Goal: Task Accomplishment & Management: Manage account settings

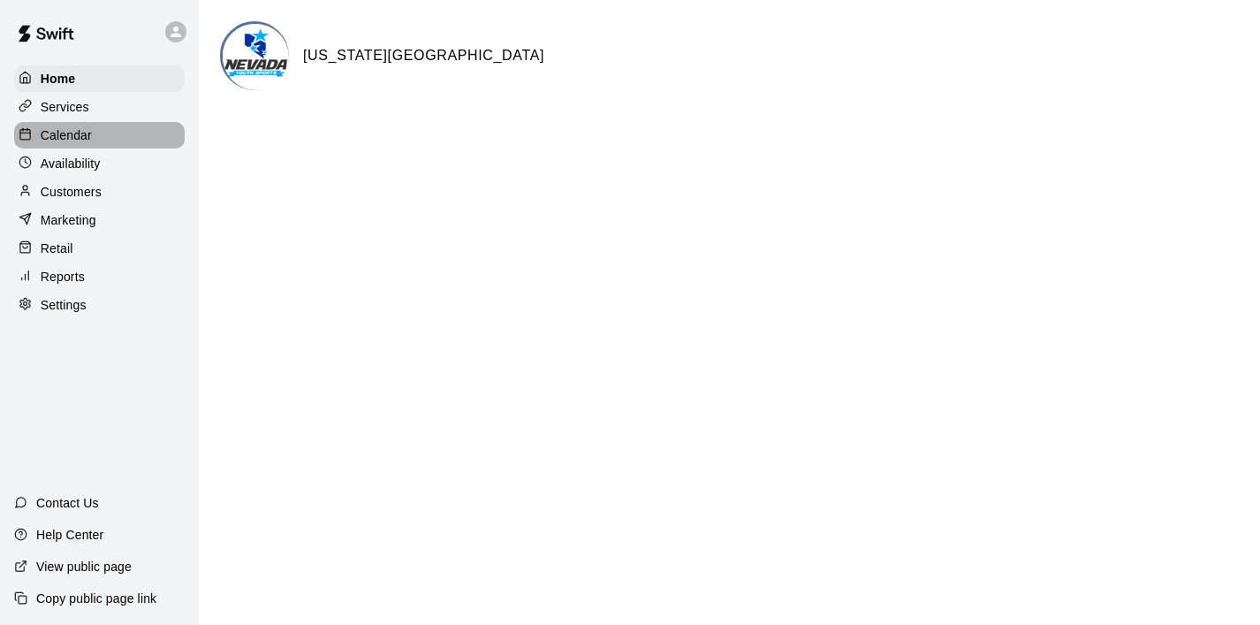
click at [67, 133] on p "Calendar" at bounding box center [66, 135] width 51 height 18
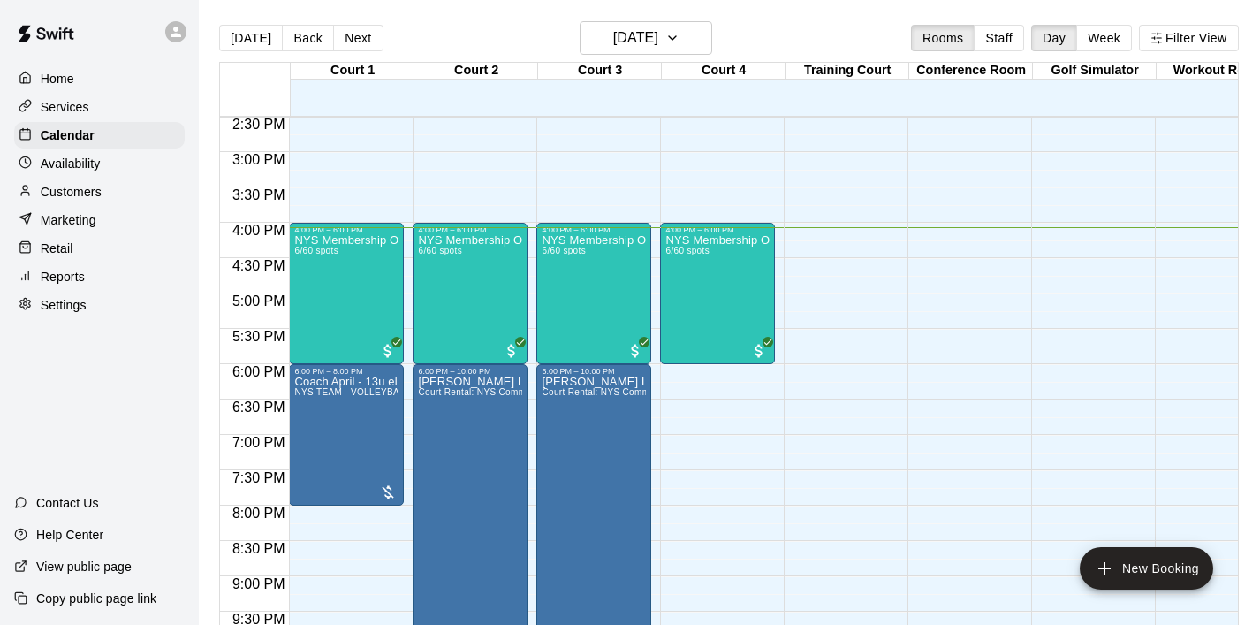
scroll to position [1023, 0]
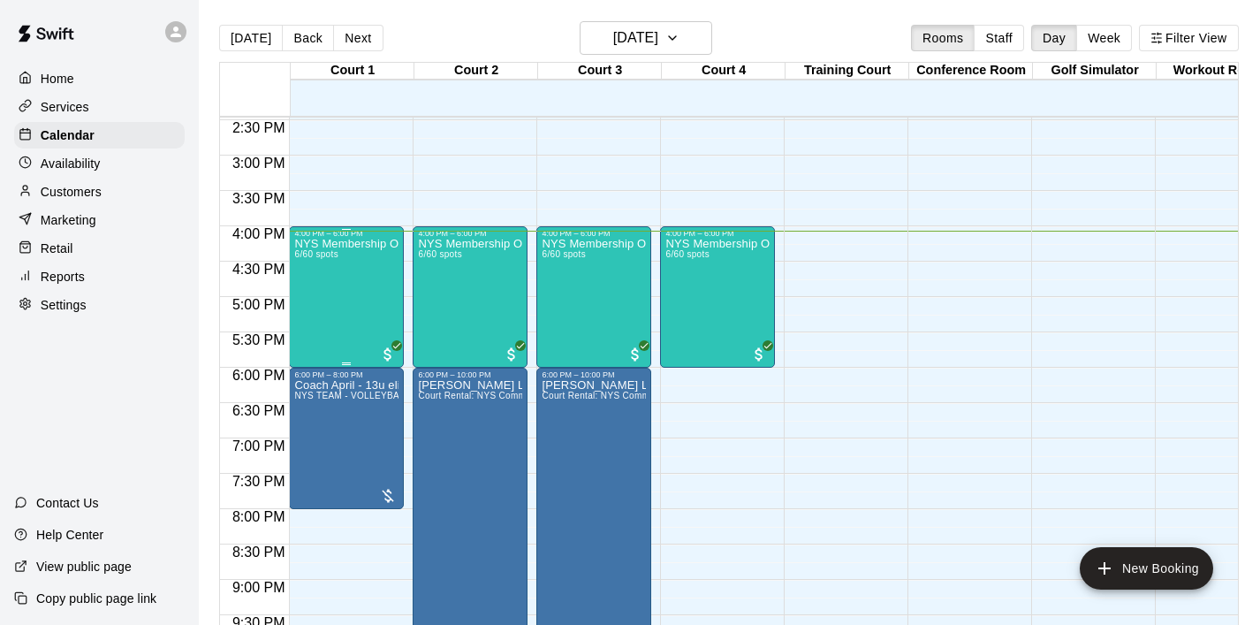
click at [316, 298] on div "NYS Membership Open Gym / Drop-Ins 6/60 spots" at bounding box center [346, 550] width 104 height 625
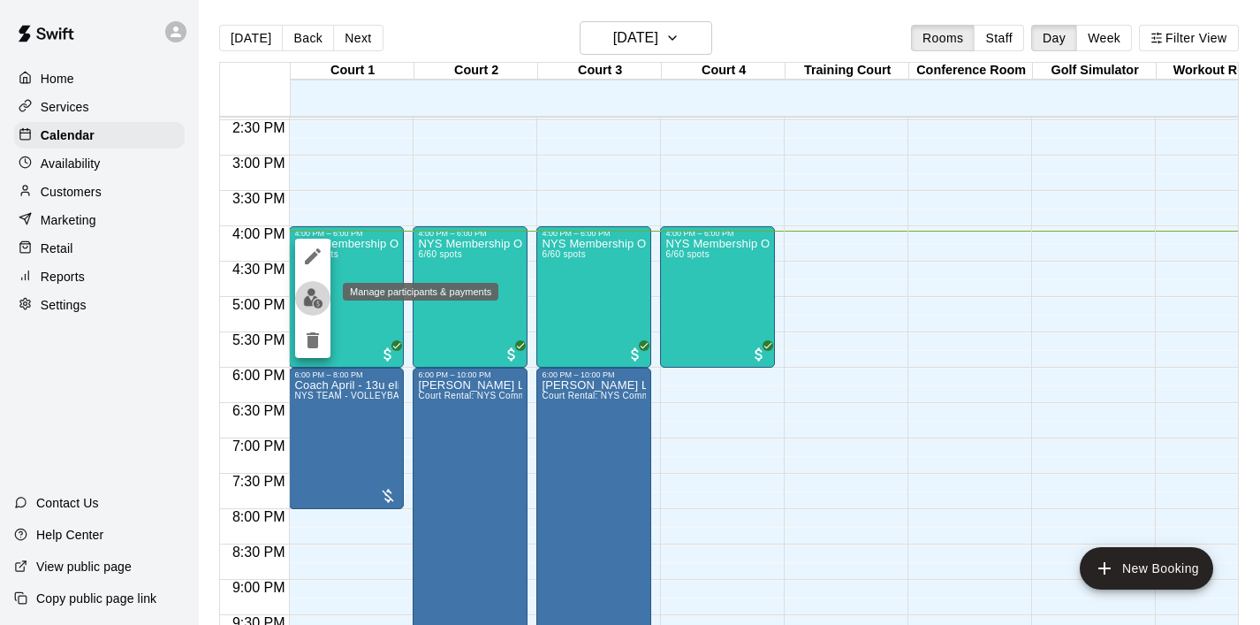
click at [309, 304] on img "edit" at bounding box center [313, 298] width 20 height 20
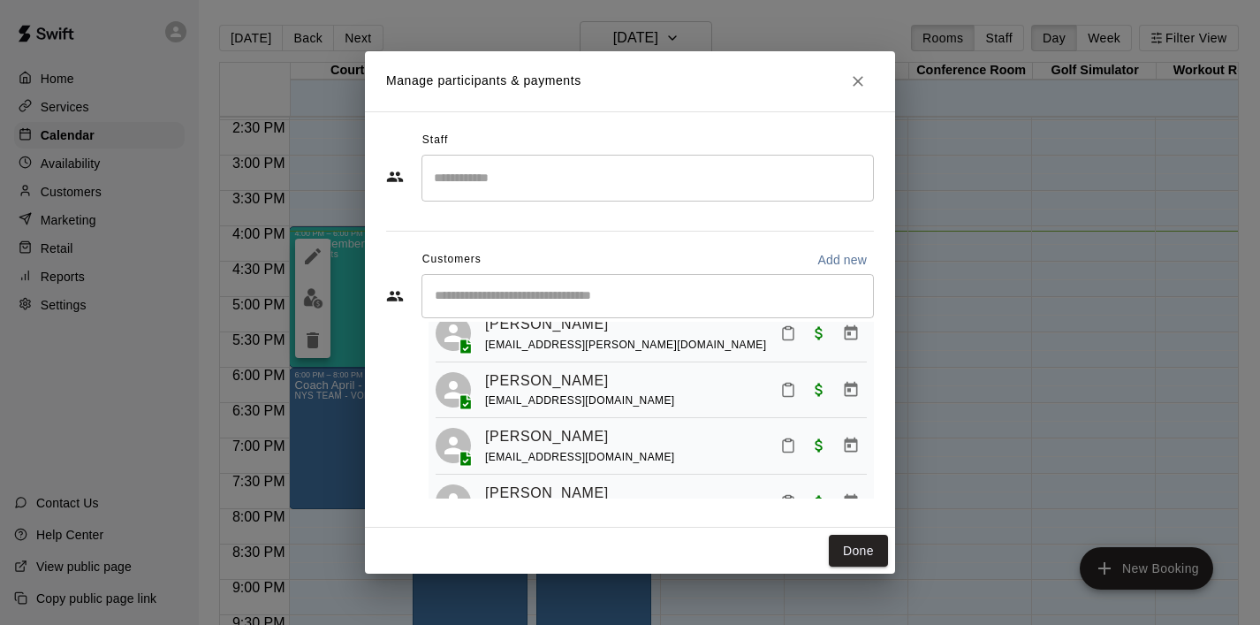
scroll to position [110, 0]
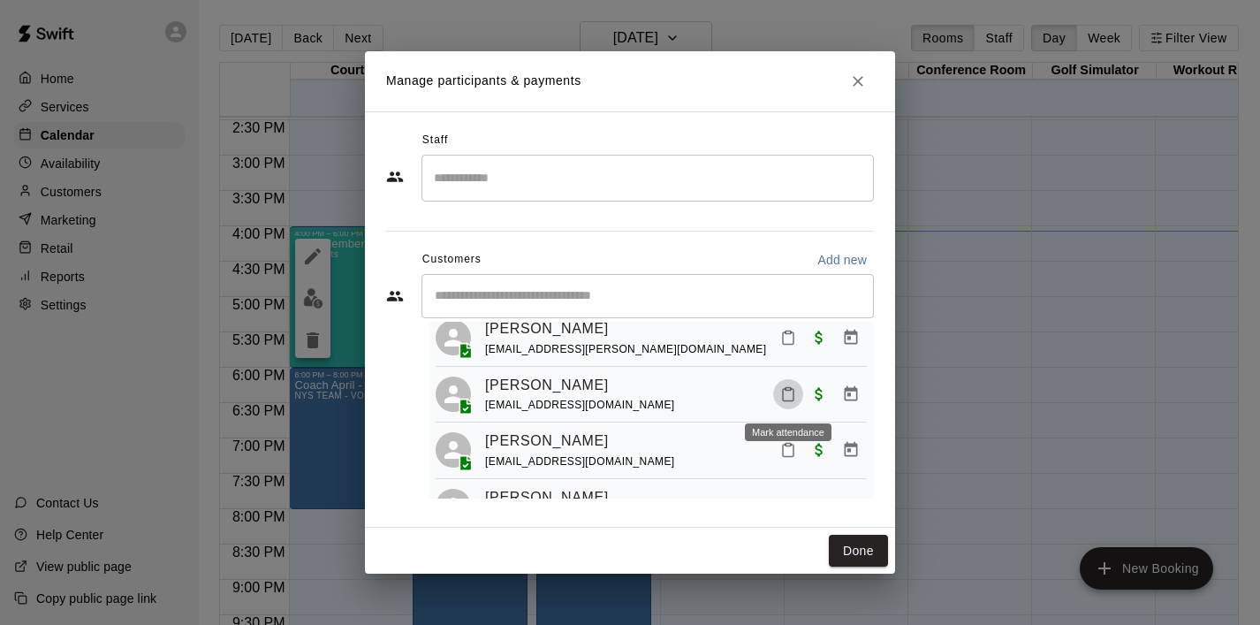
click at [794, 404] on button "Mark attendance" at bounding box center [788, 394] width 30 height 30
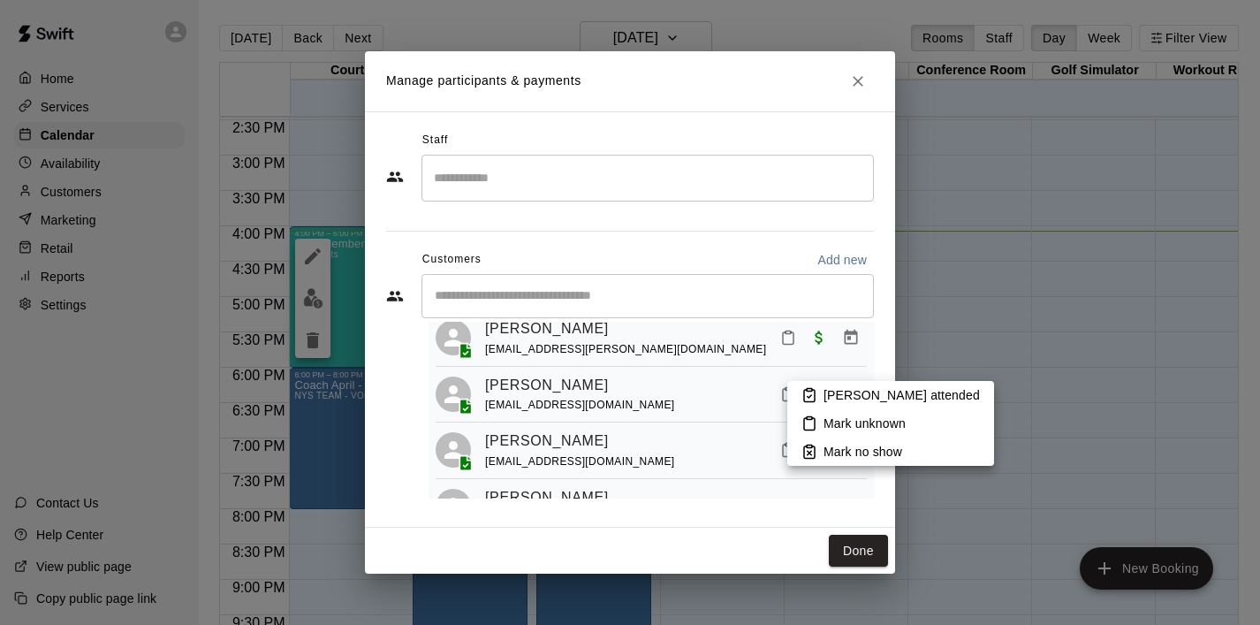
click at [848, 400] on p "Mark attended" at bounding box center [902, 395] width 156 height 18
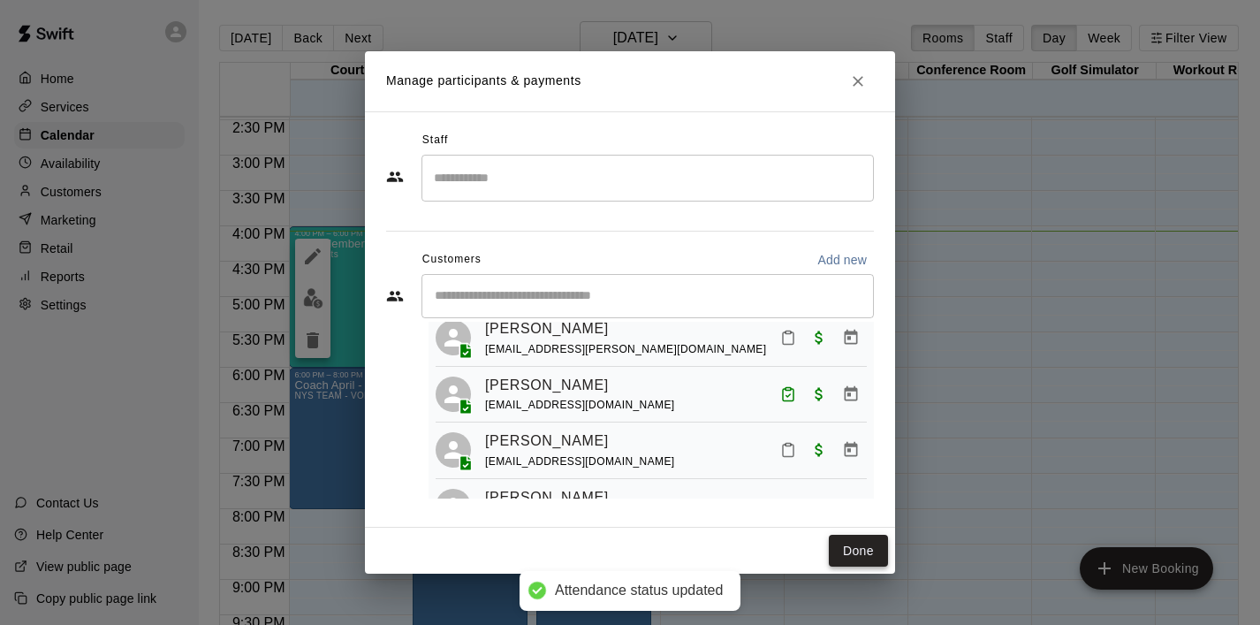
click at [881, 557] on button "Done" at bounding box center [858, 551] width 59 height 33
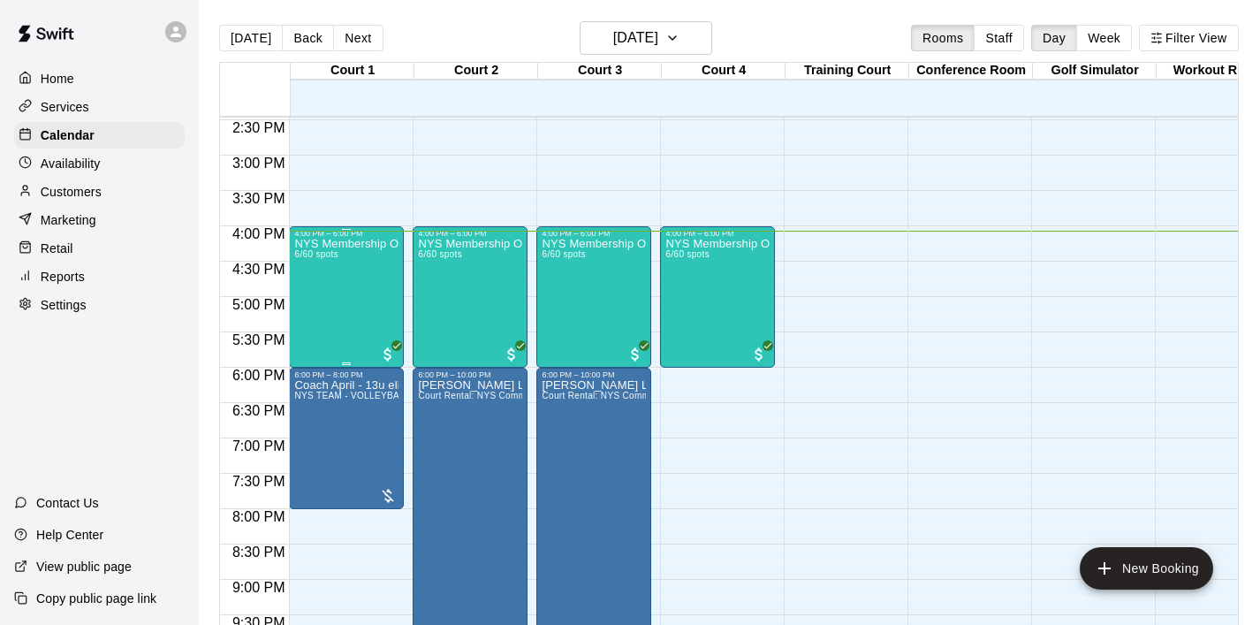
click at [345, 288] on div "NYS Membership Open Gym / Drop-Ins 6/60 spots" at bounding box center [346, 550] width 104 height 625
click at [310, 258] on icon "edit" at bounding box center [313, 256] width 16 height 16
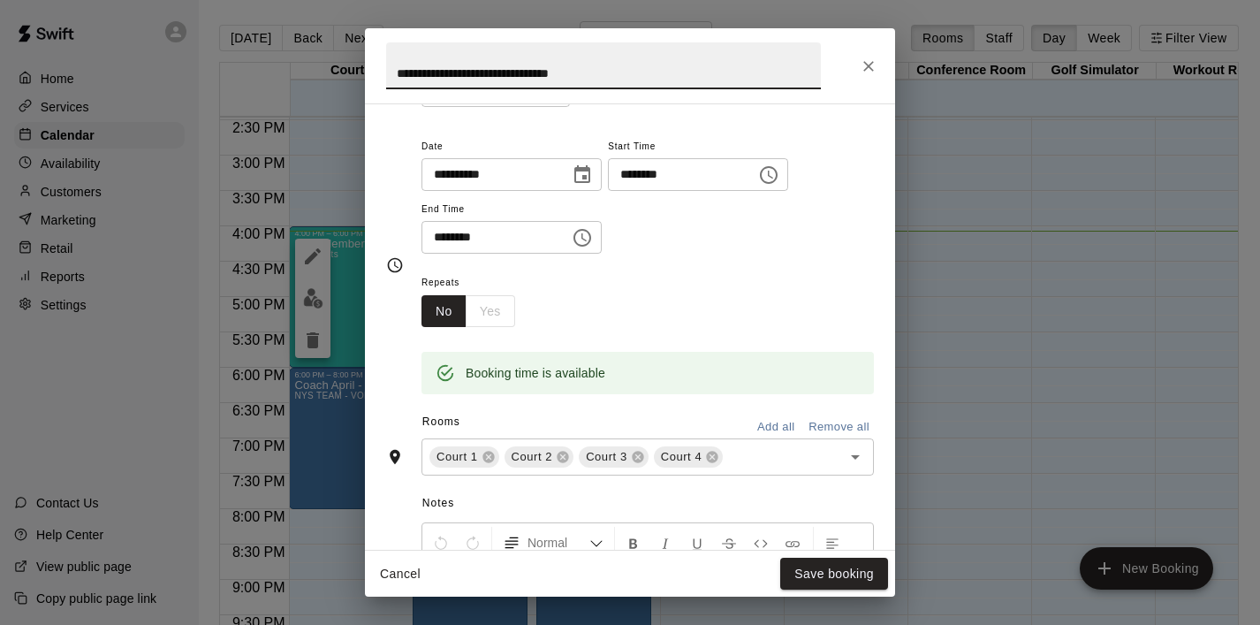
scroll to position [209, 0]
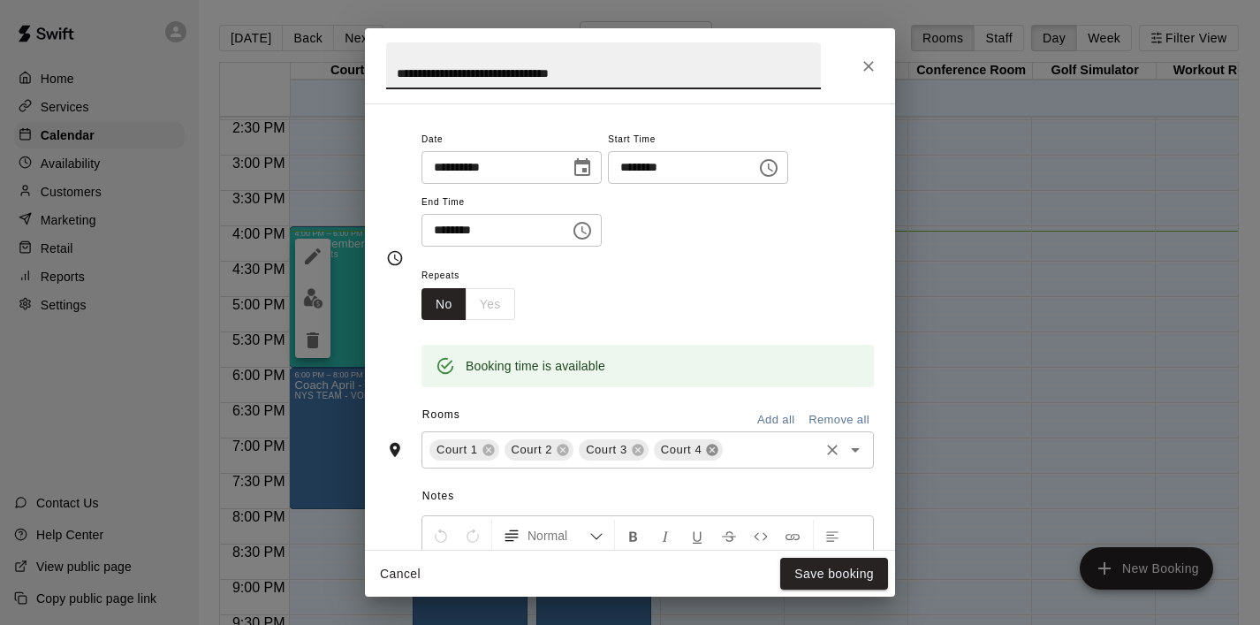
click at [712, 453] on icon at bounding box center [712, 450] width 11 height 11
click at [864, 575] on button "Save booking" at bounding box center [834, 574] width 108 height 33
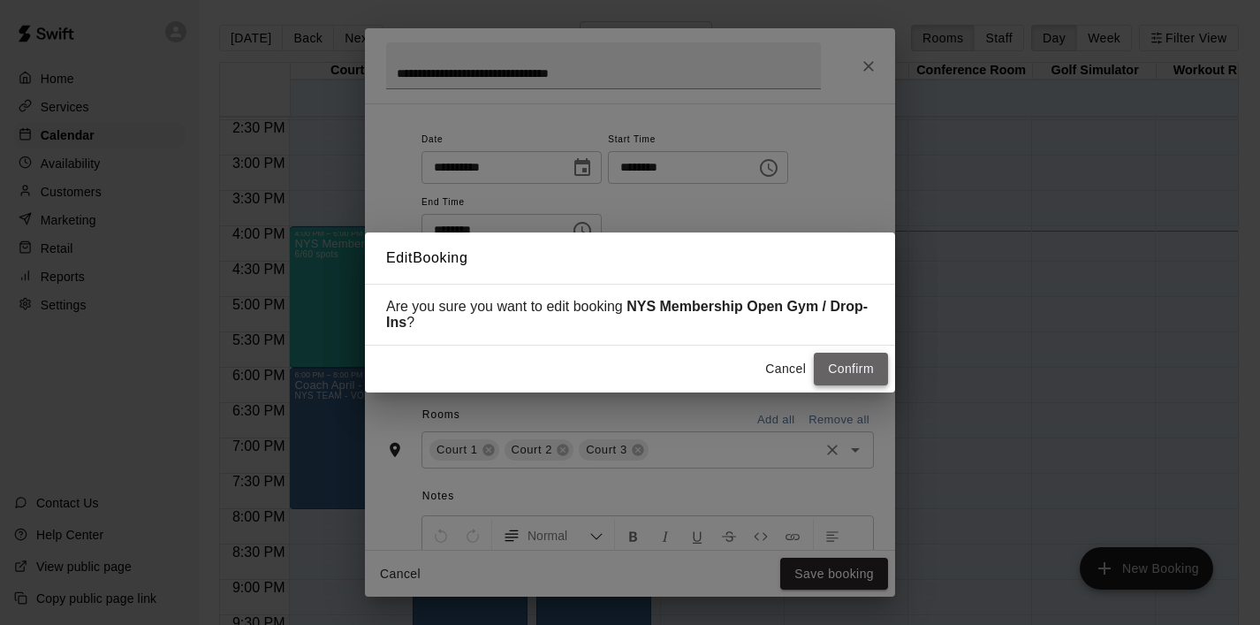
click at [860, 369] on button "Confirm" at bounding box center [851, 369] width 74 height 33
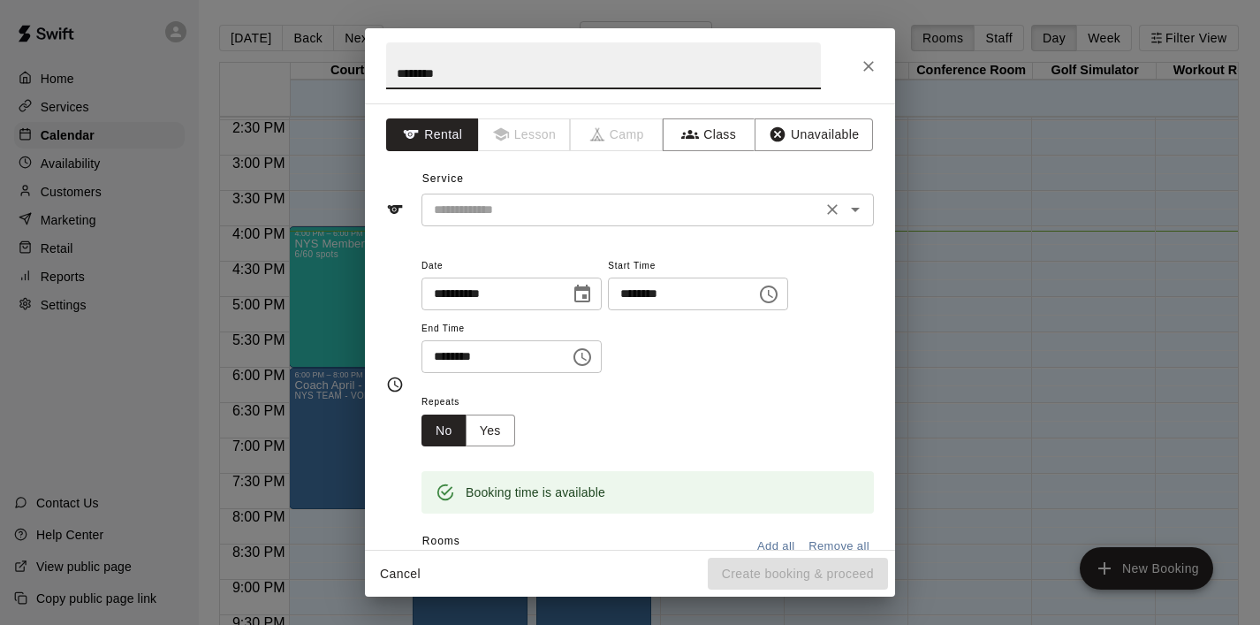
type input "********"
click at [651, 210] on input "text" at bounding box center [622, 210] width 390 height 22
click at [717, 141] on button "Class" at bounding box center [709, 134] width 93 height 33
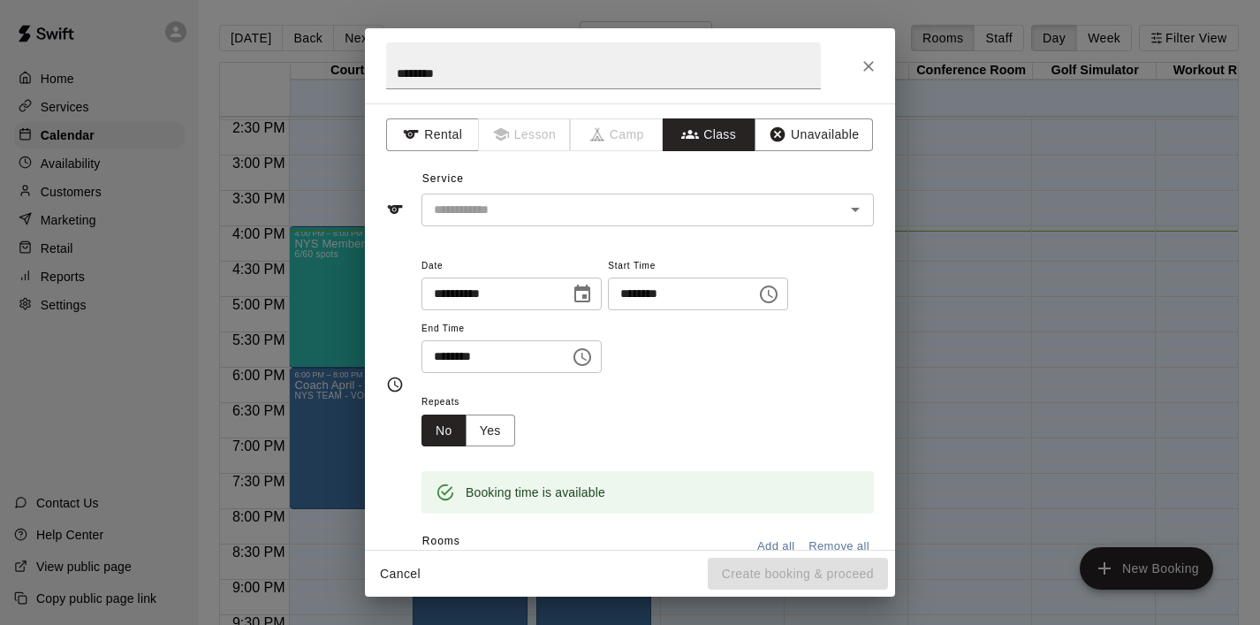
click at [681, 209] on input "text" at bounding box center [633, 210] width 413 height 22
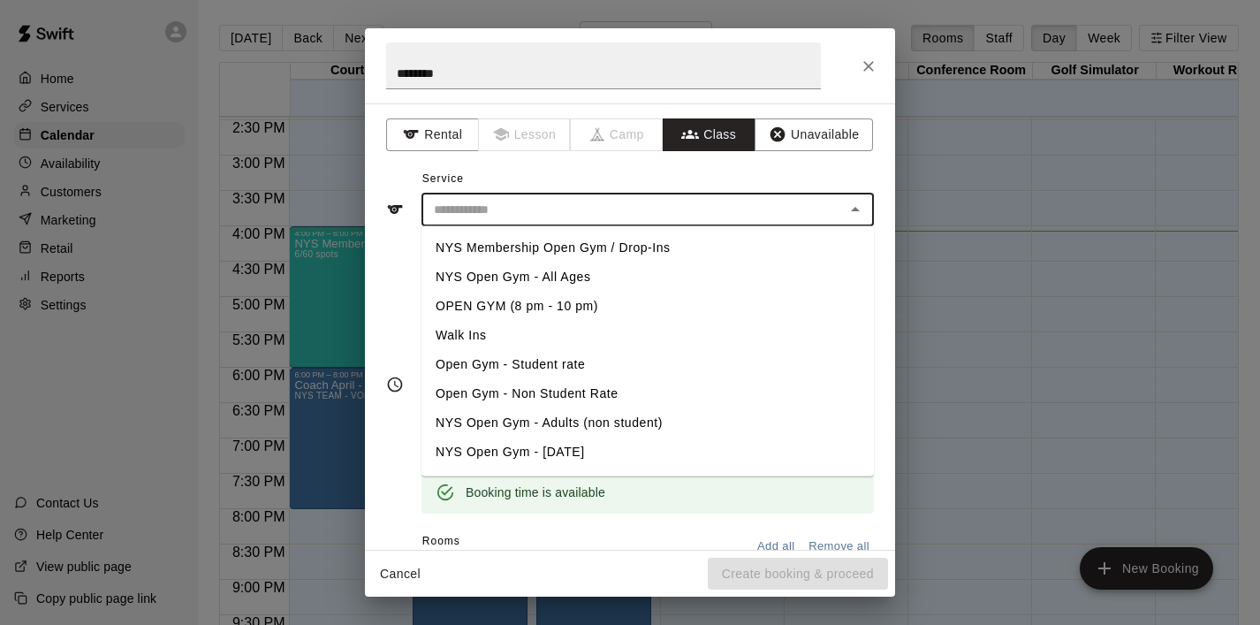
click at [635, 240] on li "NYS Membership Open Gym / Drop-Ins" at bounding box center [648, 247] width 453 height 29
type input "**********"
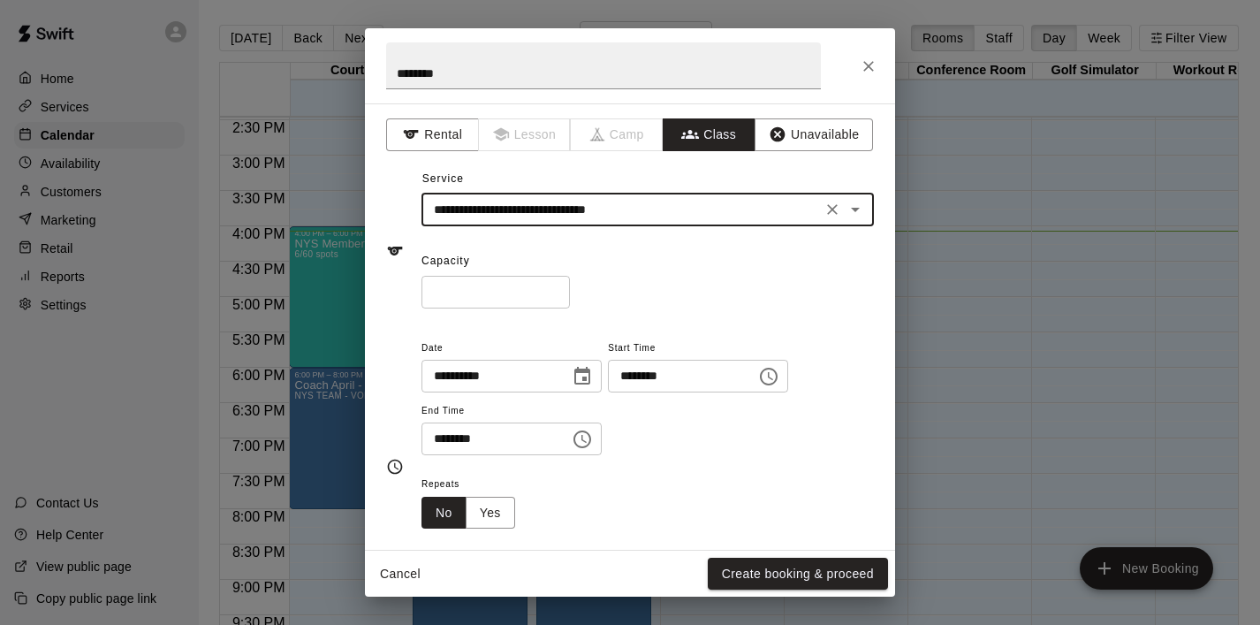
scroll to position [61, 0]
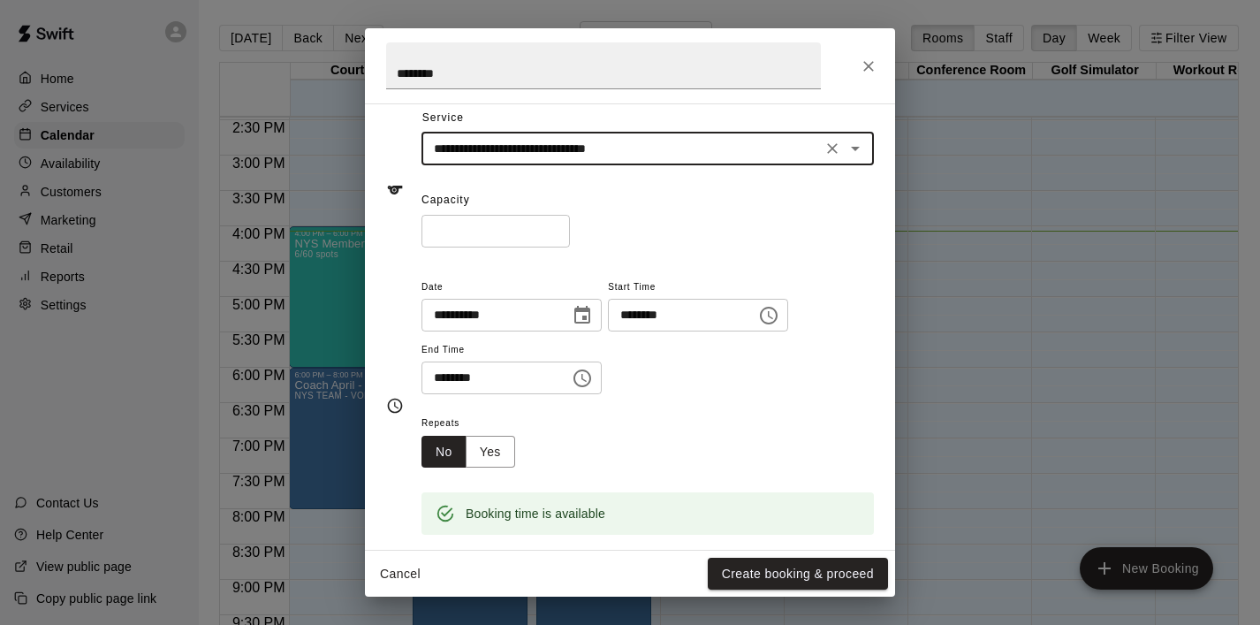
click at [590, 376] on icon "Choose time, selected time is 4:30 PM" at bounding box center [582, 378] width 21 height 21
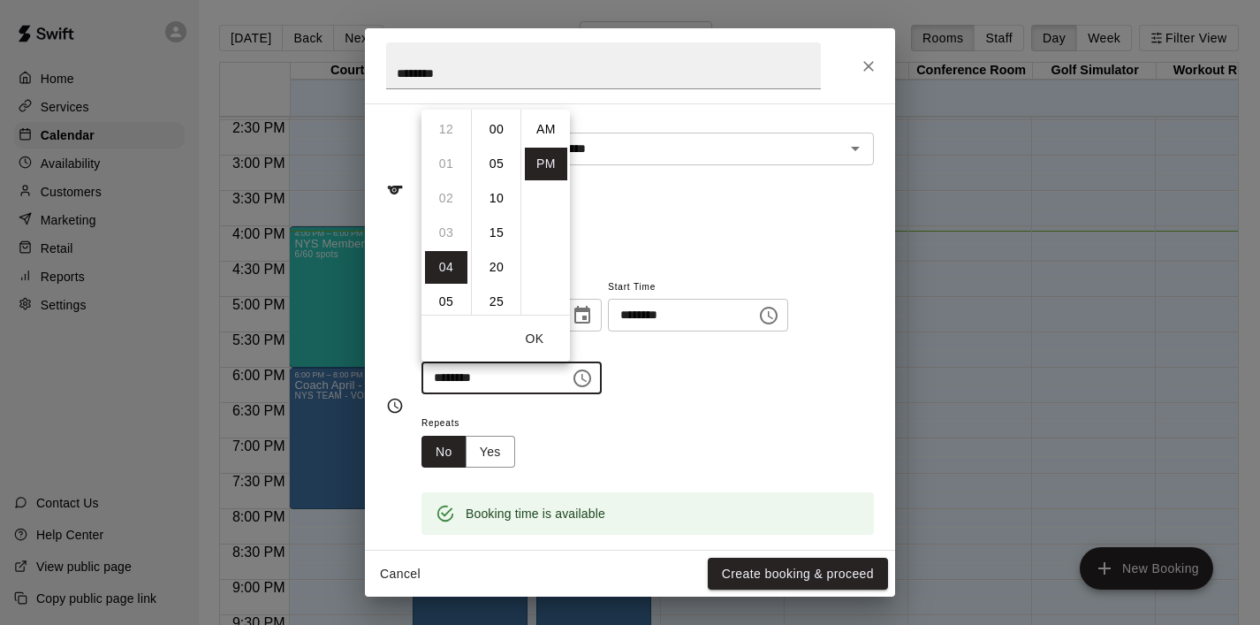
scroll to position [32, 0]
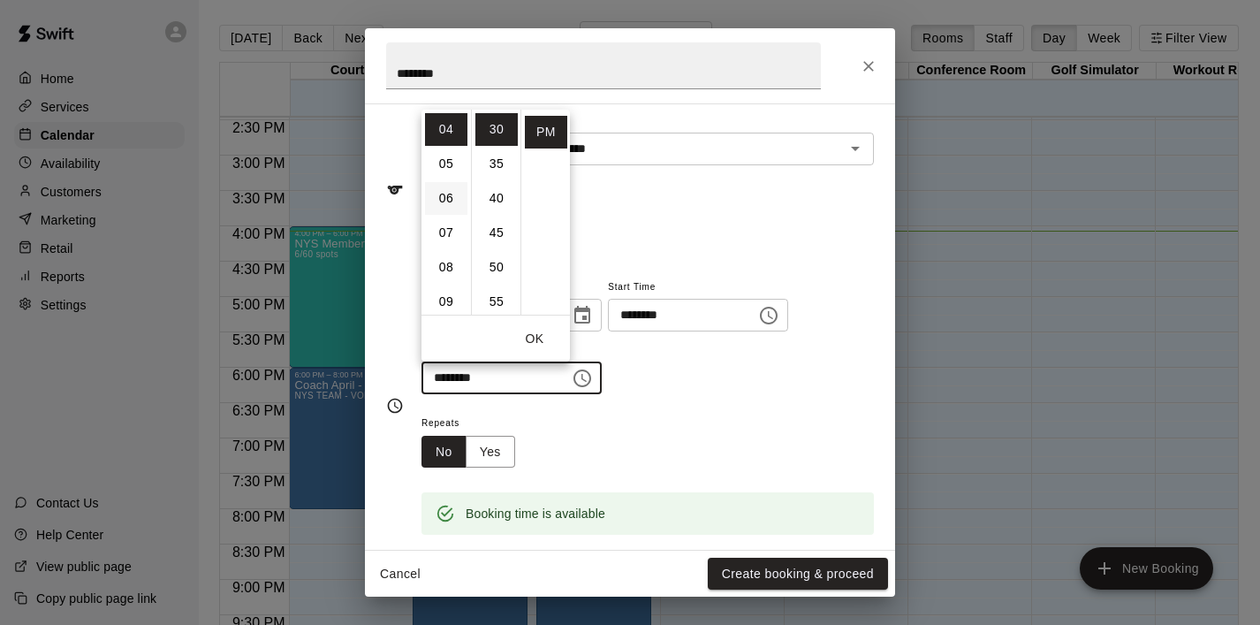
click at [451, 205] on li "06" at bounding box center [446, 198] width 42 height 33
click at [495, 132] on li "00" at bounding box center [497, 129] width 42 height 33
type input "********"
click at [537, 333] on button "OK" at bounding box center [534, 339] width 57 height 33
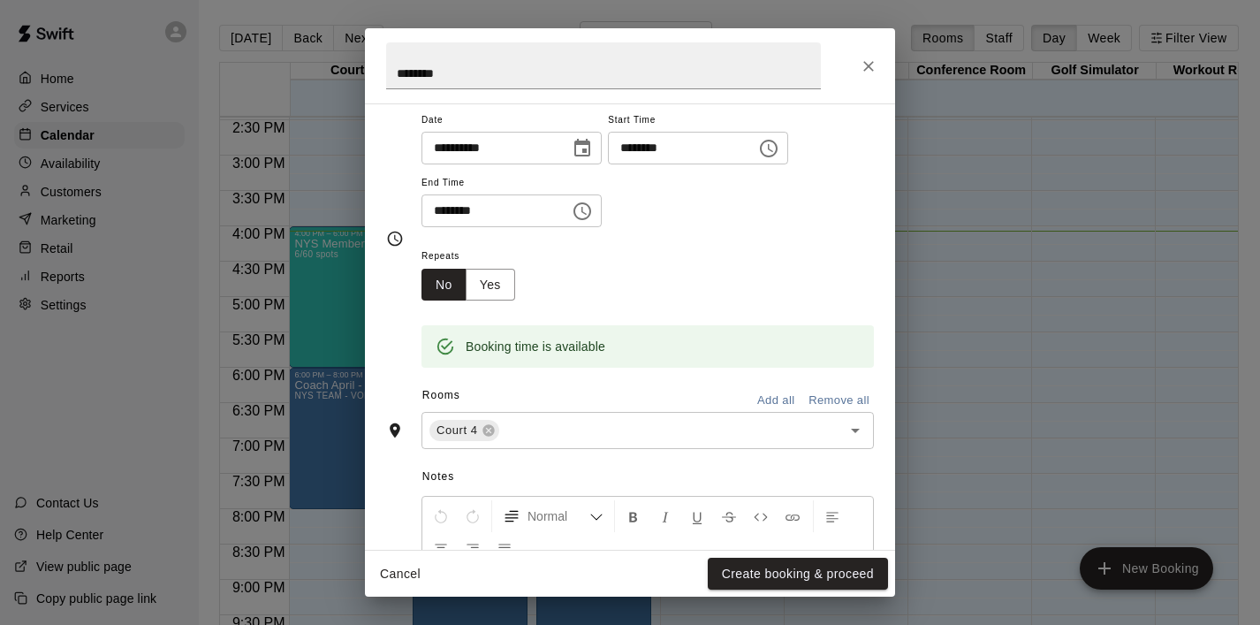
scroll to position [230, 0]
click at [774, 567] on button "Create booking & proceed" at bounding box center [798, 574] width 180 height 33
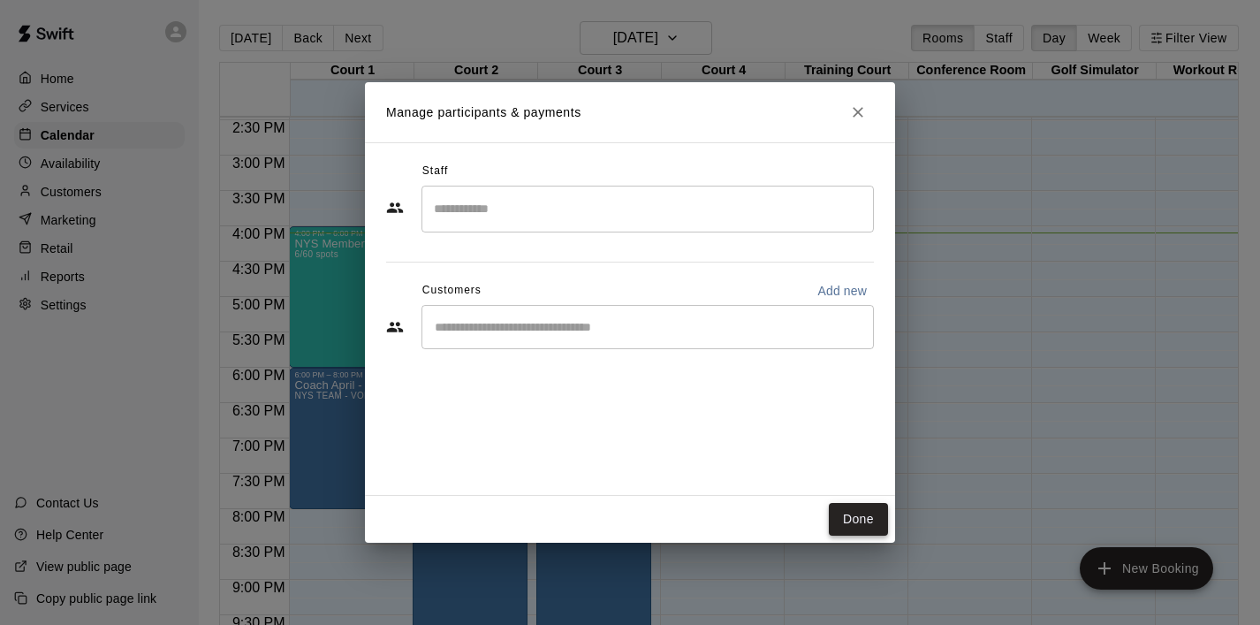
click at [863, 514] on button "Done" at bounding box center [858, 519] width 59 height 33
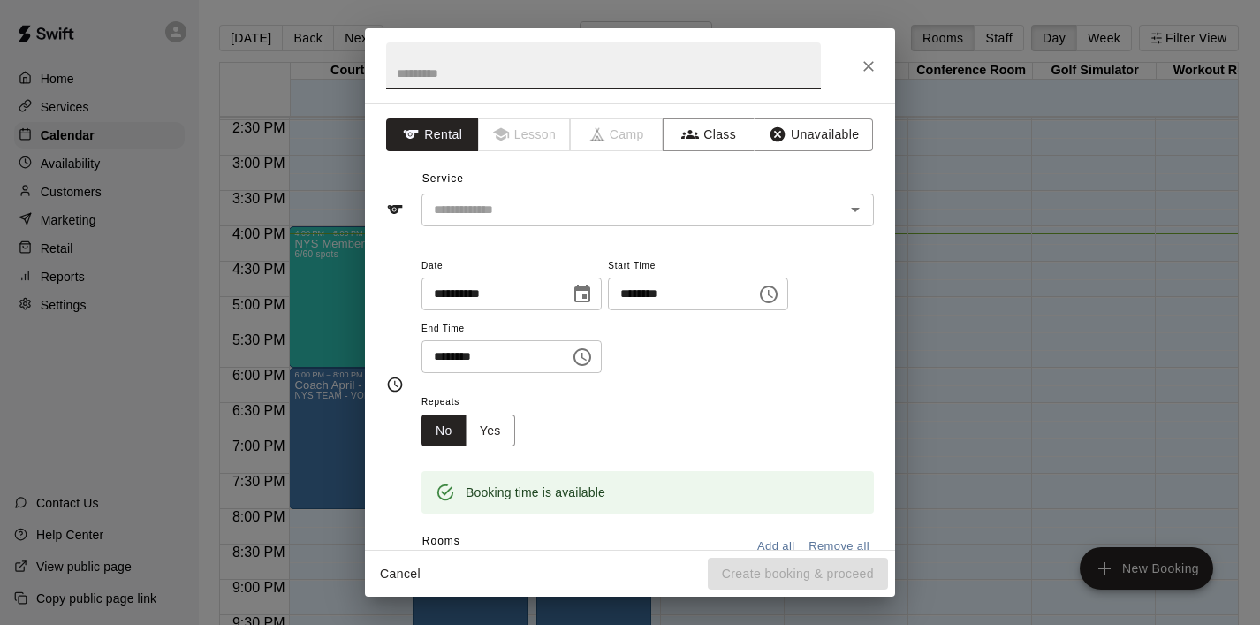
click at [872, 68] on icon "Close" at bounding box center [869, 66] width 18 height 18
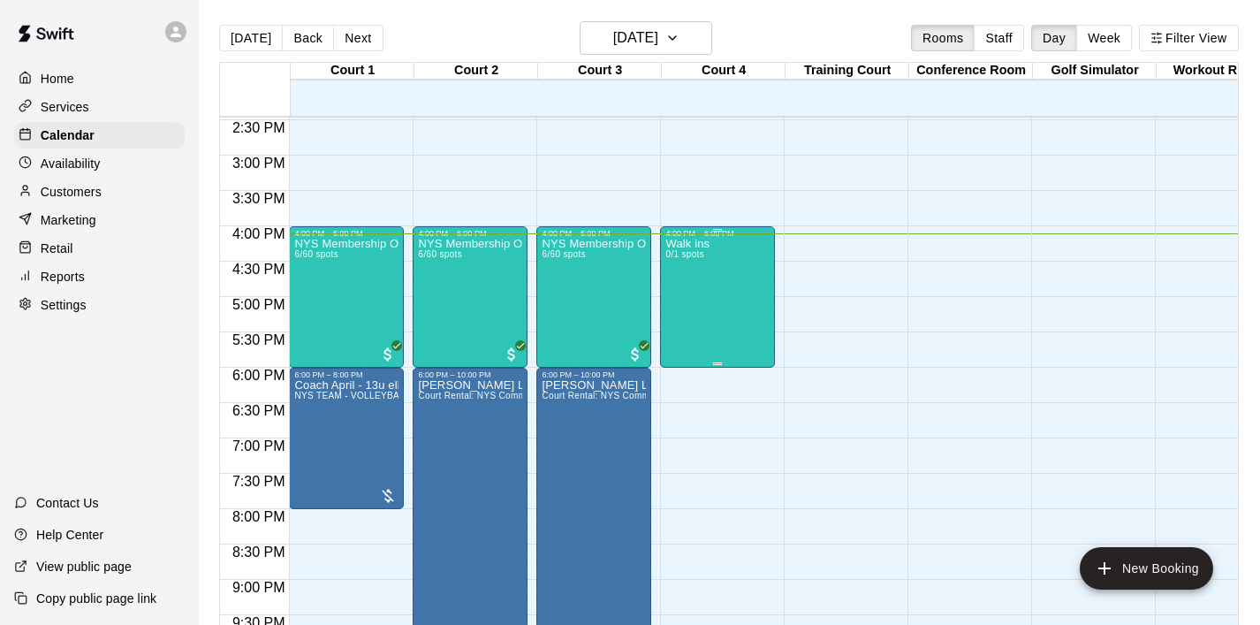
click at [713, 307] on div "Walk ins 0/1 spots" at bounding box center [718, 550] width 104 height 625
click at [683, 260] on icon "edit" at bounding box center [684, 256] width 21 height 21
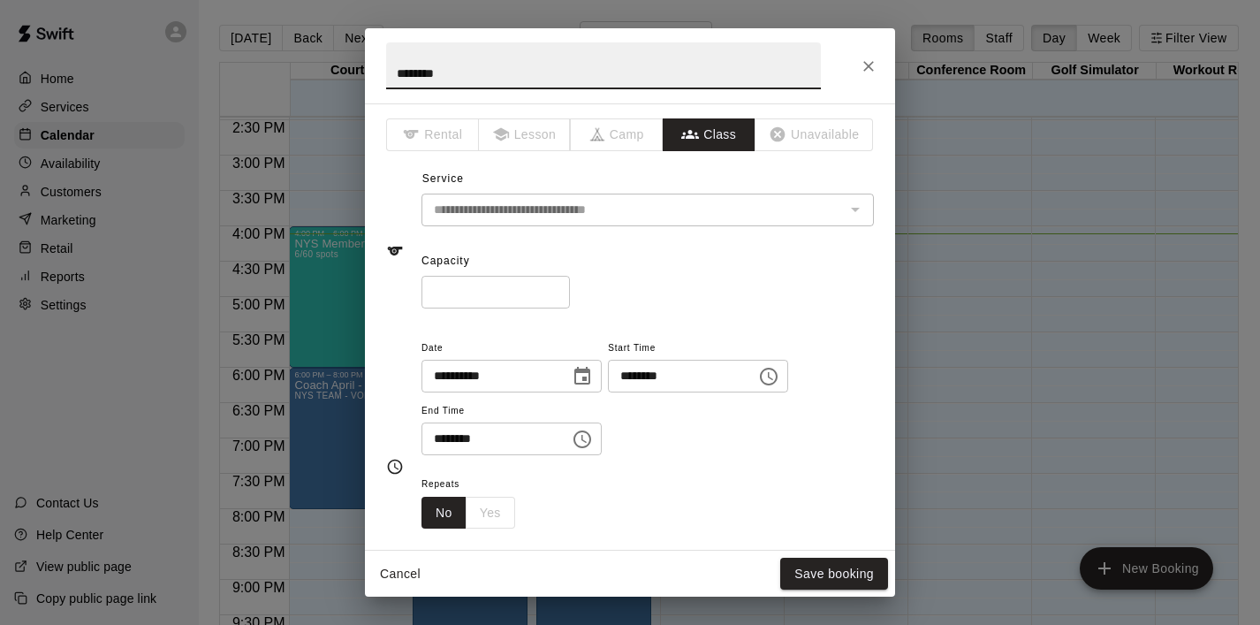
click at [500, 298] on input "*" at bounding box center [496, 292] width 148 height 33
type input "**"
click at [834, 577] on button "Save booking" at bounding box center [834, 574] width 108 height 33
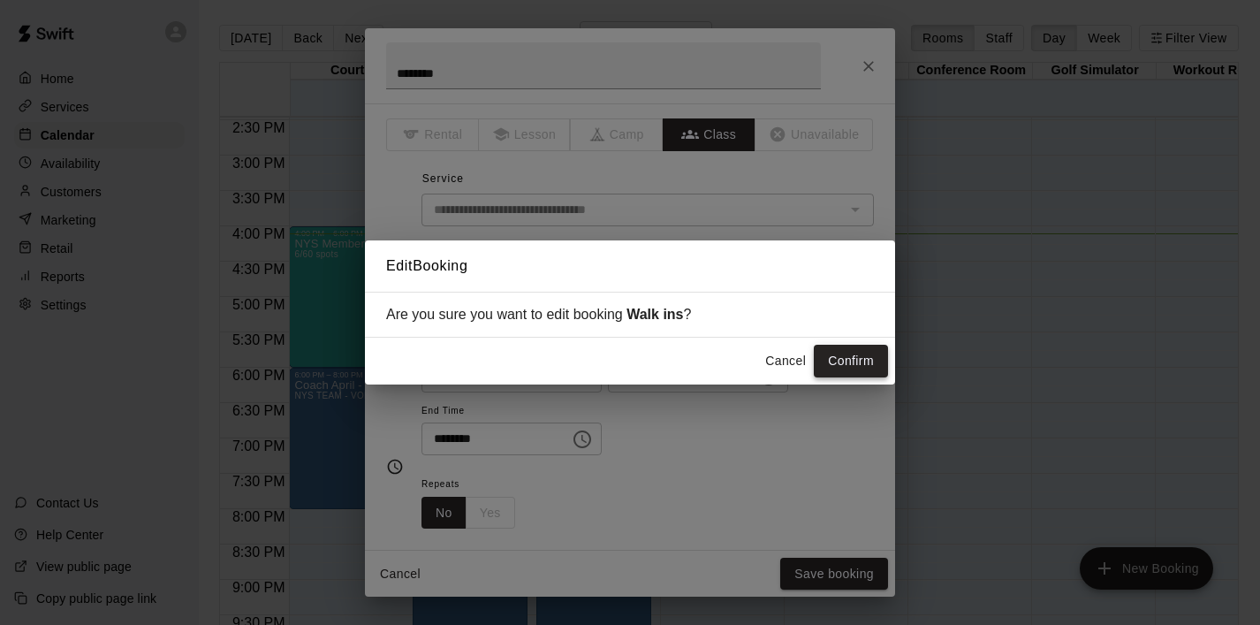
click at [856, 369] on button "Confirm" at bounding box center [851, 361] width 74 height 33
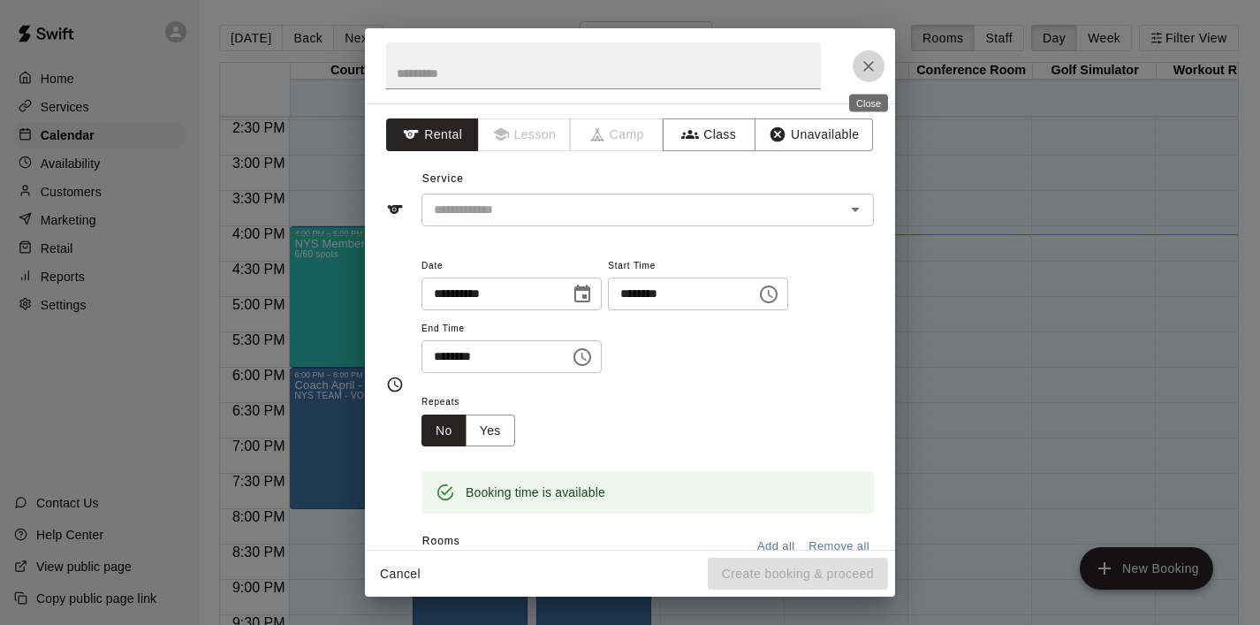
click at [866, 68] on icon "Close" at bounding box center [869, 66] width 11 height 11
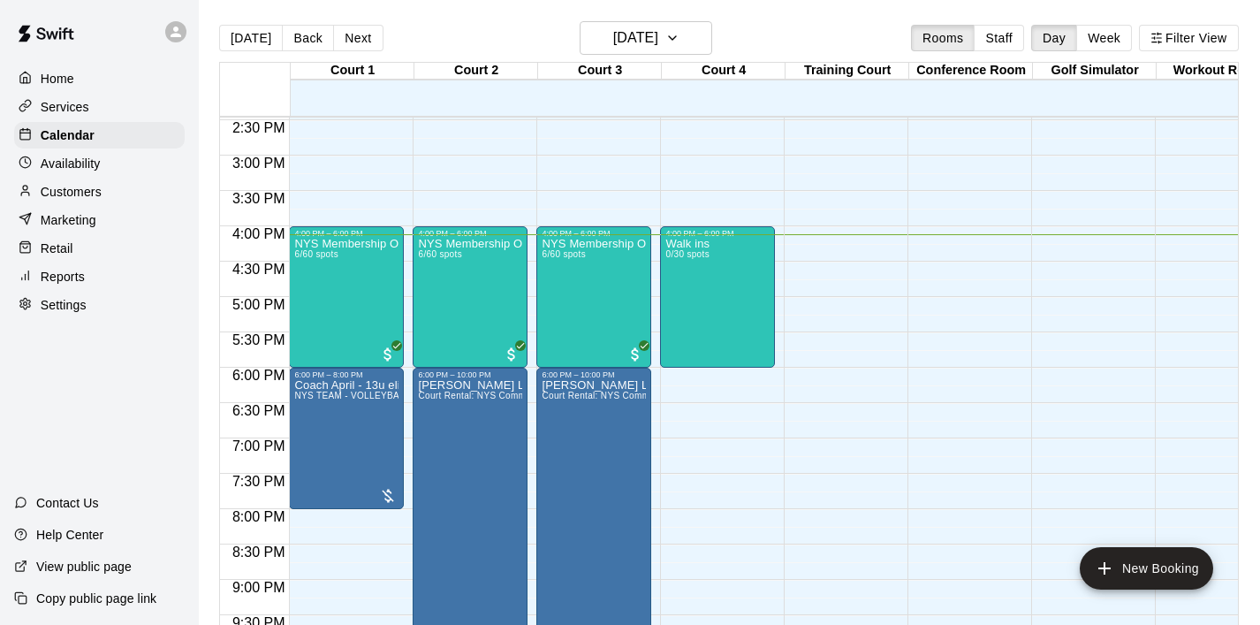
click at [95, 109] on div "Services" at bounding box center [99, 107] width 171 height 27
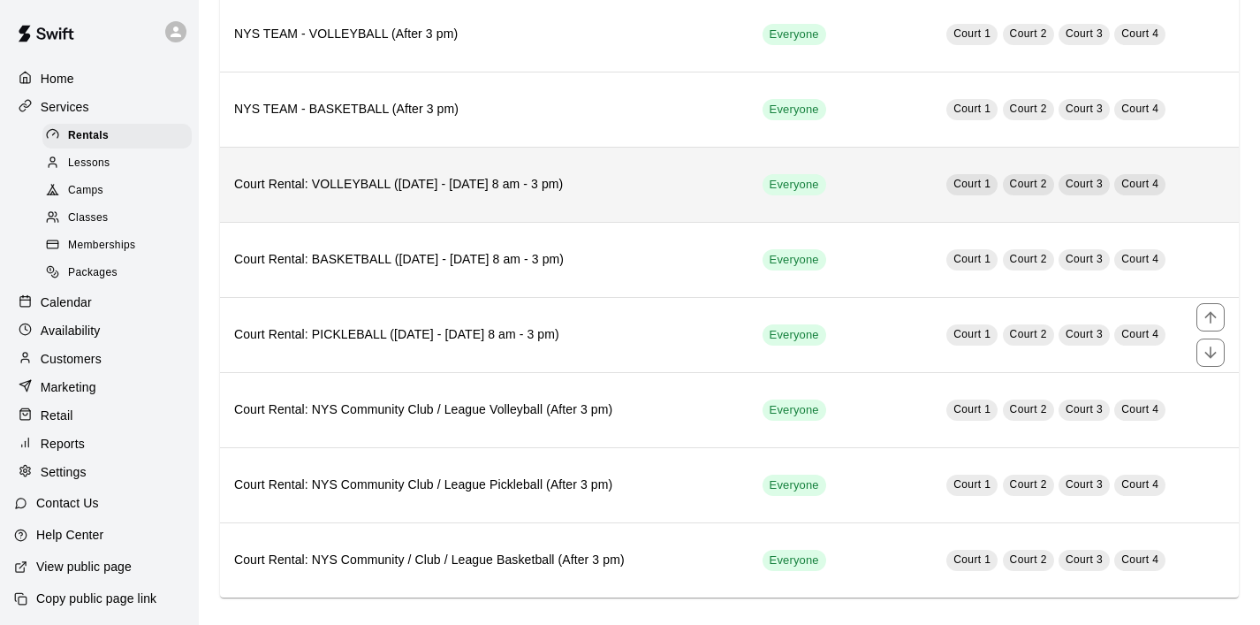
scroll to position [187, 0]
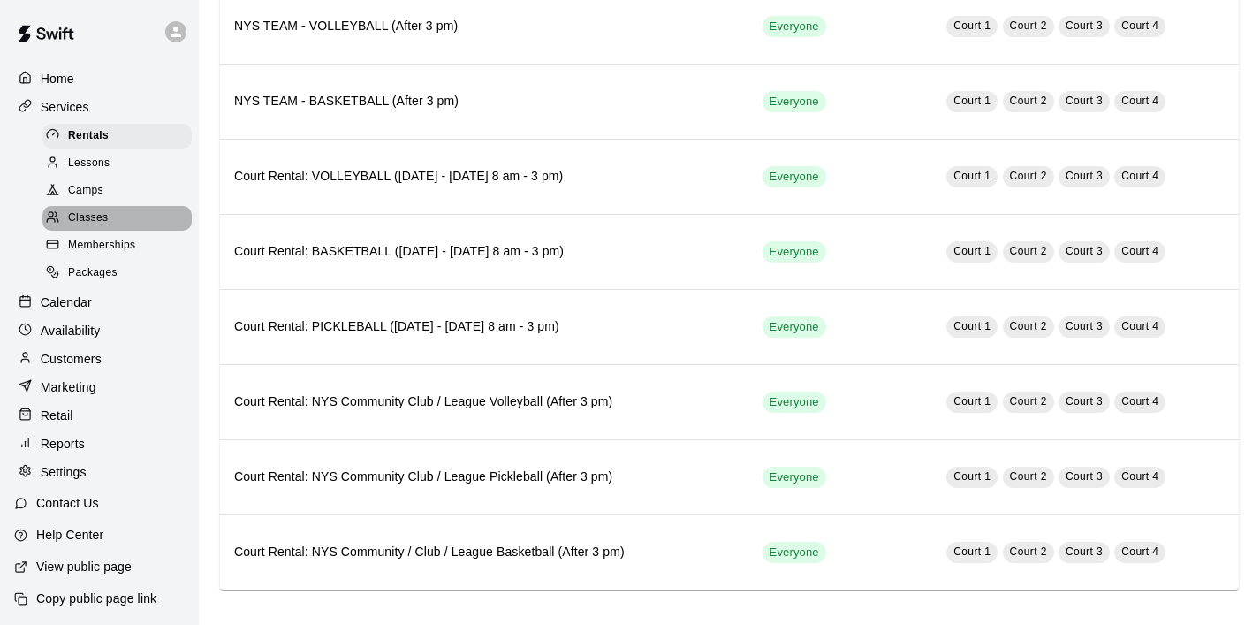
click at [94, 213] on span "Classes" at bounding box center [88, 218] width 40 height 18
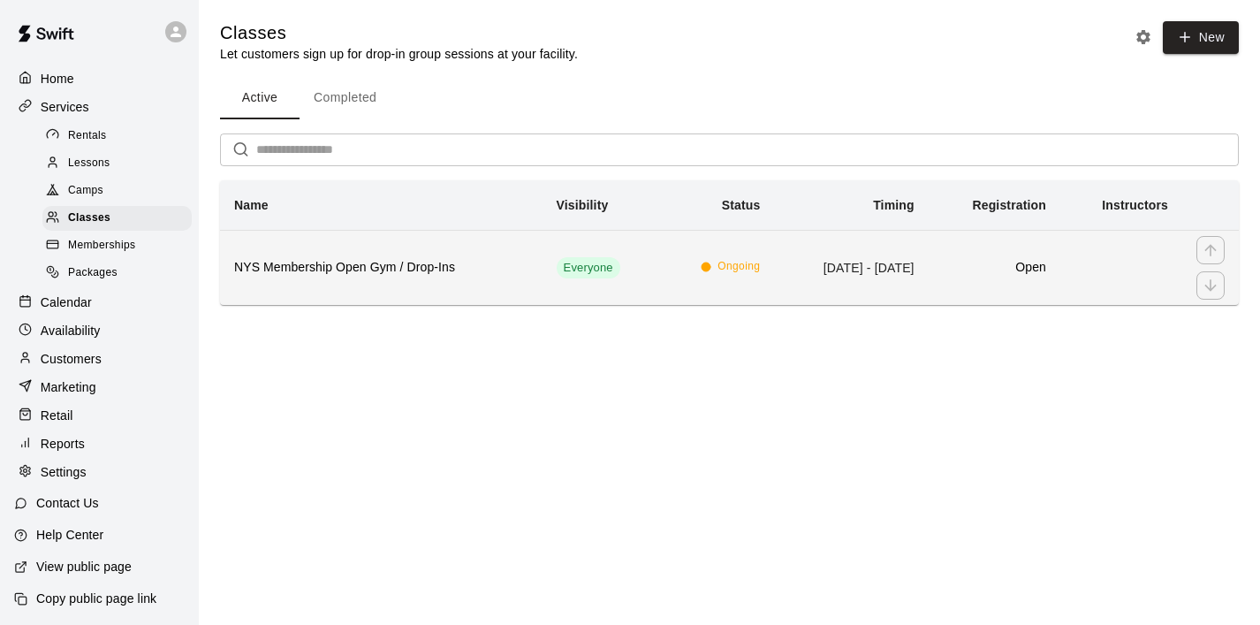
click at [385, 267] on h6 "NYS Membership Open Gym / Drop-Ins" at bounding box center [381, 267] width 294 height 19
click at [376, 269] on h6 "NYS Membership Open Gym / Drop-Ins" at bounding box center [381, 267] width 294 height 19
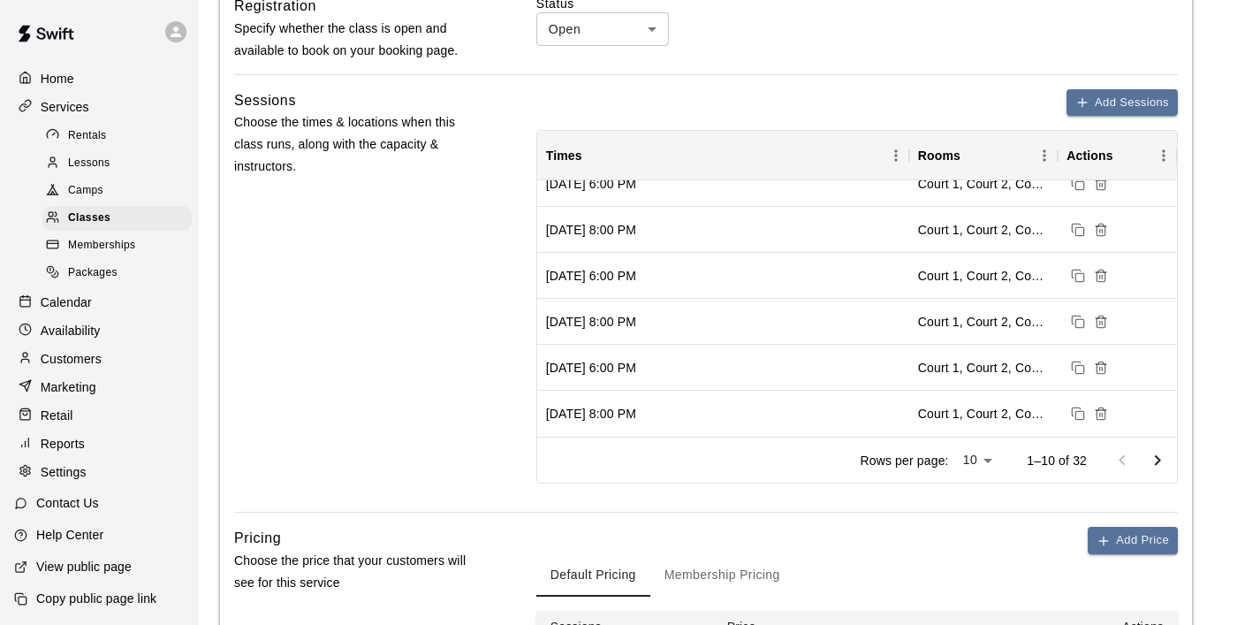
scroll to position [626, 0]
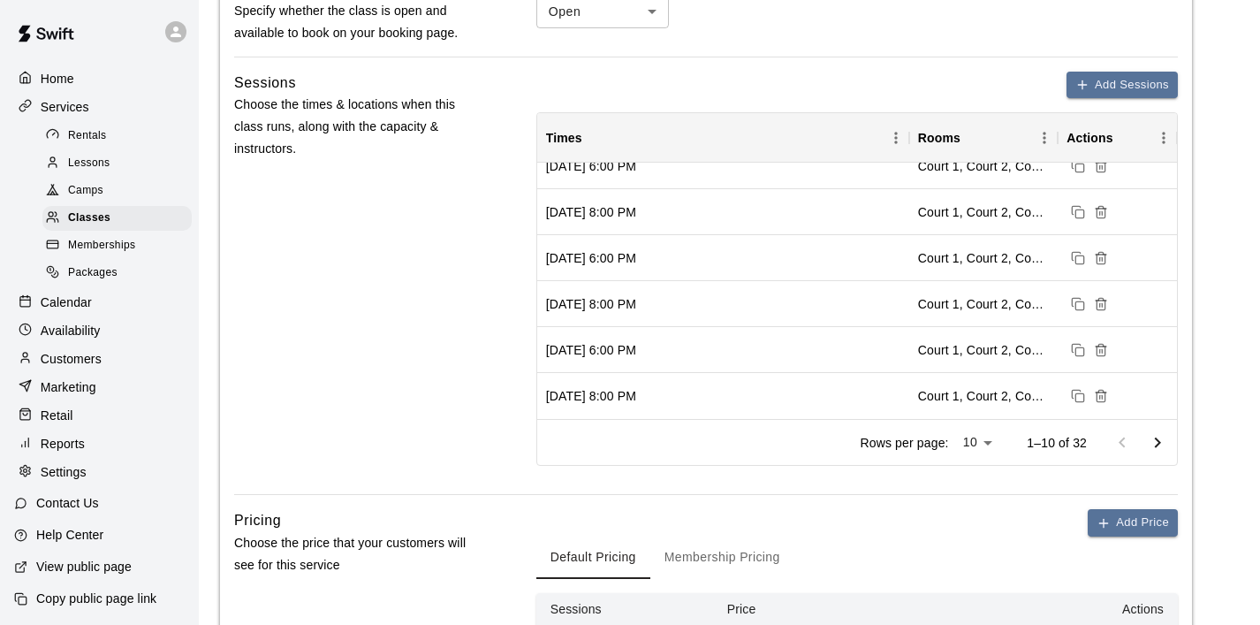
click at [1161, 431] on button "Go to next page" at bounding box center [1157, 442] width 35 height 35
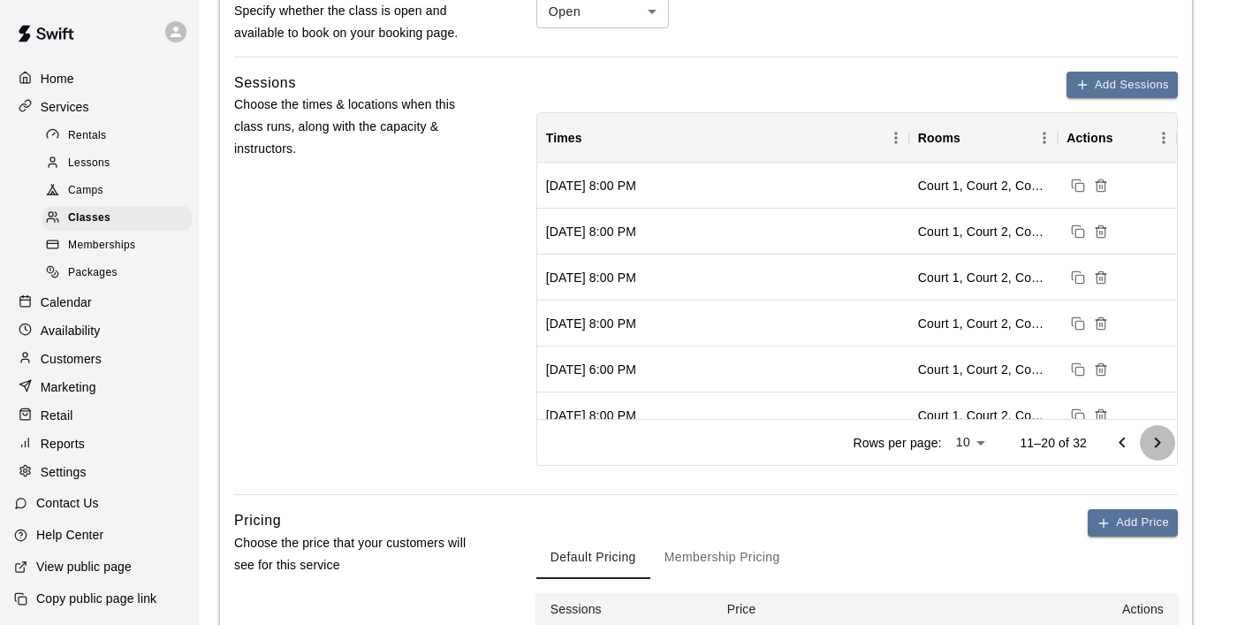
click at [1159, 440] on icon "Go to next page" at bounding box center [1157, 442] width 21 height 21
click at [1156, 439] on icon "Go to next page" at bounding box center [1158, 443] width 6 height 11
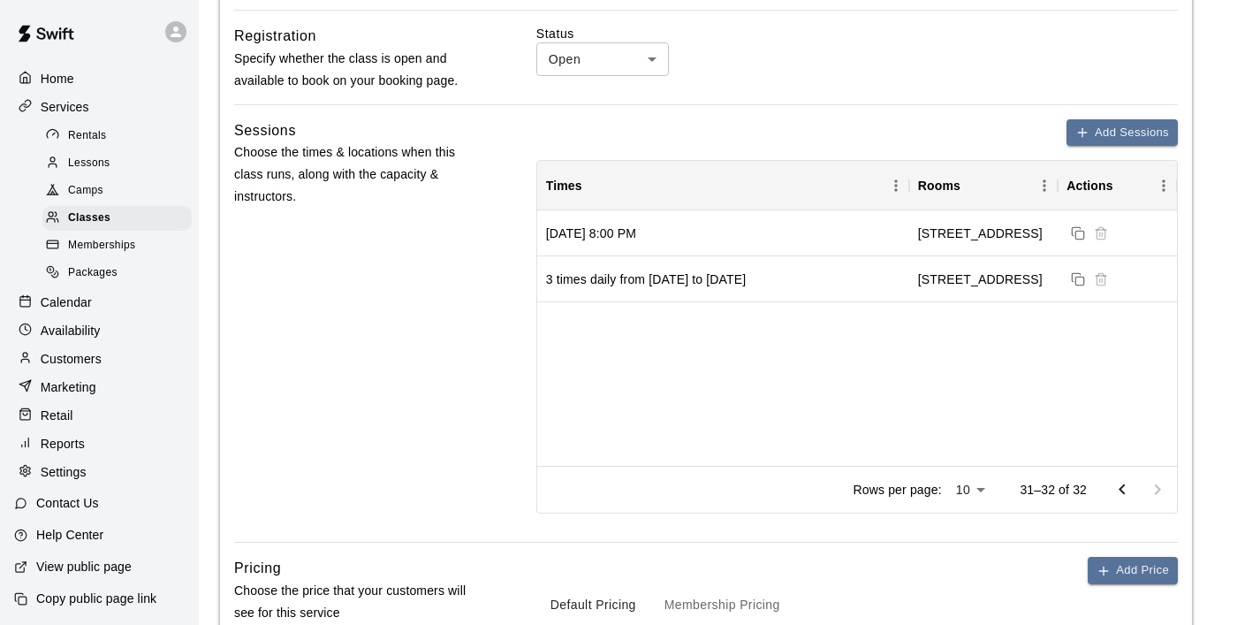
scroll to position [566, 0]
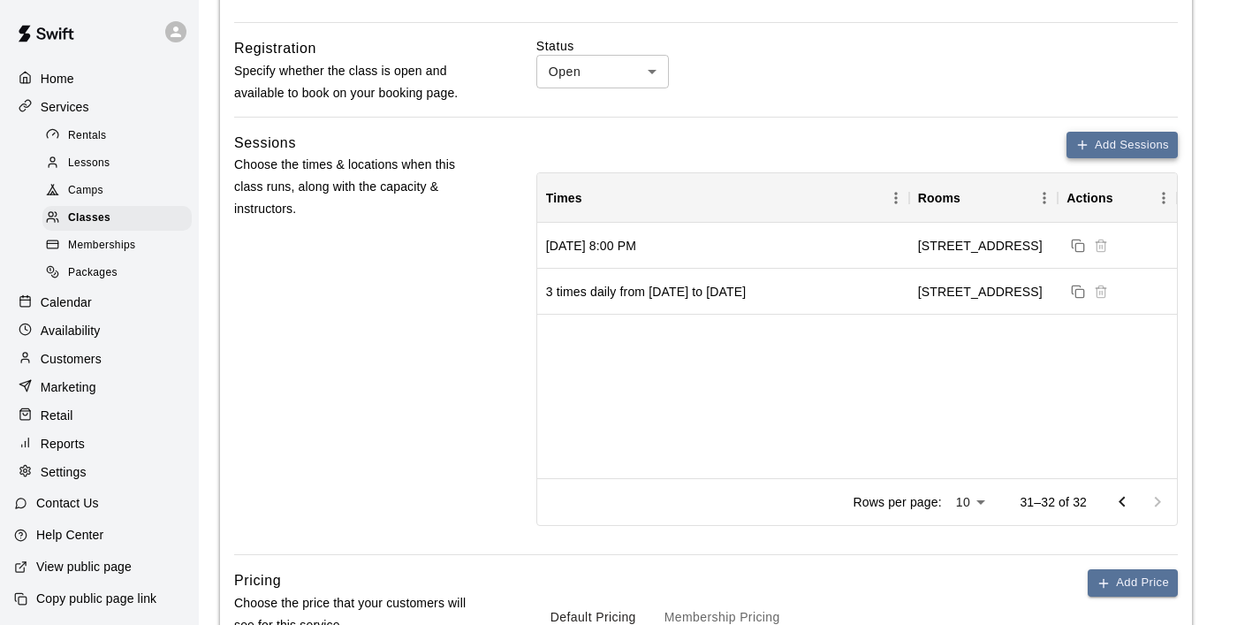
click at [1123, 139] on button "Add Sessions" at bounding box center [1122, 145] width 111 height 27
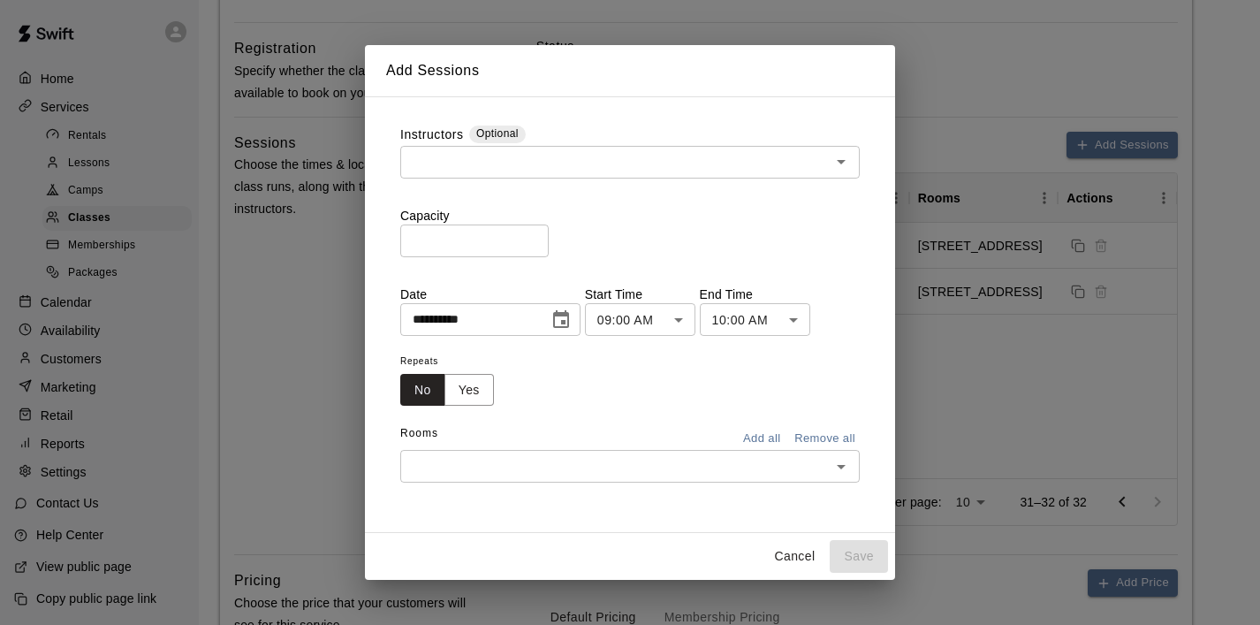
click at [499, 163] on input "text" at bounding box center [616, 162] width 420 height 22
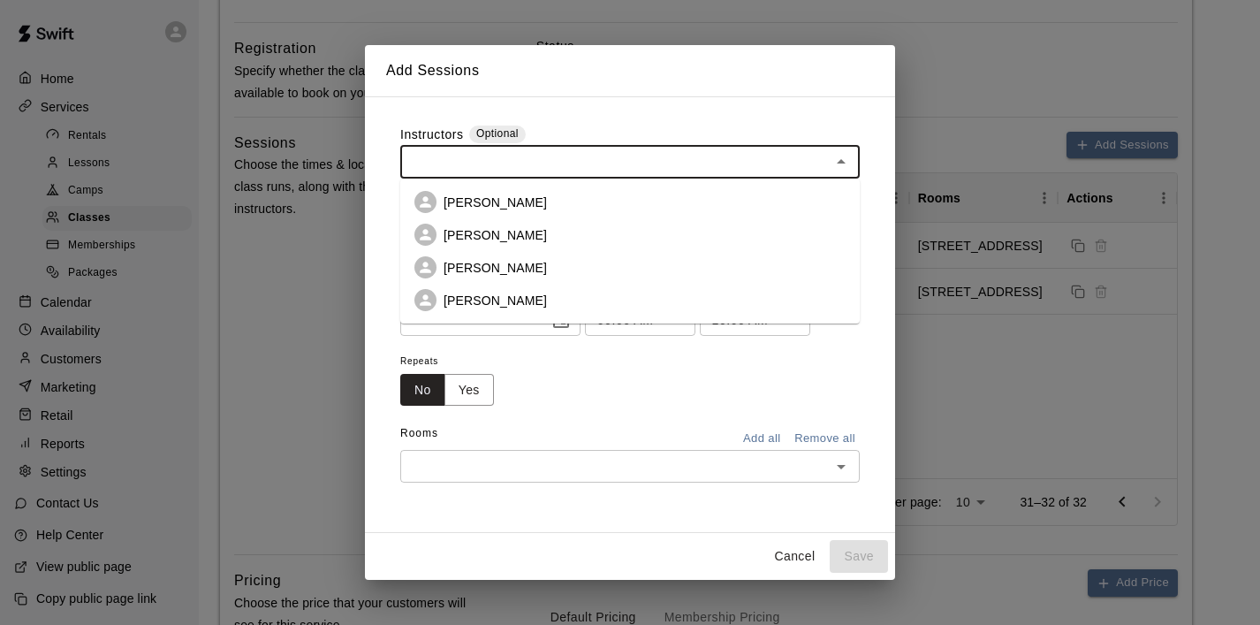
click at [777, 102] on div "**********" at bounding box center [630, 315] width 530 height 438
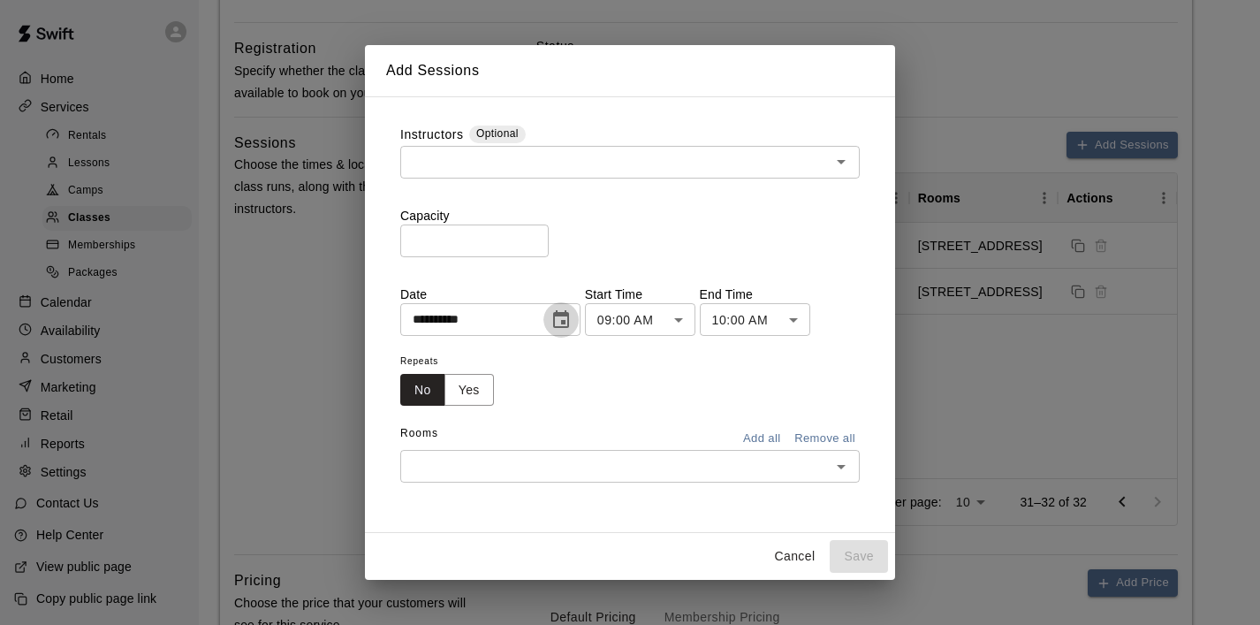
click at [568, 316] on icon "Choose date, selected date is Aug 16, 2025" at bounding box center [561, 319] width 21 height 21
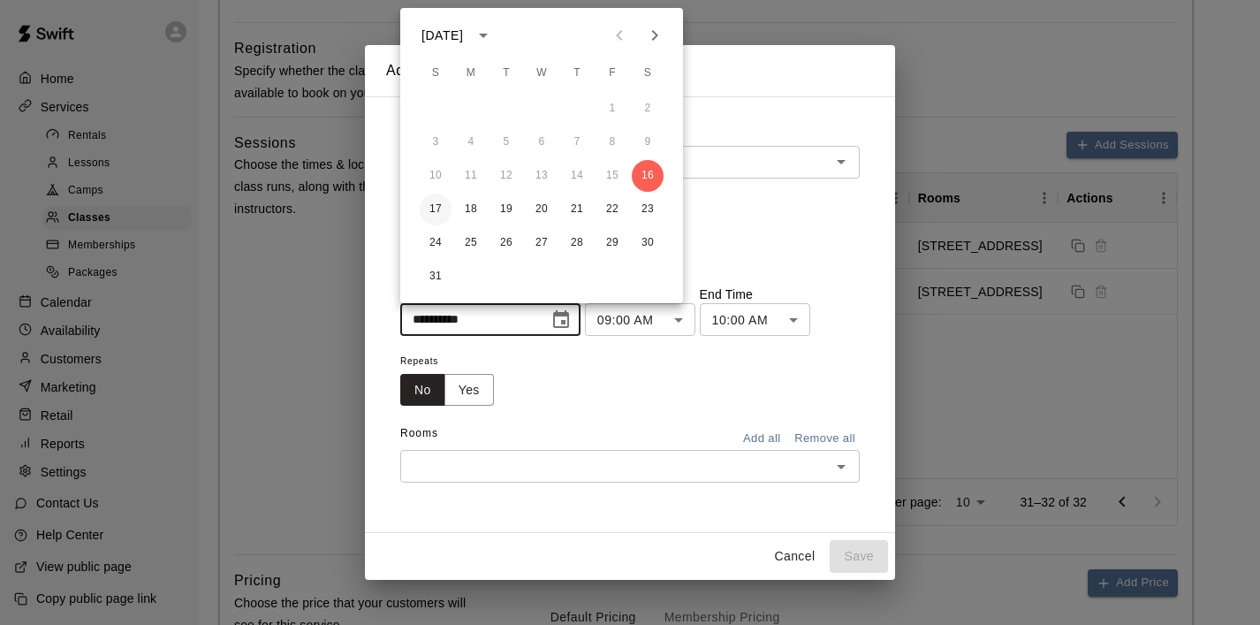
click at [437, 206] on button "17" at bounding box center [436, 210] width 32 height 32
type input "**********"
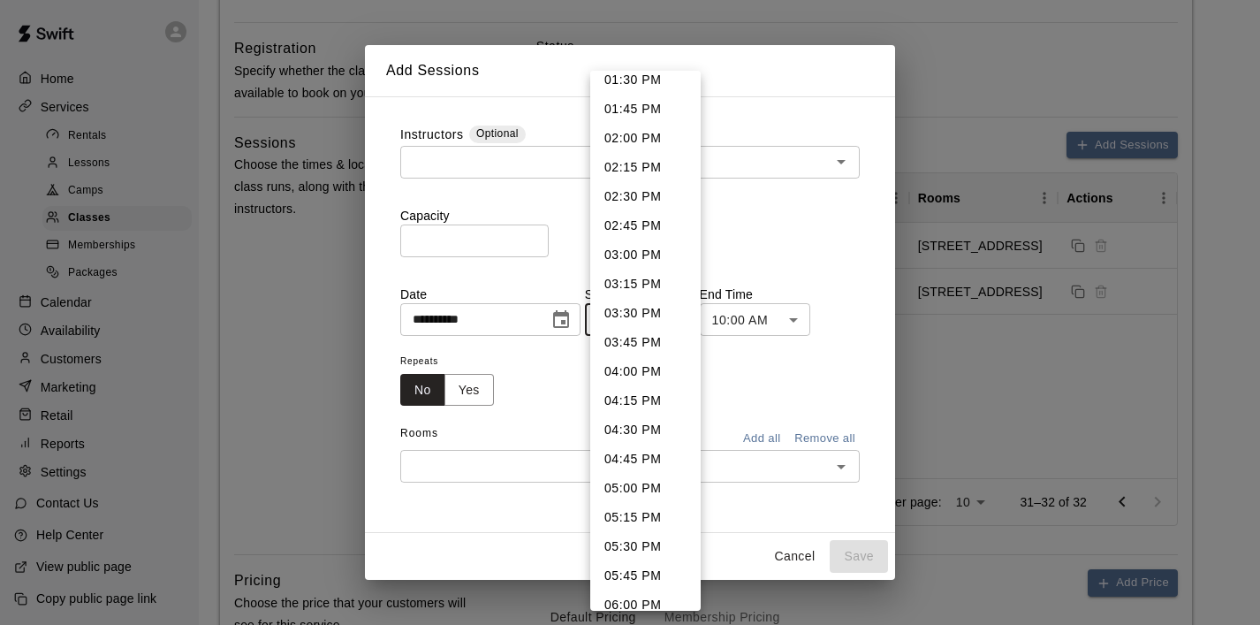
scroll to position [1592, 0]
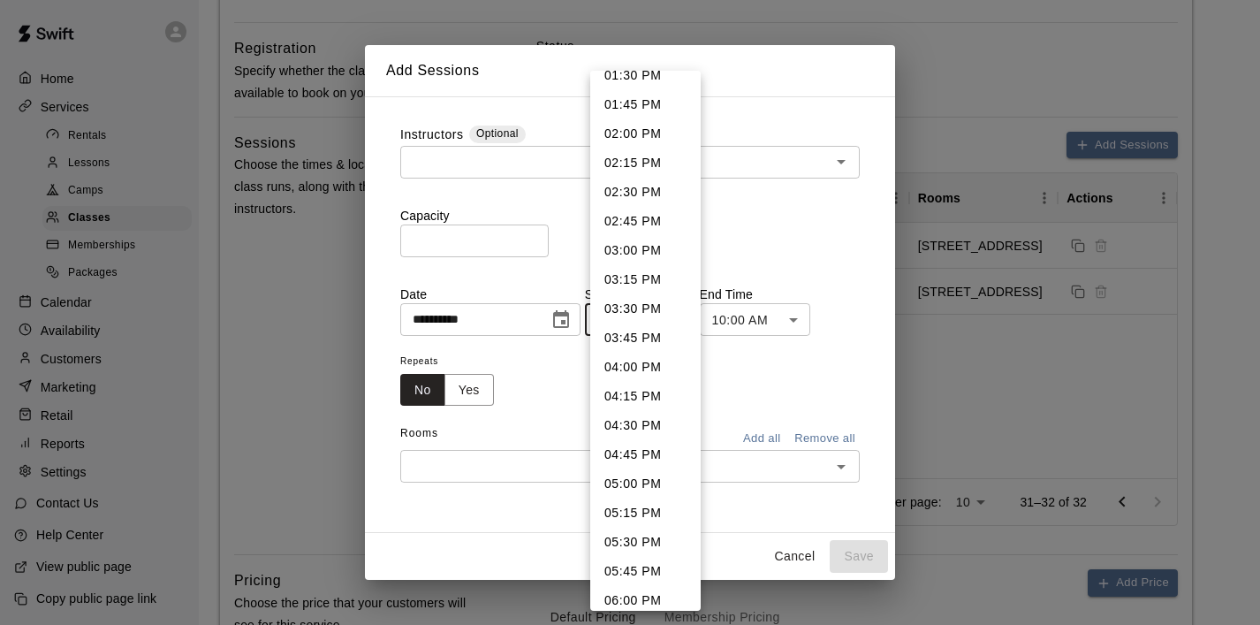
click at [632, 372] on li "04:00 PM" at bounding box center [645, 367] width 110 height 29
type input "********"
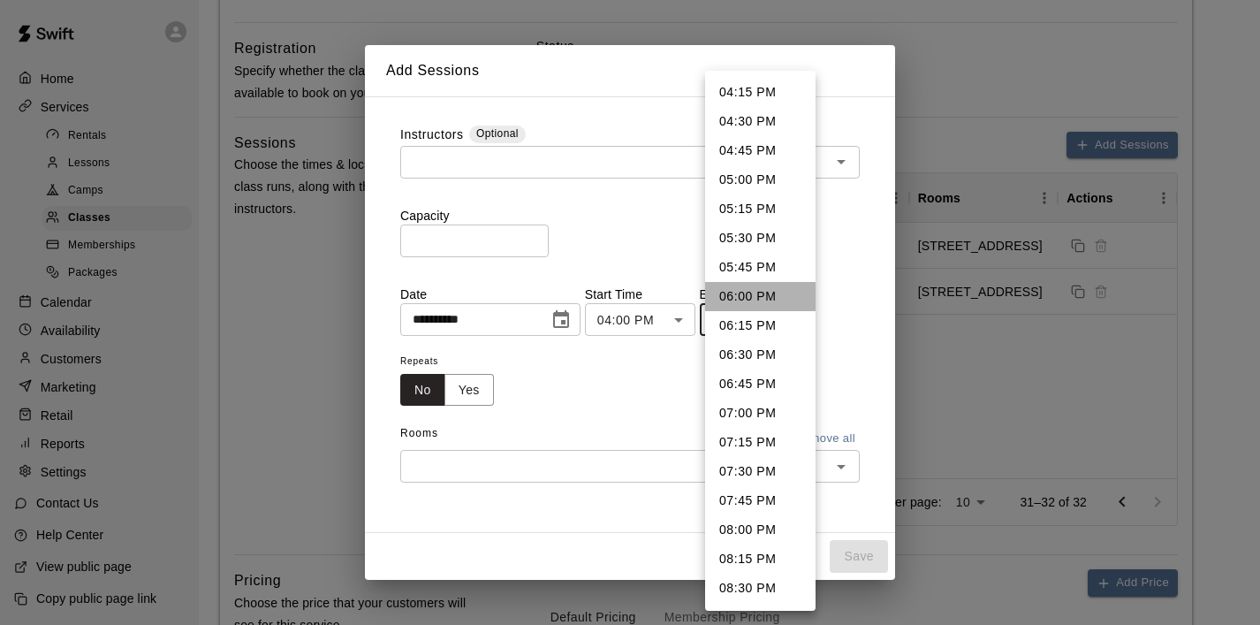
click at [761, 301] on li "06:00 PM" at bounding box center [760, 296] width 110 height 29
type input "********"
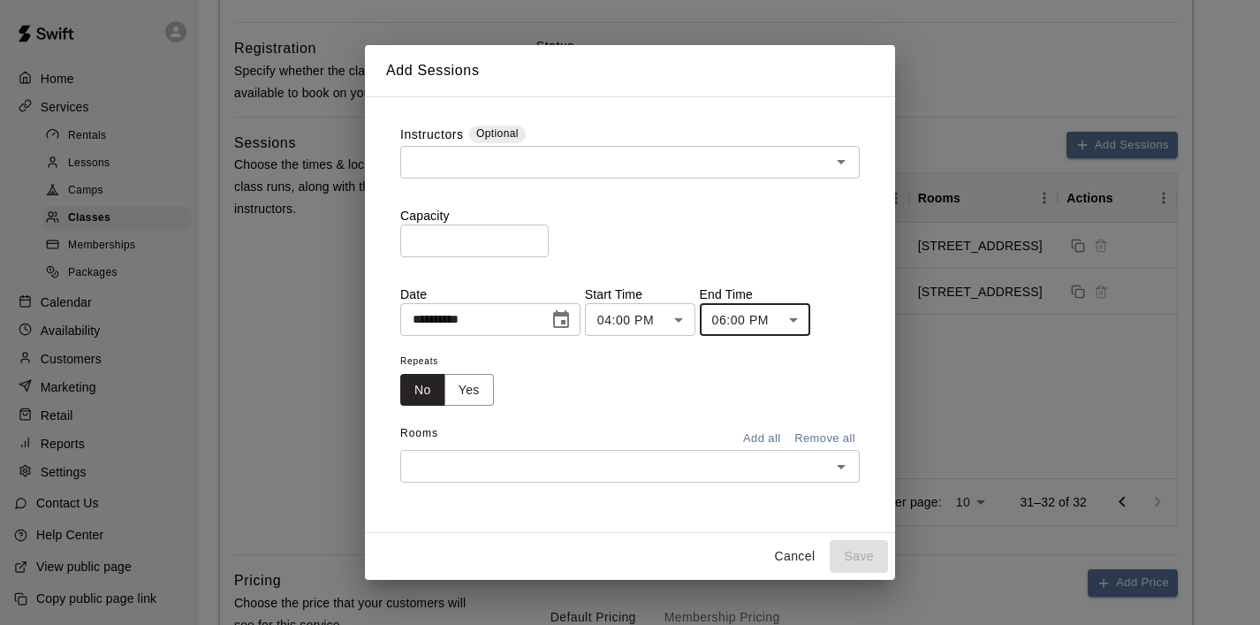
click at [844, 471] on icon "Open" at bounding box center [841, 466] width 21 height 21
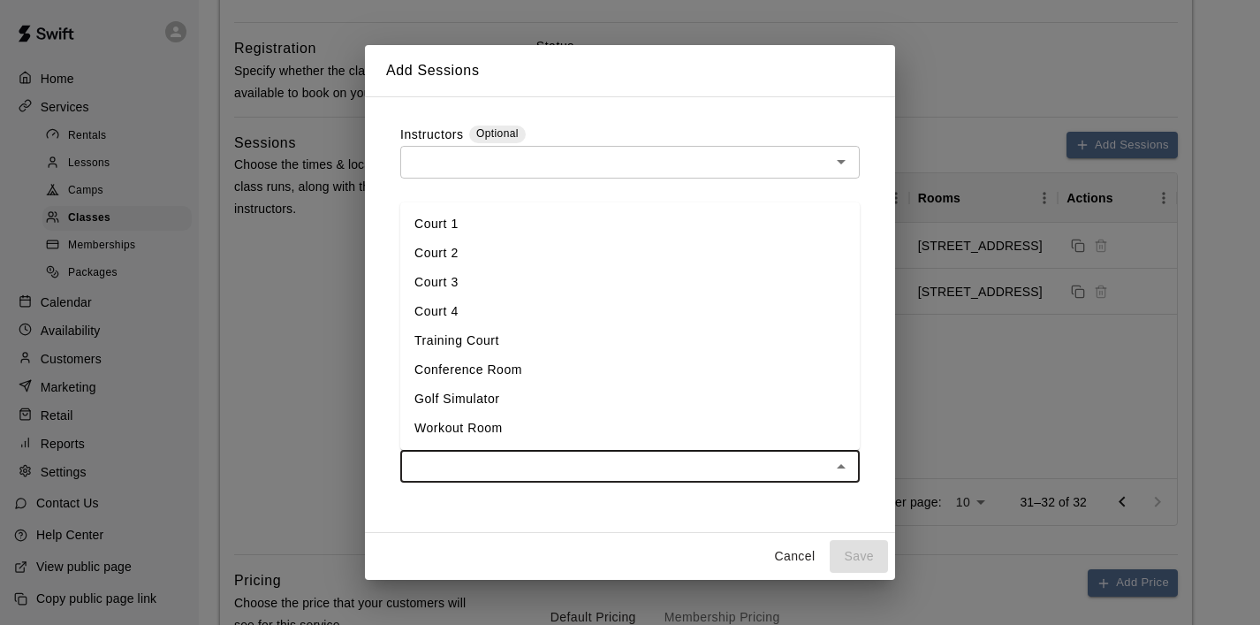
click at [609, 232] on li "Court 1" at bounding box center [630, 223] width 460 height 29
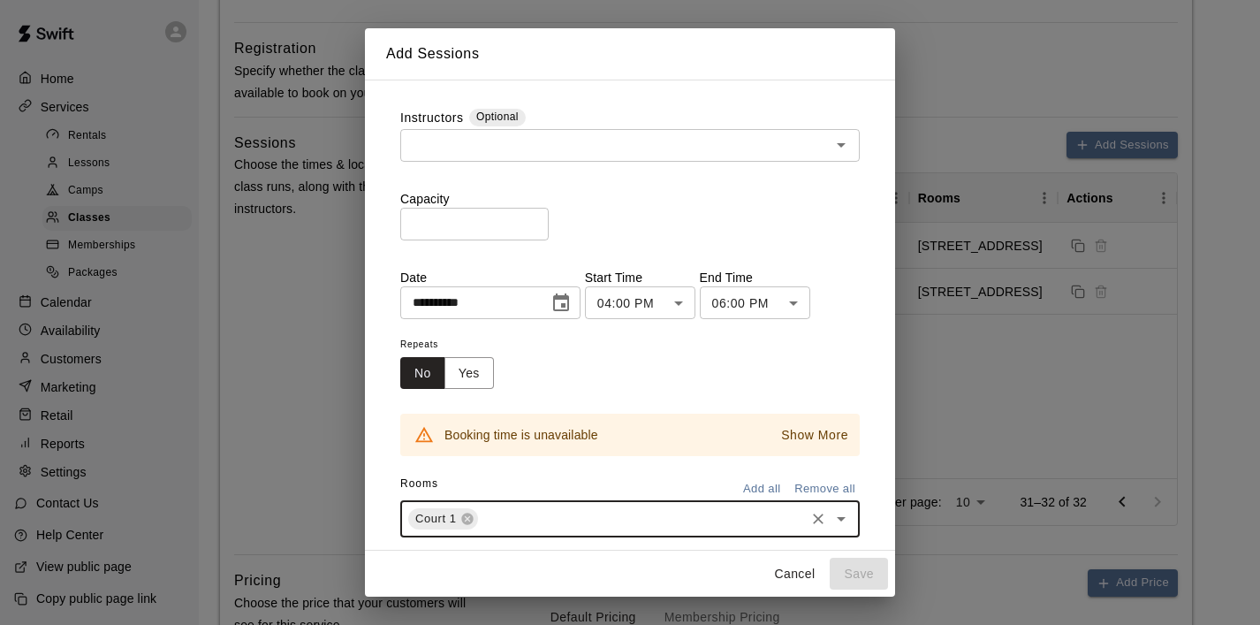
click at [799, 570] on button "Cancel" at bounding box center [794, 574] width 57 height 33
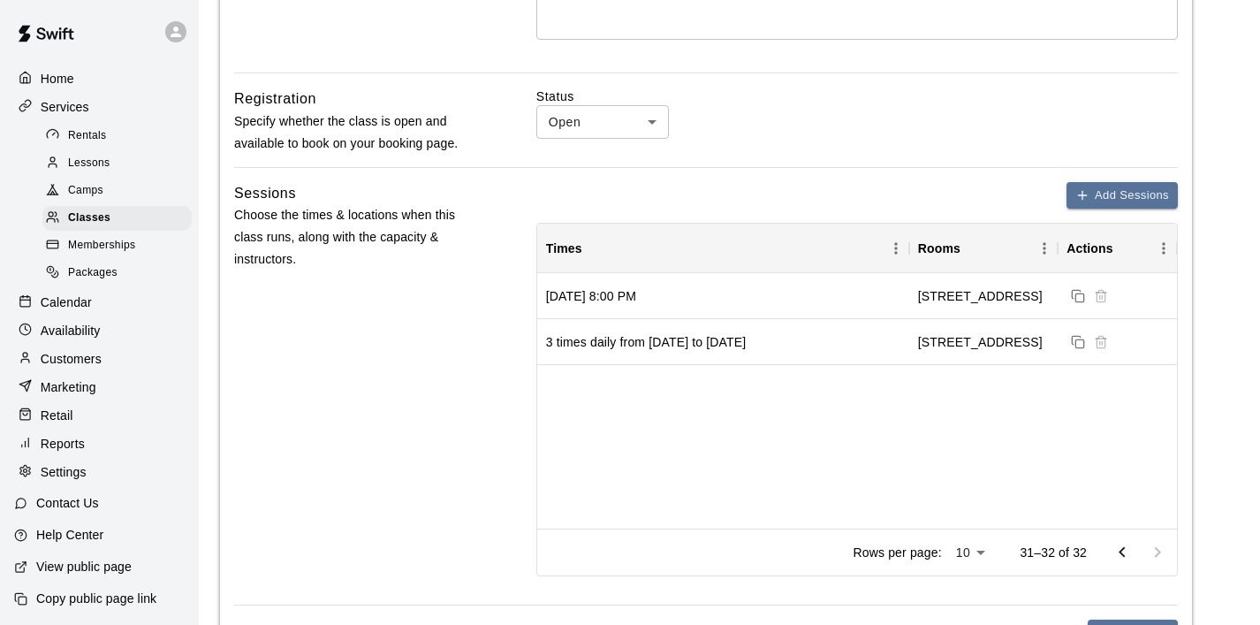
scroll to position [520, 0]
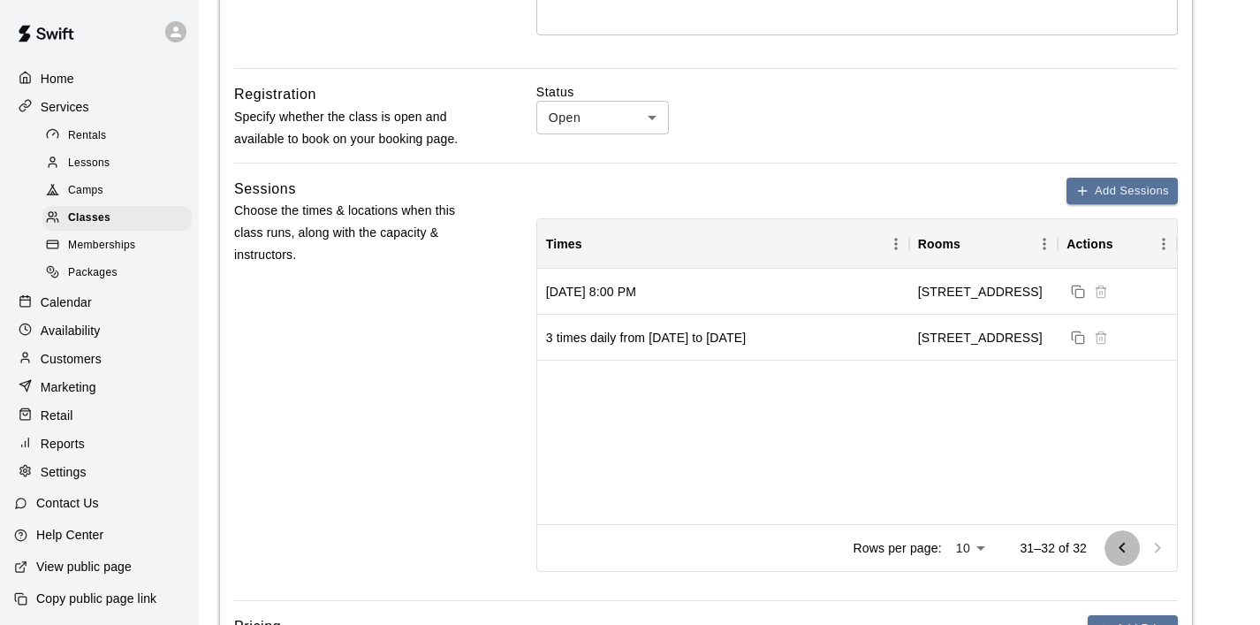
click at [1118, 537] on icon "Go to previous page" at bounding box center [1122, 547] width 21 height 21
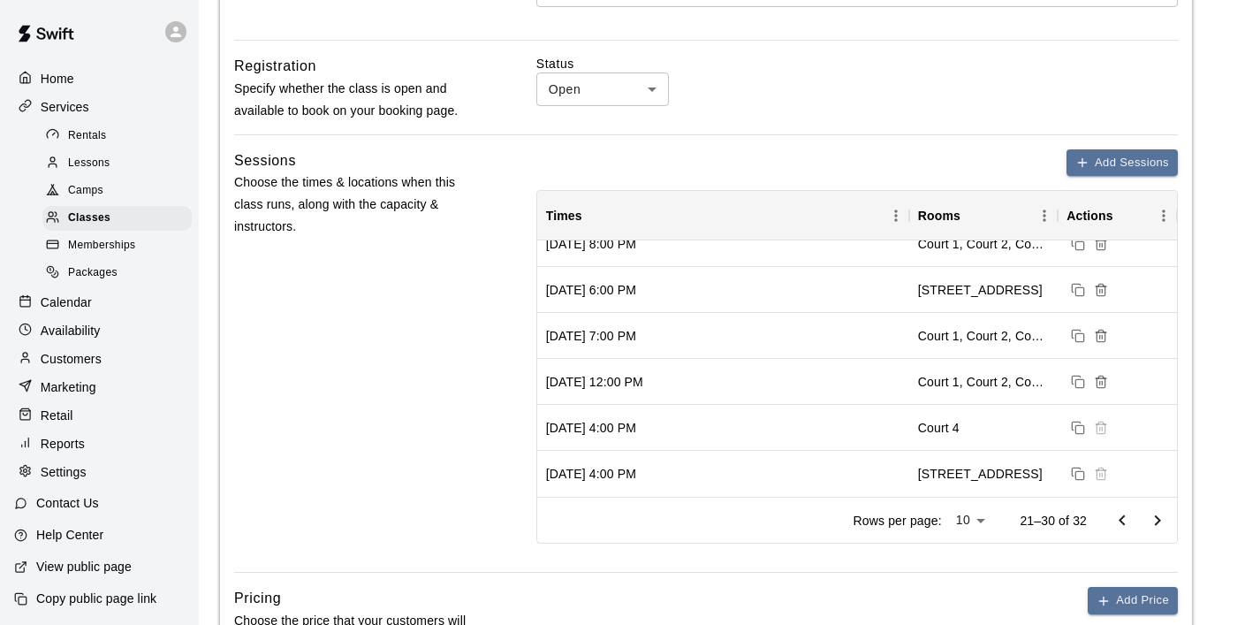
scroll to position [565, 0]
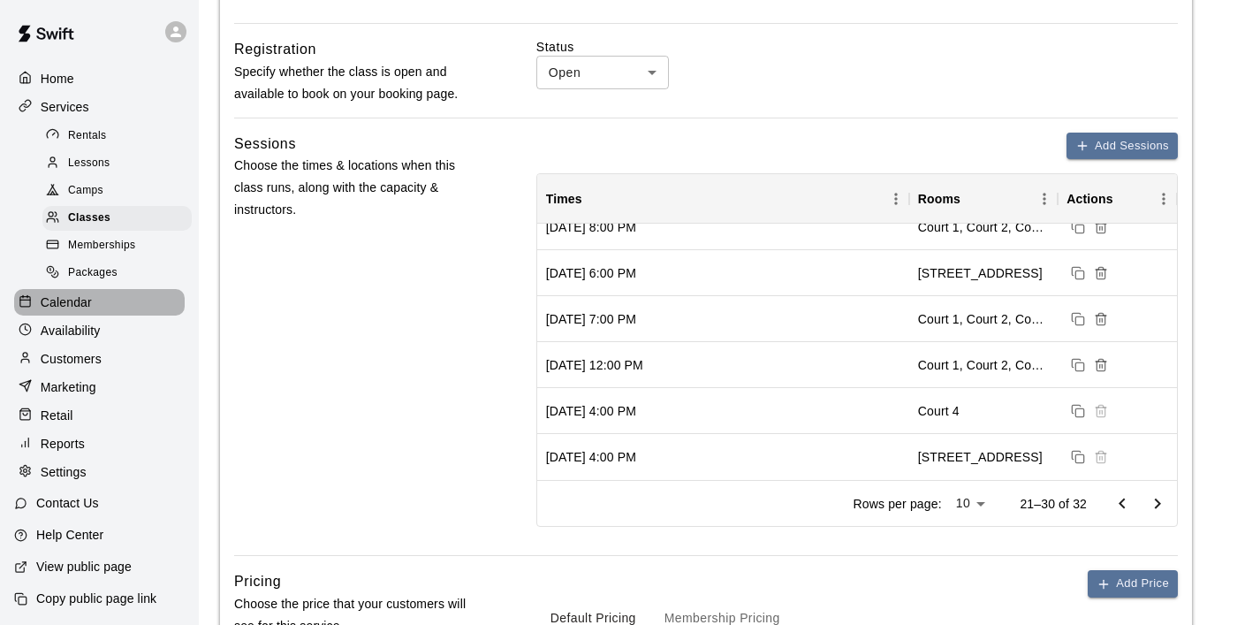
click at [82, 290] on div "Calendar" at bounding box center [99, 302] width 171 height 27
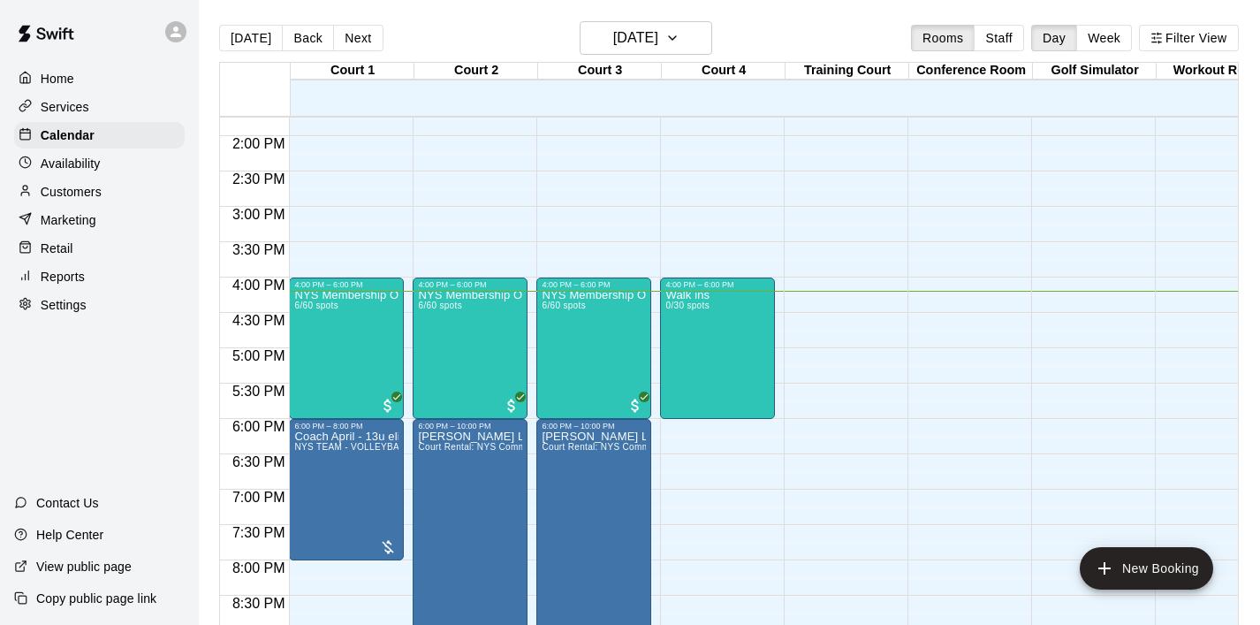
scroll to position [983, 0]
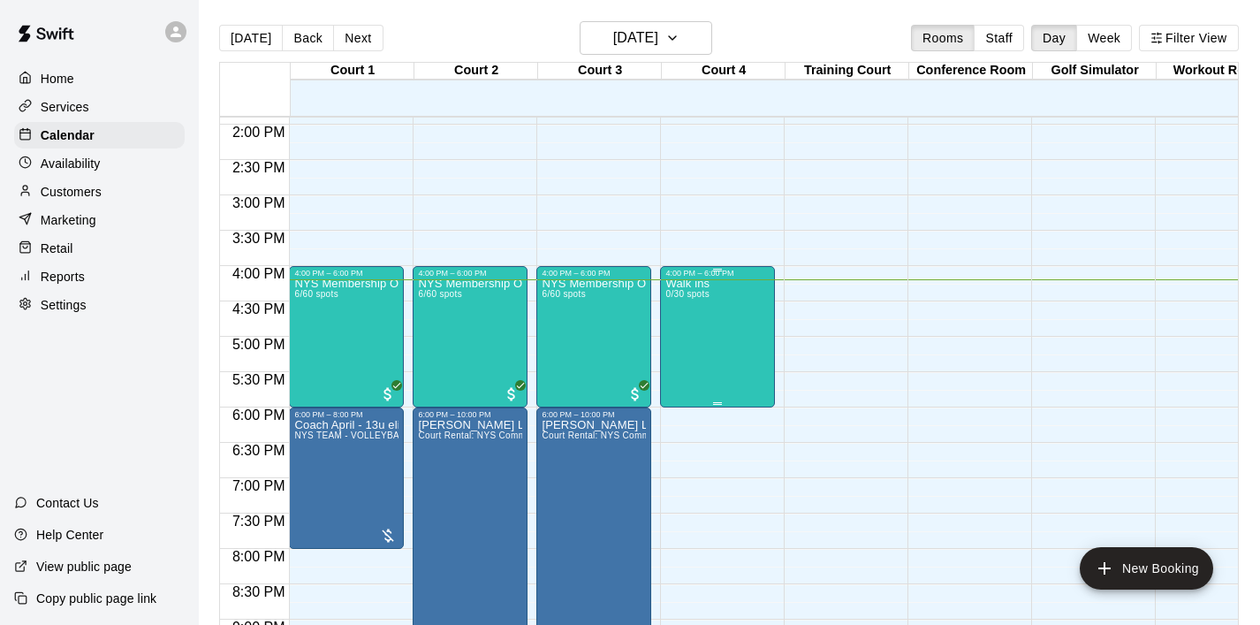
click at [716, 308] on div "Walk ins 0/30 spots" at bounding box center [718, 590] width 104 height 625
click at [691, 298] on icon "edit" at bounding box center [684, 295] width 21 height 21
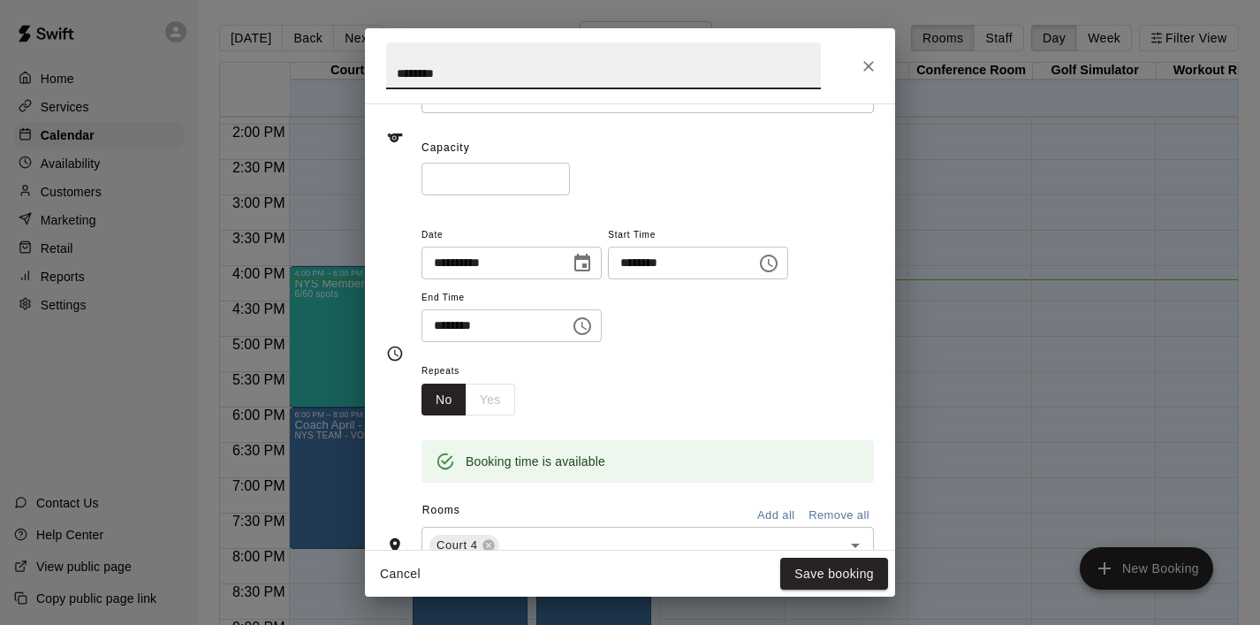
scroll to position [116, 0]
click at [780, 261] on icon "Choose time, selected time is 4:00 PM" at bounding box center [768, 260] width 21 height 21
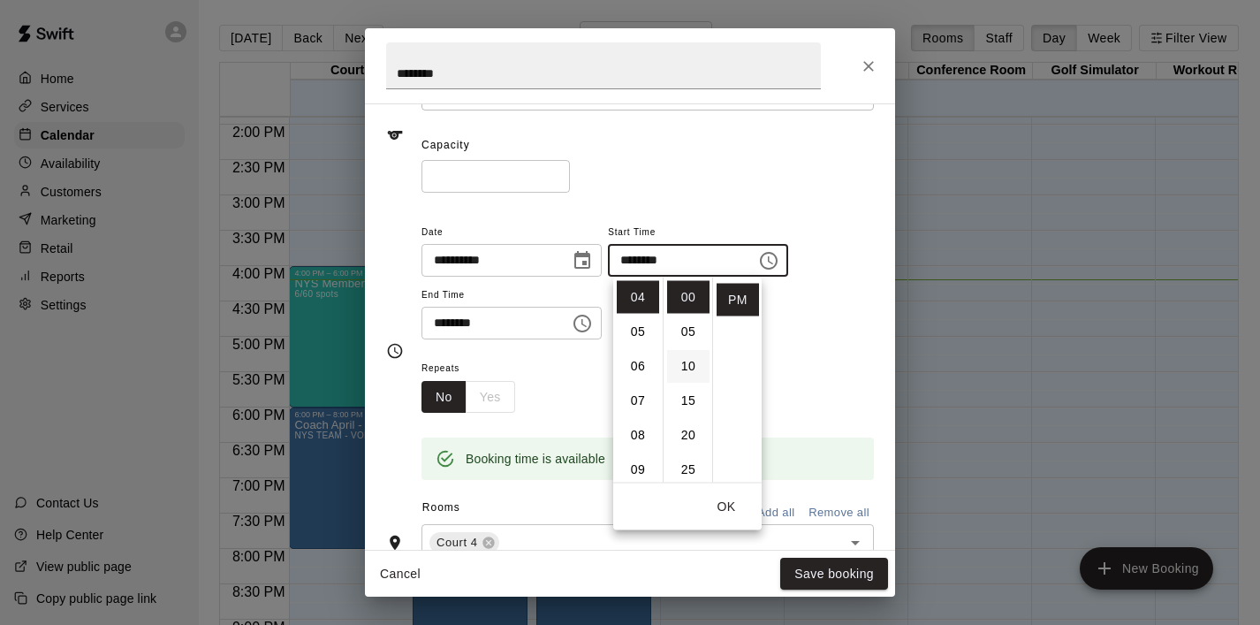
scroll to position [47, 0]
click at [644, 331] on li "05" at bounding box center [638, 332] width 42 height 33
type input "********"
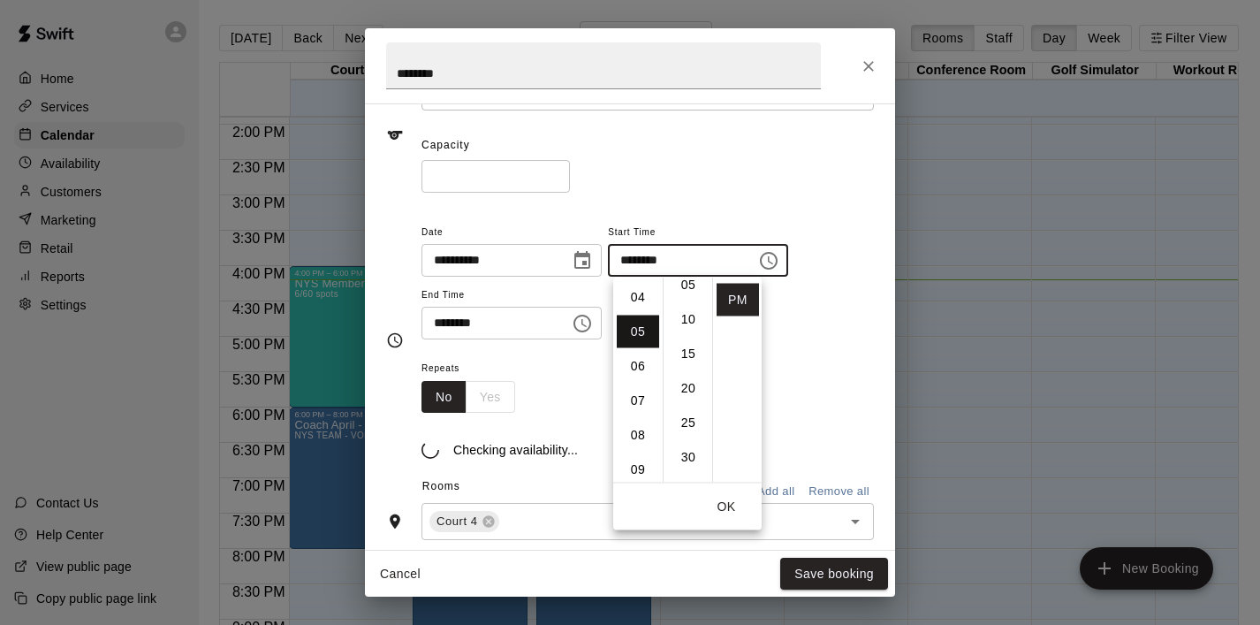
scroll to position [0, 0]
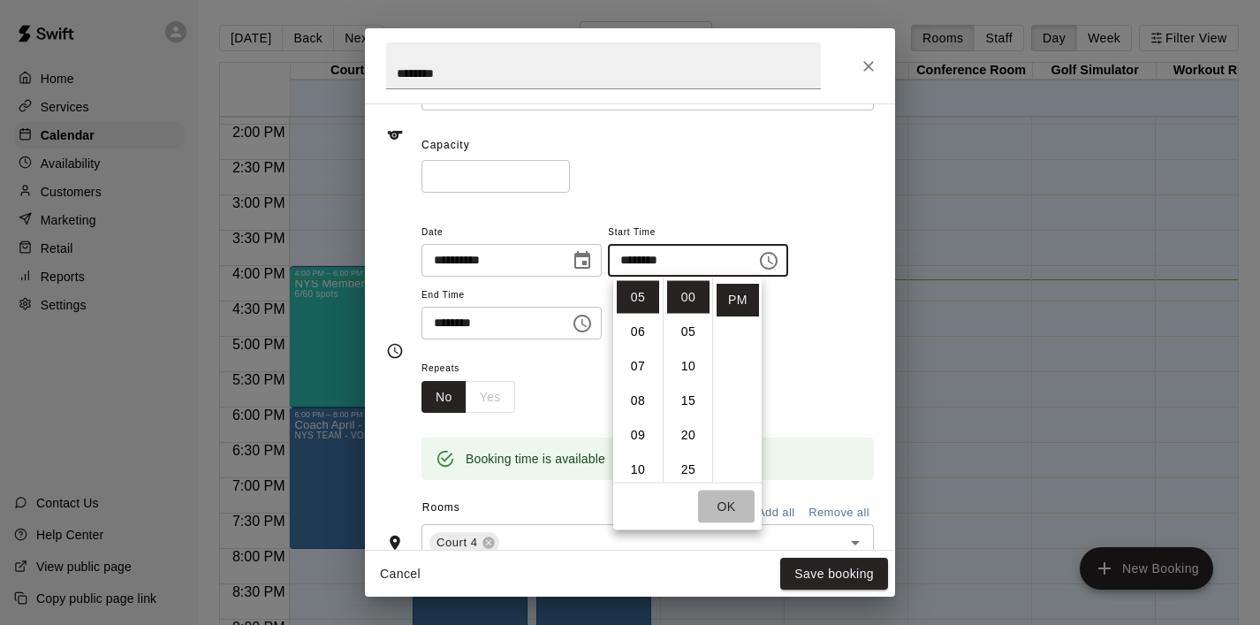
click at [718, 506] on button "OK" at bounding box center [726, 507] width 57 height 33
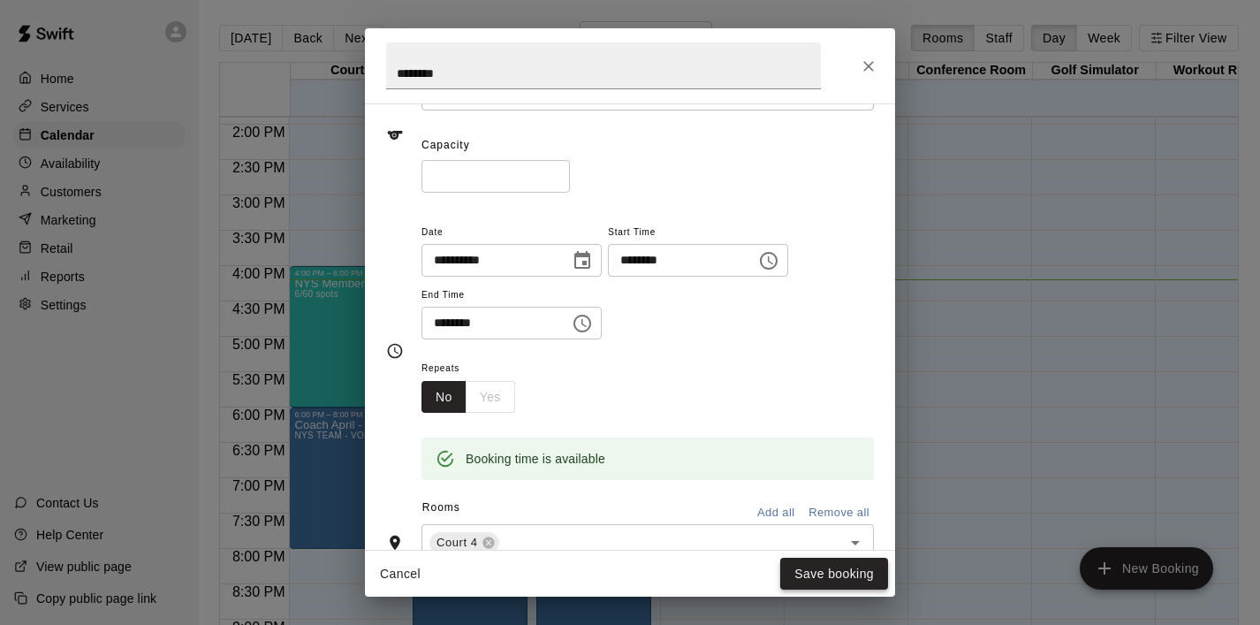
click at [813, 572] on button "Save booking" at bounding box center [834, 574] width 108 height 33
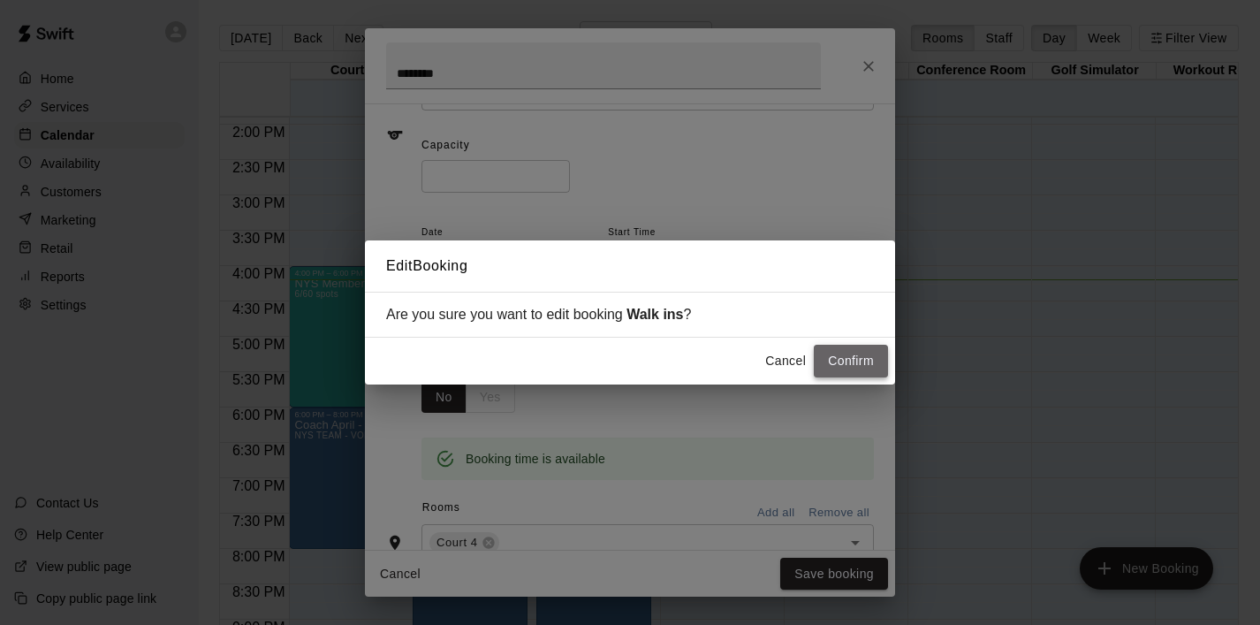
click at [844, 362] on button "Confirm" at bounding box center [851, 361] width 74 height 33
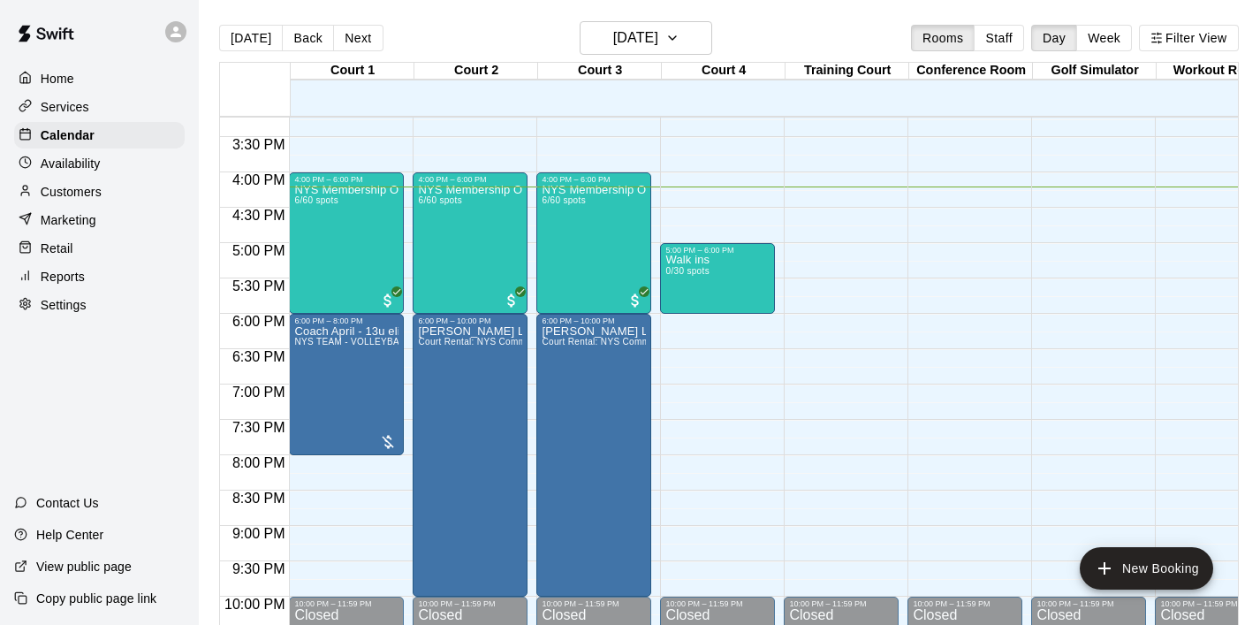
scroll to position [1078, 0]
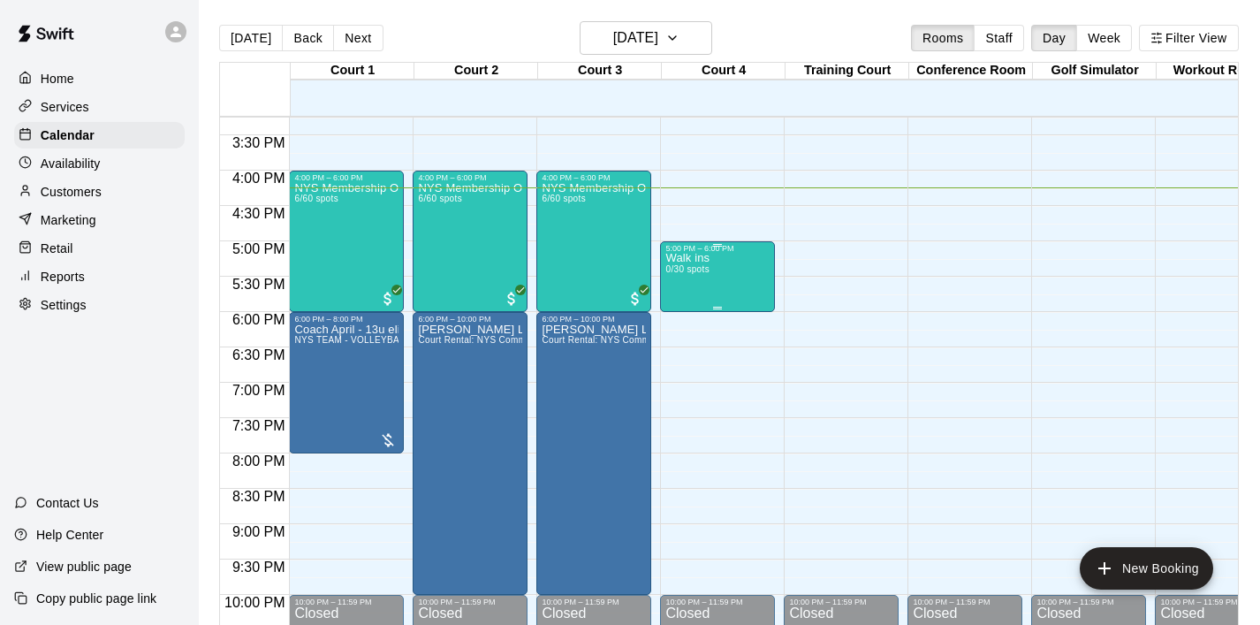
click at [737, 296] on div "Walk ins 0/30 spots" at bounding box center [718, 565] width 104 height 625
click at [857, 302] on div at bounding box center [630, 312] width 1260 height 625
click at [336, 266] on div "NYS Membership Open Gym / Drop-Ins 6/60 spots" at bounding box center [346, 494] width 104 height 625
click at [747, 174] on div at bounding box center [630, 312] width 1260 height 625
click at [680, 38] on icon "button" at bounding box center [673, 37] width 14 height 21
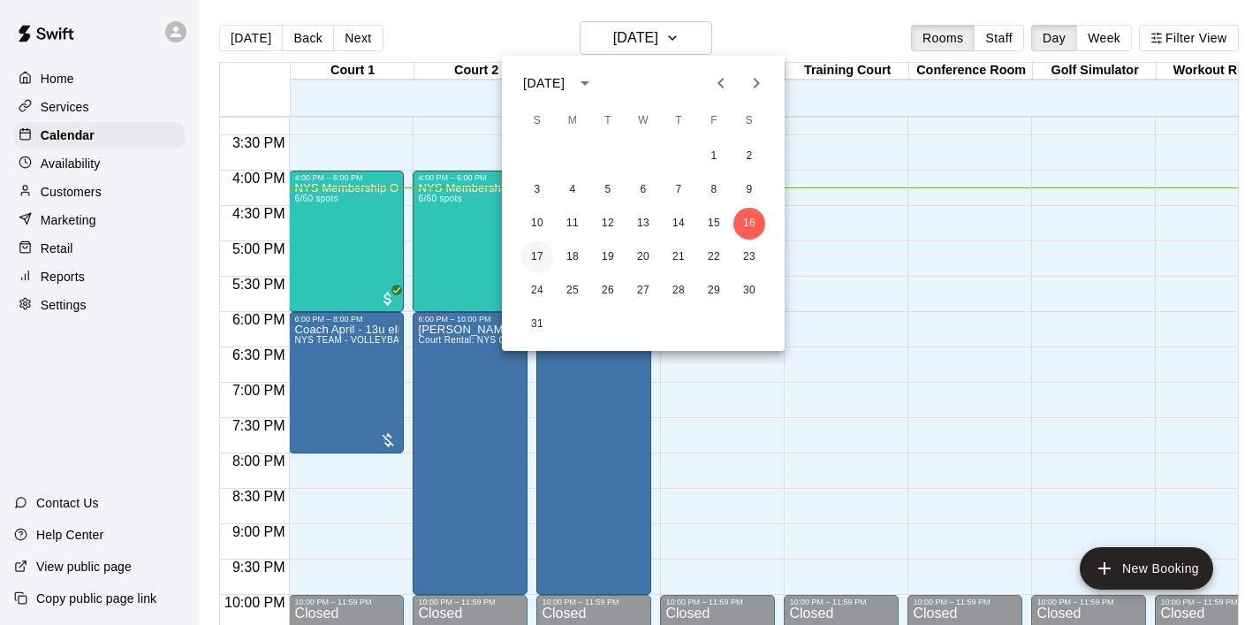
click at [546, 255] on button "17" at bounding box center [538, 257] width 32 height 32
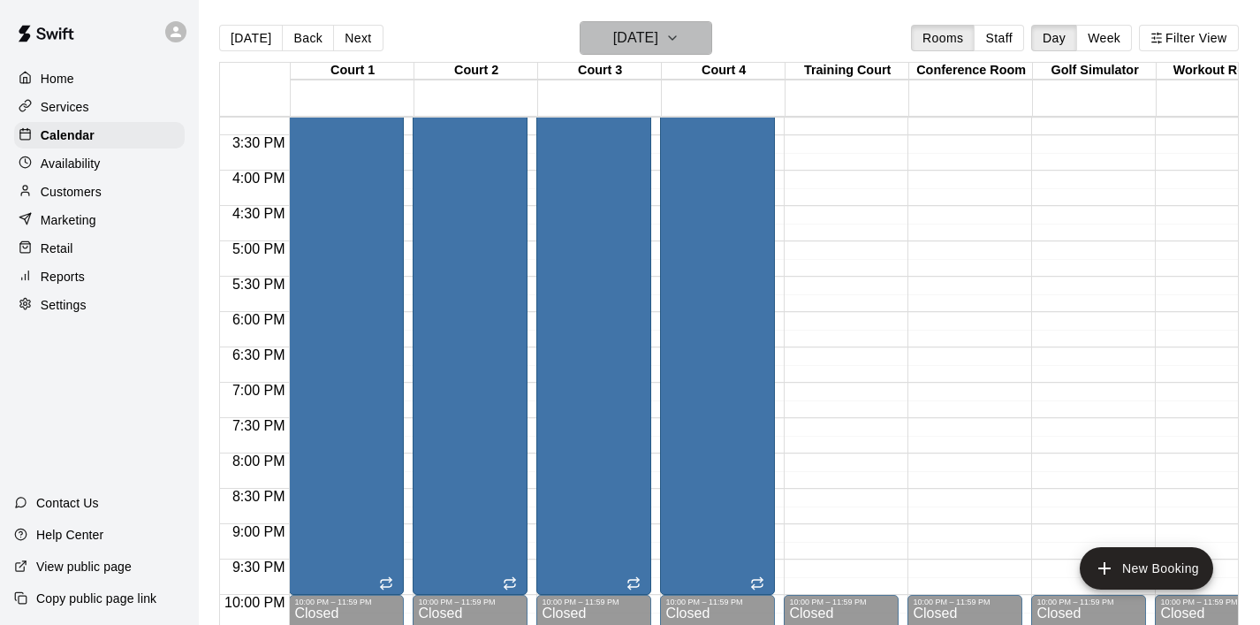
click at [680, 32] on icon "button" at bounding box center [673, 37] width 14 height 21
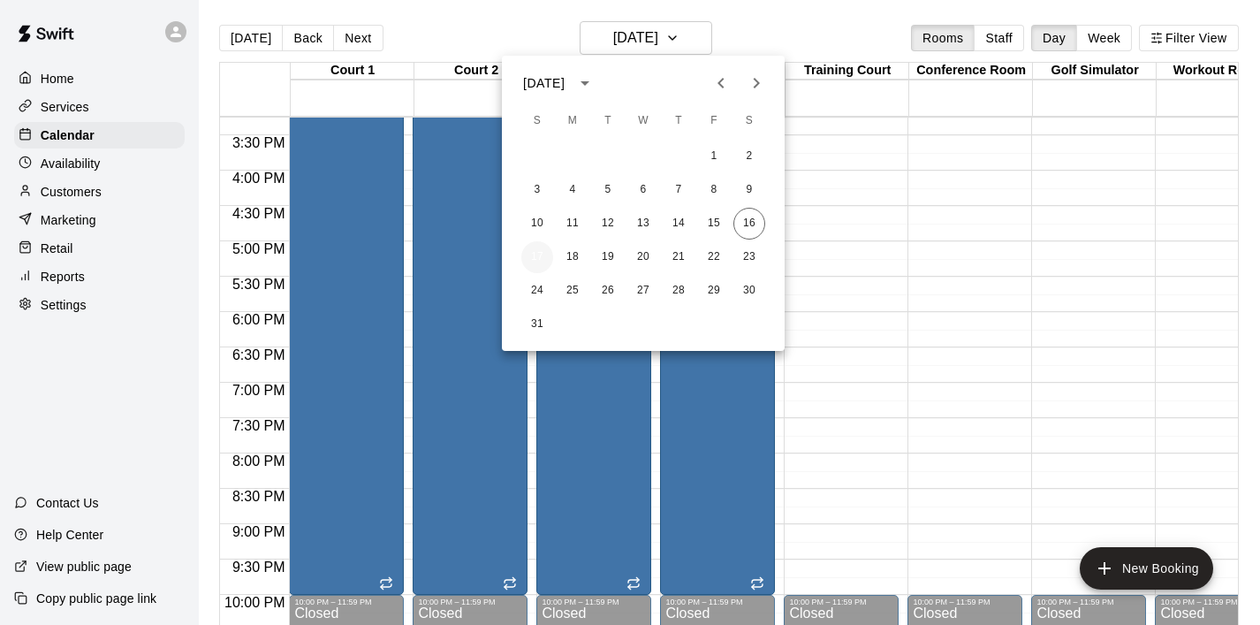
click at [540, 260] on button "17" at bounding box center [538, 257] width 32 height 32
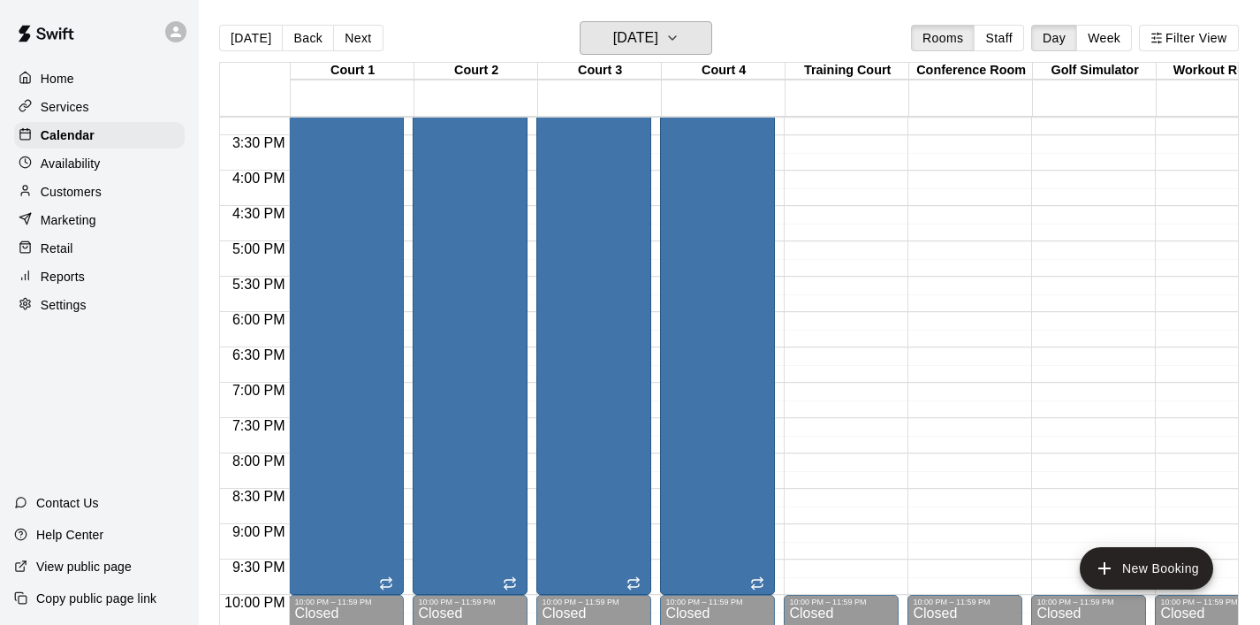
scroll to position [533, 0]
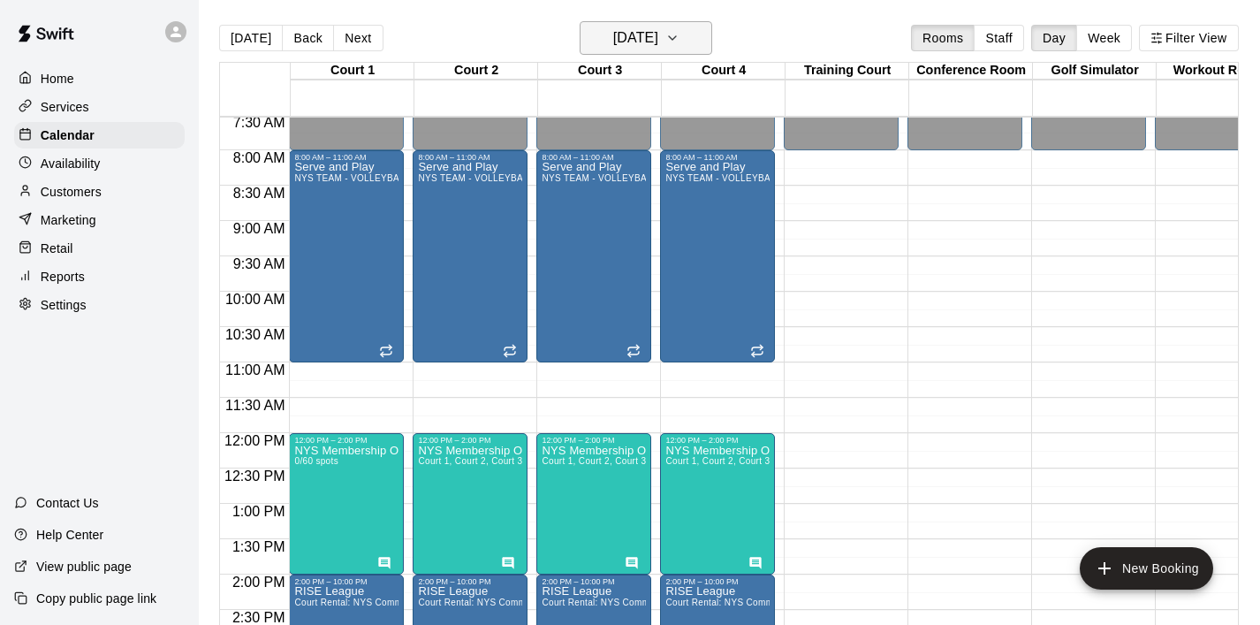
click at [680, 40] on icon "button" at bounding box center [673, 37] width 14 height 21
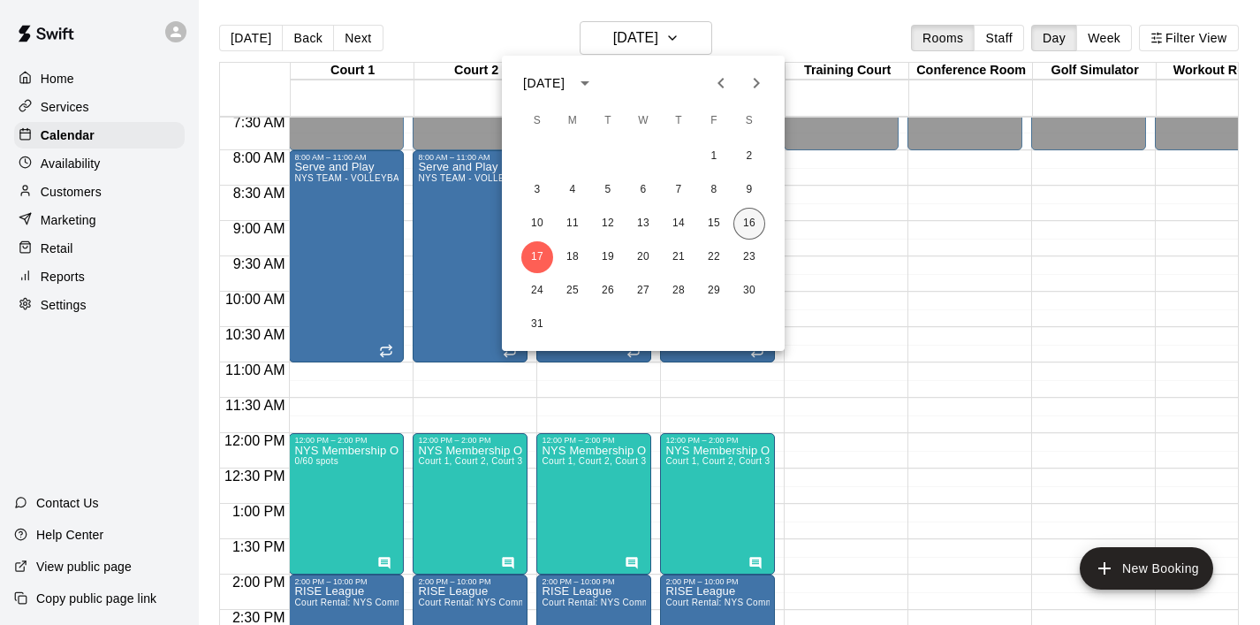
click at [747, 224] on button "16" at bounding box center [750, 224] width 32 height 32
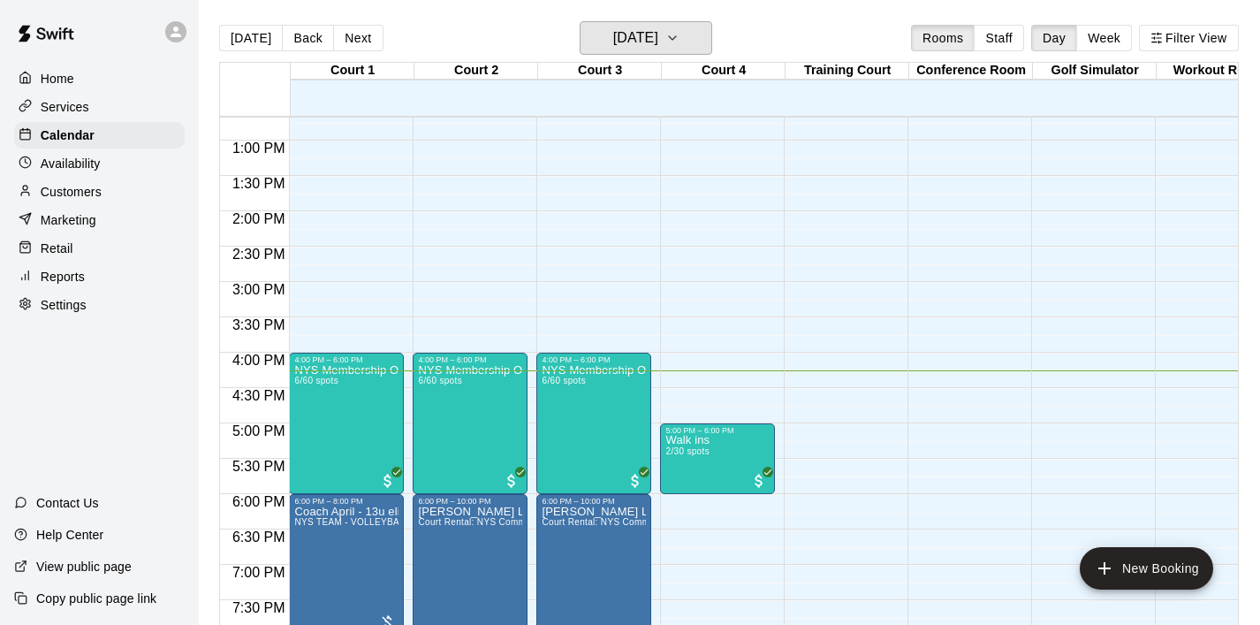
scroll to position [897, 0]
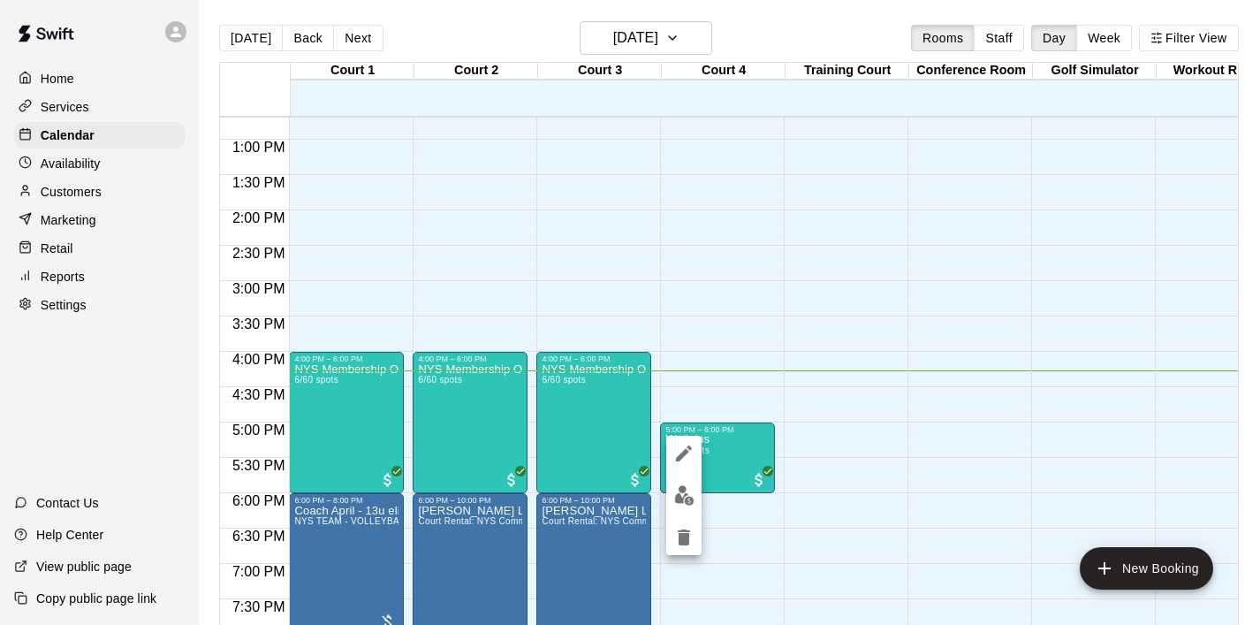
click at [856, 285] on div at bounding box center [630, 312] width 1260 height 625
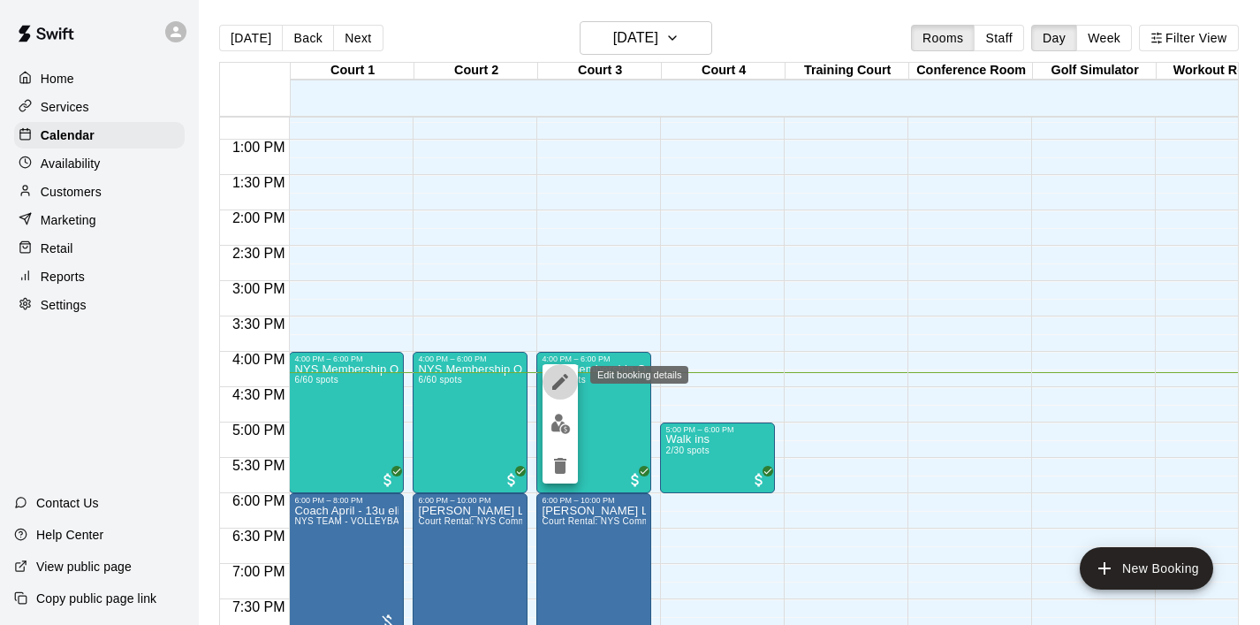
click at [557, 380] on icon "edit" at bounding box center [560, 381] width 21 height 21
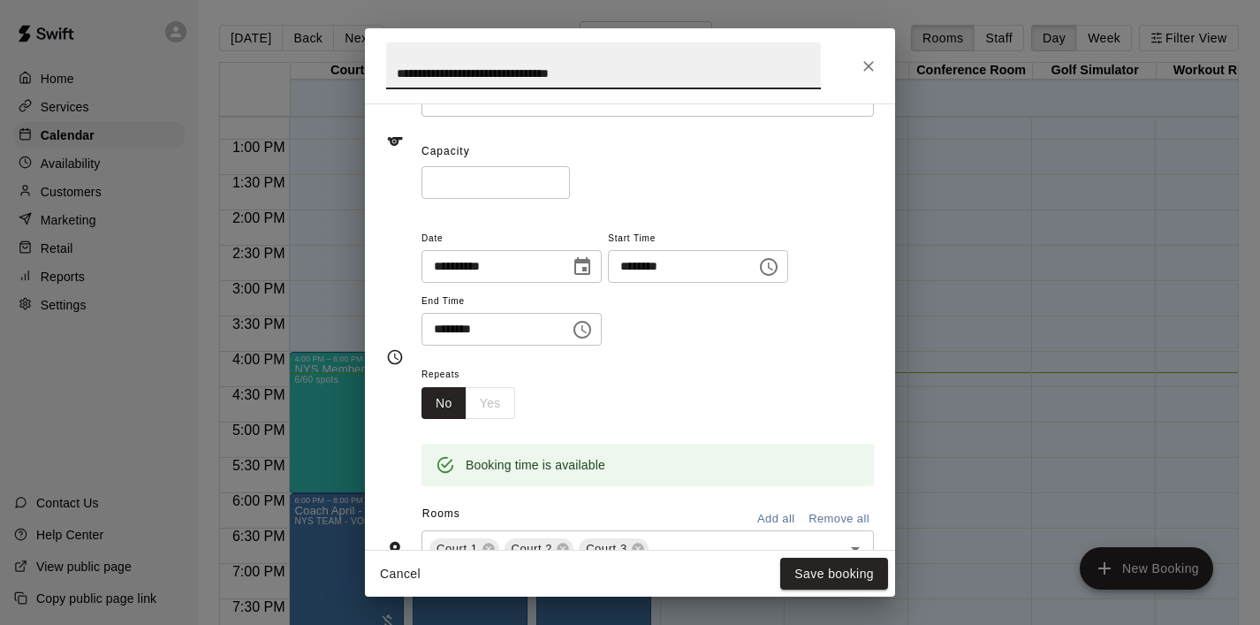
scroll to position [0, 0]
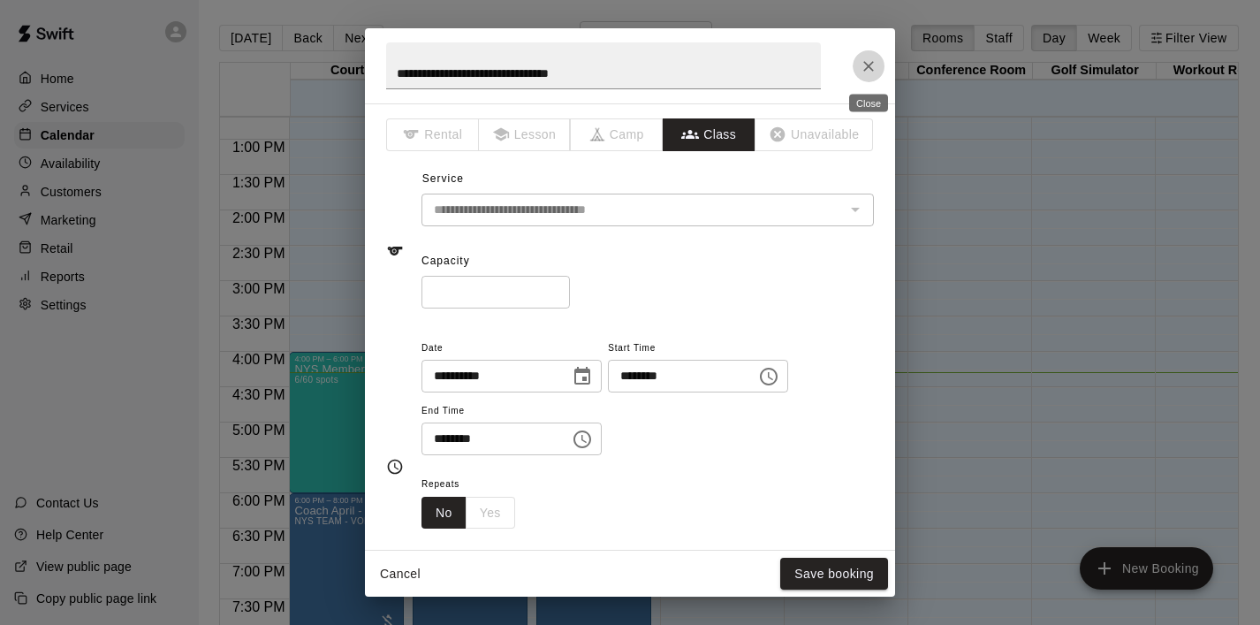
click at [868, 69] on icon "Close" at bounding box center [869, 66] width 18 height 18
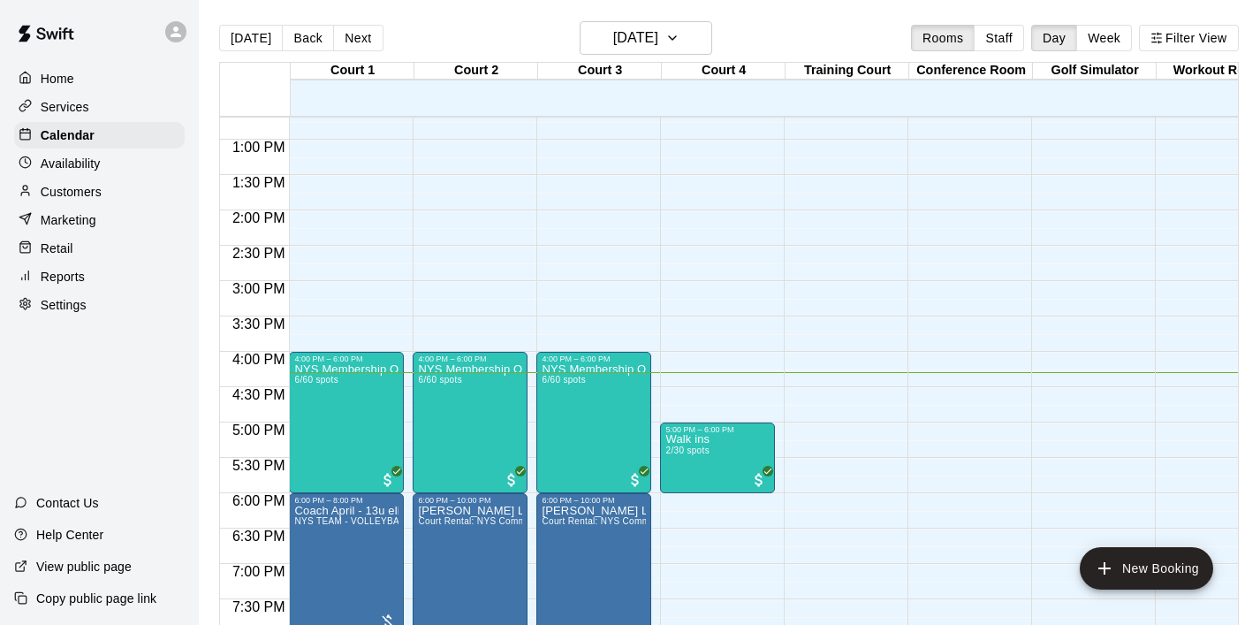
click at [735, 330] on div "12:00 AM – 8:00 AM Closed 5:00 PM – 6:00 PM Walk ins 2/30 spots 10:00 PM – 11:5…" at bounding box center [717, 68] width 115 height 1697
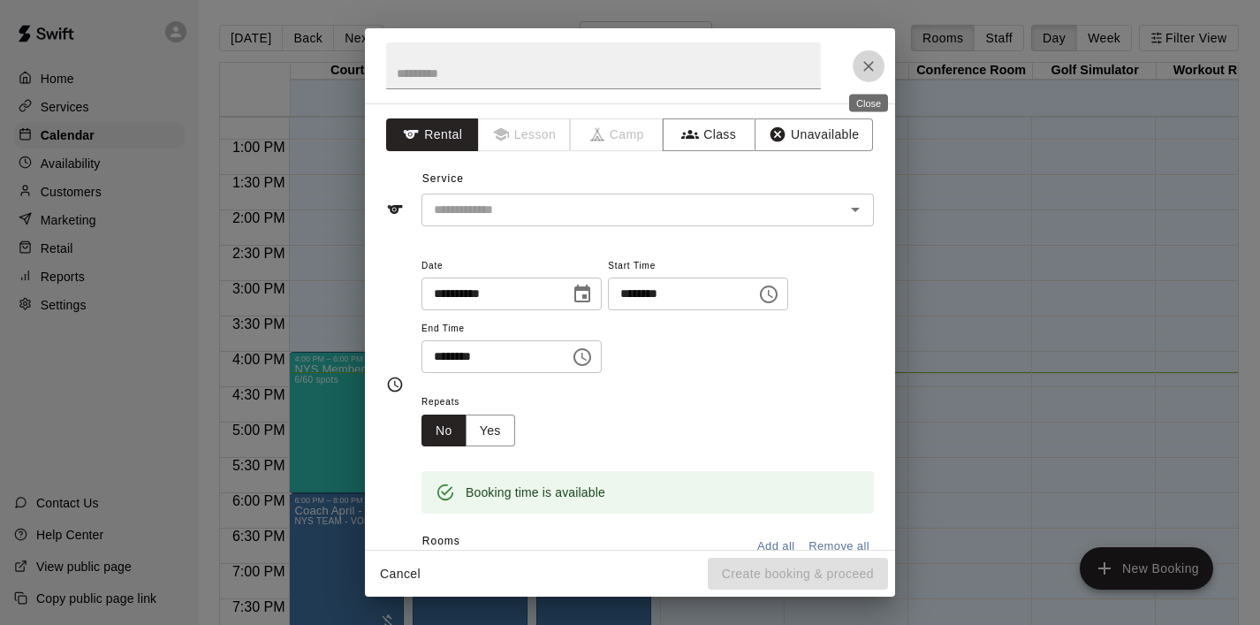
click at [866, 80] on button "Close" at bounding box center [869, 66] width 32 height 32
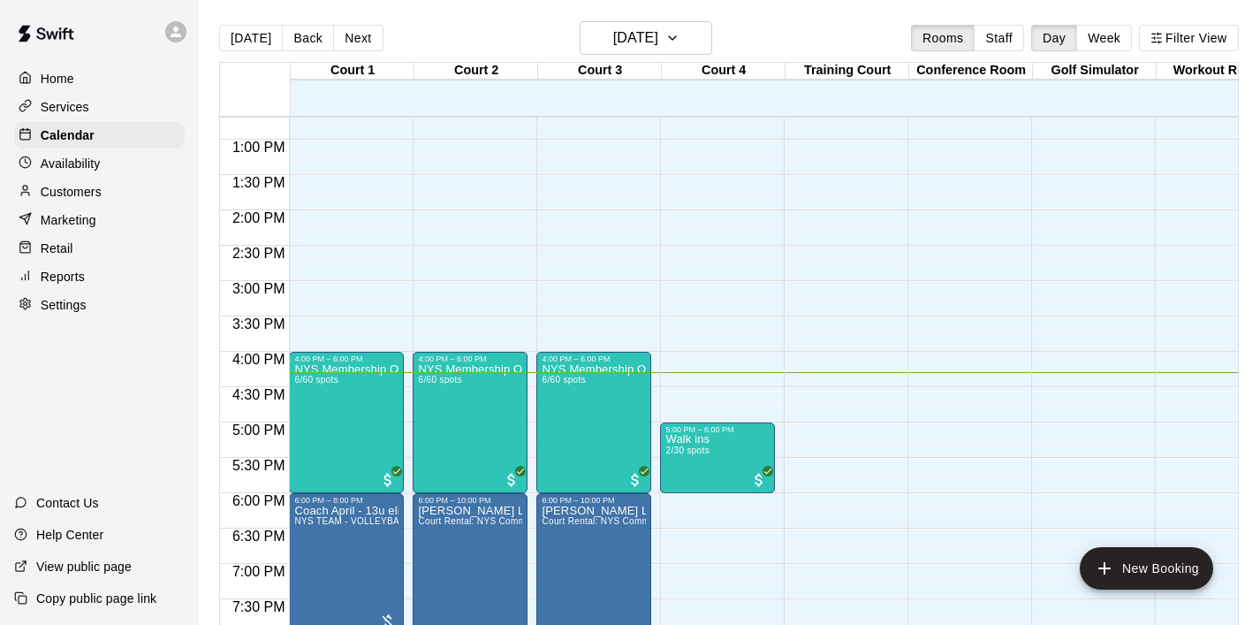
click at [92, 88] on div "Home" at bounding box center [99, 78] width 171 height 27
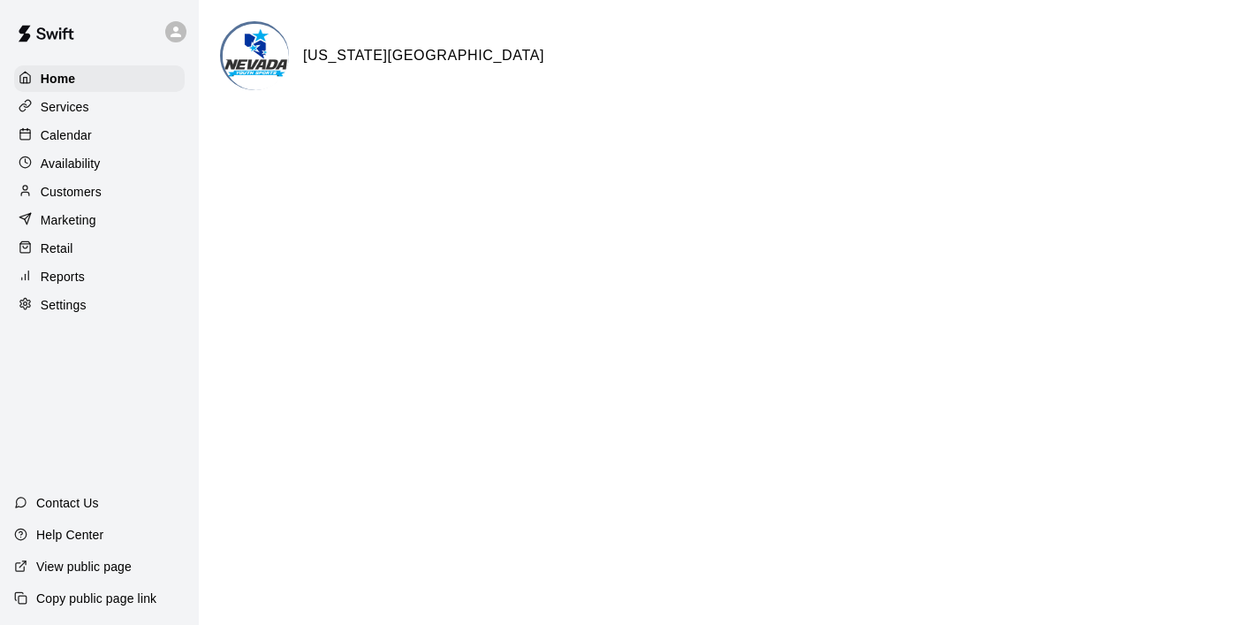
click at [75, 108] on p "Services" at bounding box center [65, 107] width 49 height 18
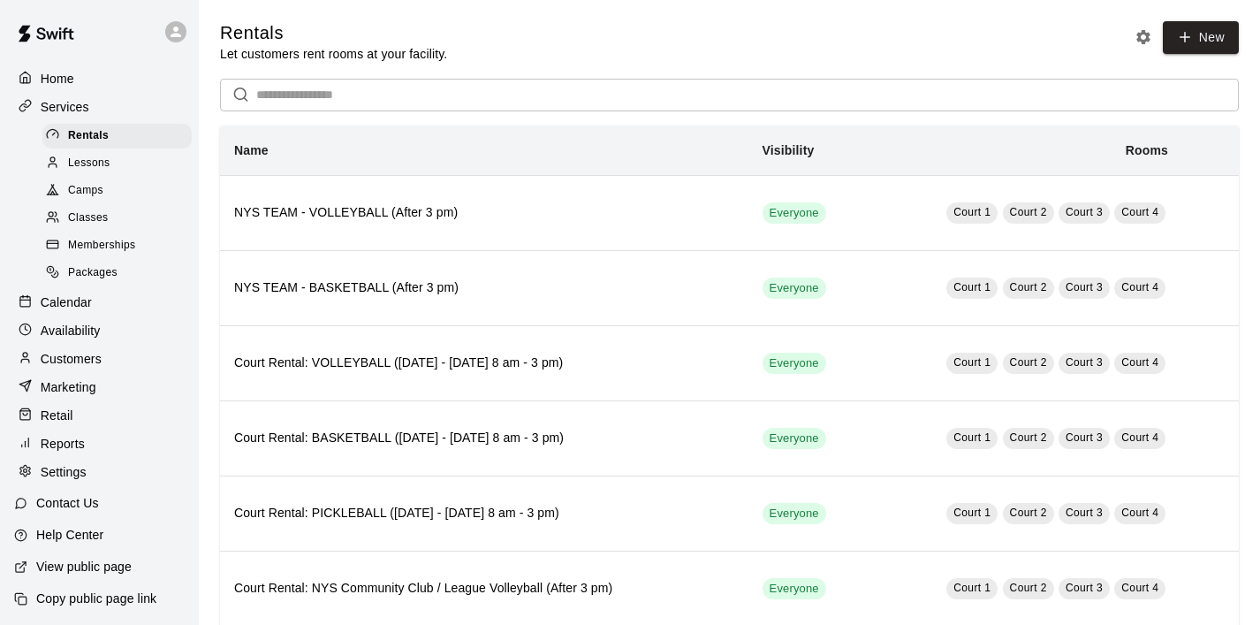
click at [62, 88] on div "Home" at bounding box center [99, 78] width 171 height 27
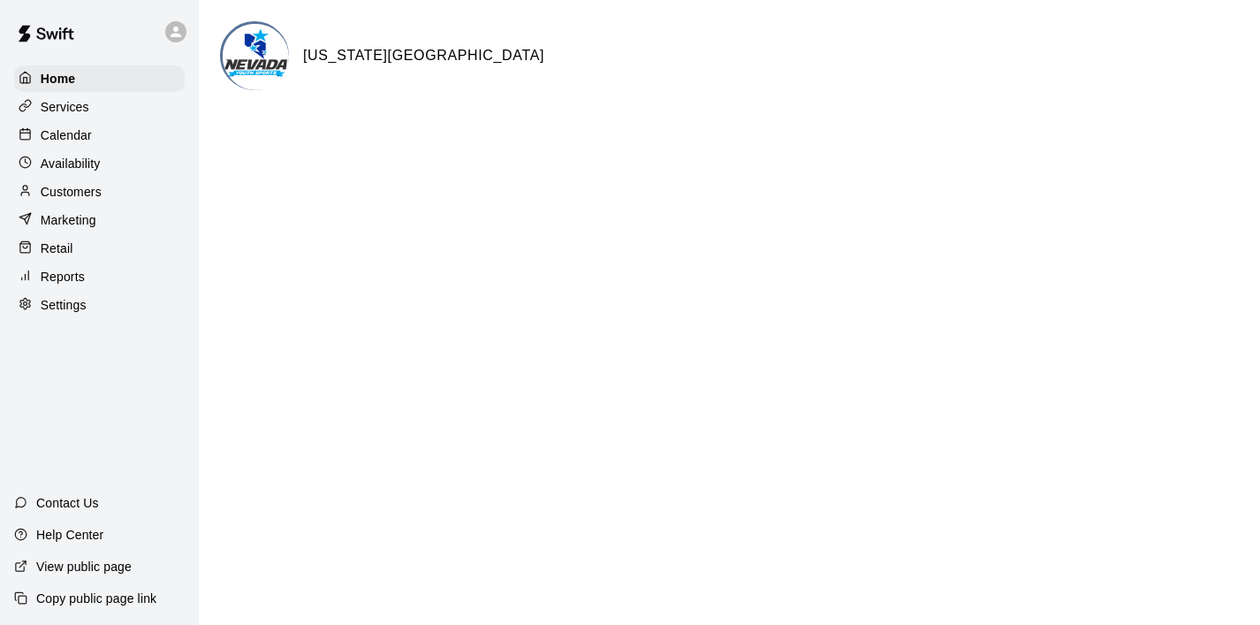
click at [549, 141] on html "Home Services Calendar Availability Customers Marketing Retail Reports Settings…" at bounding box center [630, 70] width 1260 height 141
click at [102, 129] on div "Calendar" at bounding box center [99, 135] width 171 height 27
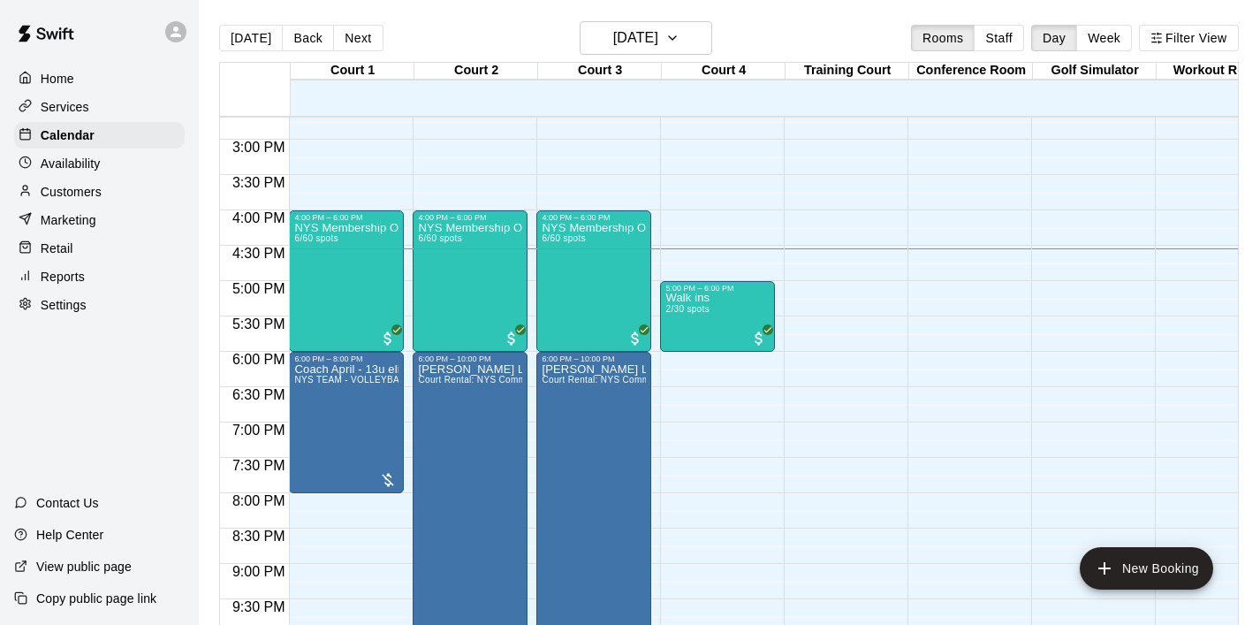
scroll to position [1057, 0]
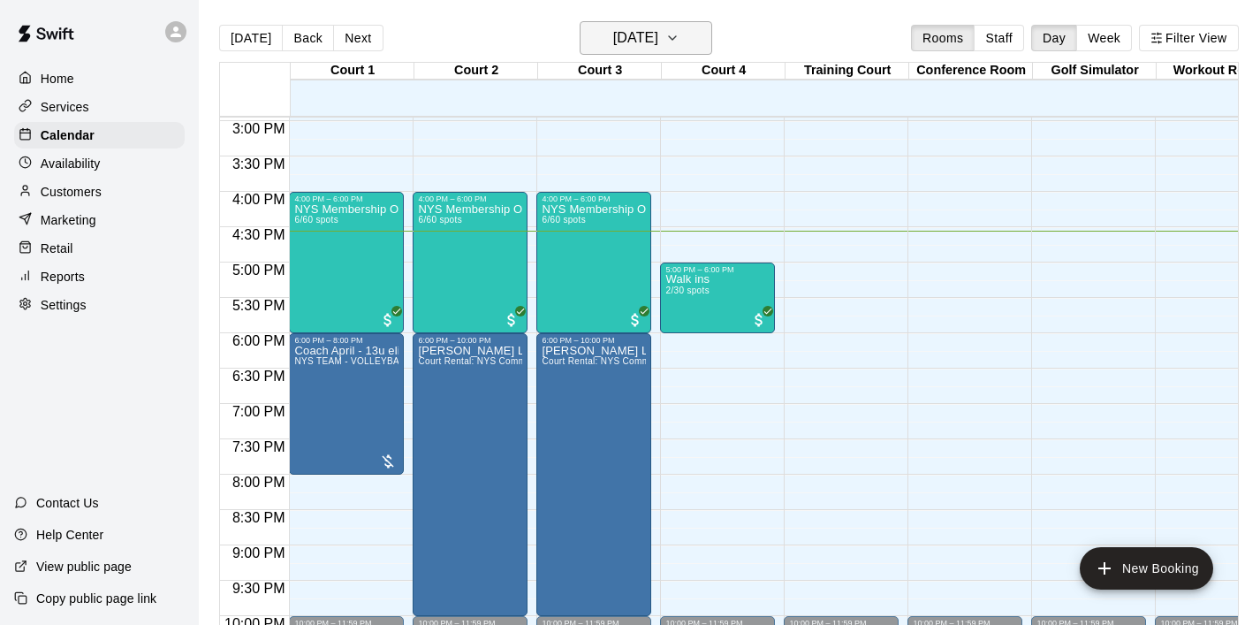
click at [680, 34] on icon "button" at bounding box center [673, 37] width 14 height 21
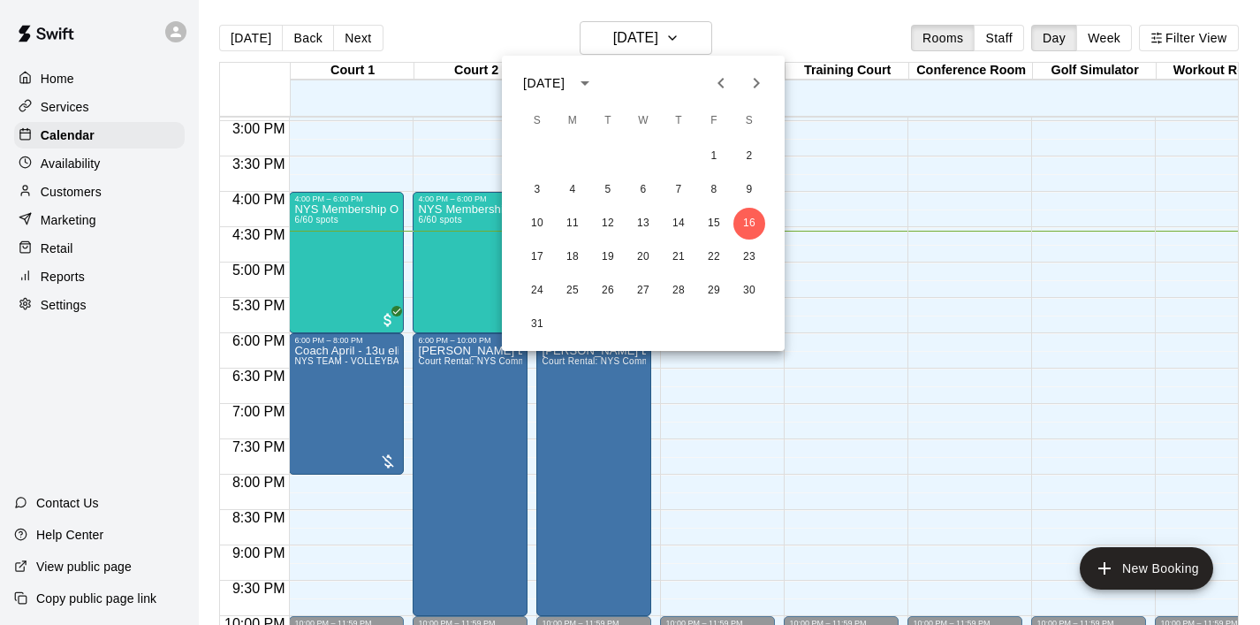
click at [696, 255] on div "17 18 19 20 21 22 23" at bounding box center [643, 257] width 283 height 32
click at [706, 259] on button "22" at bounding box center [714, 257] width 32 height 32
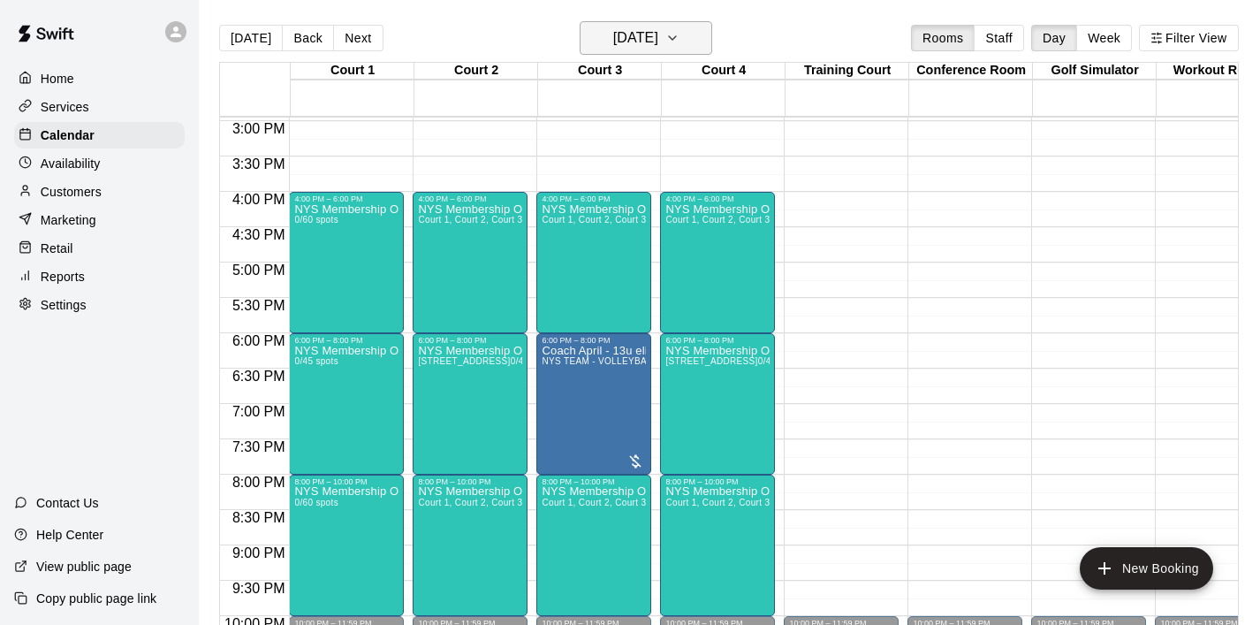
click at [680, 45] on icon "button" at bounding box center [673, 37] width 14 height 21
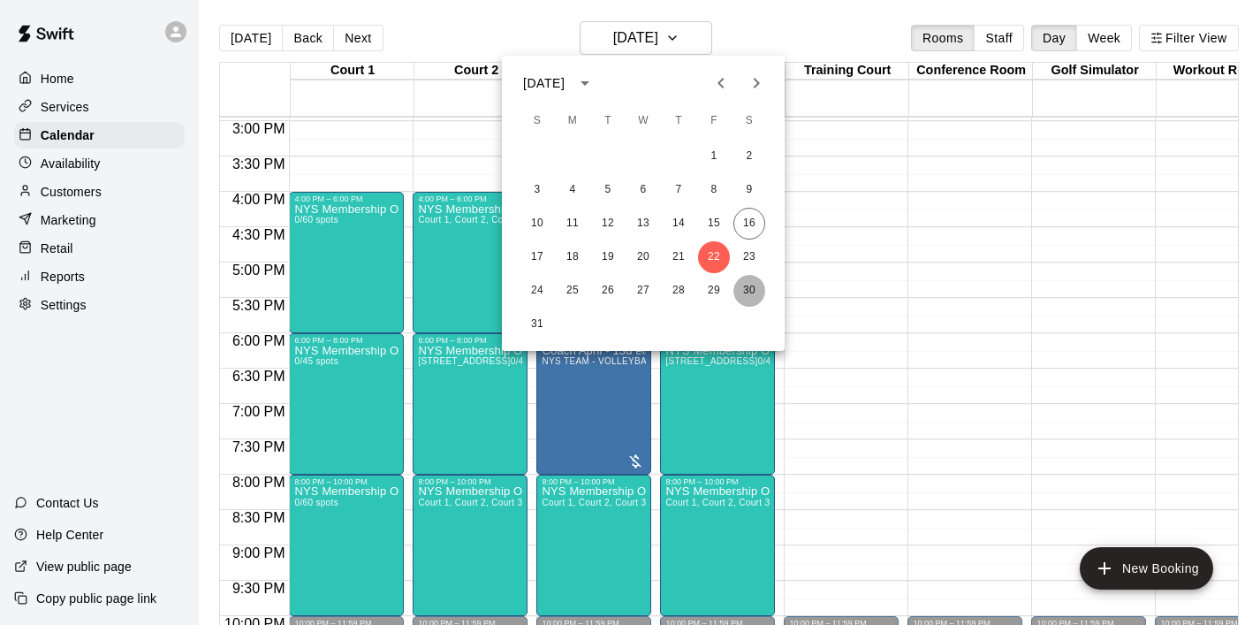
click at [747, 293] on button "30" at bounding box center [750, 291] width 32 height 32
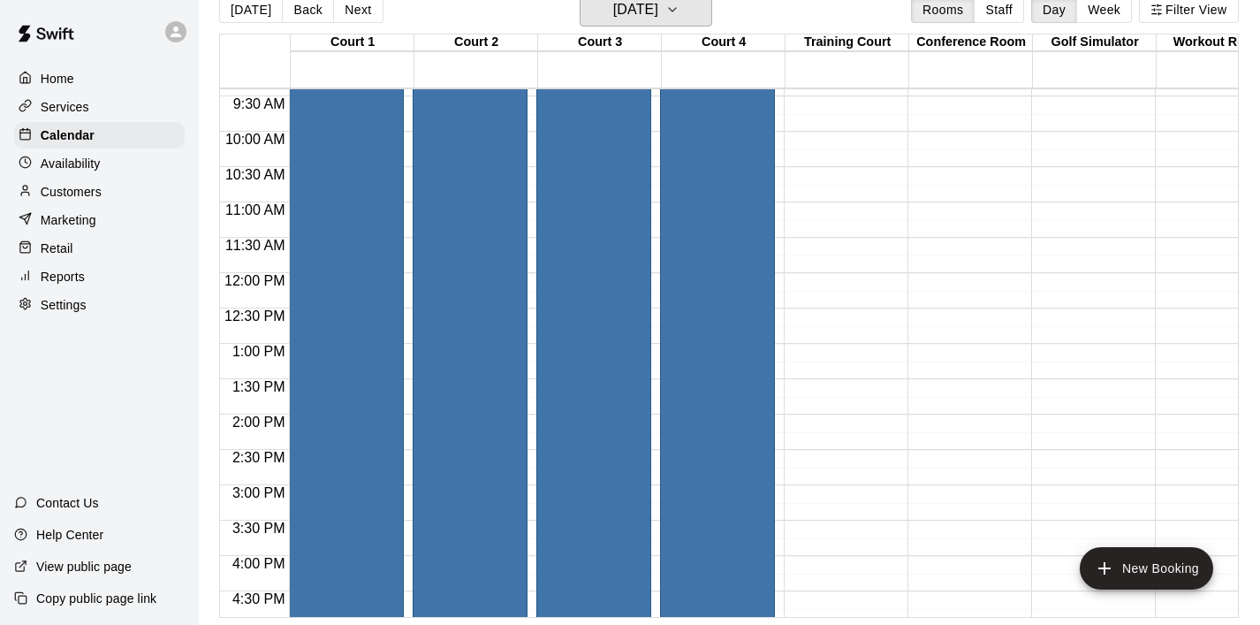
scroll to position [684, 0]
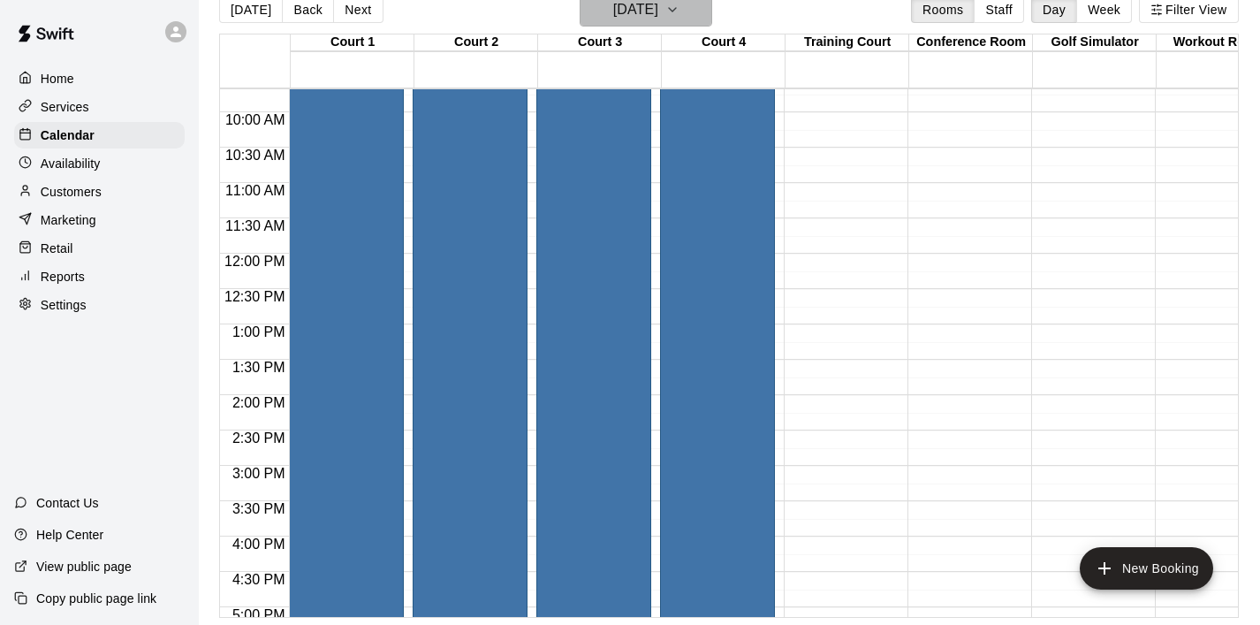
click at [680, 18] on icon "button" at bounding box center [673, 9] width 14 height 21
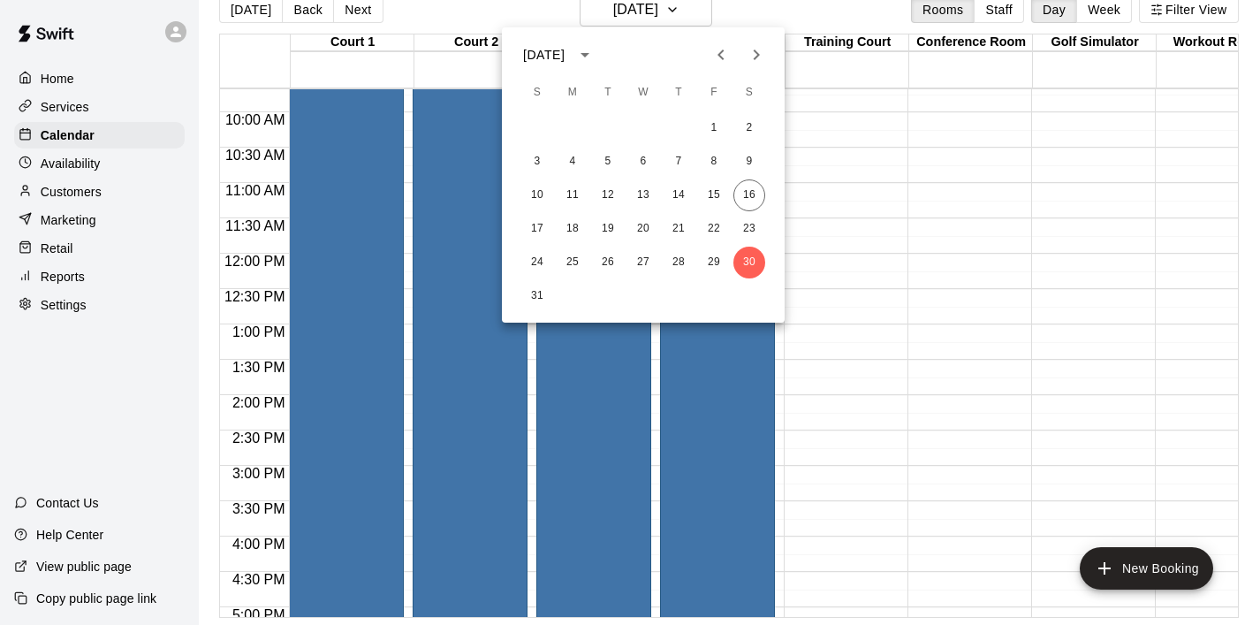
click at [758, 60] on icon "Next month" at bounding box center [756, 54] width 21 height 21
click at [751, 155] on button "13" at bounding box center [750, 162] width 32 height 32
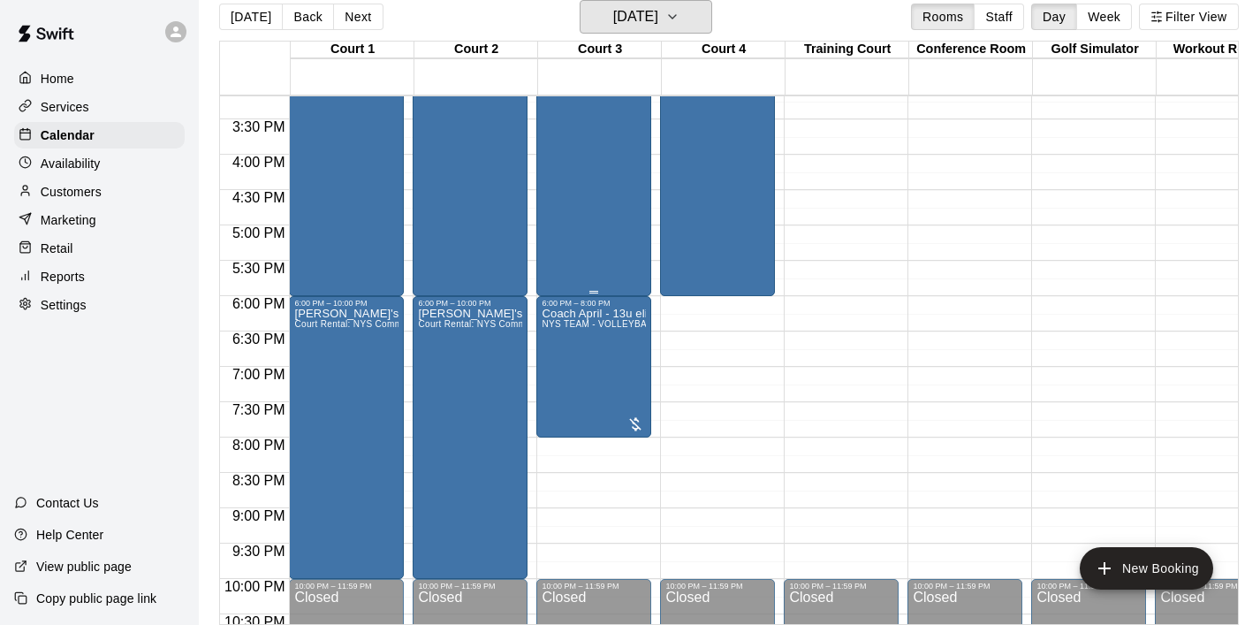
scroll to position [1074, 0]
click at [680, 25] on icon "button" at bounding box center [673, 16] width 14 height 21
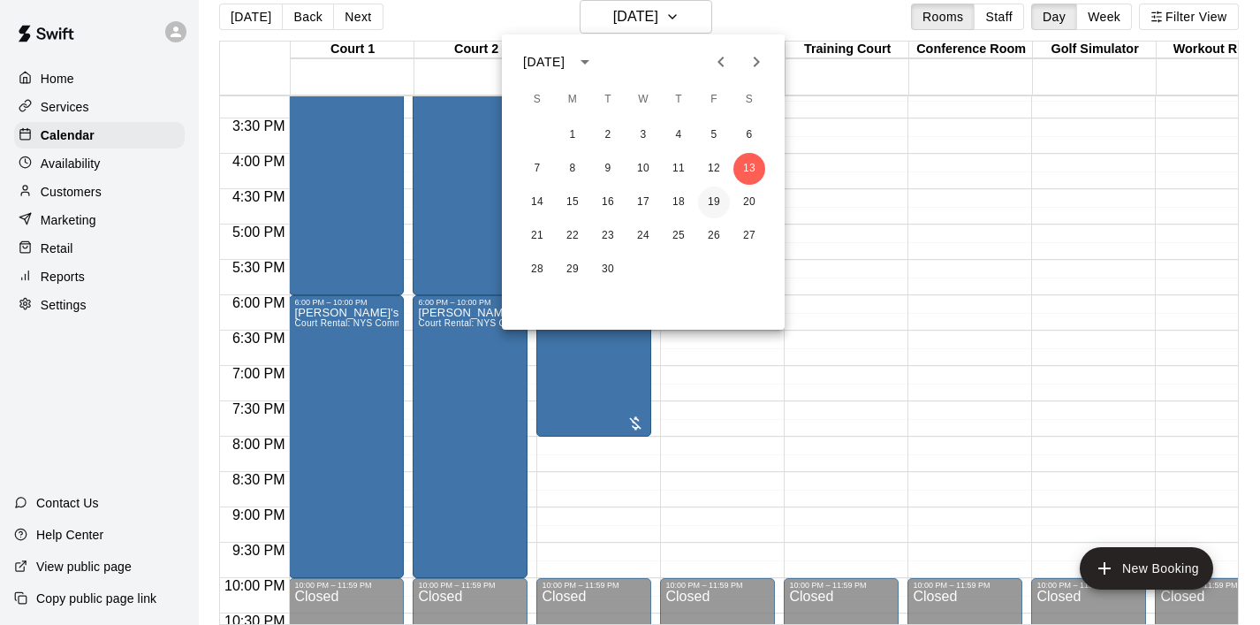
click at [719, 196] on button "19" at bounding box center [714, 203] width 32 height 32
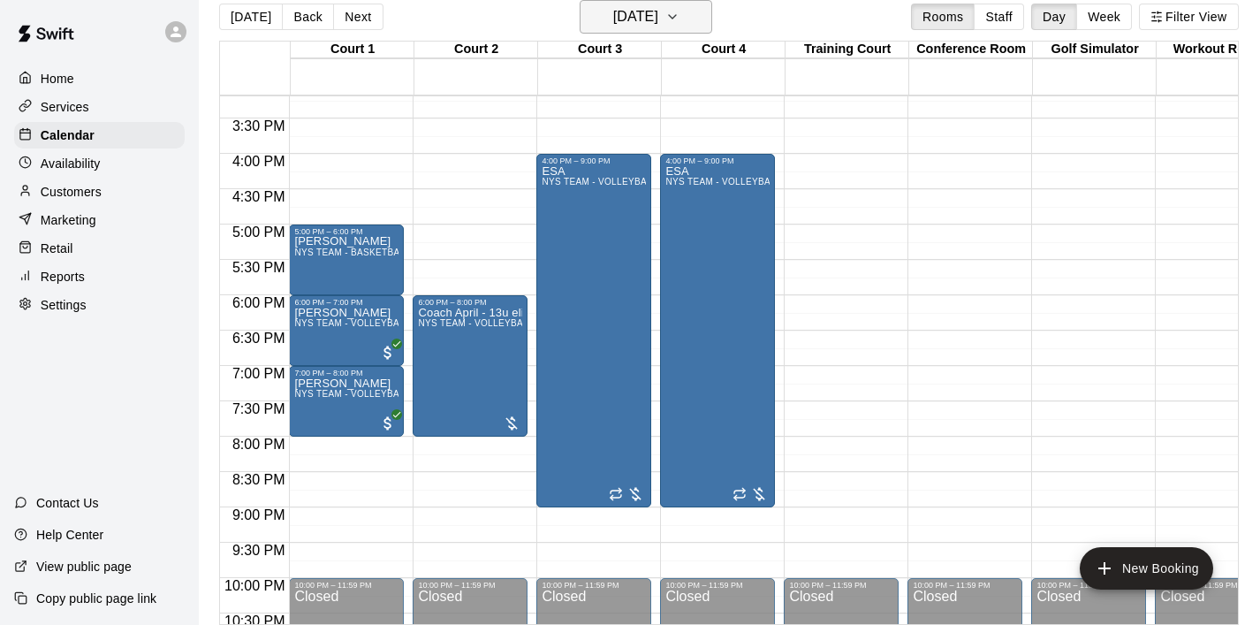
click at [680, 24] on icon "button" at bounding box center [673, 16] width 14 height 21
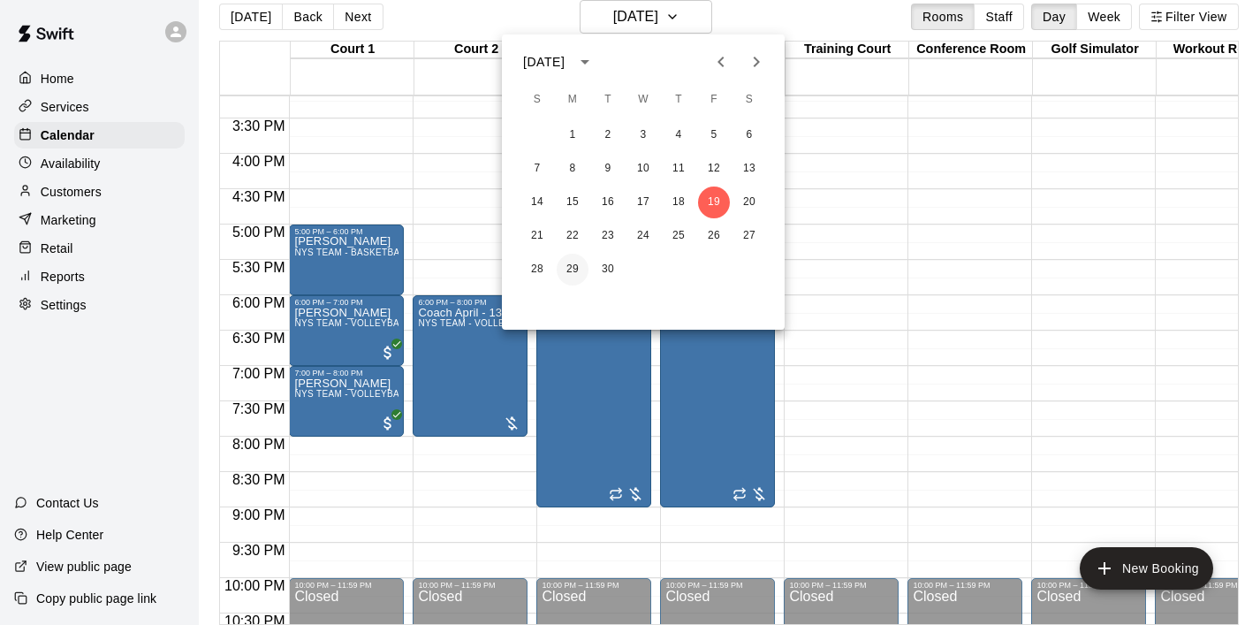
click at [577, 274] on button "29" at bounding box center [573, 270] width 32 height 32
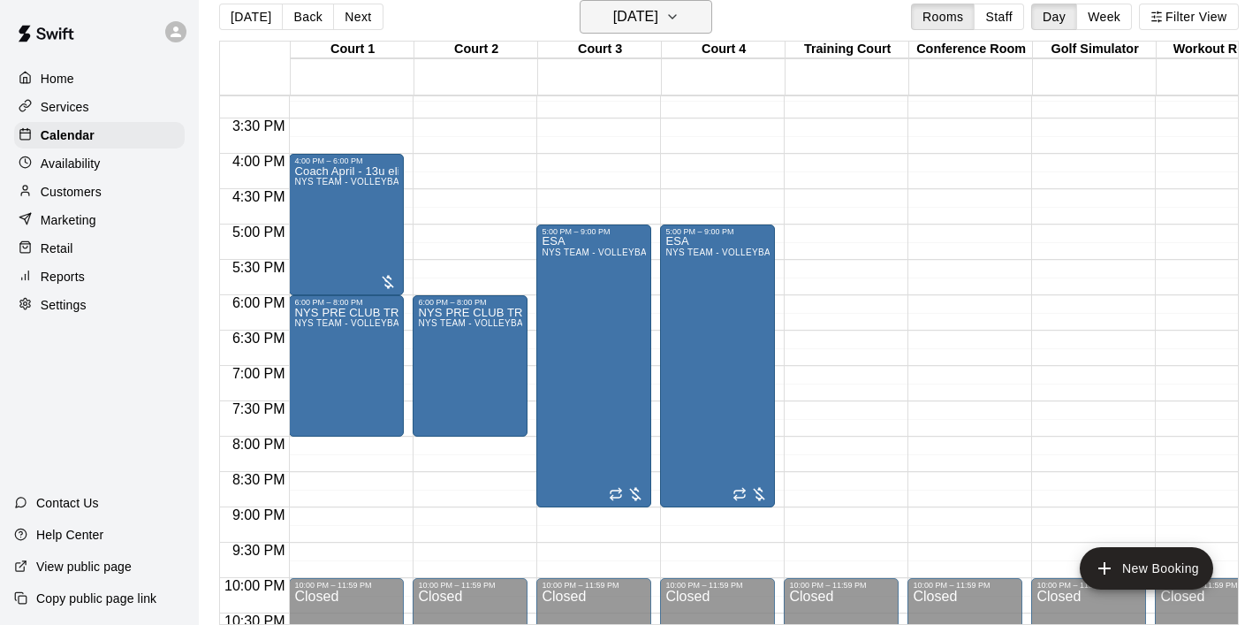
click at [680, 19] on icon "button" at bounding box center [673, 16] width 14 height 21
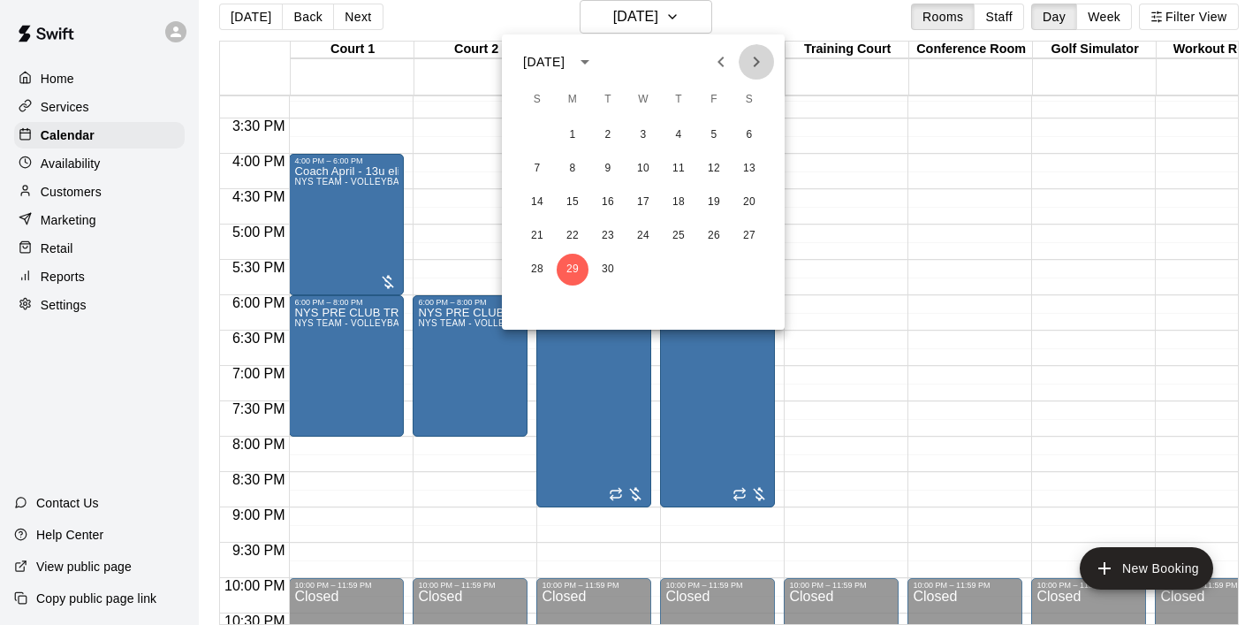
click at [758, 68] on icon "Next month" at bounding box center [756, 61] width 21 height 21
click at [676, 168] on button "9" at bounding box center [679, 169] width 32 height 32
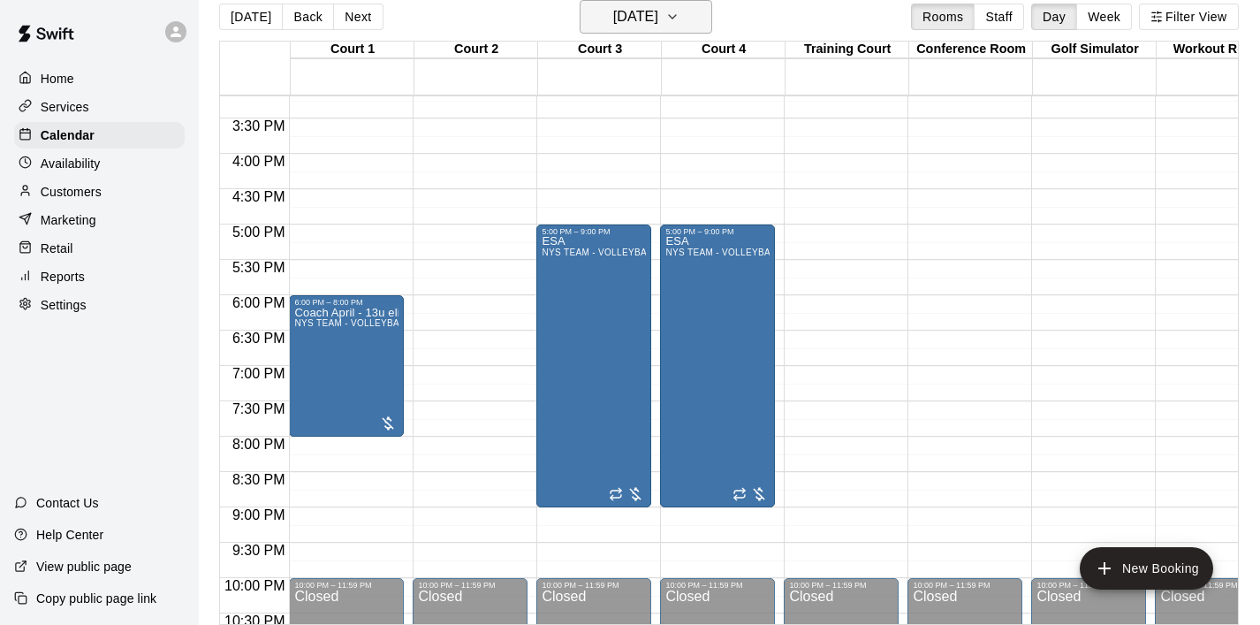
click at [711, 17] on button "Thursday Oct 09" at bounding box center [646, 17] width 133 height 34
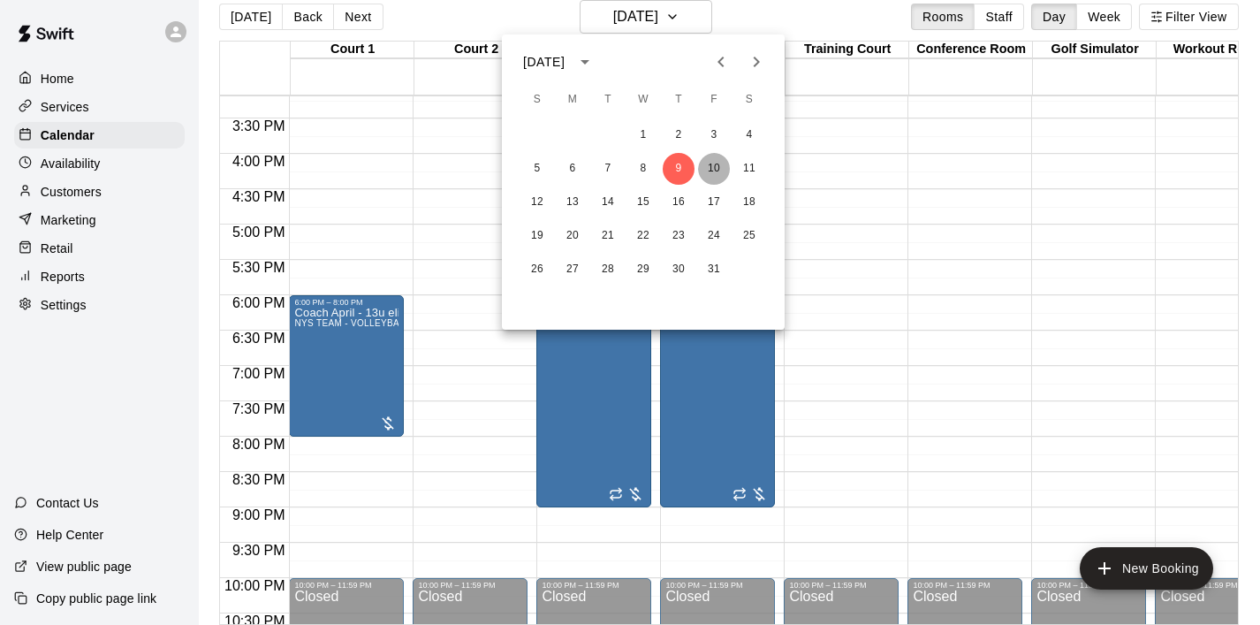
click at [710, 177] on button "10" at bounding box center [714, 169] width 32 height 32
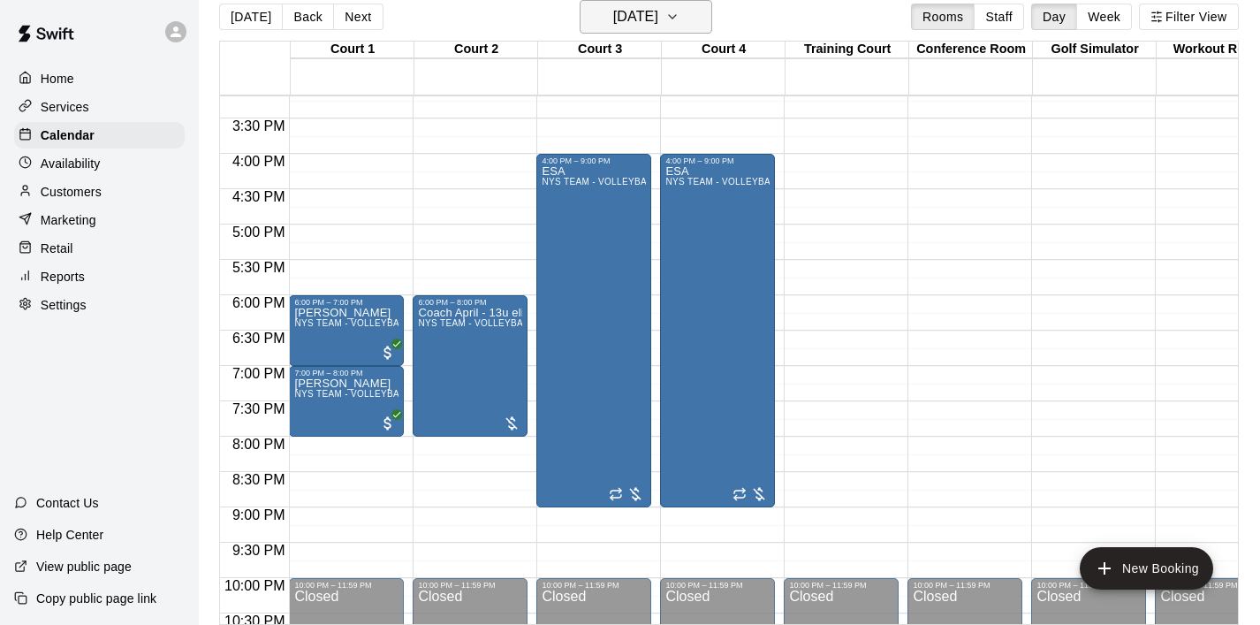
click at [680, 24] on icon "button" at bounding box center [673, 16] width 14 height 21
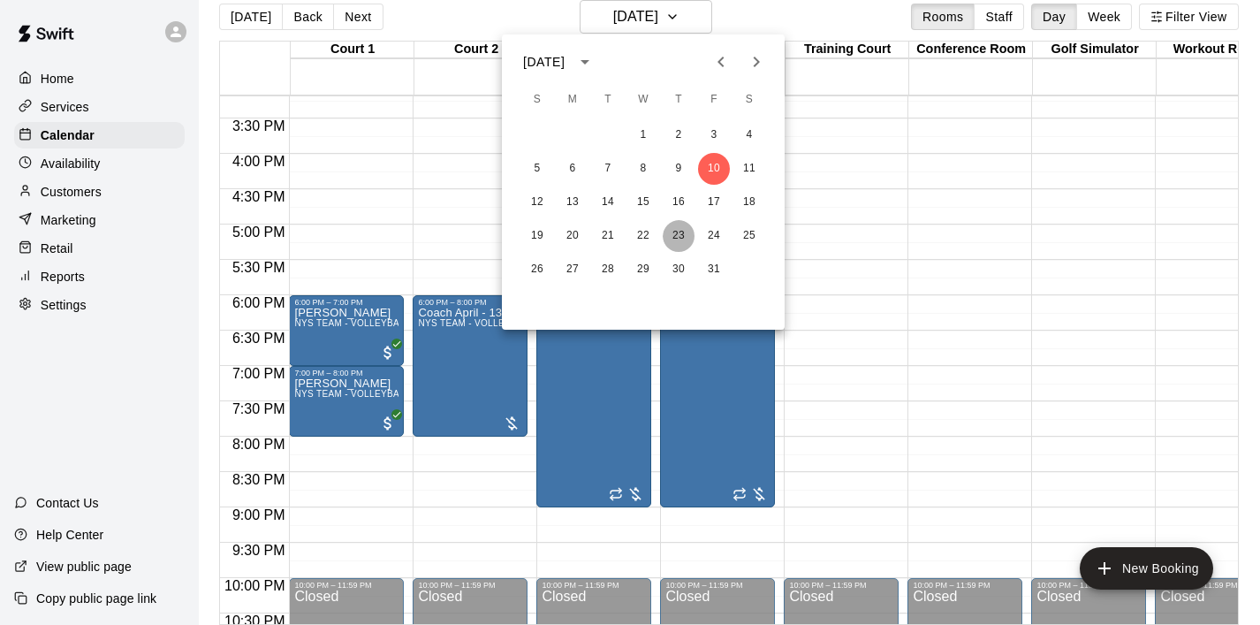
click at [666, 234] on button "23" at bounding box center [679, 236] width 32 height 32
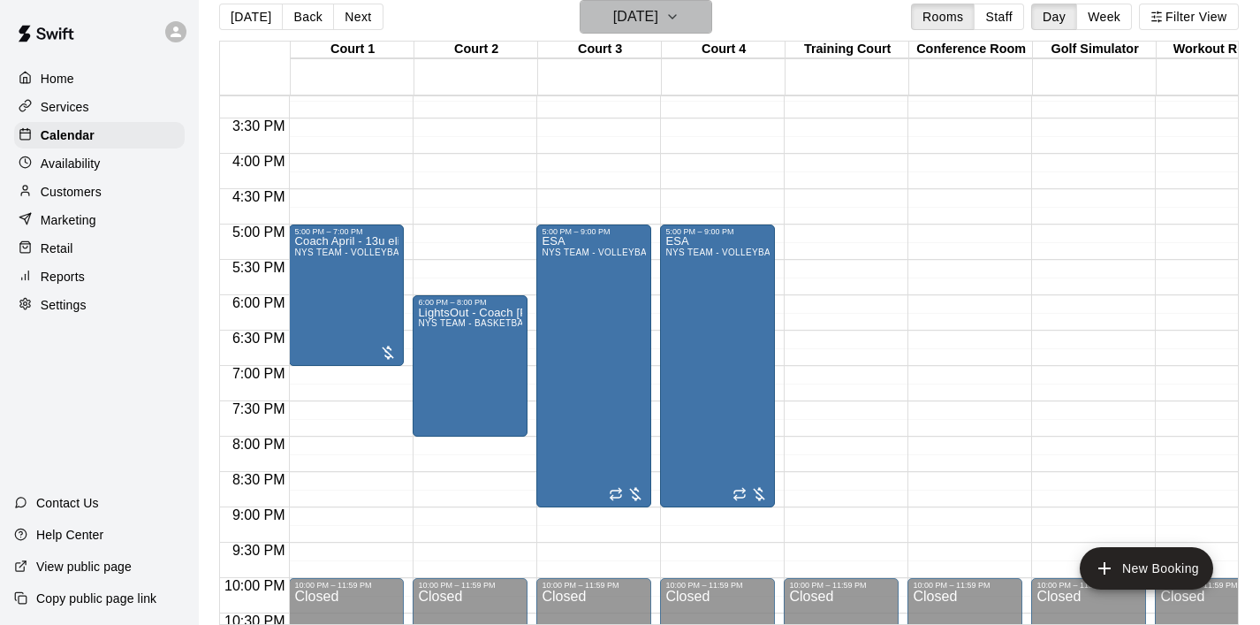
click at [680, 12] on icon "button" at bounding box center [673, 16] width 14 height 21
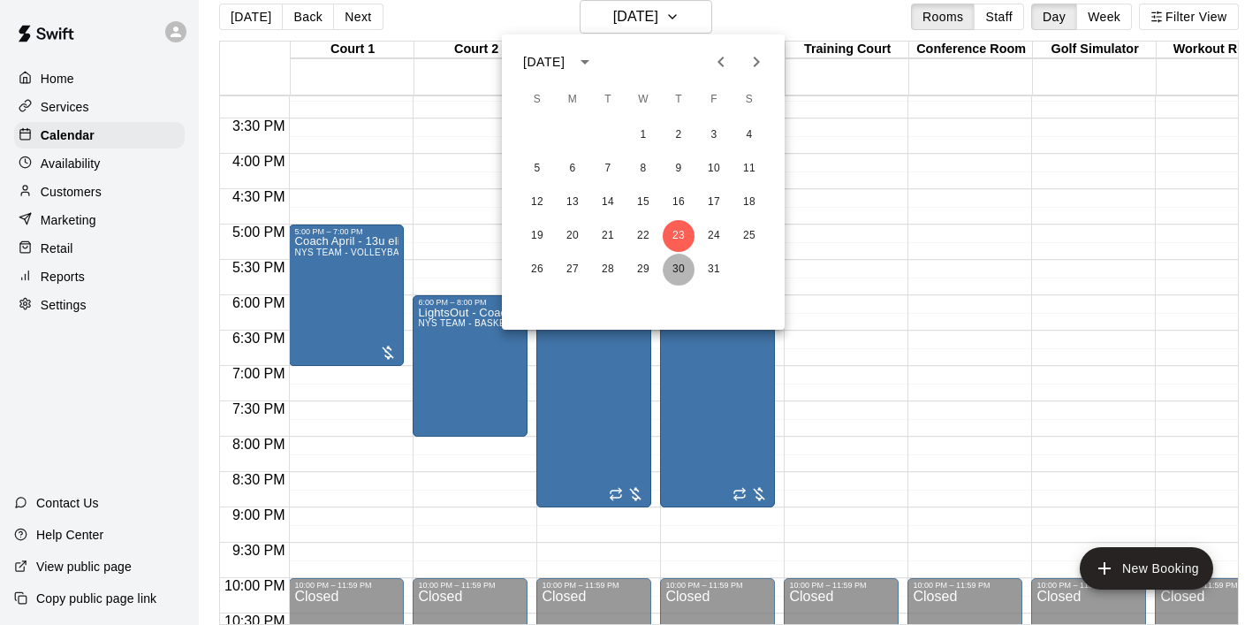
click at [674, 275] on button "30" at bounding box center [679, 270] width 32 height 32
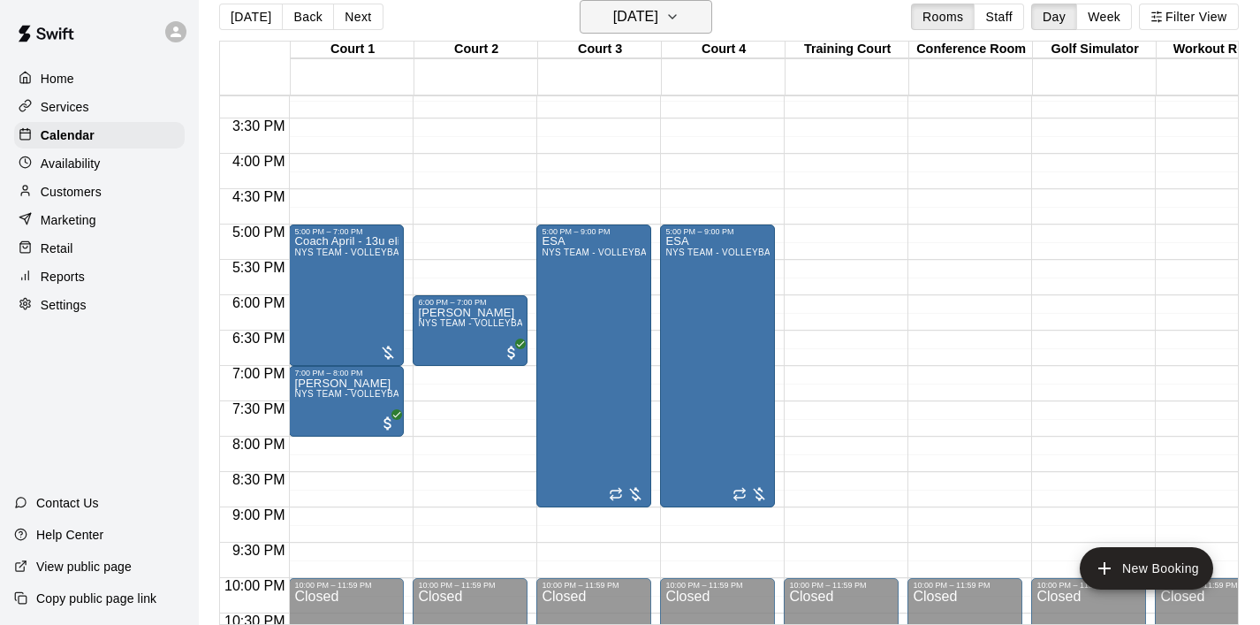
click at [697, 28] on button "Thursday Oct 30" at bounding box center [646, 17] width 133 height 34
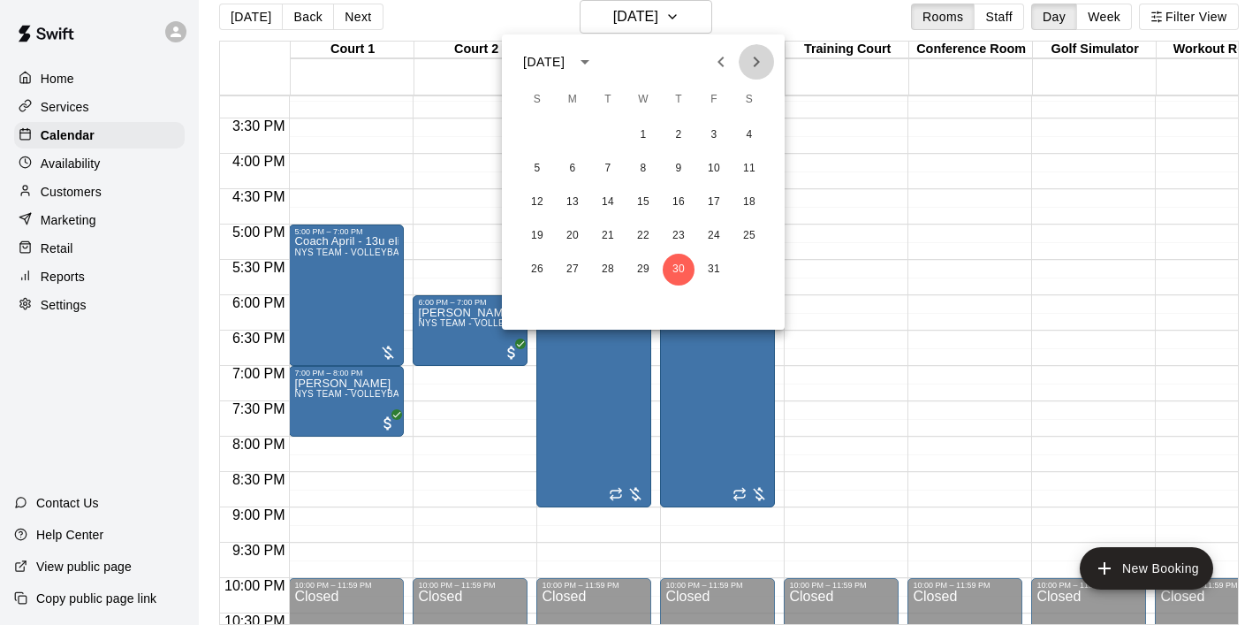
click at [752, 66] on icon "Next month" at bounding box center [756, 61] width 21 height 21
click at [674, 167] on button "6" at bounding box center [679, 169] width 32 height 32
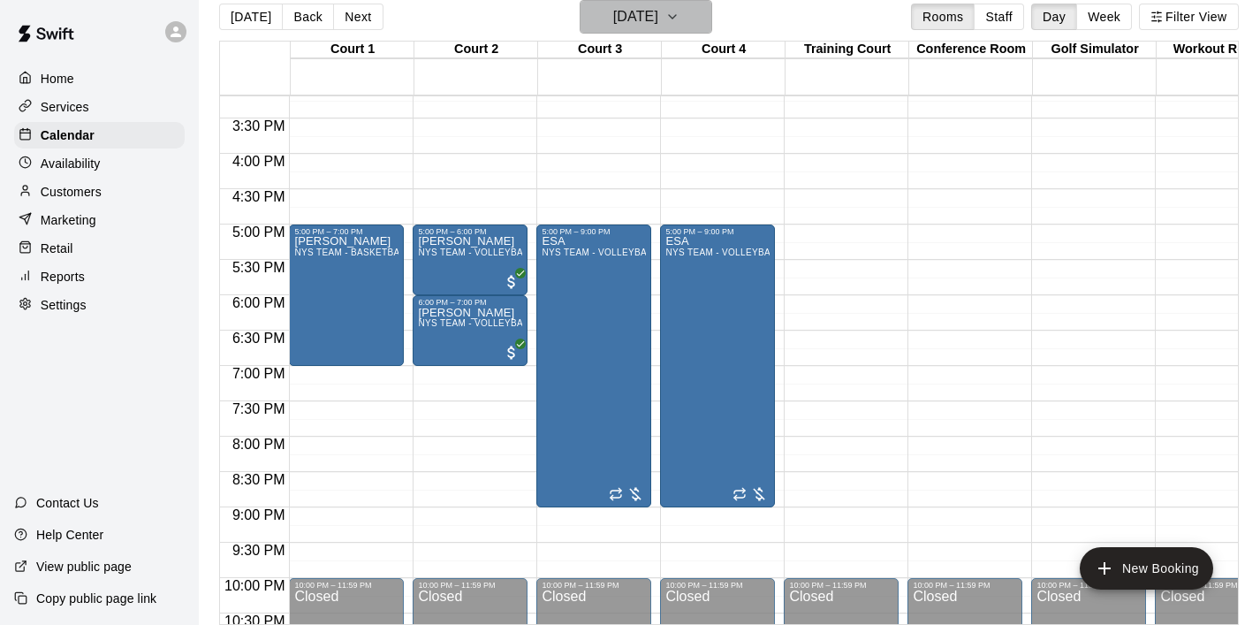
click at [680, 25] on icon "button" at bounding box center [673, 16] width 14 height 21
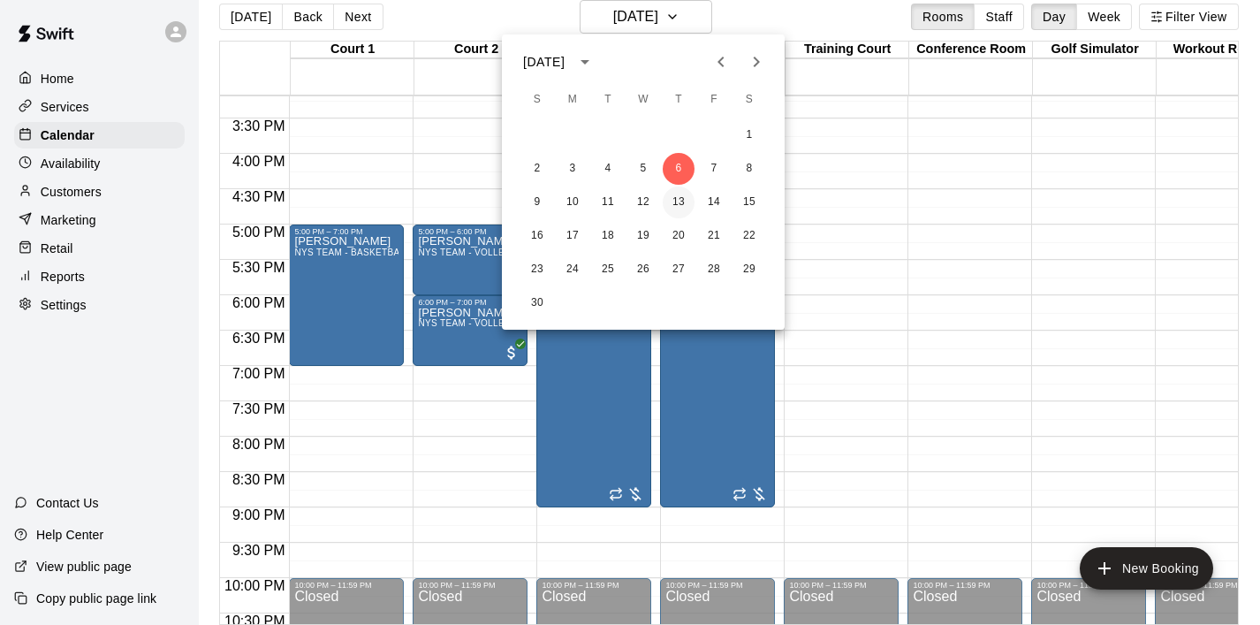
click at [675, 206] on button "13" at bounding box center [679, 203] width 32 height 32
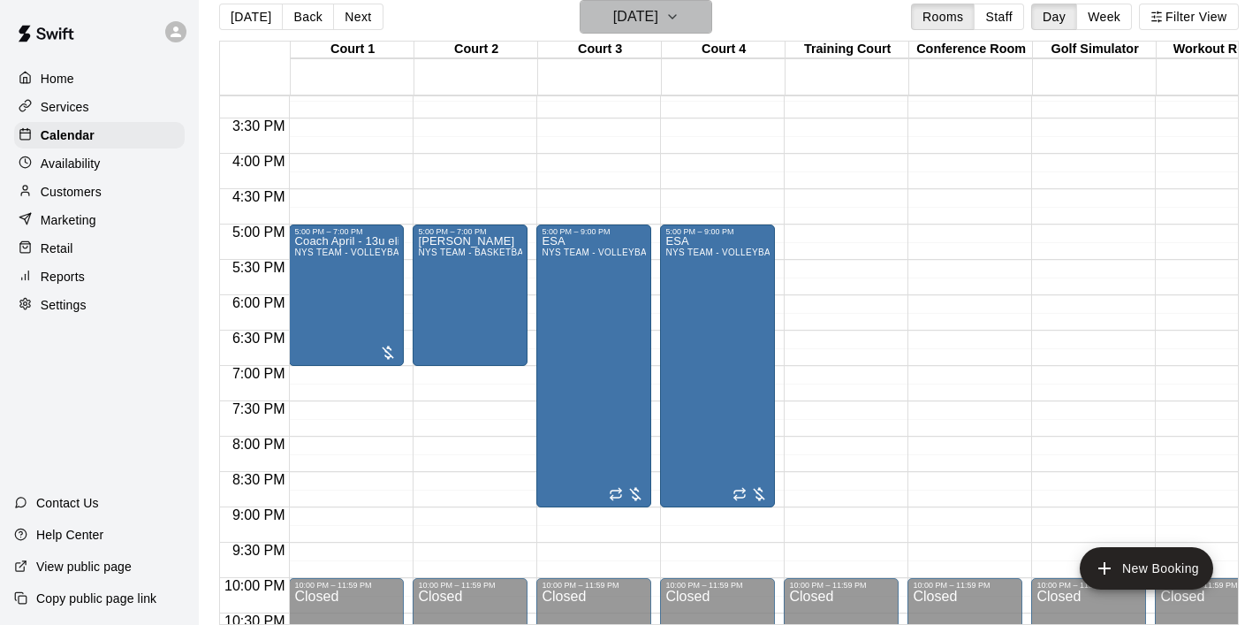
click at [680, 11] on icon "button" at bounding box center [673, 16] width 14 height 21
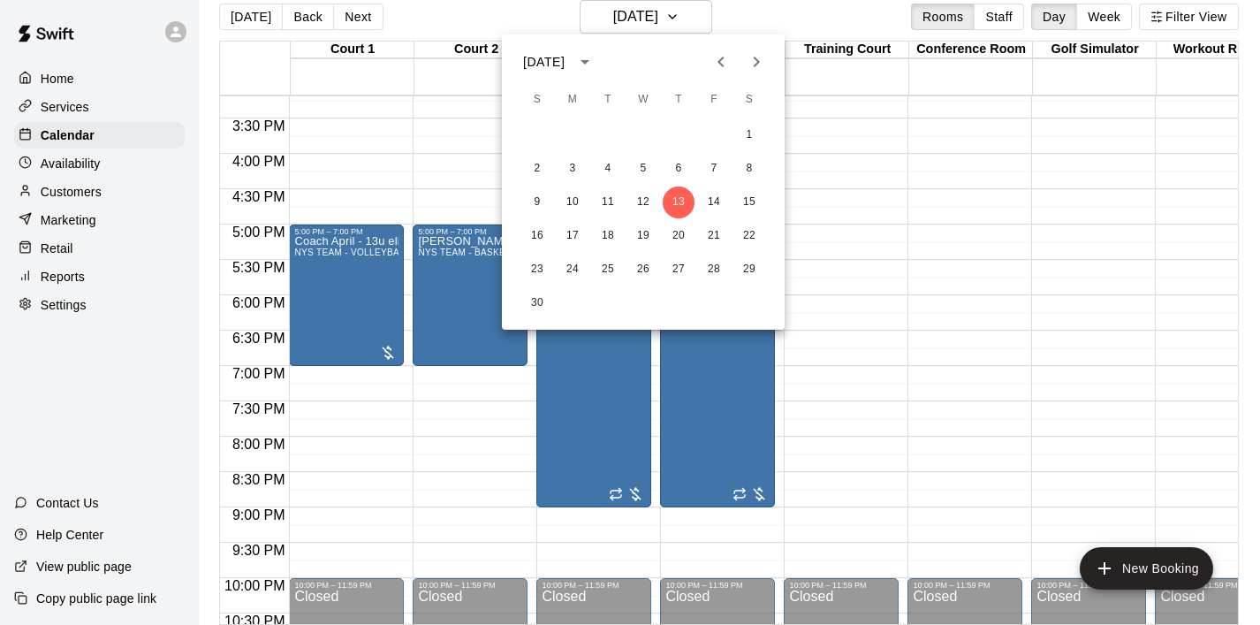
click at [716, 77] on button "Previous month" at bounding box center [721, 61] width 35 height 35
click at [607, 227] on button "21" at bounding box center [608, 236] width 32 height 32
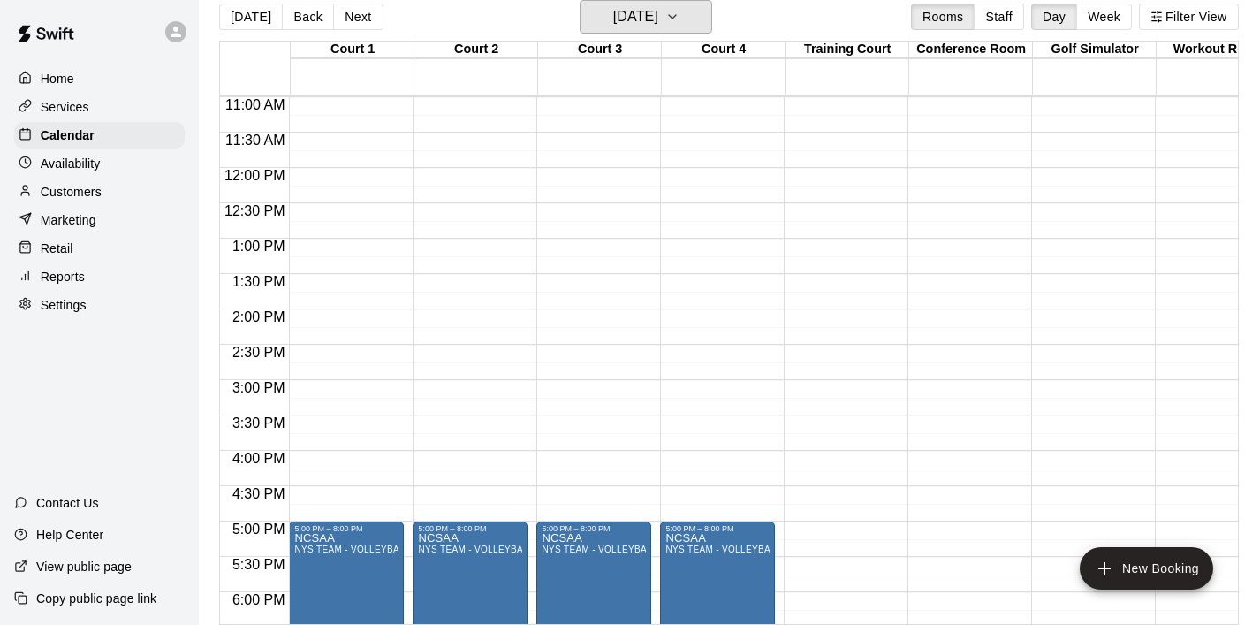
scroll to position [801, 0]
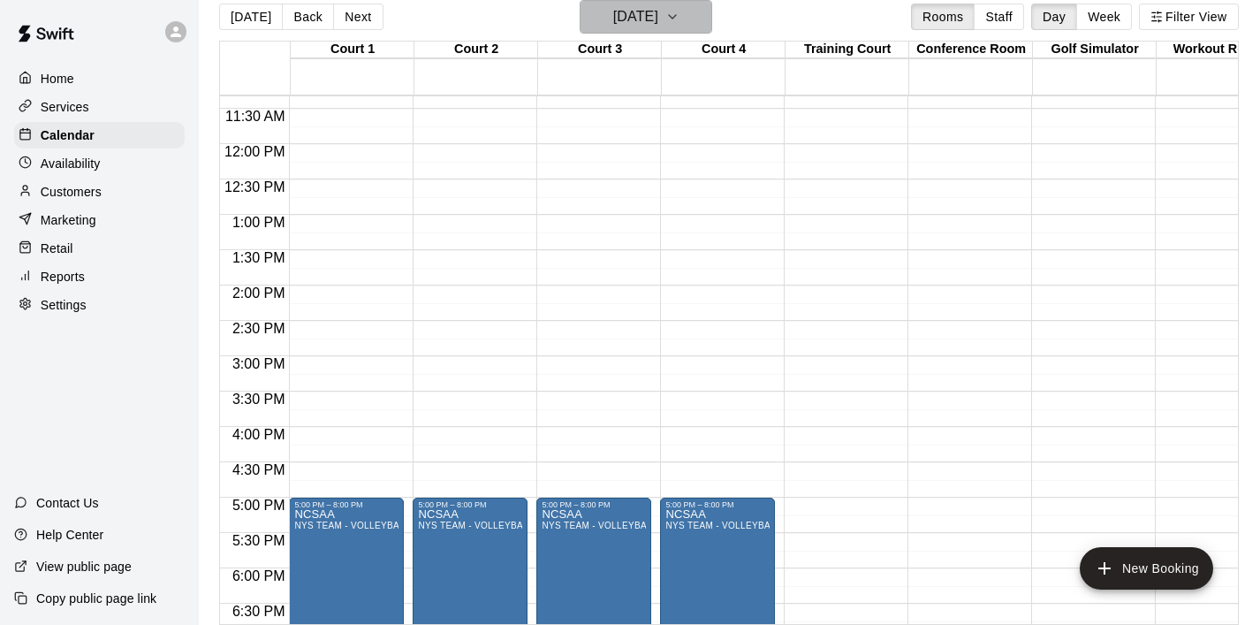
click at [680, 23] on icon "button" at bounding box center [673, 16] width 14 height 21
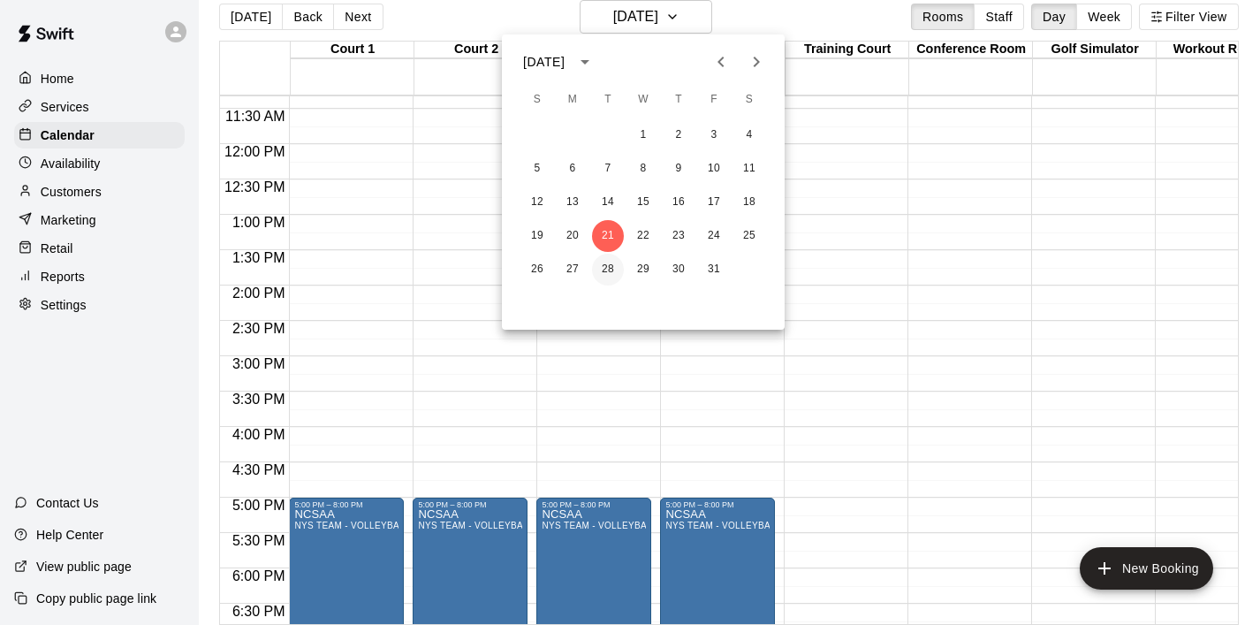
click at [611, 272] on button "28" at bounding box center [608, 270] width 32 height 32
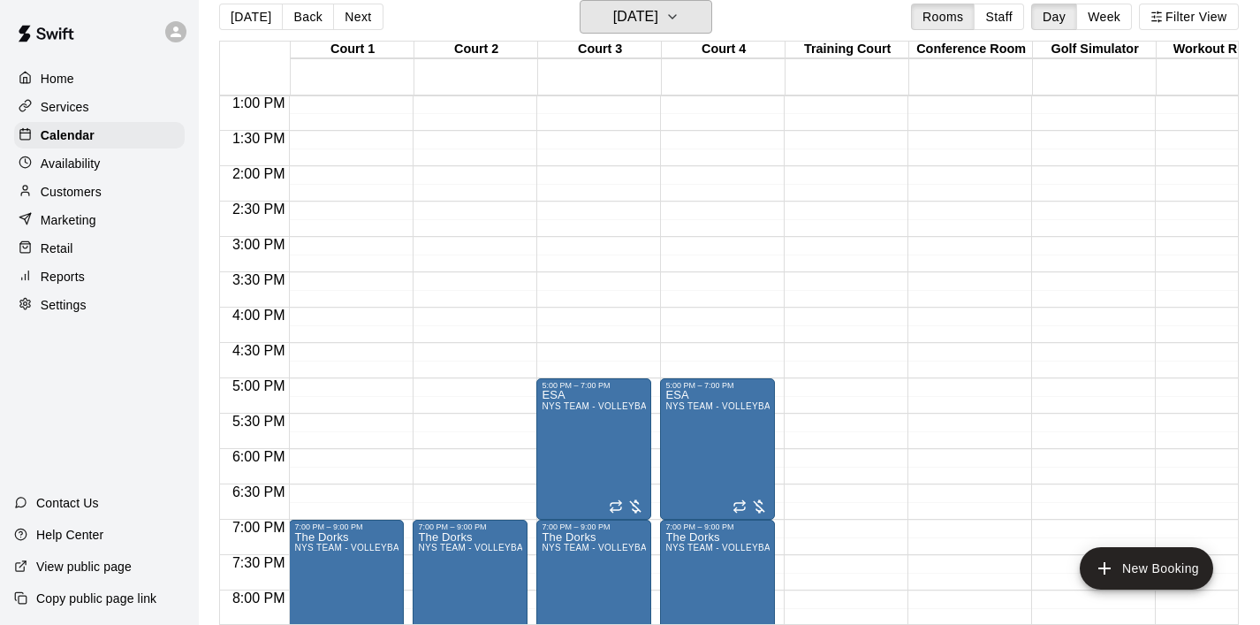
scroll to position [919, 0]
click at [356, 394] on div "12:00 AM – 8:00 AM Closed 7:00 PM – 9:00 PM The Dorks NYS TEAM - VOLLEYBALL (Af…" at bounding box center [346, 25] width 115 height 1697
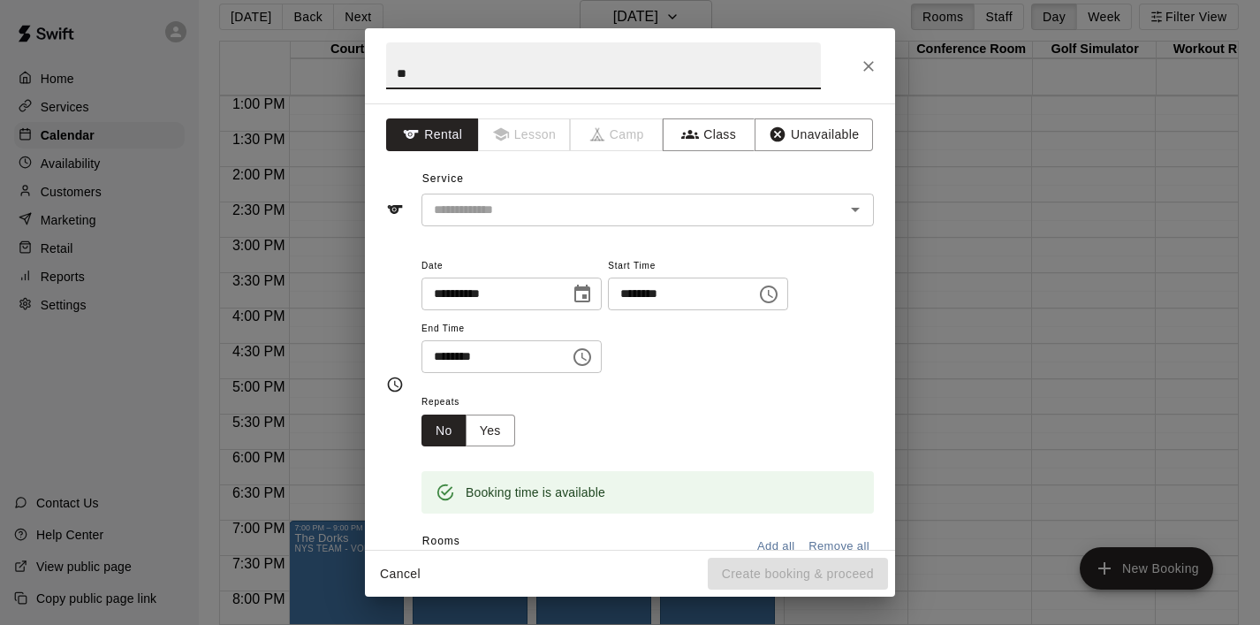
type input "*"
type input "**********"
click at [587, 355] on icon "Choose time, selected time is 5:30 PM" at bounding box center [584, 357] width 5 height 8
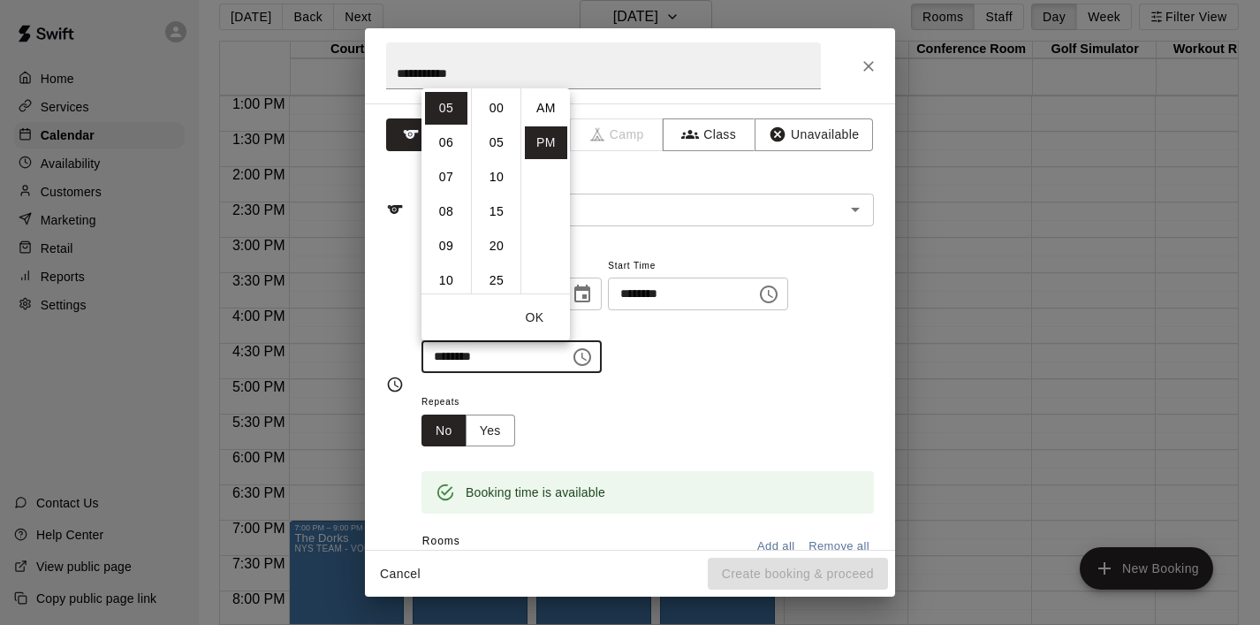
scroll to position [32, 0]
click at [446, 178] on li "07" at bounding box center [446, 177] width 42 height 33
type input "********"
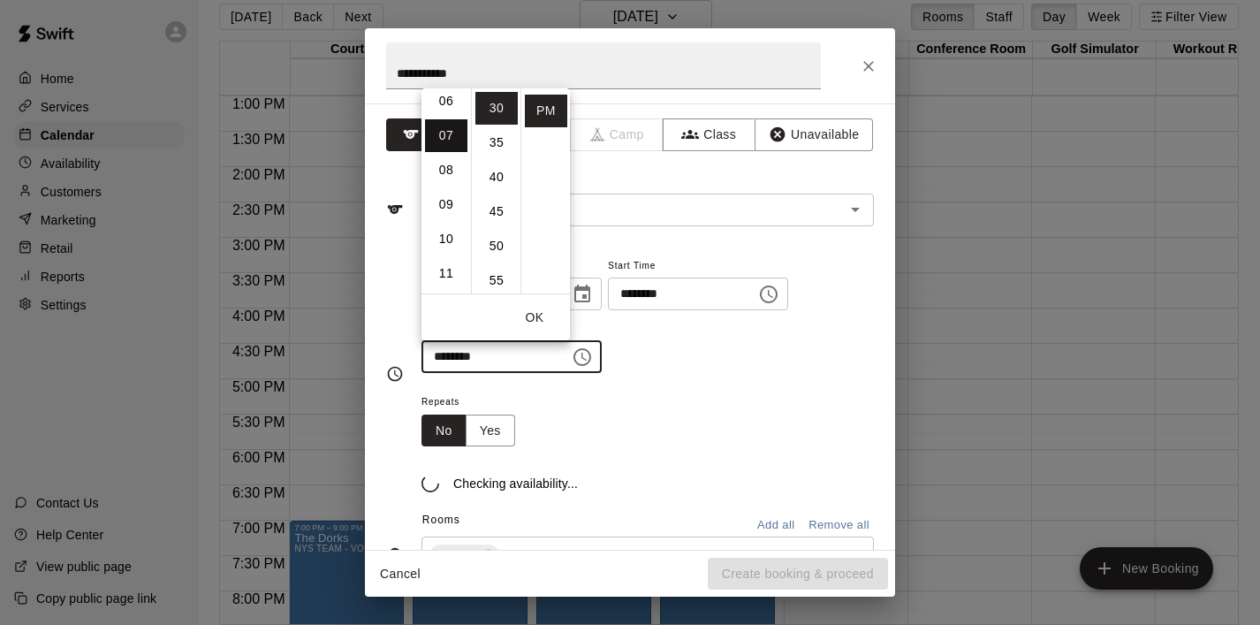
scroll to position [241, 0]
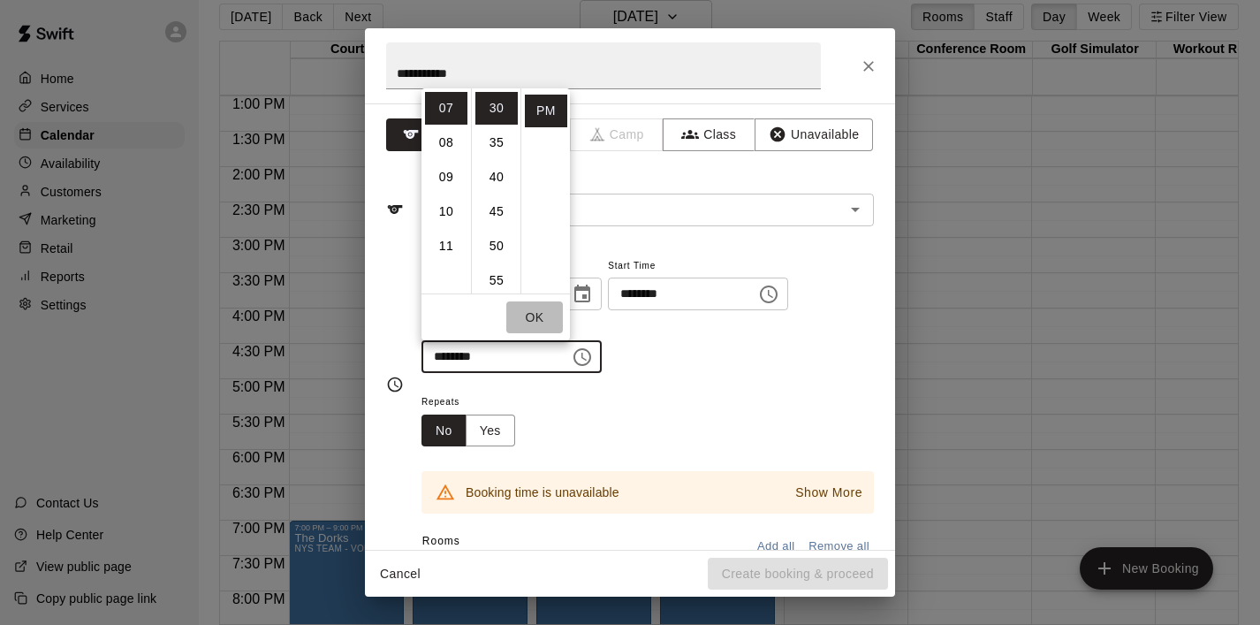
click at [536, 314] on button "OK" at bounding box center [534, 317] width 57 height 33
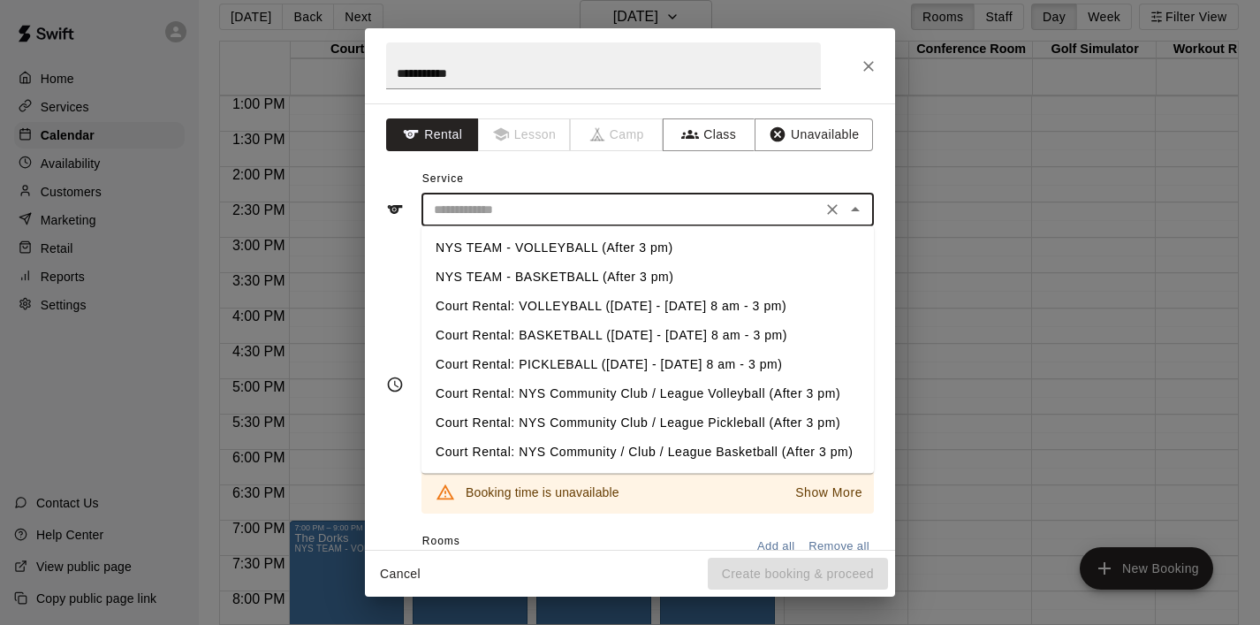
click at [669, 214] on input "text" at bounding box center [622, 210] width 390 height 22
click at [635, 260] on li "NYS TEAM - VOLLEYBALL (After 3 pm)" at bounding box center [648, 247] width 453 height 29
type input "**********"
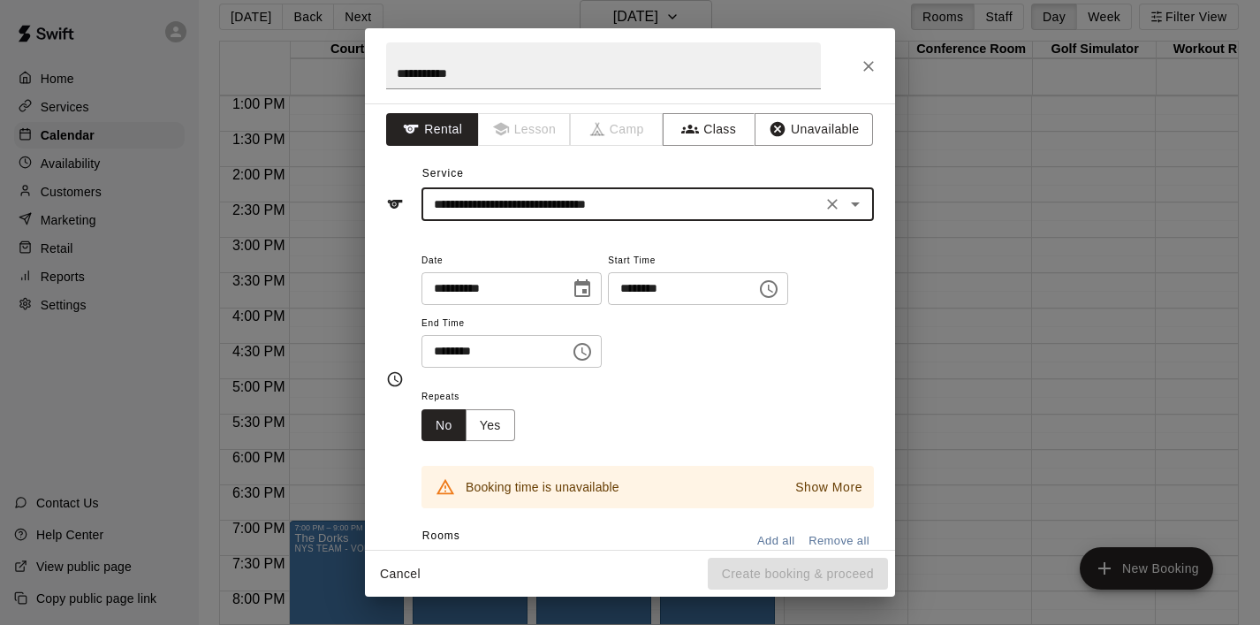
scroll to position [0, 0]
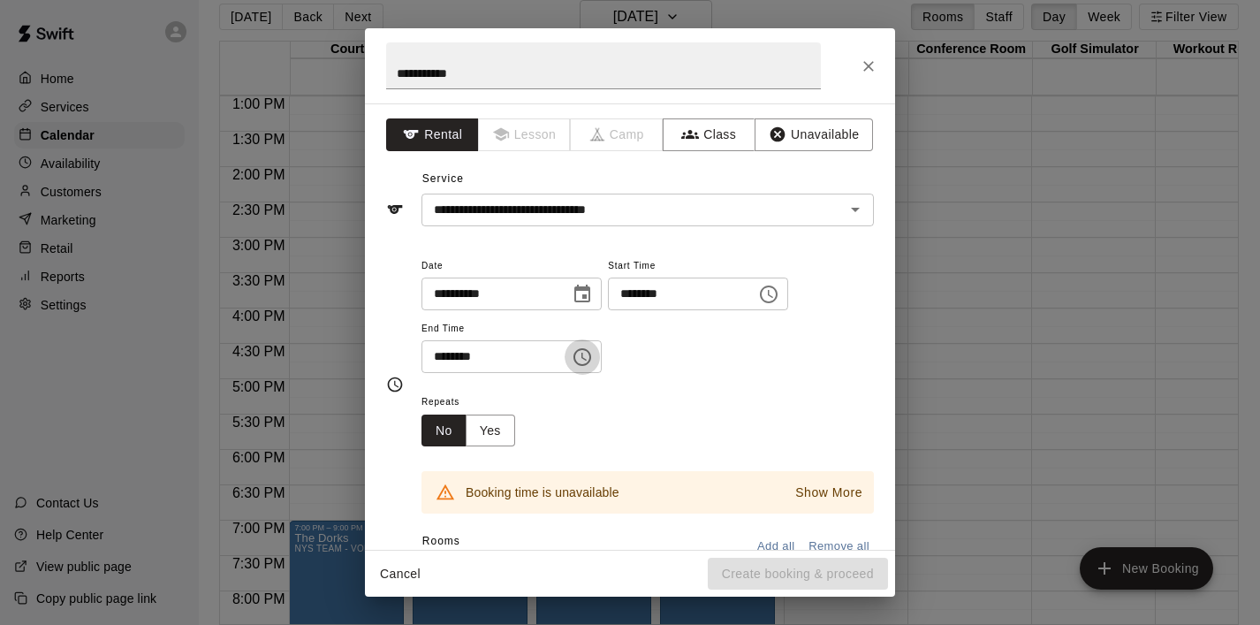
click at [583, 356] on icon "Choose time, selected time is 7:30 PM" at bounding box center [582, 356] width 21 height 21
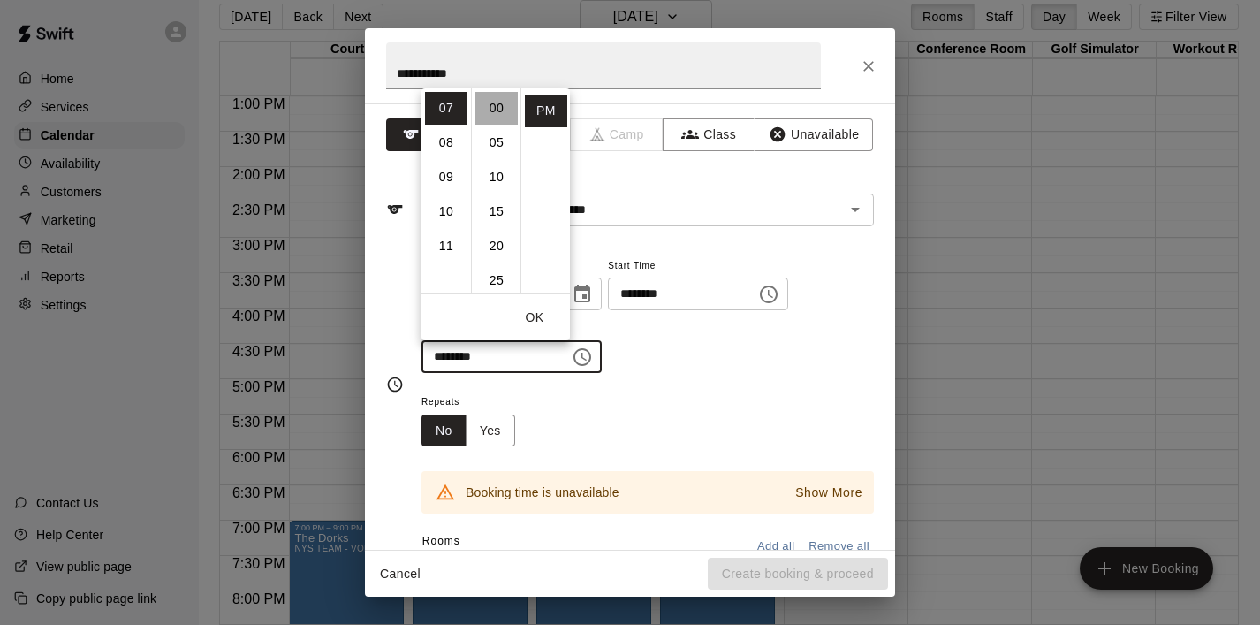
click at [489, 112] on li "00" at bounding box center [497, 108] width 42 height 33
type input "********"
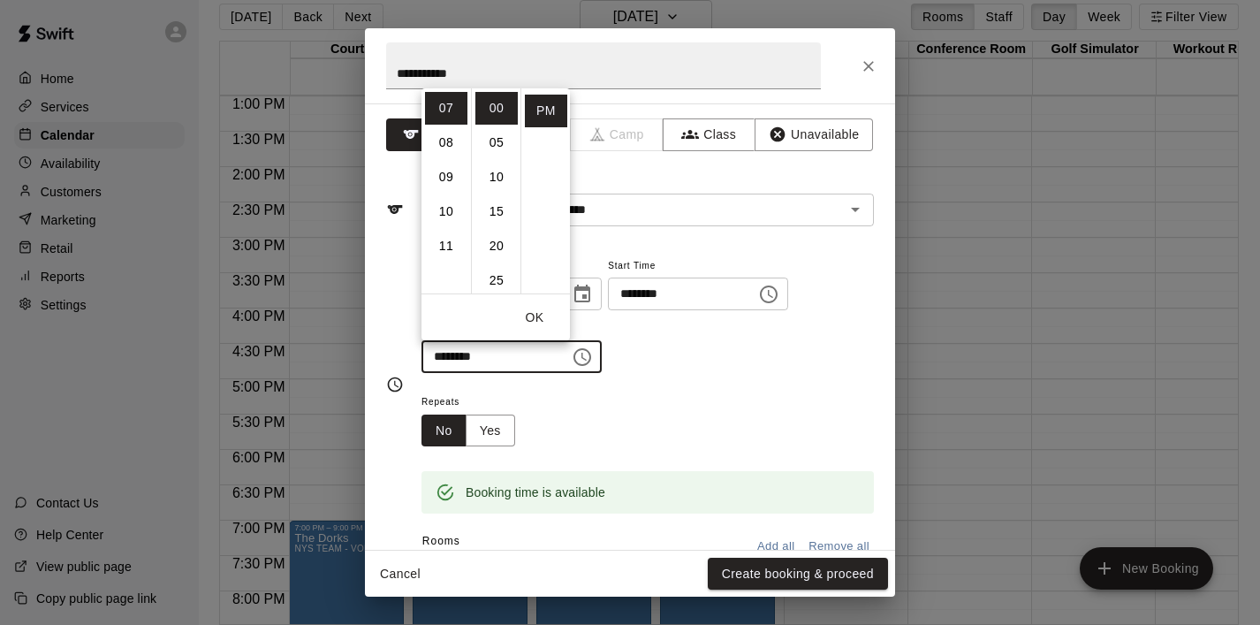
click at [536, 324] on button "OK" at bounding box center [534, 317] width 57 height 33
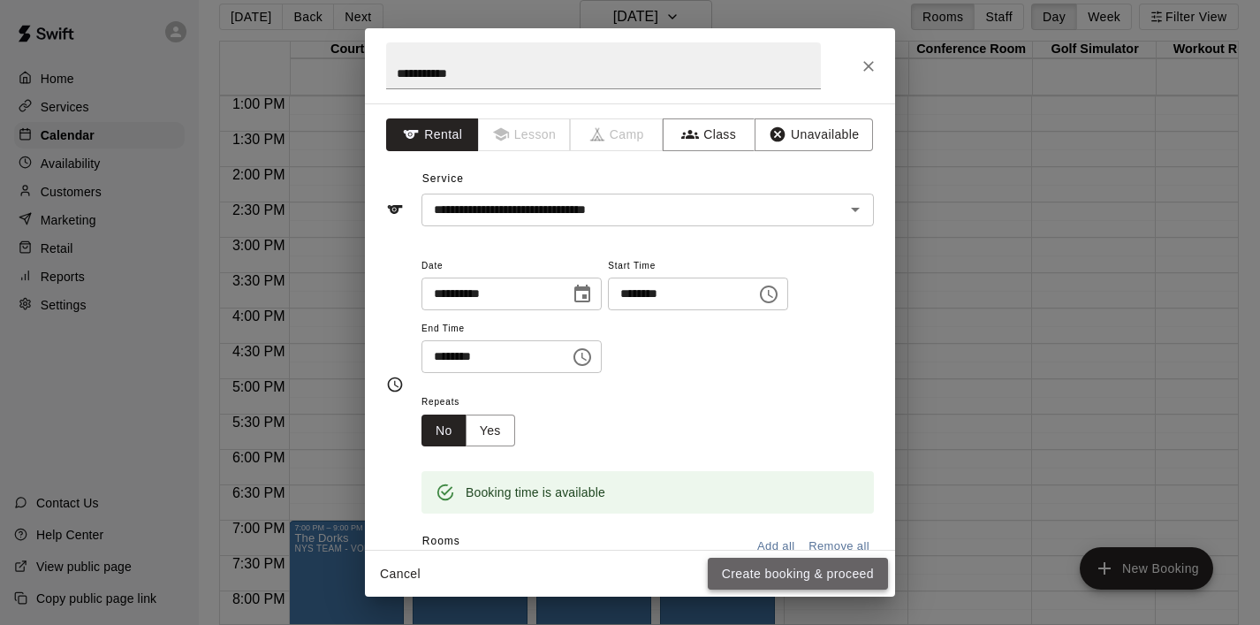
click at [799, 579] on button "Create booking & proceed" at bounding box center [798, 574] width 180 height 33
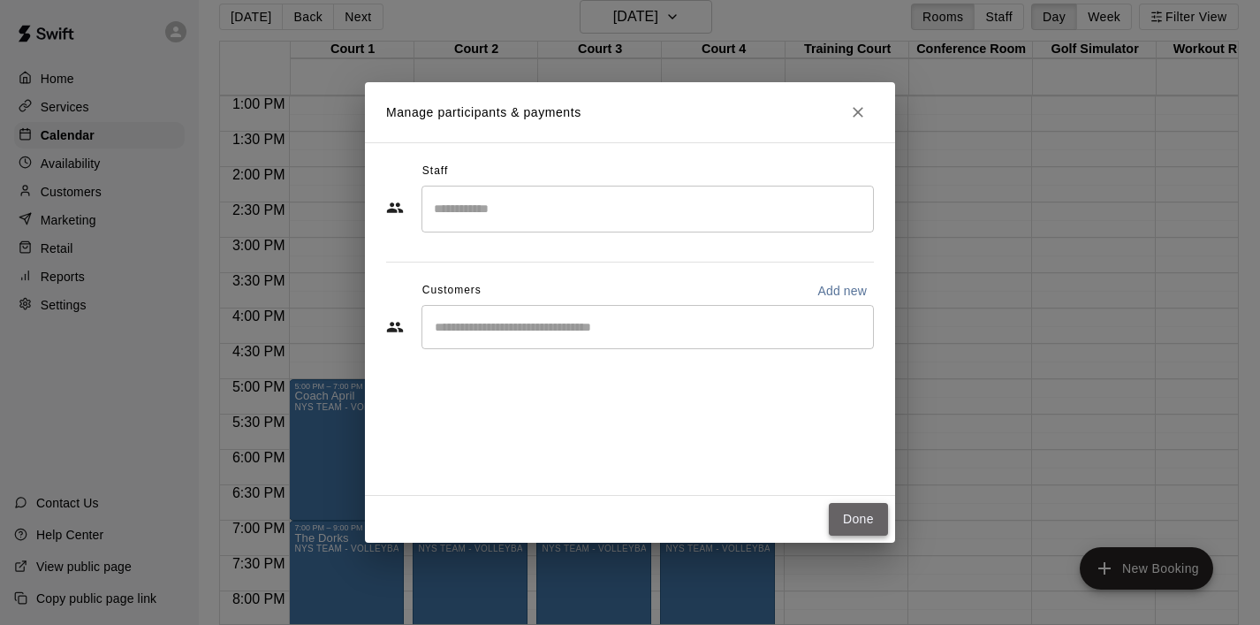
click at [868, 515] on button "Done" at bounding box center [858, 519] width 59 height 33
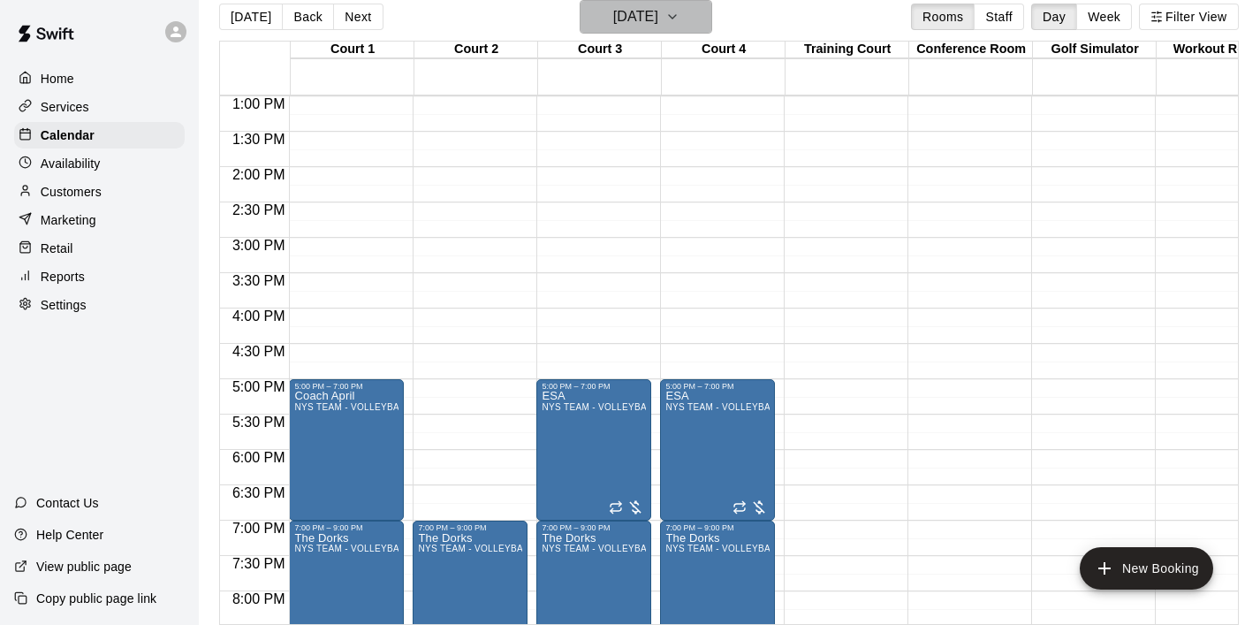
click at [711, 20] on button "Tuesday Oct 28" at bounding box center [646, 17] width 133 height 34
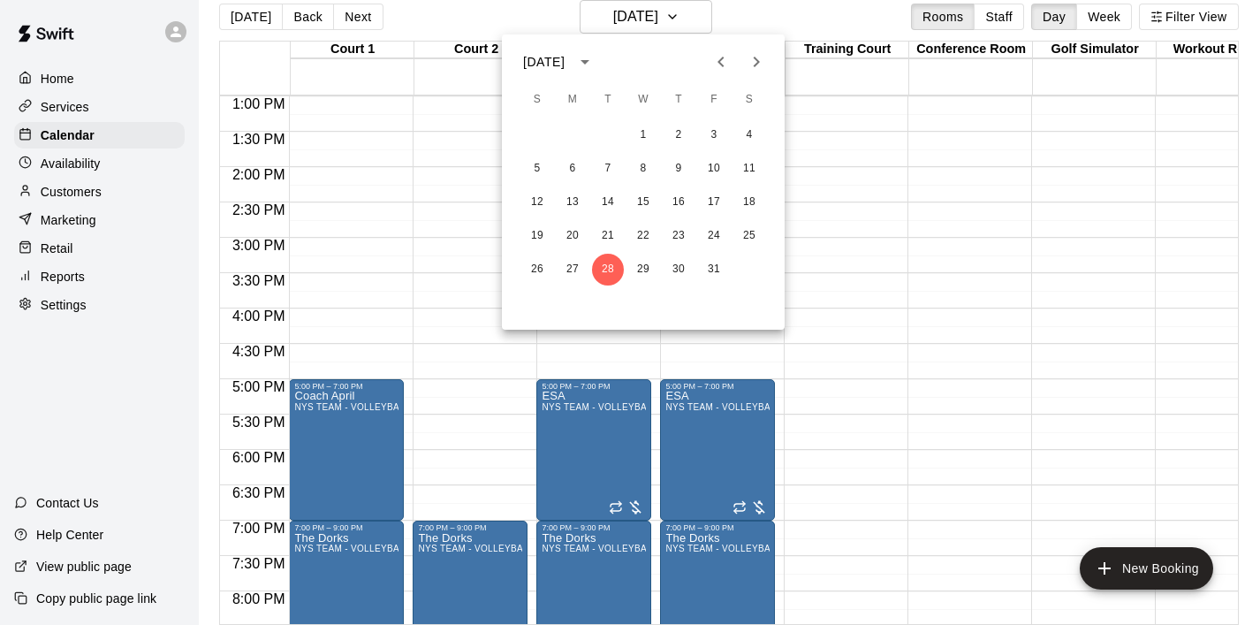
click at [757, 68] on icon "Next month" at bounding box center [756, 61] width 21 height 21
click at [612, 165] on button "4" at bounding box center [608, 169] width 32 height 32
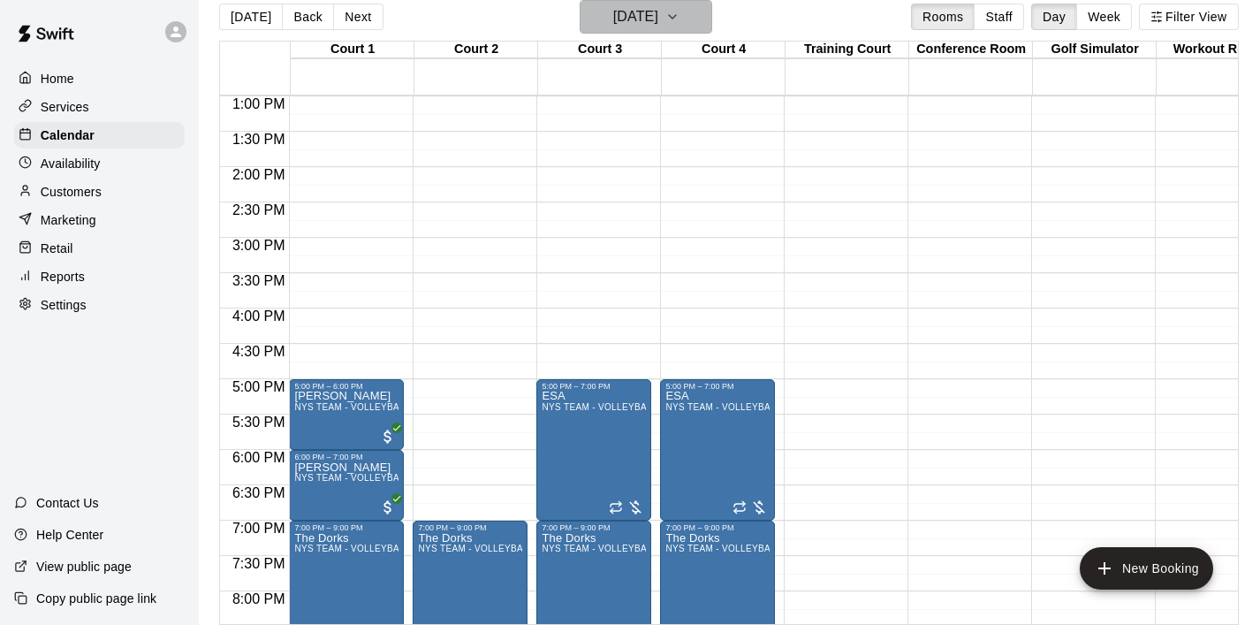
click at [705, 28] on button "Tuesday Nov 04" at bounding box center [646, 17] width 133 height 34
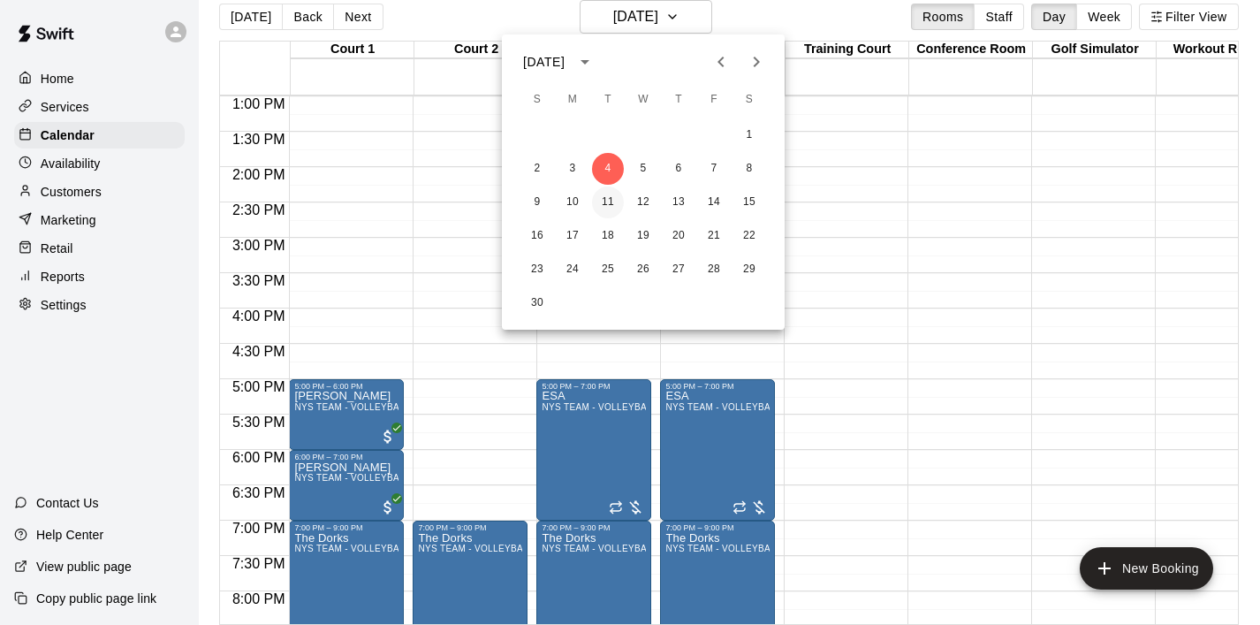
click at [612, 194] on button "11" at bounding box center [608, 203] width 32 height 32
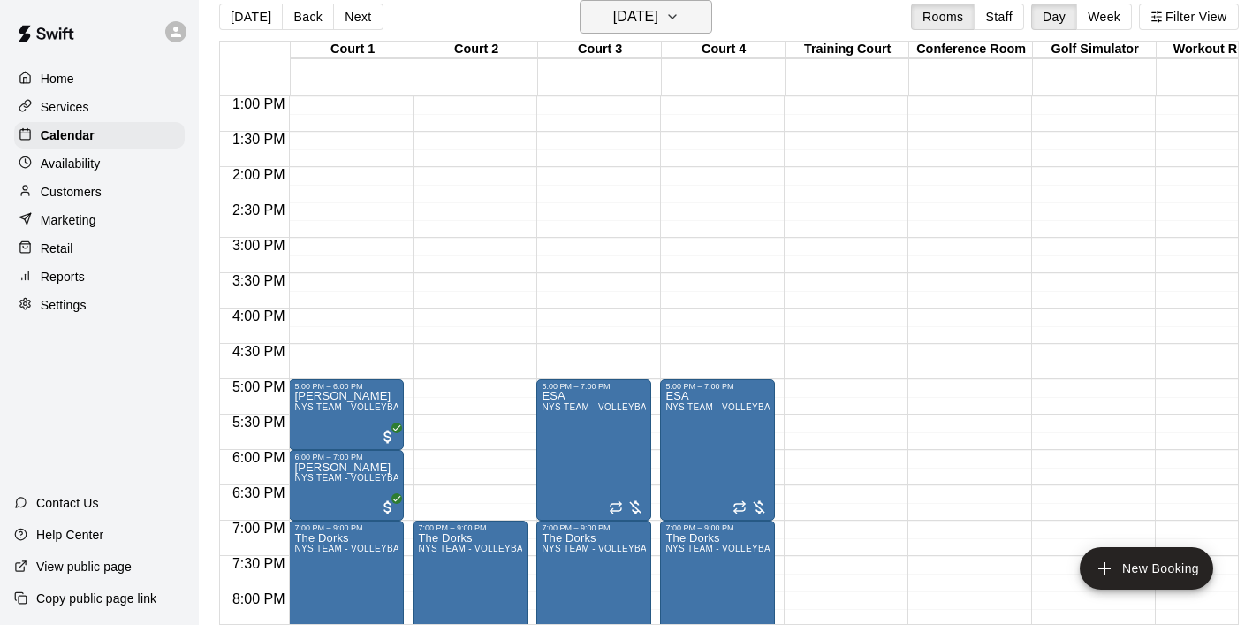
click at [680, 23] on icon "button" at bounding box center [673, 16] width 14 height 21
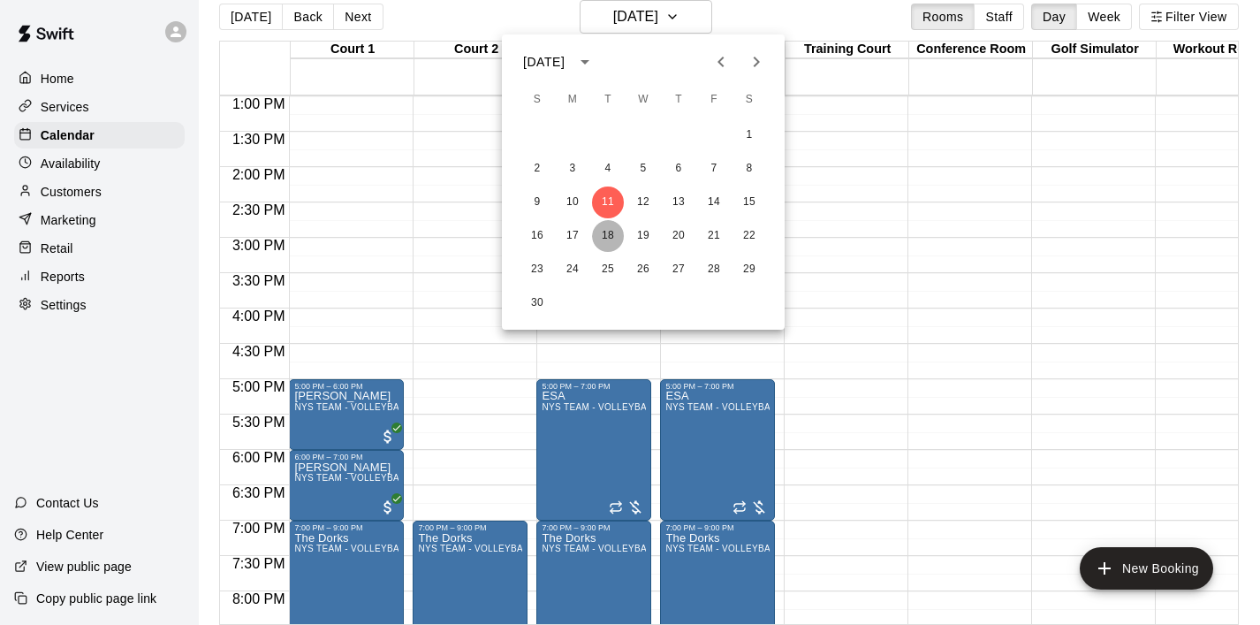
click at [601, 231] on button "18" at bounding box center [608, 236] width 32 height 32
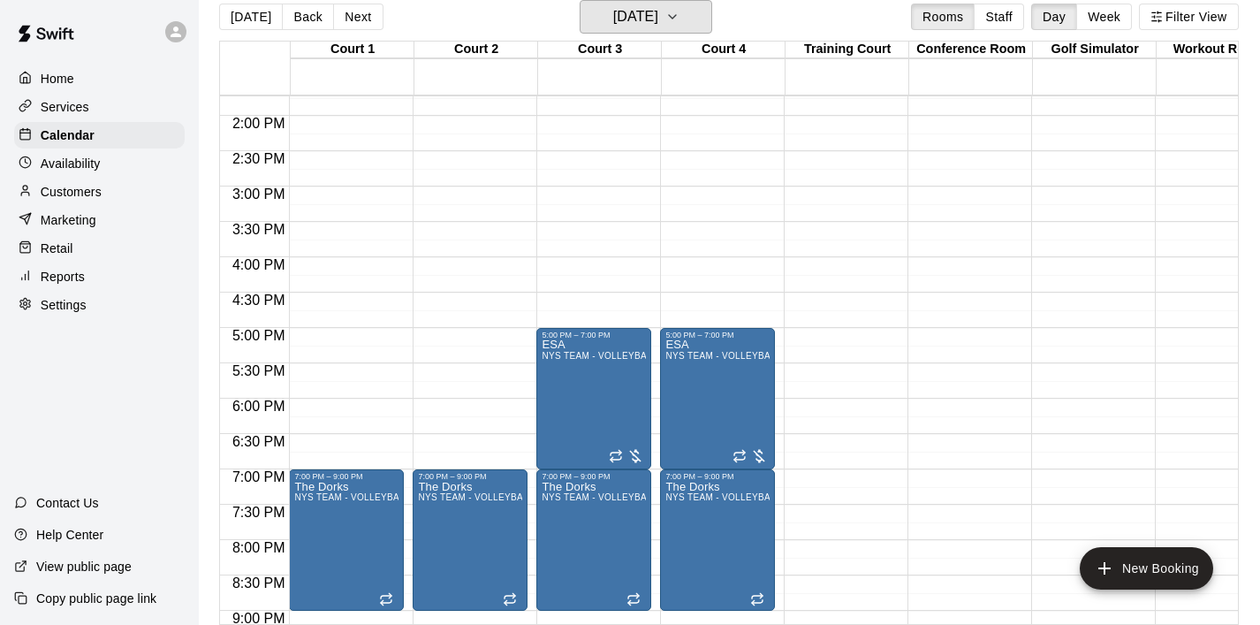
scroll to position [973, 0]
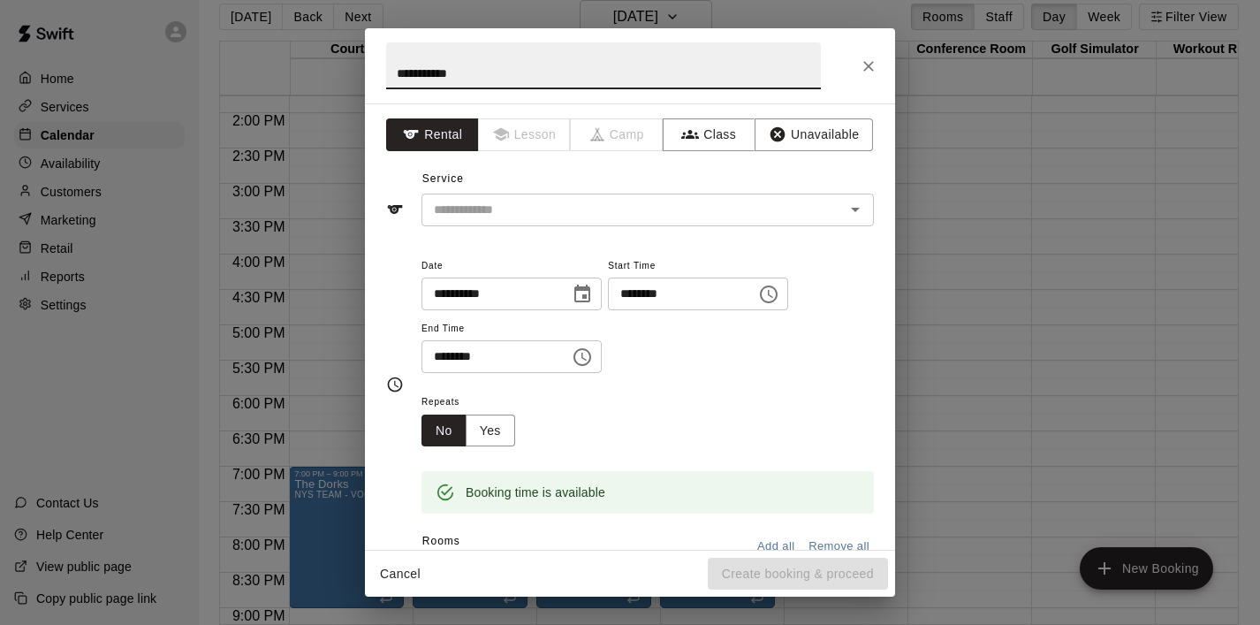
type input "**********"
click at [579, 357] on icon "Choose time, selected time is 5:30 PM" at bounding box center [583, 357] width 18 height 18
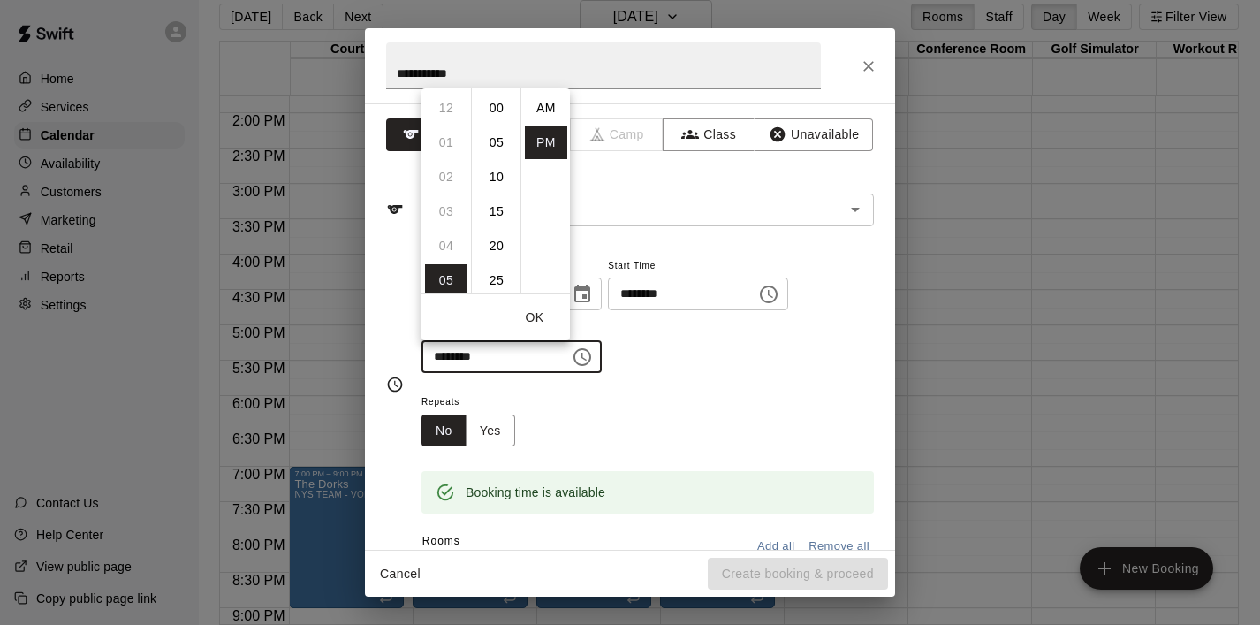
scroll to position [32, 0]
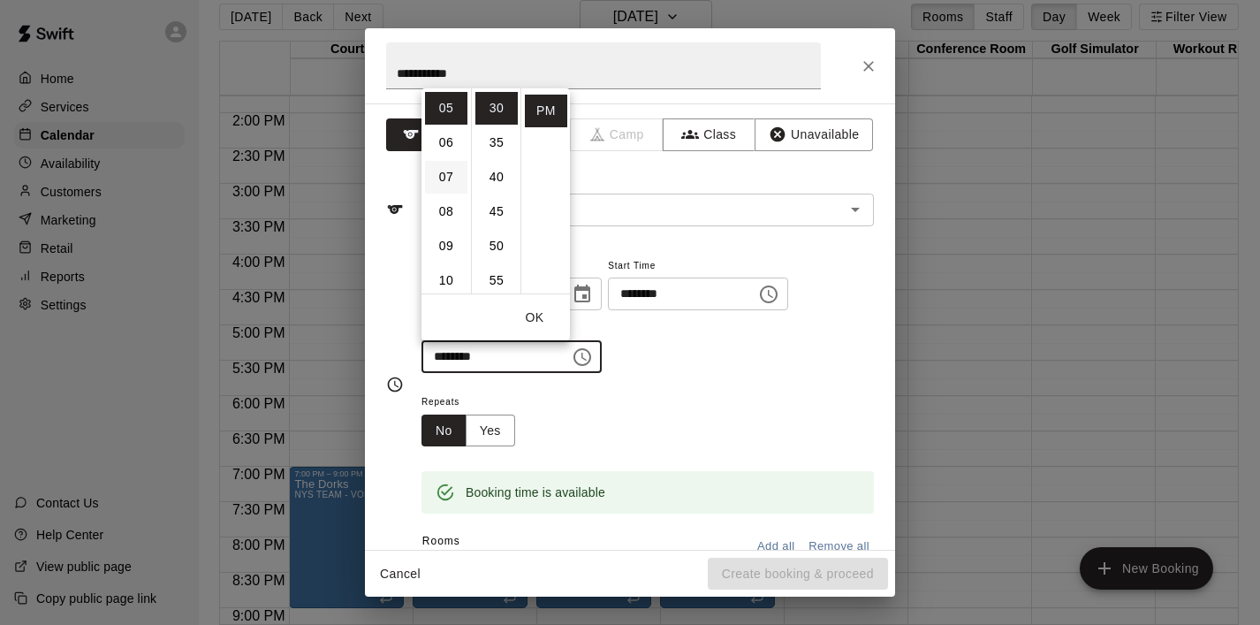
click at [455, 179] on li "07" at bounding box center [446, 177] width 42 height 33
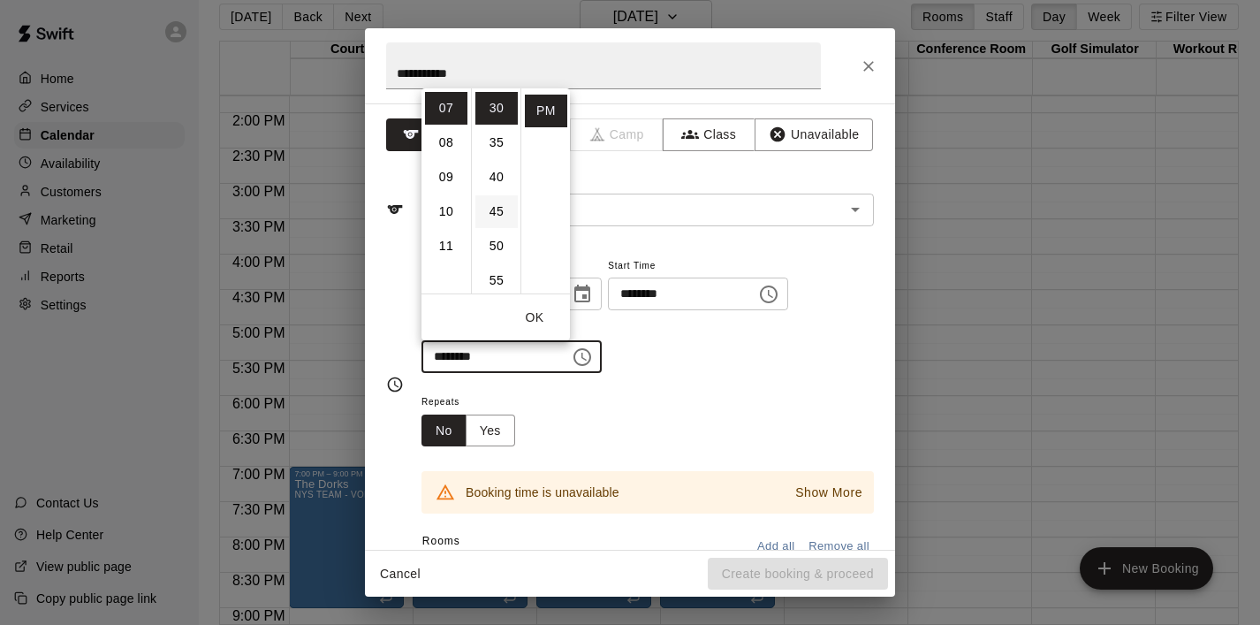
scroll to position [0, 0]
click at [496, 109] on li "00" at bounding box center [497, 108] width 42 height 33
type input "********"
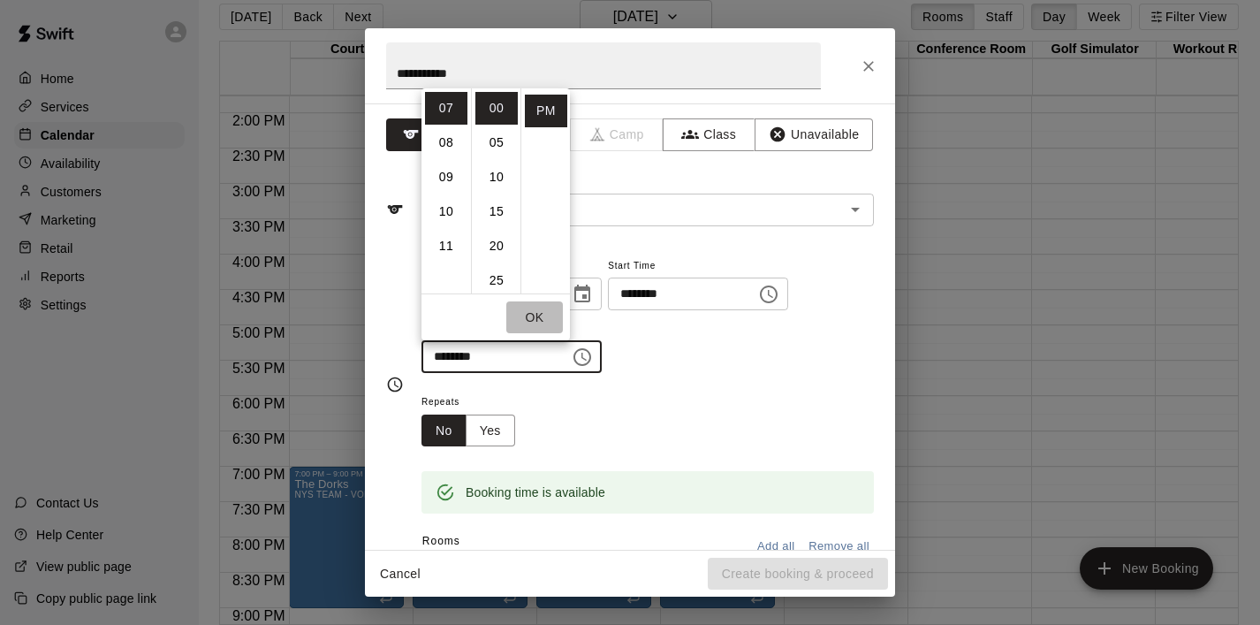
click at [539, 323] on button "OK" at bounding box center [534, 317] width 57 height 33
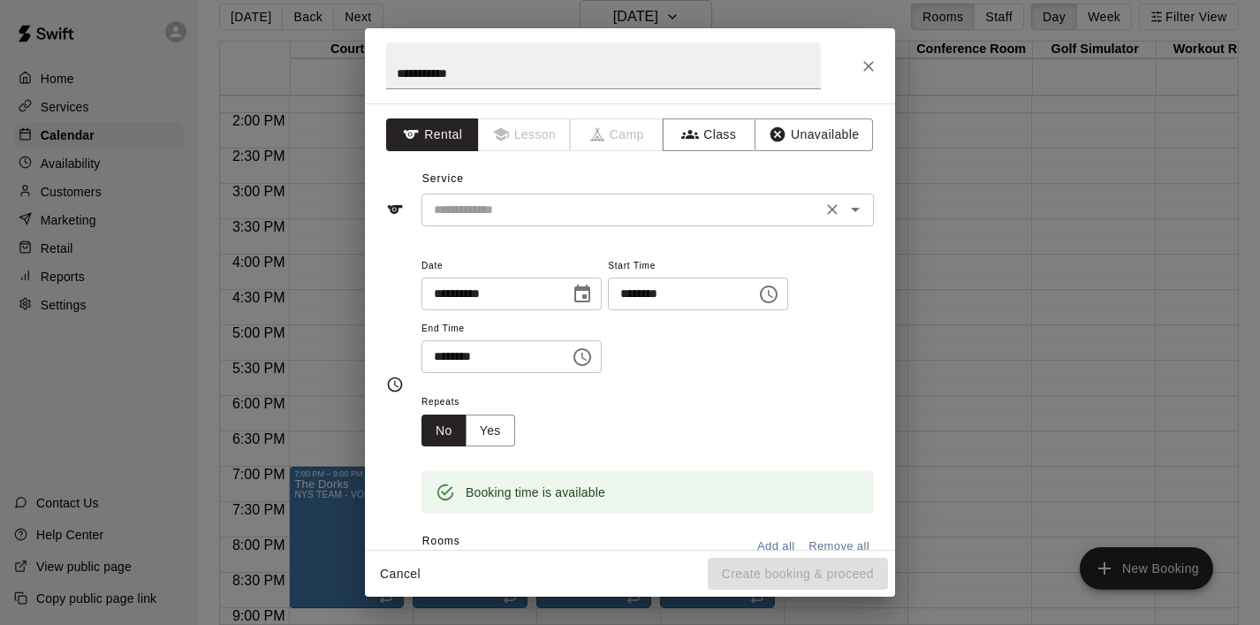
click at [710, 202] on input "text" at bounding box center [622, 210] width 390 height 22
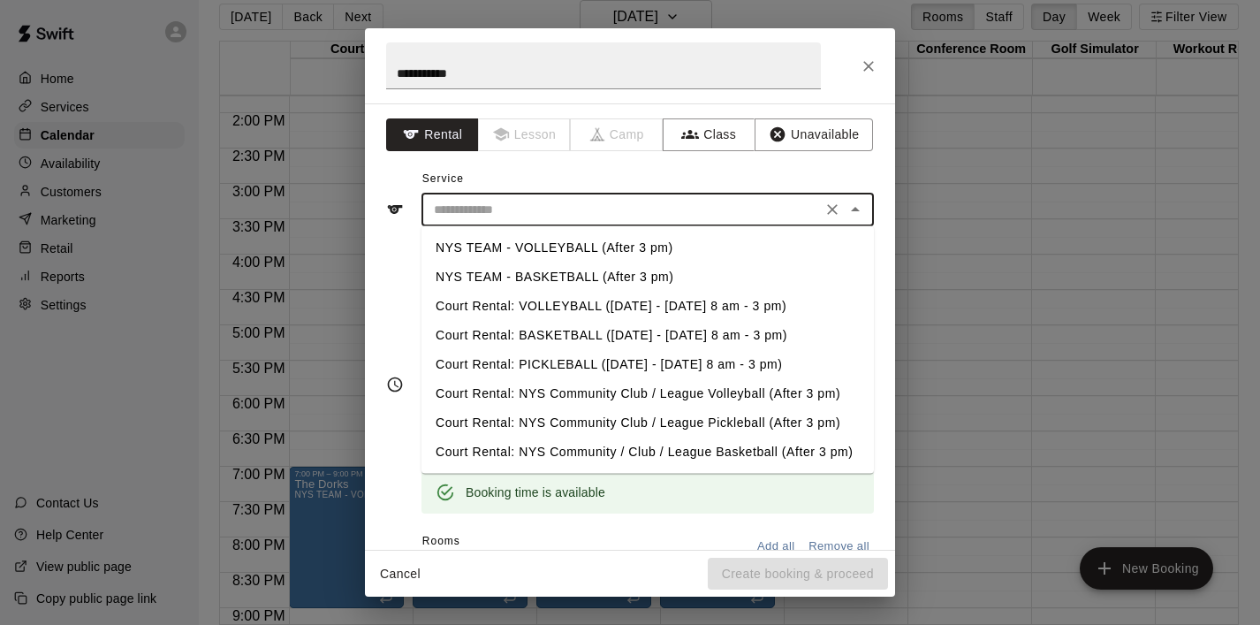
click at [662, 252] on li "NYS TEAM - VOLLEYBALL (After 3 pm)" at bounding box center [648, 247] width 453 height 29
type input "**********"
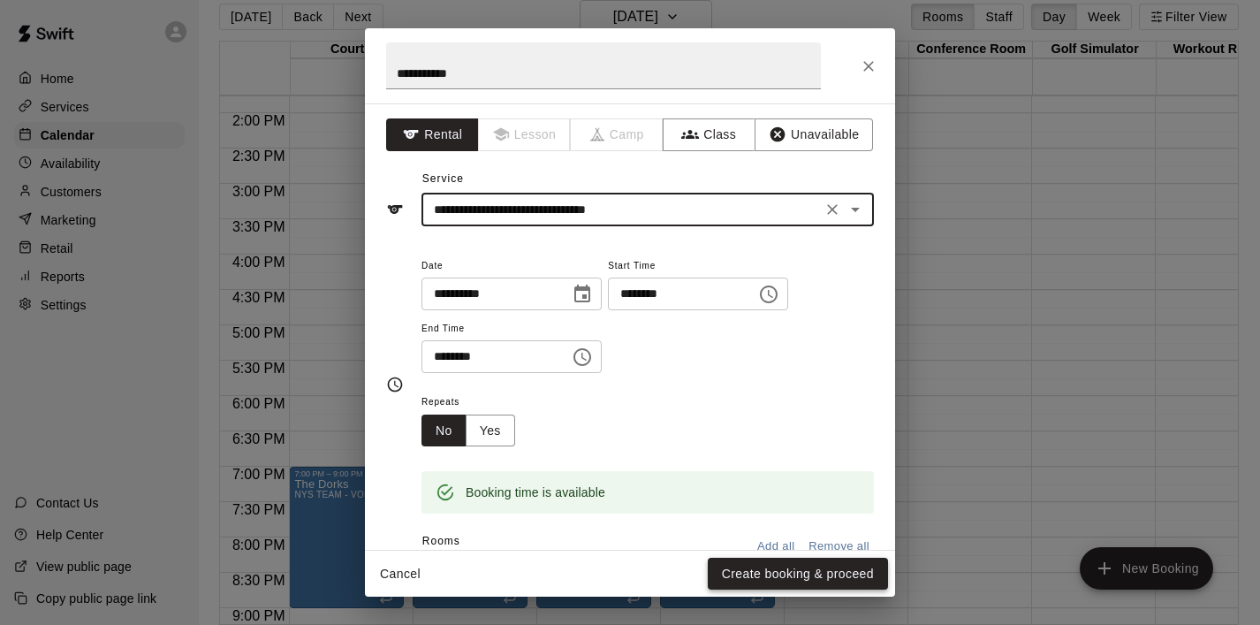
click at [797, 578] on button "Create booking & proceed" at bounding box center [798, 574] width 180 height 33
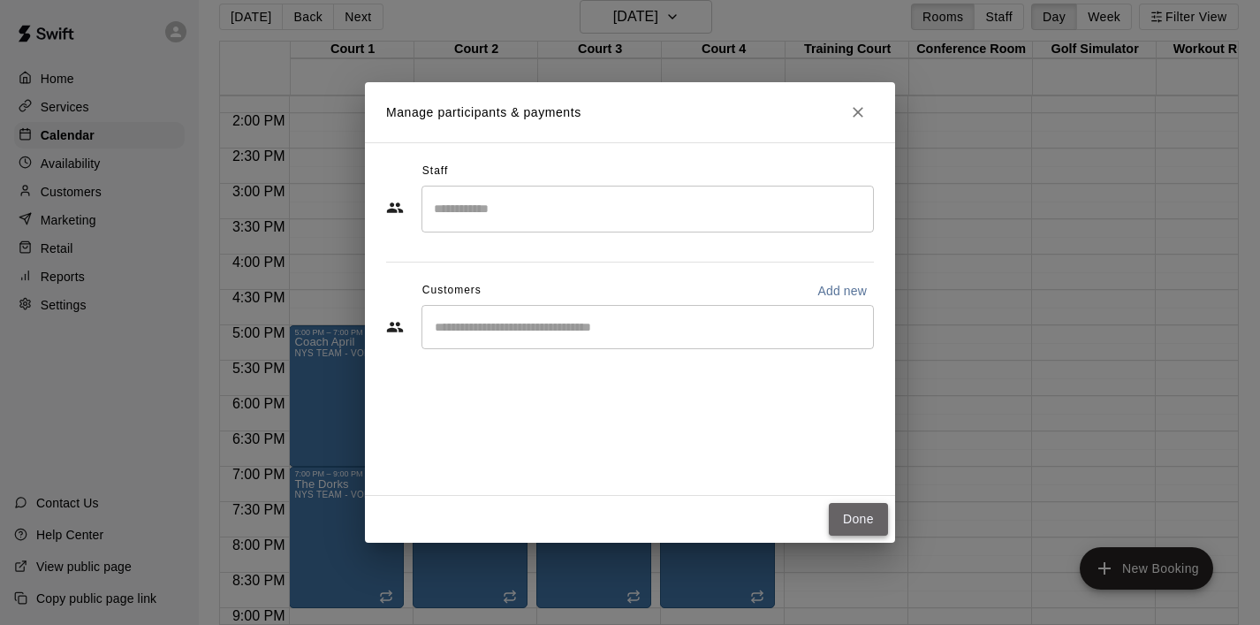
click at [872, 525] on button "Done" at bounding box center [858, 519] width 59 height 33
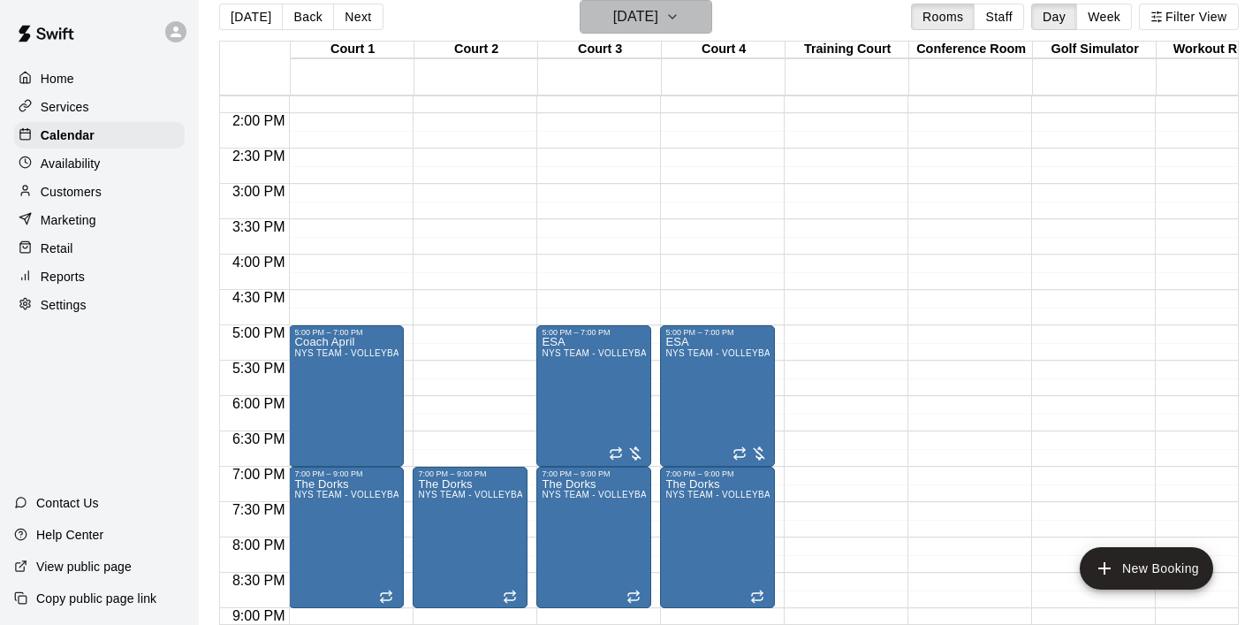
click at [680, 25] on icon "button" at bounding box center [673, 16] width 14 height 21
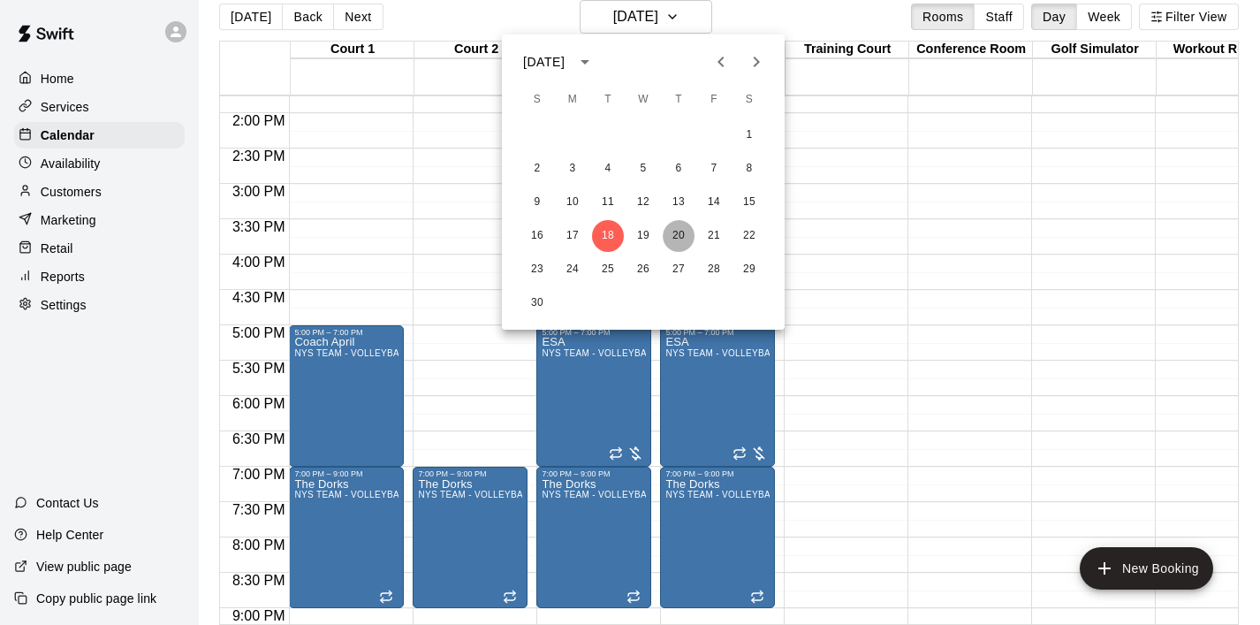
click at [675, 240] on button "20" at bounding box center [679, 236] width 32 height 32
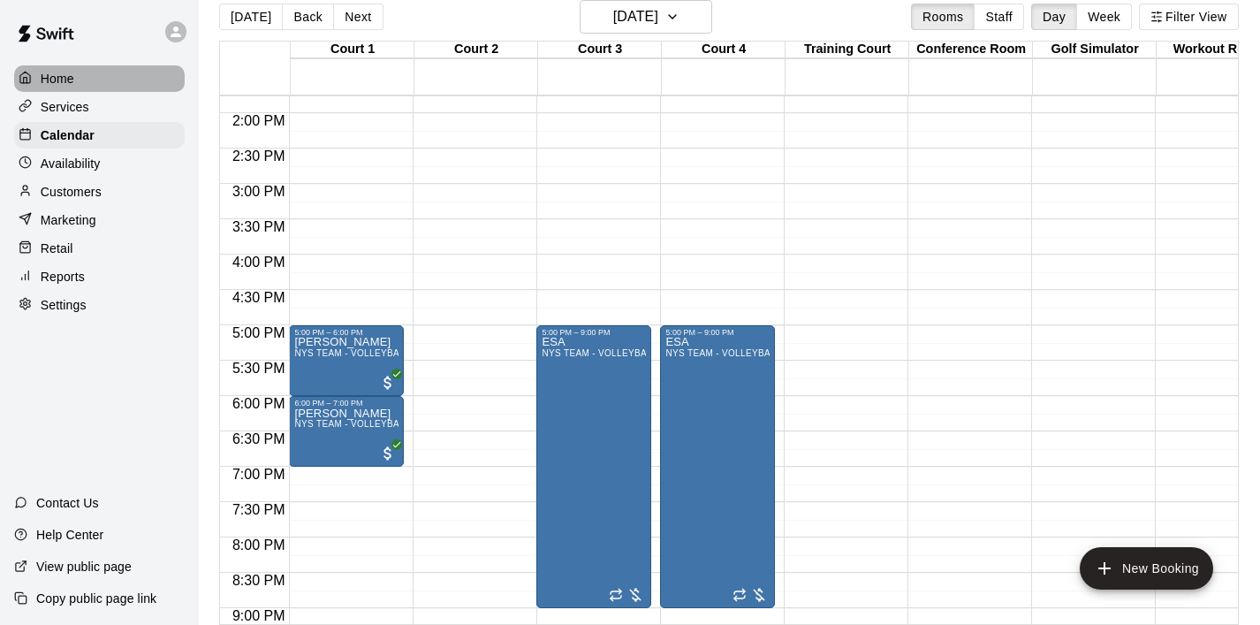
click at [58, 73] on p "Home" at bounding box center [58, 79] width 34 height 18
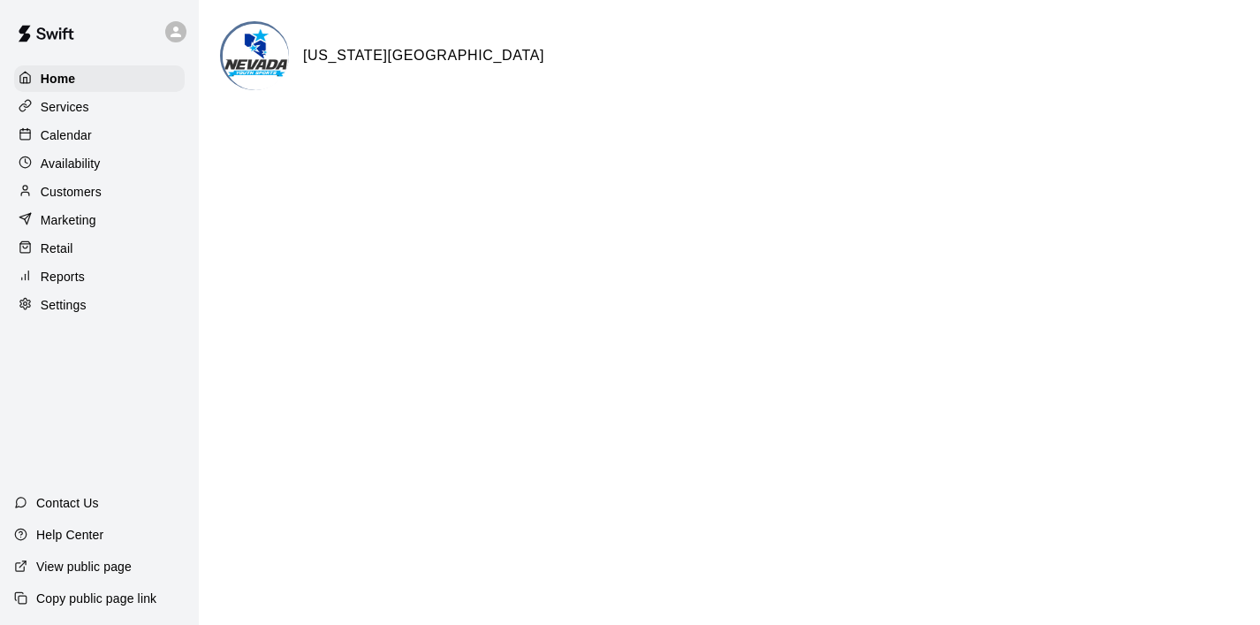
click at [98, 139] on div "Calendar" at bounding box center [99, 135] width 171 height 27
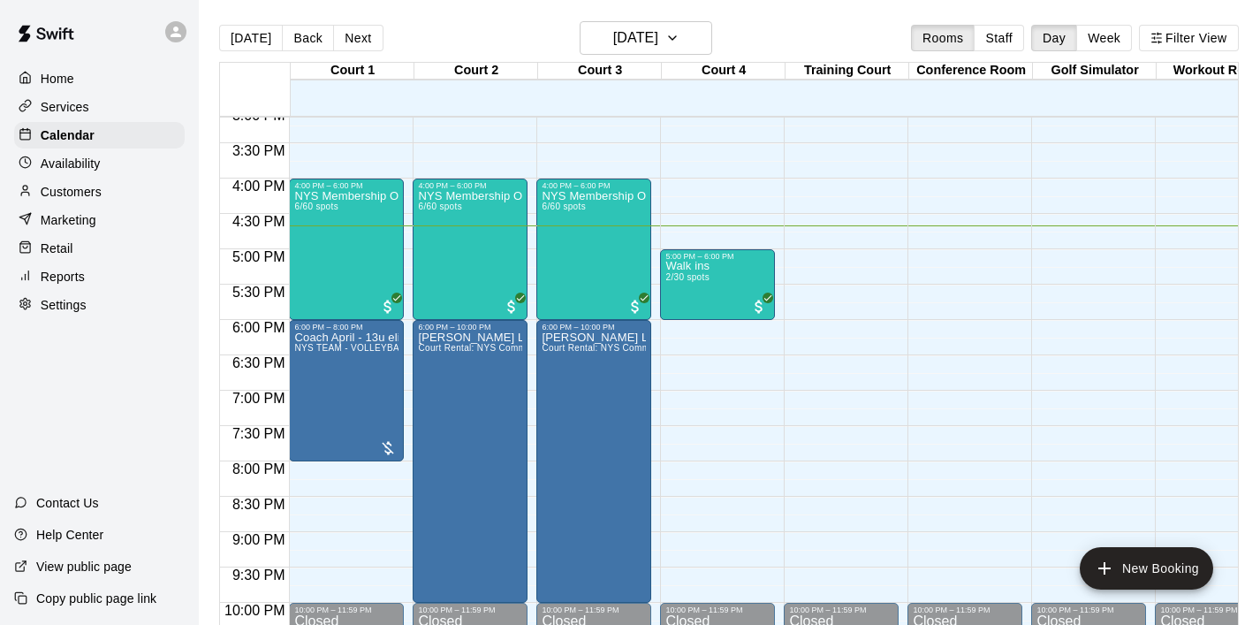
scroll to position [1170, 0]
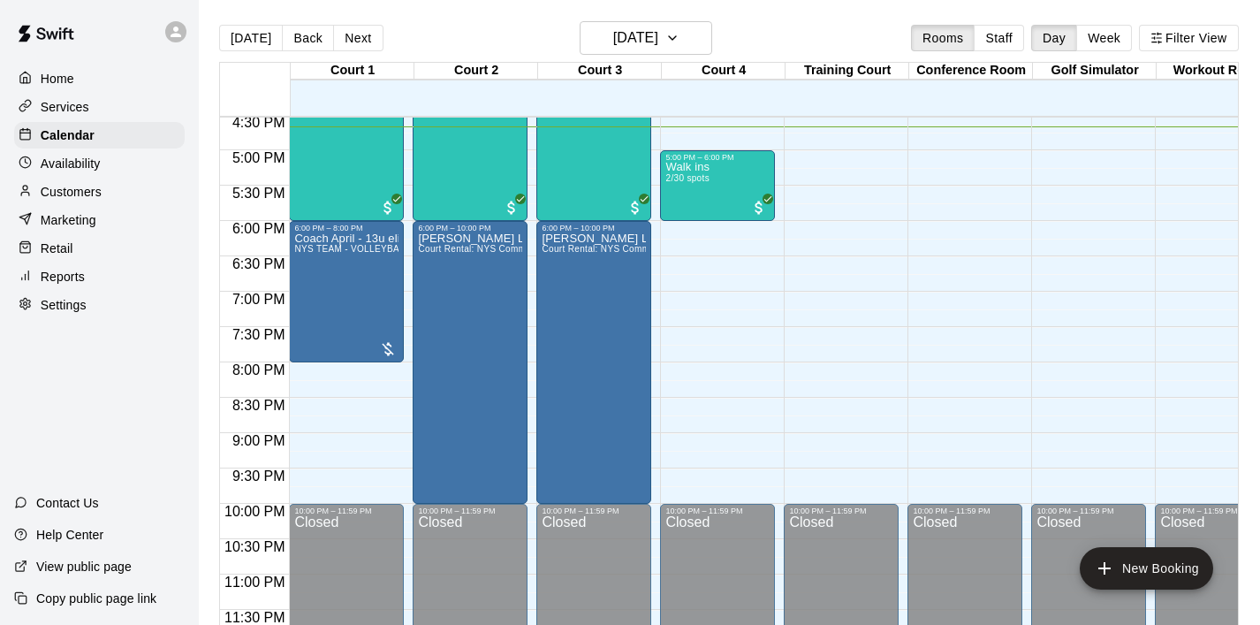
click at [93, 191] on p "Customers" at bounding box center [71, 192] width 61 height 18
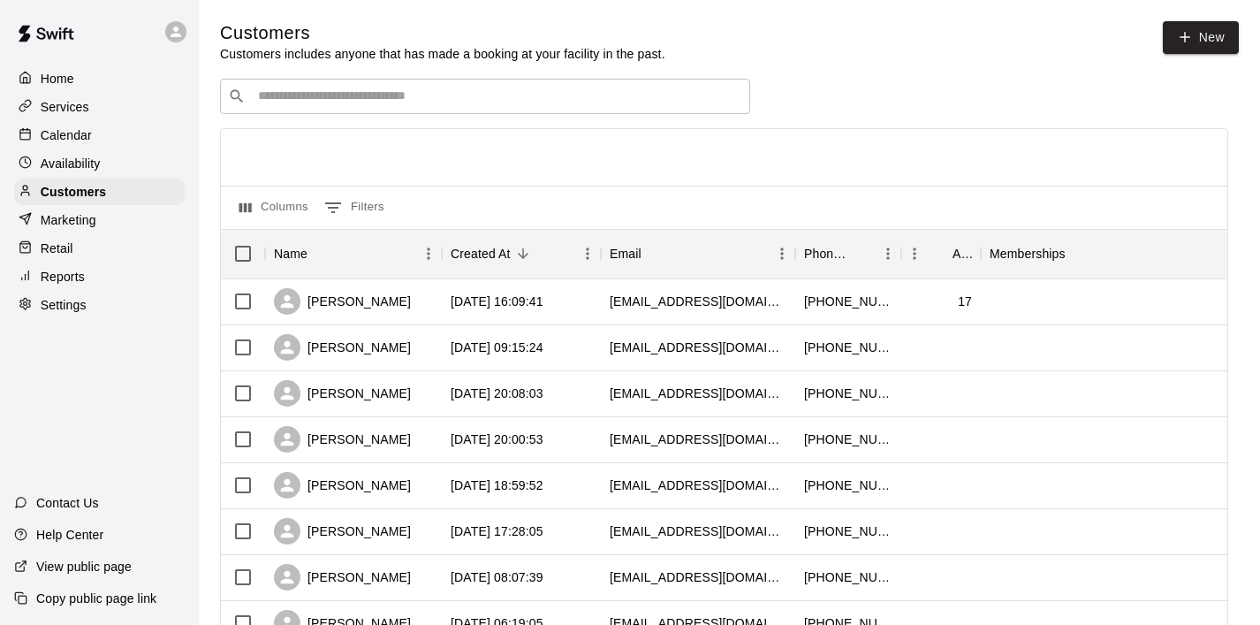
click at [292, 87] on div "​ ​" at bounding box center [485, 96] width 530 height 35
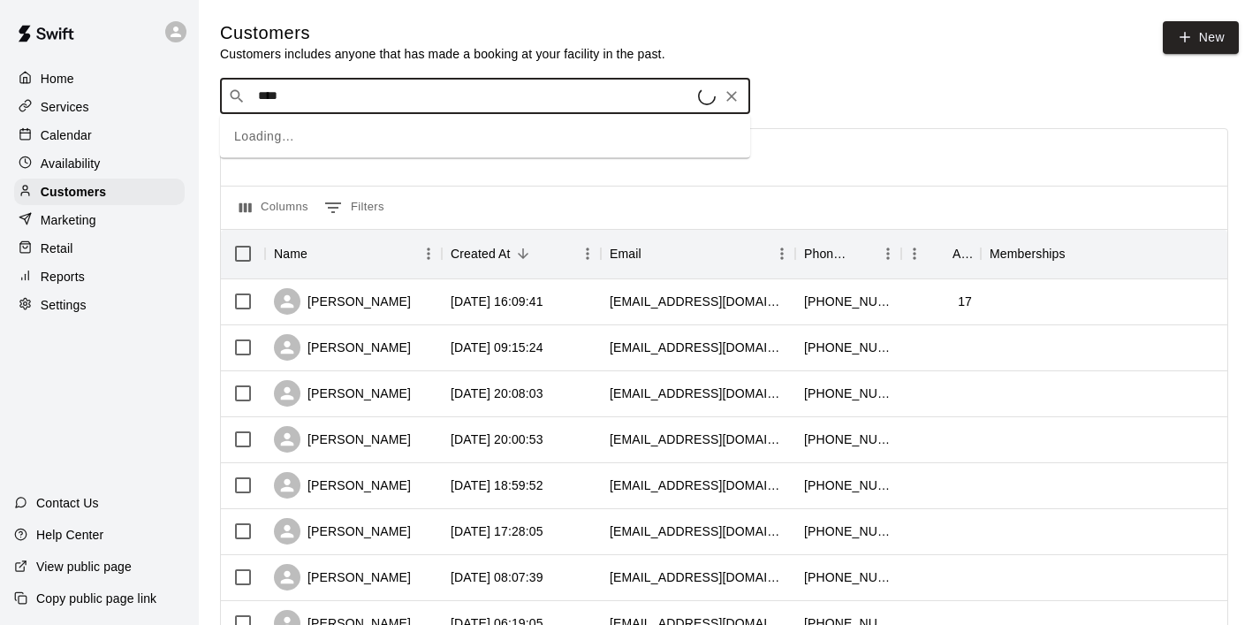
type input "*****"
click at [287, 137] on p "April Bauer" at bounding box center [324, 133] width 108 height 19
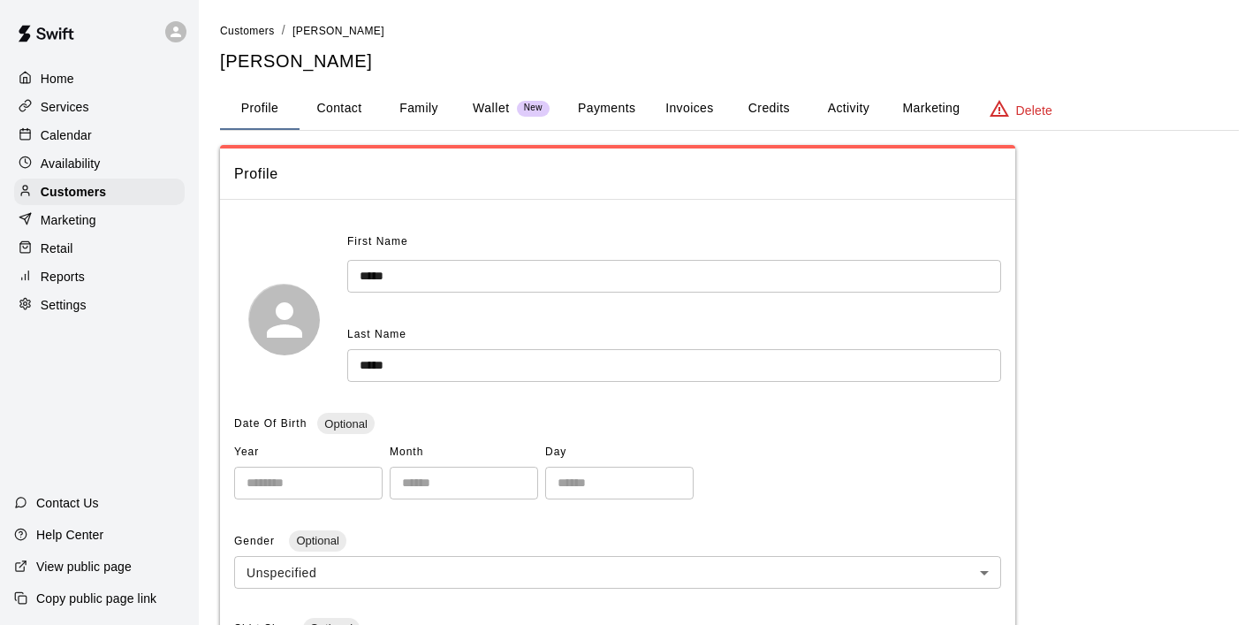
click at [681, 113] on button "Invoices" at bounding box center [690, 109] width 80 height 42
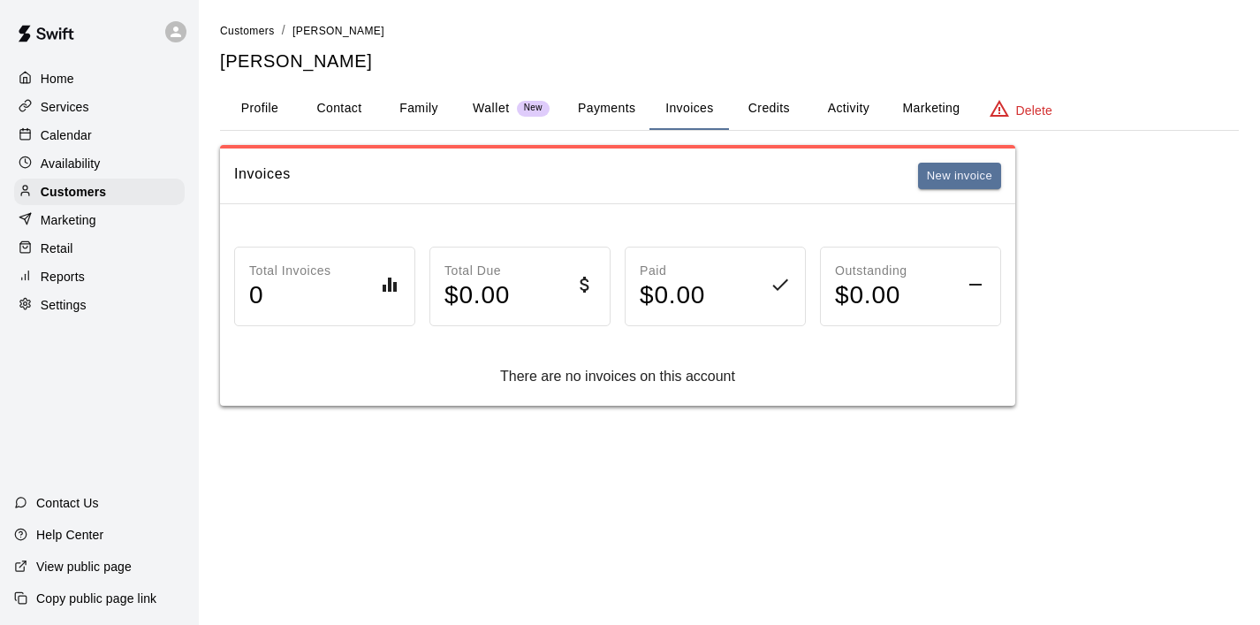
click at [620, 100] on button "Payments" at bounding box center [607, 109] width 86 height 42
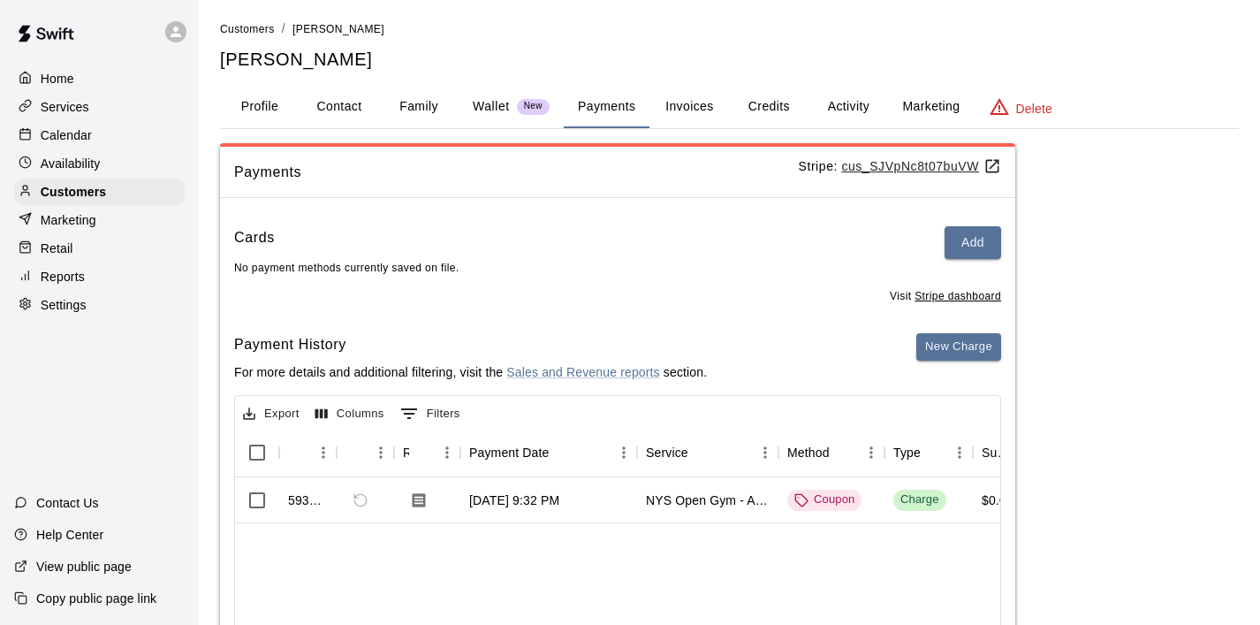
click at [693, 101] on button "Invoices" at bounding box center [690, 107] width 80 height 42
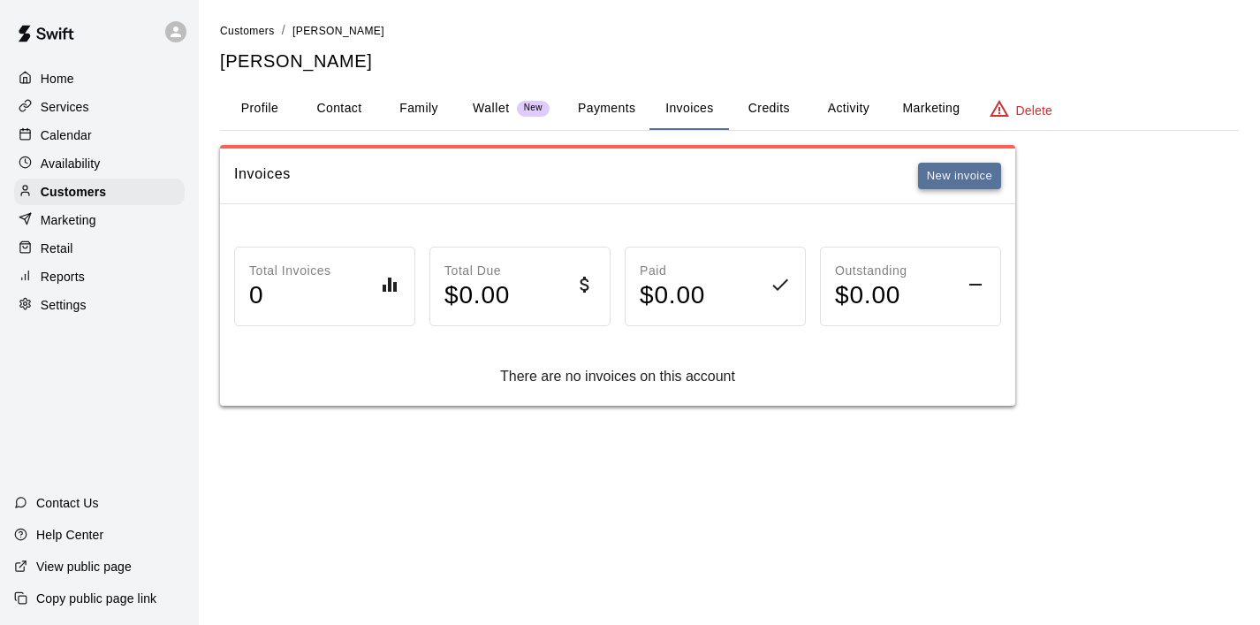
click at [942, 174] on button "New invoice" at bounding box center [959, 176] width 83 height 27
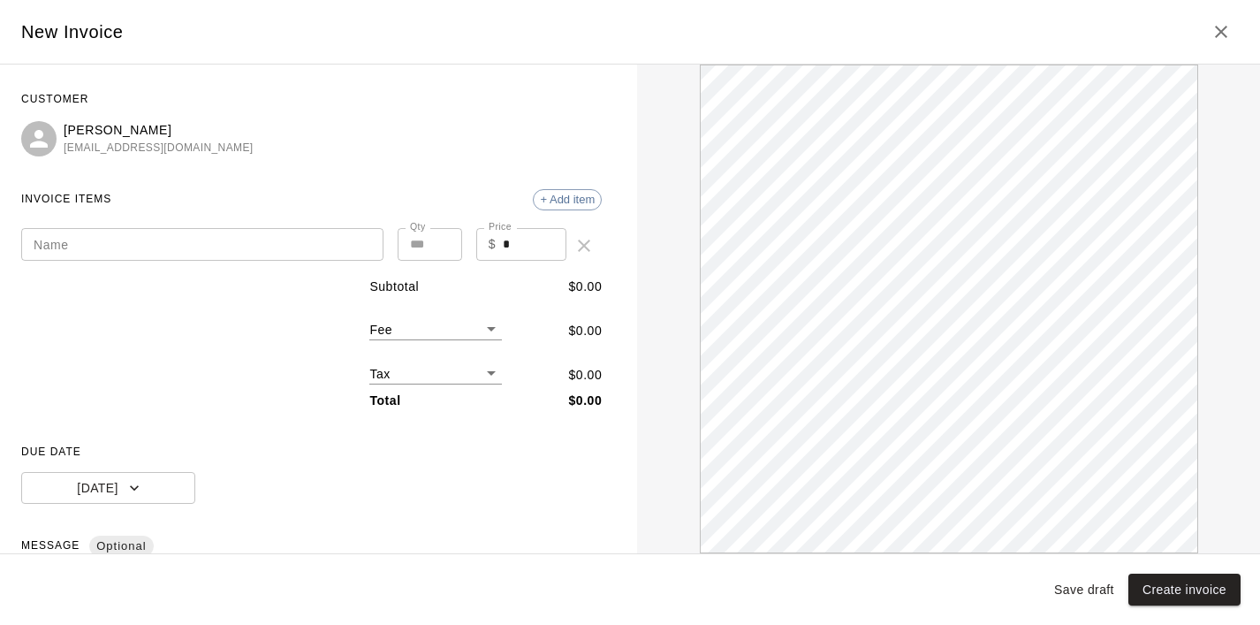
click at [63, 246] on input "Name" at bounding box center [202, 244] width 362 height 33
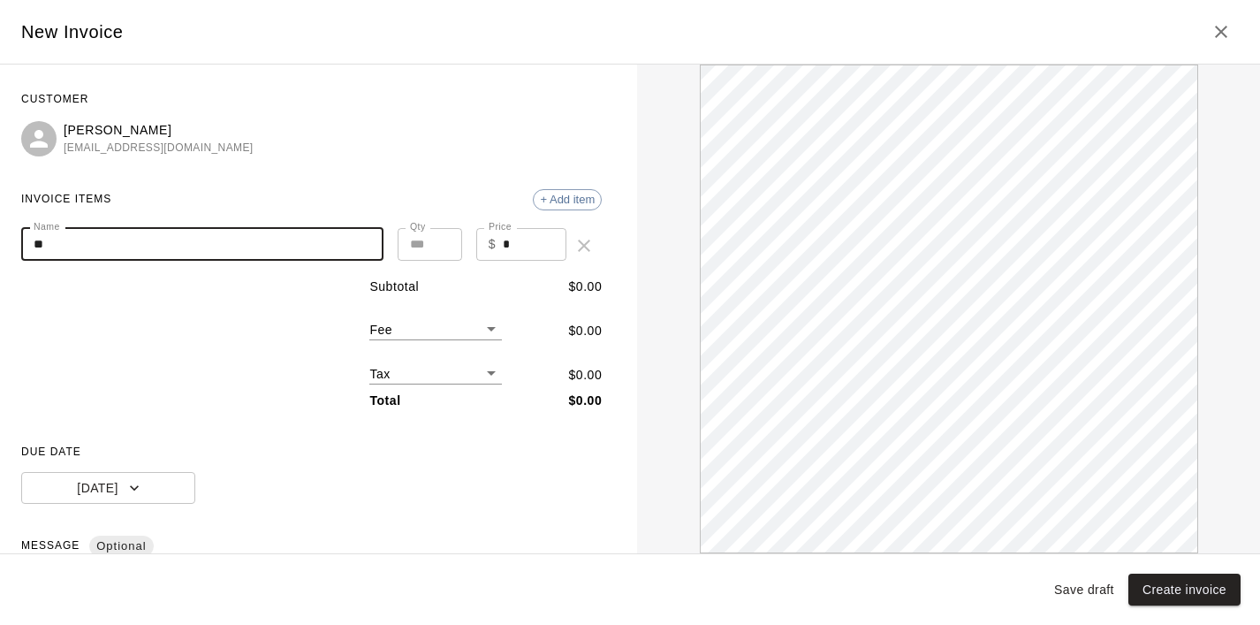
type input "*"
type input "**********"
click at [519, 247] on input "*" at bounding box center [535, 244] width 64 height 33
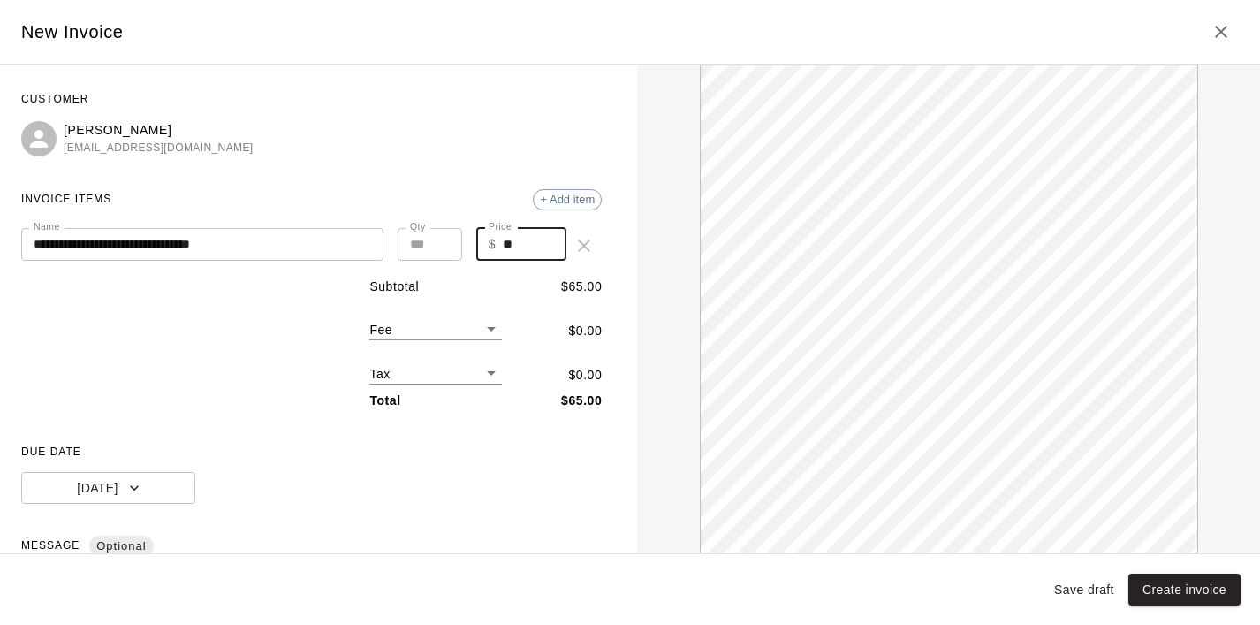
type input "**"
type input "*"
type input "******"
click at [446, 242] on input "*" at bounding box center [430, 244] width 65 height 33
type input "*"
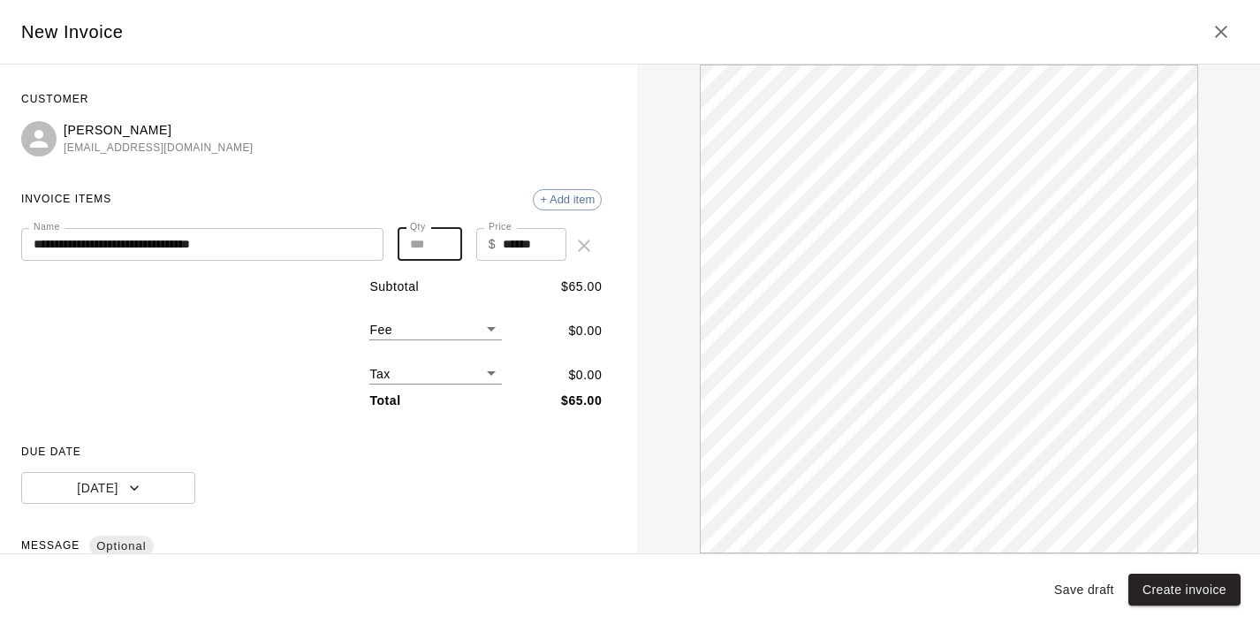
type input "******"
click at [446, 242] on input "*" at bounding box center [430, 244] width 65 height 33
type input "*"
type input "******"
type input "*"
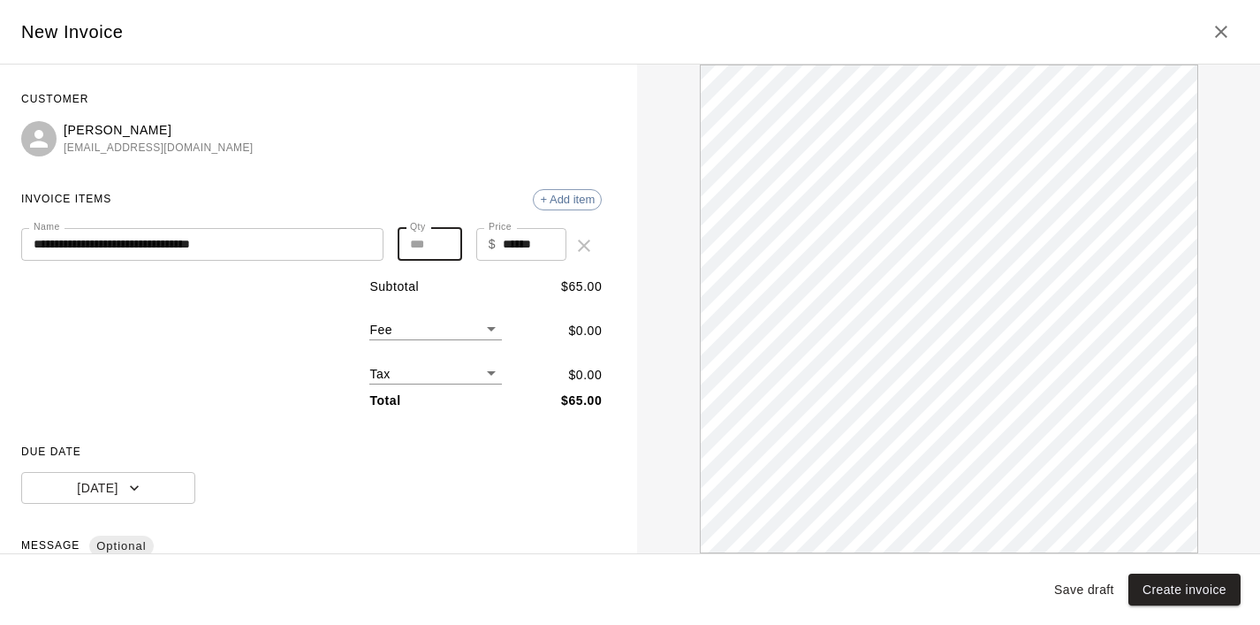
click at [446, 242] on input "*" at bounding box center [430, 244] width 65 height 33
click at [560, 192] on div "+ Add item" at bounding box center [567, 199] width 69 height 21
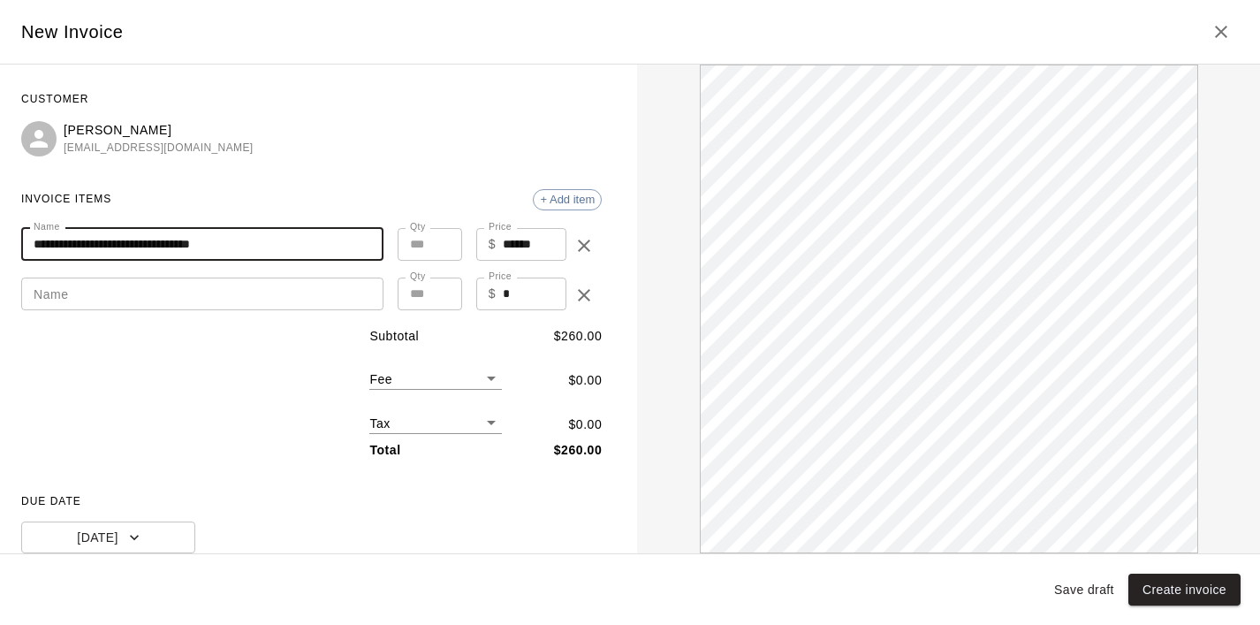
drag, startPoint x: 262, startPoint y: 246, endPoint x: 6, endPoint y: 252, distance: 255.5
click at [6, 253] on div "**********" at bounding box center [311, 309] width 623 height 489
drag, startPoint x: 280, startPoint y: 245, endPoint x: 22, endPoint y: 246, distance: 258.1
click at [21, 246] on input "**********" at bounding box center [202, 244] width 362 height 33
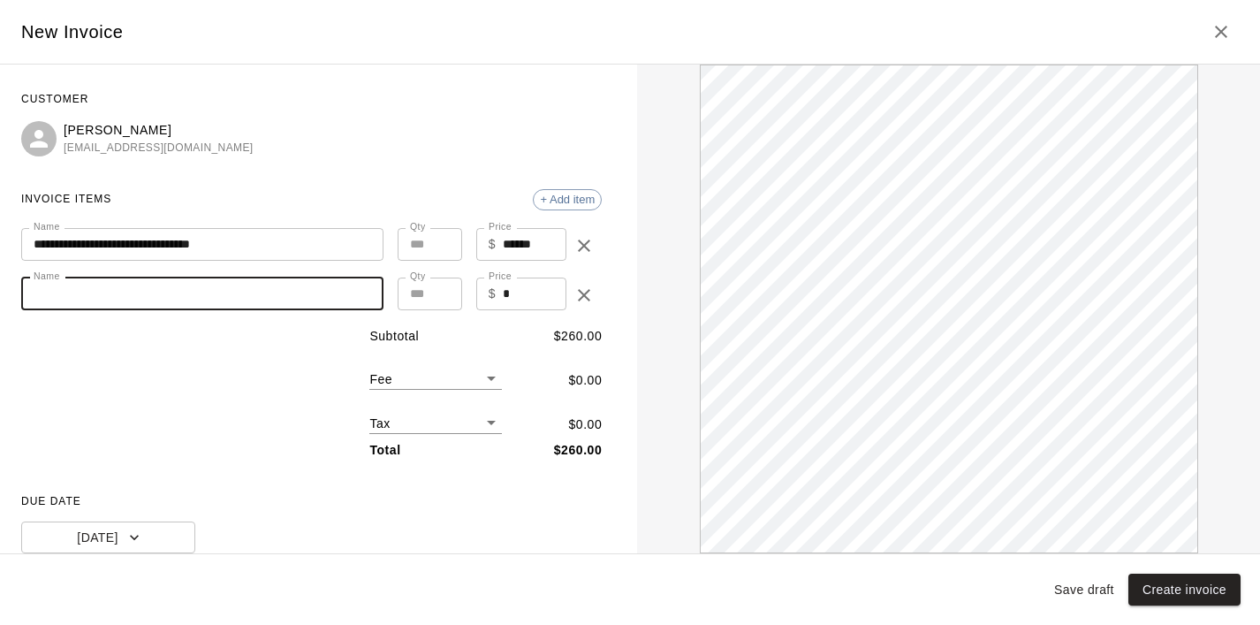
click at [49, 284] on div "Name Name" at bounding box center [202, 295] width 362 height 35
paste input "**********"
click at [236, 295] on input "**********" at bounding box center [202, 294] width 362 height 33
drag, startPoint x: 236, startPoint y: 295, endPoint x: 110, endPoint y: 295, distance: 125.5
click at [110, 295] on input "**********" at bounding box center [202, 294] width 362 height 33
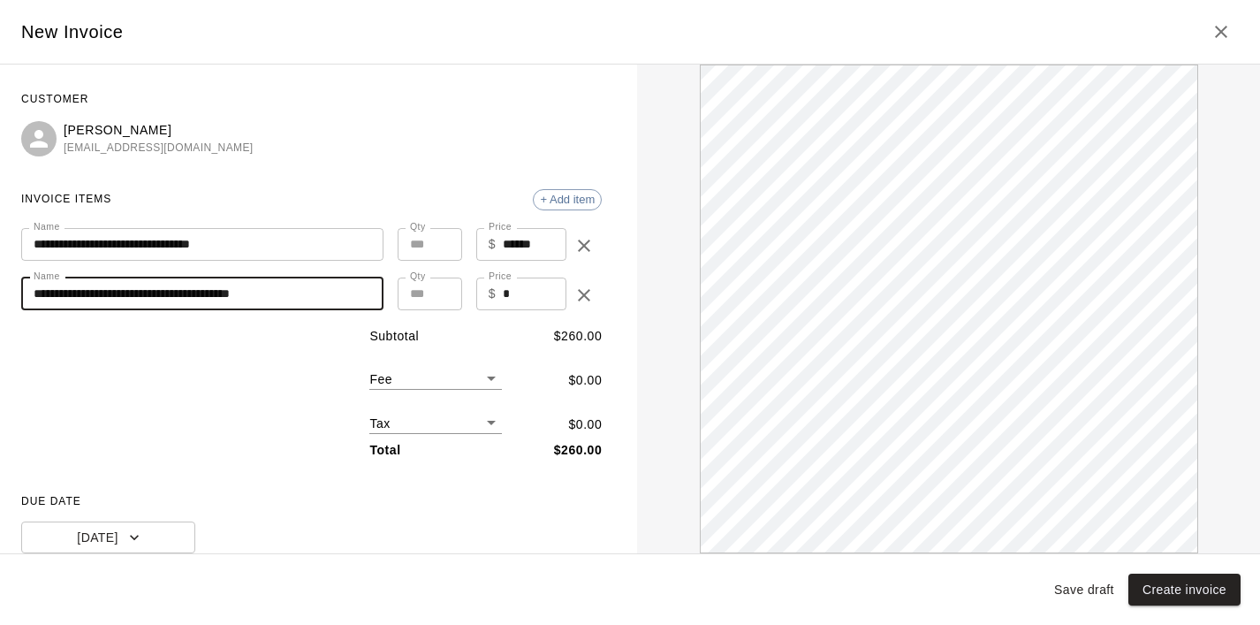
type input "**********"
click at [248, 241] on input "**********" at bounding box center [202, 244] width 362 height 33
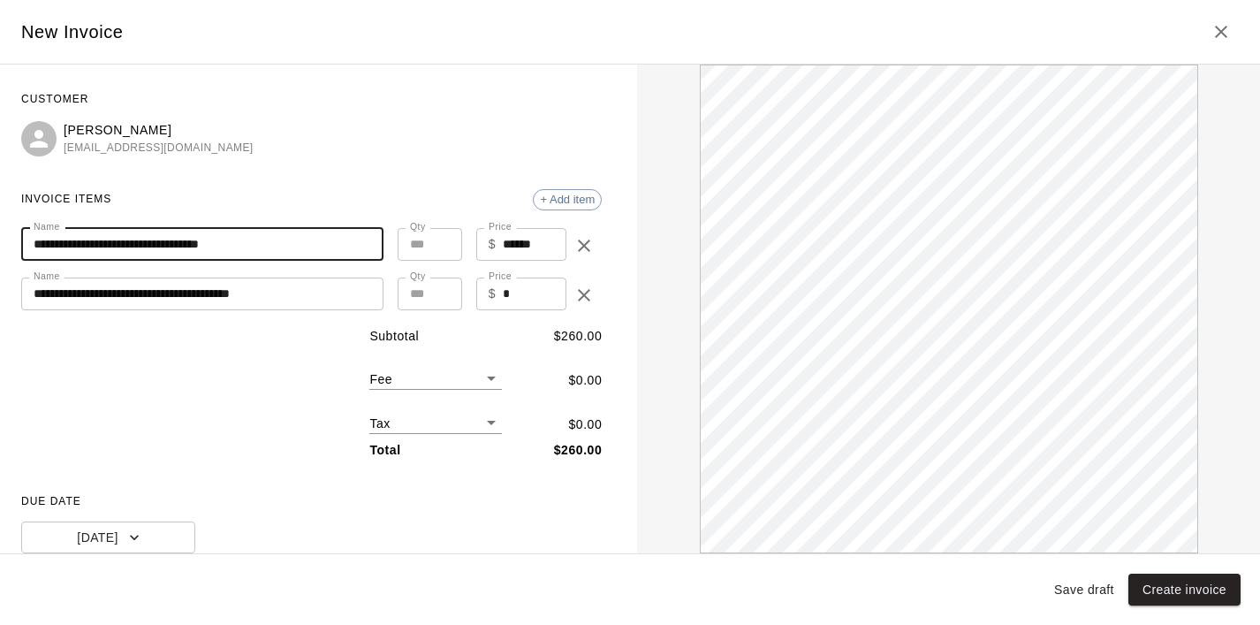
type input "**********"
click at [519, 301] on input "*" at bounding box center [535, 294] width 64 height 33
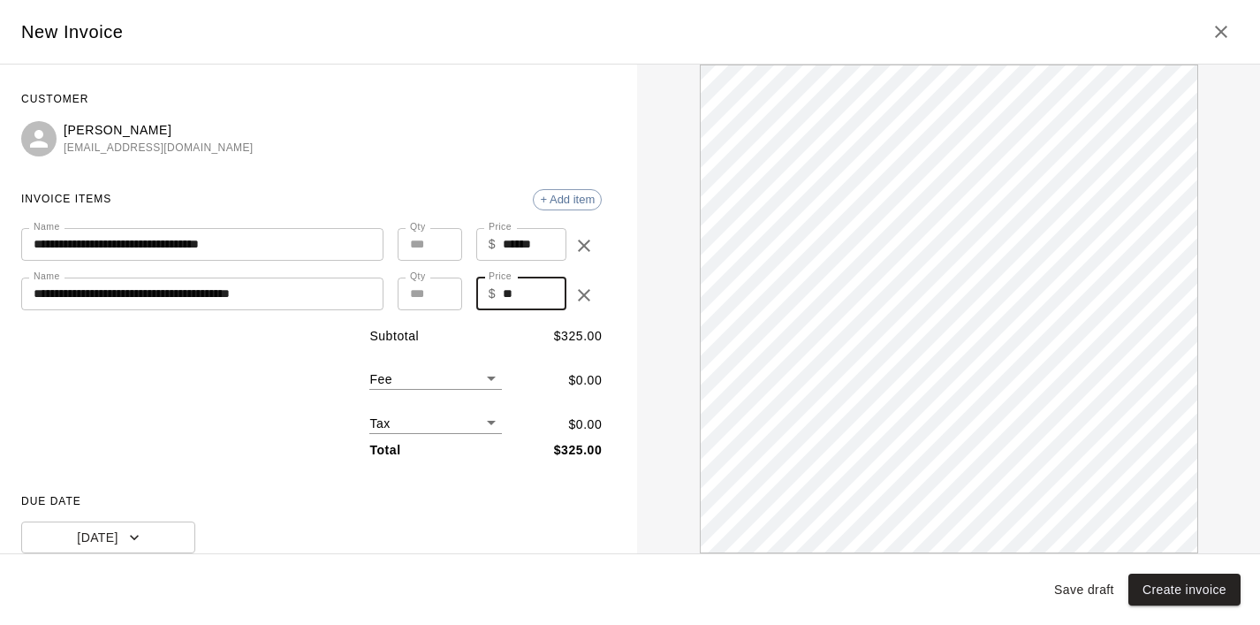
type input "**"
type input "*"
type input "******"
click at [445, 292] on input "*" at bounding box center [430, 294] width 65 height 33
type input "*"
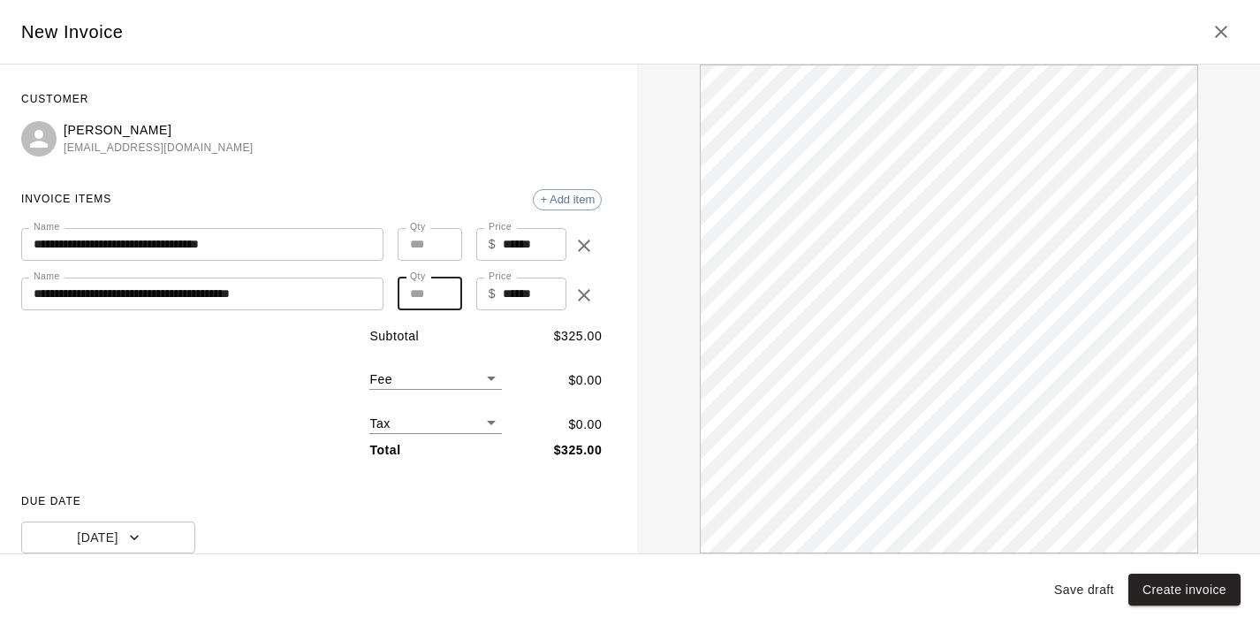
type input "******"
click at [445, 292] on input "*" at bounding box center [430, 294] width 65 height 33
type input "*"
type input "******"
click at [445, 292] on input "*" at bounding box center [430, 294] width 65 height 33
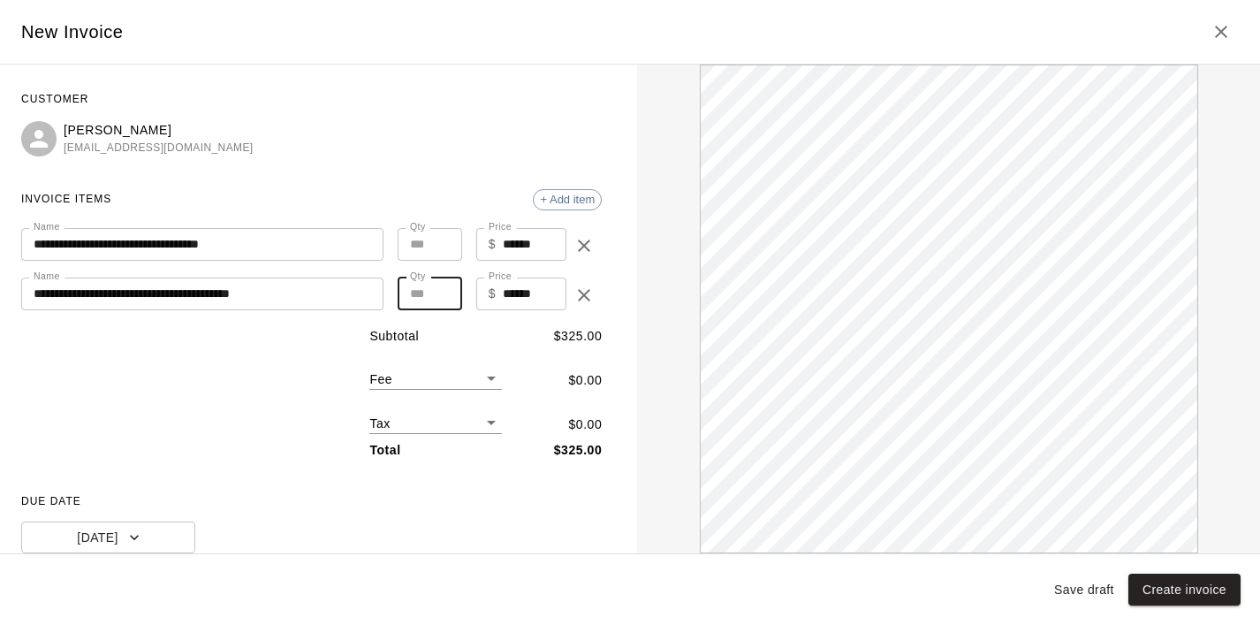
type input "*"
type input "******"
click at [445, 292] on input "*" at bounding box center [430, 294] width 65 height 33
type input "*"
type input "******"
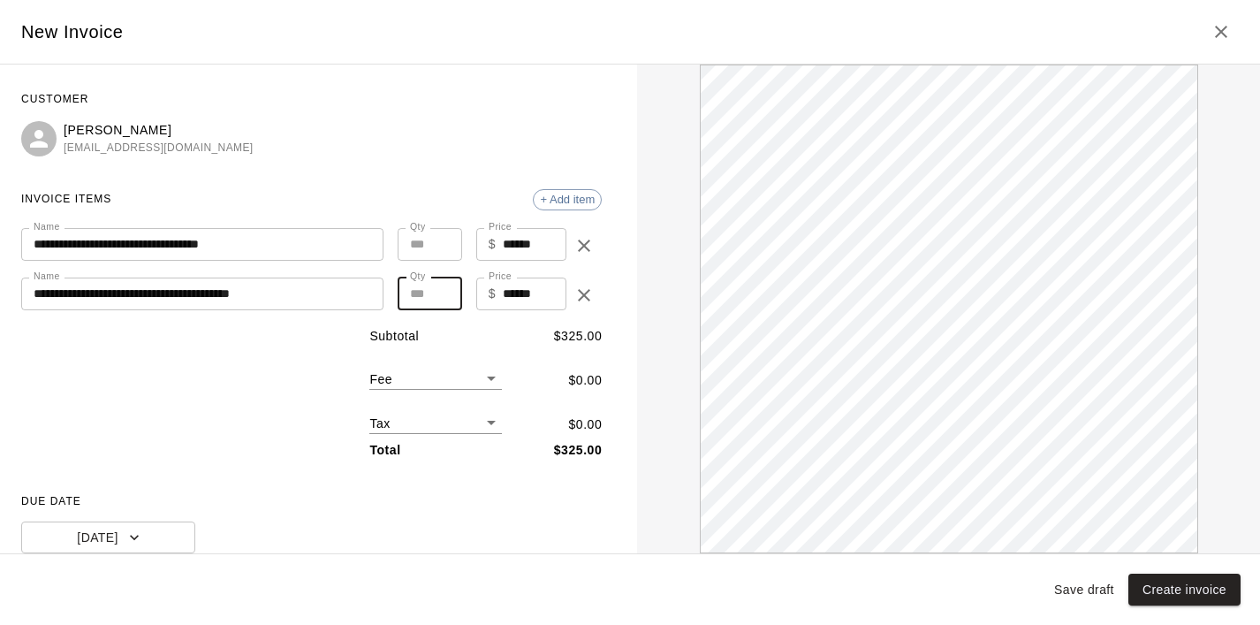
type input "*"
click at [445, 292] on input "*" at bounding box center [430, 294] width 65 height 33
click at [582, 204] on span "+ Add item" at bounding box center [567, 199] width 67 height 13
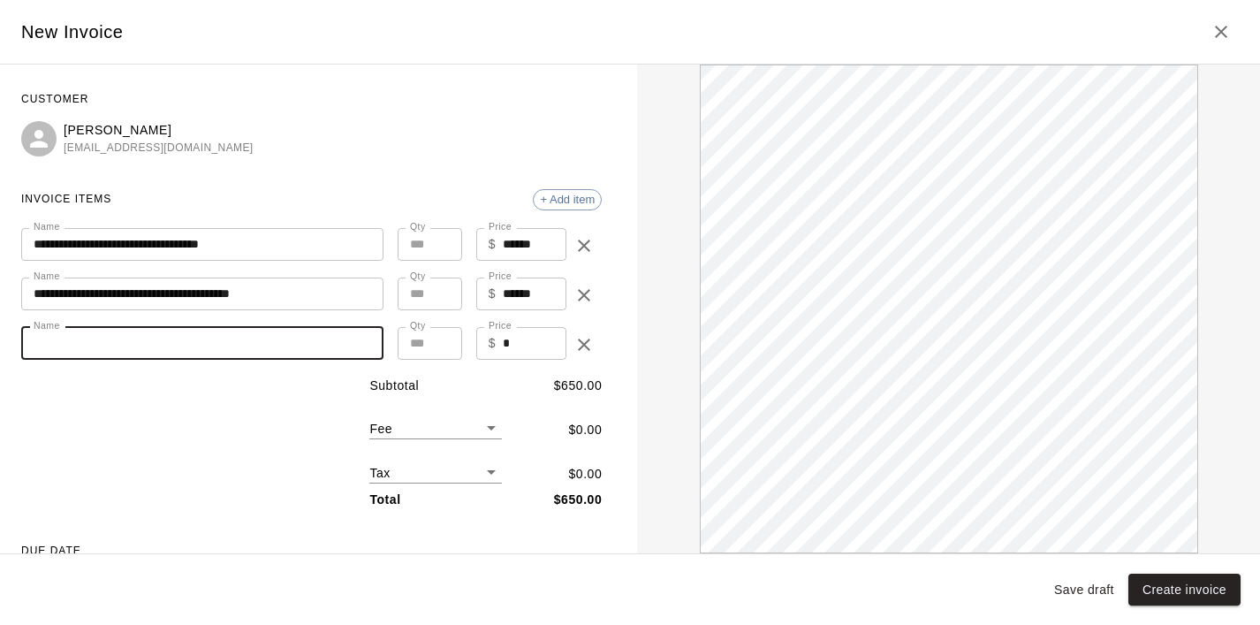
click at [169, 345] on input "Name" at bounding box center [202, 343] width 362 height 33
type input "**********"
click at [258, 245] on input "**********" at bounding box center [202, 244] width 362 height 33
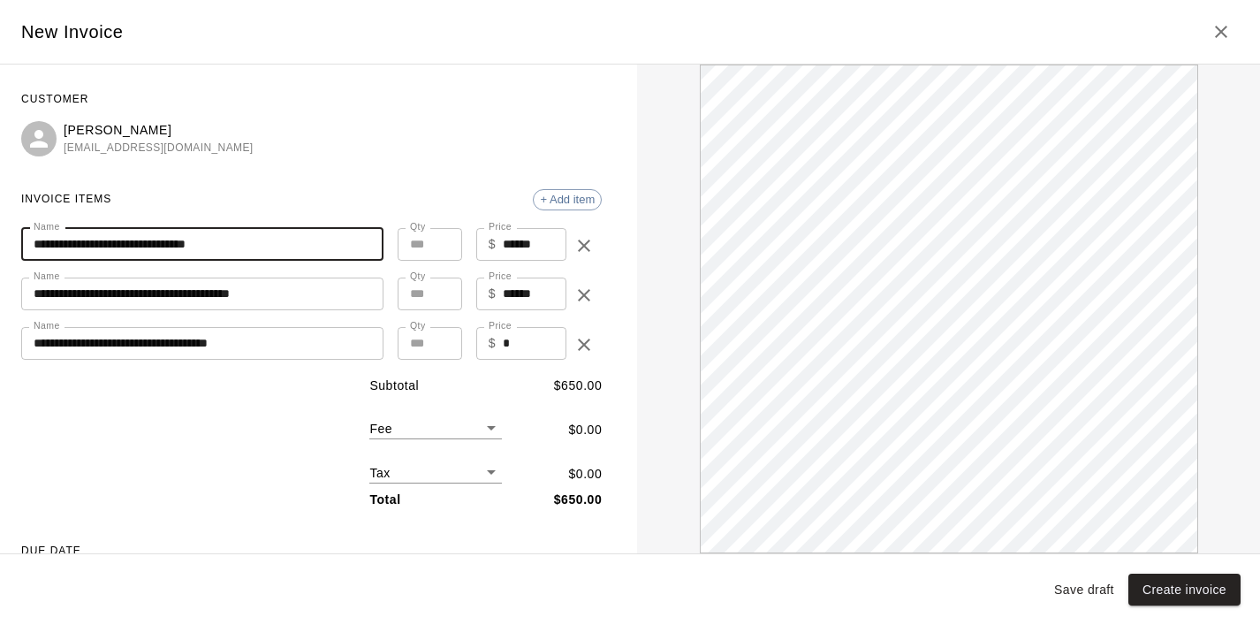
type input "**********"
click at [339, 296] on input "**********" at bounding box center [202, 294] width 362 height 33
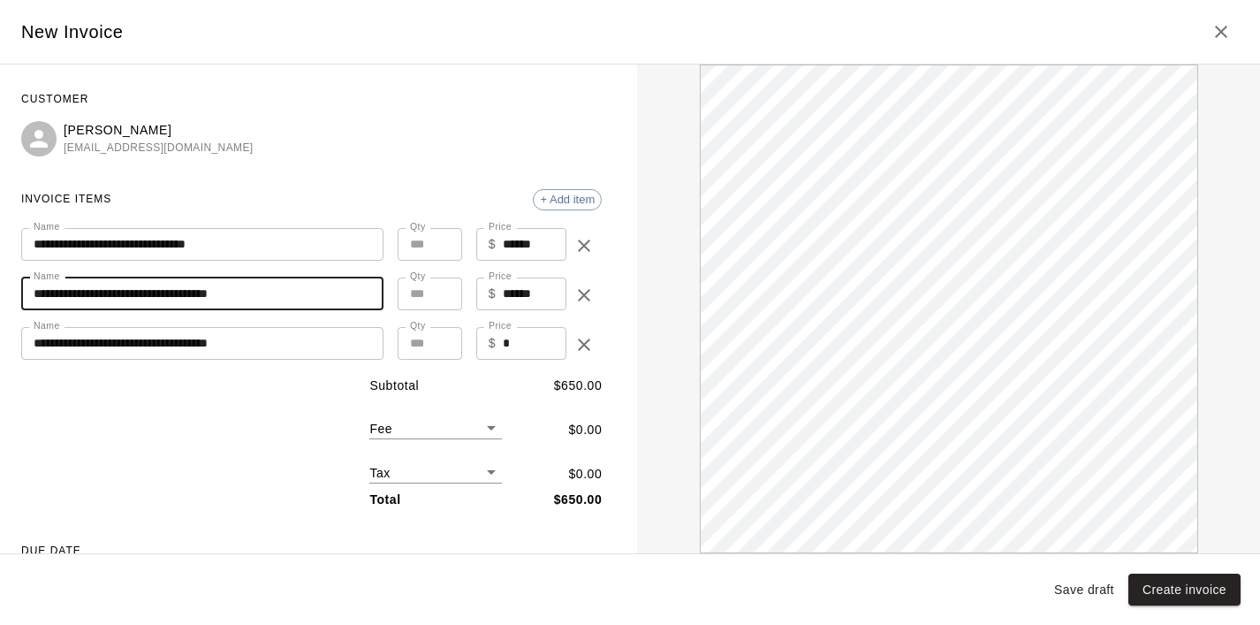
type input "**********"
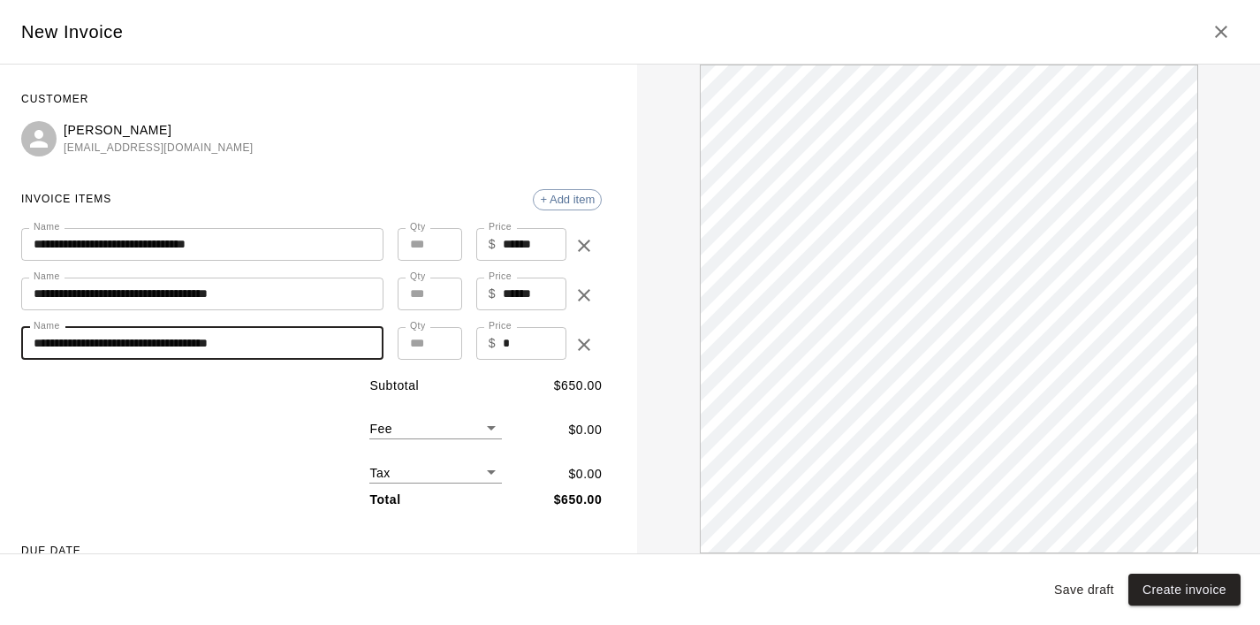
click at [317, 343] on input "**********" at bounding box center [202, 343] width 362 height 33
type input "**********"
click at [551, 339] on input "*" at bounding box center [535, 343] width 64 height 33
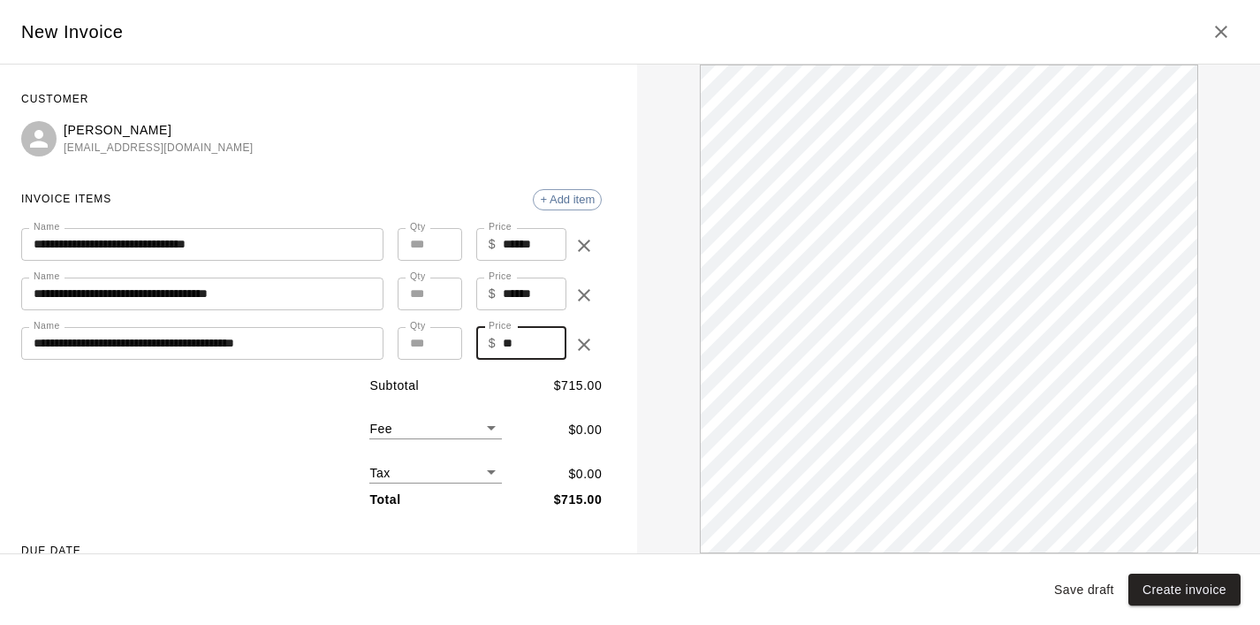
type input "**"
type input "*"
type input "******"
click at [439, 339] on input "*" at bounding box center [430, 343] width 65 height 33
type input "*"
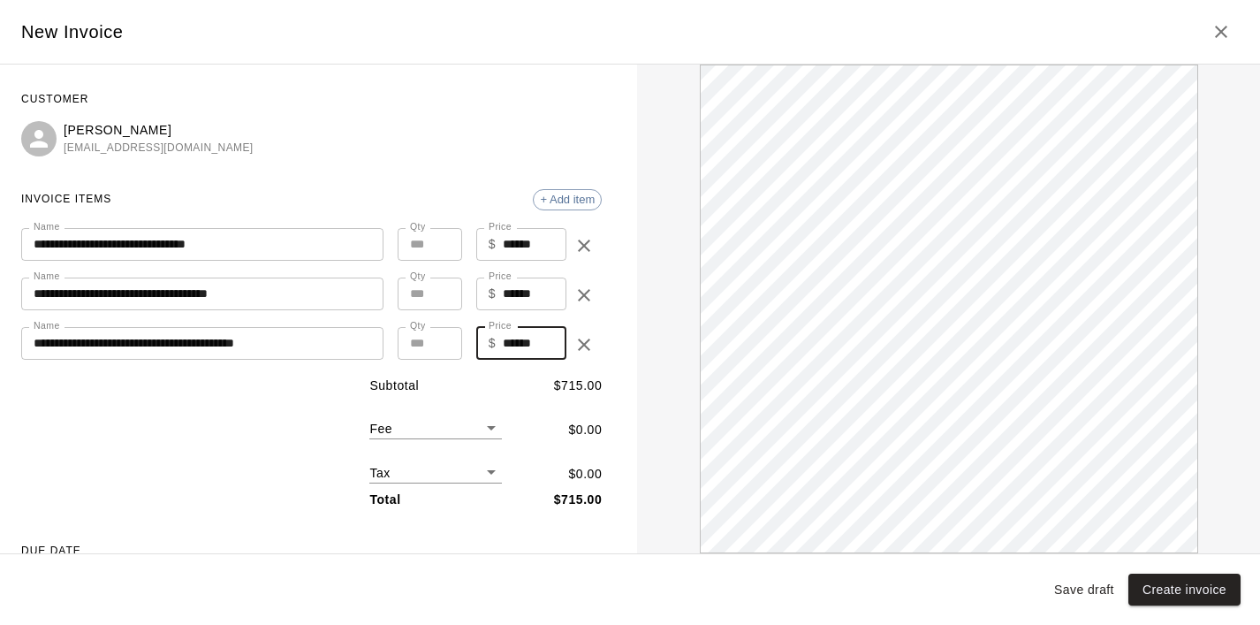
type input "******"
click at [439, 339] on input "*" at bounding box center [430, 343] width 65 height 33
type input "*"
type input "******"
click at [439, 339] on input "*" at bounding box center [430, 343] width 65 height 33
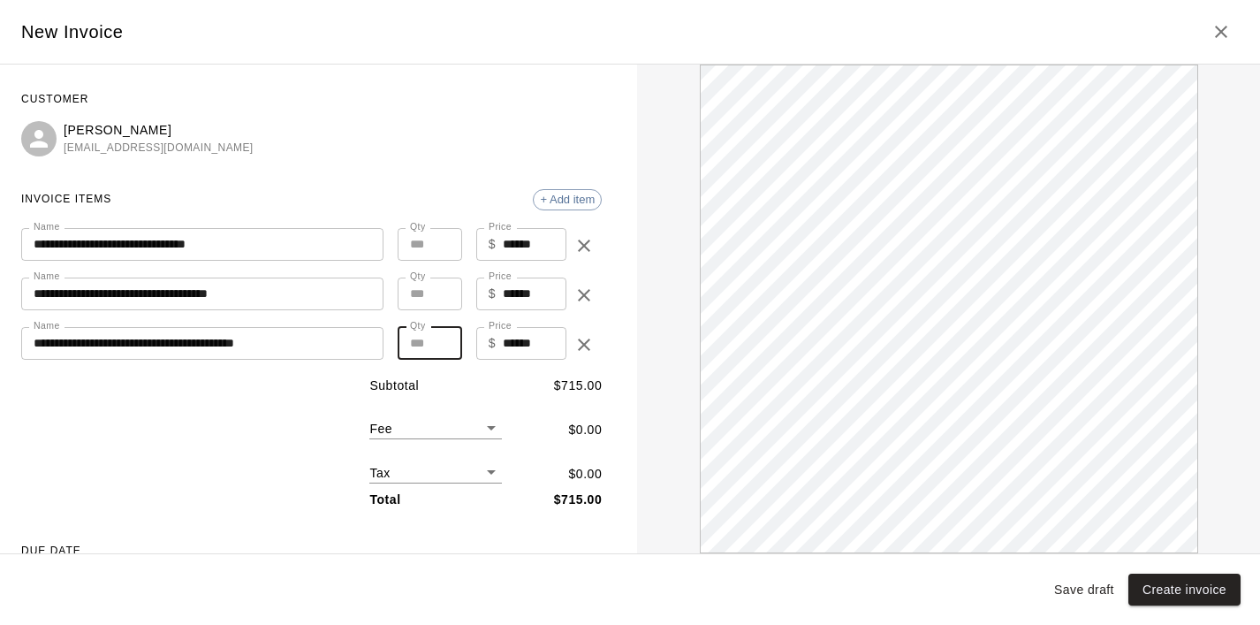
type input "*"
type input "******"
click at [439, 339] on input "*" at bounding box center [430, 343] width 65 height 33
type input "*"
type input "******"
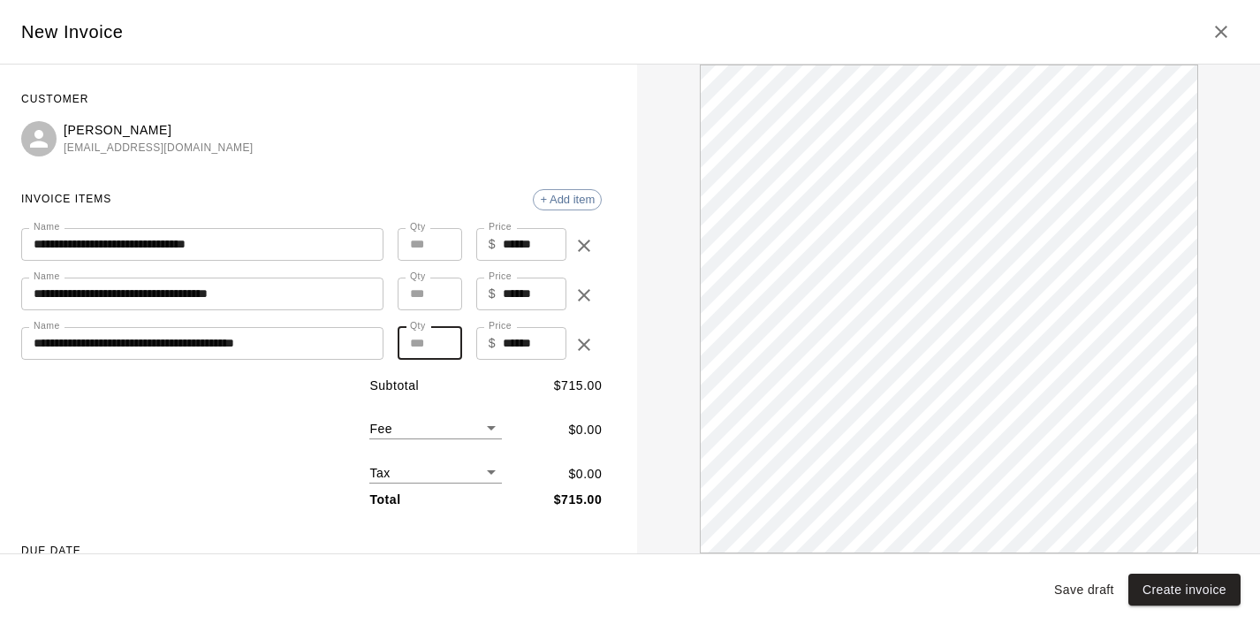
click at [439, 339] on input "*" at bounding box center [430, 343] width 65 height 33
type input "*"
type input "******"
click at [439, 339] on input "*" at bounding box center [430, 343] width 65 height 33
type input "*"
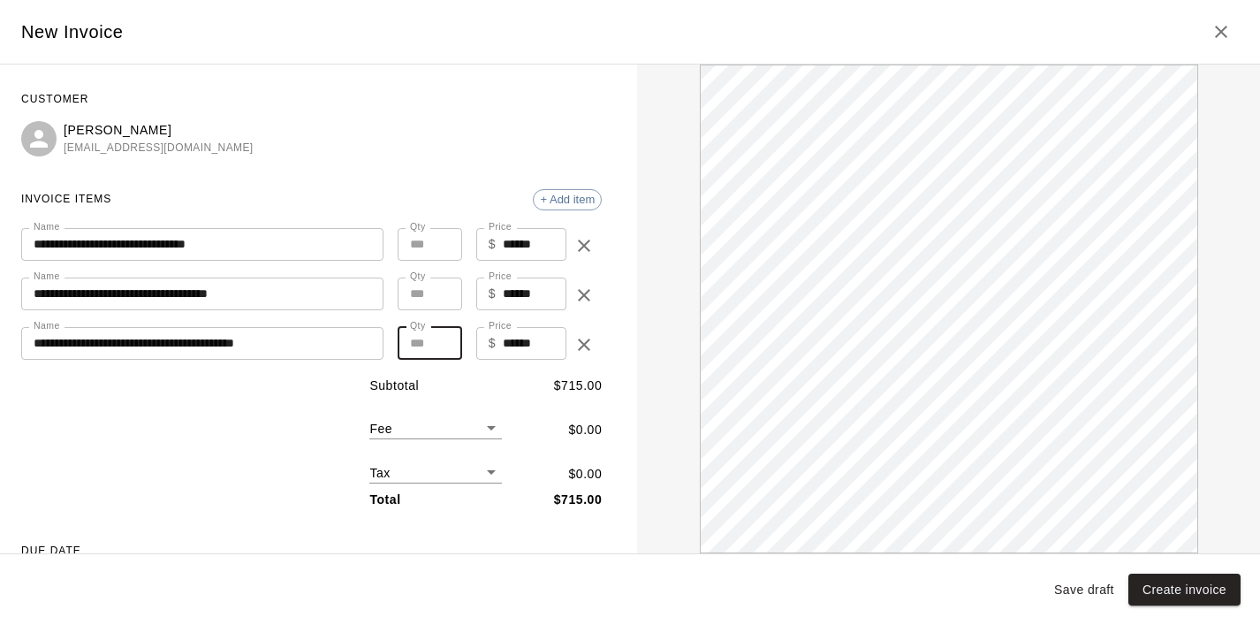
type input "******"
click at [439, 339] on input "*" at bounding box center [430, 343] width 65 height 33
type input "*"
type input "******"
click at [439, 339] on input "*" at bounding box center [430, 343] width 65 height 33
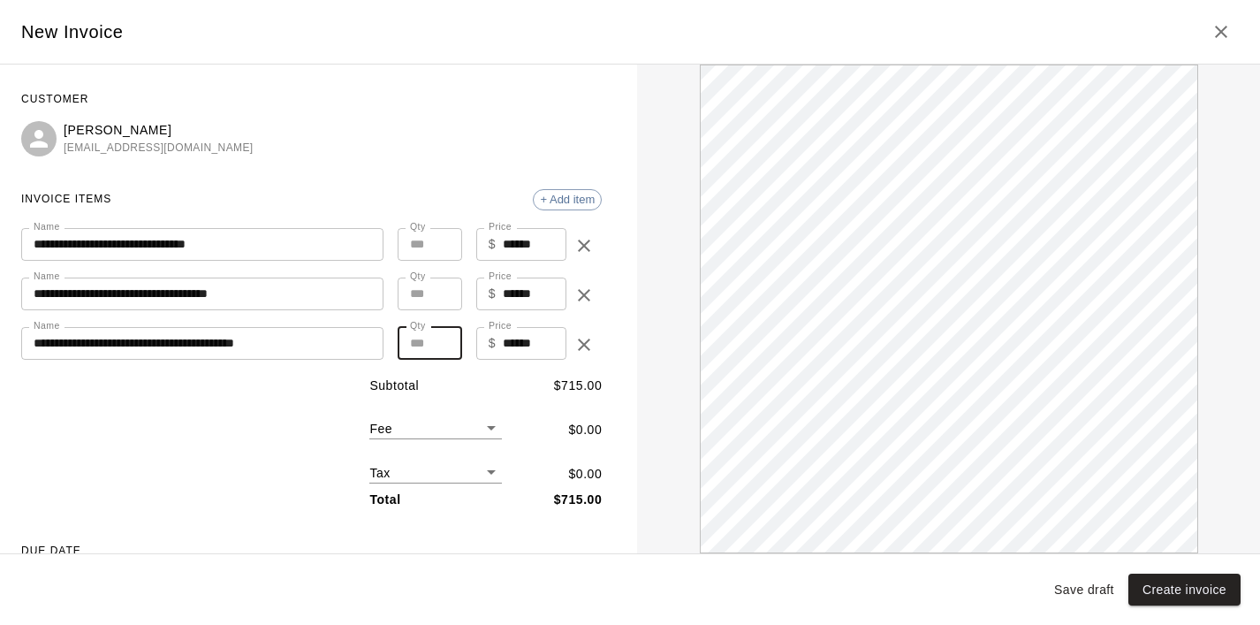
type input "**"
type input "******"
type input "**"
click at [439, 339] on input "**" at bounding box center [430, 343] width 65 height 33
click at [567, 194] on span "+ Add item" at bounding box center [567, 199] width 67 height 13
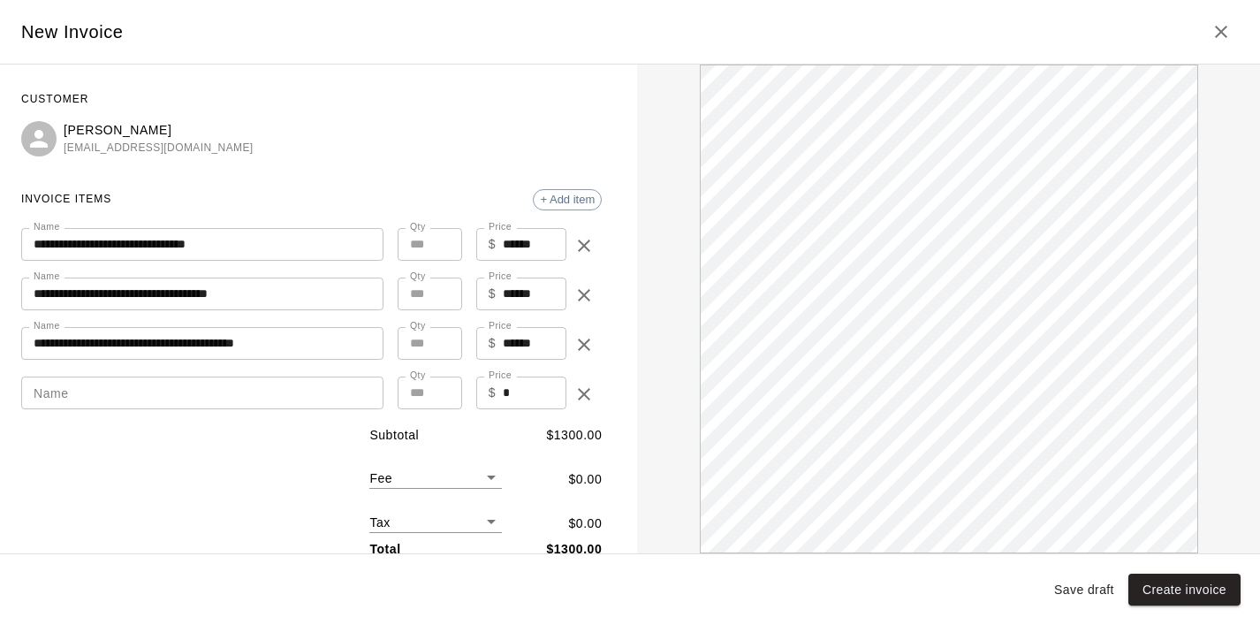
click at [209, 386] on input "Name" at bounding box center [202, 393] width 362 height 33
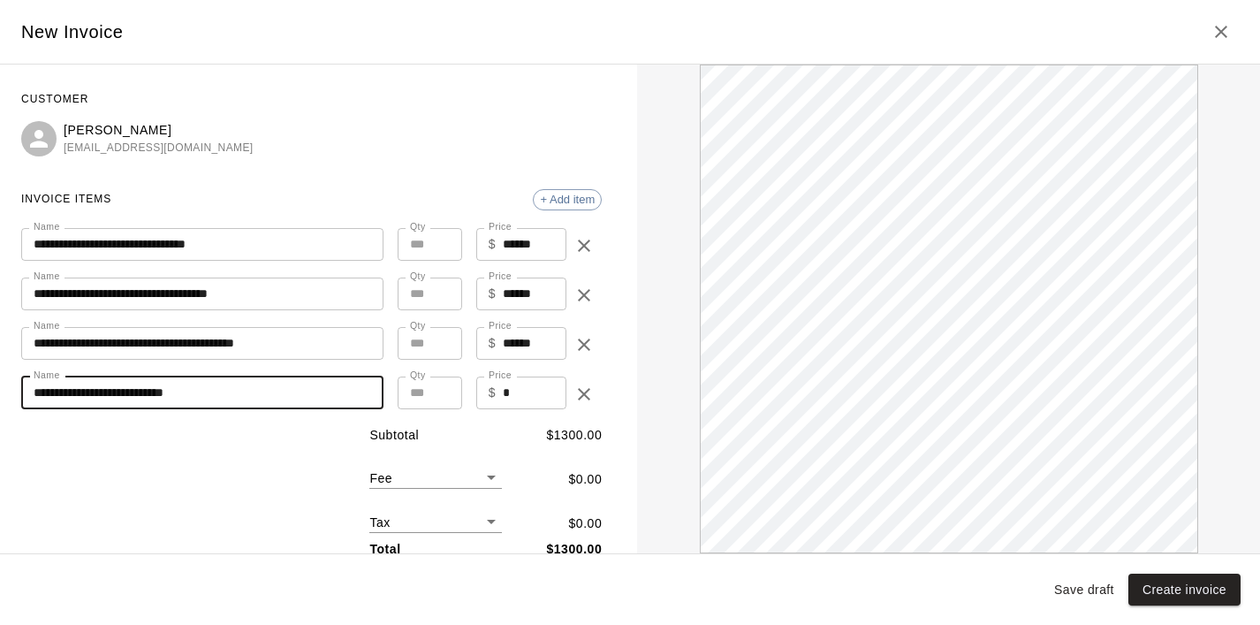
type input "**********"
click at [537, 392] on input "*" at bounding box center [535, 393] width 64 height 33
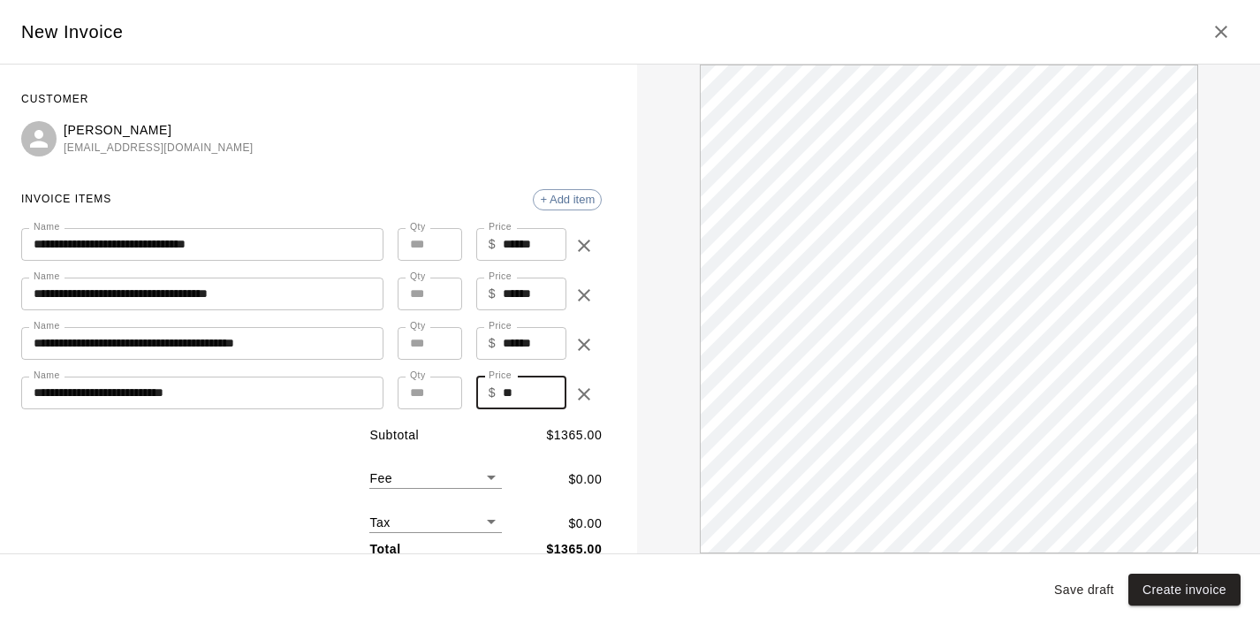
type input "**"
type input "*"
type input "******"
click at [445, 386] on input "*" at bounding box center [430, 393] width 65 height 33
type input "*"
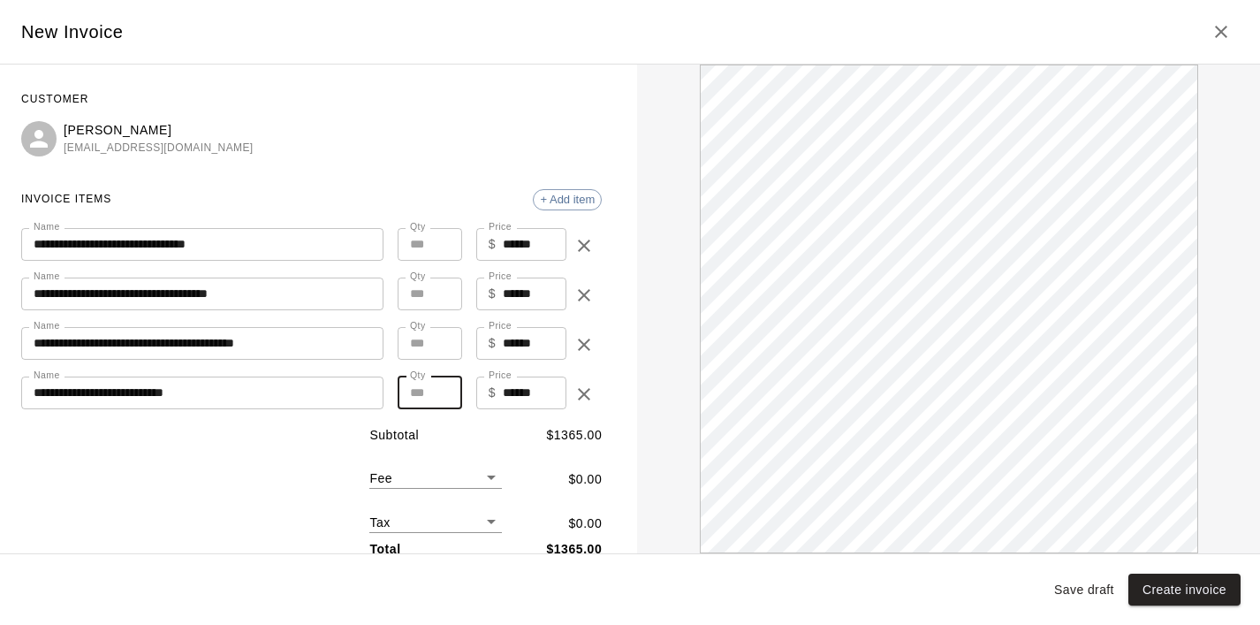
type input "******"
click at [445, 386] on input "*" at bounding box center [430, 393] width 65 height 33
click at [443, 402] on input "*" at bounding box center [430, 393] width 65 height 33
type input "*"
type input "******"
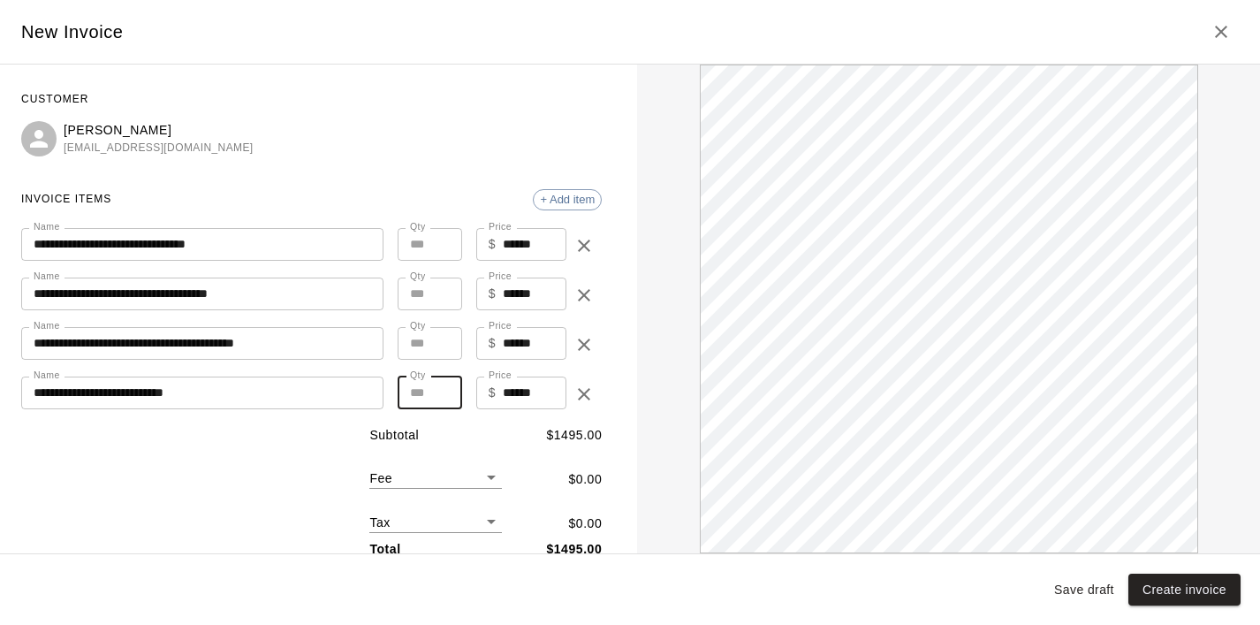
type input "*"
click at [443, 394] on input "*" at bounding box center [430, 393] width 65 height 33
click at [242, 491] on div "Subtotal $ 1430.00 Fee ​ $ 0.00 Tax ​ $ 0.00 Total $ 1430.00" at bounding box center [311, 492] width 581 height 133
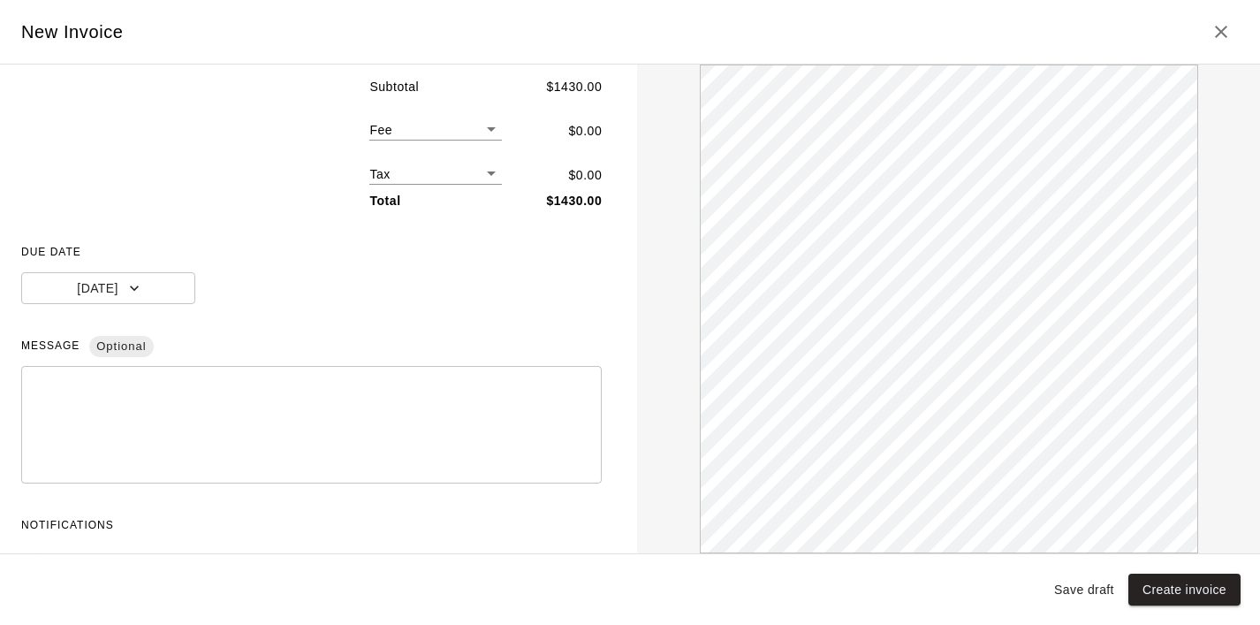
scroll to position [395, 0]
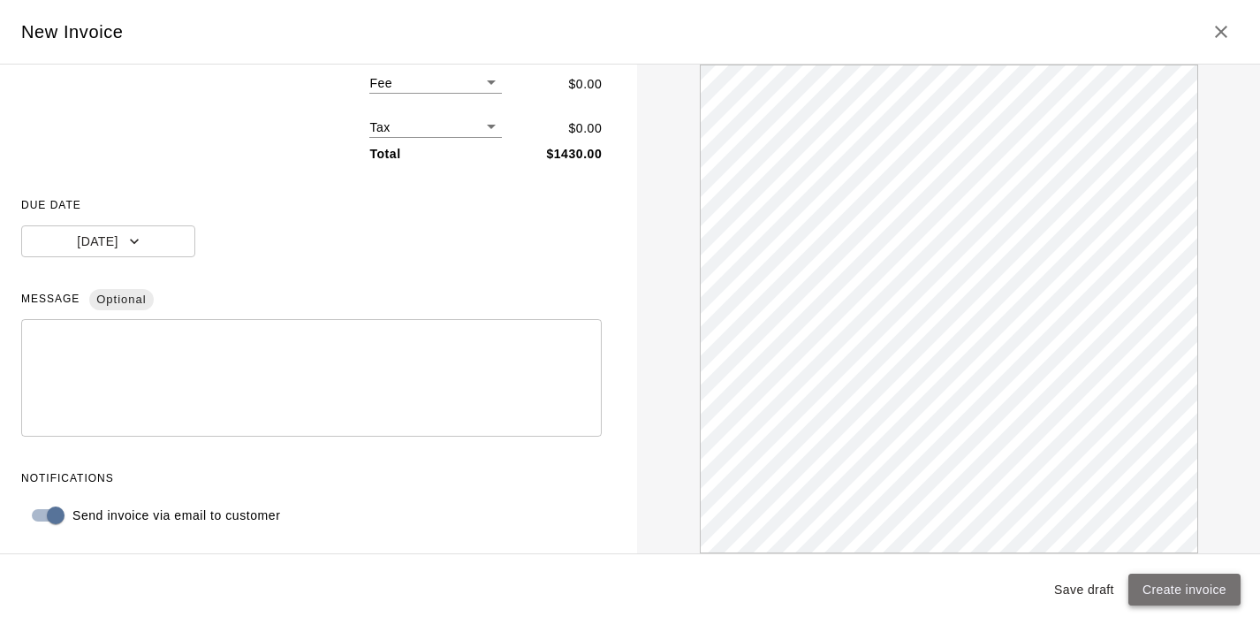
click at [1178, 590] on button "Create invoice" at bounding box center [1185, 590] width 112 height 33
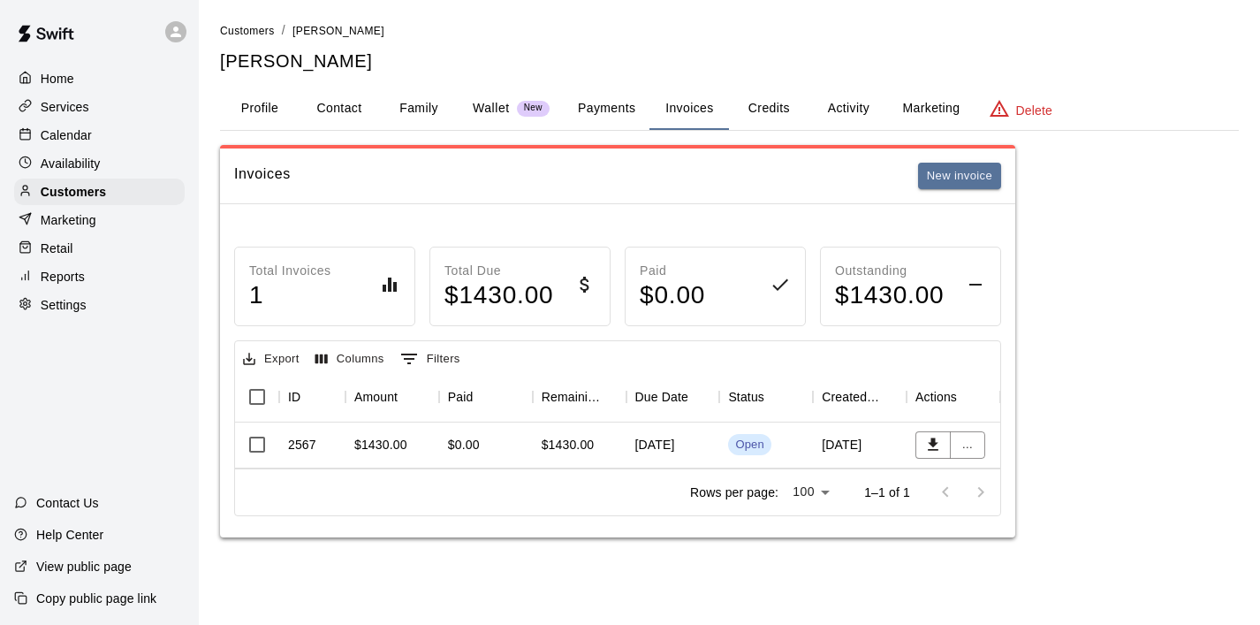
click at [310, 441] on div "2567" at bounding box center [302, 445] width 28 height 18
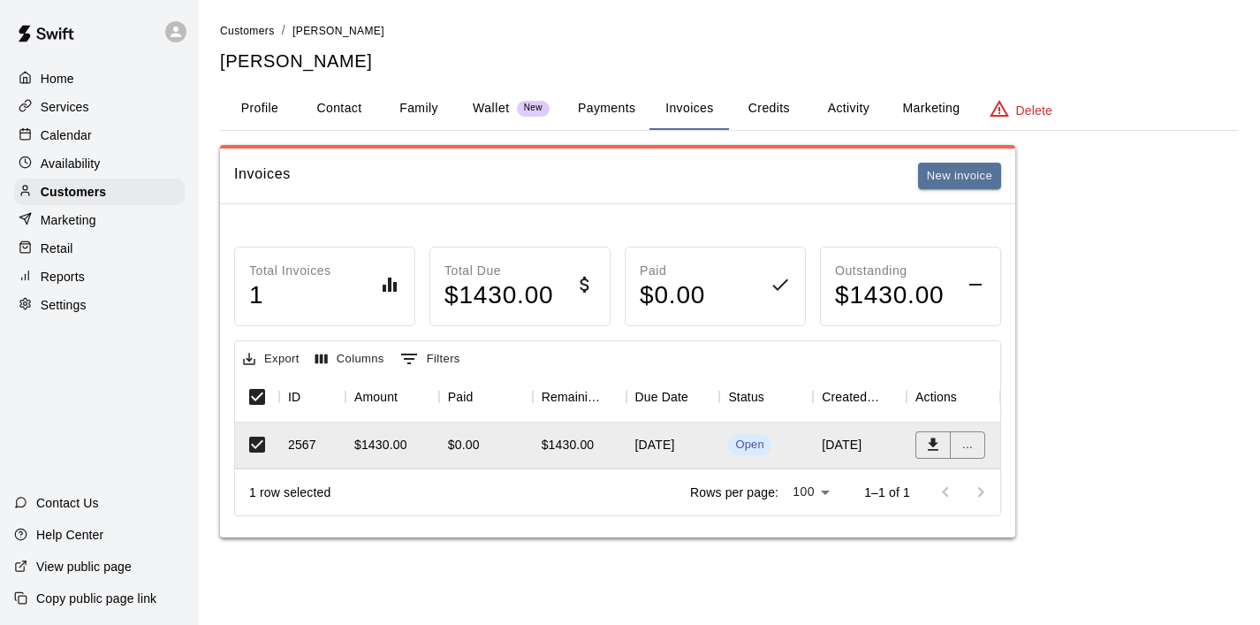
click at [97, 128] on div "Calendar" at bounding box center [99, 135] width 171 height 27
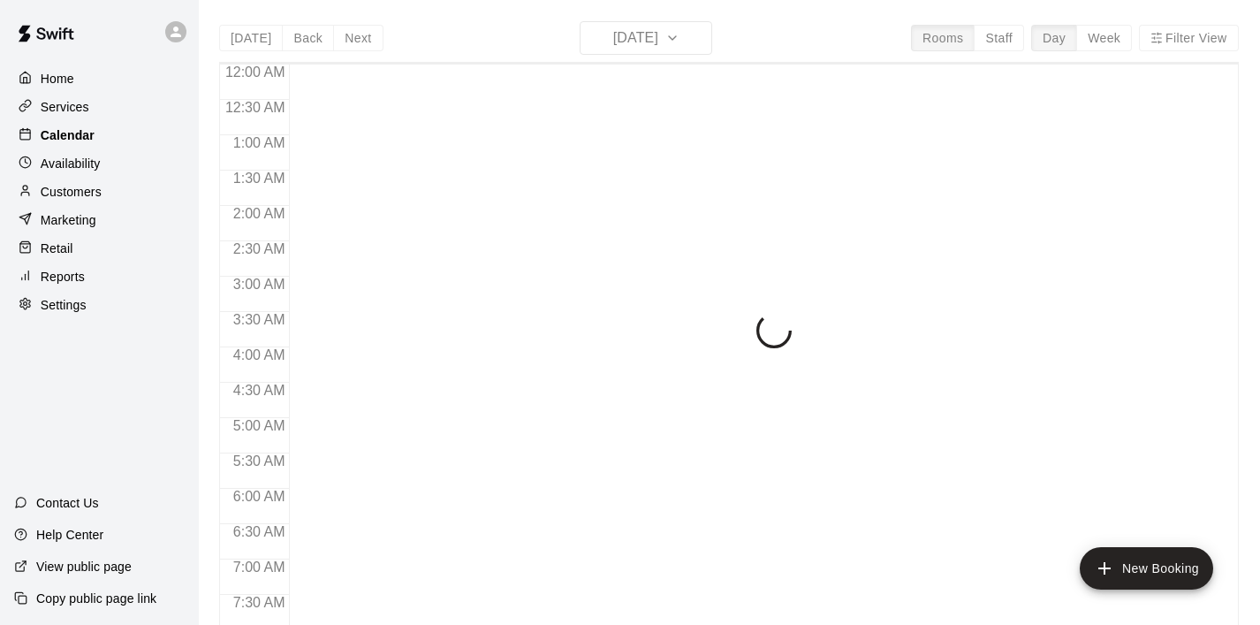
scroll to position [1117, 0]
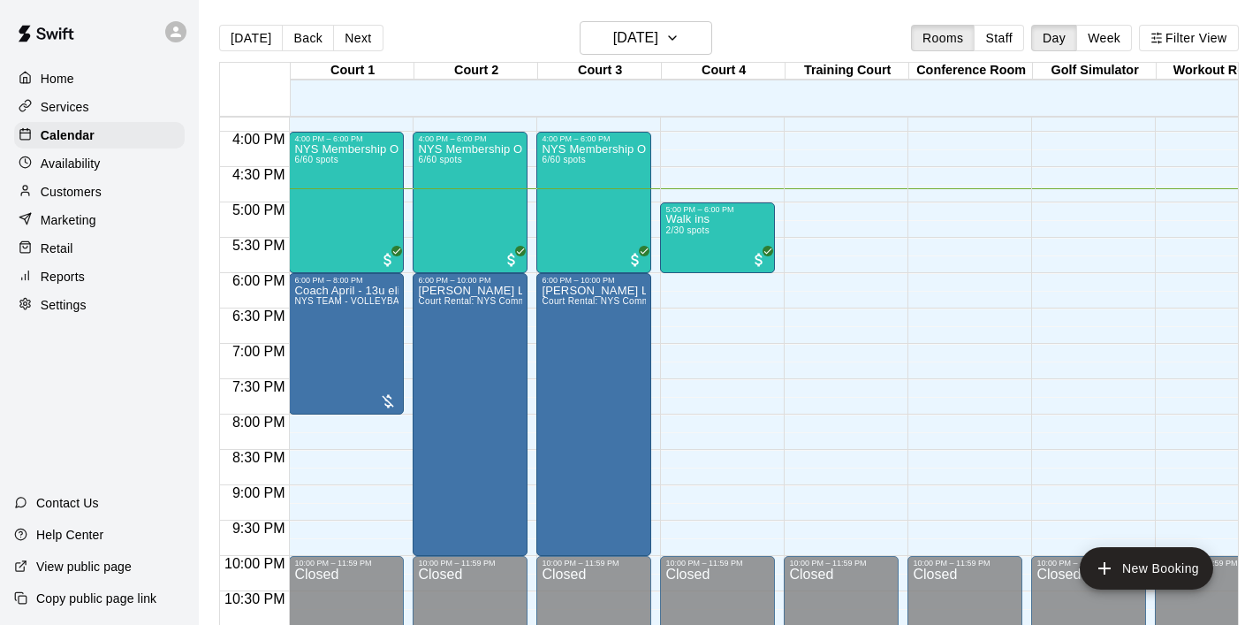
click at [104, 195] on div "Customers" at bounding box center [99, 192] width 171 height 27
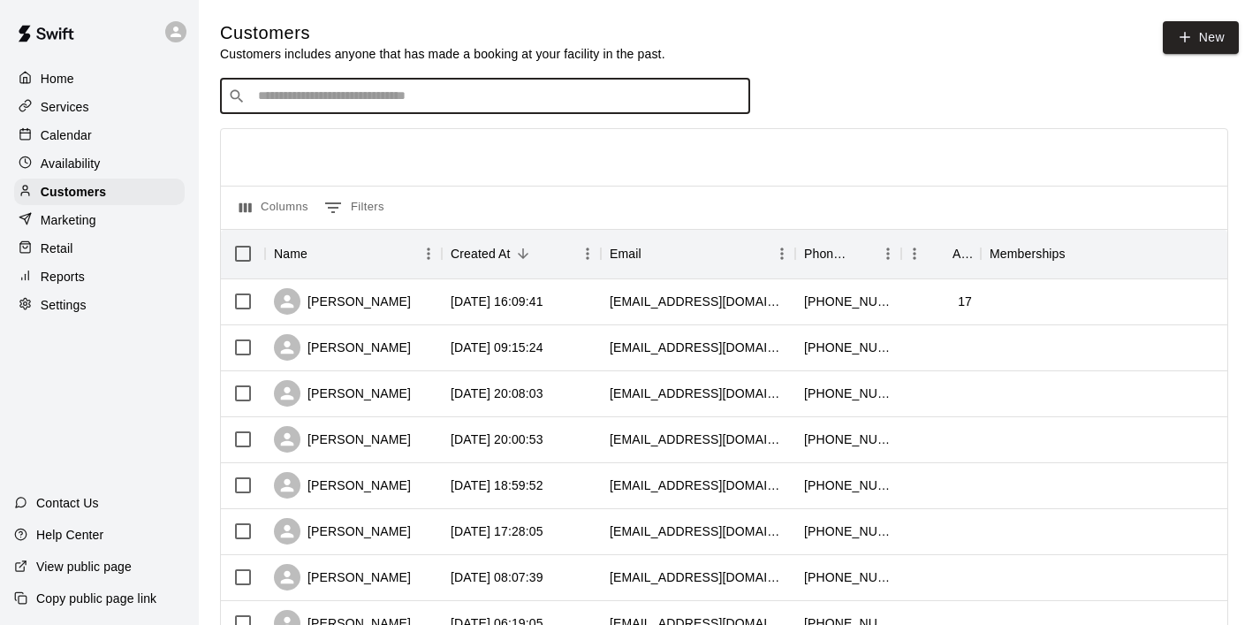
click at [375, 103] on input "Search customers by name or email" at bounding box center [498, 97] width 490 height 18
type input "*****"
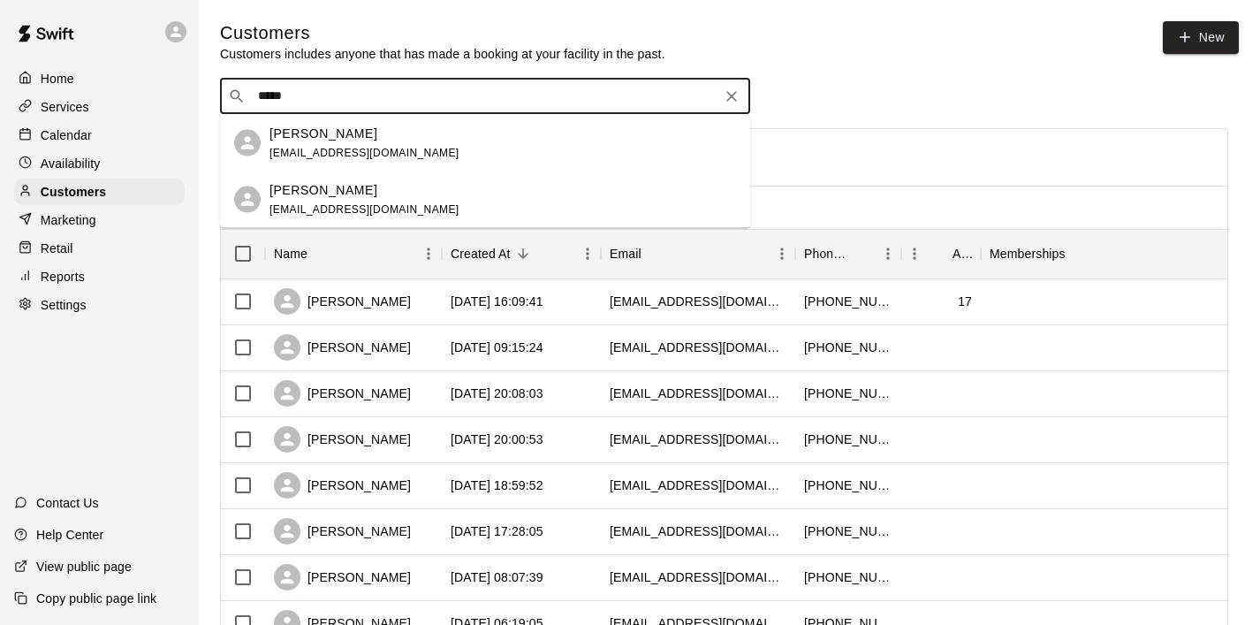
click at [366, 128] on p "Theresa Chong Fernandez" at bounding box center [324, 133] width 108 height 19
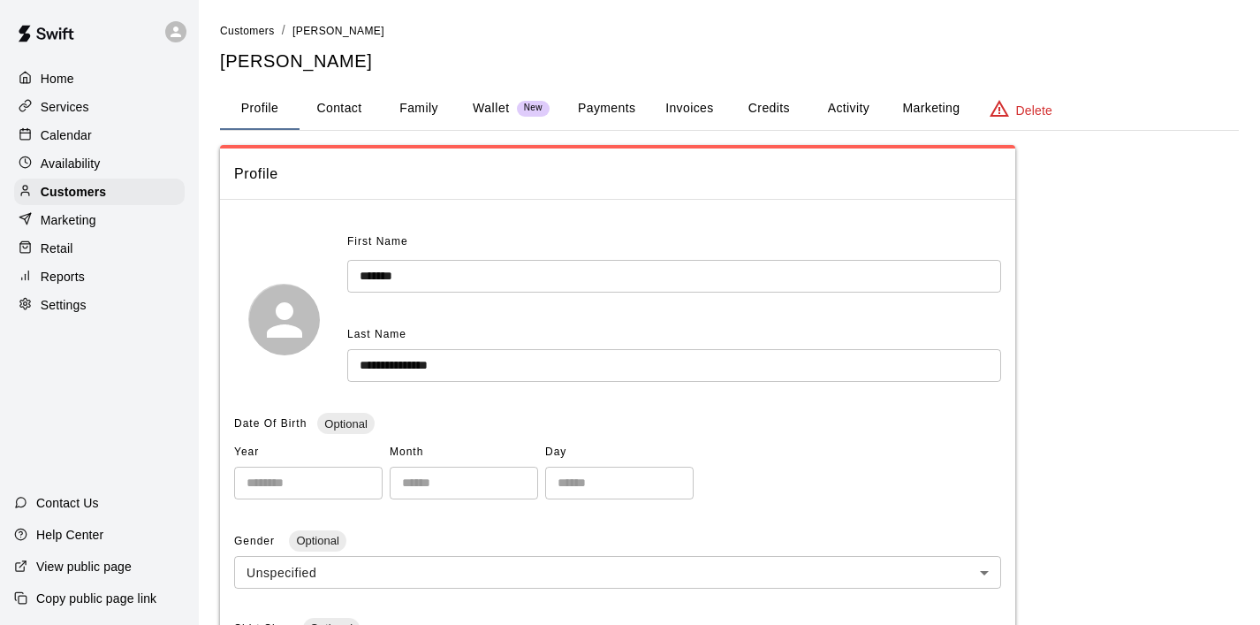
click at [685, 105] on button "Invoices" at bounding box center [690, 109] width 80 height 42
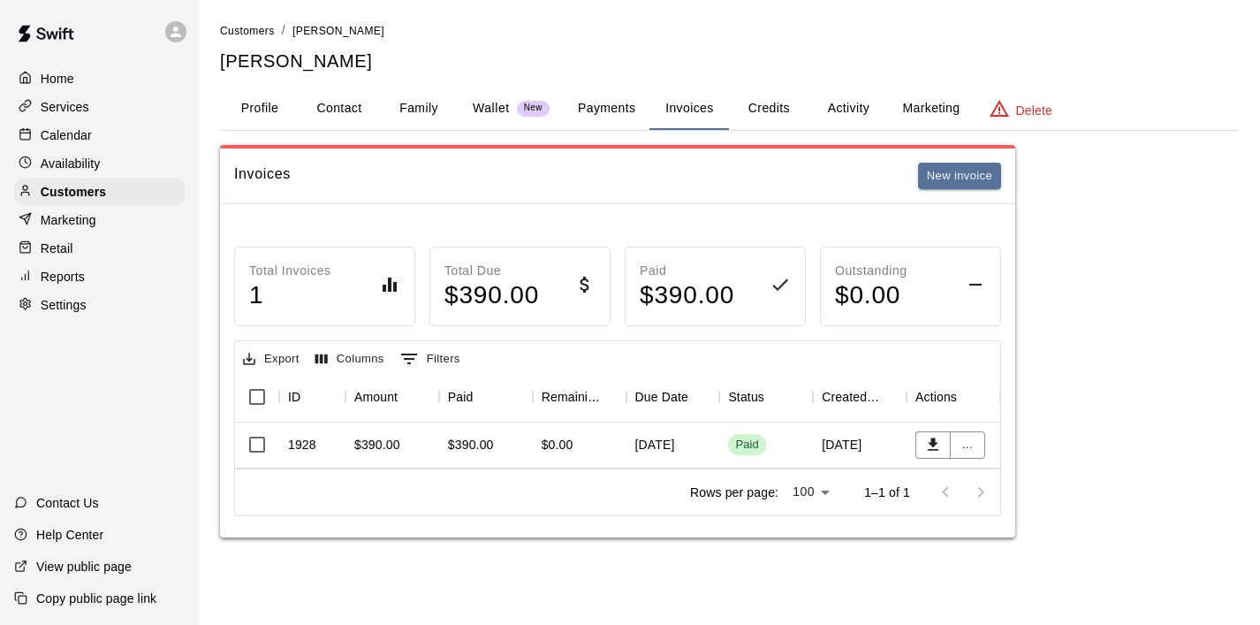
click at [314, 439] on div "1928" at bounding box center [302, 445] width 28 height 18
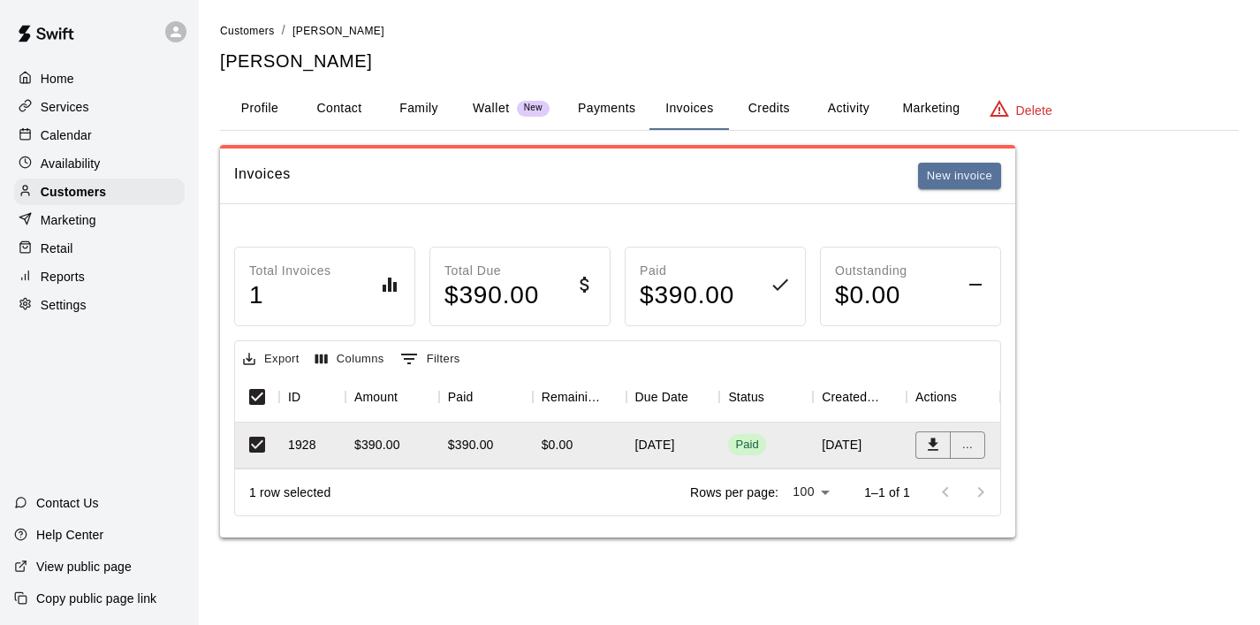
click at [65, 134] on p "Calendar" at bounding box center [66, 135] width 51 height 18
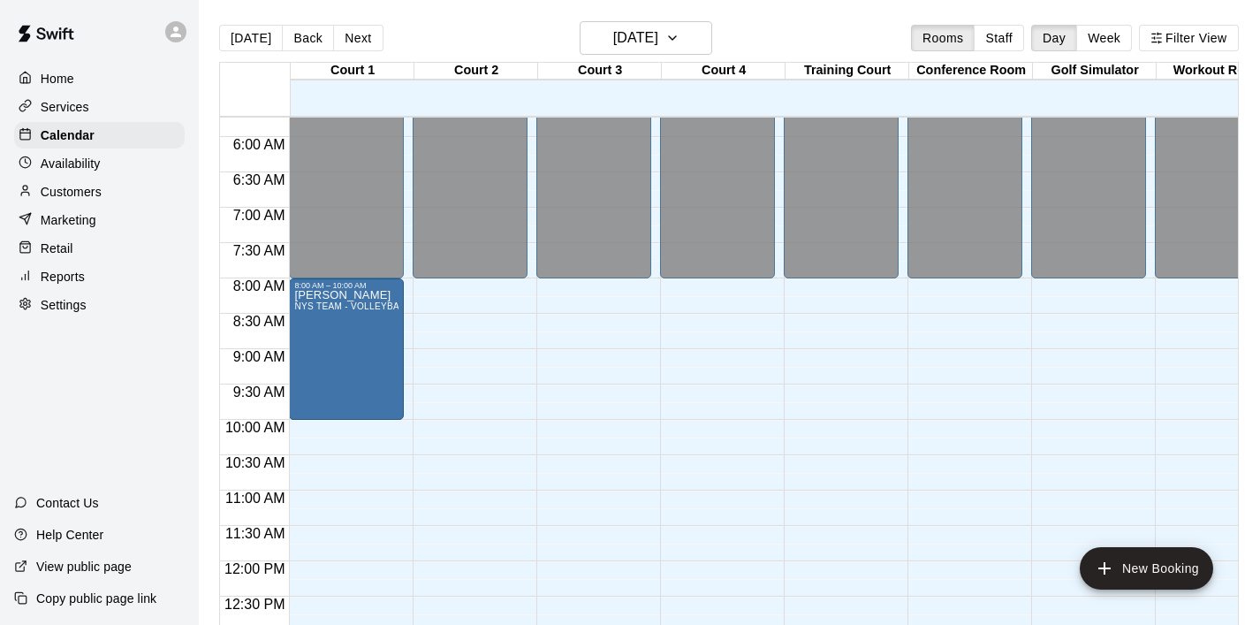
scroll to position [457, 0]
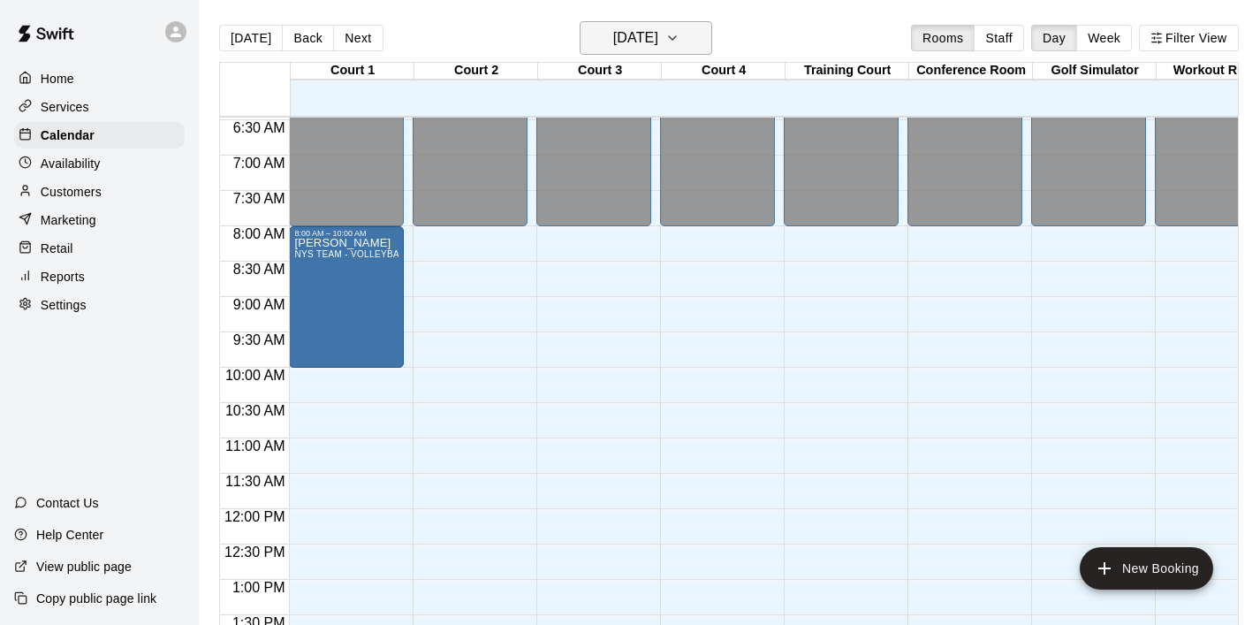
click at [680, 33] on icon "button" at bounding box center [673, 37] width 14 height 21
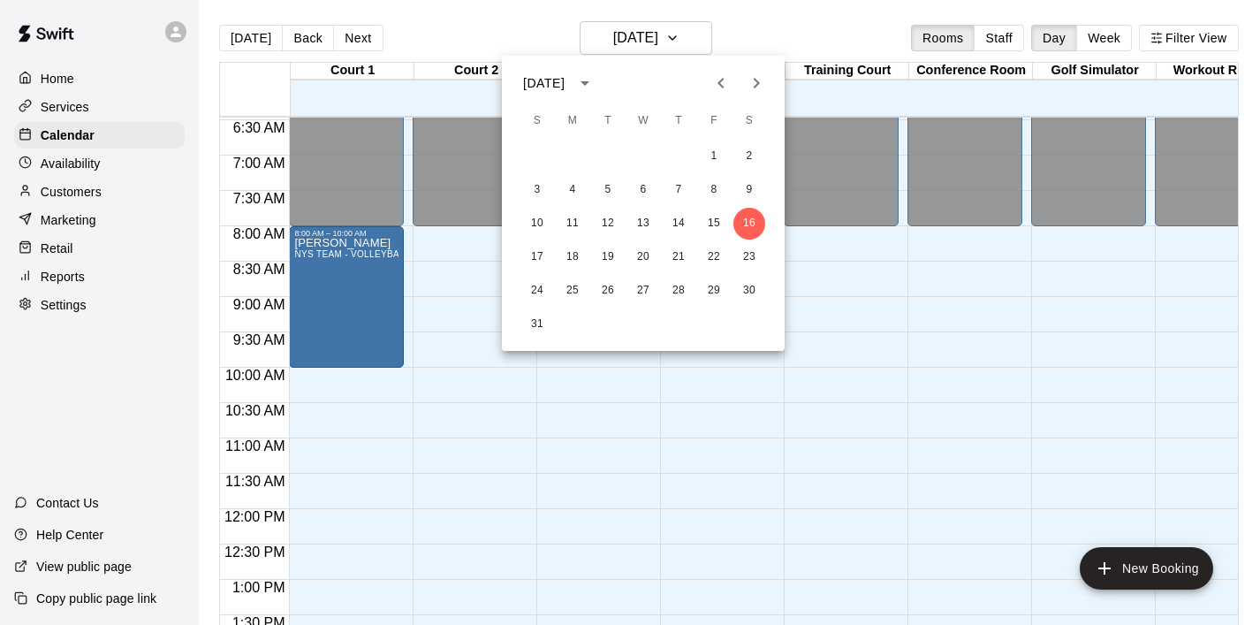
click at [722, 82] on icon "Previous month" at bounding box center [721, 82] width 21 height 21
click at [754, 192] on button "12" at bounding box center [750, 190] width 32 height 32
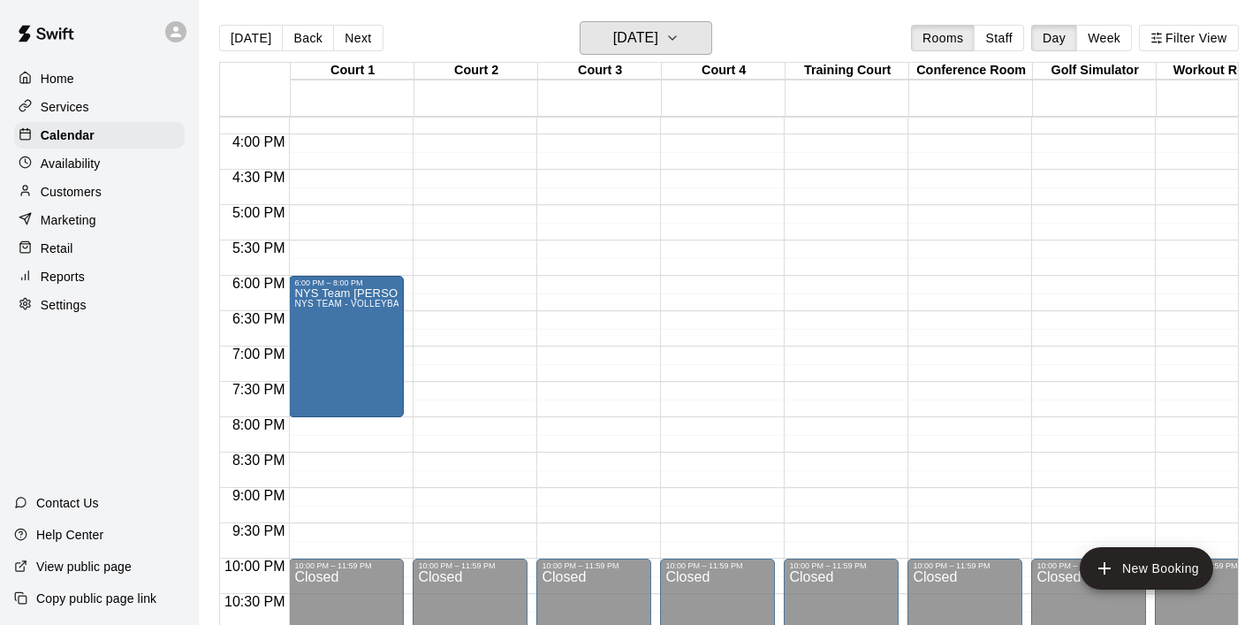
scroll to position [1118, 0]
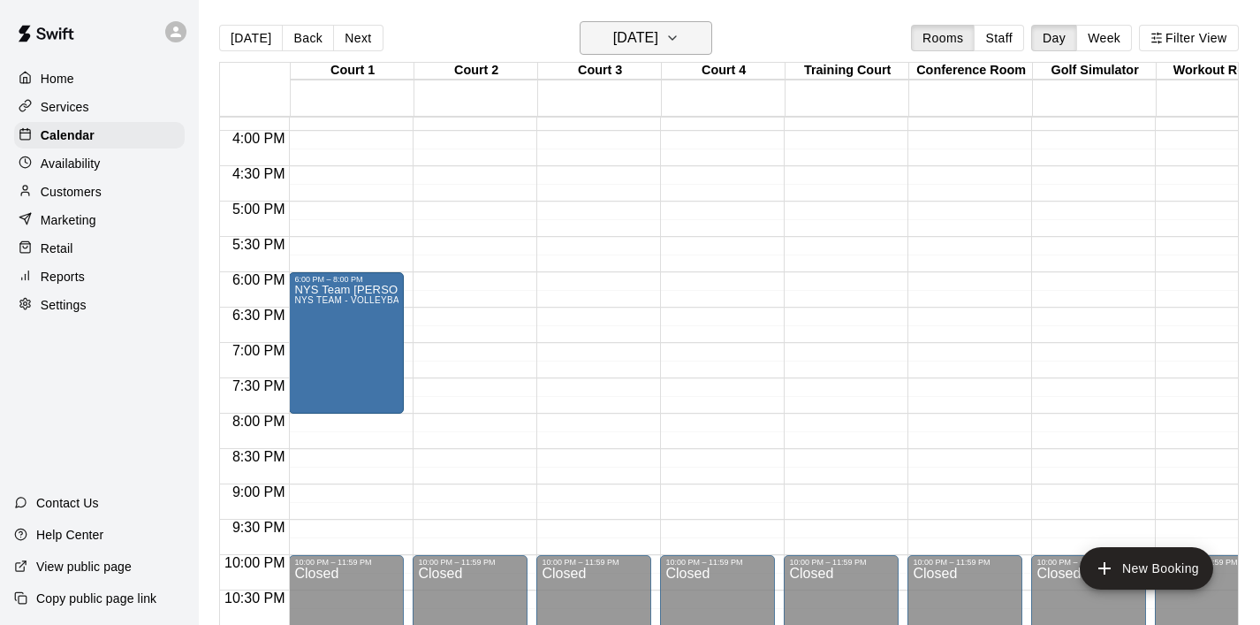
click at [680, 48] on icon "button" at bounding box center [673, 37] width 14 height 21
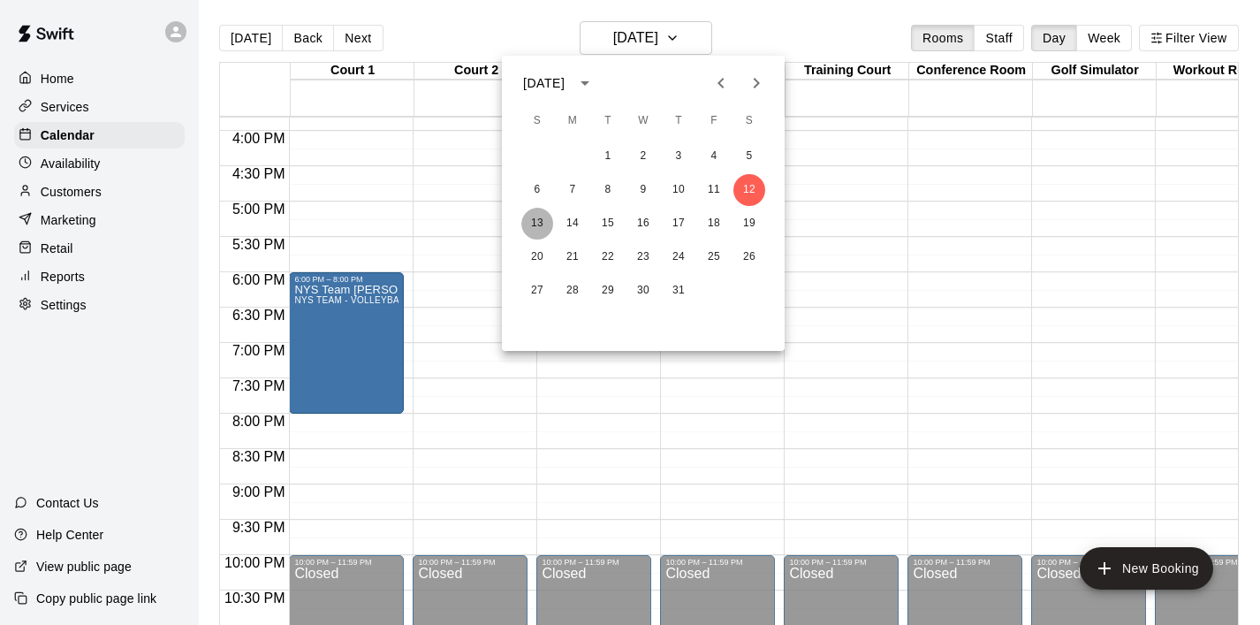
click at [539, 221] on button "13" at bounding box center [538, 224] width 32 height 32
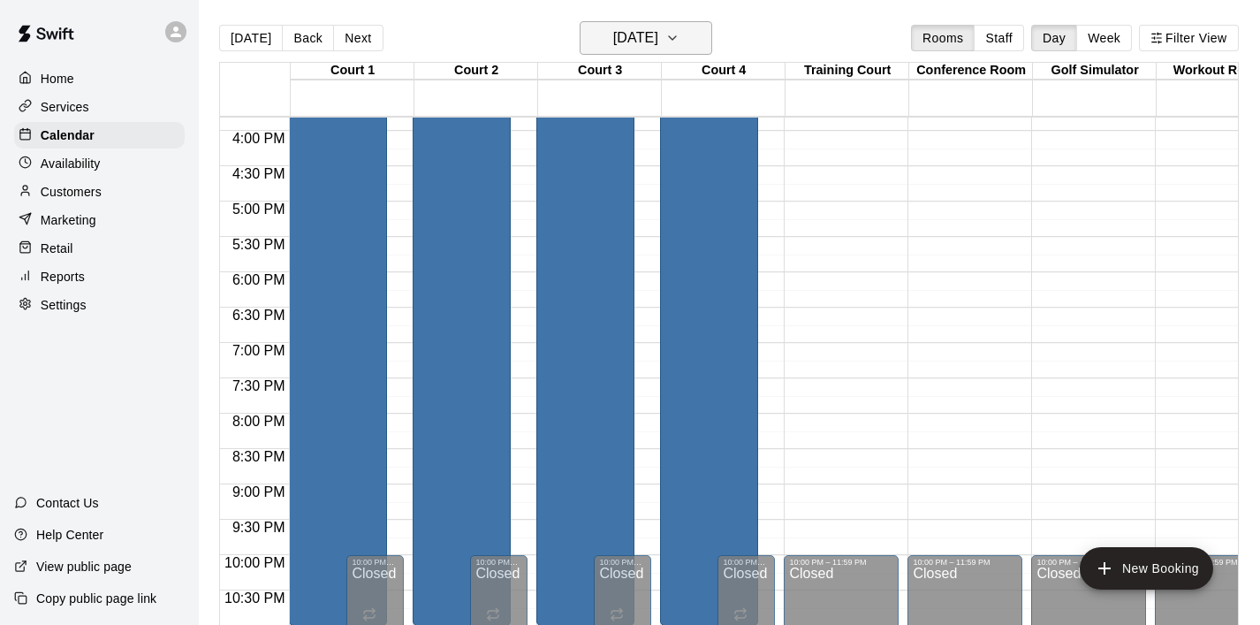
click at [680, 33] on icon "button" at bounding box center [673, 37] width 14 height 21
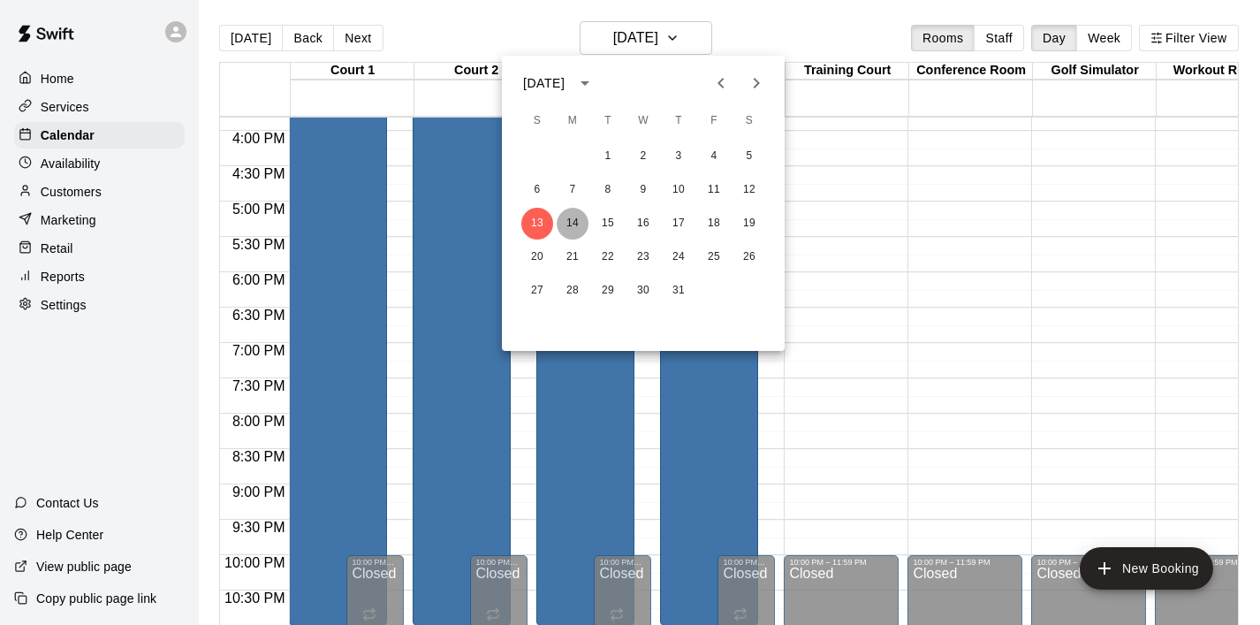
click at [582, 222] on button "14" at bounding box center [573, 224] width 32 height 32
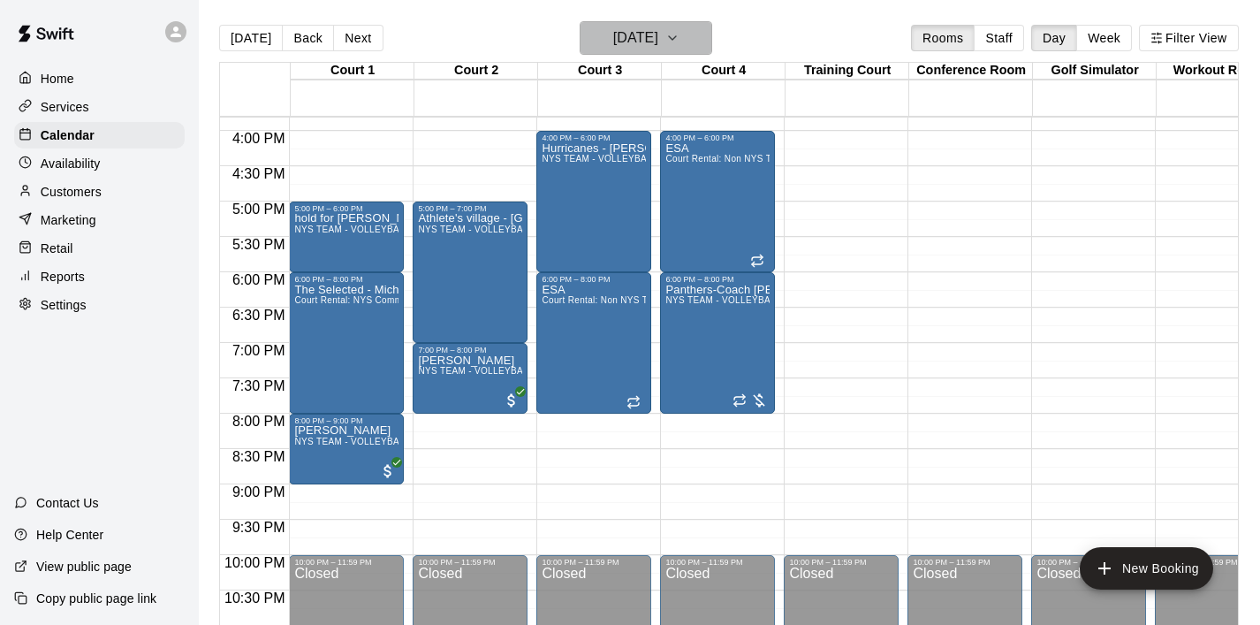
click at [676, 38] on icon "button" at bounding box center [672, 38] width 7 height 4
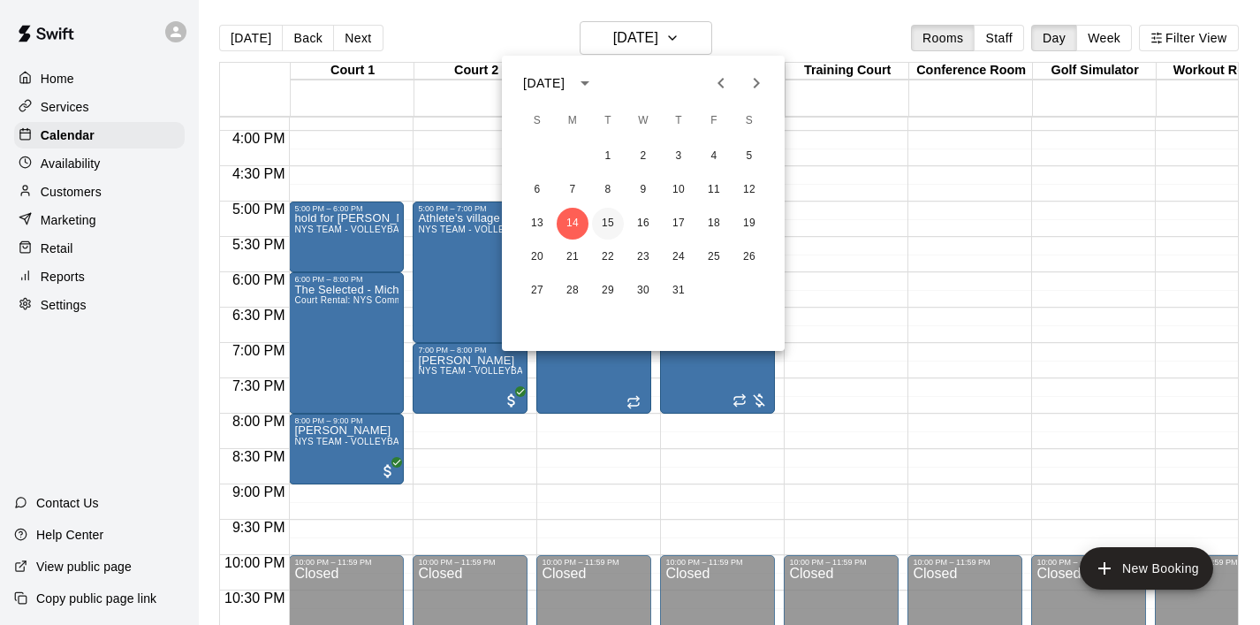
click at [604, 220] on button "15" at bounding box center [608, 224] width 32 height 32
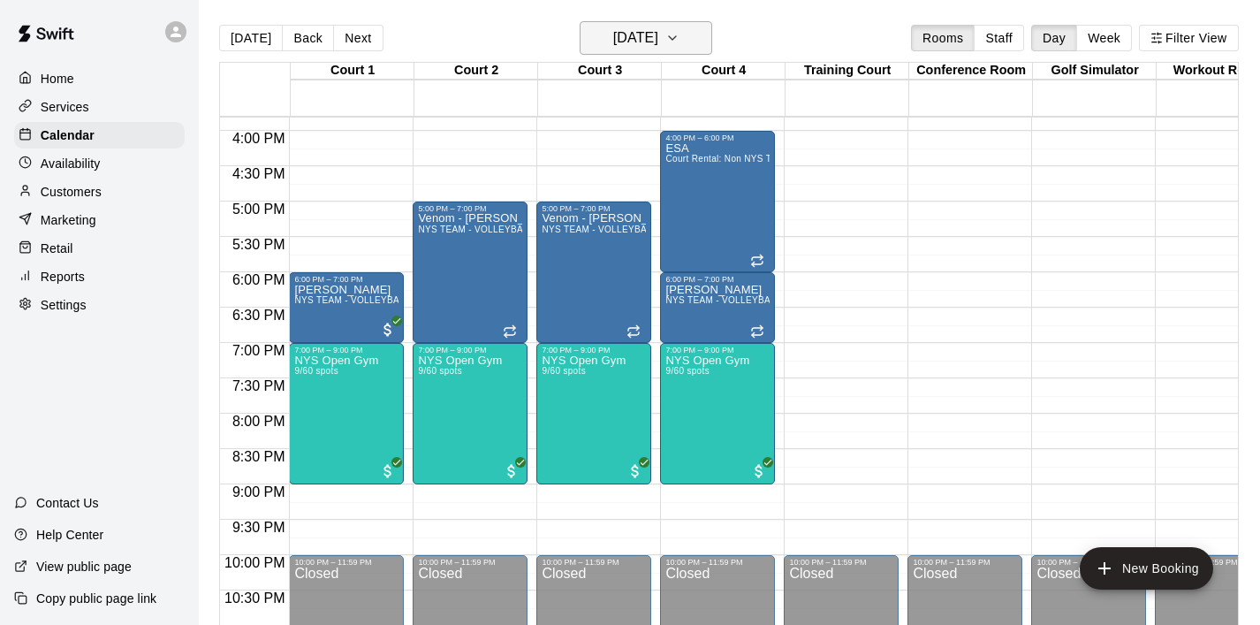
click at [680, 42] on icon "button" at bounding box center [673, 37] width 14 height 21
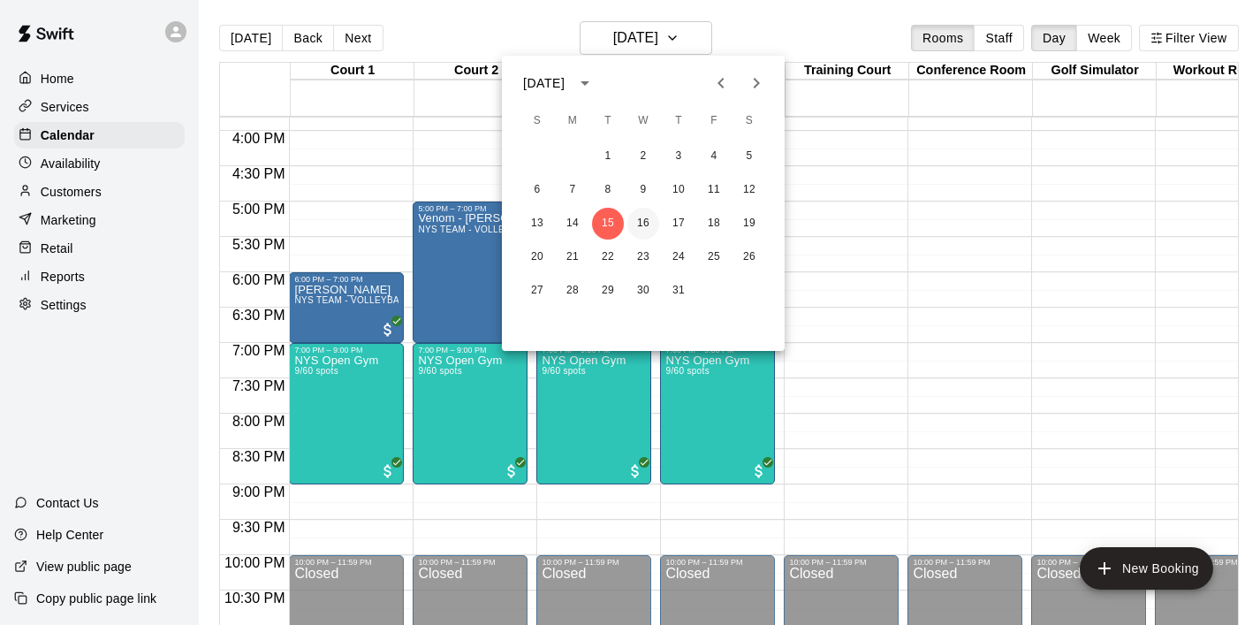
click at [636, 228] on button "16" at bounding box center [644, 224] width 32 height 32
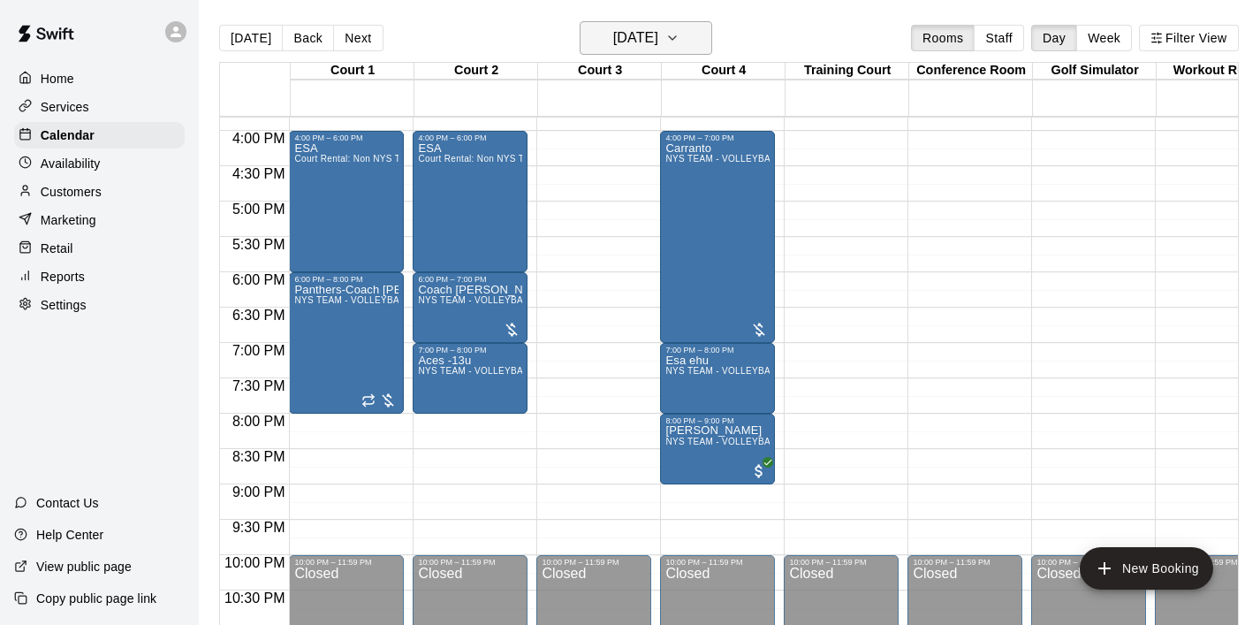
click at [680, 47] on icon "button" at bounding box center [673, 37] width 14 height 21
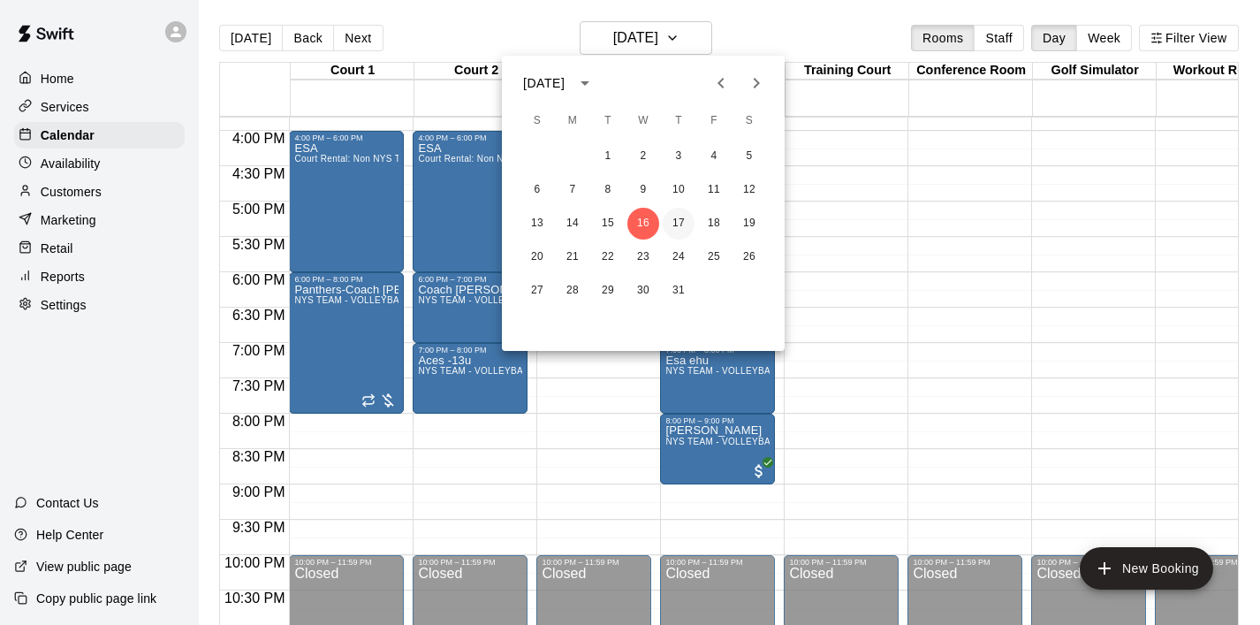
click at [687, 214] on button "17" at bounding box center [679, 224] width 32 height 32
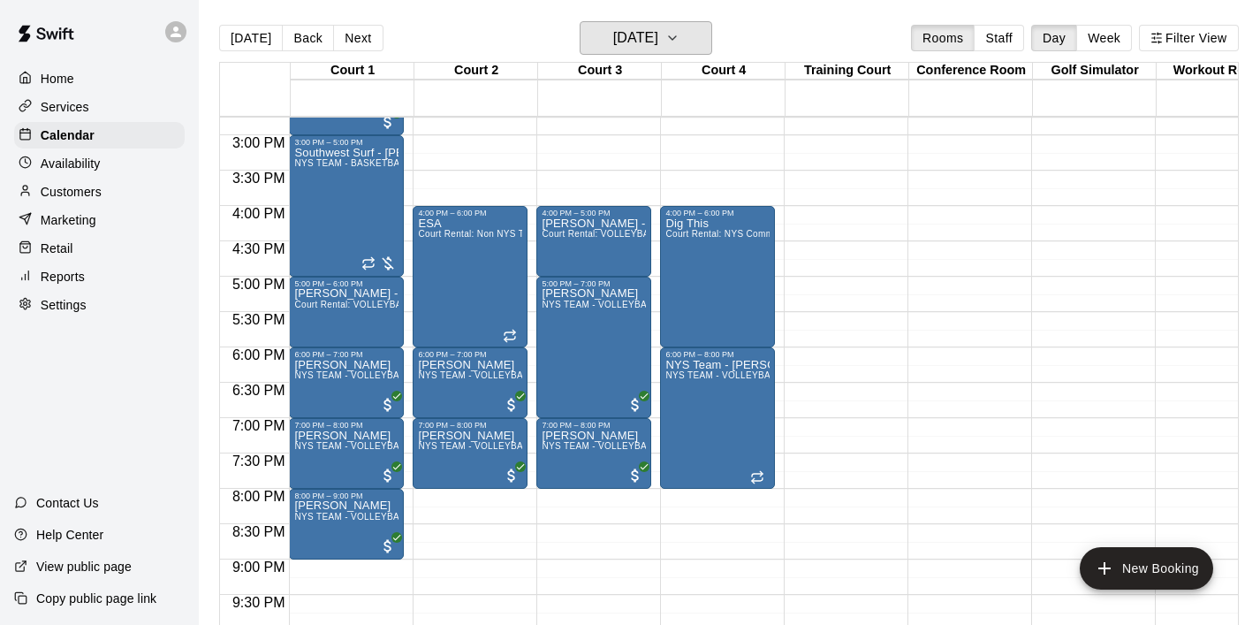
scroll to position [1042, 0]
click at [680, 42] on icon "button" at bounding box center [673, 37] width 14 height 21
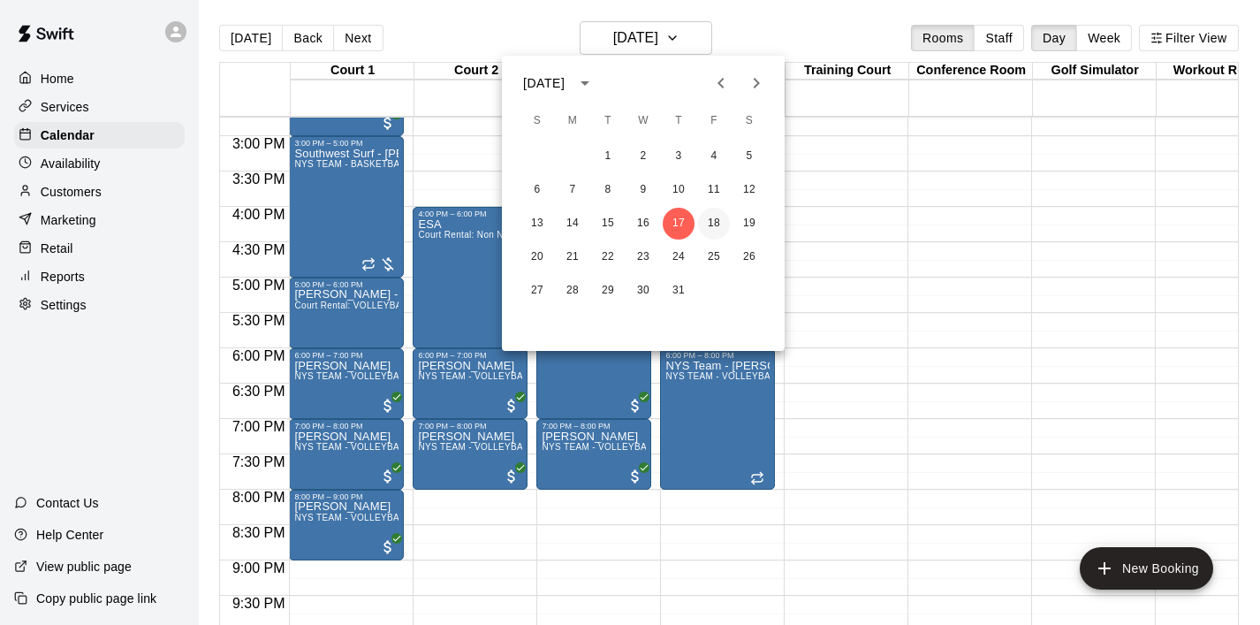
click at [711, 225] on button "18" at bounding box center [714, 224] width 32 height 32
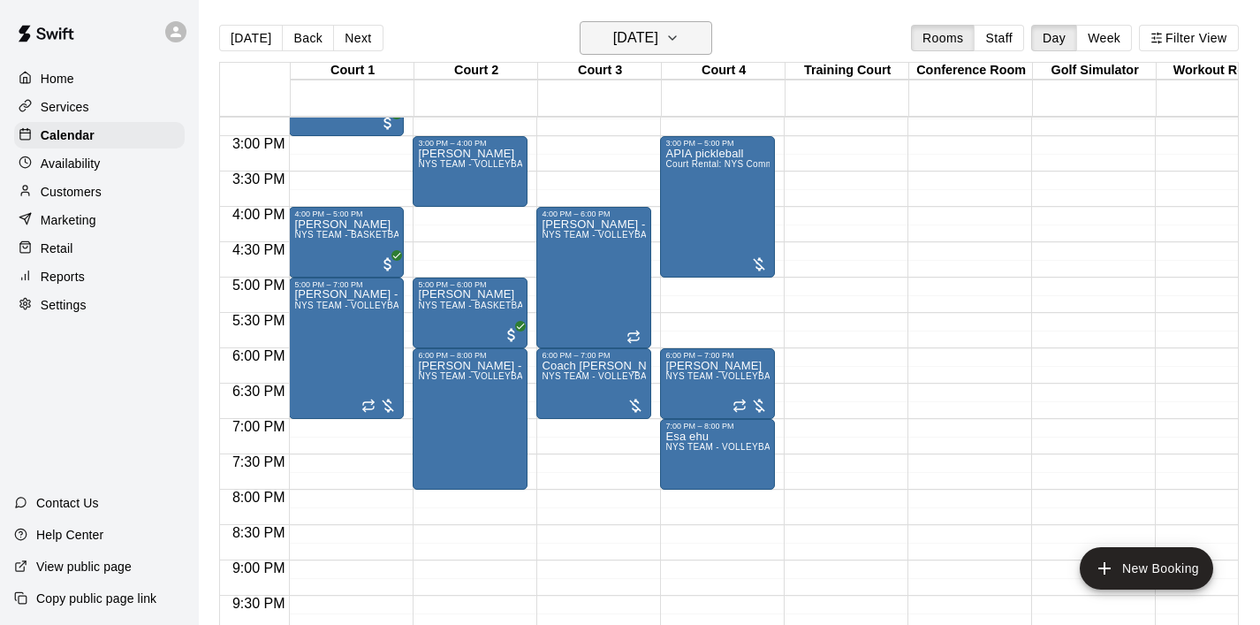
click at [698, 46] on button "Friday Jul 18" at bounding box center [646, 38] width 133 height 34
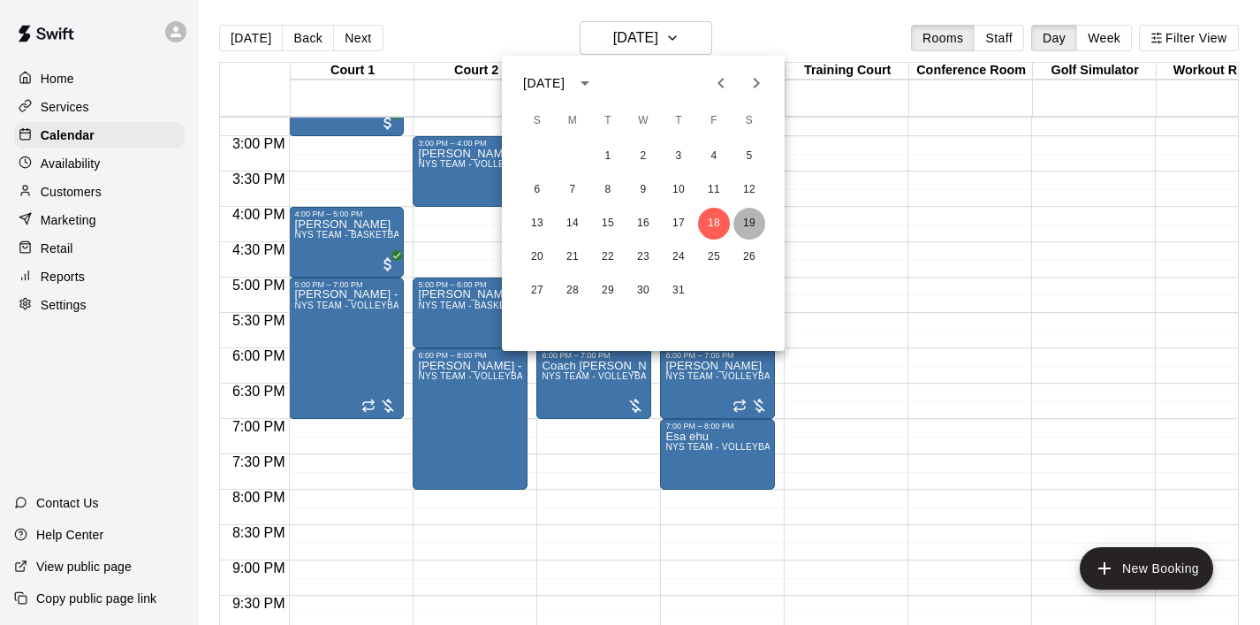
click at [745, 214] on button "19" at bounding box center [750, 224] width 32 height 32
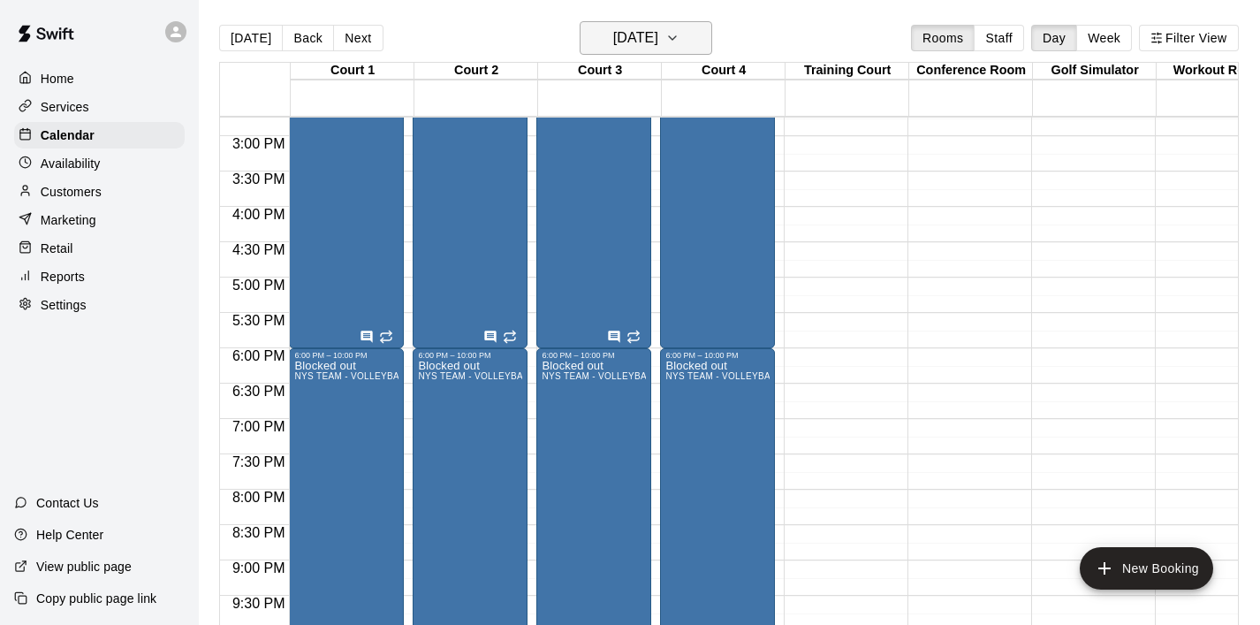
click at [707, 34] on button "Saturday Jul 19" at bounding box center [646, 38] width 133 height 34
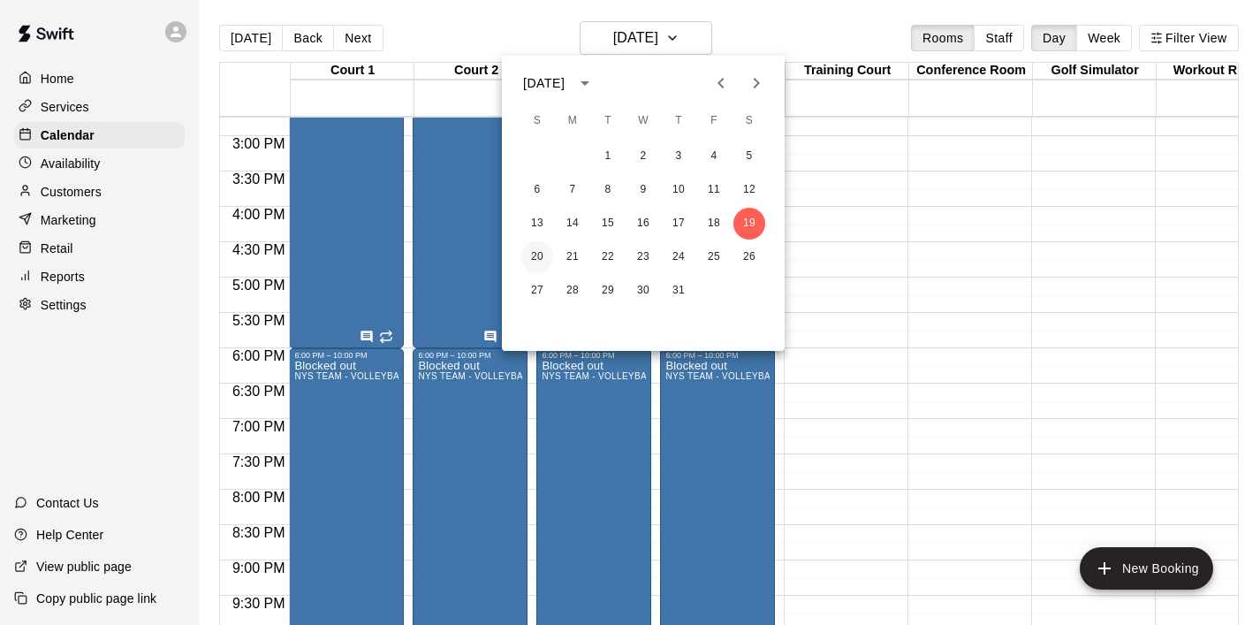
click at [540, 258] on button "20" at bounding box center [538, 257] width 32 height 32
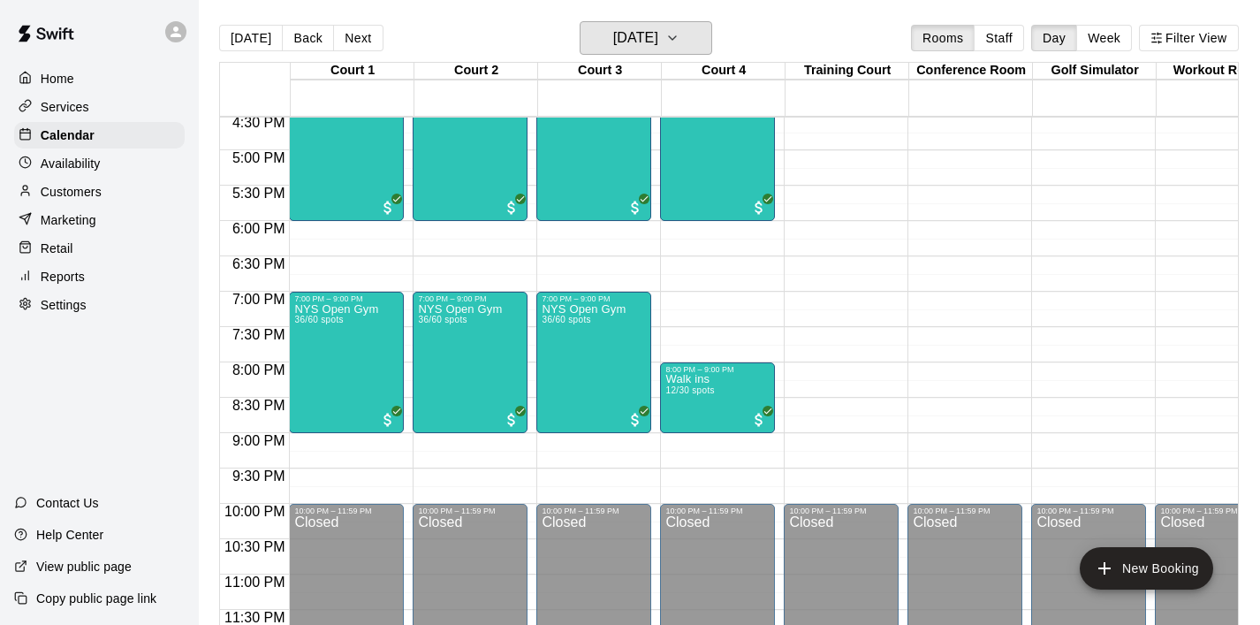
scroll to position [1169, 0]
click at [680, 44] on icon "button" at bounding box center [673, 37] width 14 height 21
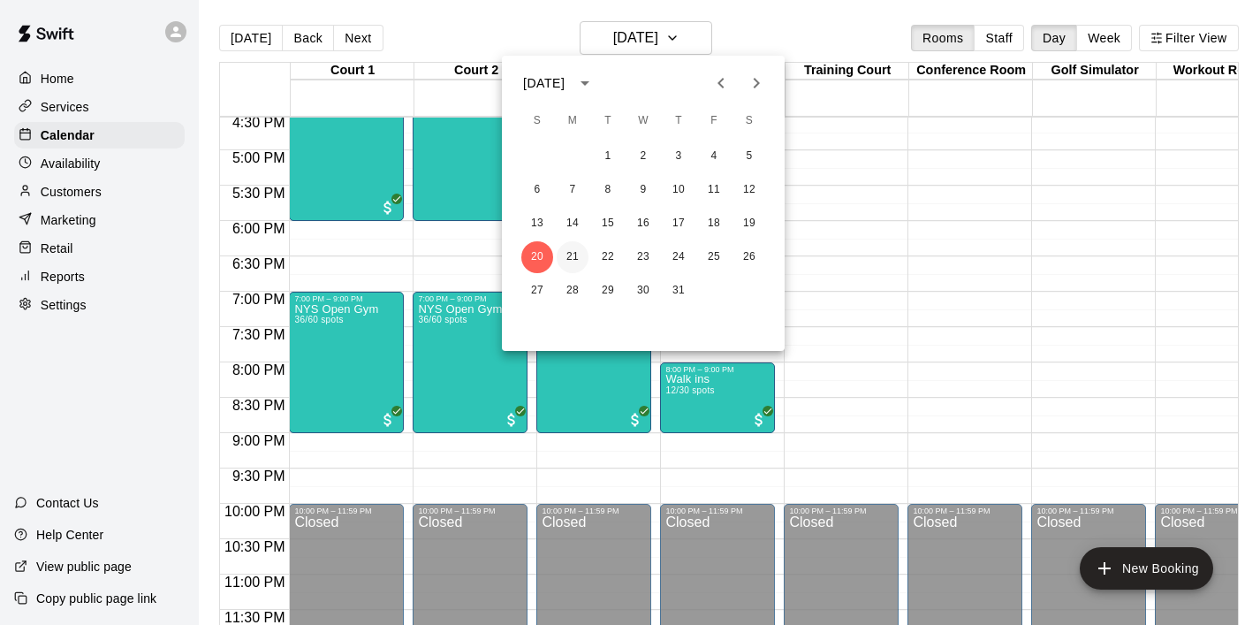
click at [573, 263] on button "21" at bounding box center [573, 257] width 32 height 32
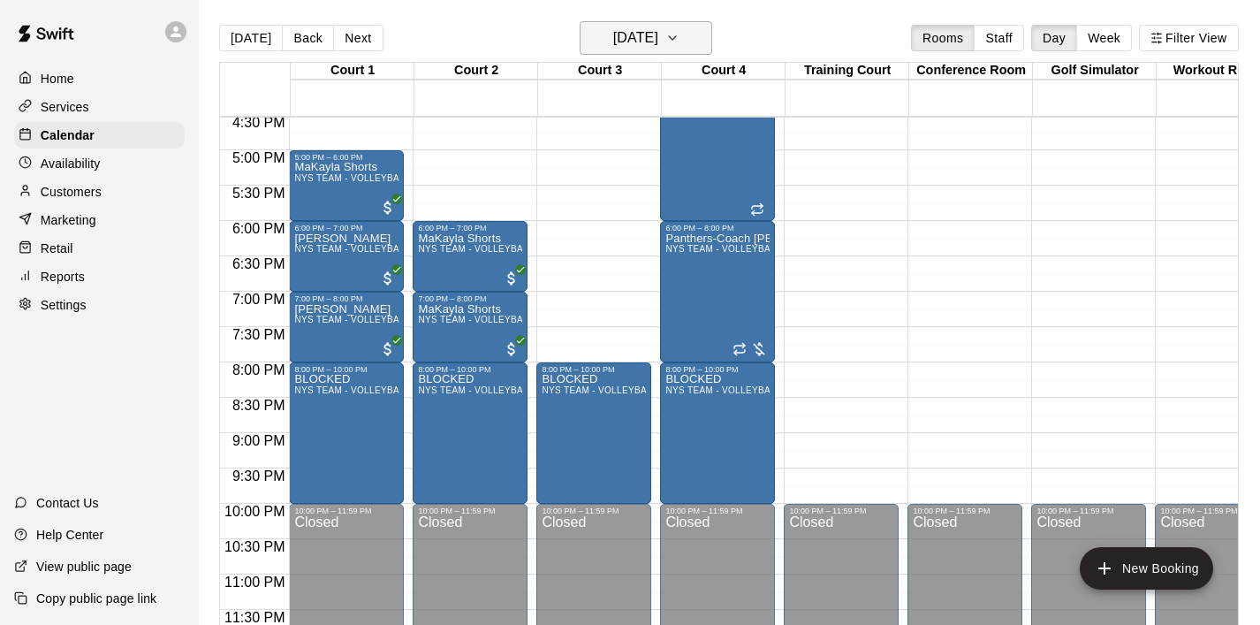
click at [680, 39] on icon "button" at bounding box center [673, 37] width 14 height 21
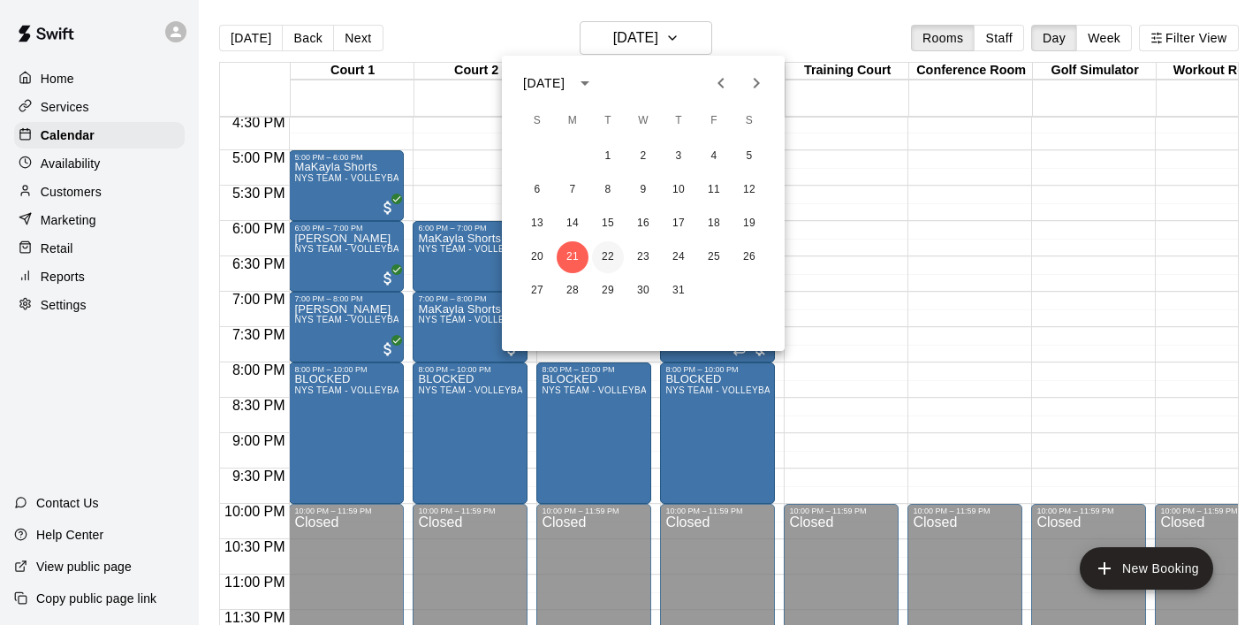
click at [614, 248] on button "22" at bounding box center [608, 257] width 32 height 32
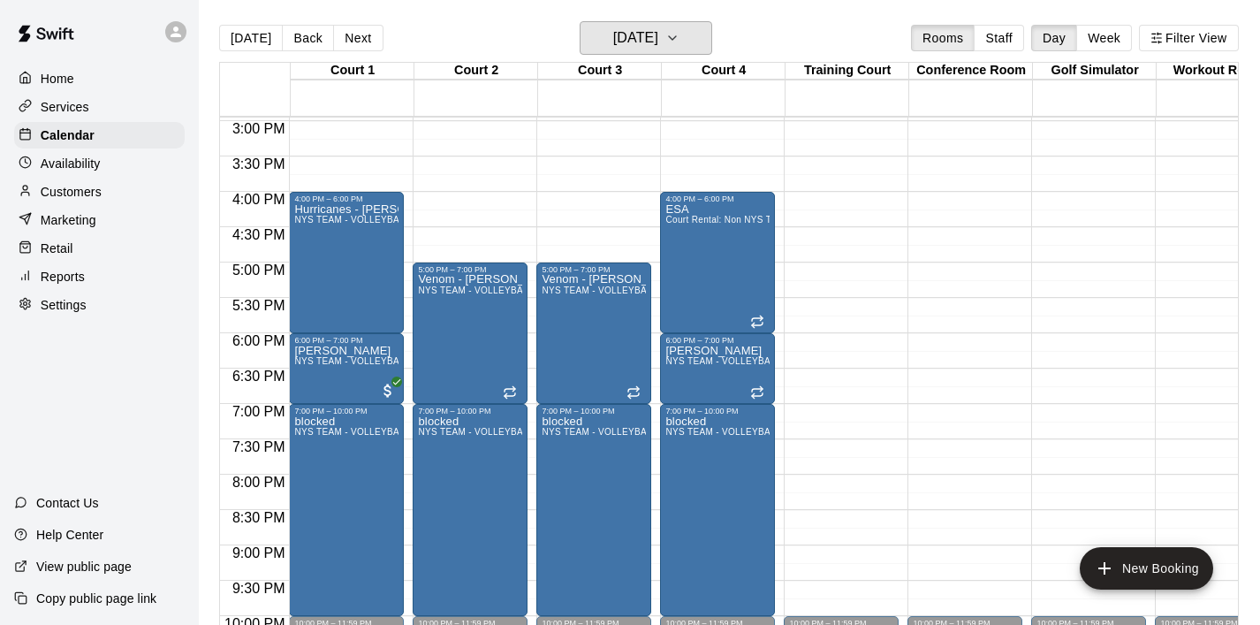
scroll to position [1051, 0]
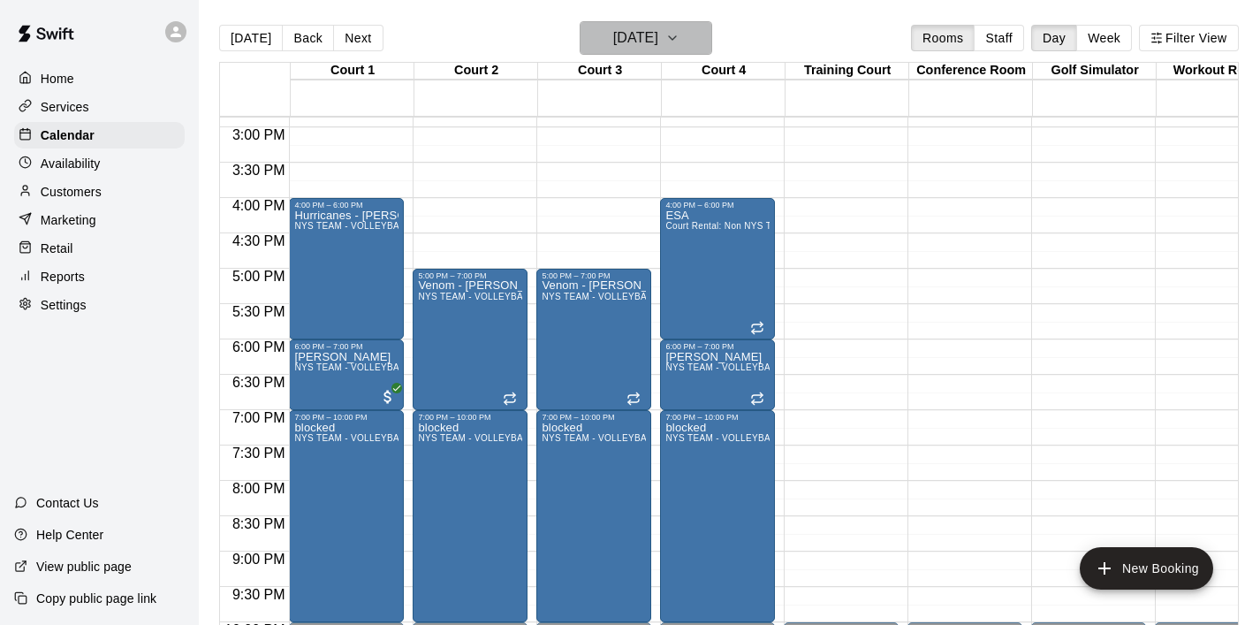
click at [680, 46] on icon "button" at bounding box center [673, 37] width 14 height 21
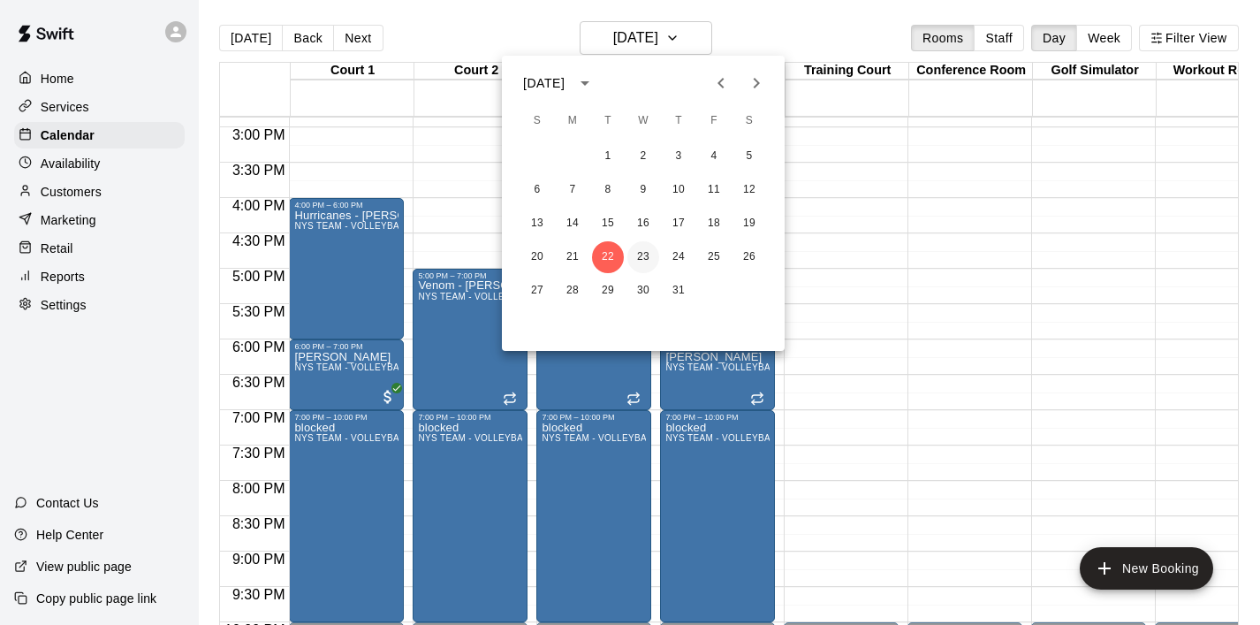
click at [647, 245] on button "23" at bounding box center [644, 257] width 32 height 32
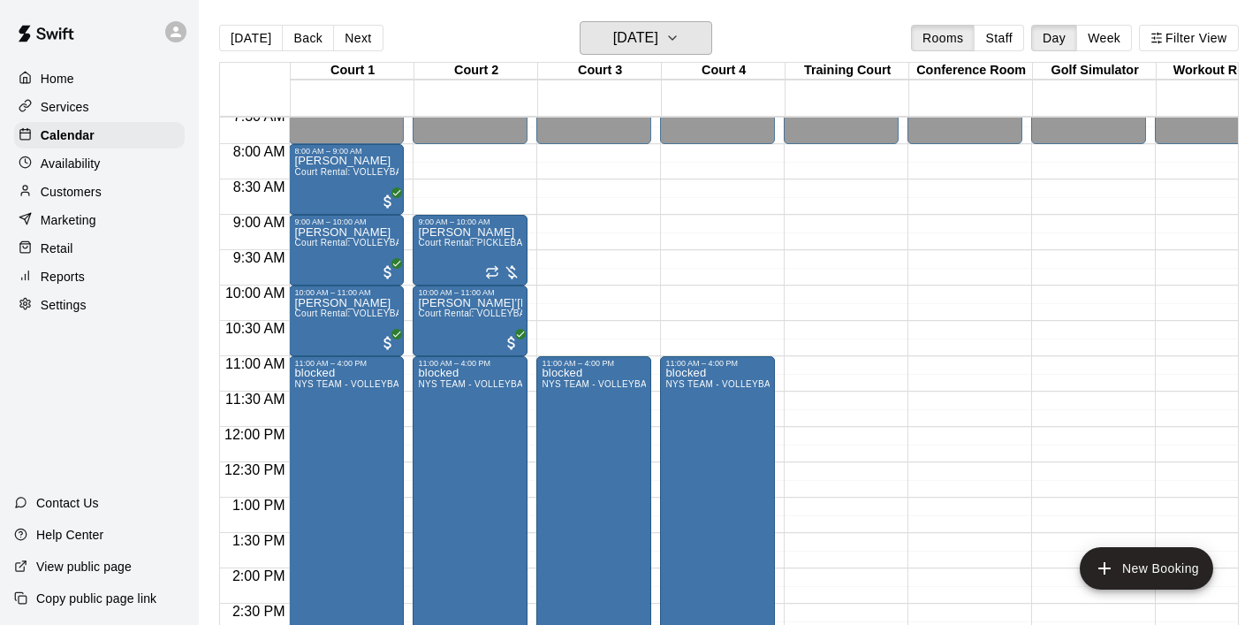
scroll to position [542, 0]
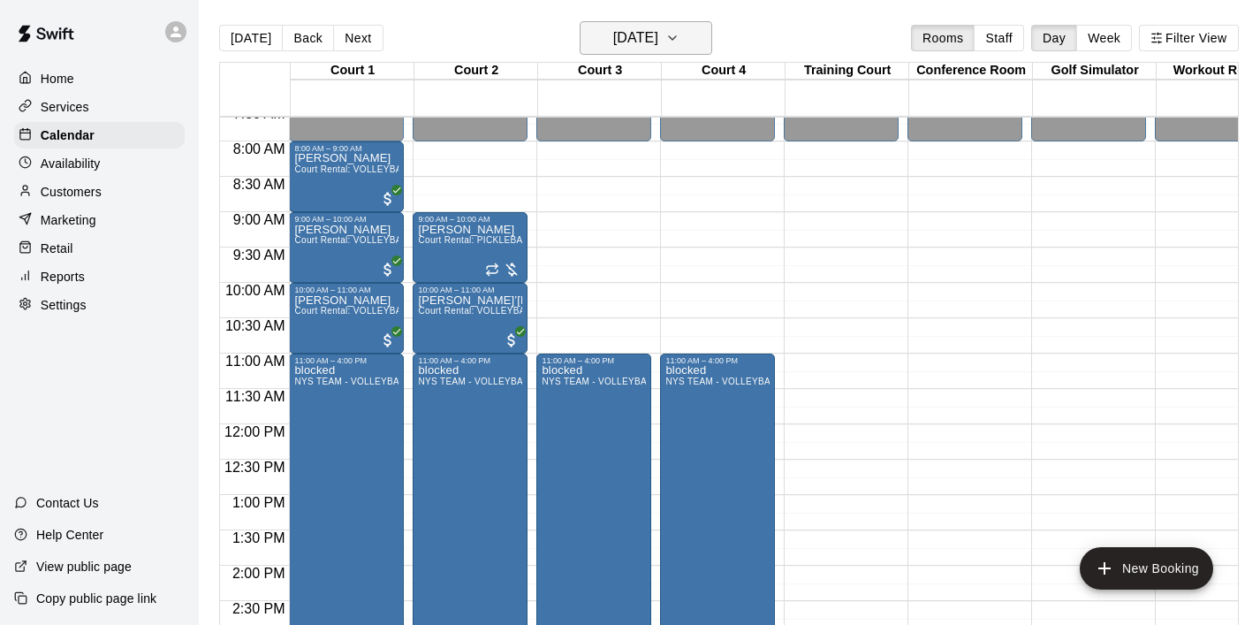
click at [680, 49] on icon "button" at bounding box center [673, 37] width 14 height 21
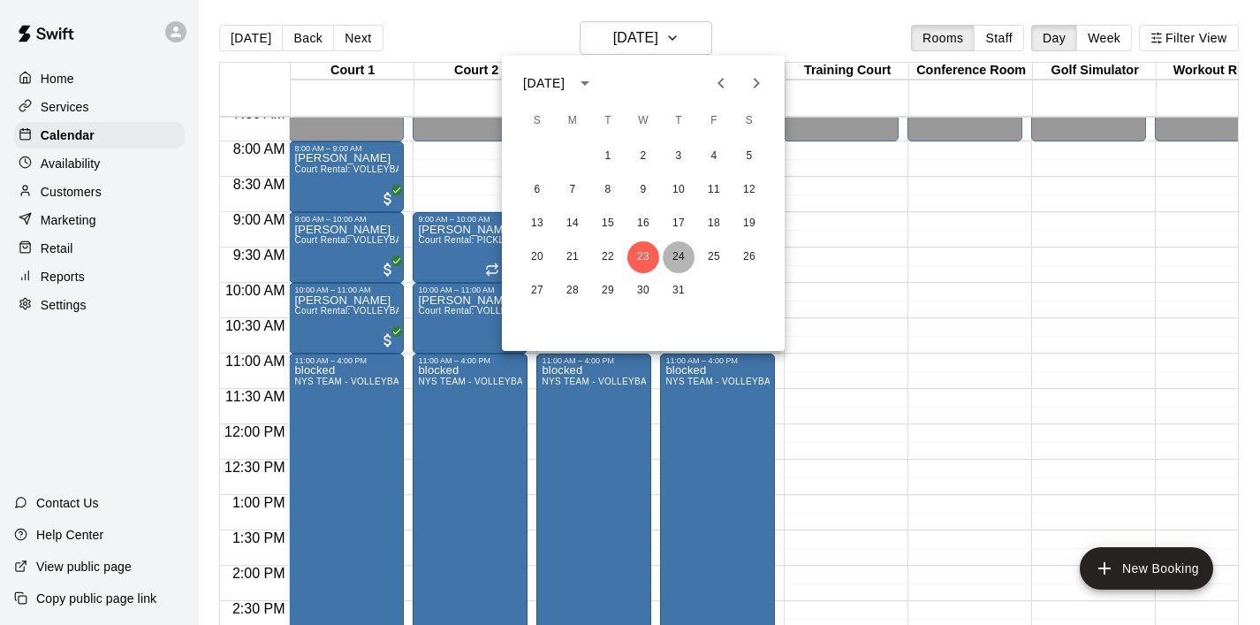
click at [680, 252] on button "24" at bounding box center [679, 257] width 32 height 32
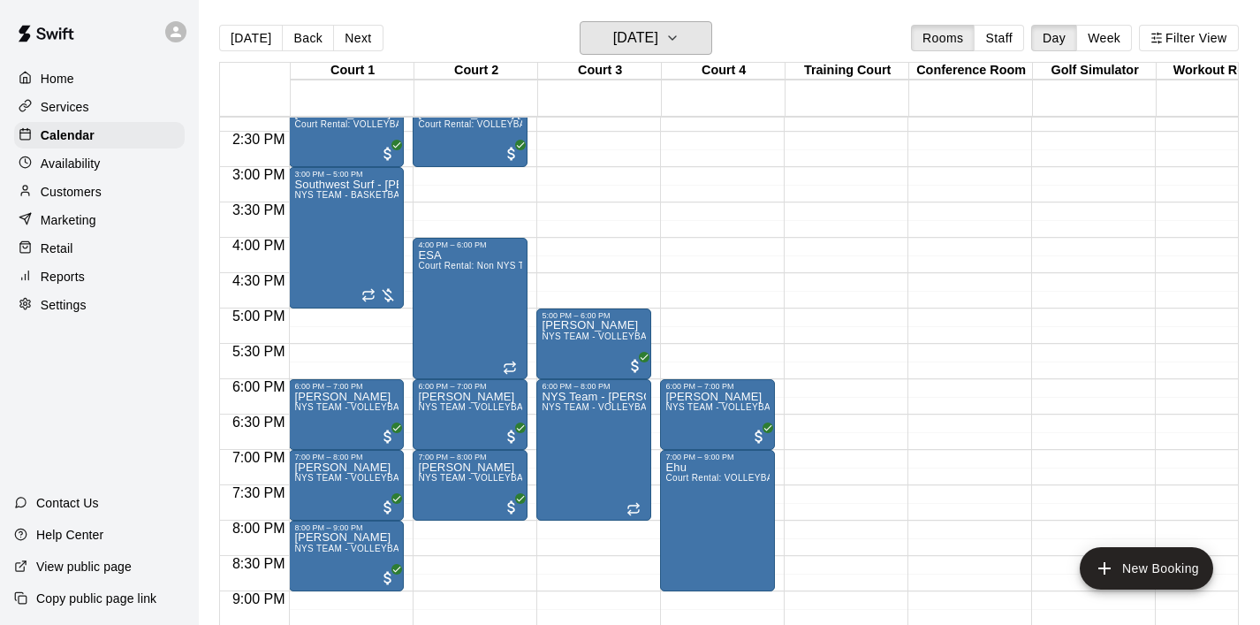
scroll to position [1017, 0]
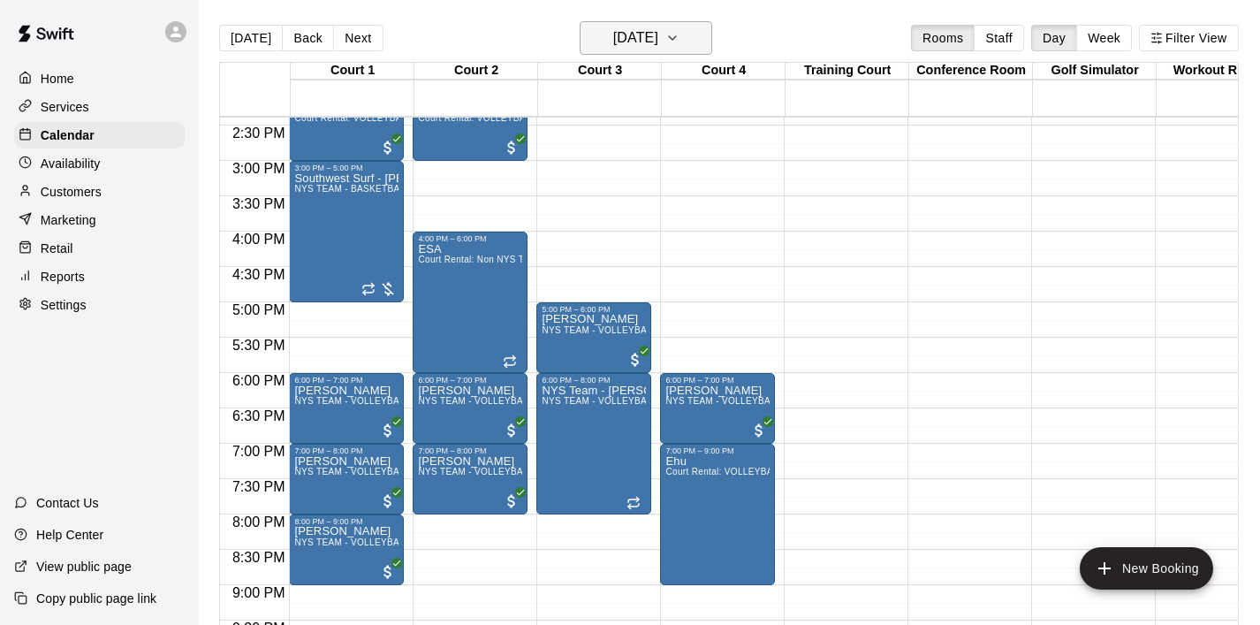
click at [680, 32] on icon "button" at bounding box center [673, 37] width 14 height 21
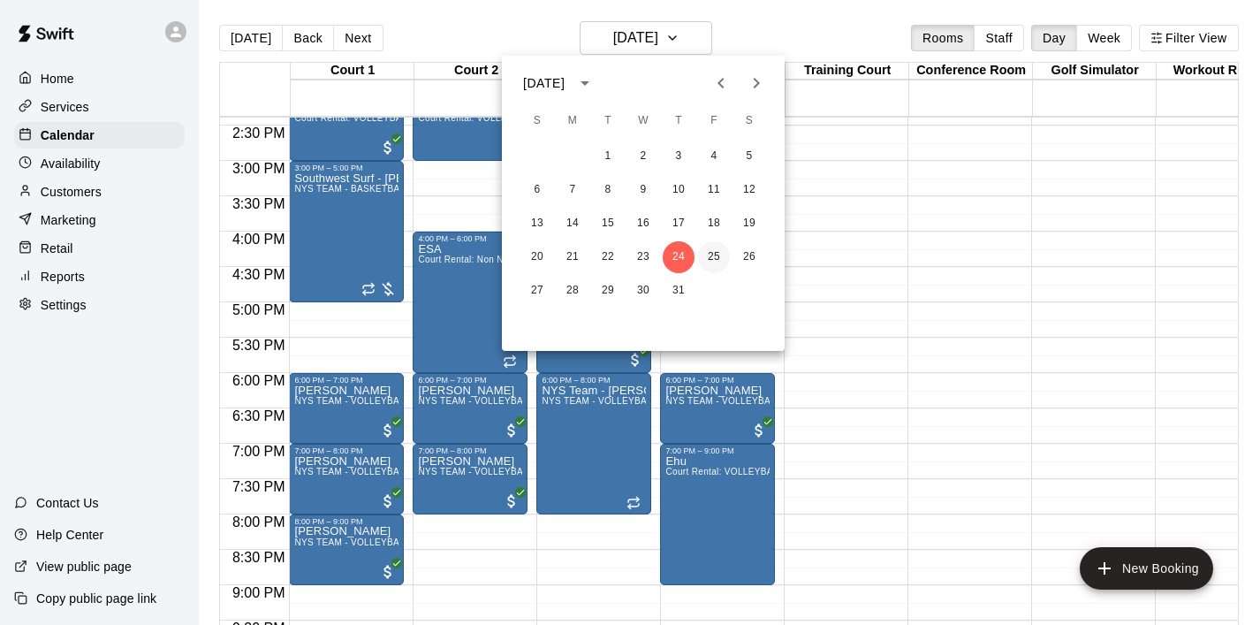
click at [710, 259] on button "25" at bounding box center [714, 257] width 32 height 32
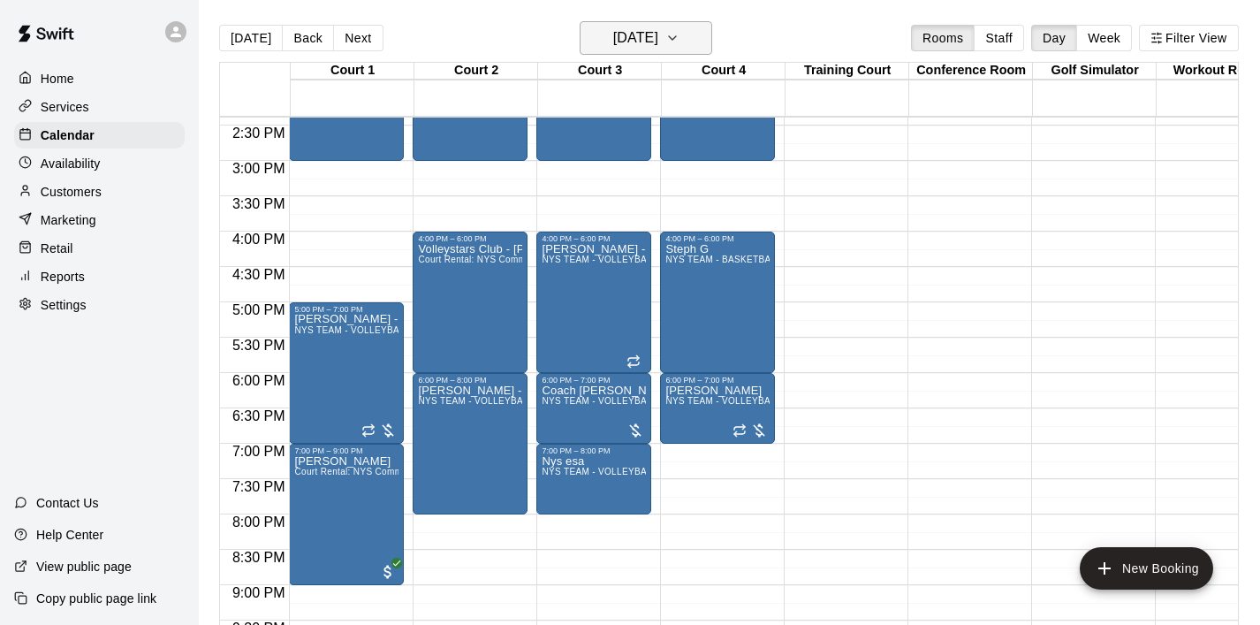
click at [680, 48] on icon "button" at bounding box center [673, 37] width 14 height 21
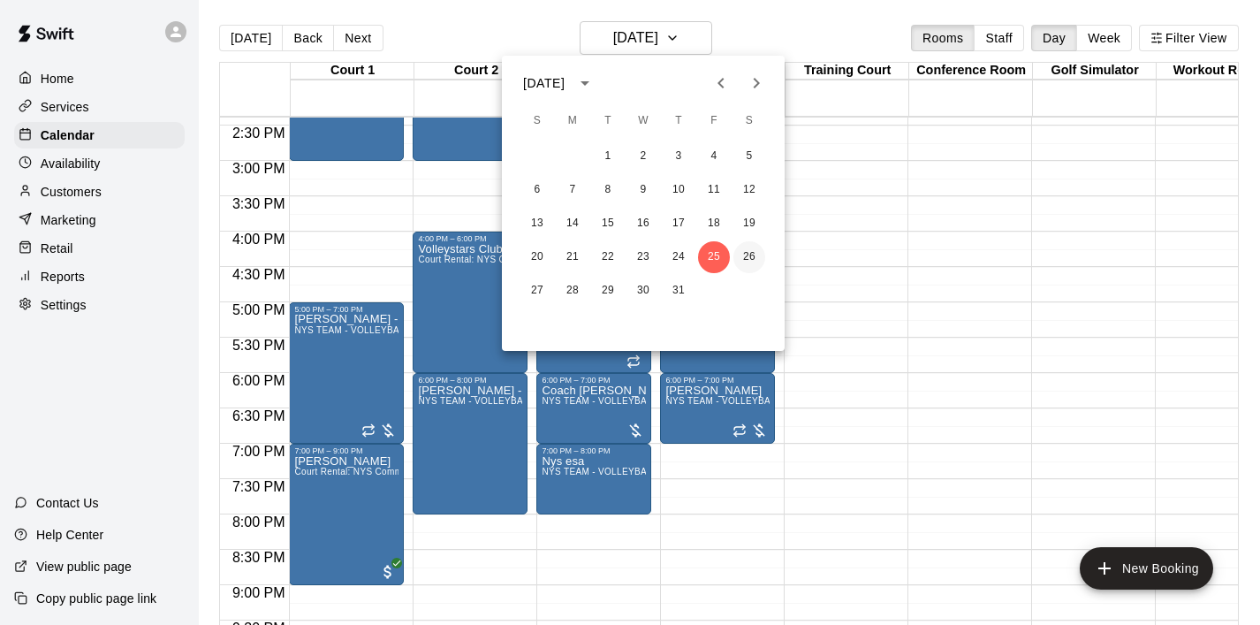
click at [753, 258] on button "26" at bounding box center [750, 257] width 32 height 32
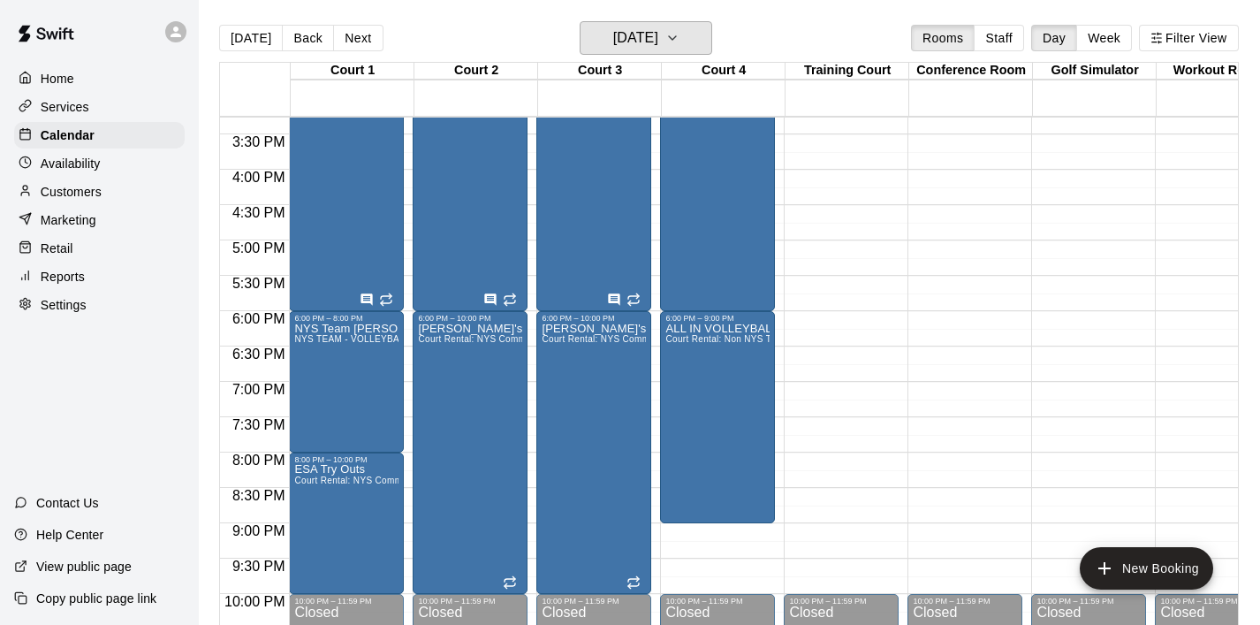
scroll to position [1087, 0]
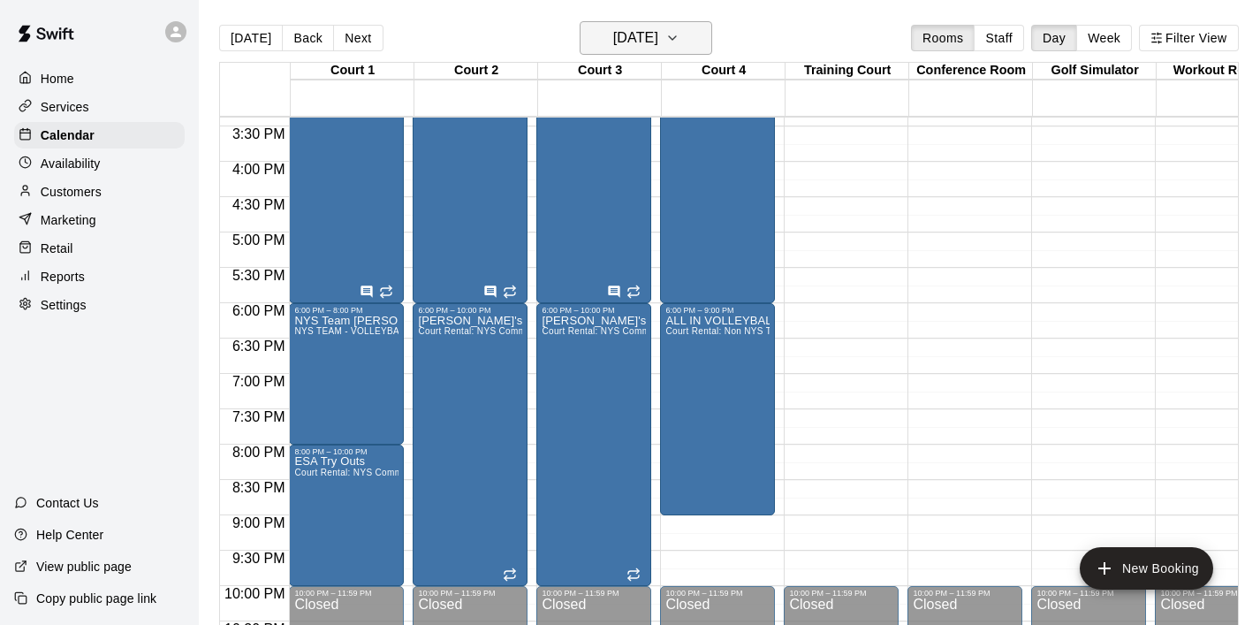
click at [680, 46] on icon "button" at bounding box center [673, 37] width 14 height 21
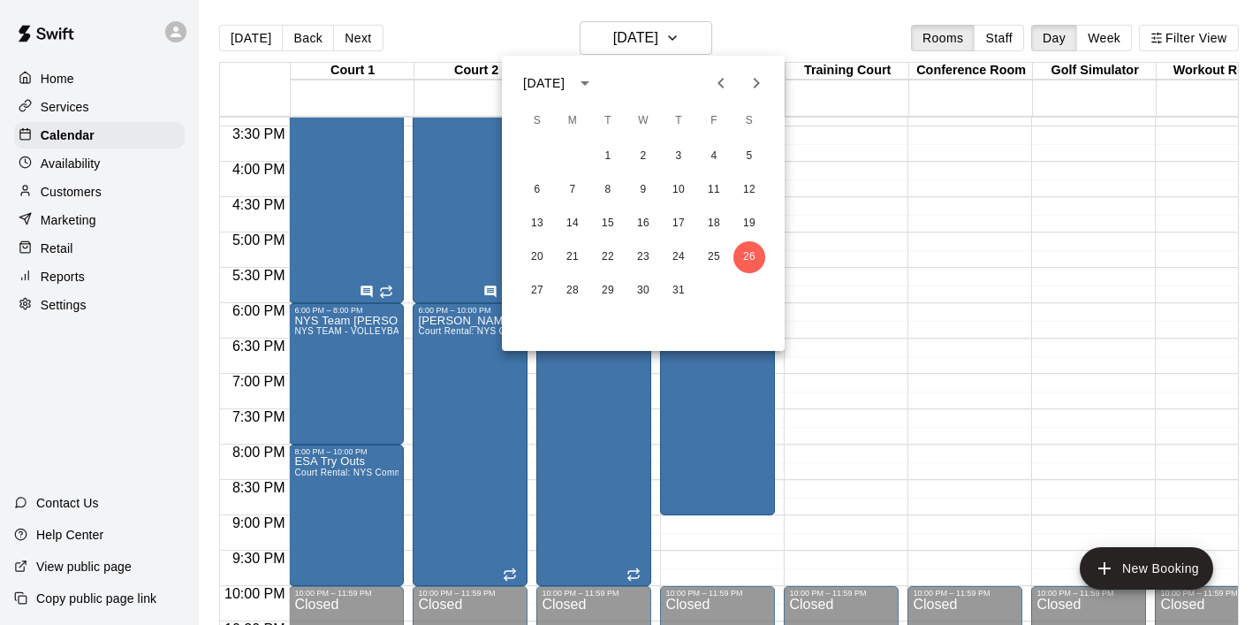
click at [339, 376] on div at bounding box center [630, 312] width 1260 height 625
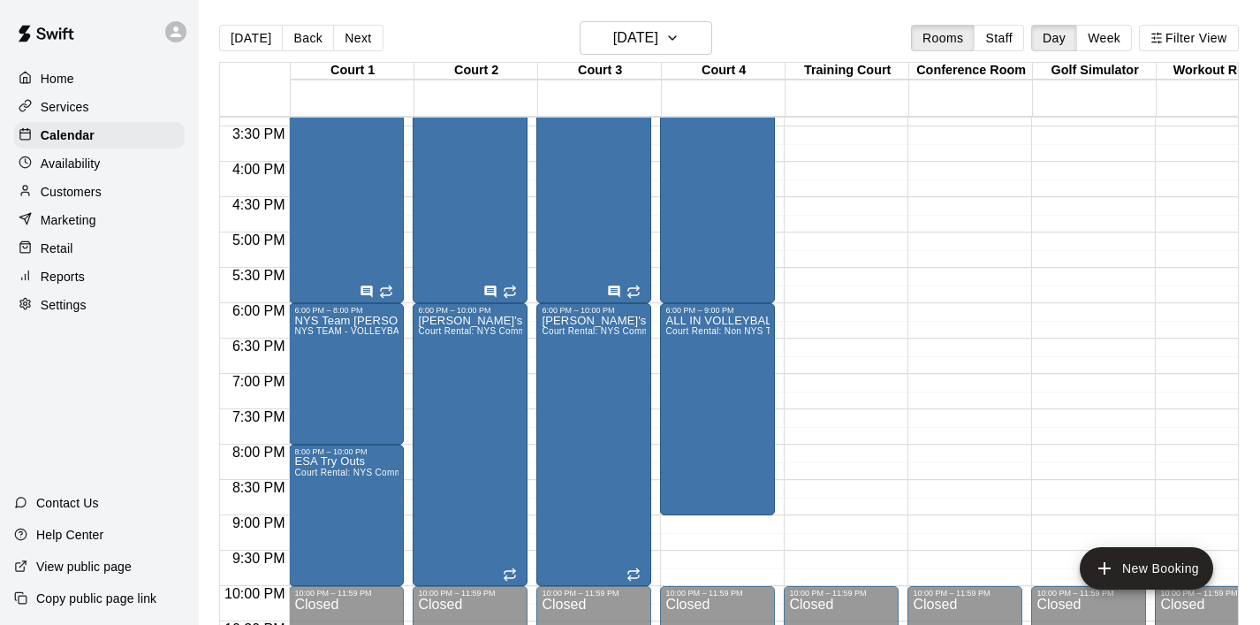
click at [339, 376] on div "NYS Team Frankie Paccelli NYS TEAM - VOLLEYBALL (After 3 pm)" at bounding box center [346, 627] width 104 height 625
click at [374, 332] on div at bounding box center [630, 312] width 1260 height 625
click at [374, 332] on span "NYS TEAM - VOLLEYBALL (After 3 pm)" at bounding box center [378, 331] width 168 height 10
click at [312, 353] on icon "edit" at bounding box center [312, 345] width 21 height 21
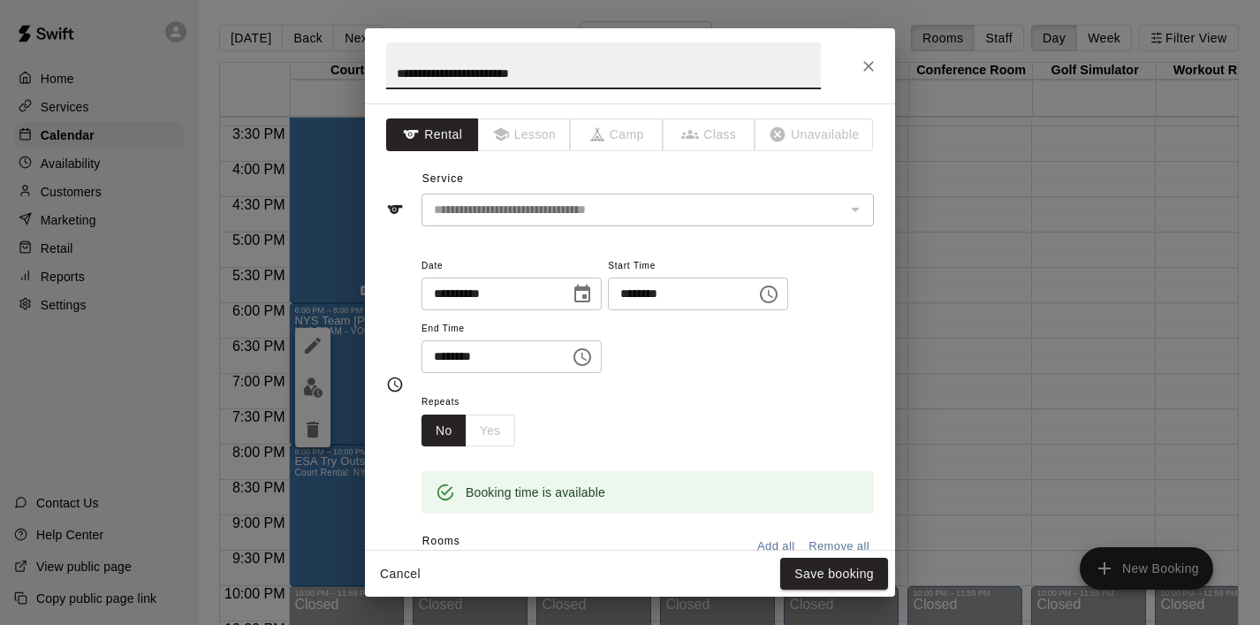
click at [874, 69] on icon "Close" at bounding box center [869, 66] width 18 height 18
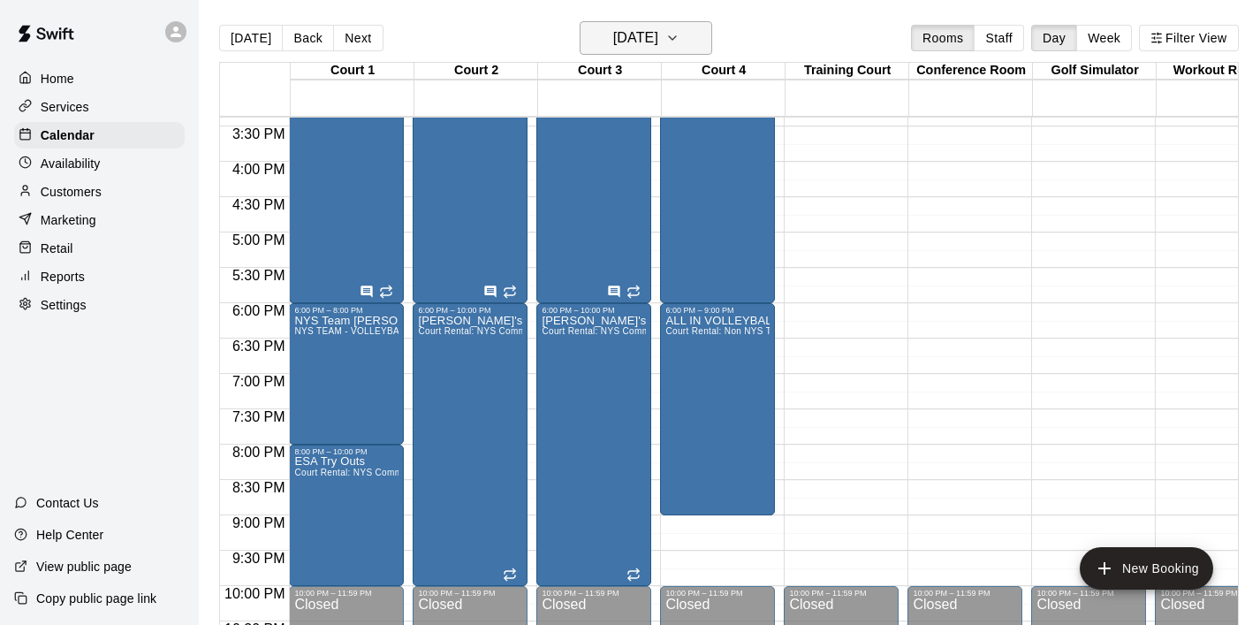
click at [680, 40] on icon "button" at bounding box center [673, 37] width 14 height 21
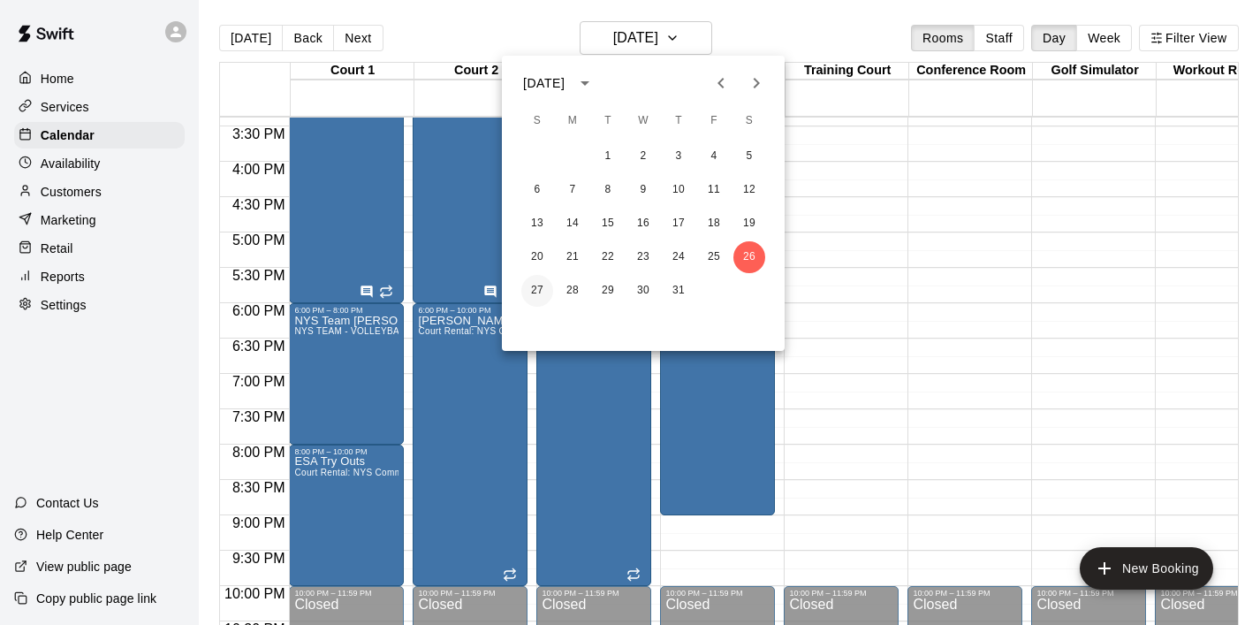
click at [533, 290] on button "27" at bounding box center [538, 291] width 32 height 32
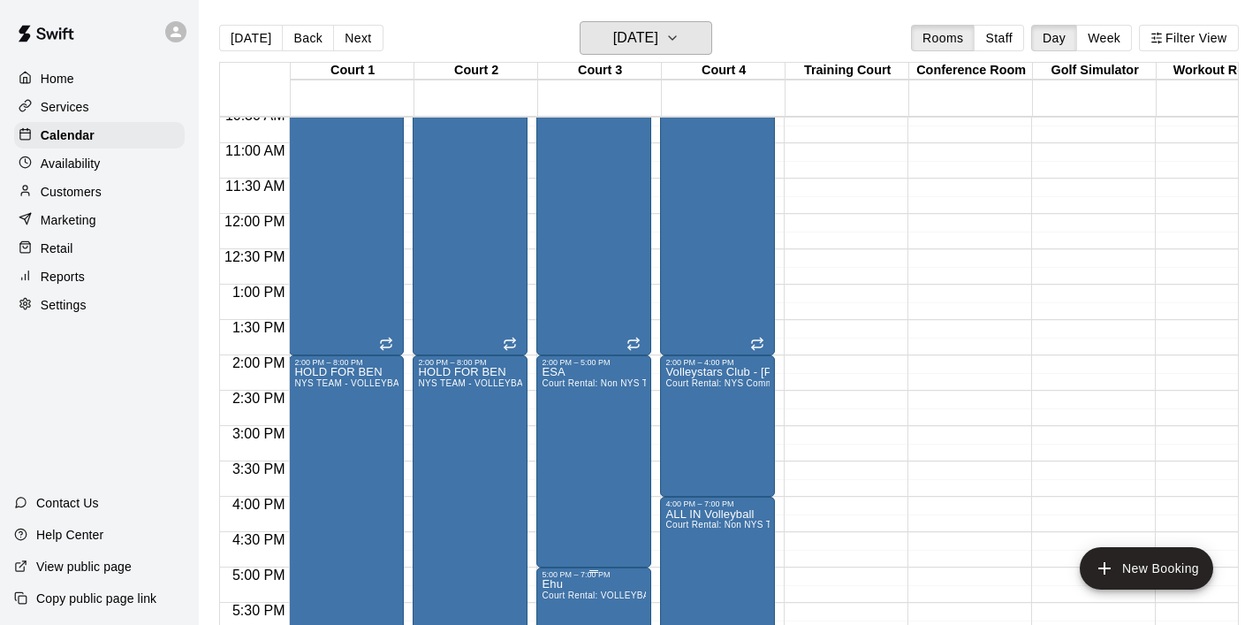
scroll to position [750, 0]
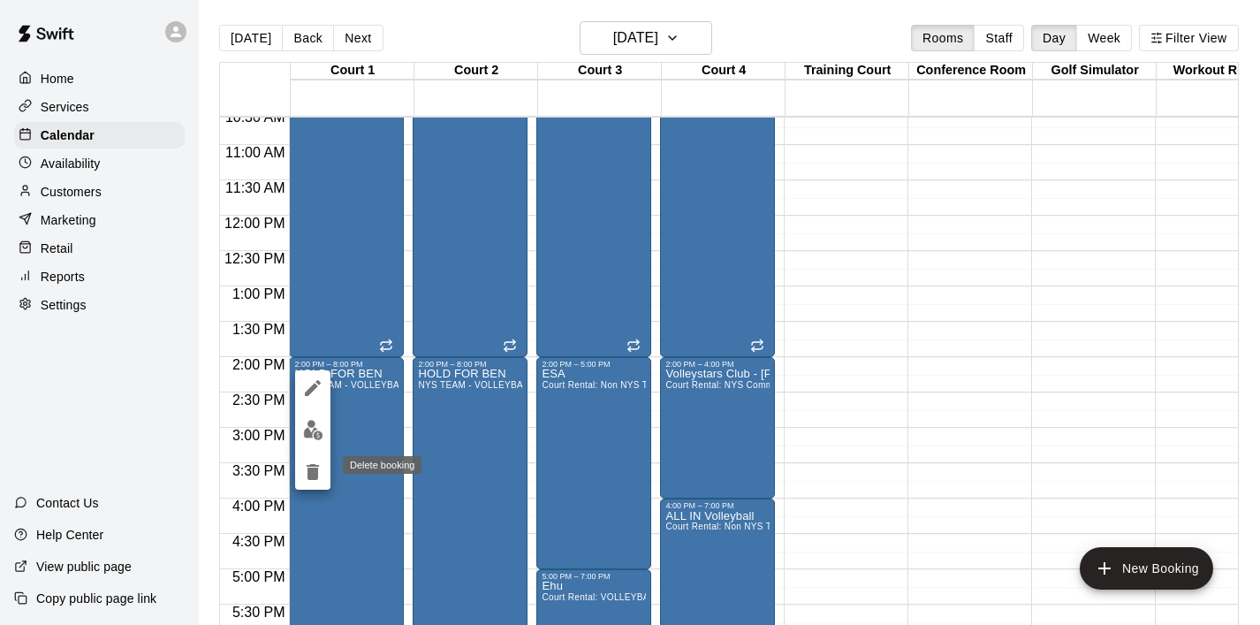
click at [316, 476] on icon "delete" at bounding box center [313, 472] width 12 height 16
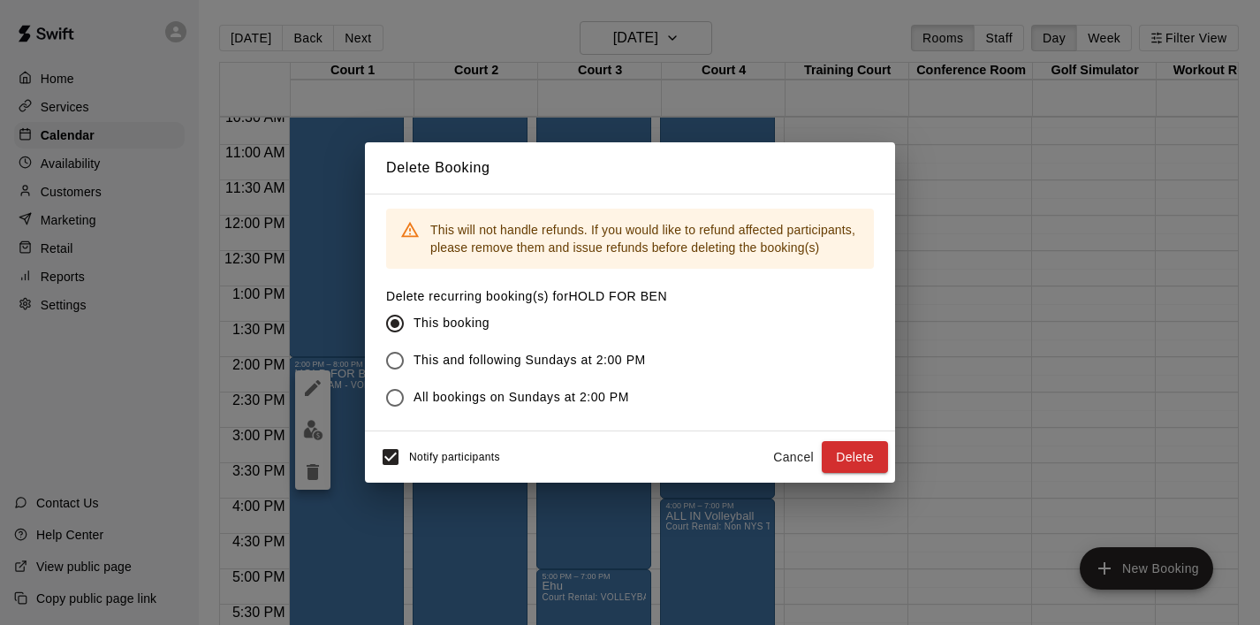
click at [875, 473] on div "Notify participants Cancel Delete" at bounding box center [630, 456] width 516 height 37
click at [871, 467] on button "Delete" at bounding box center [855, 457] width 66 height 33
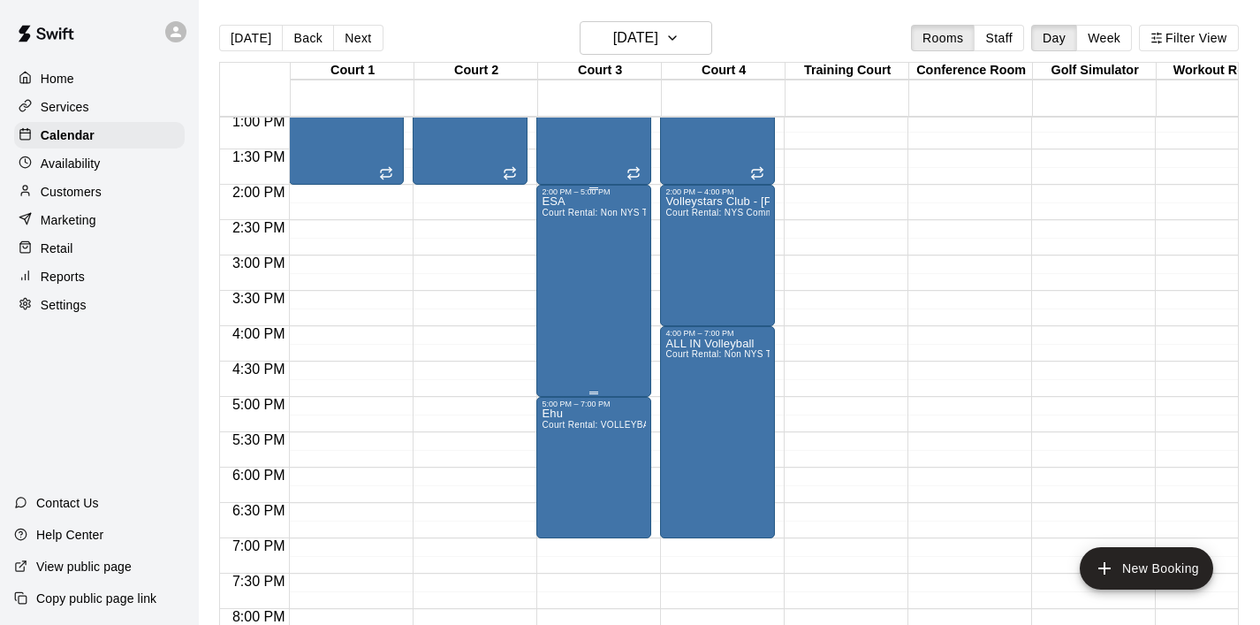
scroll to position [927, 0]
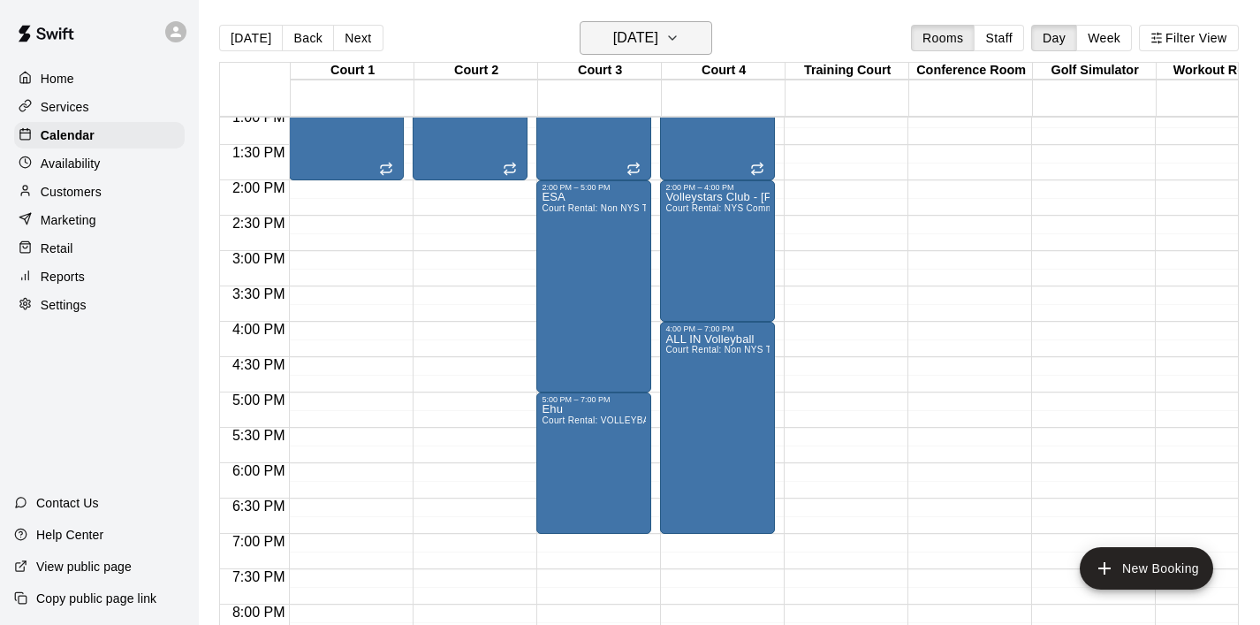
click at [676, 39] on icon "button" at bounding box center [672, 38] width 7 height 4
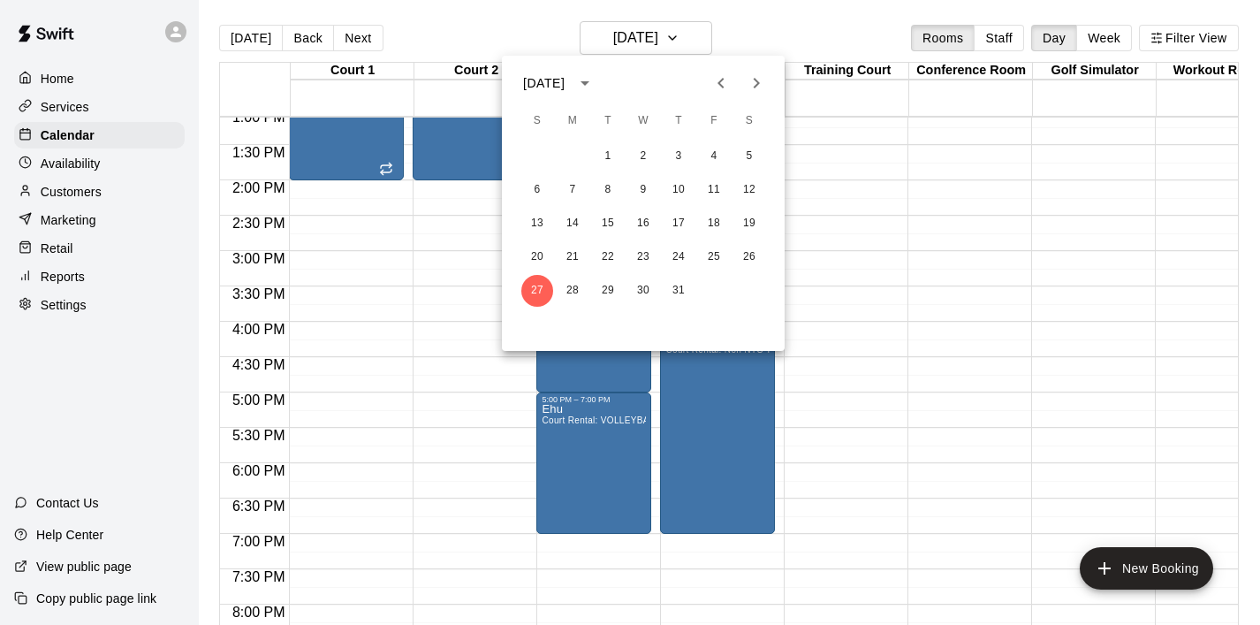
click at [1014, 260] on div at bounding box center [630, 312] width 1260 height 625
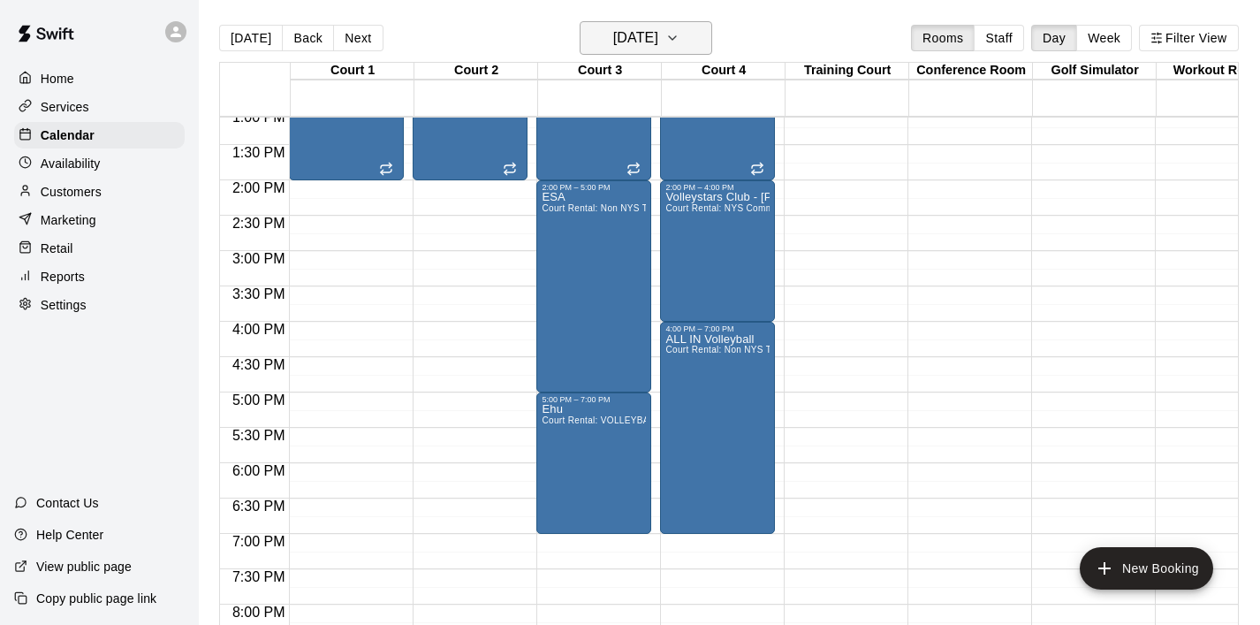
click at [680, 43] on icon "button" at bounding box center [673, 37] width 14 height 21
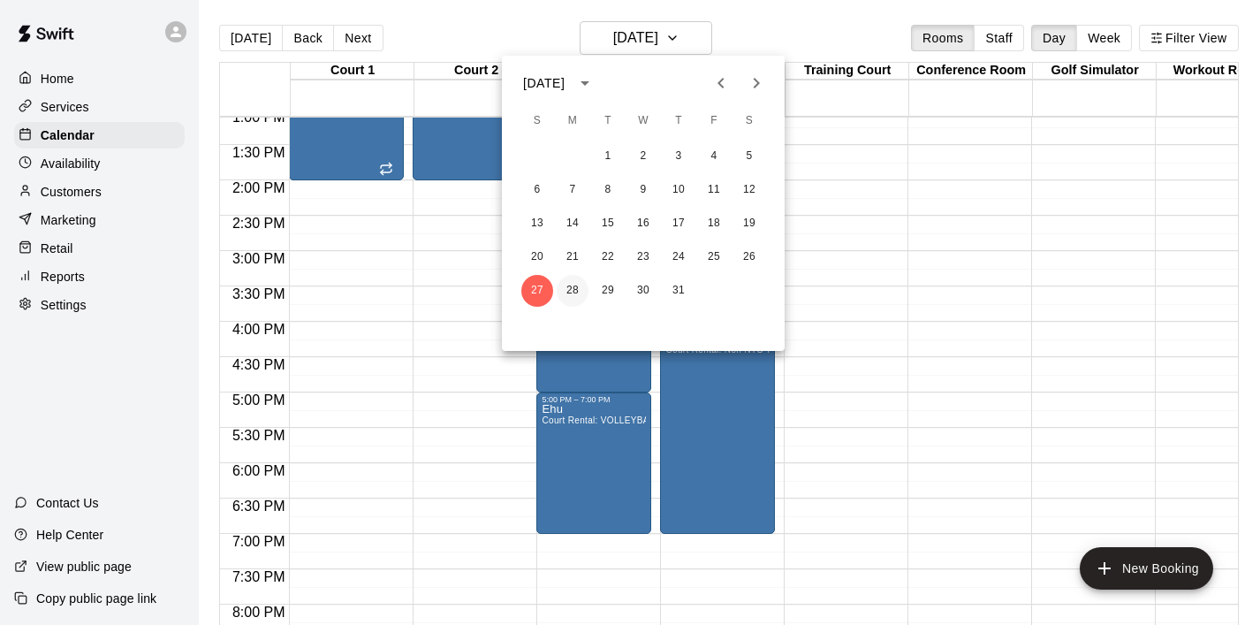
click at [579, 285] on button "28" at bounding box center [573, 291] width 32 height 32
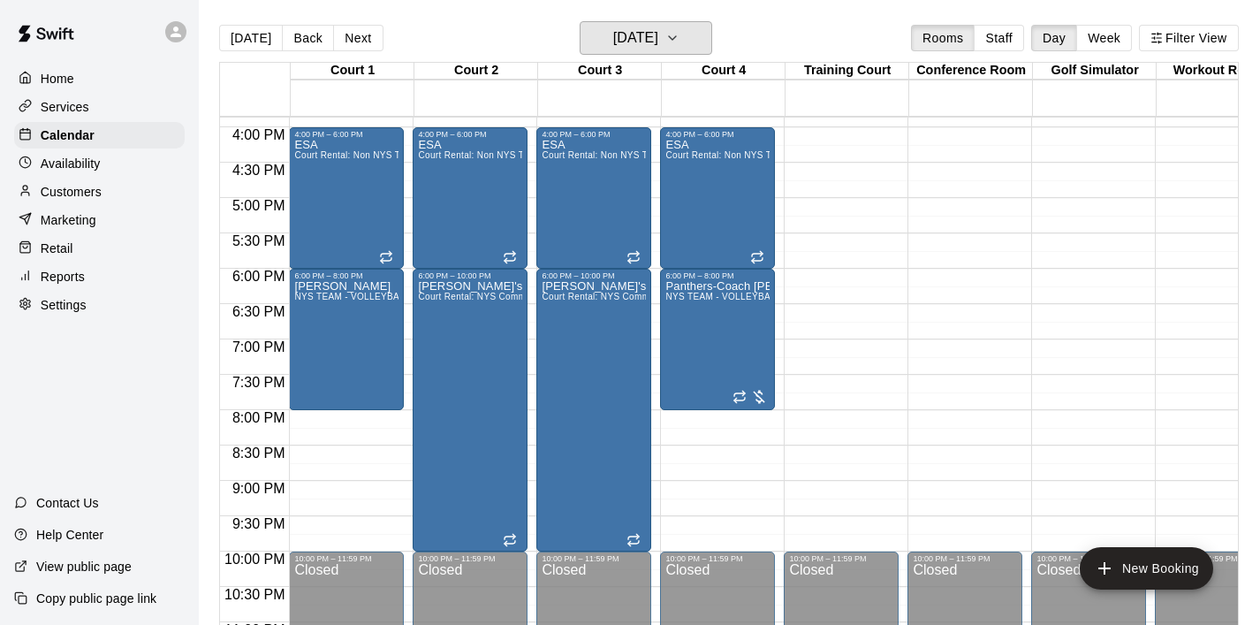
scroll to position [1121, 0]
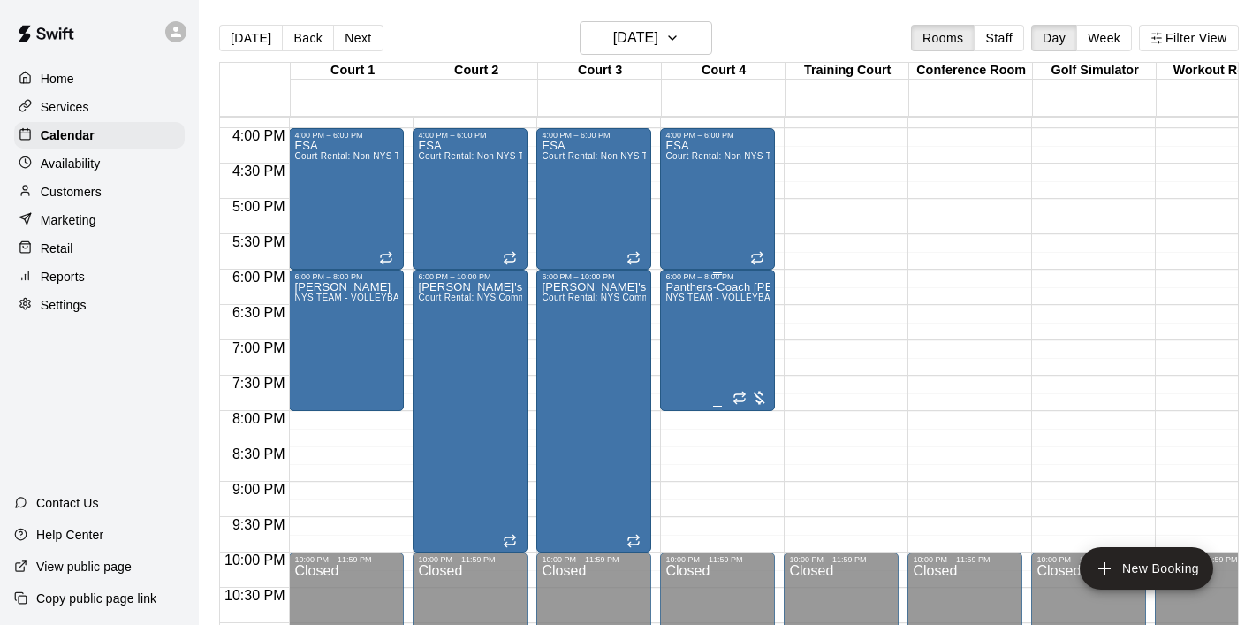
click at [706, 326] on div "Panthers-Coach Jesus NYS TEAM - VOLLEYBALL (After 3 pm)" at bounding box center [718, 593] width 104 height 625
click at [678, 301] on icon "edit" at bounding box center [684, 300] width 21 height 21
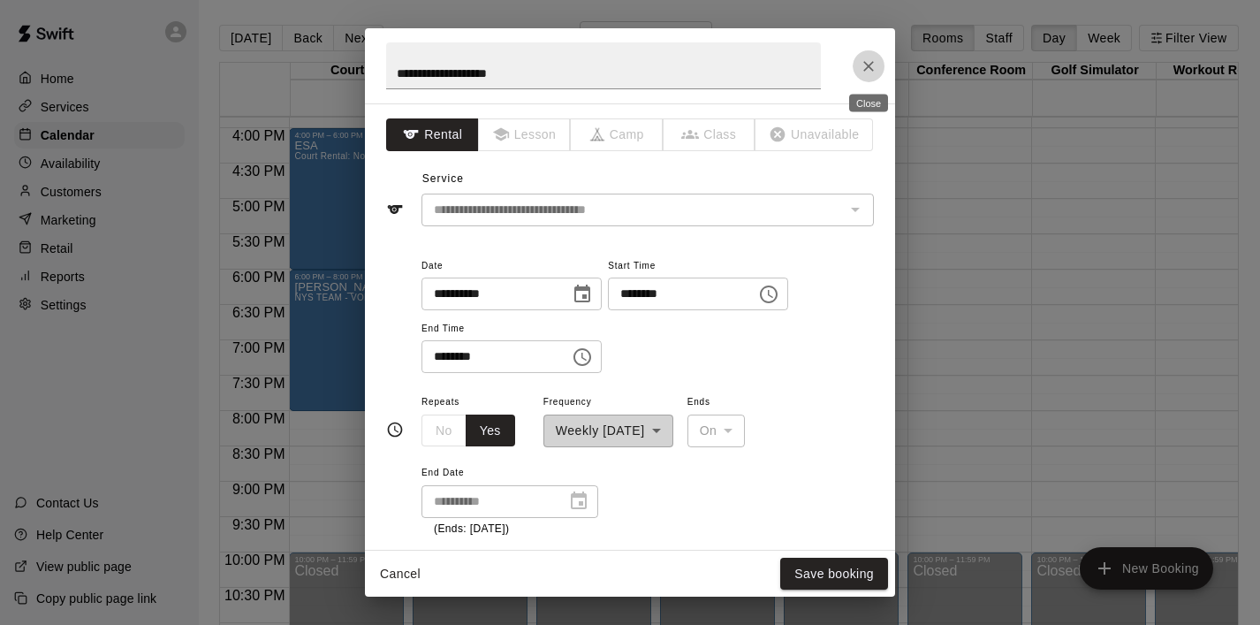
click at [872, 69] on icon "Close" at bounding box center [869, 66] width 11 height 11
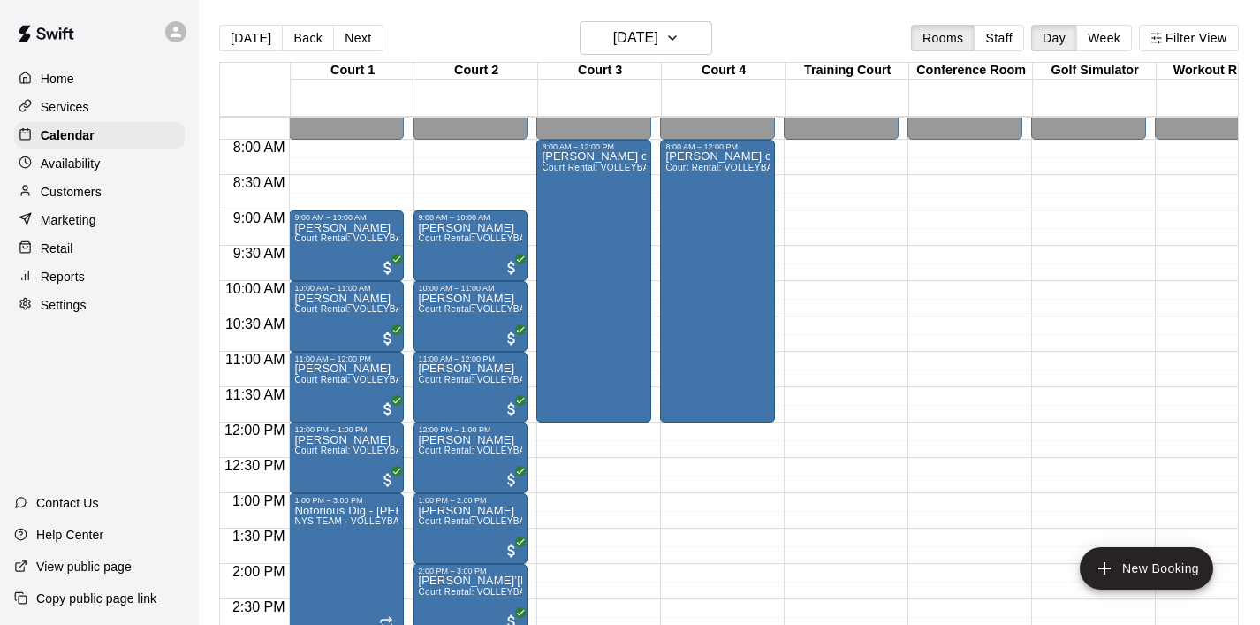
scroll to position [536, 0]
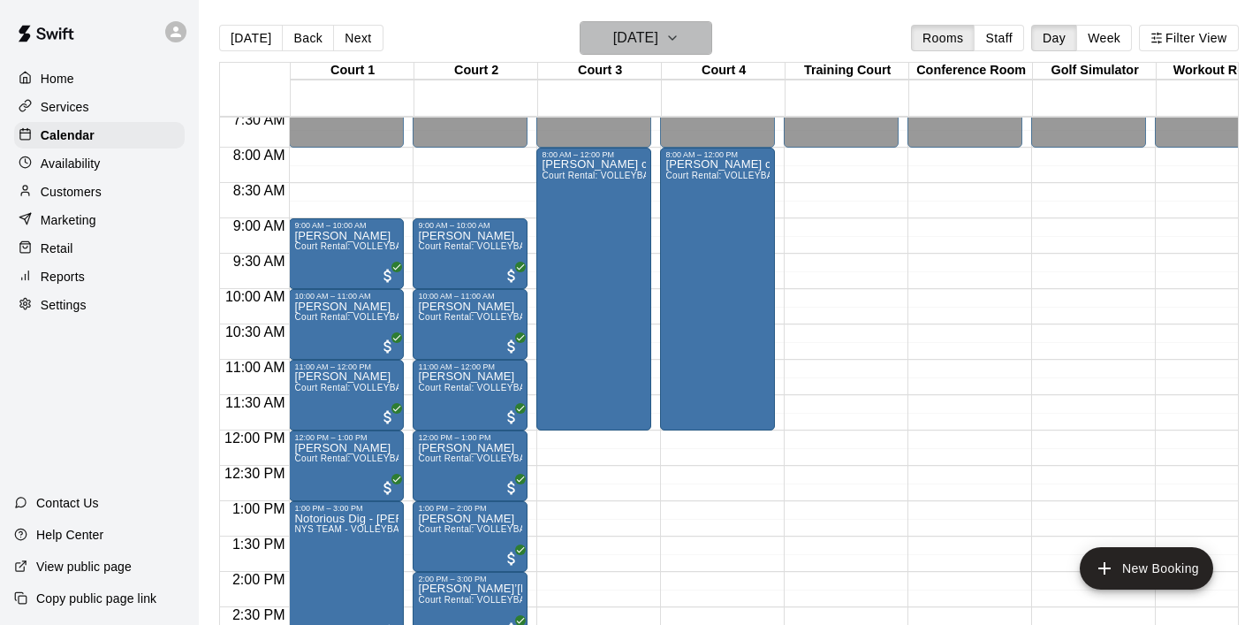
click at [680, 36] on icon "button" at bounding box center [673, 37] width 14 height 21
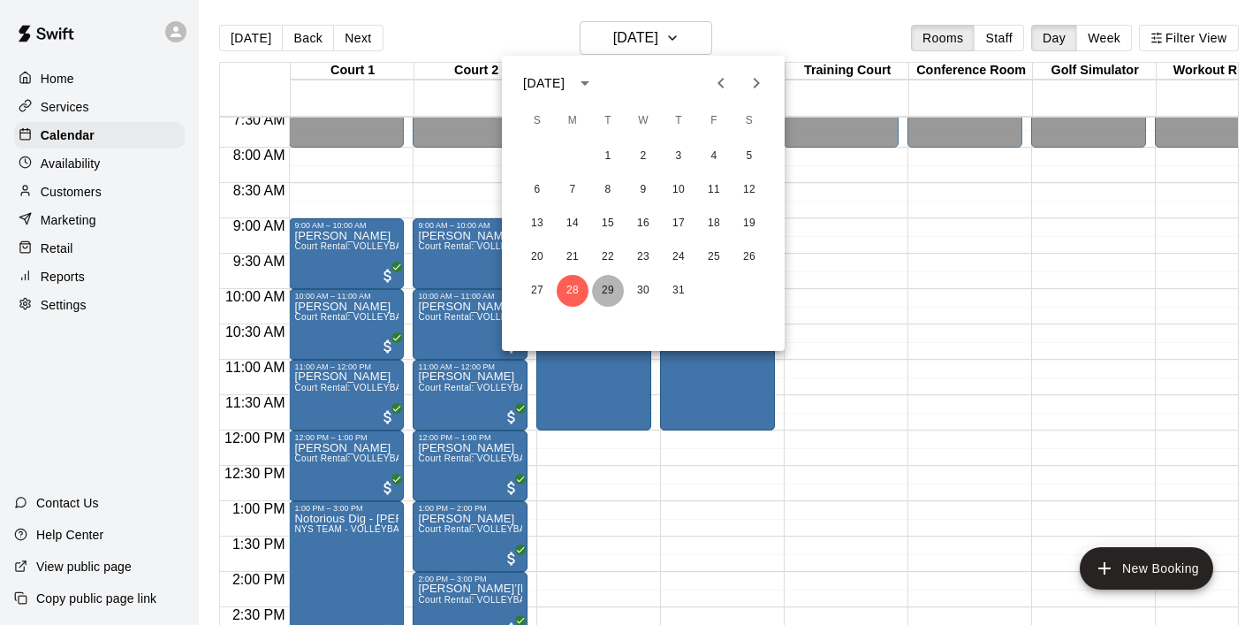
click at [612, 294] on button "29" at bounding box center [608, 291] width 32 height 32
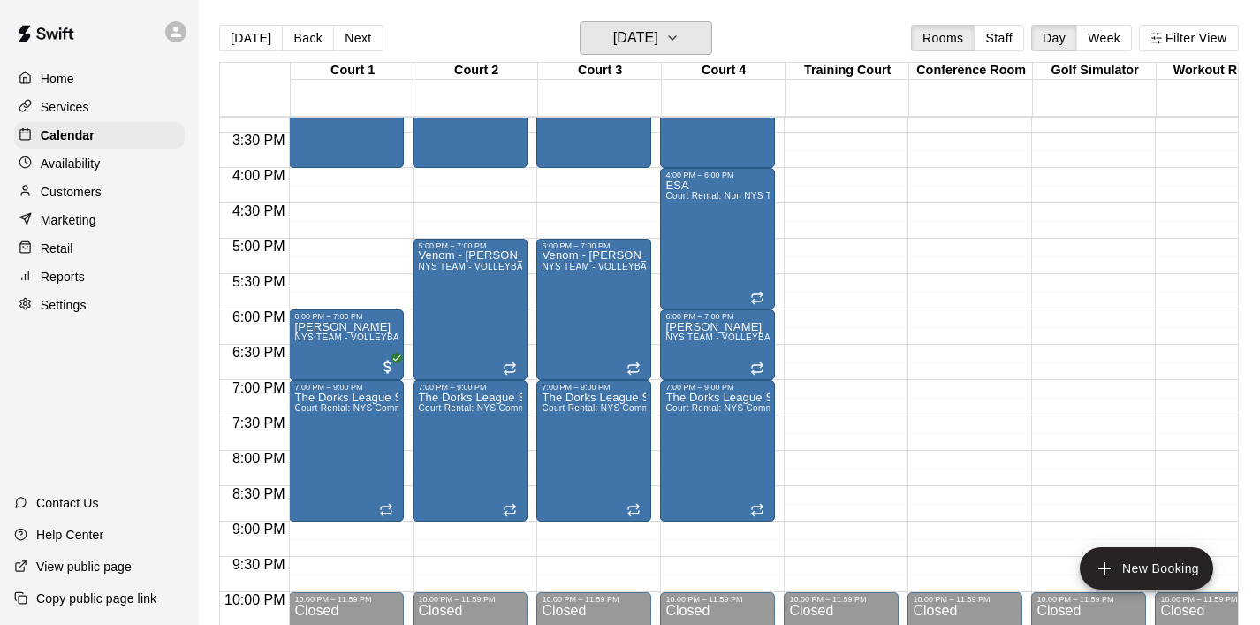
scroll to position [1095, 0]
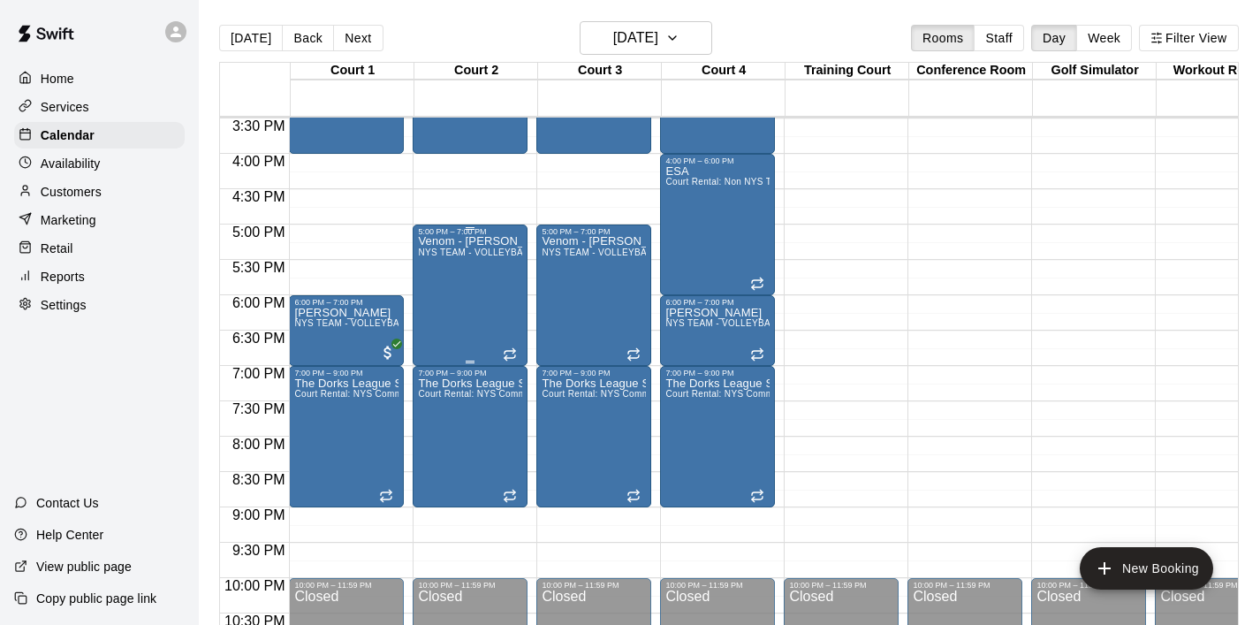
click at [439, 277] on div "Venom - Brandy Harris NYS TEAM - VOLLEYBALL (After 3 pm)" at bounding box center [470, 548] width 104 height 625
click at [436, 331] on icon "delete" at bounding box center [436, 339] width 21 height 21
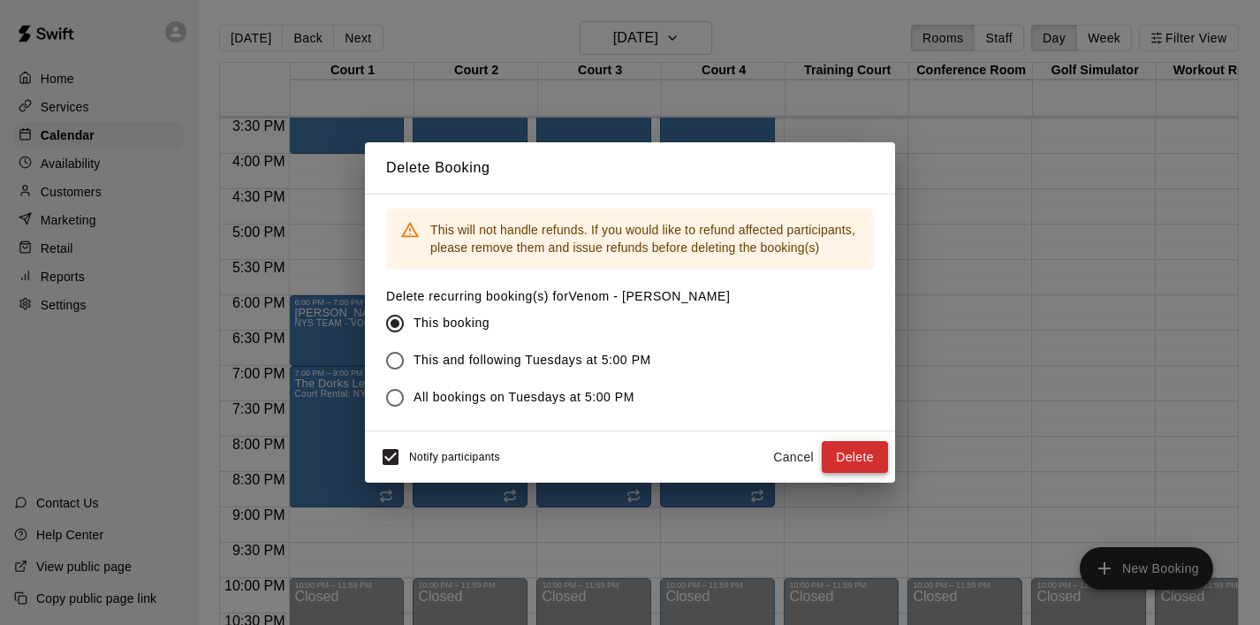
click at [857, 452] on button "Delete" at bounding box center [855, 457] width 66 height 33
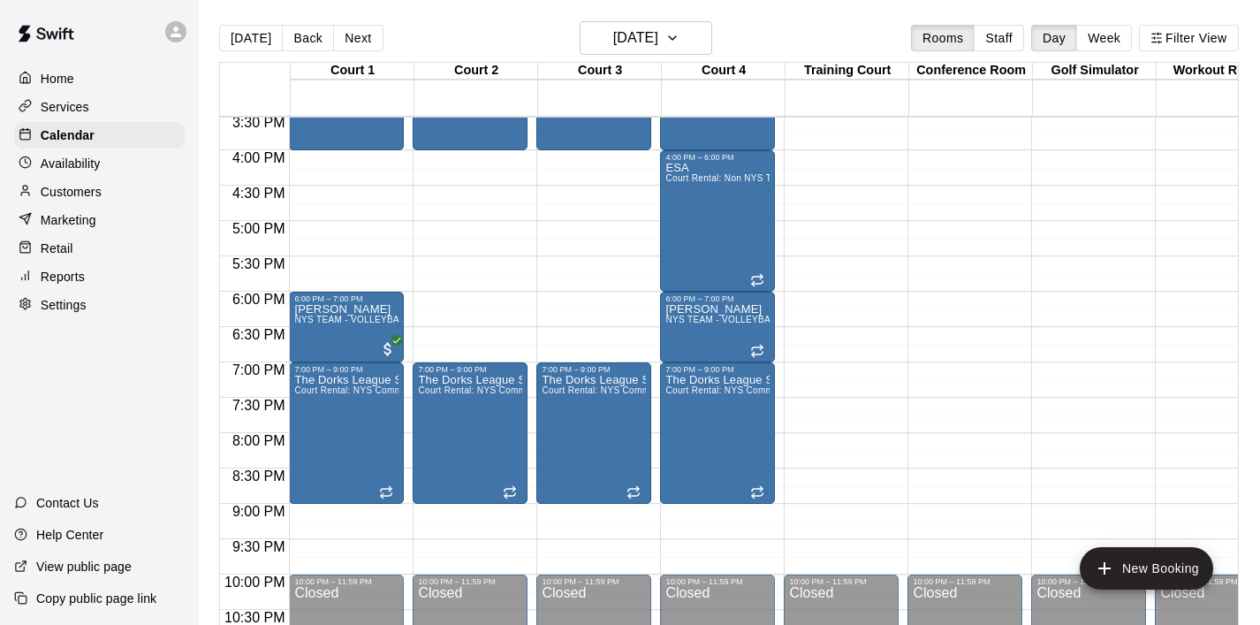
scroll to position [1093, 0]
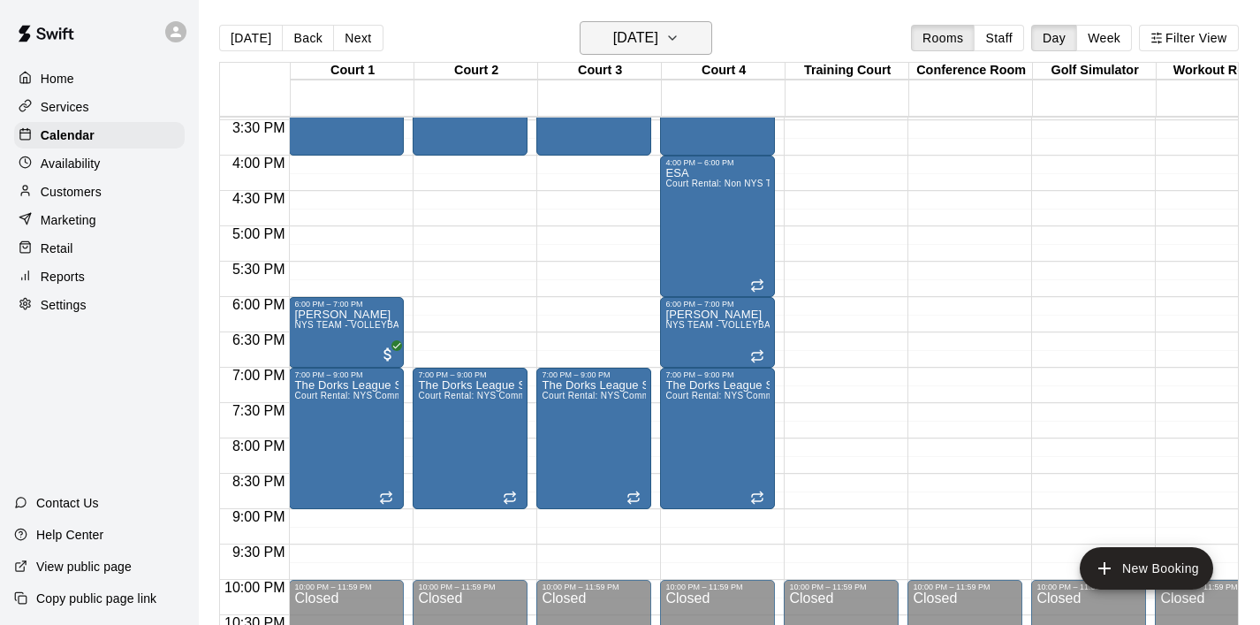
click at [680, 45] on icon "button" at bounding box center [673, 37] width 14 height 21
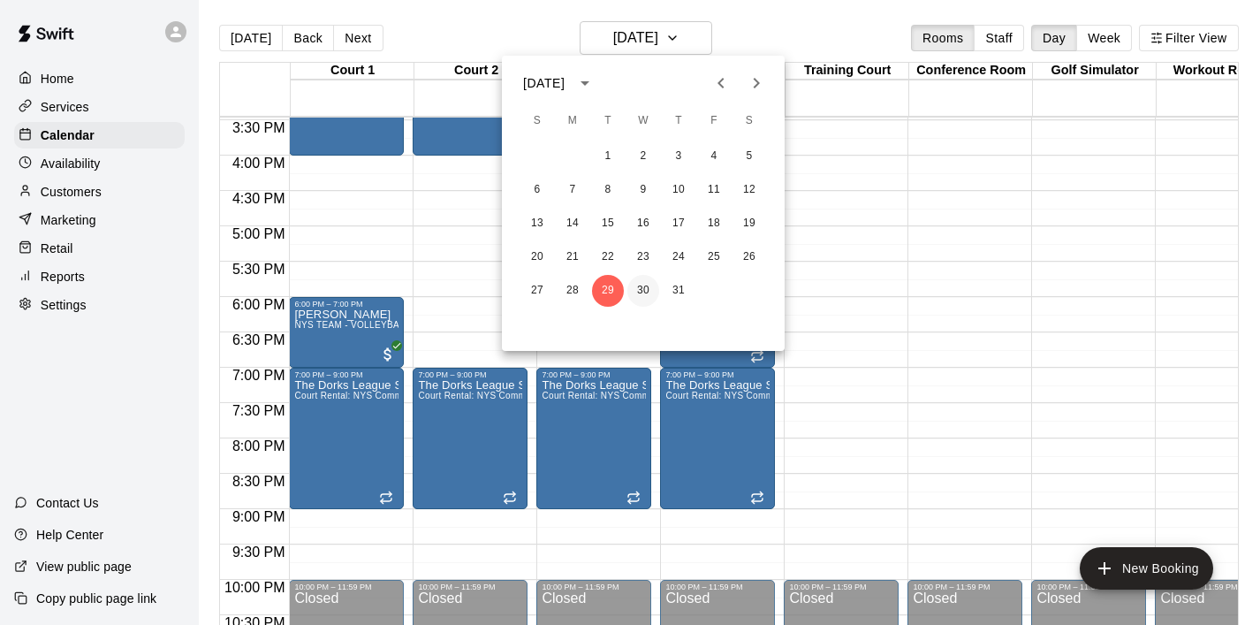
click at [649, 281] on button "30" at bounding box center [644, 291] width 32 height 32
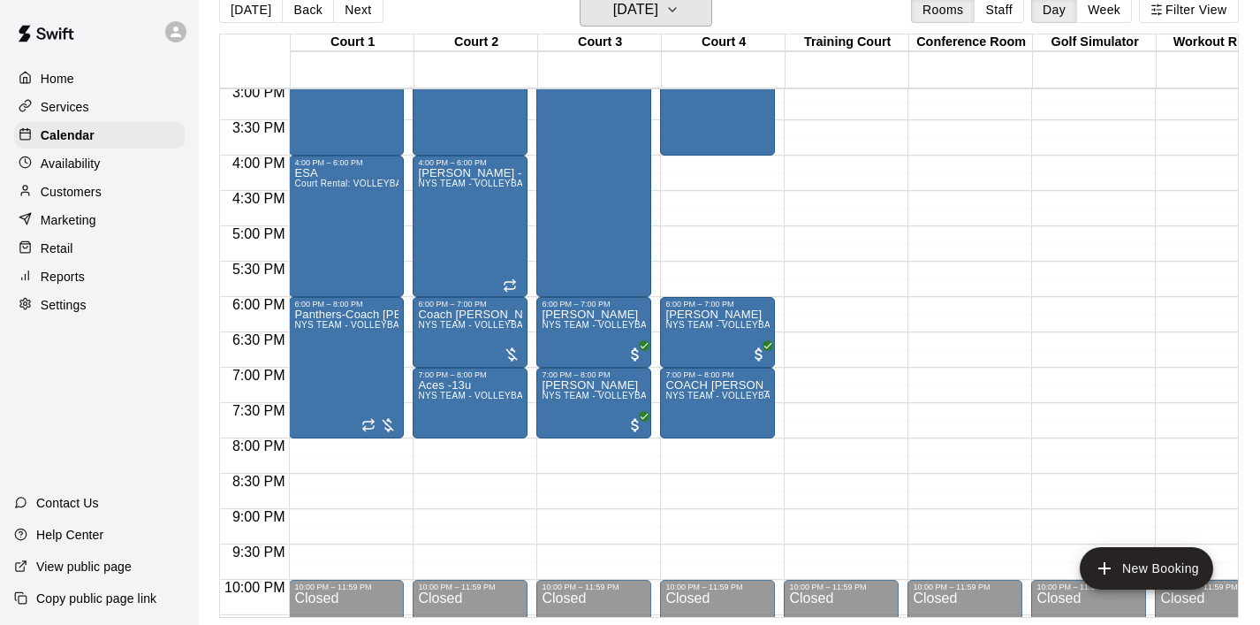
scroll to position [1066, 0]
click at [680, 19] on icon "button" at bounding box center [673, 9] width 14 height 21
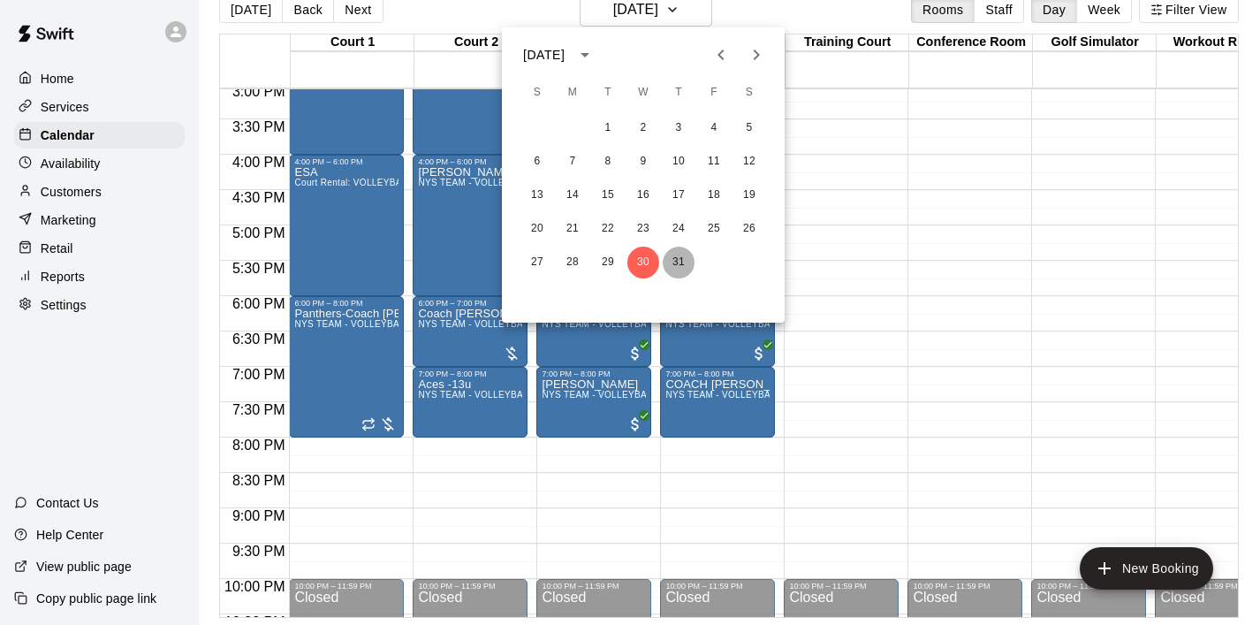
click at [673, 273] on button "31" at bounding box center [679, 263] width 32 height 32
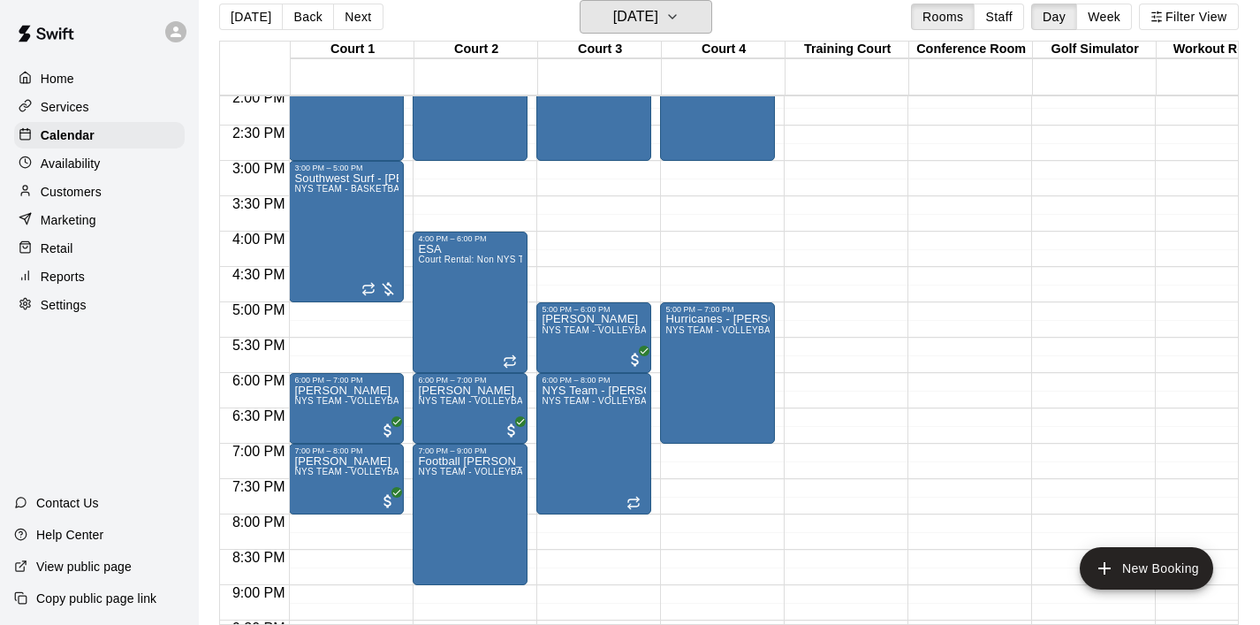
scroll to position [1001, 0]
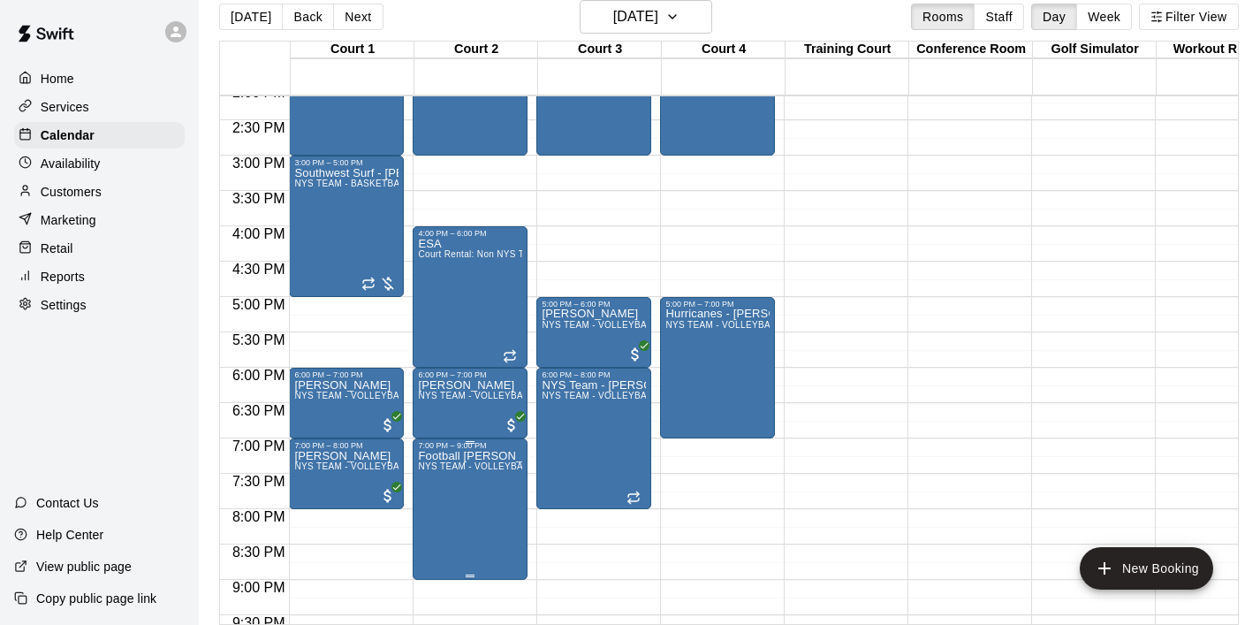
click at [438, 474] on icon "edit" at bounding box center [436, 469] width 21 height 21
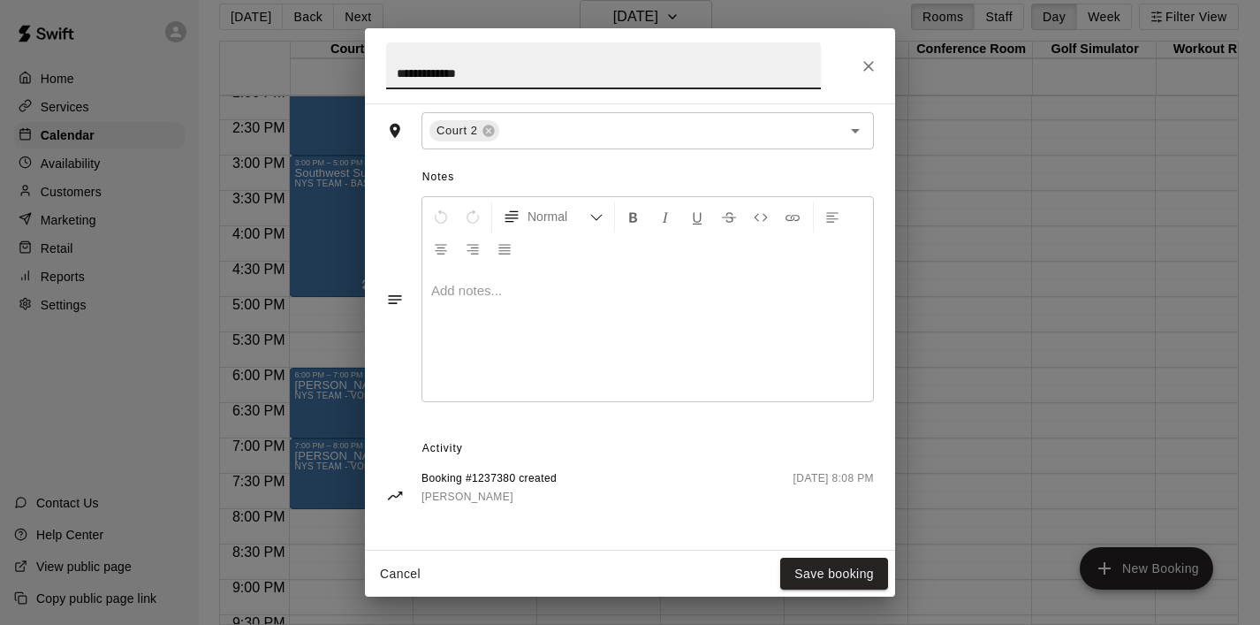
scroll to position [0, 0]
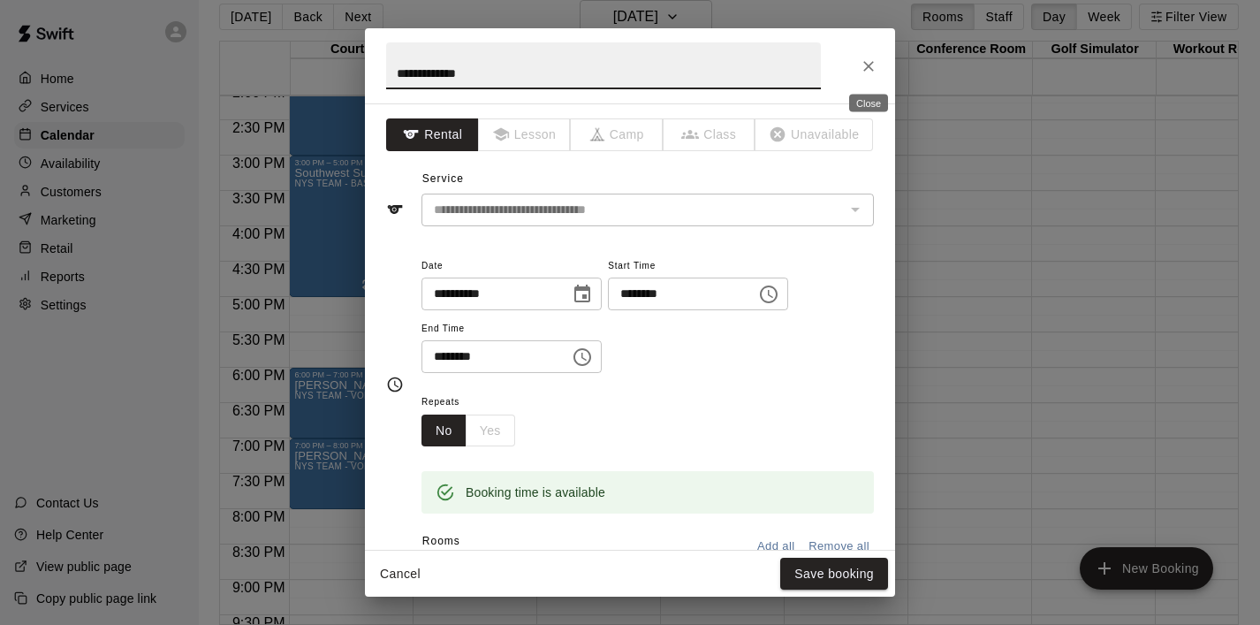
click at [872, 57] on icon "Close" at bounding box center [869, 66] width 18 height 18
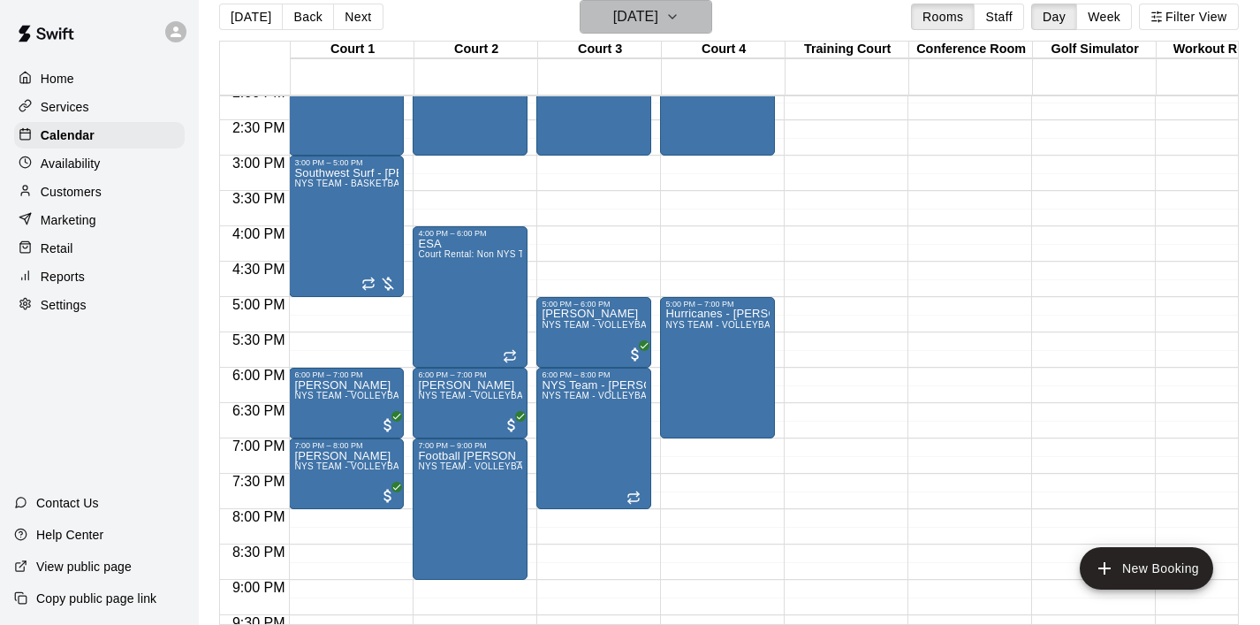
click at [680, 10] on icon "button" at bounding box center [673, 16] width 14 height 21
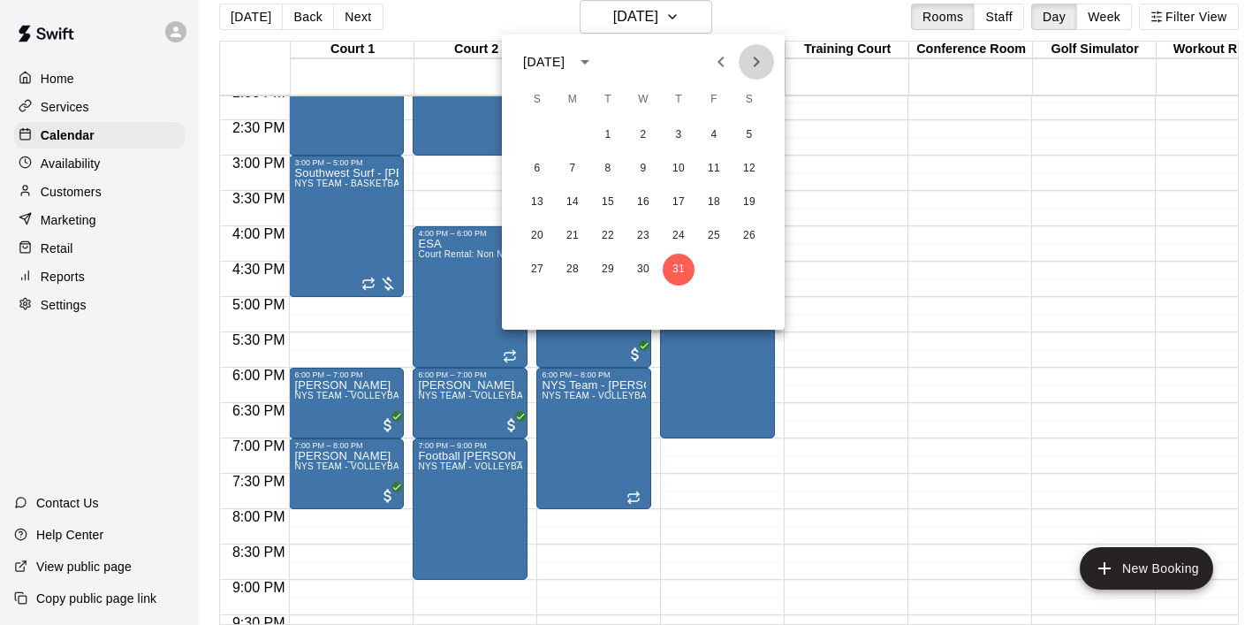
click at [753, 57] on icon "Next month" at bounding box center [756, 61] width 21 height 21
click at [712, 138] on button "1" at bounding box center [714, 135] width 32 height 32
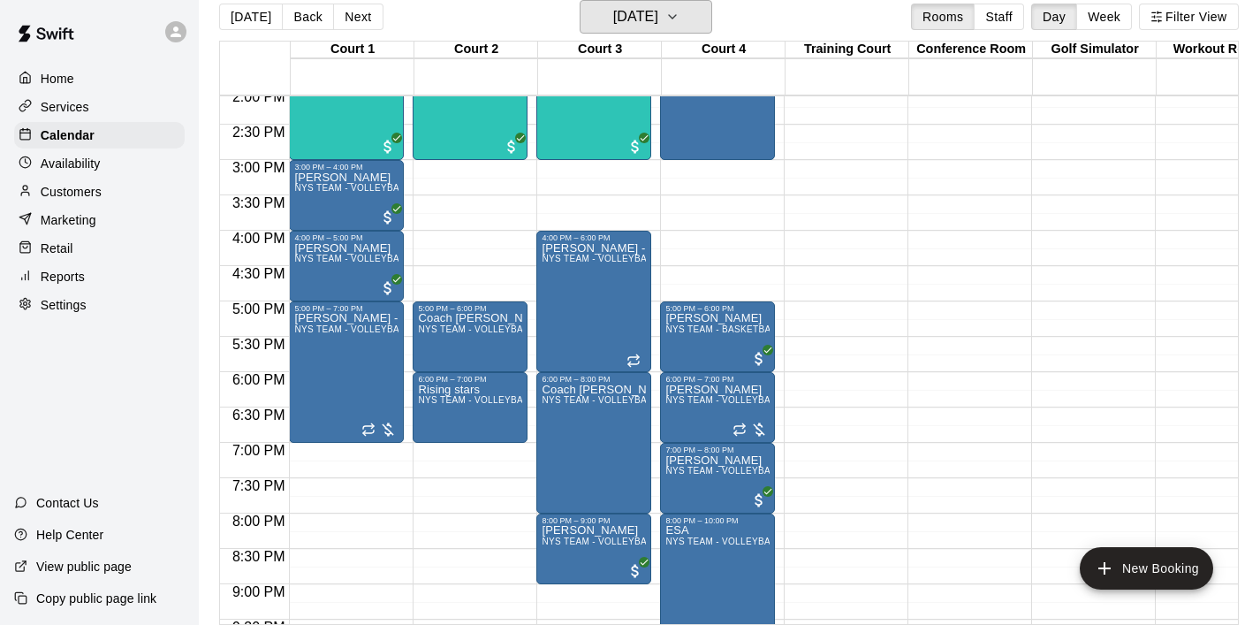
scroll to position [993, 0]
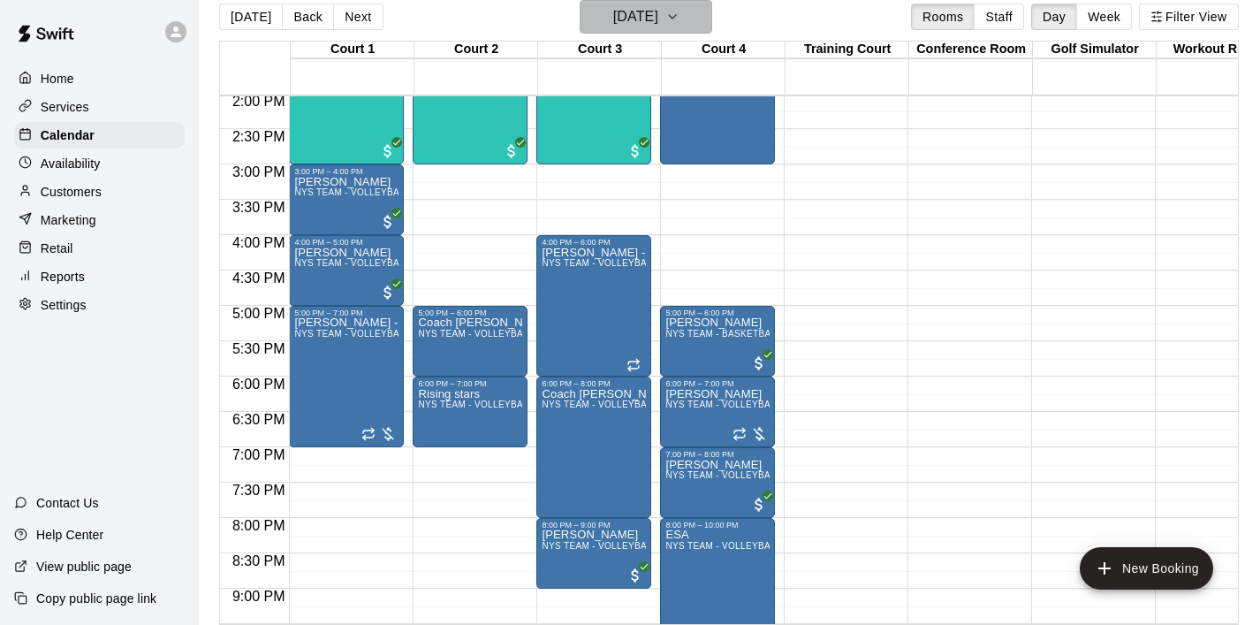
click at [699, 19] on button "Friday Aug 01" at bounding box center [646, 17] width 133 height 34
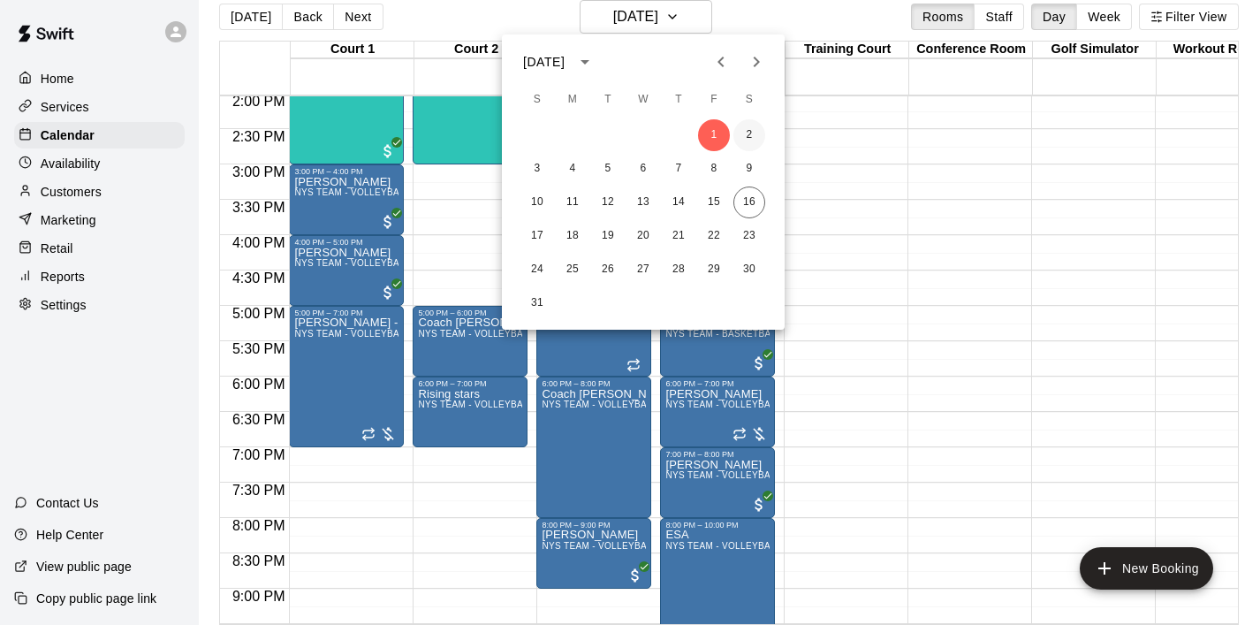
click at [747, 141] on button "2" at bounding box center [750, 135] width 32 height 32
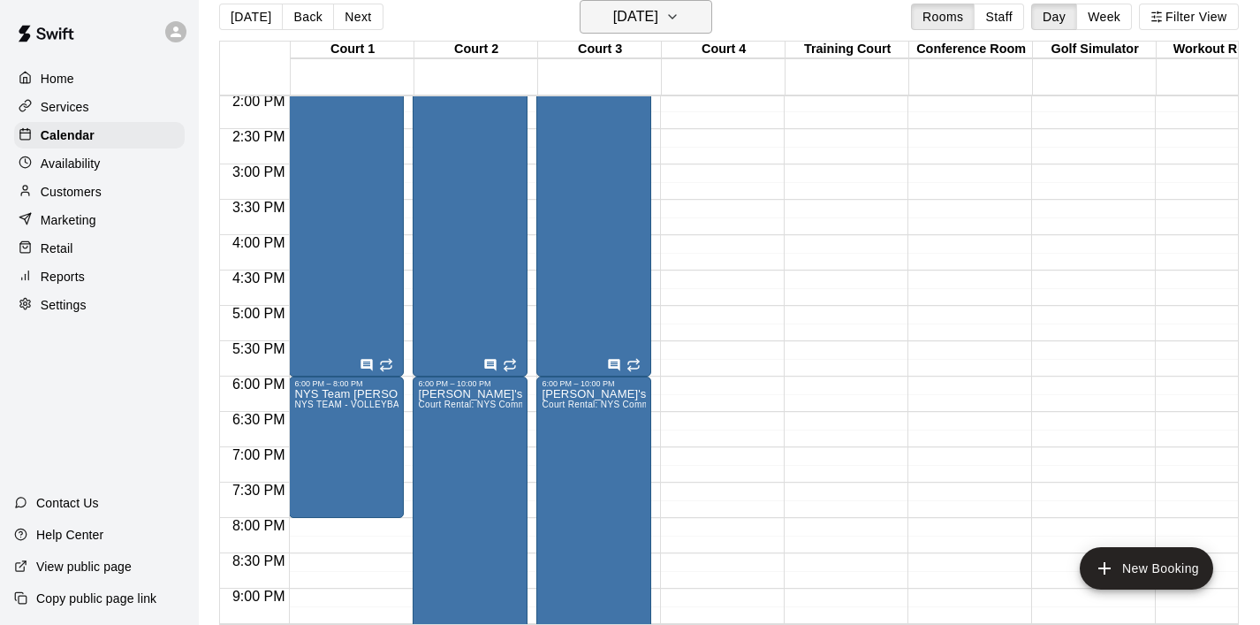
click at [709, 20] on button "Saturday Aug 02" at bounding box center [646, 17] width 133 height 34
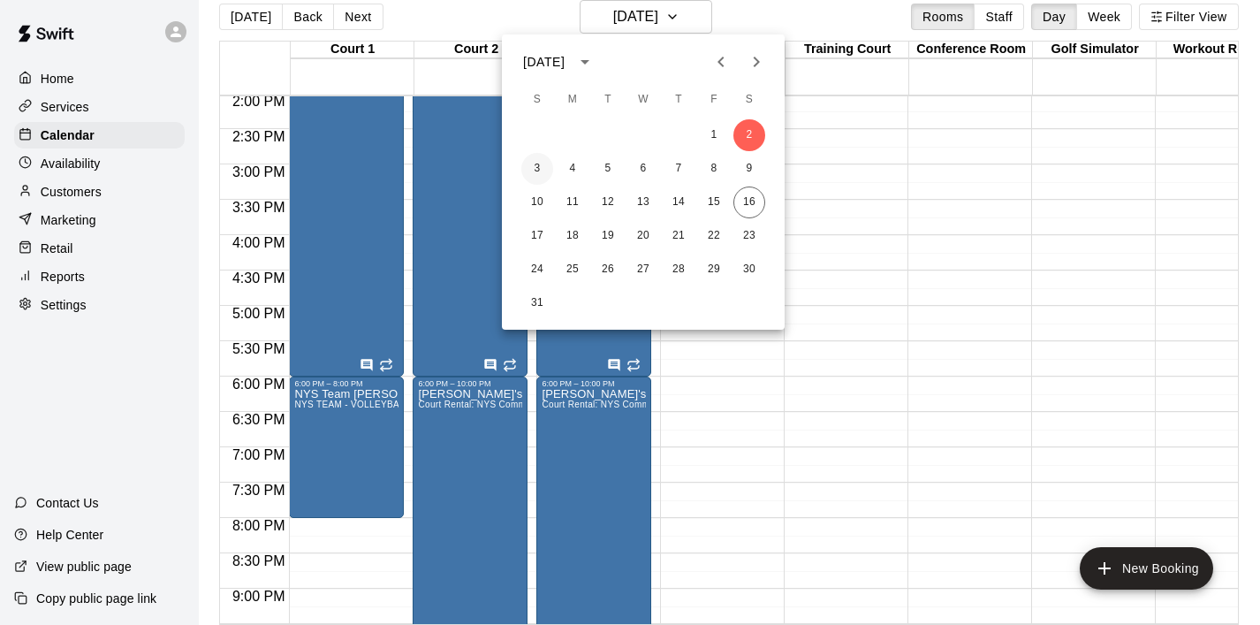
click at [544, 164] on button "3" at bounding box center [538, 169] width 32 height 32
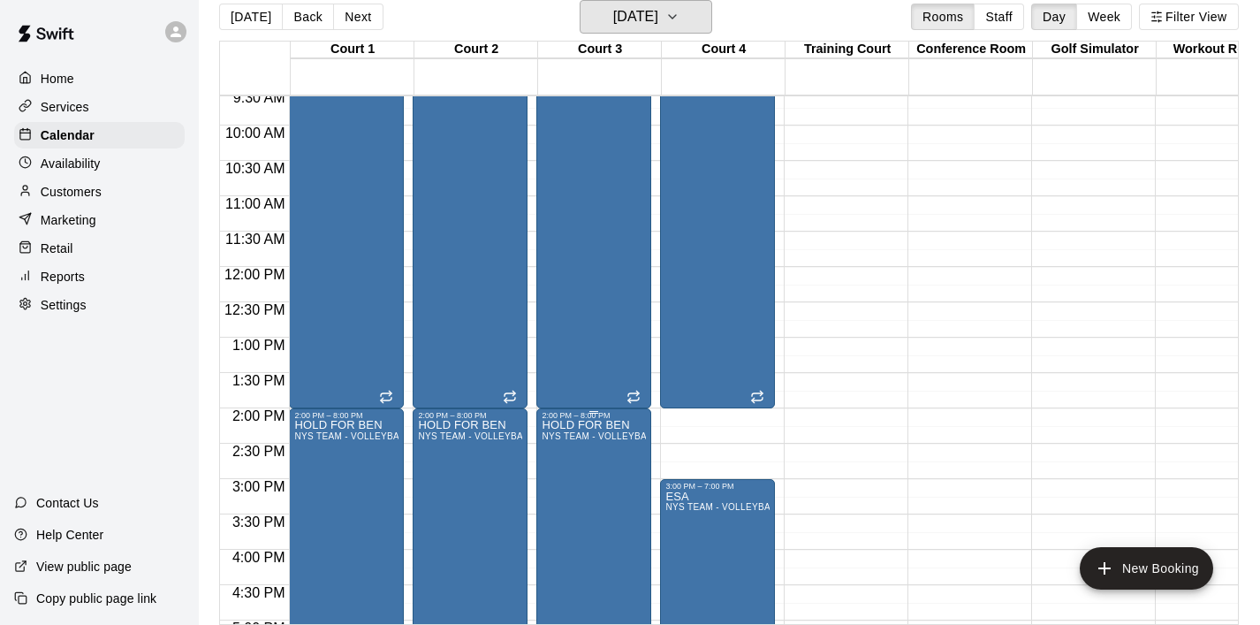
scroll to position [684, 0]
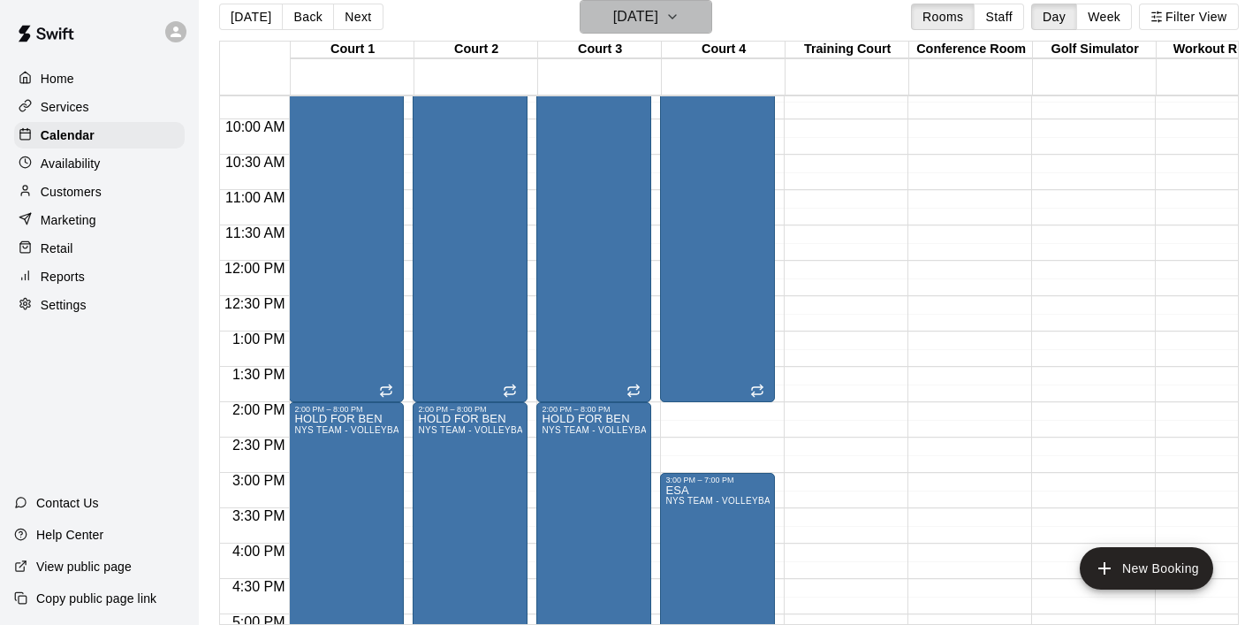
click at [680, 27] on icon "button" at bounding box center [673, 16] width 14 height 21
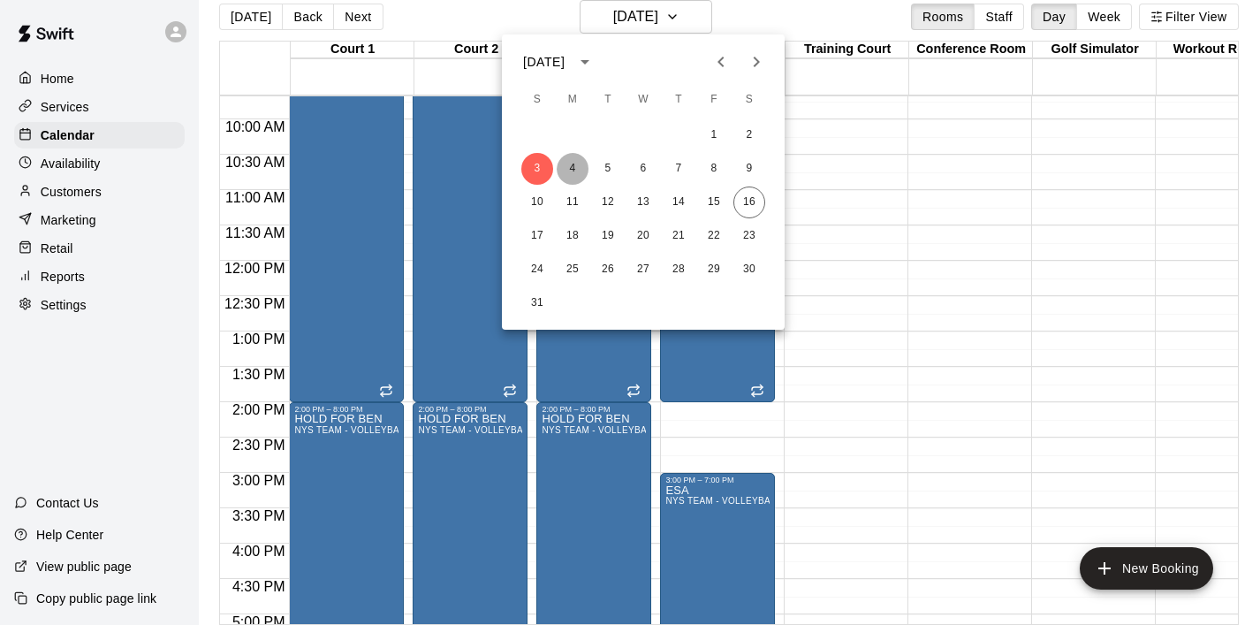
click at [573, 173] on button "4" at bounding box center [573, 169] width 32 height 32
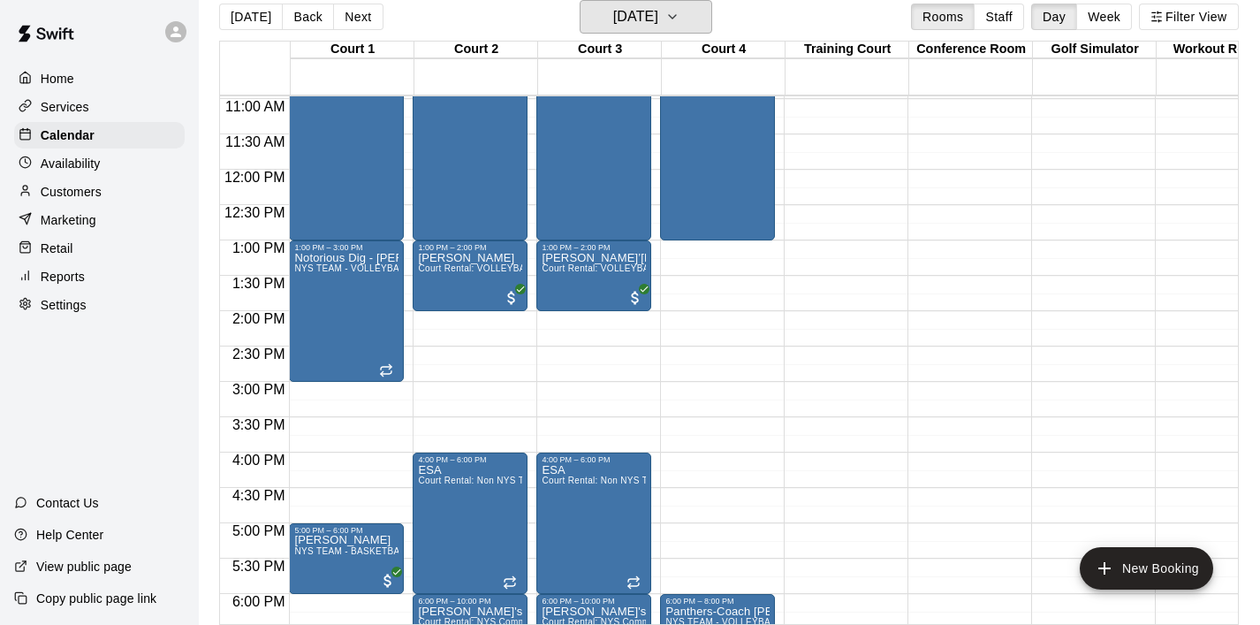
scroll to position [773, 0]
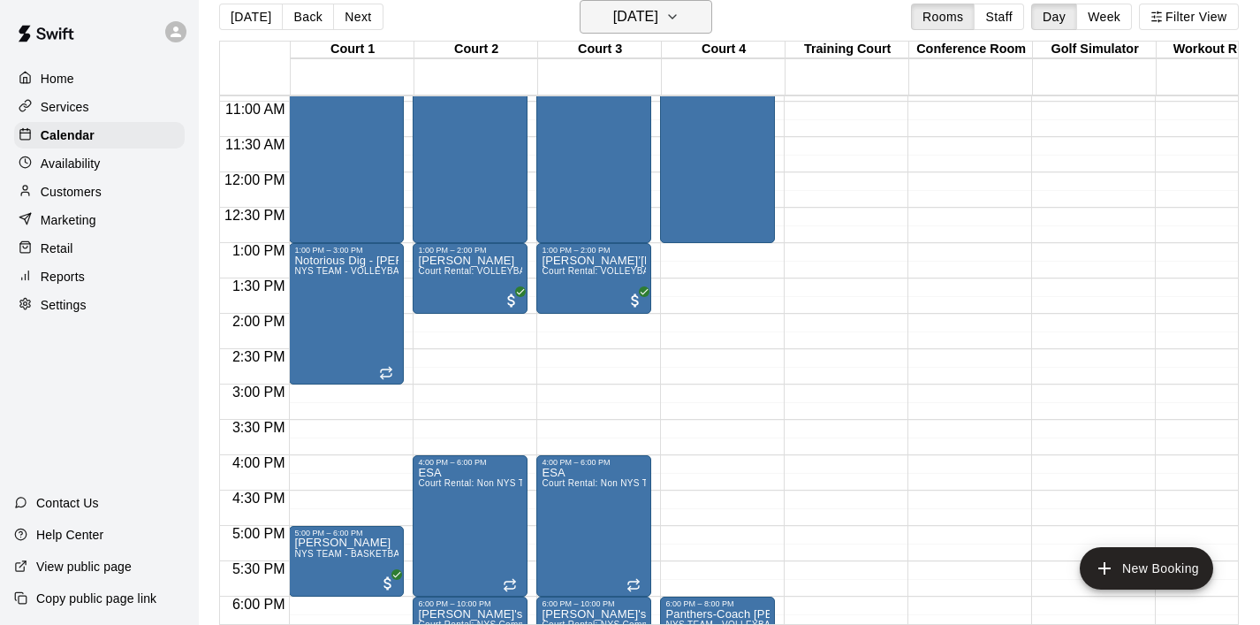
click at [680, 19] on icon "button" at bounding box center [673, 16] width 14 height 21
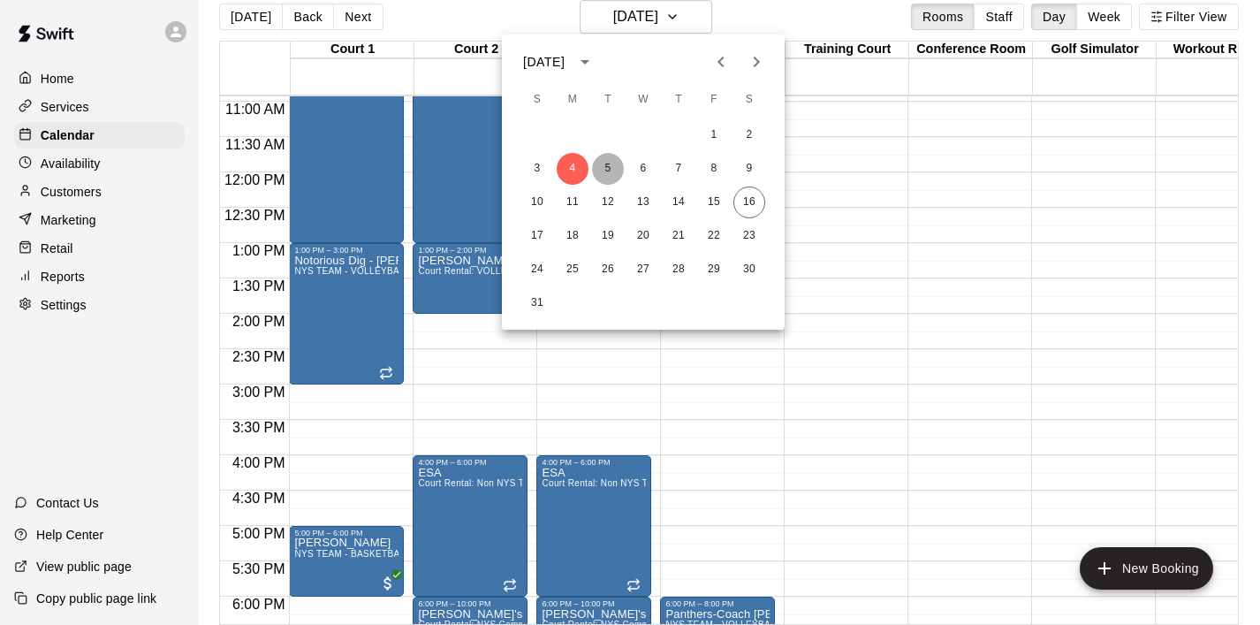
click at [604, 177] on button "5" at bounding box center [608, 169] width 32 height 32
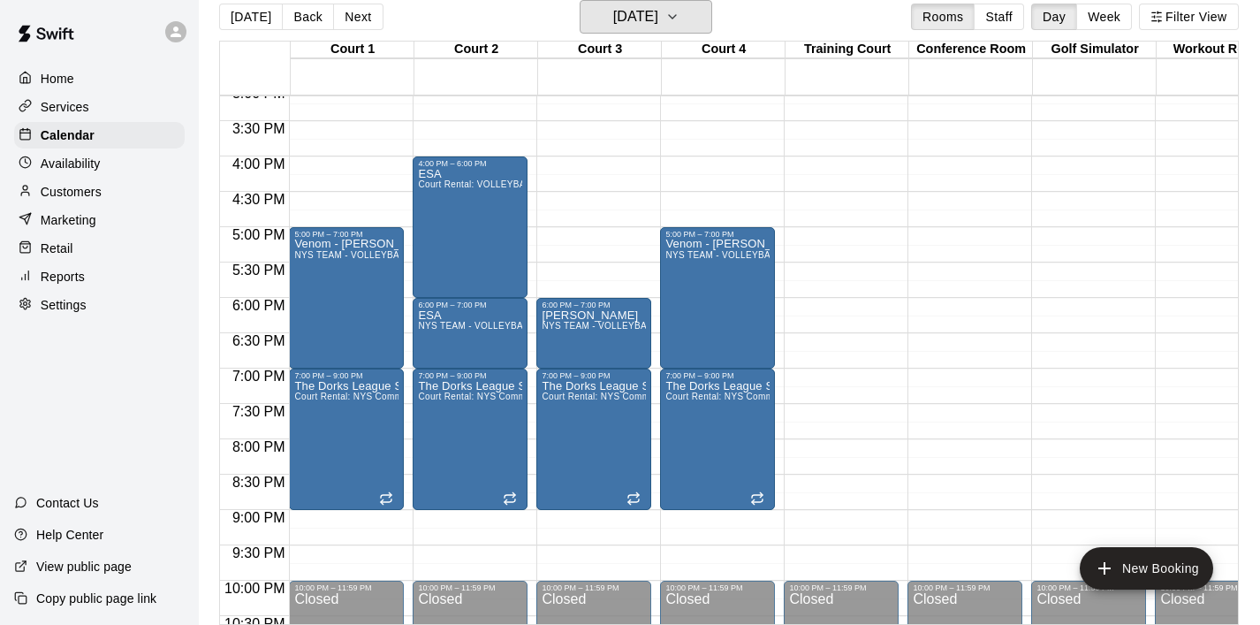
scroll to position [1077, 0]
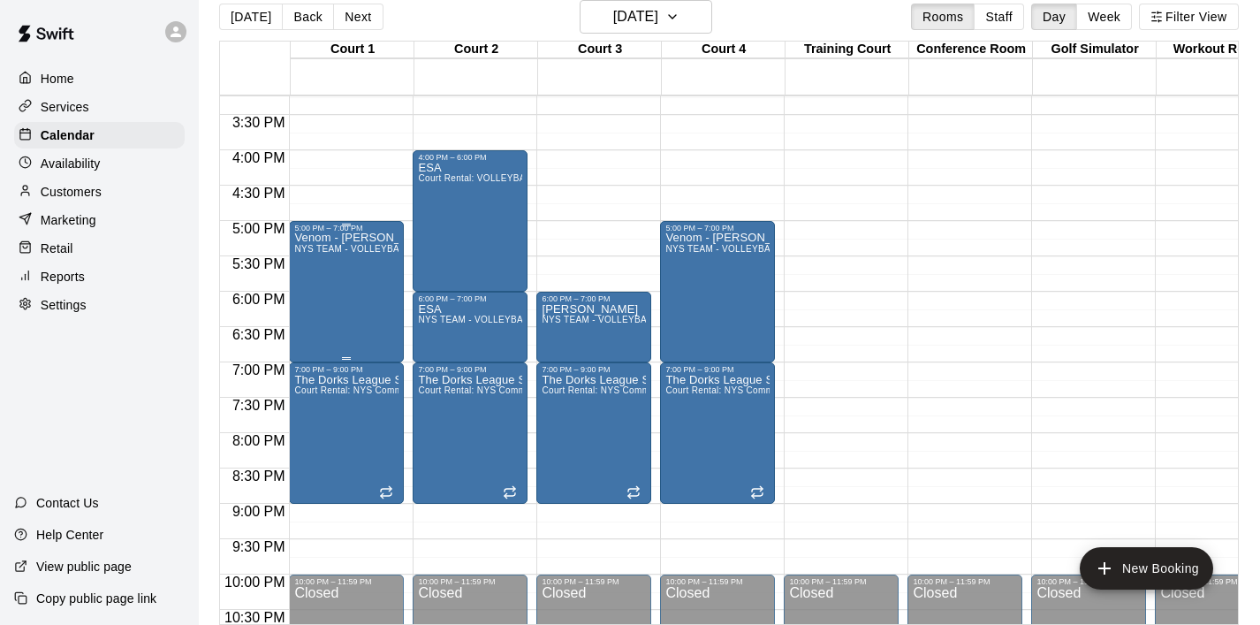
click at [330, 314] on div "Venom - Brandy Harris NYS TEAM - VOLLEYBALL (After 3 pm)" at bounding box center [346, 544] width 104 height 625
click at [321, 346] on button "delete" at bounding box center [312, 335] width 35 height 35
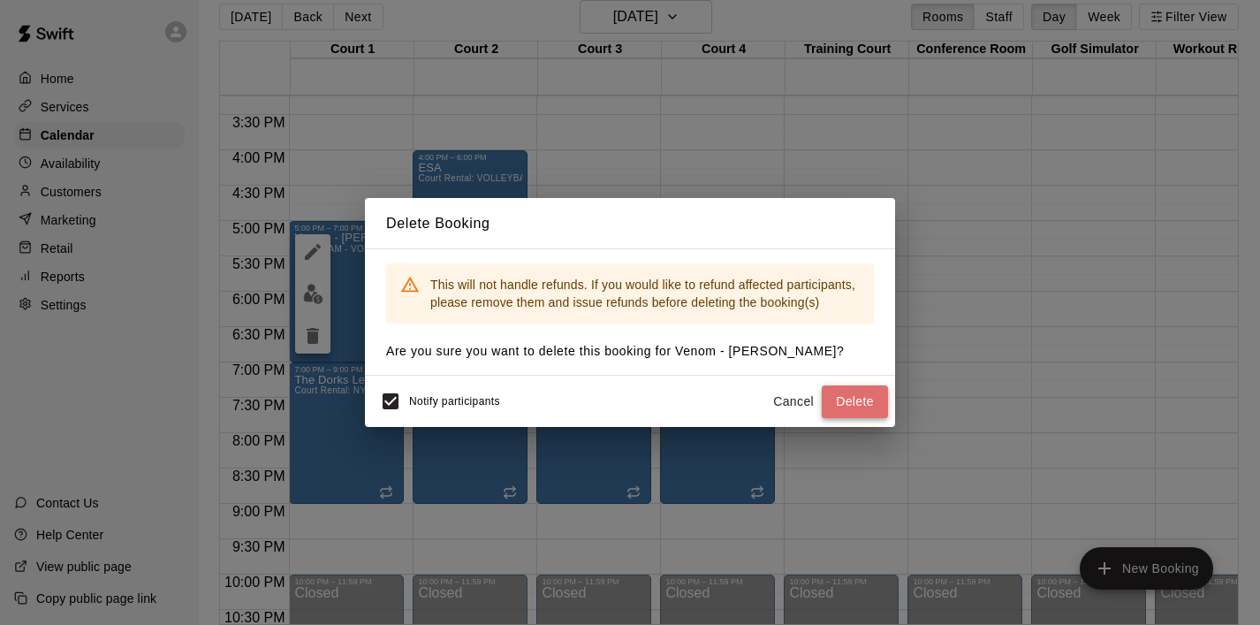
click at [846, 400] on button "Delete" at bounding box center [855, 401] width 66 height 33
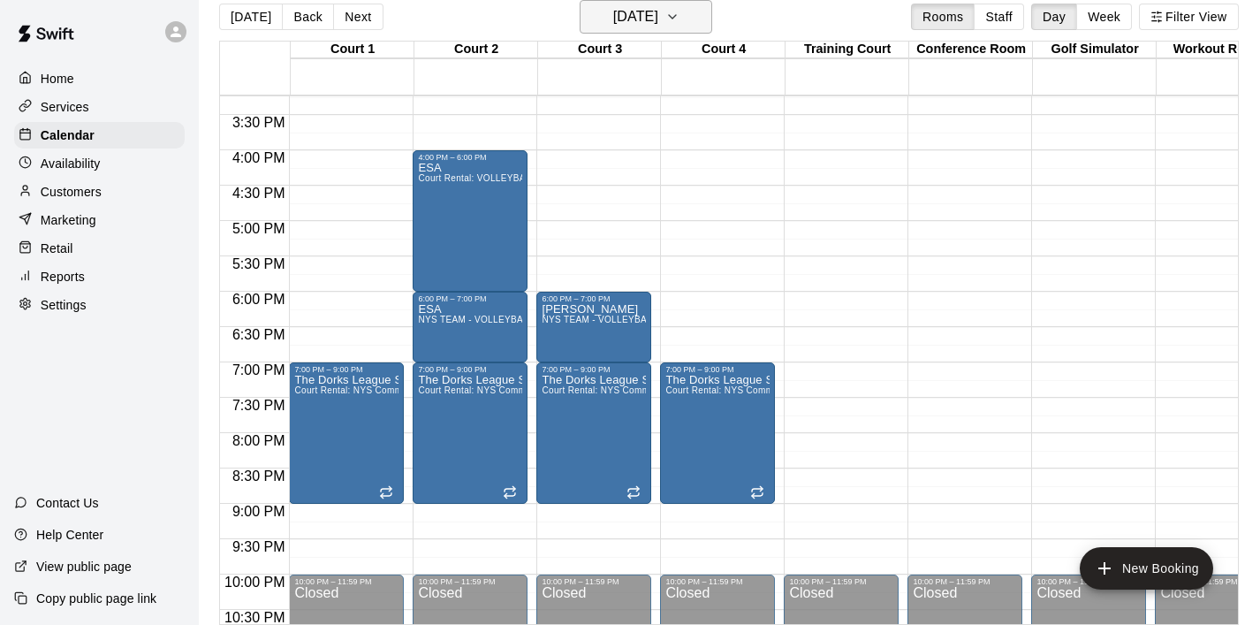
click at [676, 18] on icon "button" at bounding box center [672, 17] width 7 height 4
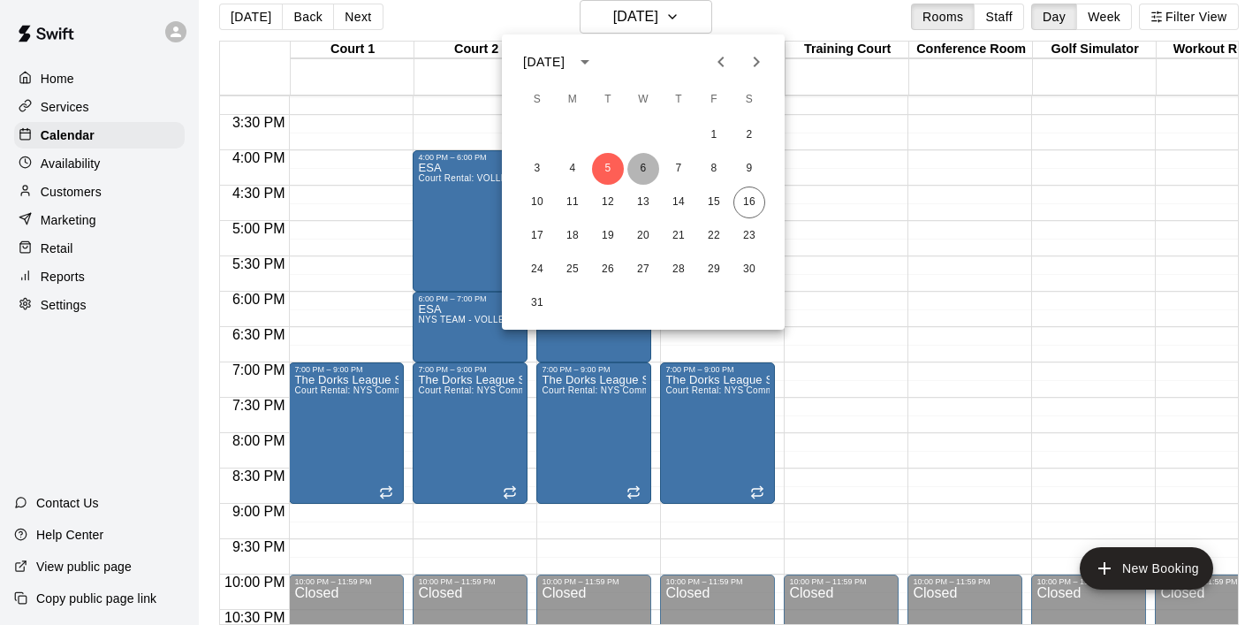
click at [639, 164] on button "6" at bounding box center [644, 169] width 32 height 32
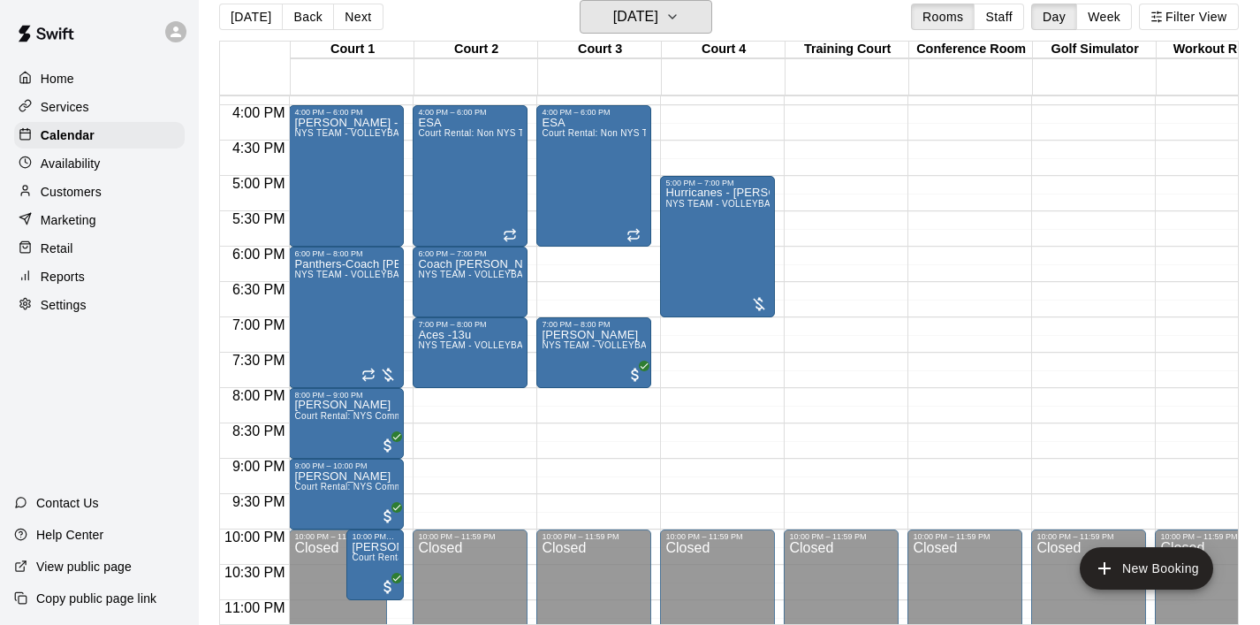
scroll to position [1131, 0]
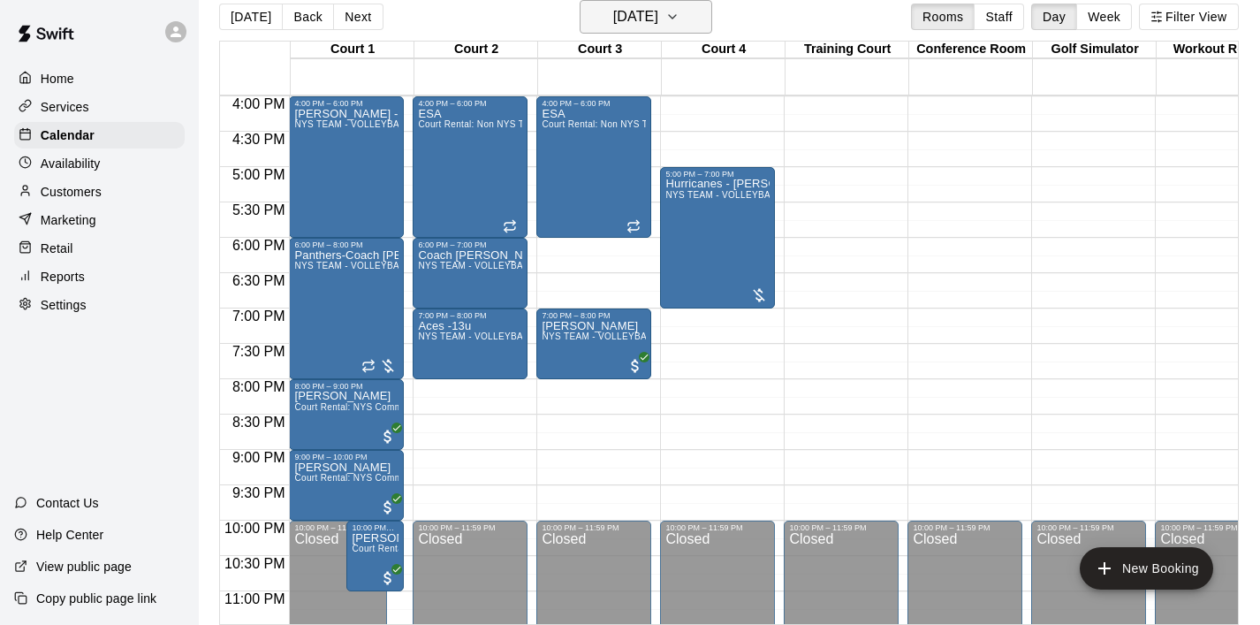
click at [680, 23] on icon "button" at bounding box center [673, 16] width 14 height 21
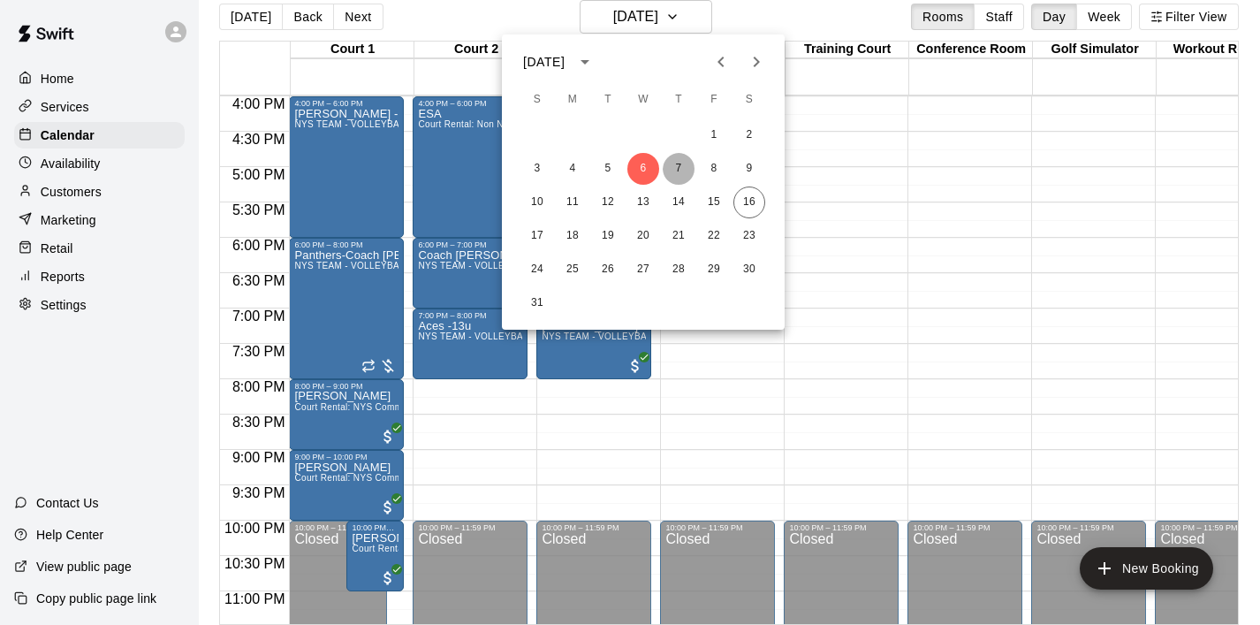
click at [677, 169] on button "7" at bounding box center [679, 169] width 32 height 32
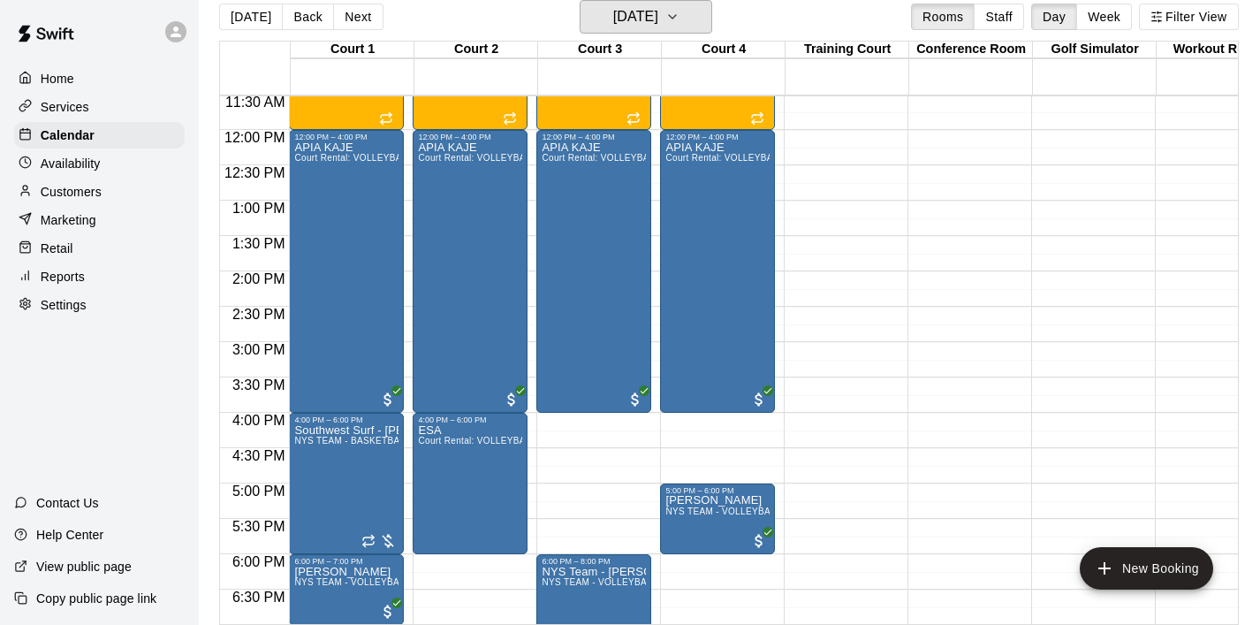
scroll to position [814, 0]
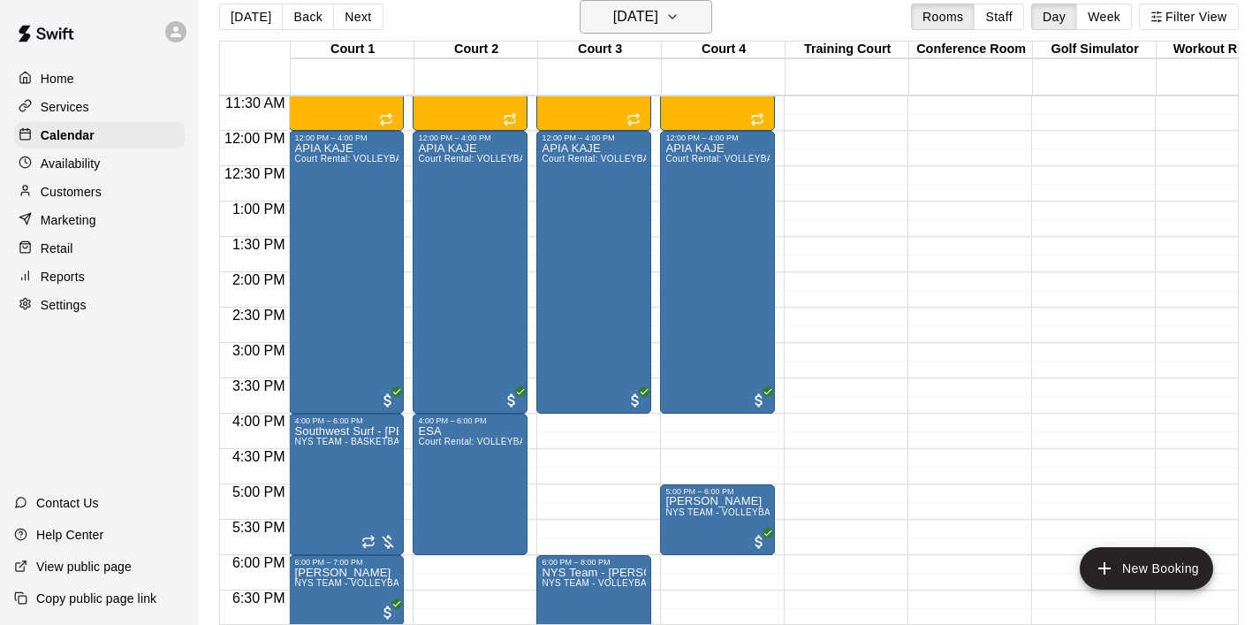
click at [680, 18] on icon "button" at bounding box center [673, 16] width 14 height 21
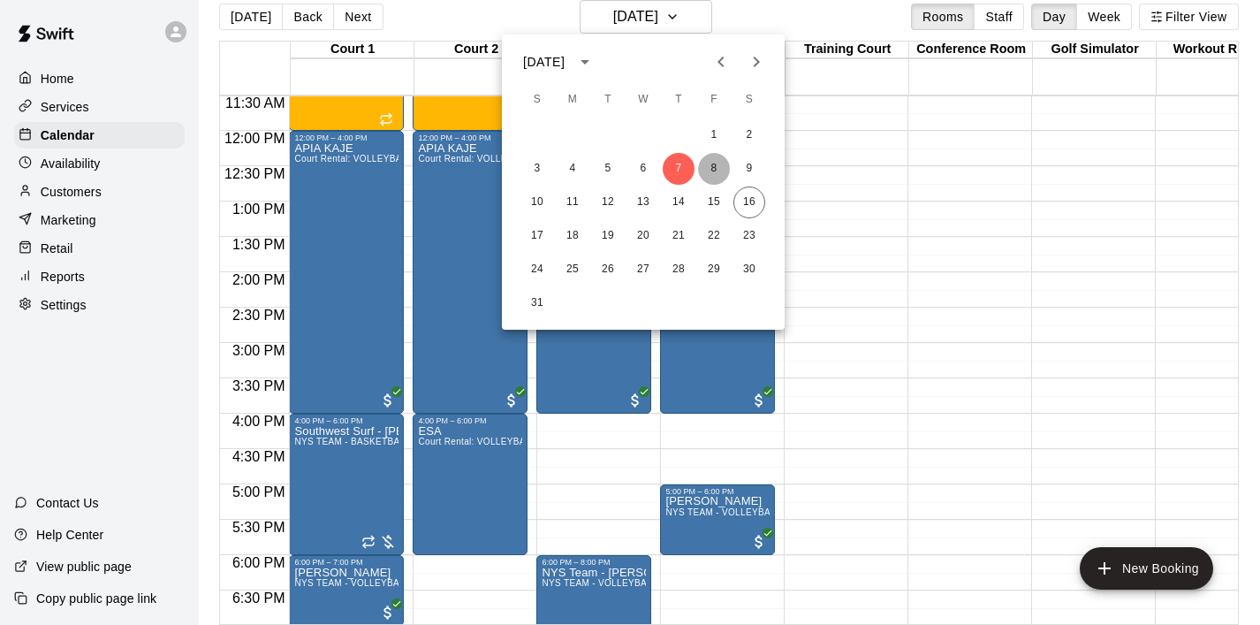
click at [719, 167] on button "8" at bounding box center [714, 169] width 32 height 32
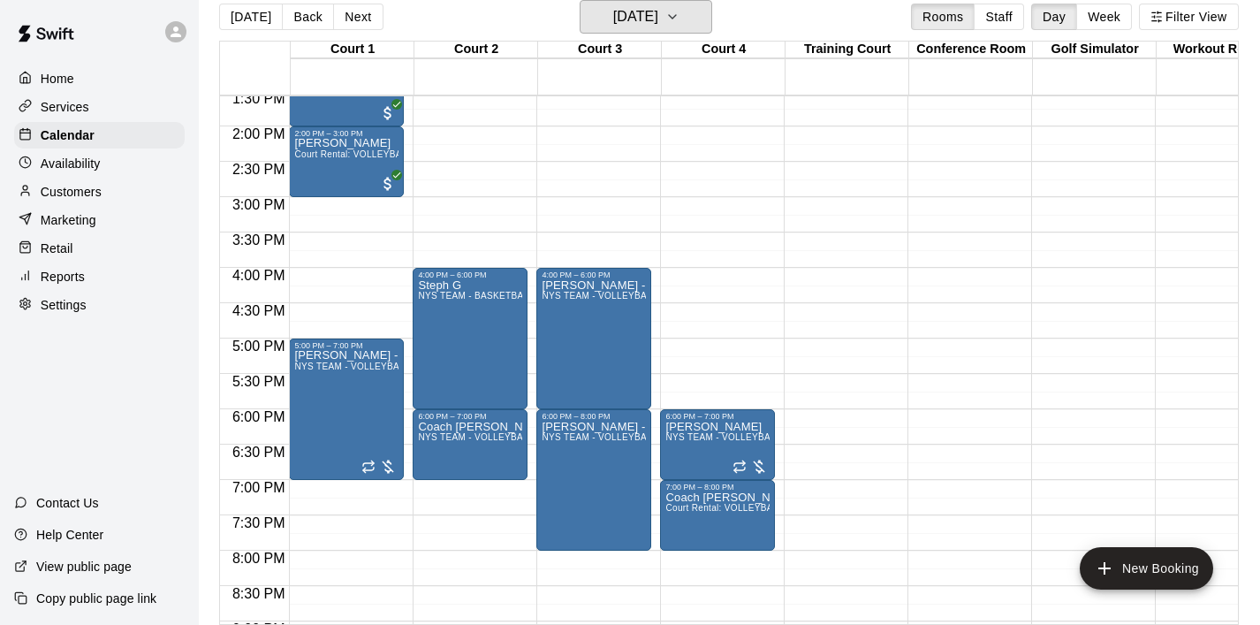
scroll to position [966, 0]
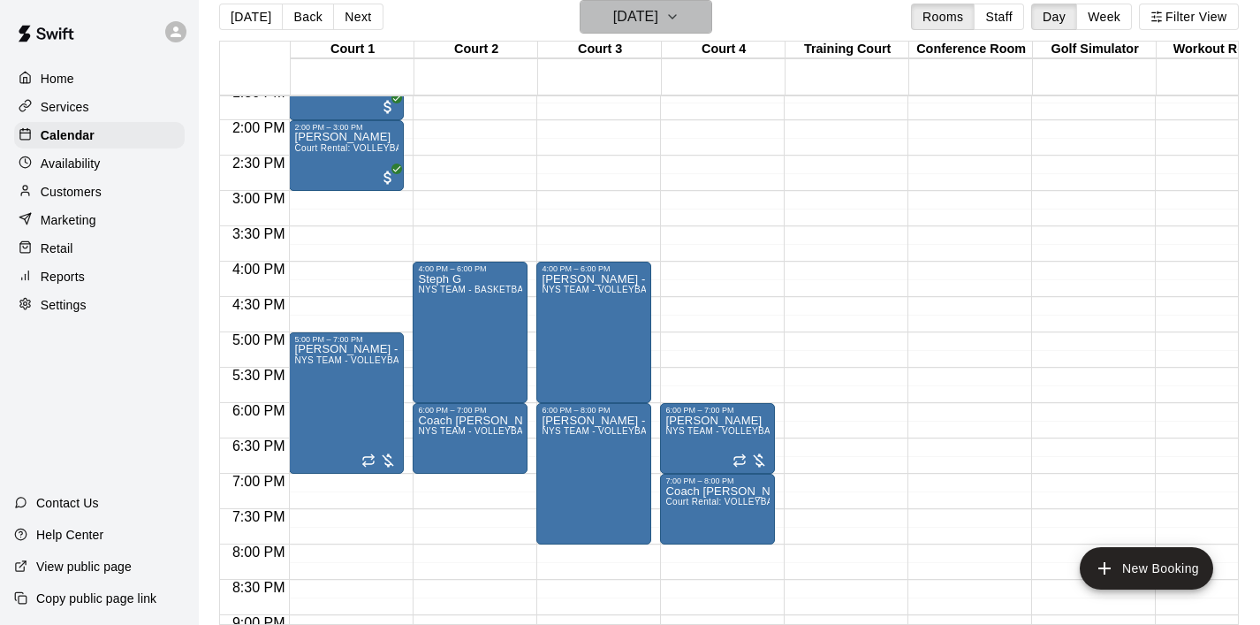
click at [680, 22] on icon "button" at bounding box center [673, 16] width 14 height 21
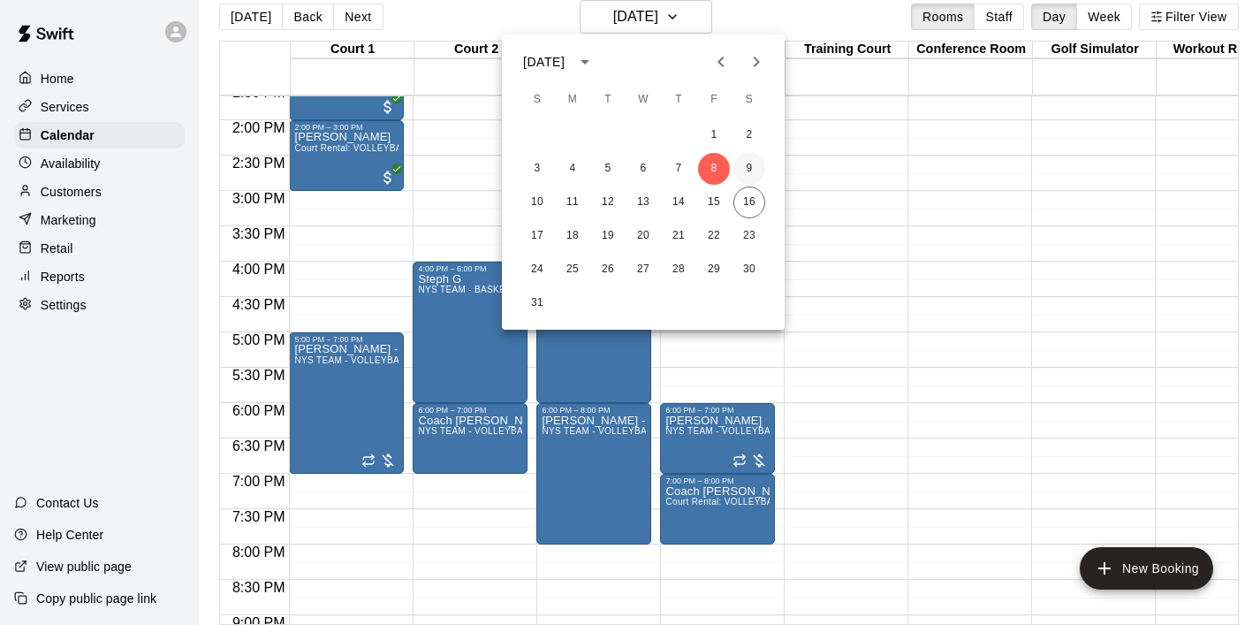
click at [745, 163] on button "9" at bounding box center [750, 169] width 32 height 32
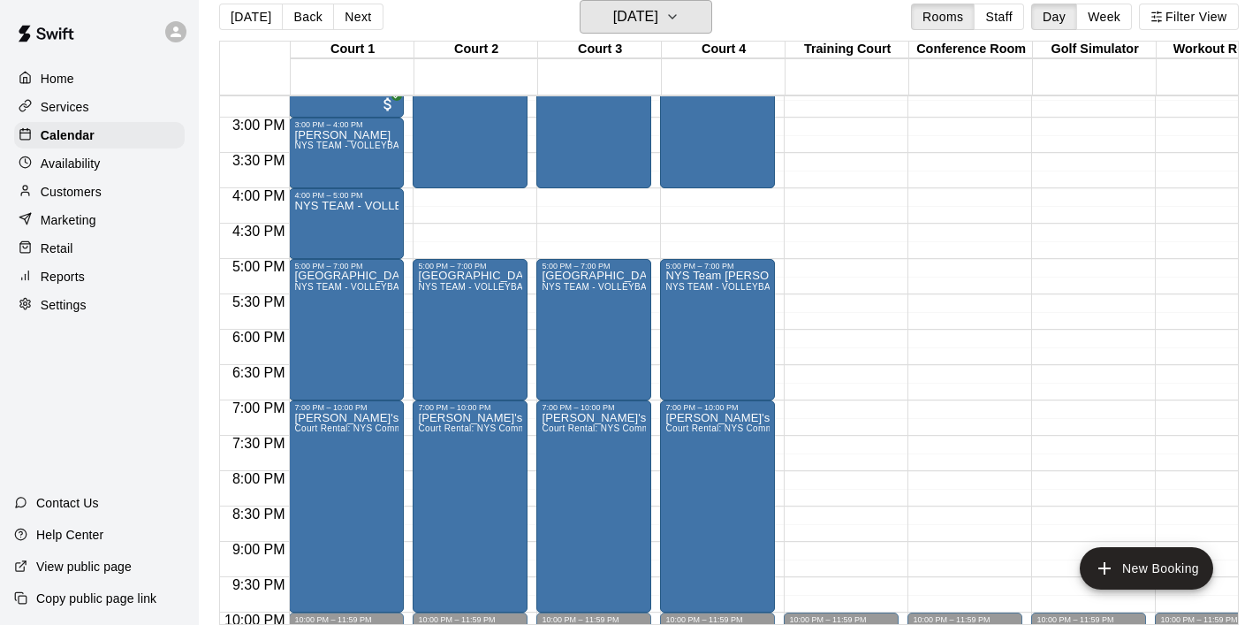
scroll to position [1040, 0]
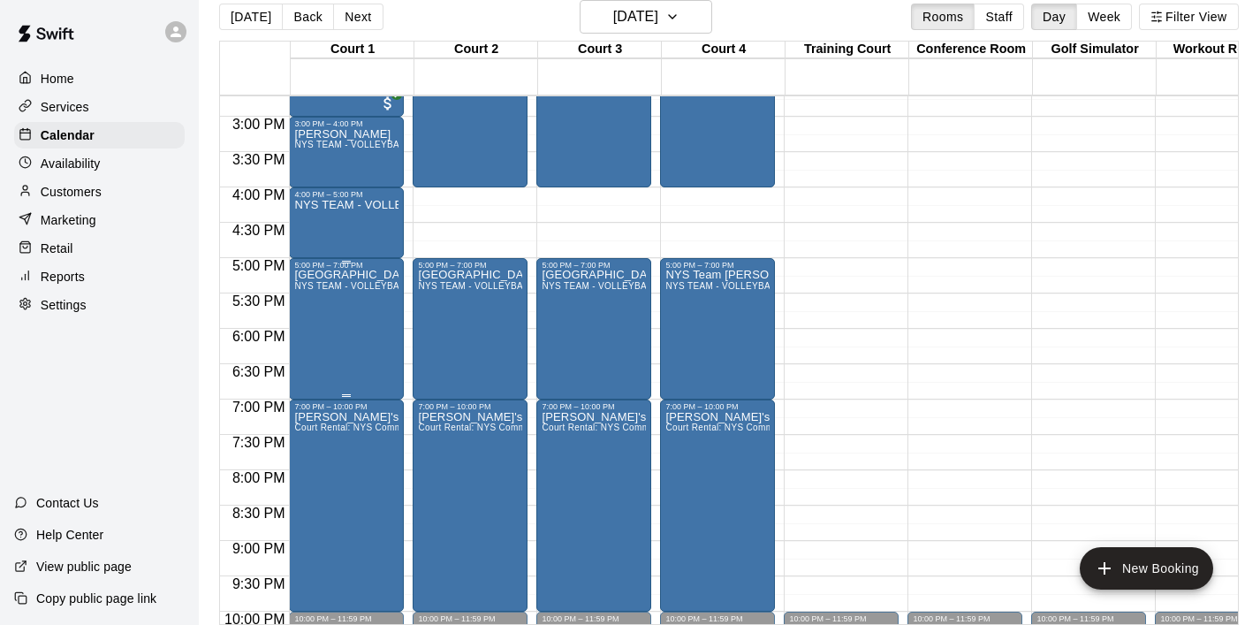
click at [374, 340] on div "Athletes Village NYS TEAM - VOLLEYBALL (After 3 pm)" at bounding box center [346, 582] width 104 height 625
click at [316, 374] on icon "delete" at bounding box center [313, 373] width 12 height 16
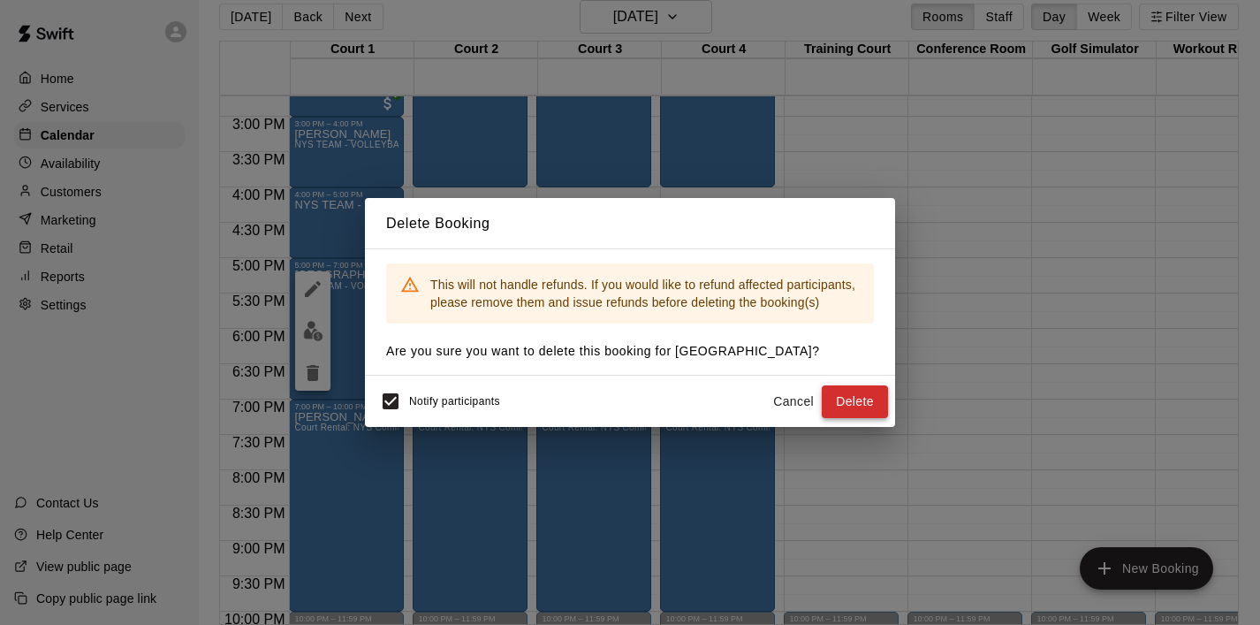
click at [846, 404] on button "Delete" at bounding box center [855, 401] width 66 height 33
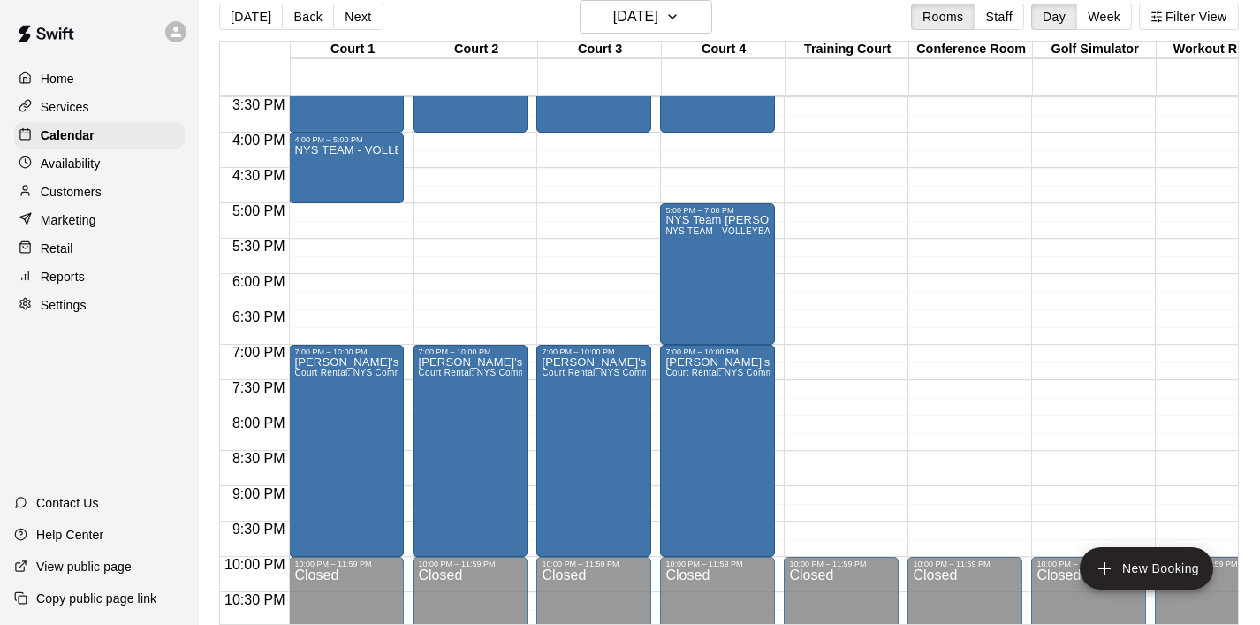
scroll to position [1098, 0]
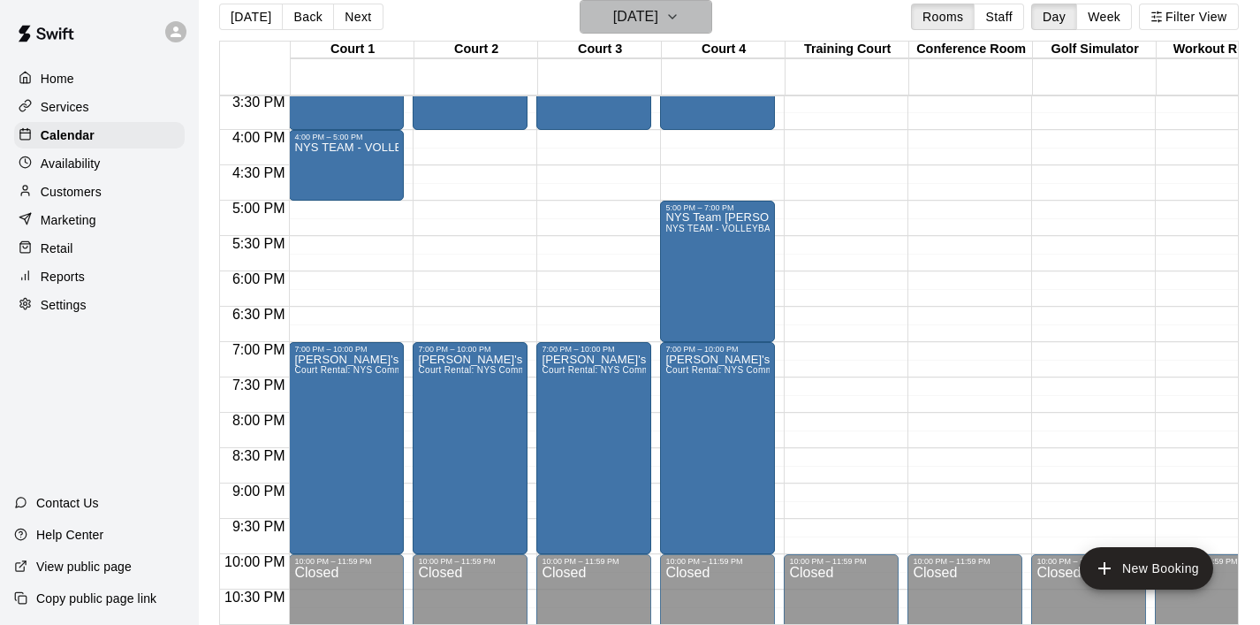
click at [680, 16] on icon "button" at bounding box center [673, 16] width 14 height 21
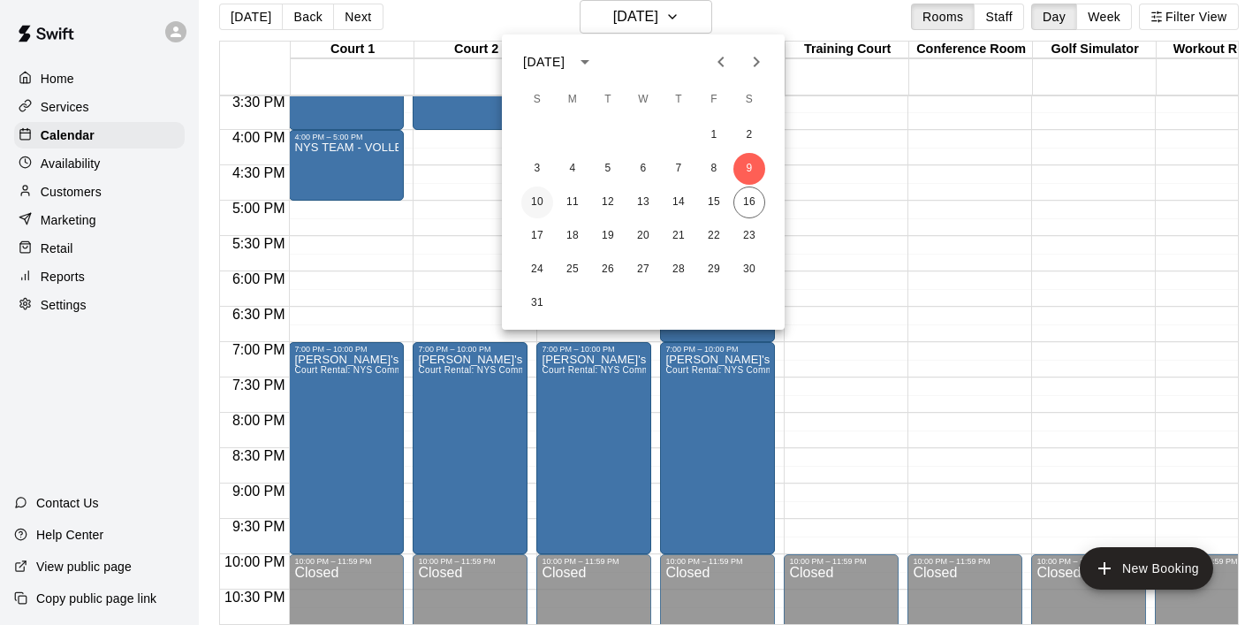
click at [535, 203] on button "10" at bounding box center [538, 203] width 32 height 32
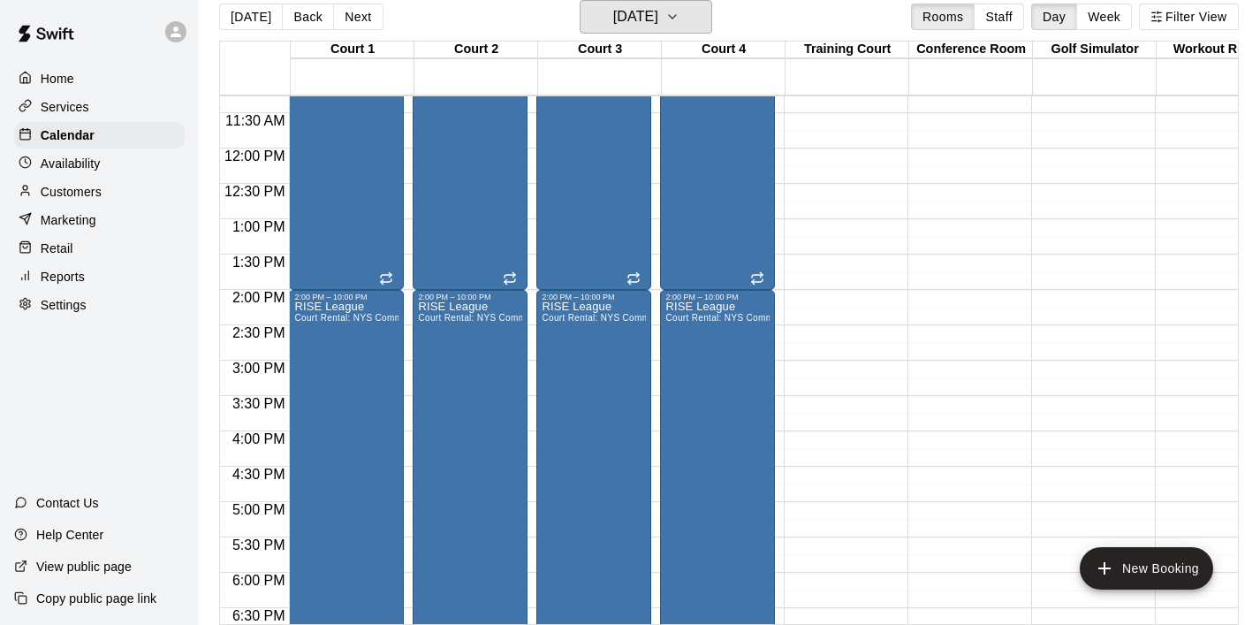
scroll to position [799, 0]
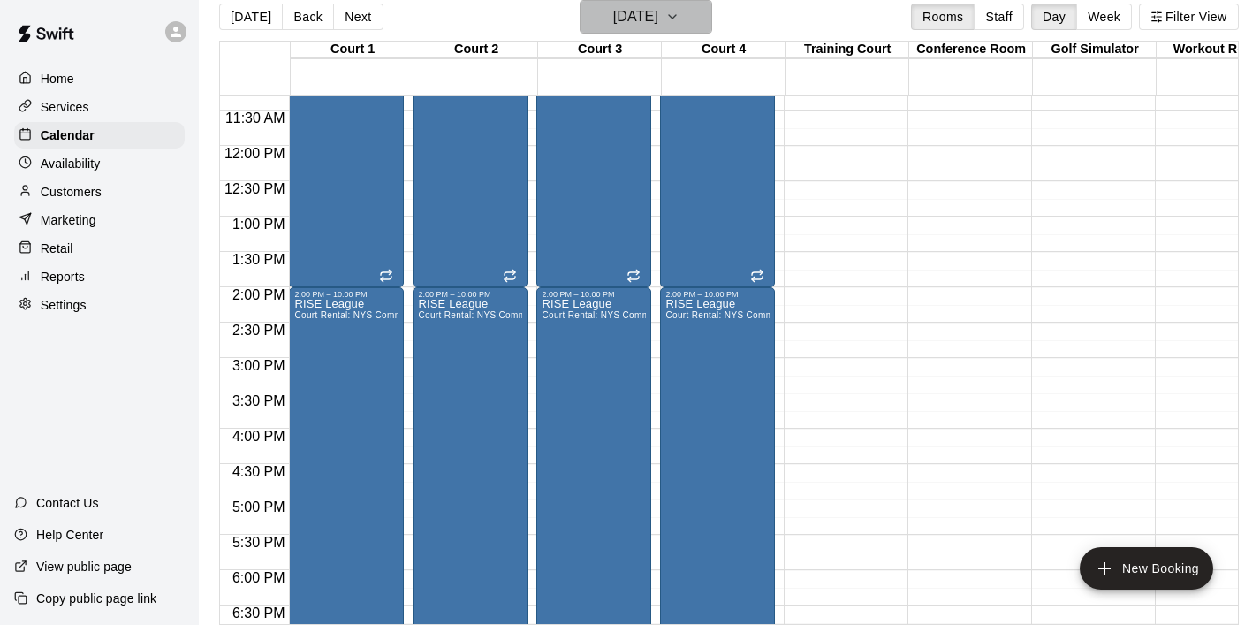
click at [680, 23] on icon "button" at bounding box center [673, 16] width 14 height 21
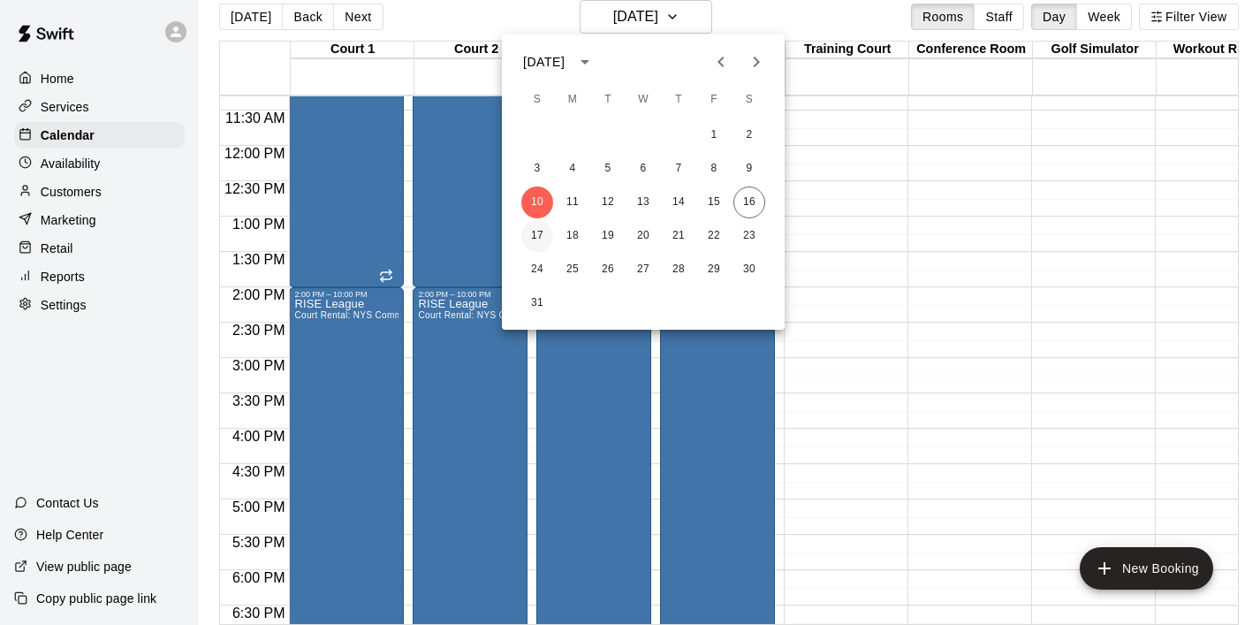
click at [540, 240] on button "17" at bounding box center [538, 236] width 32 height 32
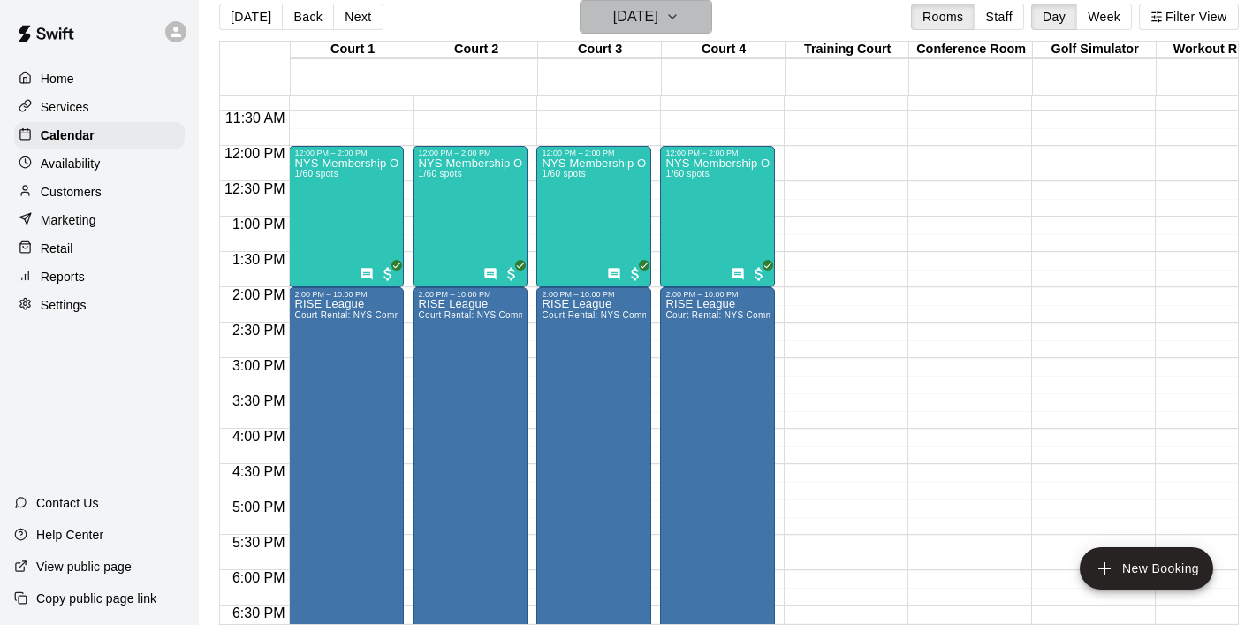
click at [680, 14] on icon "button" at bounding box center [673, 16] width 14 height 21
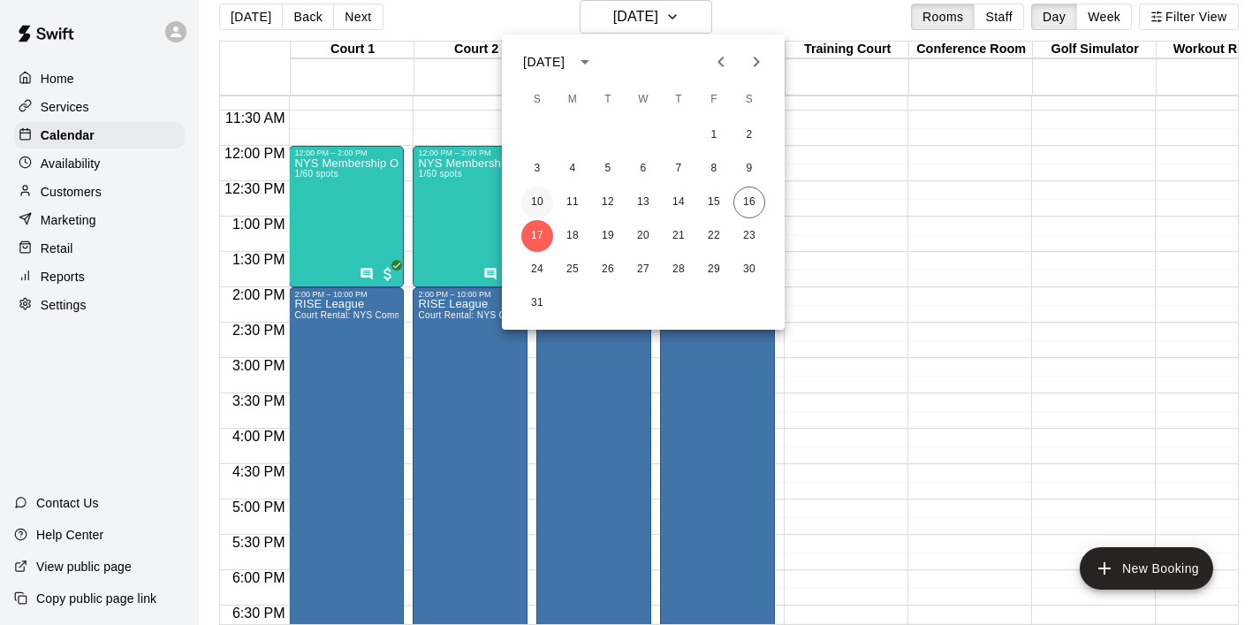
click at [531, 200] on button "10" at bounding box center [538, 203] width 32 height 32
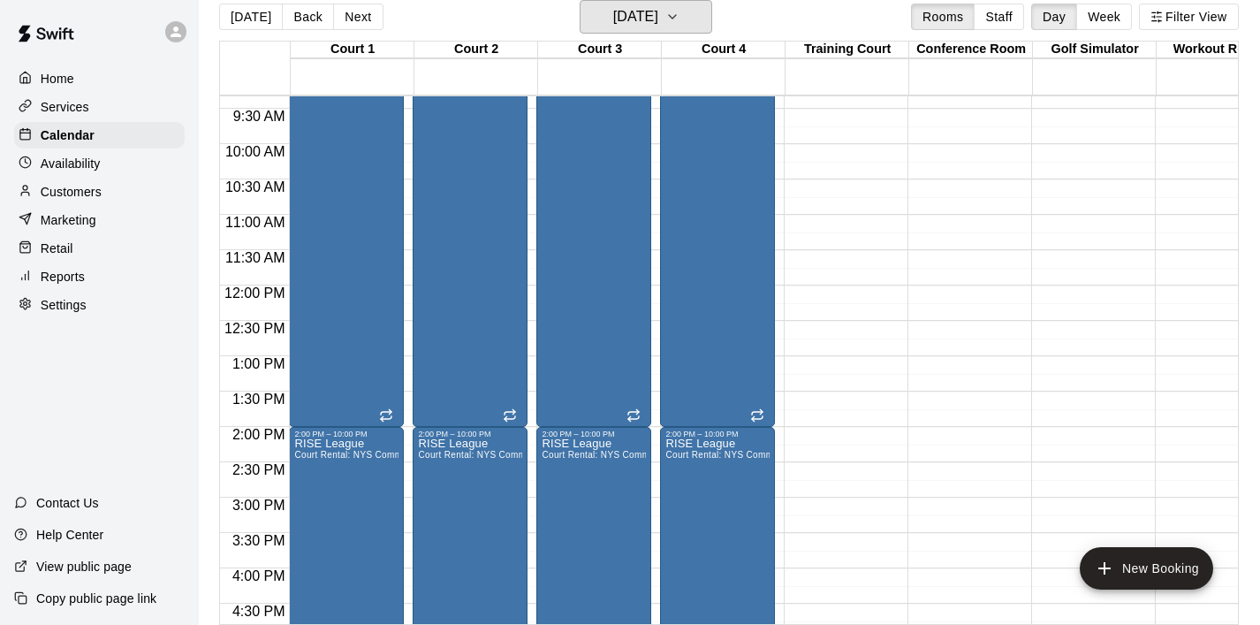
scroll to position [568, 0]
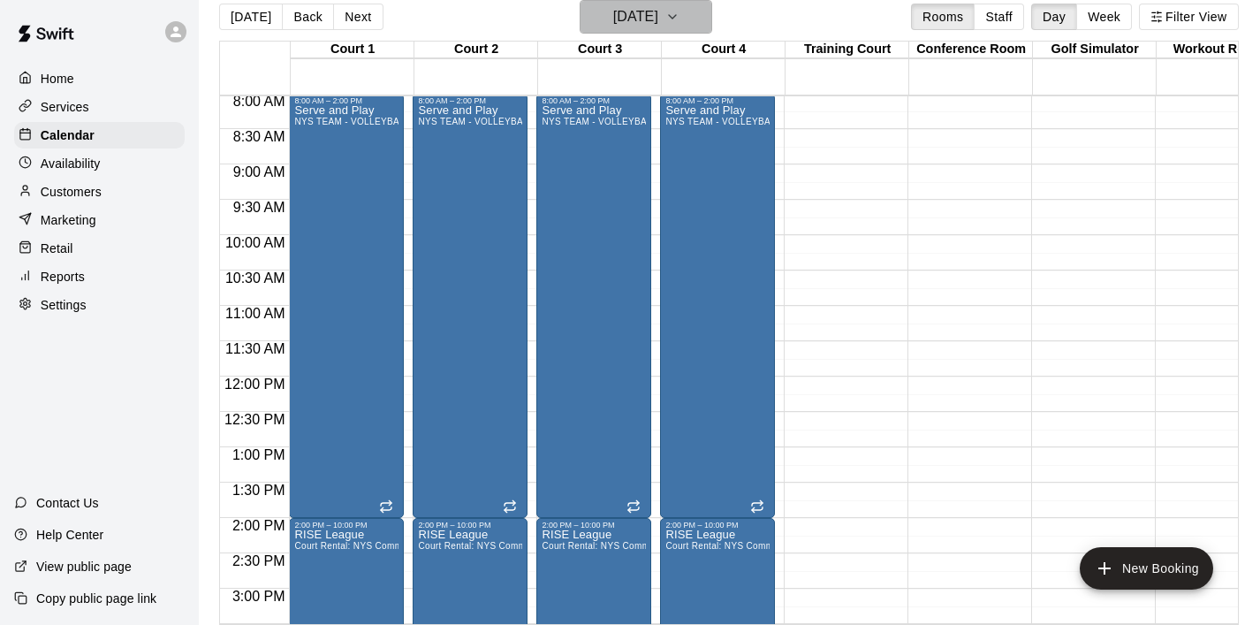
click at [697, 28] on button "Sunday Aug 10" at bounding box center [646, 17] width 133 height 34
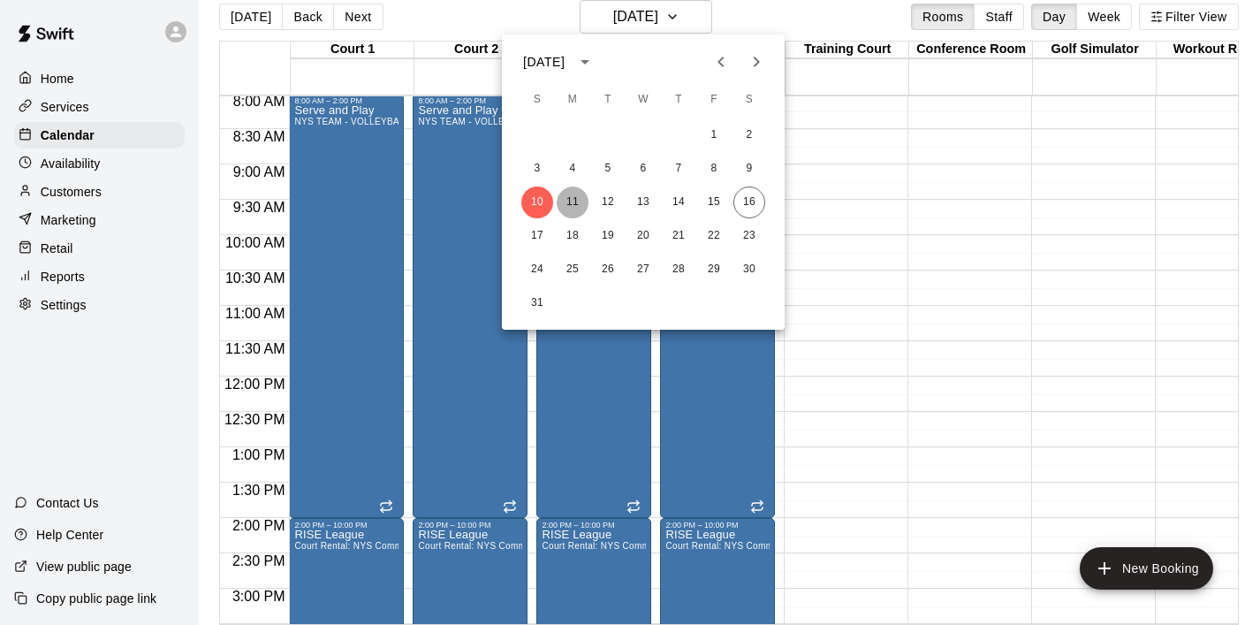
click at [566, 202] on button "11" at bounding box center [573, 203] width 32 height 32
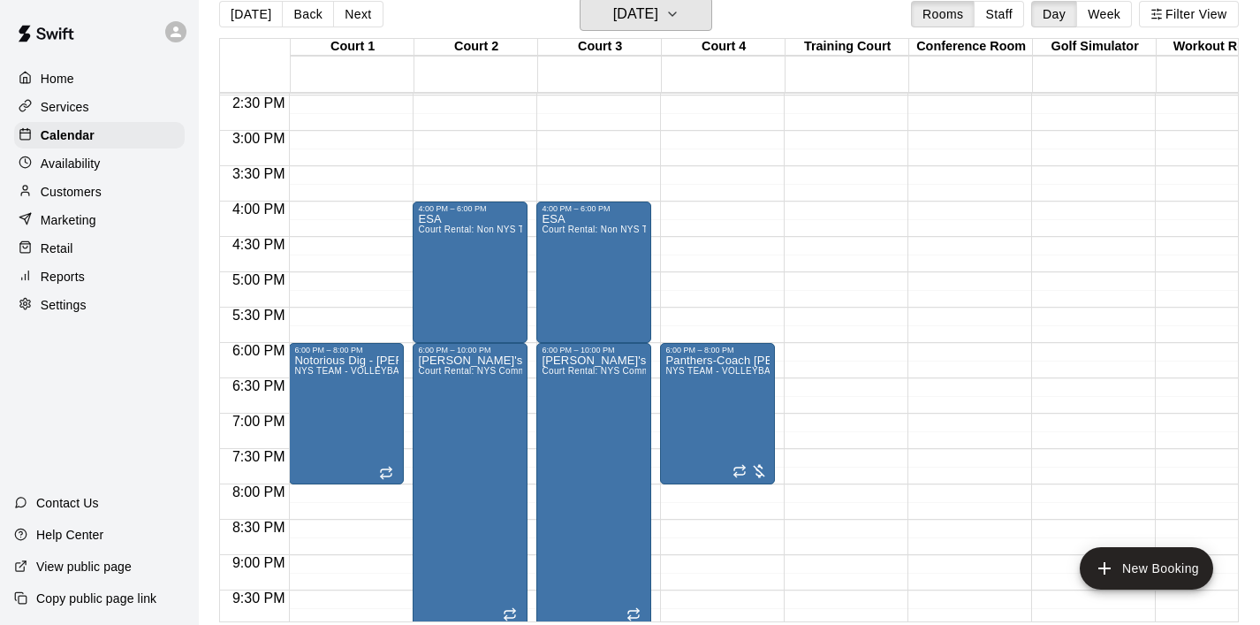
scroll to position [1022, 0]
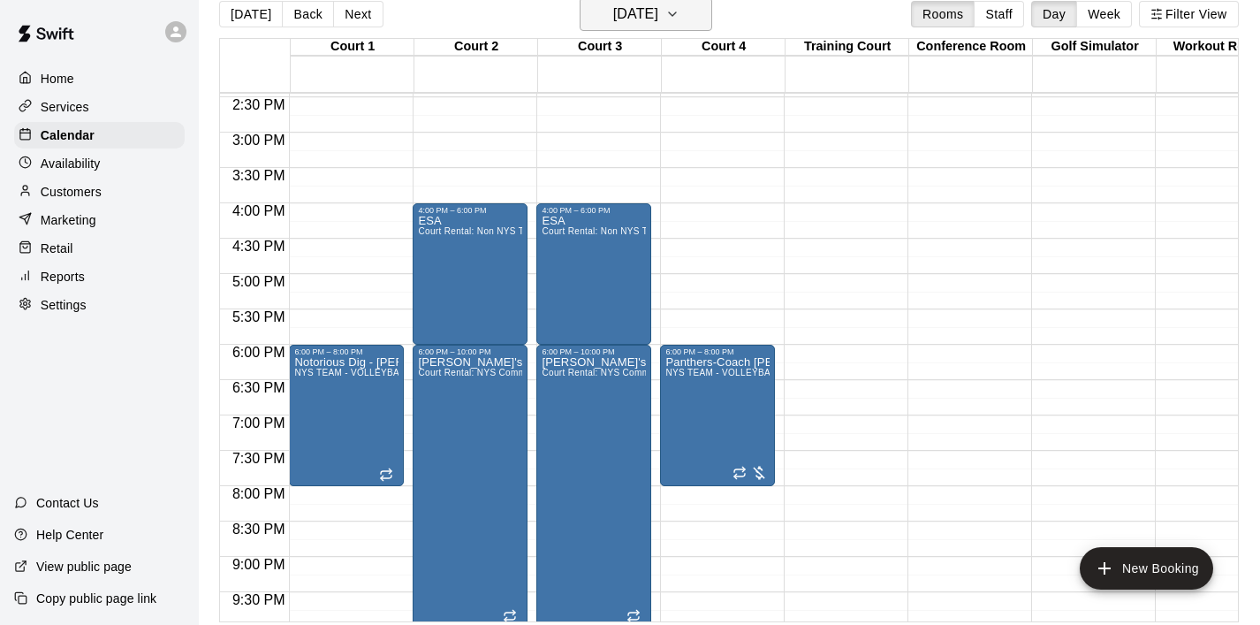
click at [680, 18] on icon "button" at bounding box center [673, 14] width 14 height 21
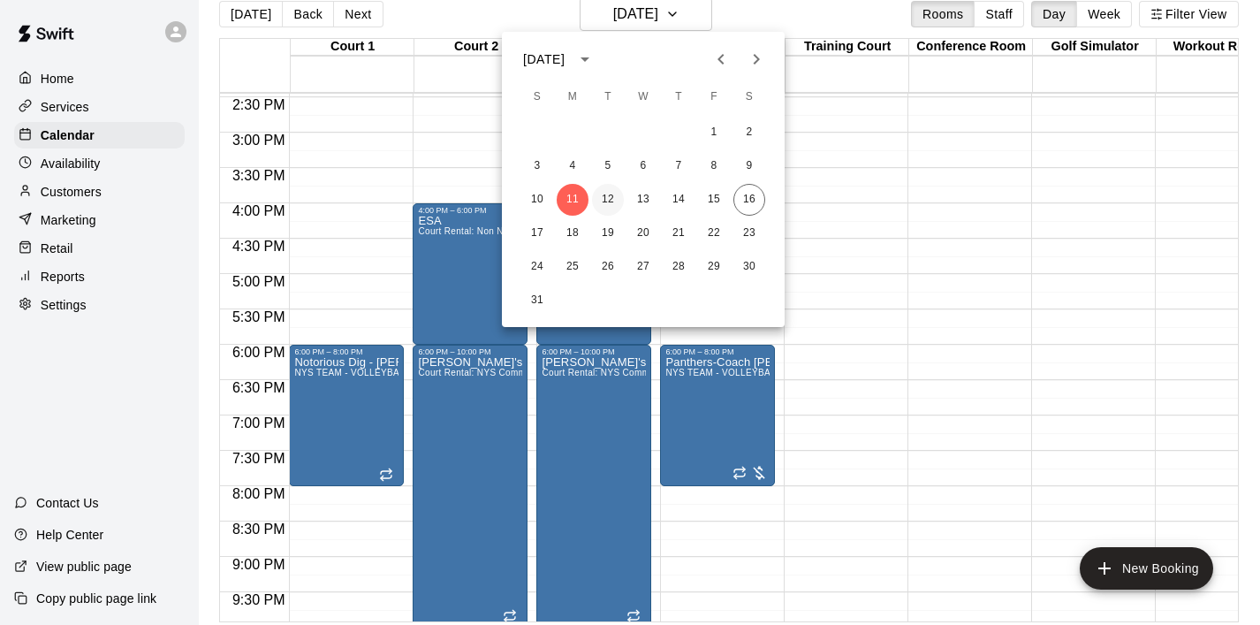
click at [613, 201] on button "12" at bounding box center [608, 200] width 32 height 32
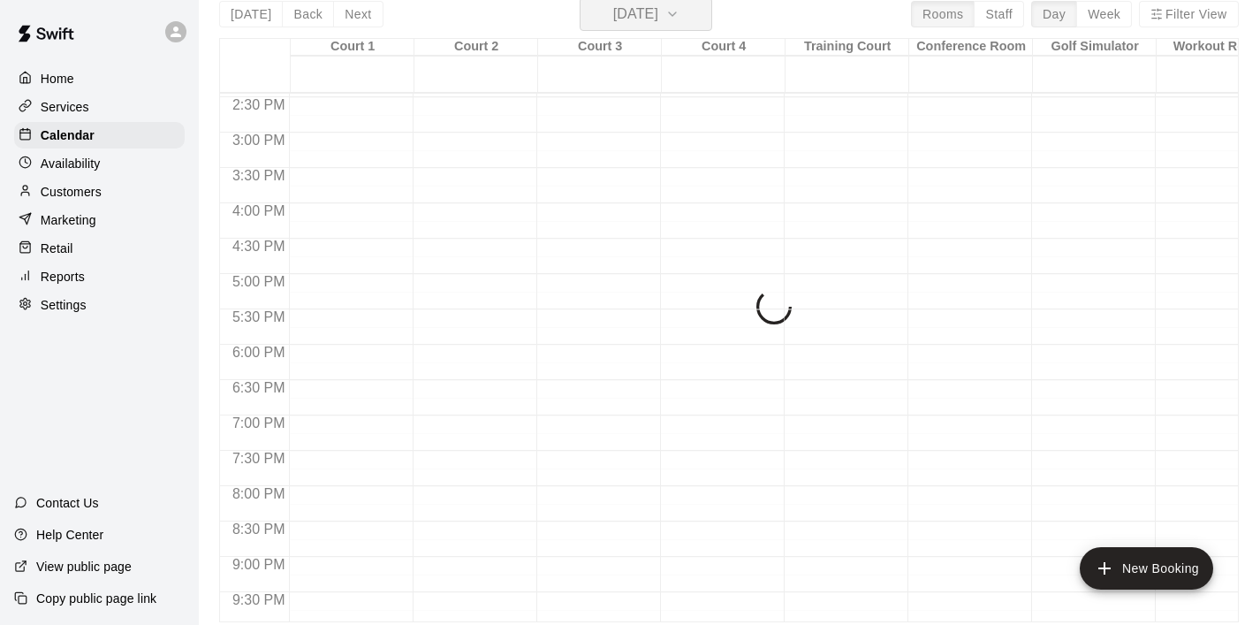
scroll to position [21, 0]
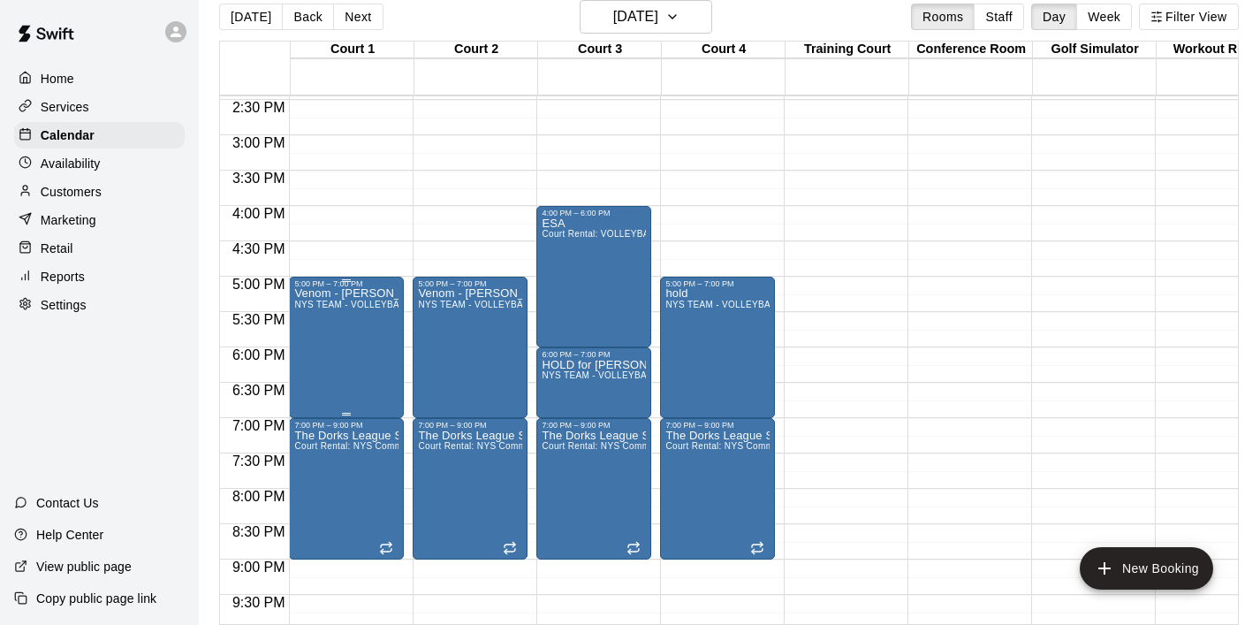
click at [353, 362] on div "Venom - Brandy Harris NYS TEAM - VOLLEYBALL (After 3 pm)" at bounding box center [346, 600] width 104 height 625
click at [323, 388] on icon "delete" at bounding box center [312, 391] width 21 height 21
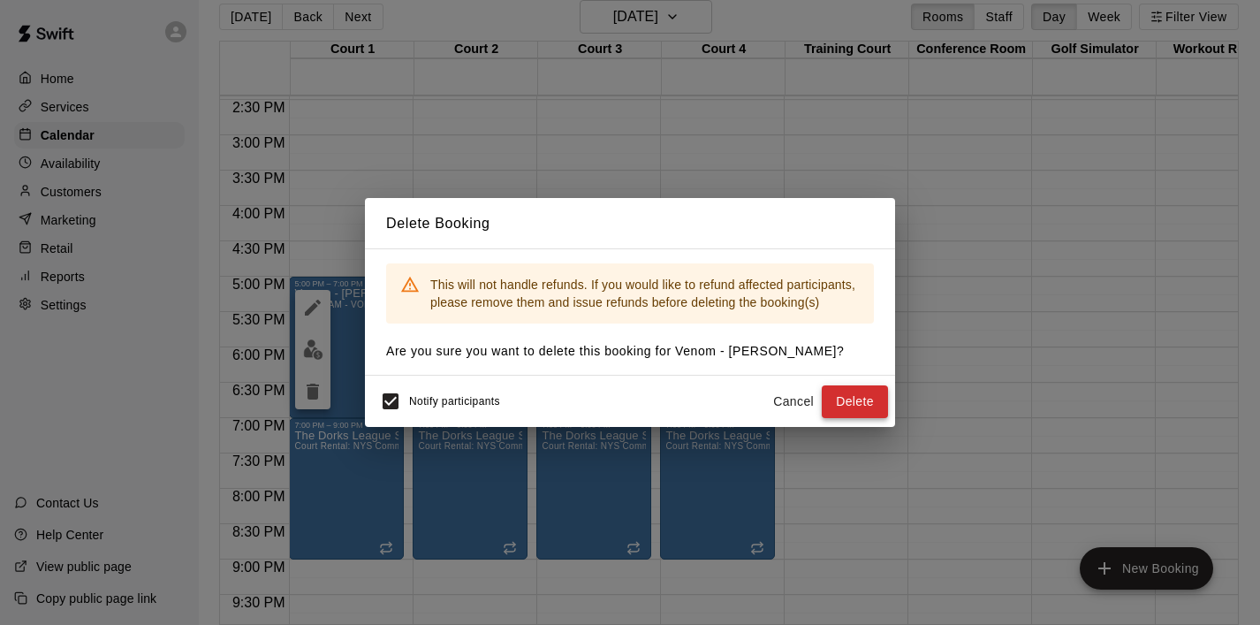
click at [872, 390] on button "Delete" at bounding box center [855, 401] width 66 height 33
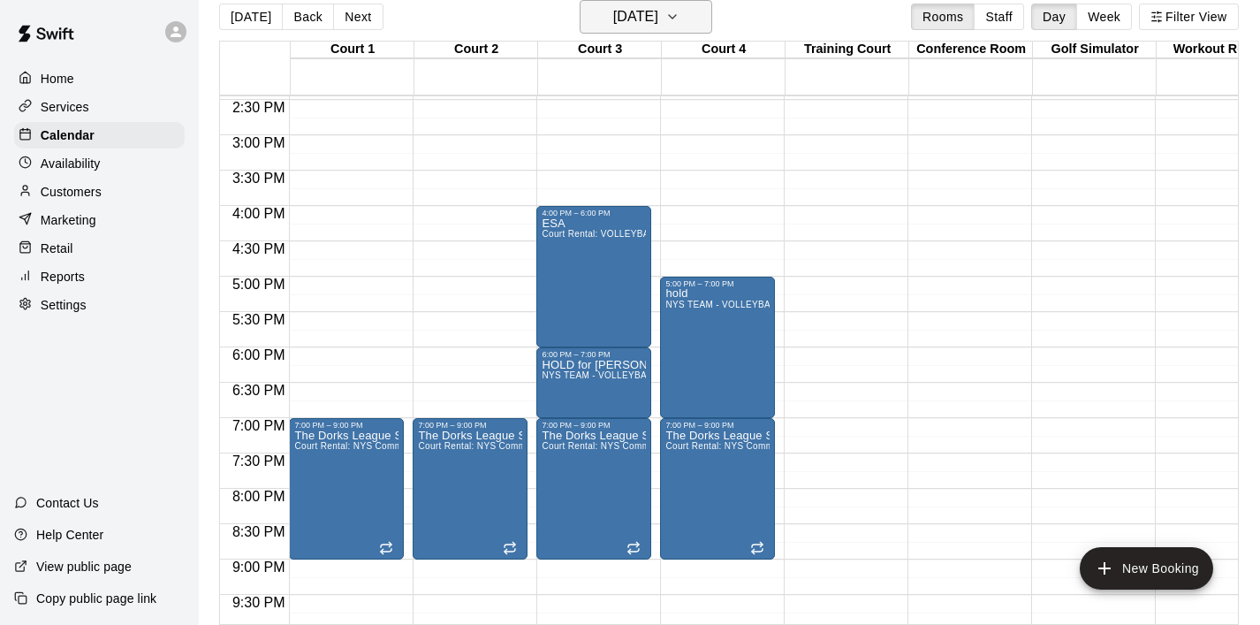
click at [680, 21] on icon "button" at bounding box center [673, 16] width 14 height 21
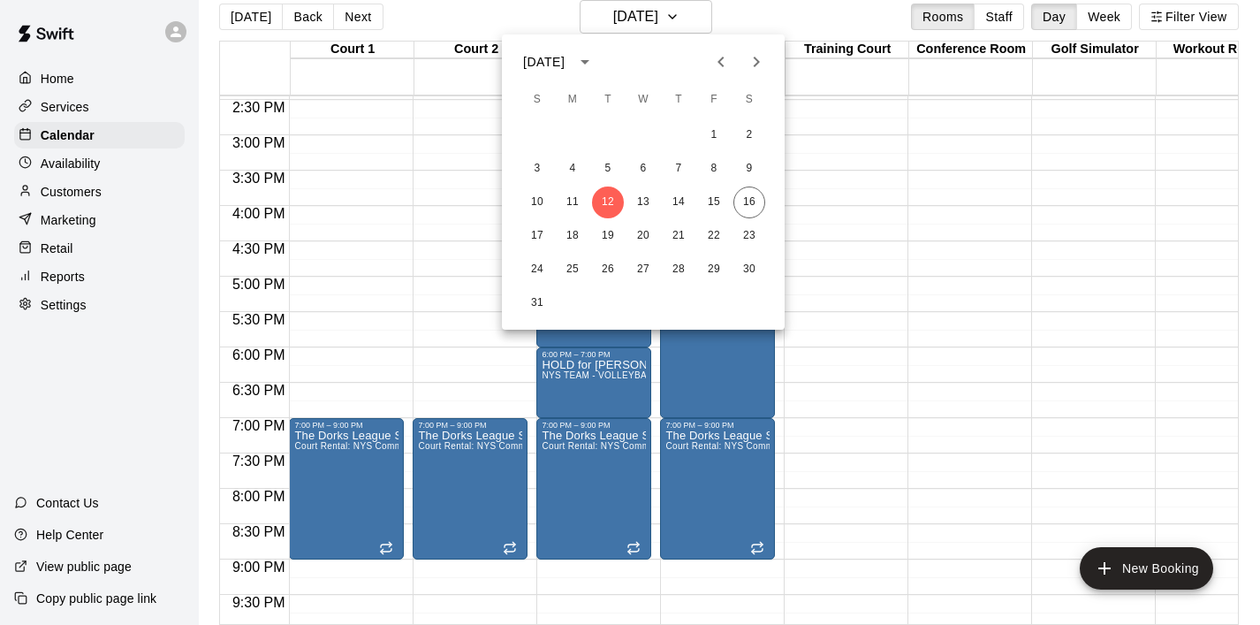
click at [954, 228] on div at bounding box center [630, 312] width 1260 height 625
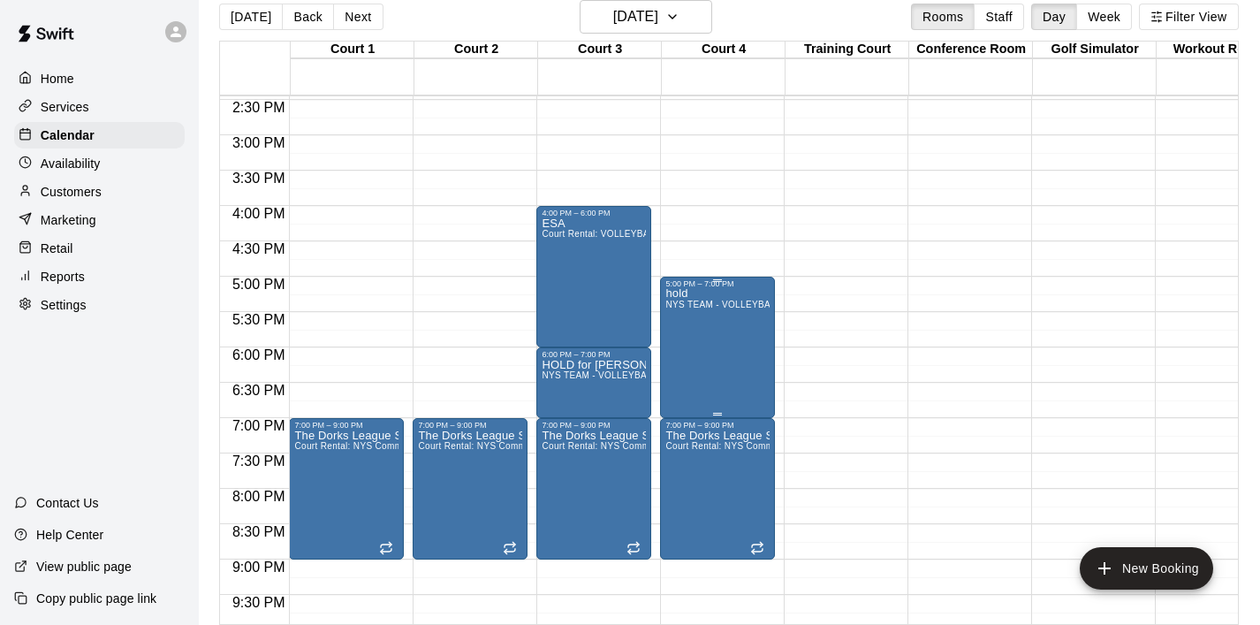
click at [766, 304] on span "NYS TEAM - VOLLEYBALL (After 3 pm)" at bounding box center [750, 305] width 168 height 10
click at [688, 394] on icon "delete" at bounding box center [684, 402] width 21 height 21
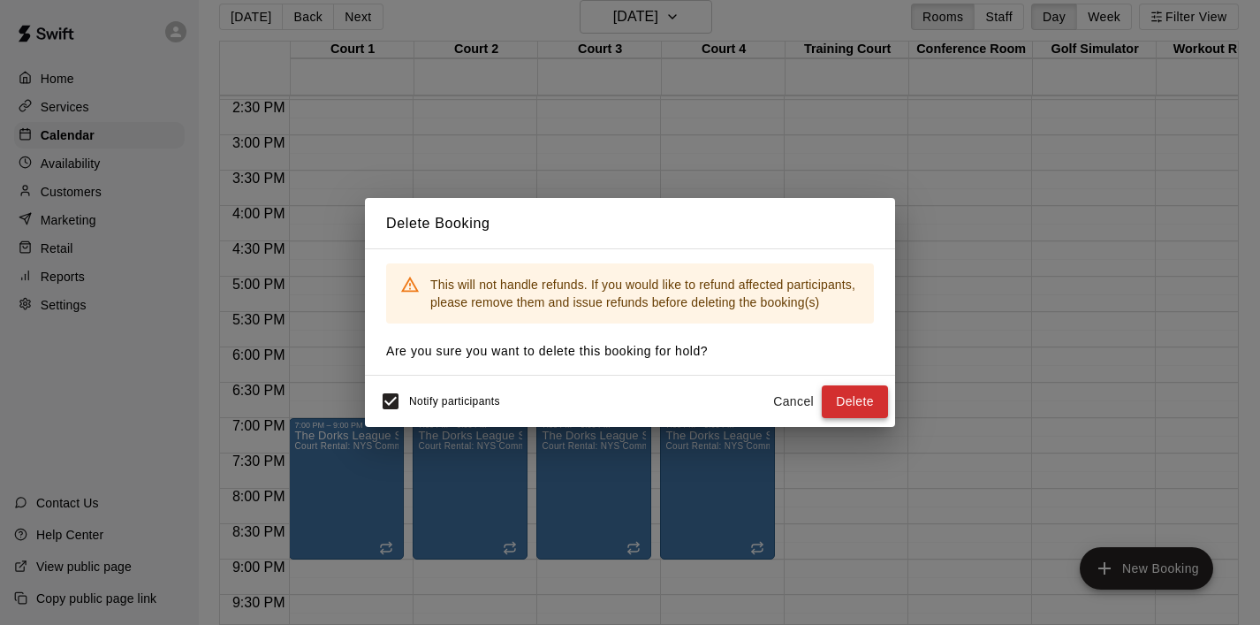
click at [869, 396] on button "Delete" at bounding box center [855, 401] width 66 height 33
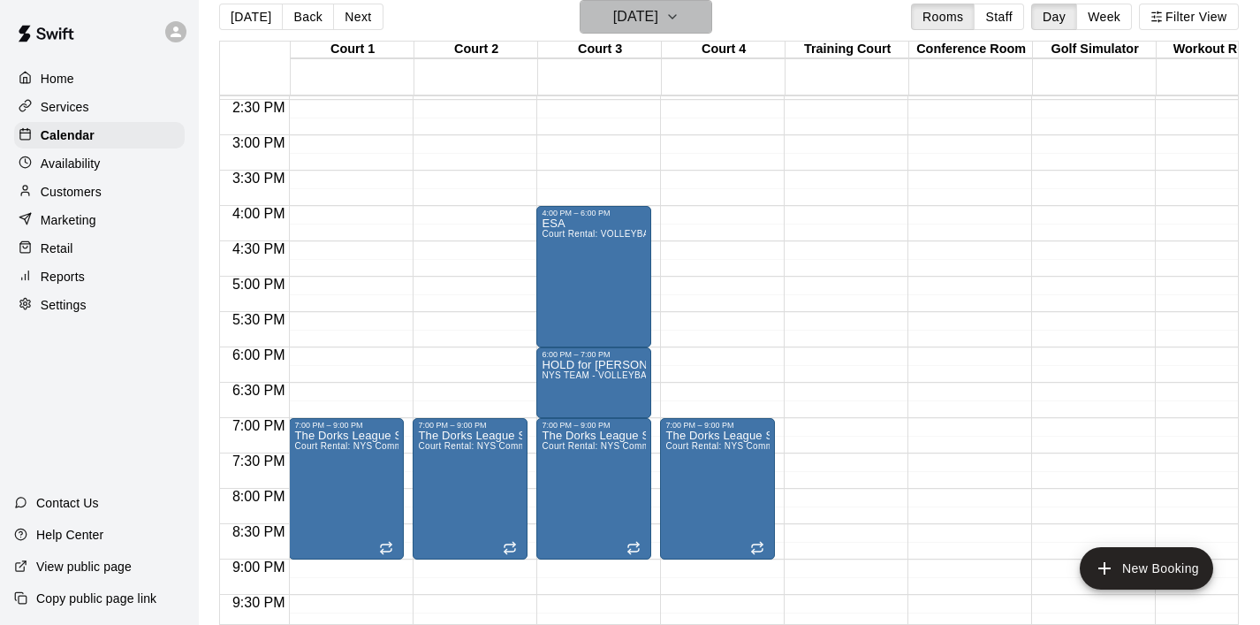
click at [680, 13] on icon "button" at bounding box center [673, 16] width 14 height 21
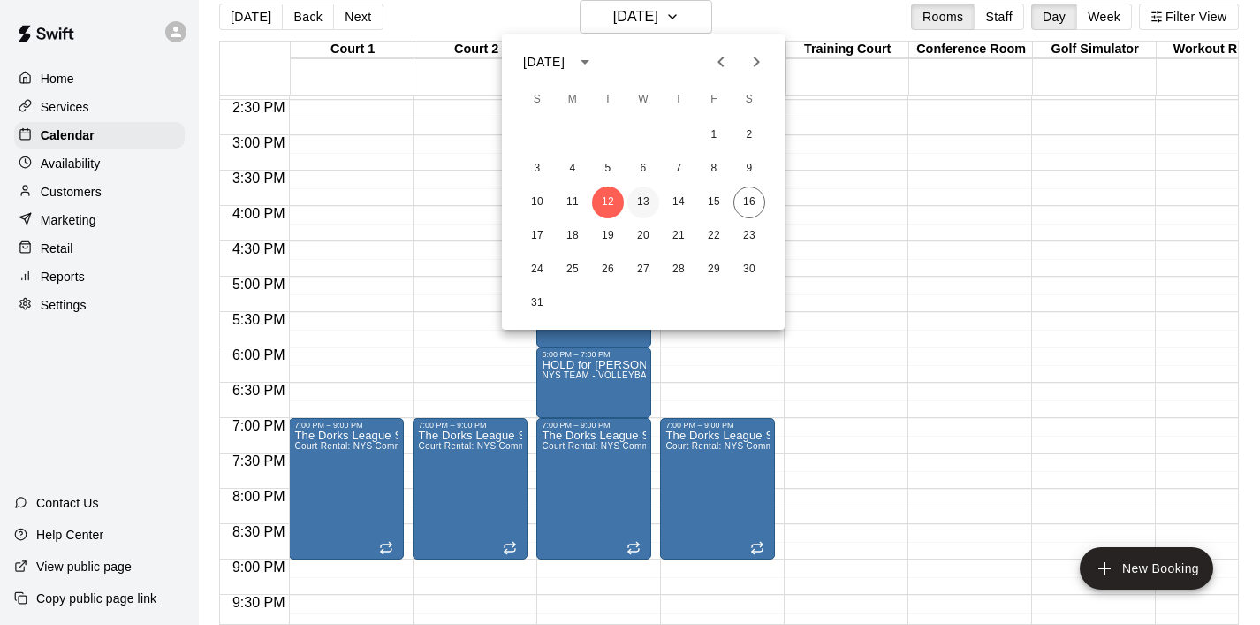
click at [643, 204] on button "13" at bounding box center [644, 203] width 32 height 32
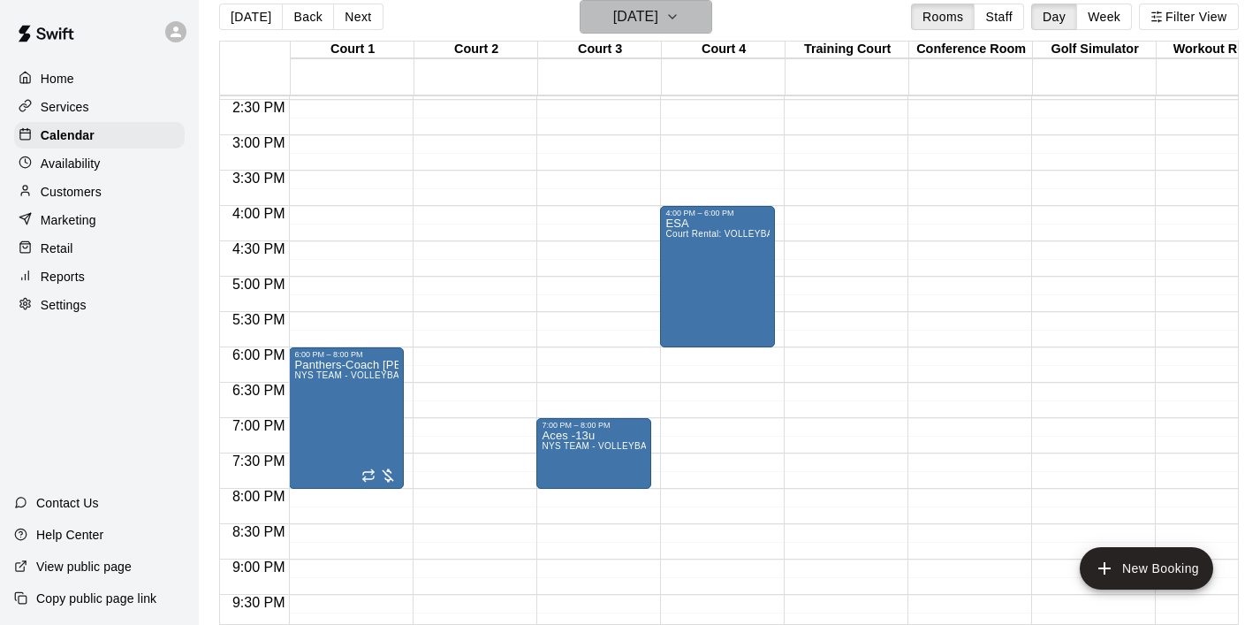
click at [680, 18] on icon "button" at bounding box center [673, 16] width 14 height 21
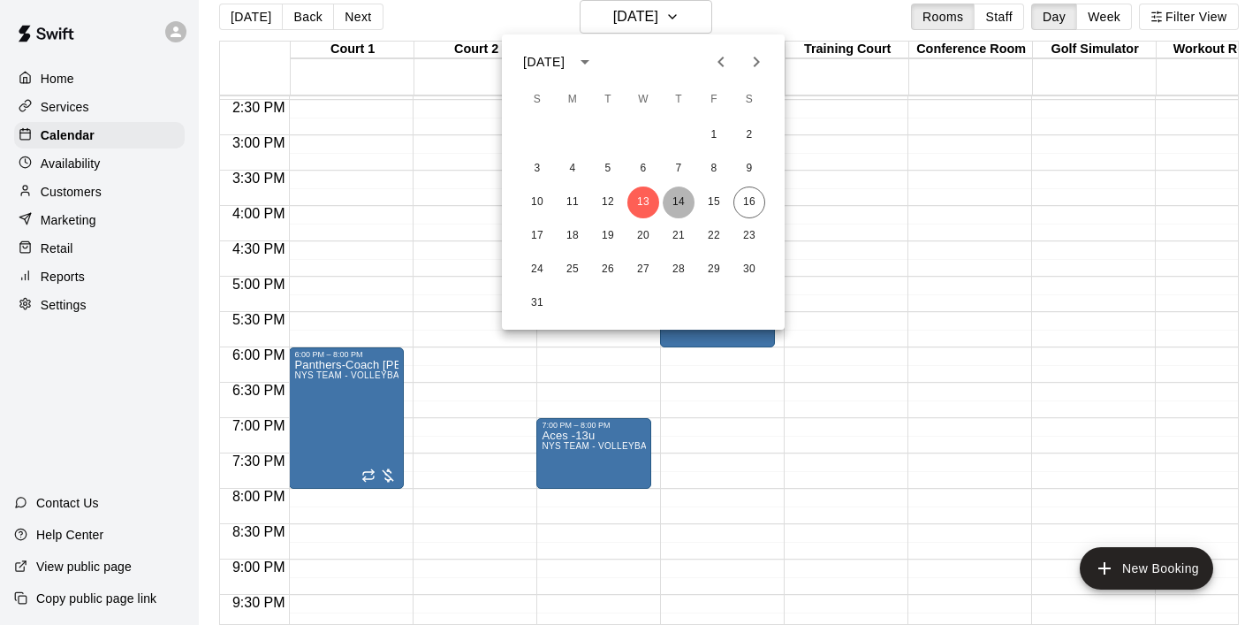
click at [683, 207] on button "14" at bounding box center [679, 203] width 32 height 32
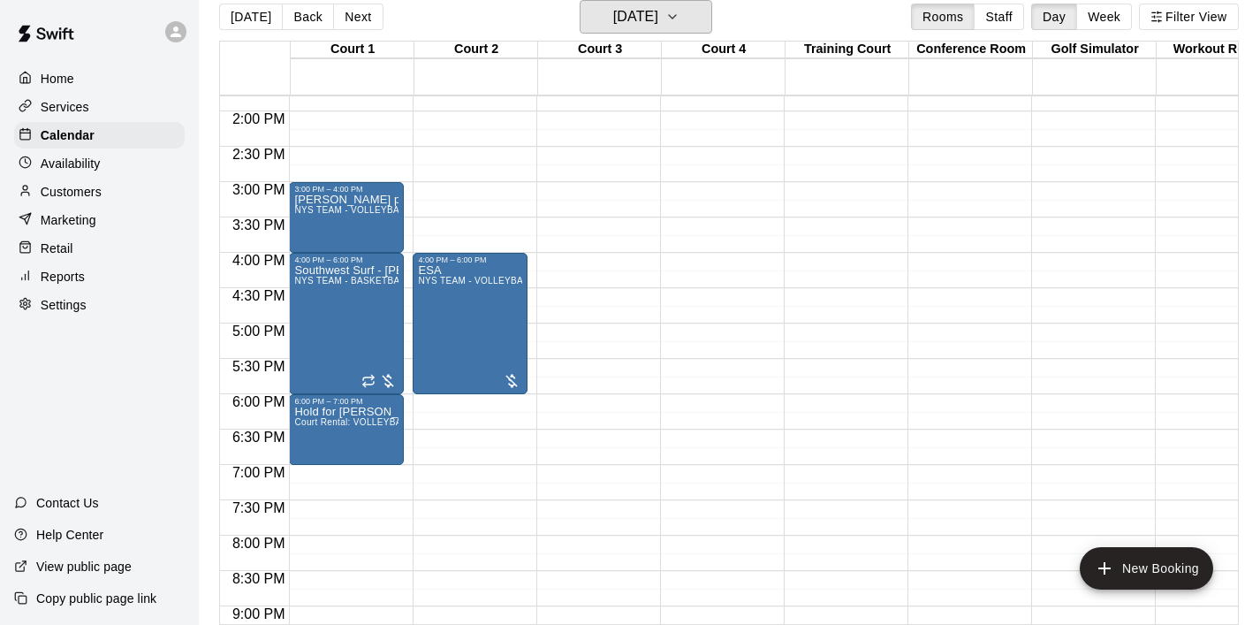
scroll to position [956, 0]
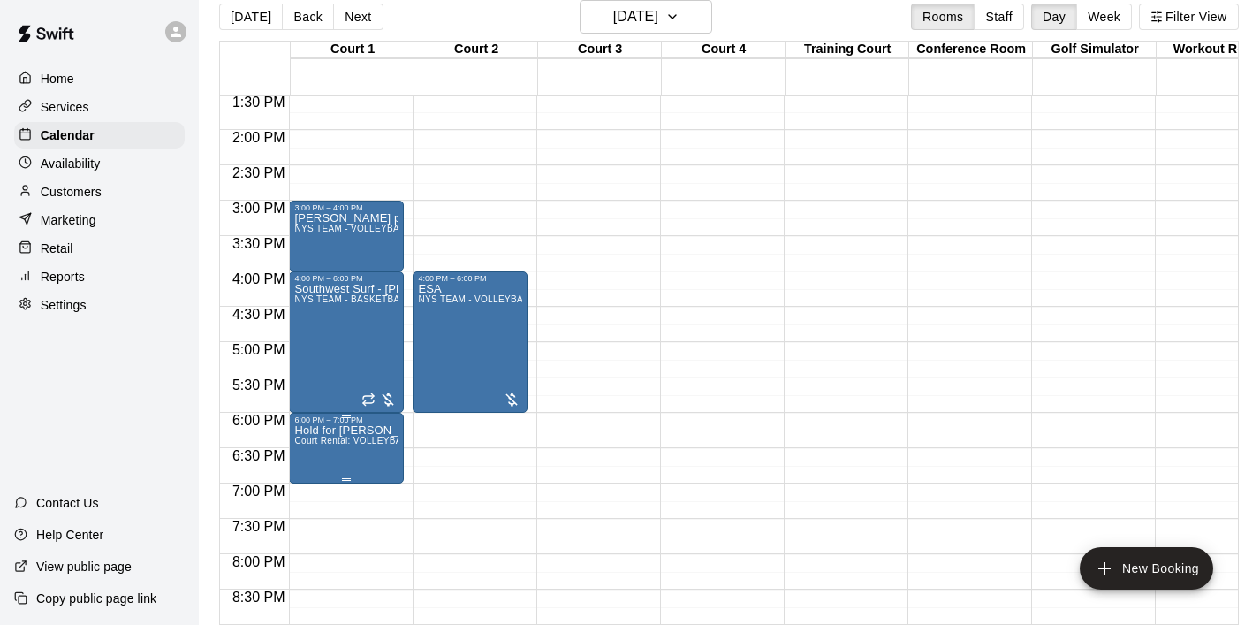
click at [317, 445] on icon "edit" at bounding box center [312, 443] width 21 height 21
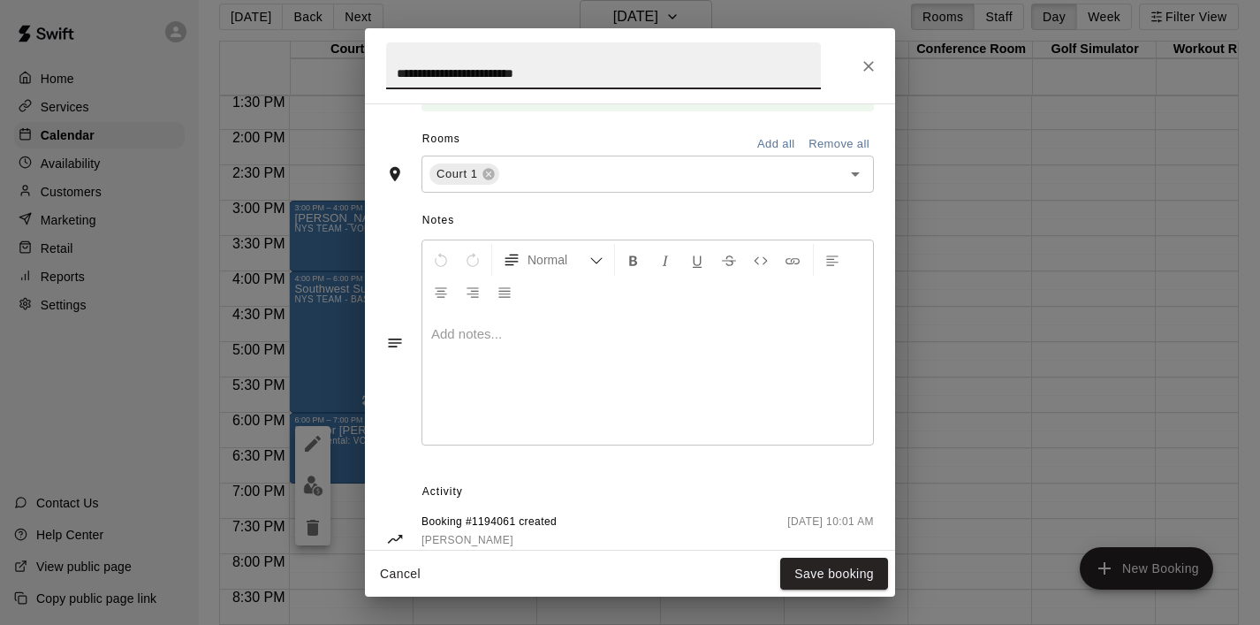
scroll to position [445, 0]
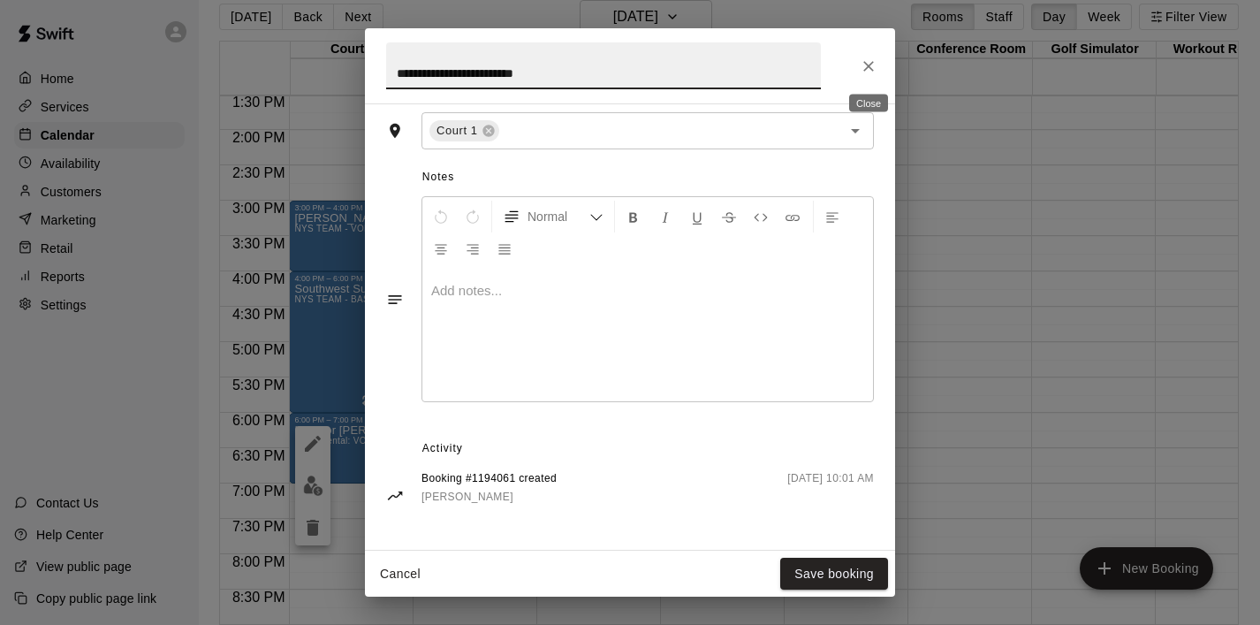
click at [868, 75] on button "Close" at bounding box center [869, 66] width 32 height 32
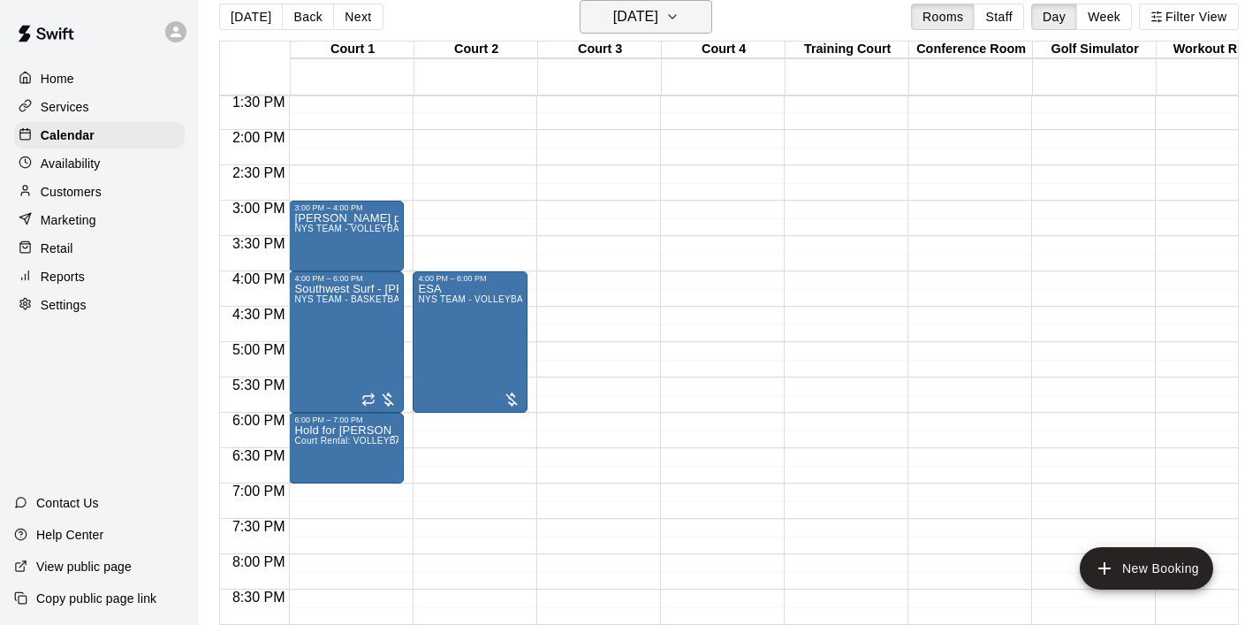
click at [680, 16] on icon "button" at bounding box center [673, 16] width 14 height 21
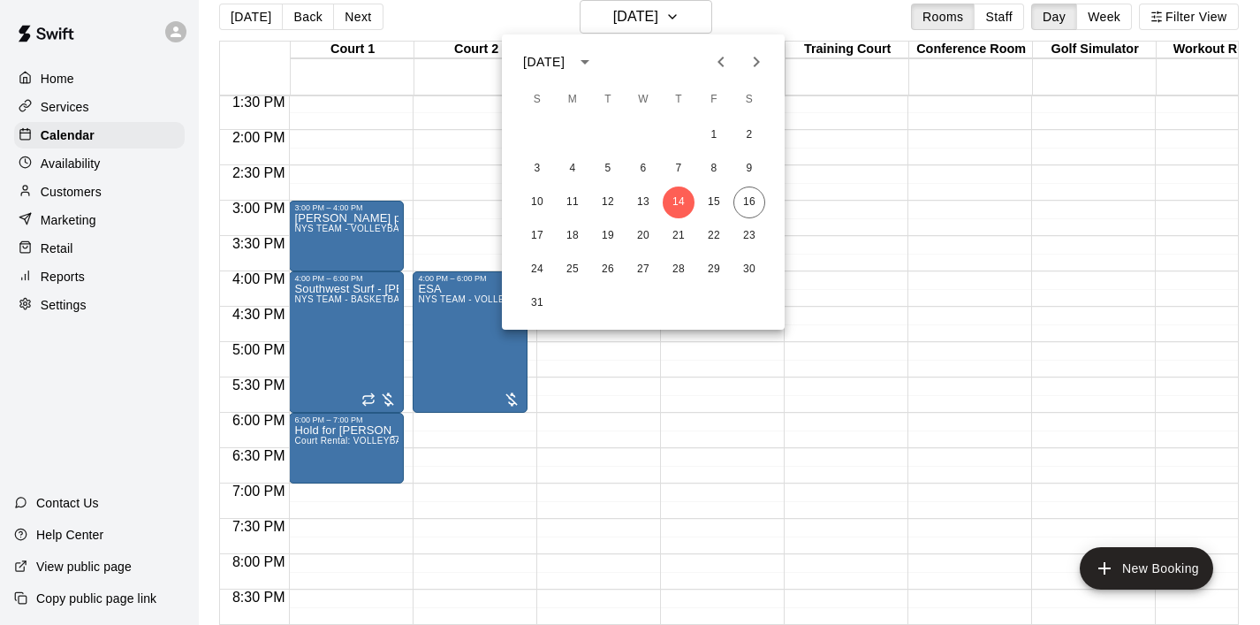
click at [460, 487] on div at bounding box center [630, 312] width 1260 height 625
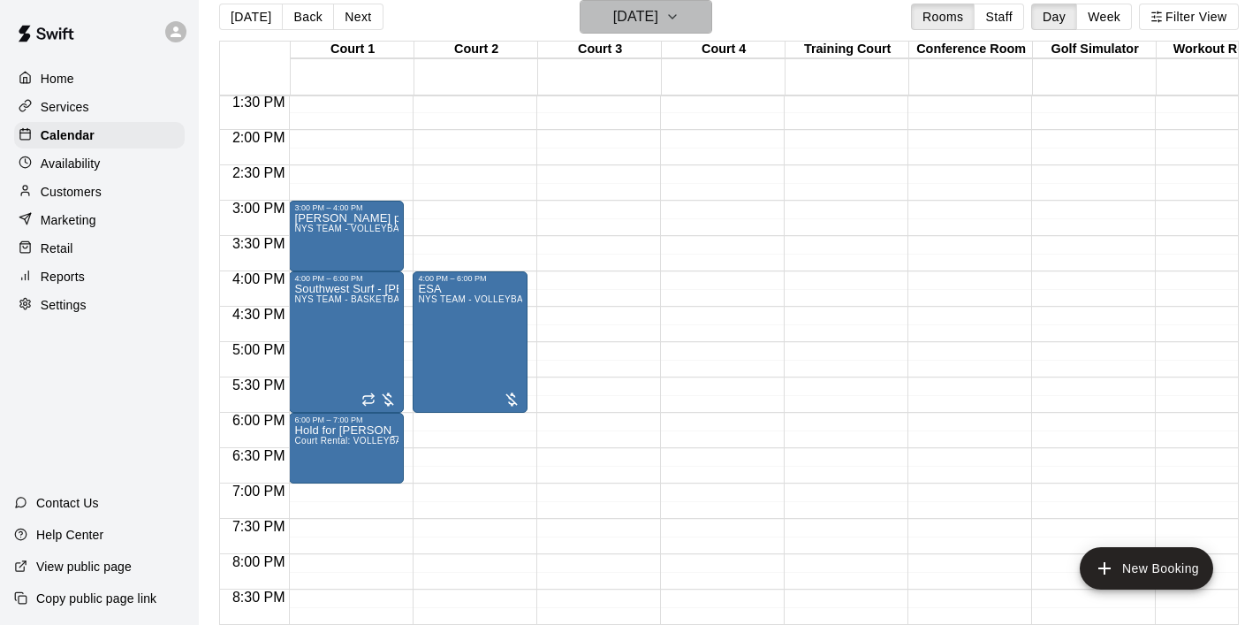
click at [676, 15] on icon "button" at bounding box center [672, 17] width 7 height 4
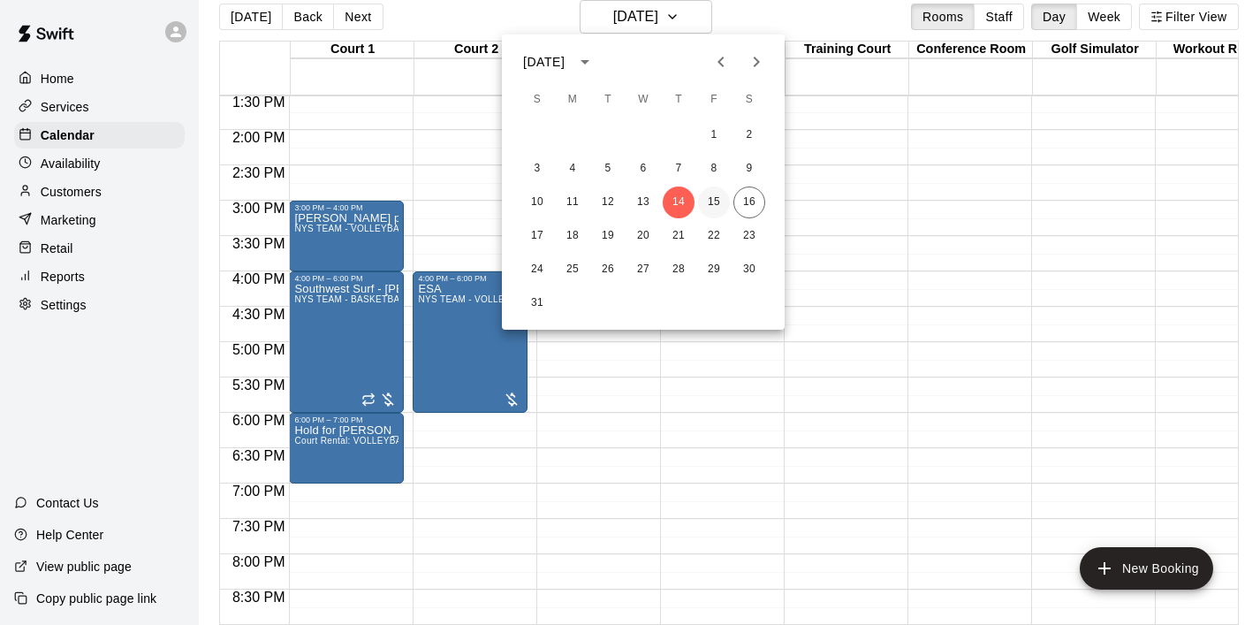
click at [712, 209] on button "15" at bounding box center [714, 203] width 32 height 32
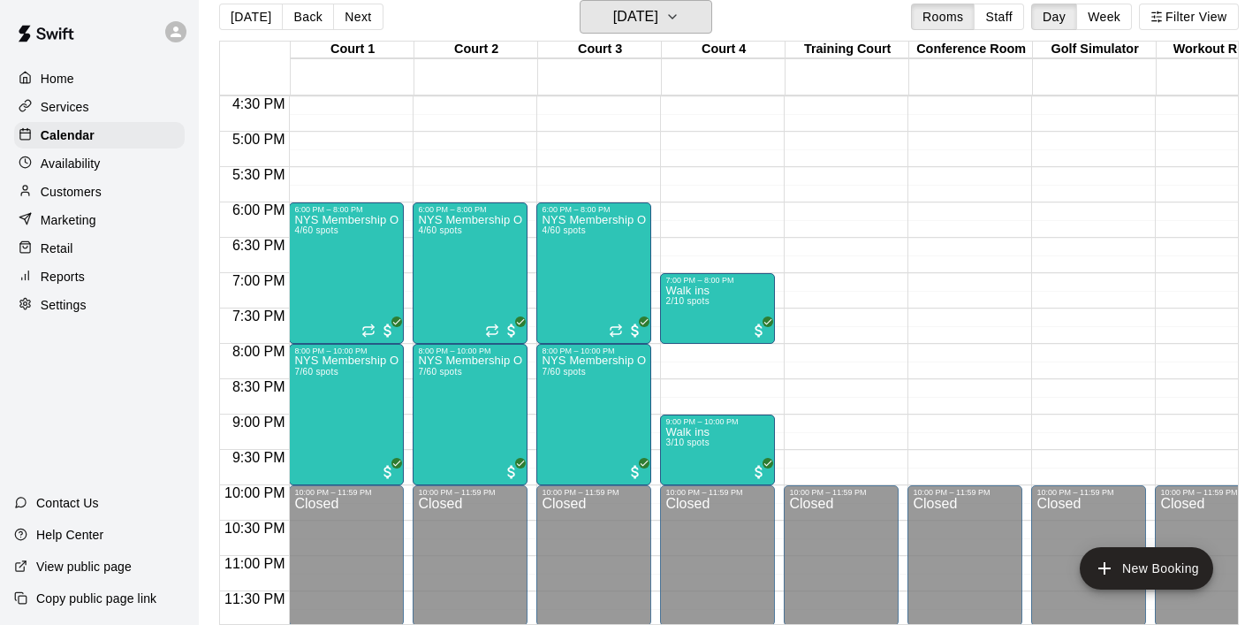
scroll to position [1168, 0]
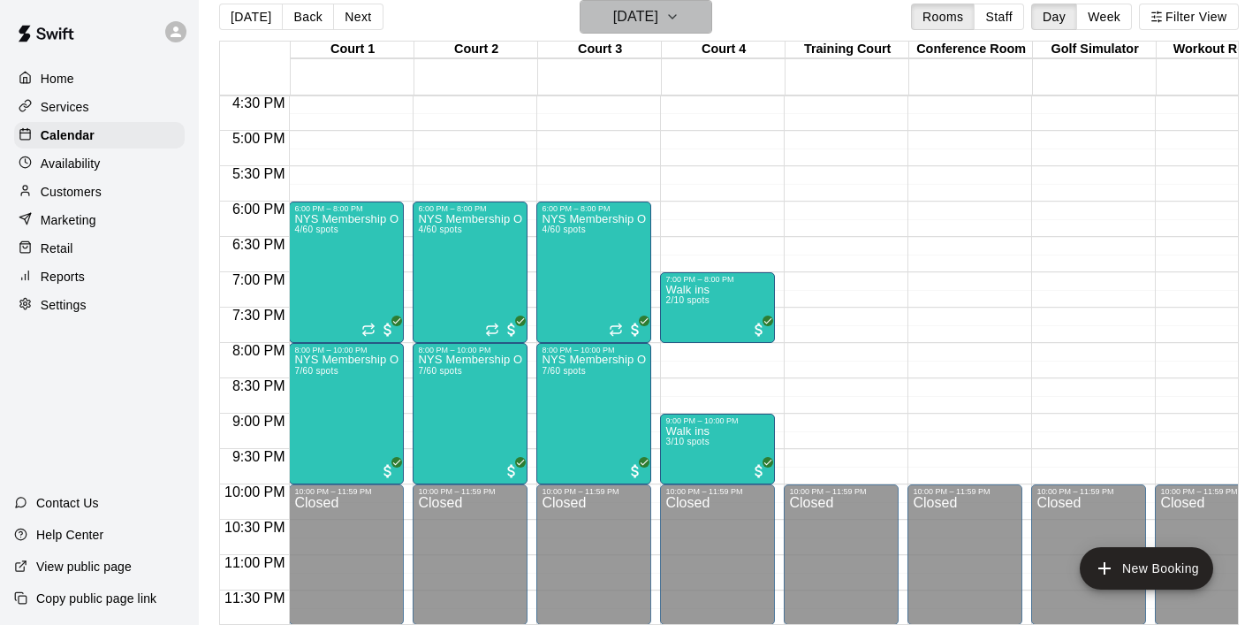
click at [680, 20] on icon "button" at bounding box center [673, 16] width 14 height 21
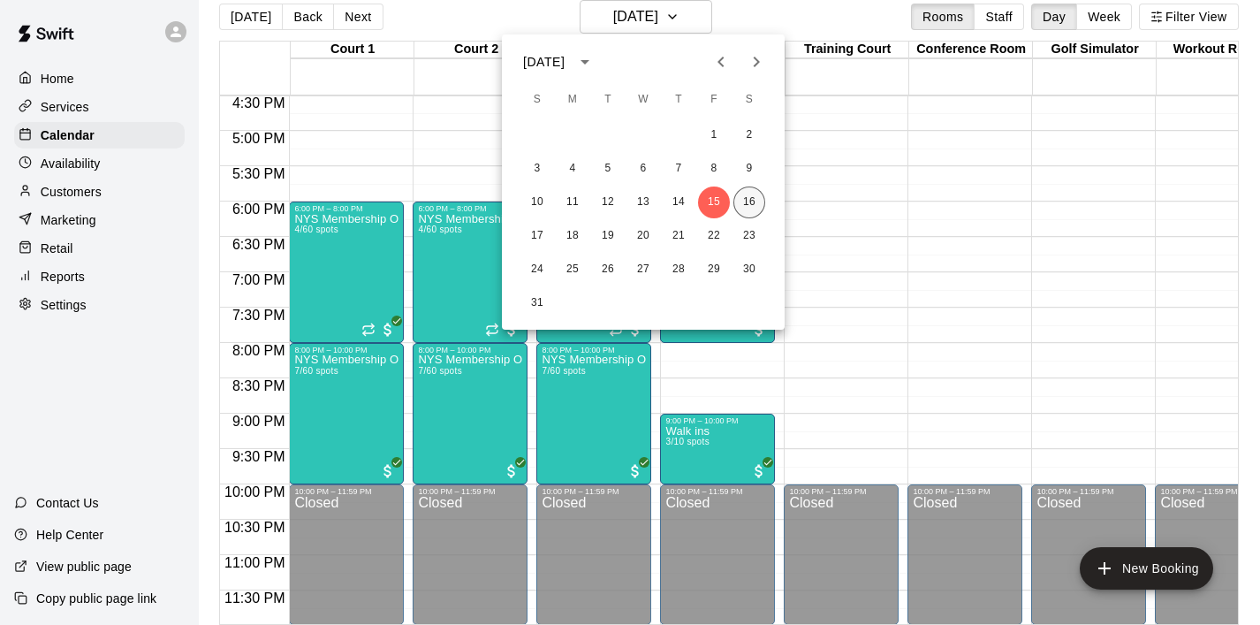
click at [750, 207] on button "16" at bounding box center [750, 203] width 32 height 32
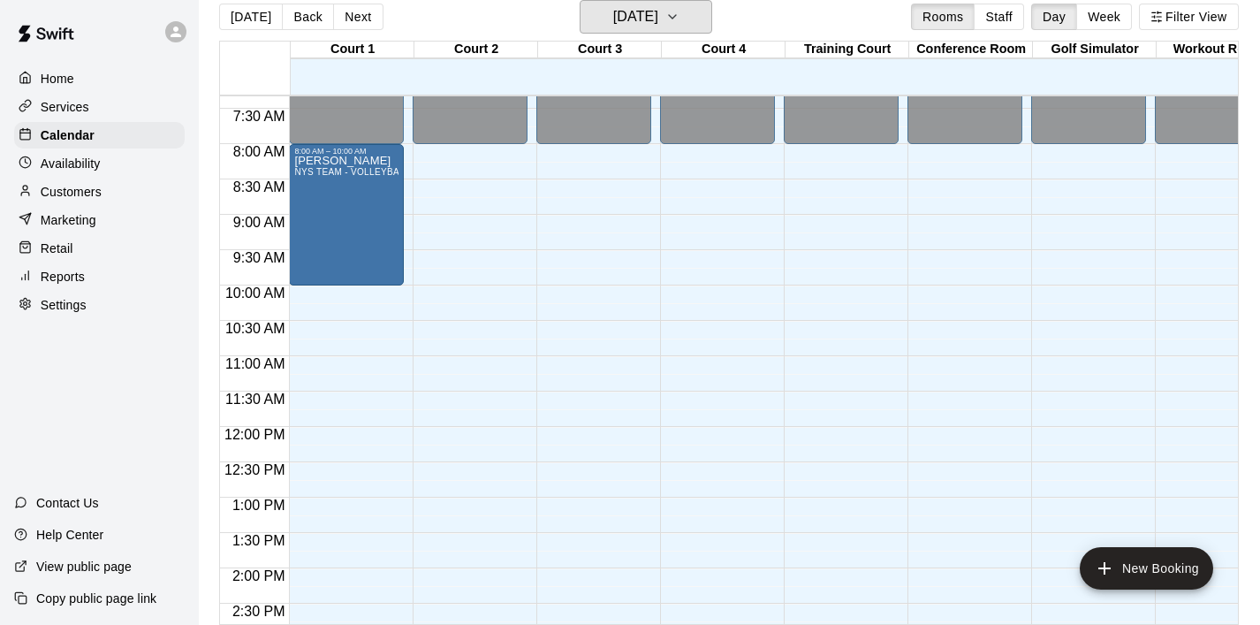
scroll to position [515, 0]
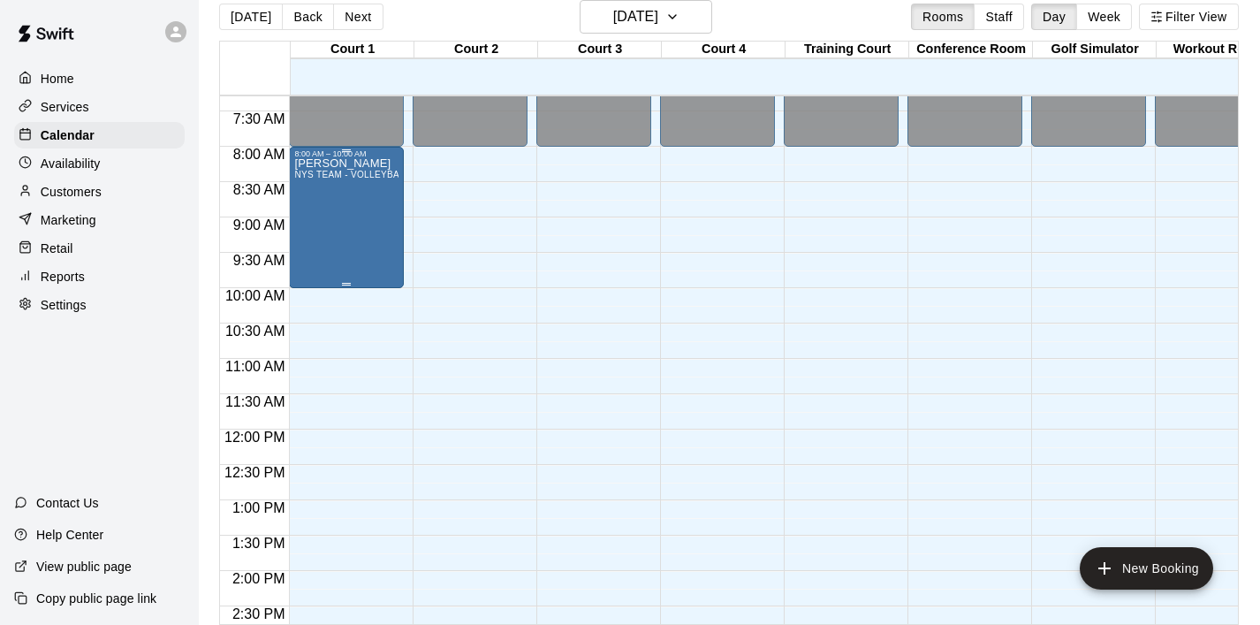
click at [352, 234] on div "antwain NYS TEAM - VOLLEYBALL (After 3 pm)" at bounding box center [346, 470] width 104 height 625
click at [659, 285] on div at bounding box center [630, 312] width 1260 height 625
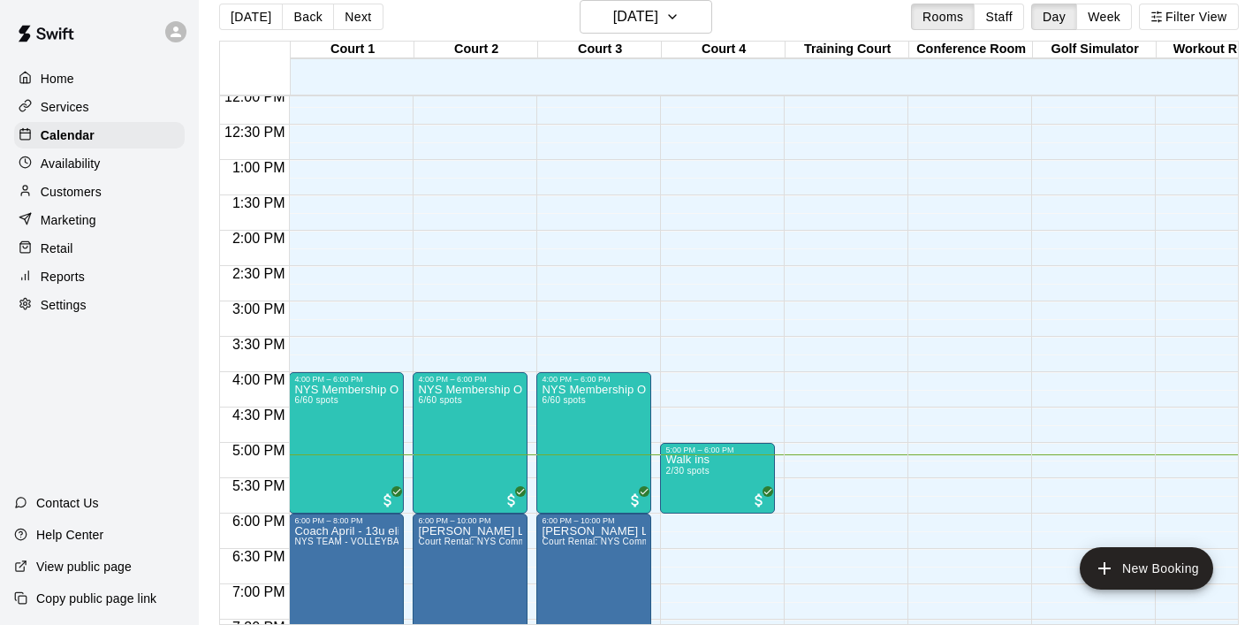
scroll to position [1170, 0]
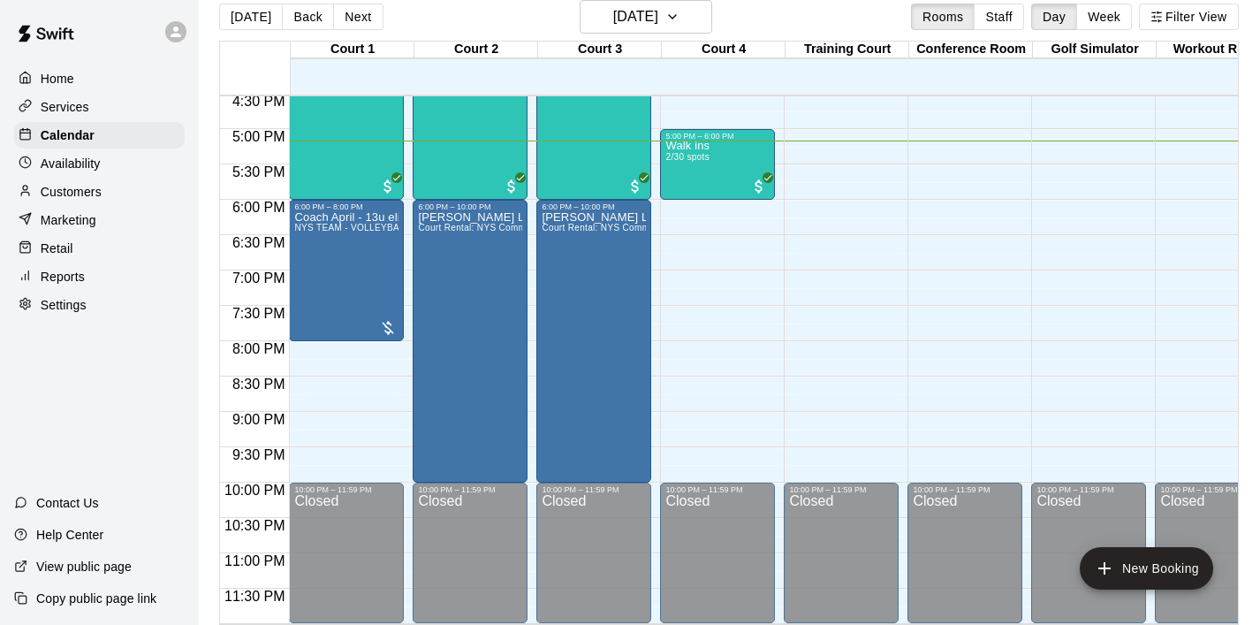
click at [48, 72] on p "Home" at bounding box center [58, 79] width 34 height 18
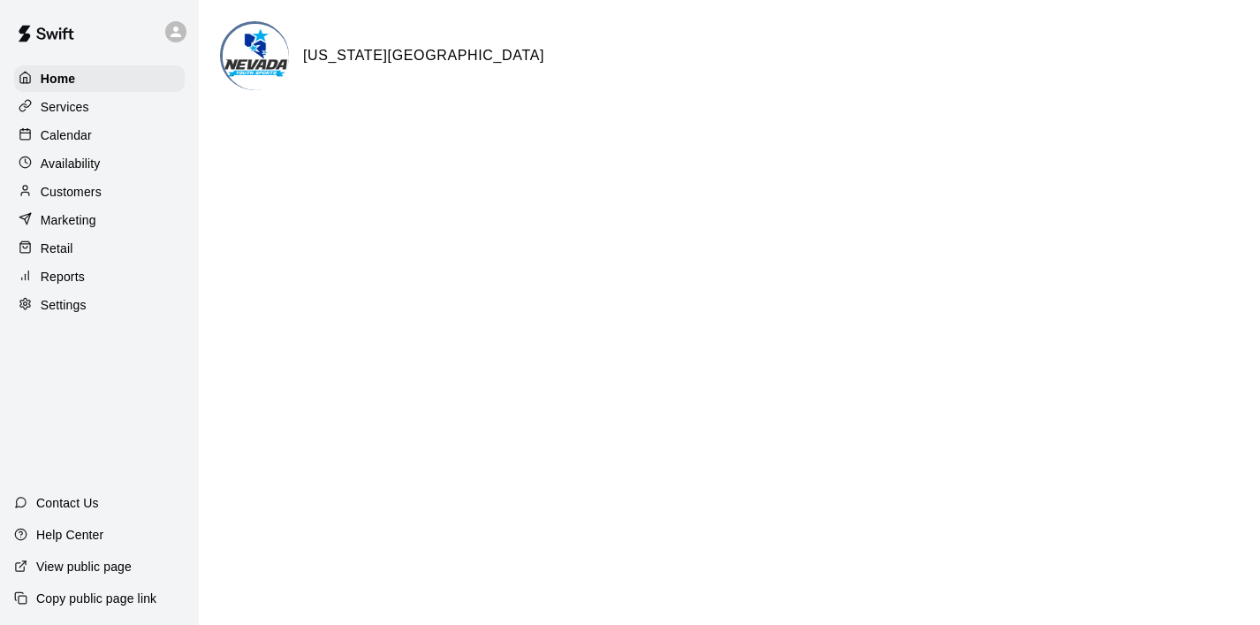
click at [64, 190] on p "Customers" at bounding box center [71, 192] width 61 height 18
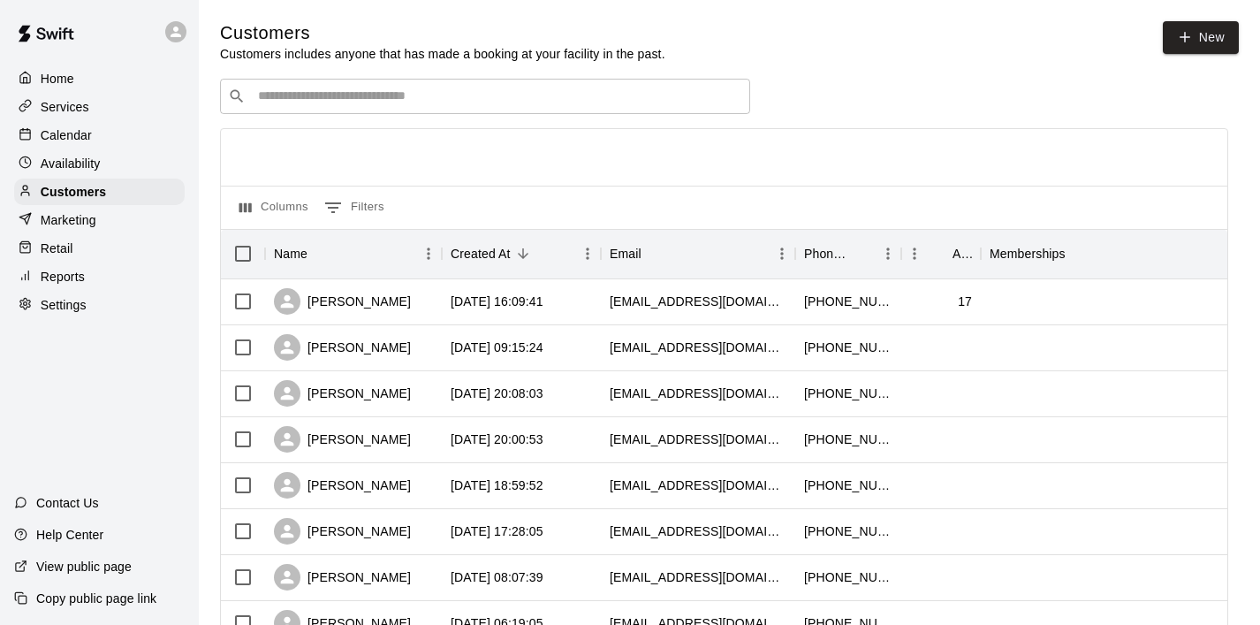
click at [410, 100] on input "Search customers by name or email" at bounding box center [498, 97] width 490 height 18
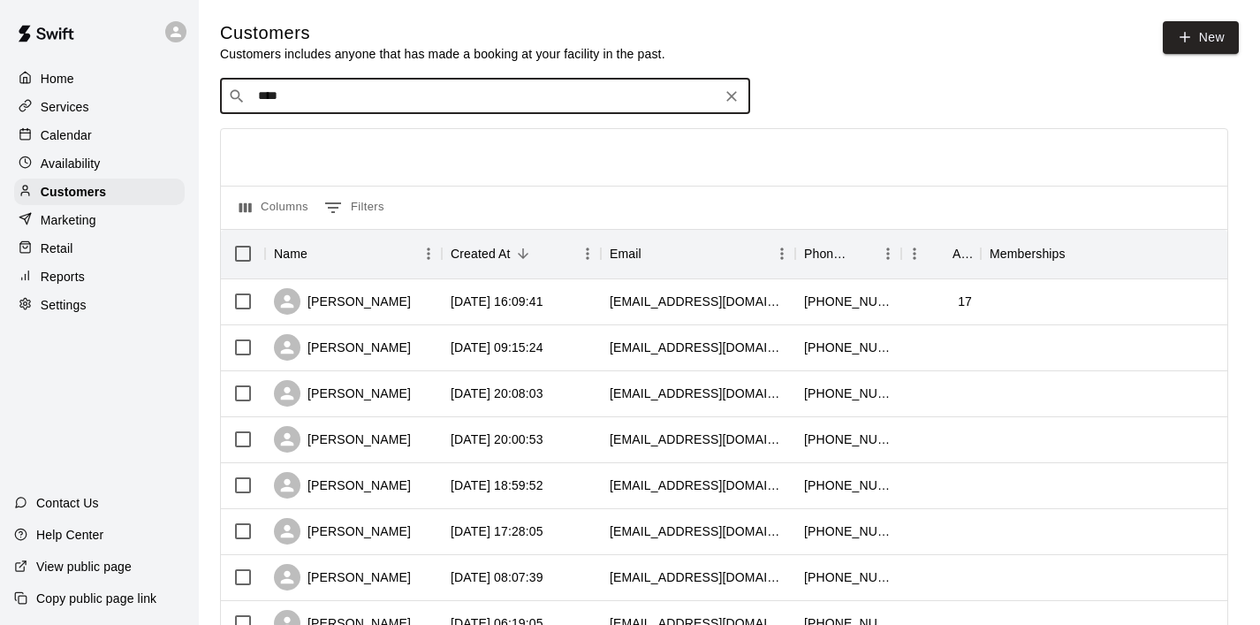
type input "*****"
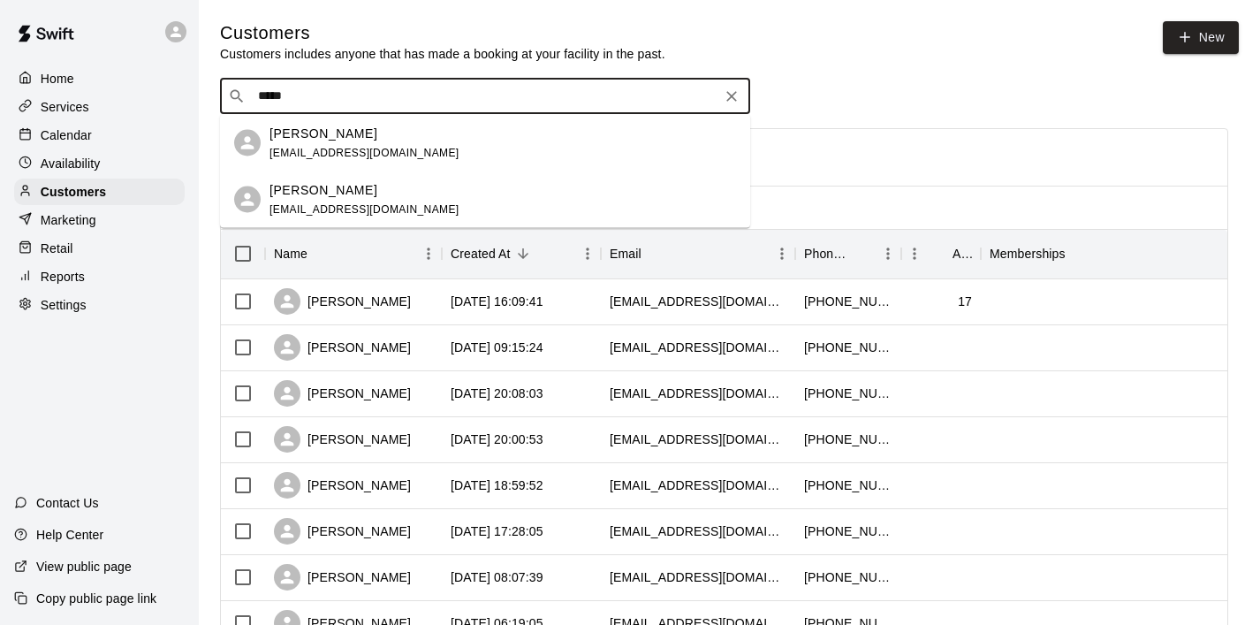
click at [331, 127] on p "Theresa Chong Fernandez" at bounding box center [324, 133] width 108 height 19
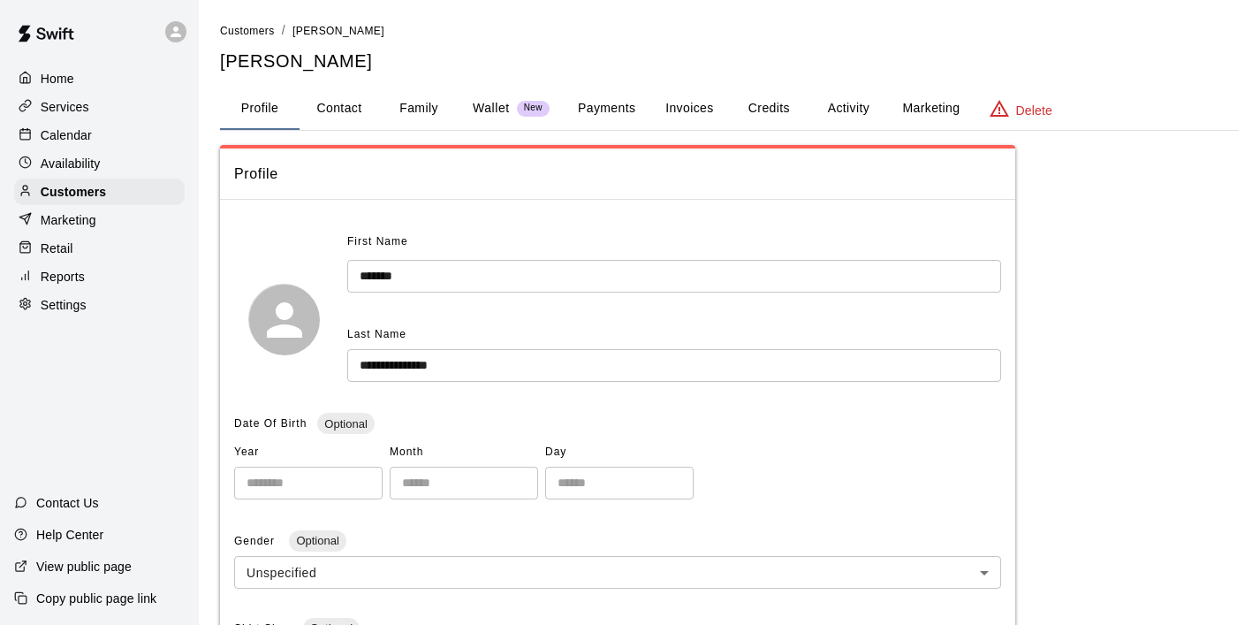
click at [617, 109] on button "Payments" at bounding box center [607, 109] width 86 height 42
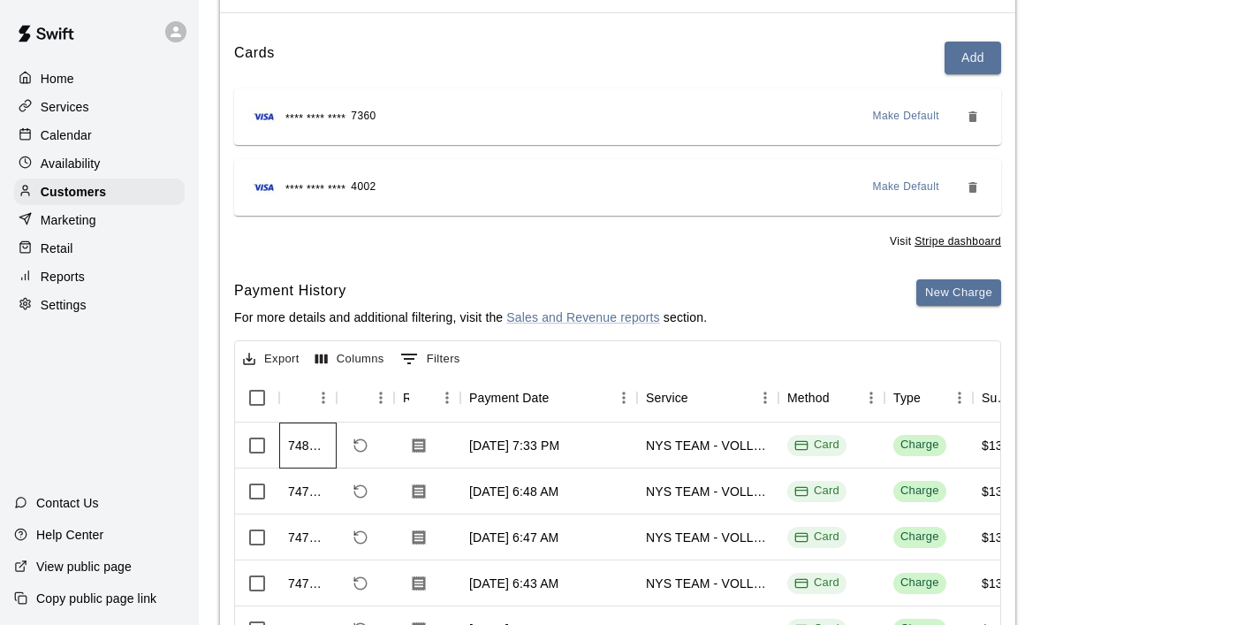
click at [310, 445] on div "748644" at bounding box center [308, 446] width 40 height 18
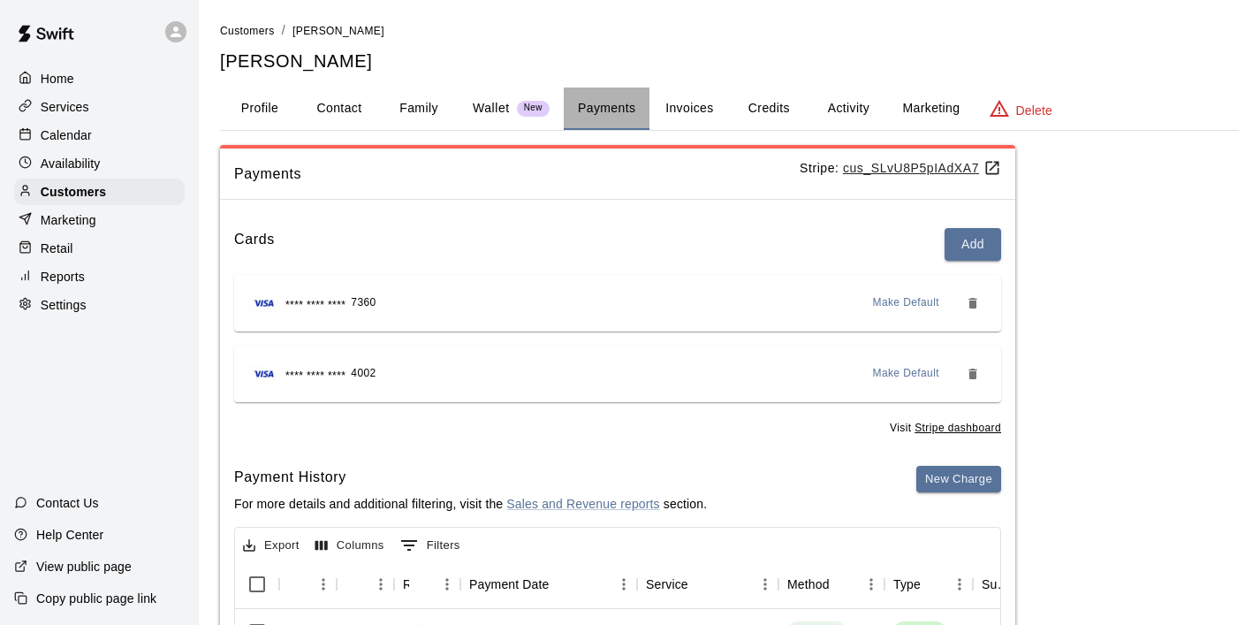
click at [583, 114] on button "Payments" at bounding box center [607, 109] width 86 height 42
click at [672, 110] on button "Invoices" at bounding box center [690, 109] width 80 height 42
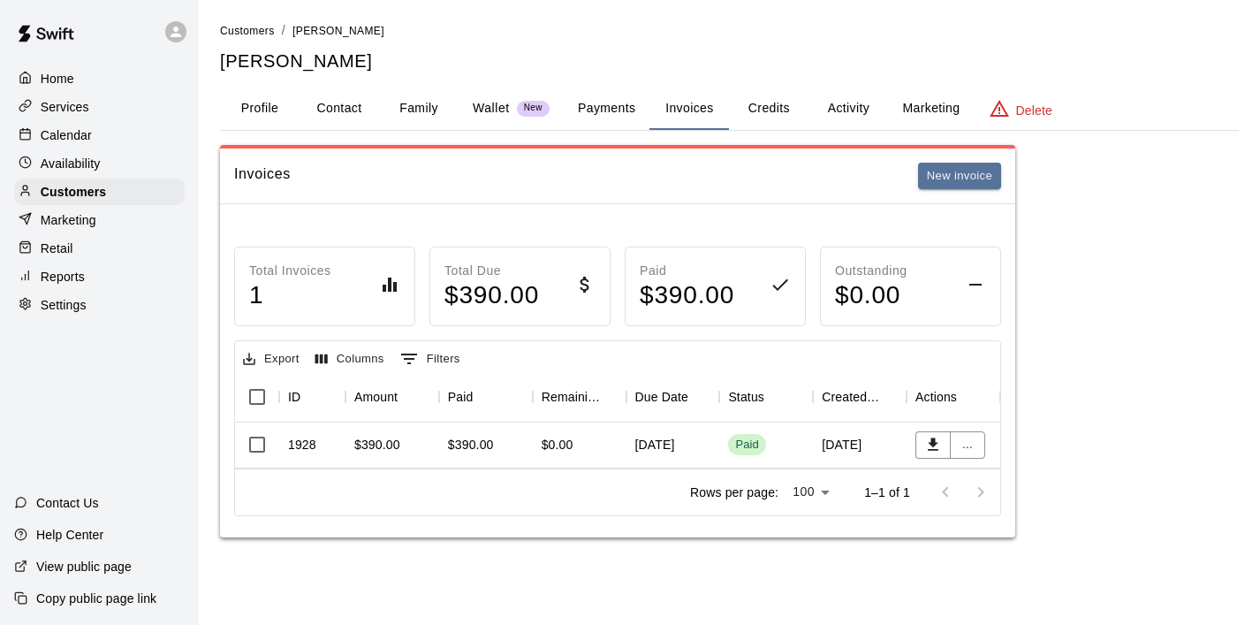
click at [315, 445] on div "1928" at bounding box center [302, 445] width 28 height 18
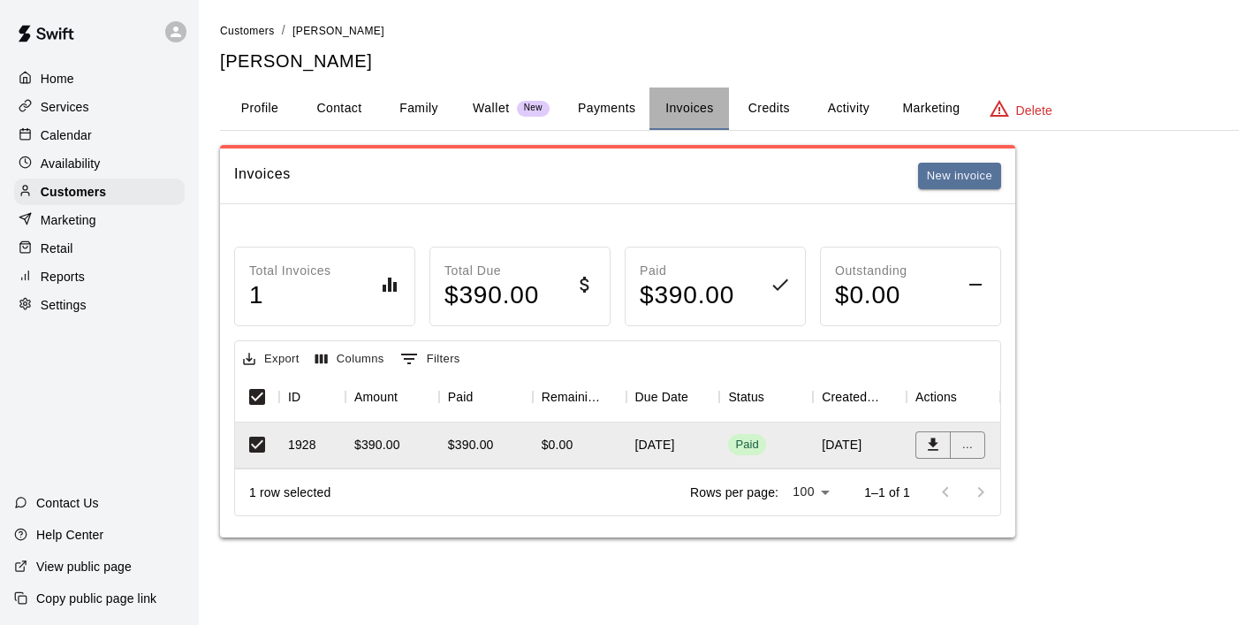
click at [691, 105] on button "Invoices" at bounding box center [690, 109] width 80 height 42
click at [971, 171] on button "New invoice" at bounding box center [959, 176] width 83 height 27
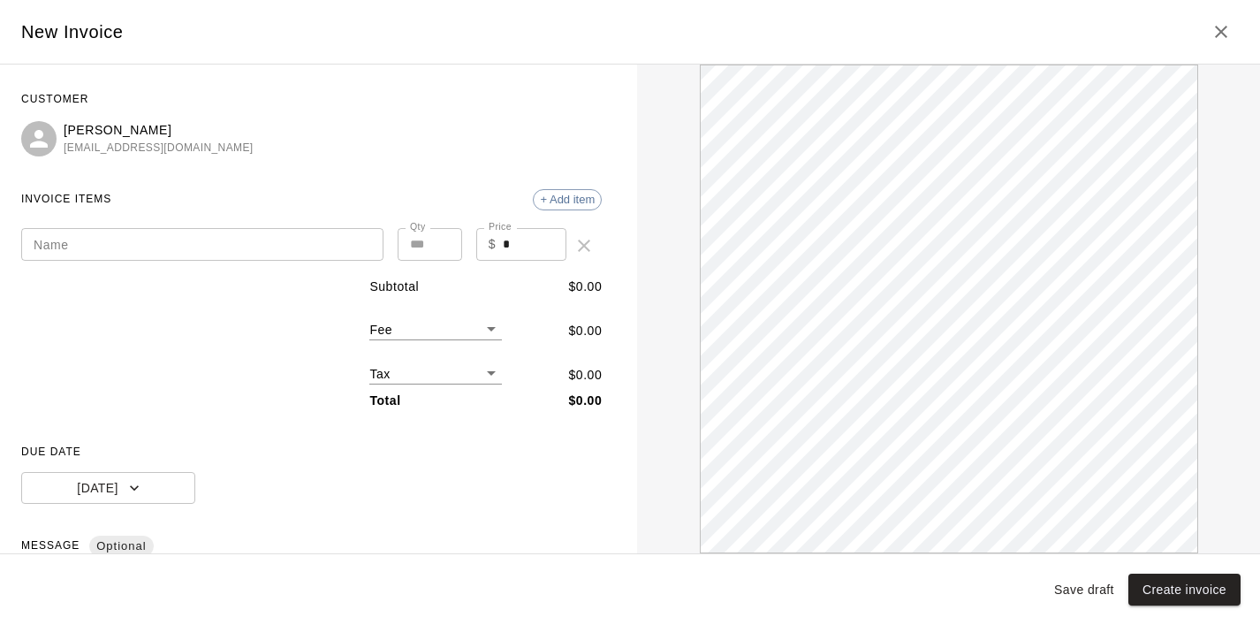
click at [82, 247] on input "Name" at bounding box center [202, 244] width 362 height 33
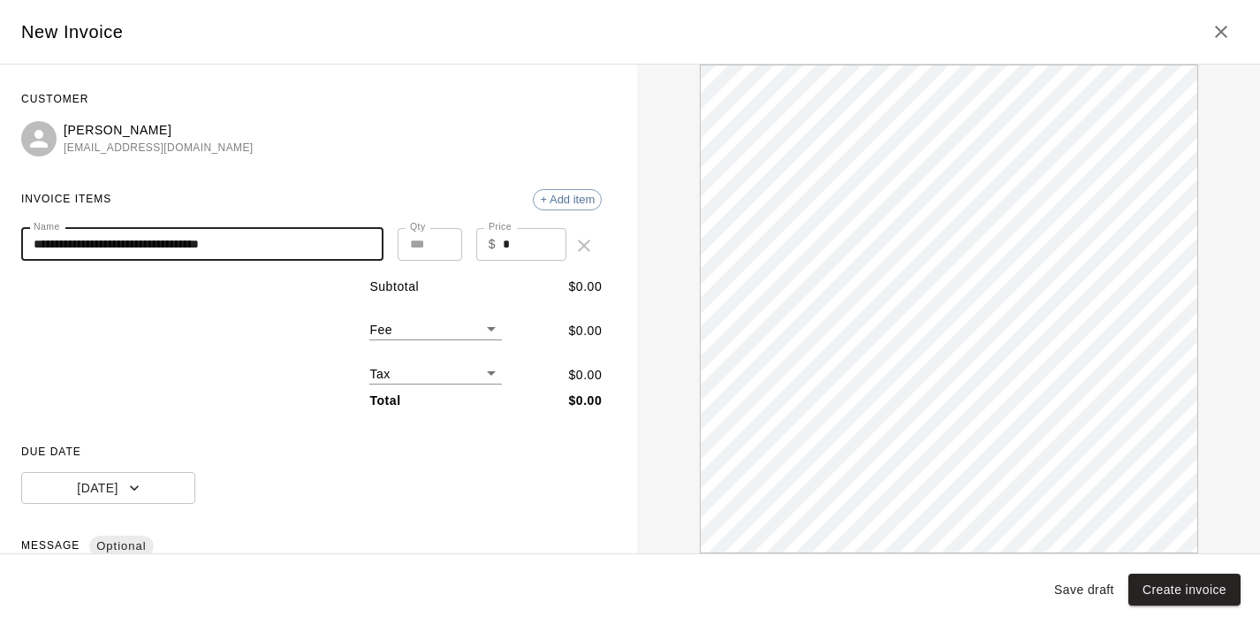
type input "**********"
click at [512, 234] on input "*" at bounding box center [535, 244] width 64 height 33
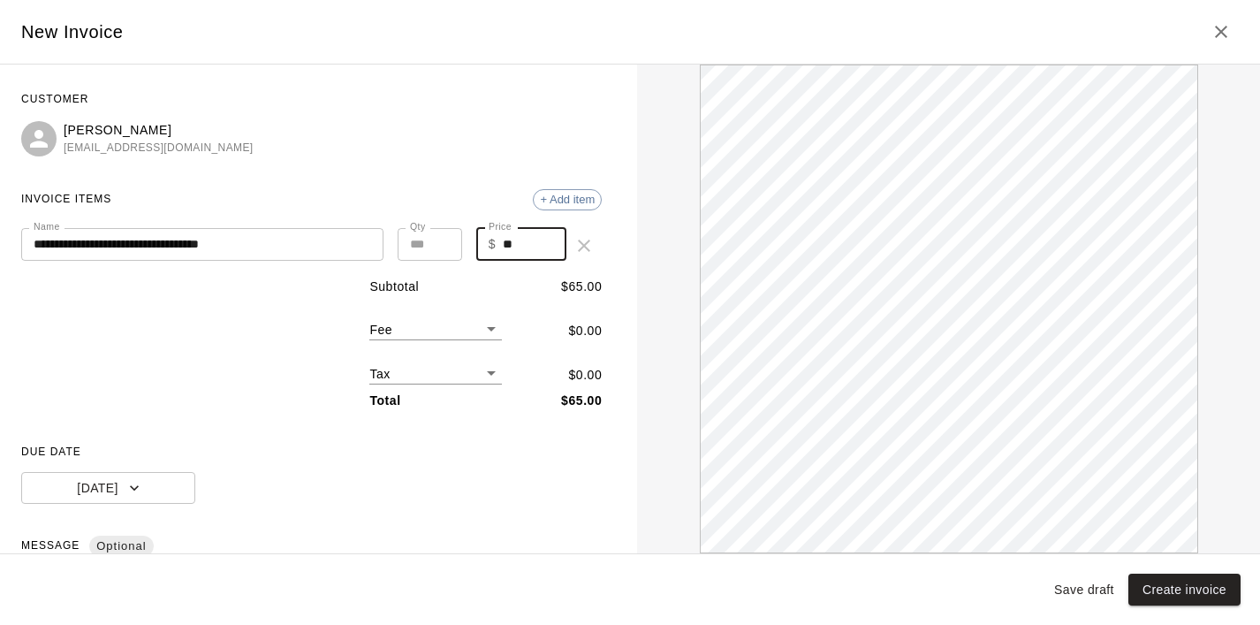
type input "**"
type input "*"
type input "******"
click at [444, 240] on input "*" at bounding box center [430, 244] width 65 height 33
type input "*"
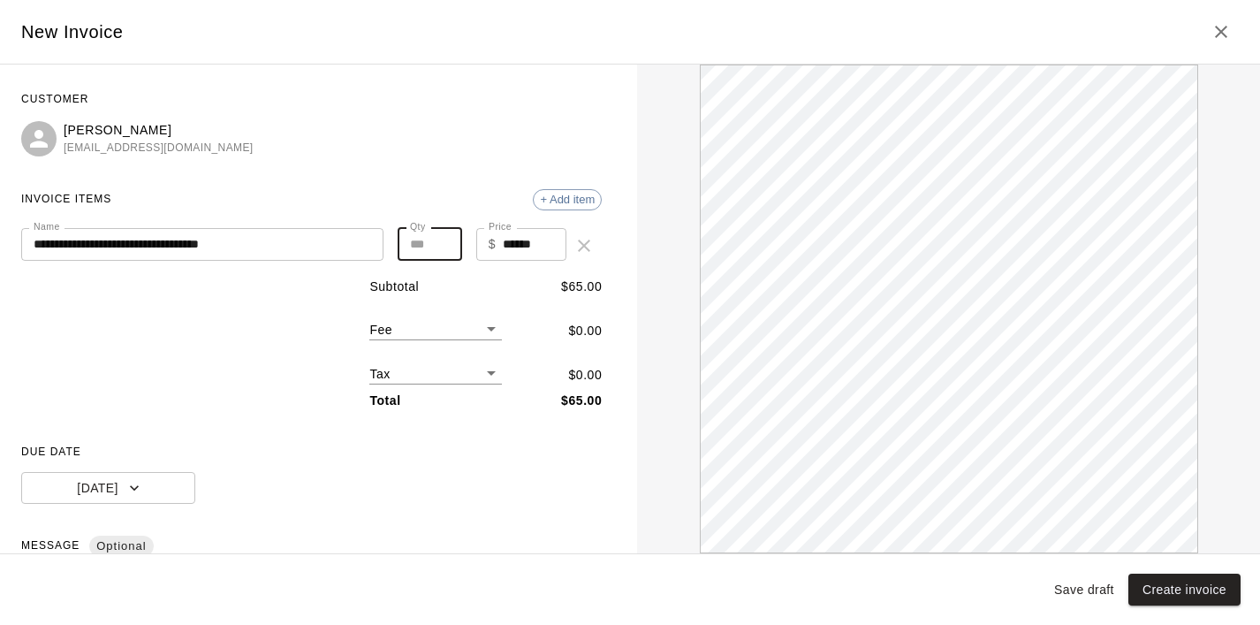
type input "******"
click at [444, 240] on input "*" at bounding box center [430, 244] width 65 height 33
type input "*"
type input "******"
click at [444, 240] on input "*" at bounding box center [430, 244] width 65 height 33
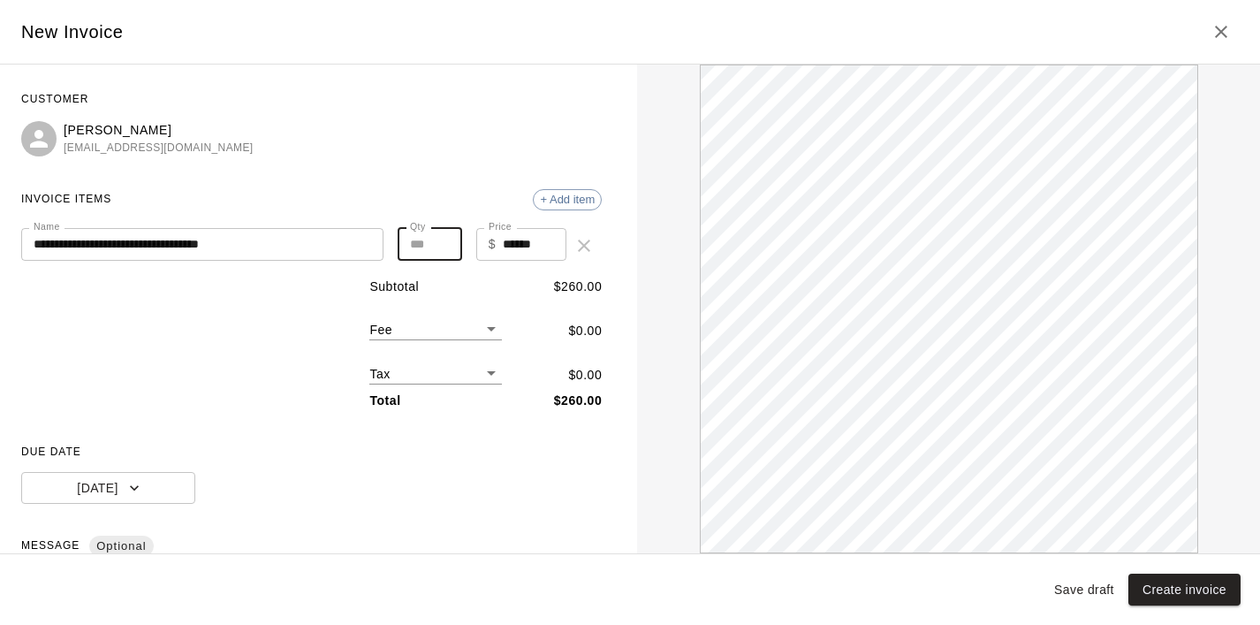
type input "*"
type input "******"
click at [444, 240] on input "*" at bounding box center [430, 244] width 65 height 33
type input "*"
type input "******"
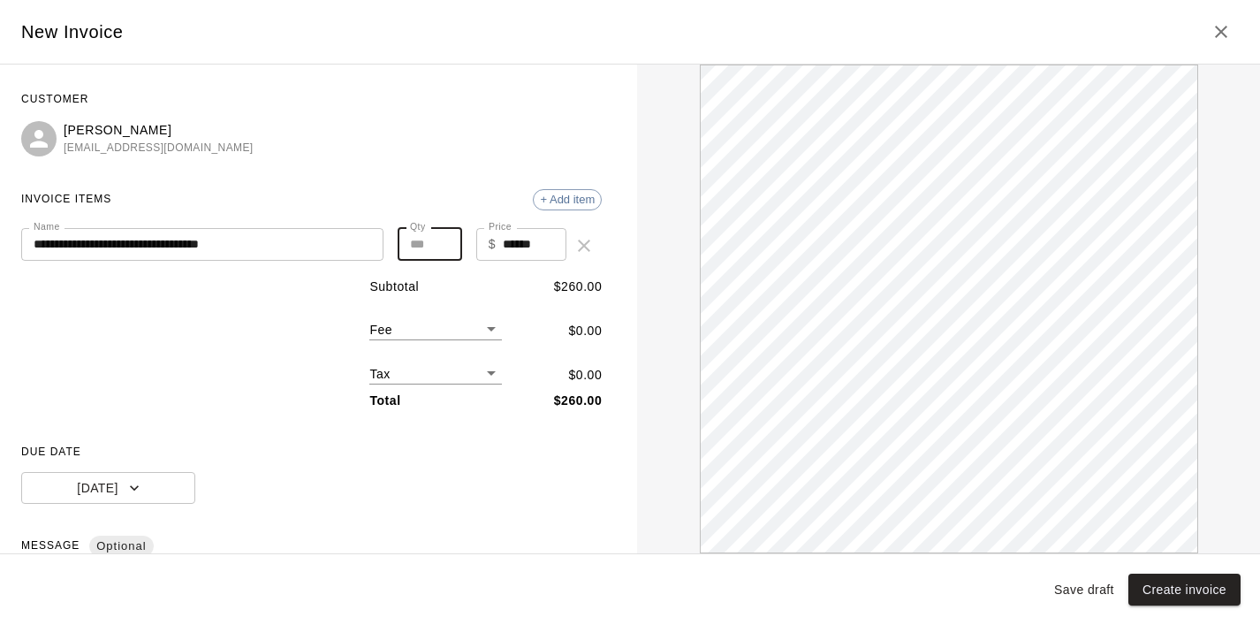
click at [444, 240] on input "*" at bounding box center [430, 244] width 65 height 33
type input "*"
click at [444, 240] on input "*" at bounding box center [430, 244] width 65 height 33
type input "******"
type input "*"
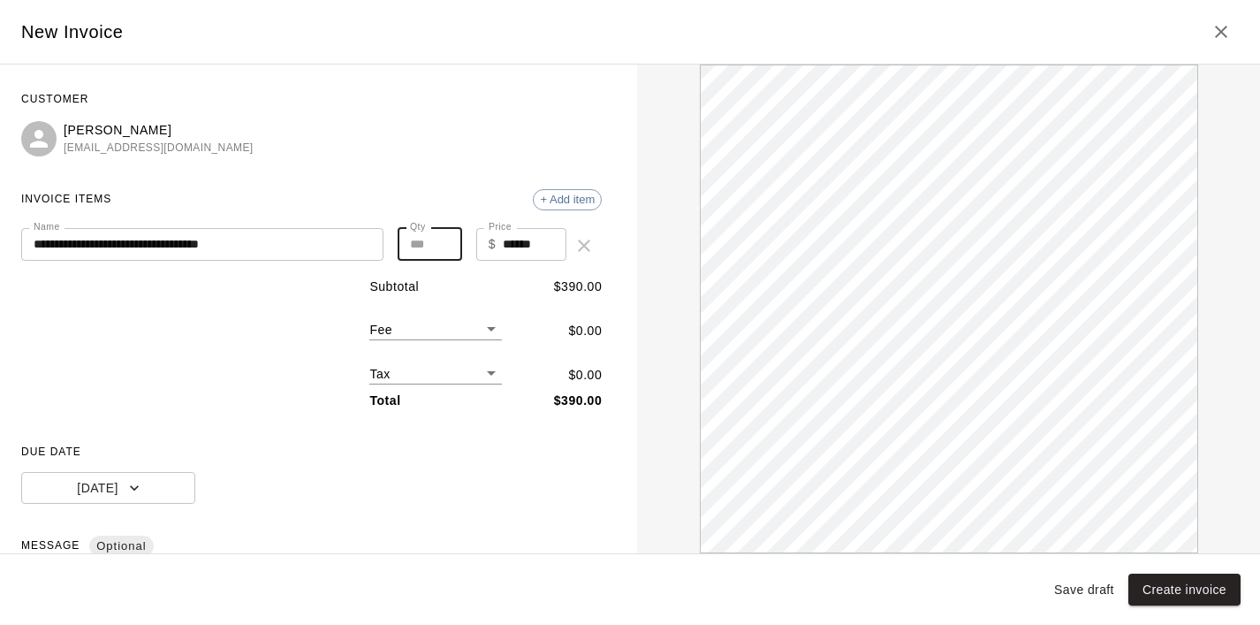
type input "******"
type input "*"
click at [444, 240] on input "*" at bounding box center [430, 244] width 65 height 33
click at [240, 430] on div "**********" at bounding box center [311, 432] width 581 height 693
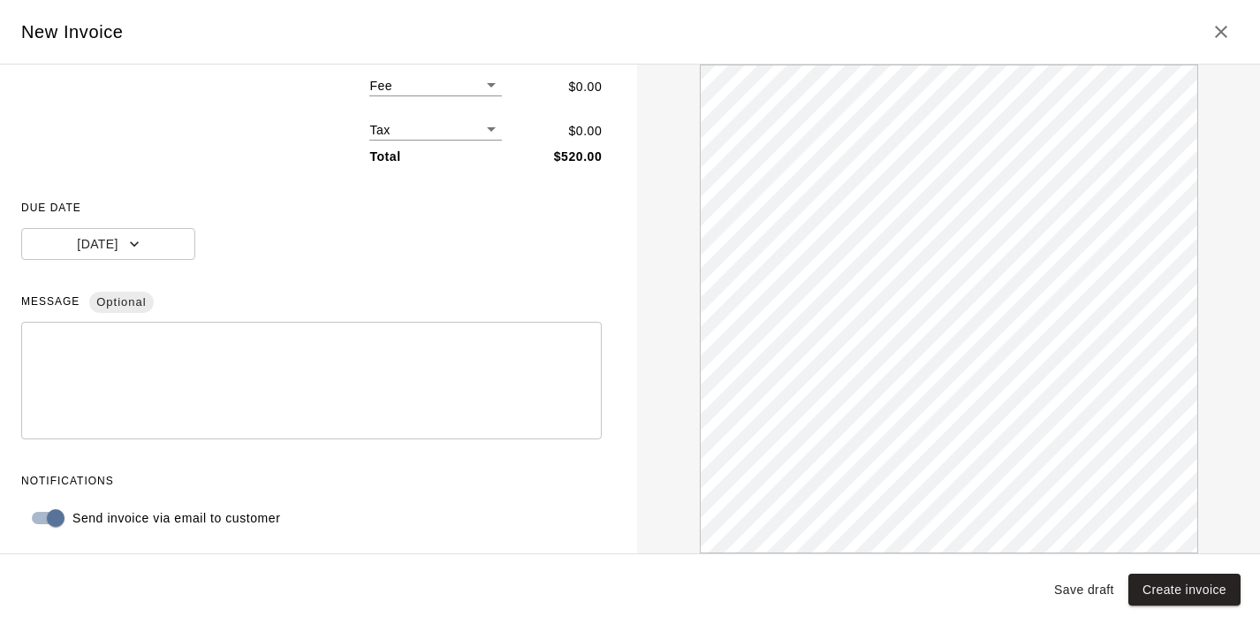
scroll to position [247, 0]
click at [1197, 598] on button "Create invoice" at bounding box center [1185, 590] width 112 height 33
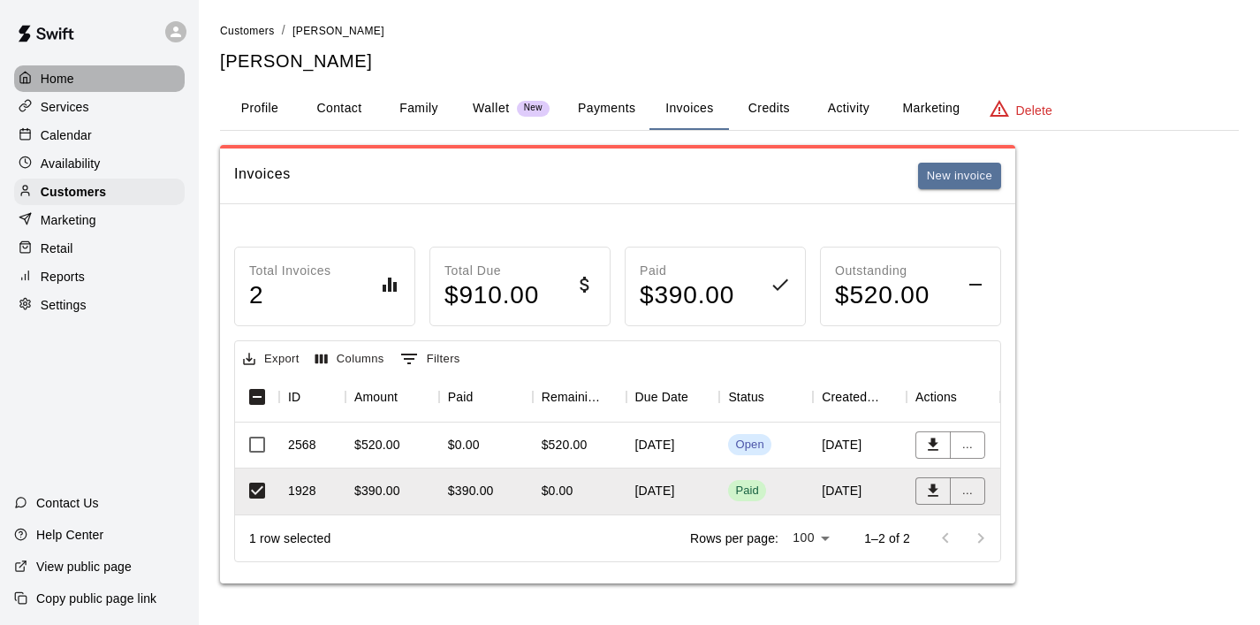
click at [58, 76] on p "Home" at bounding box center [58, 79] width 34 height 18
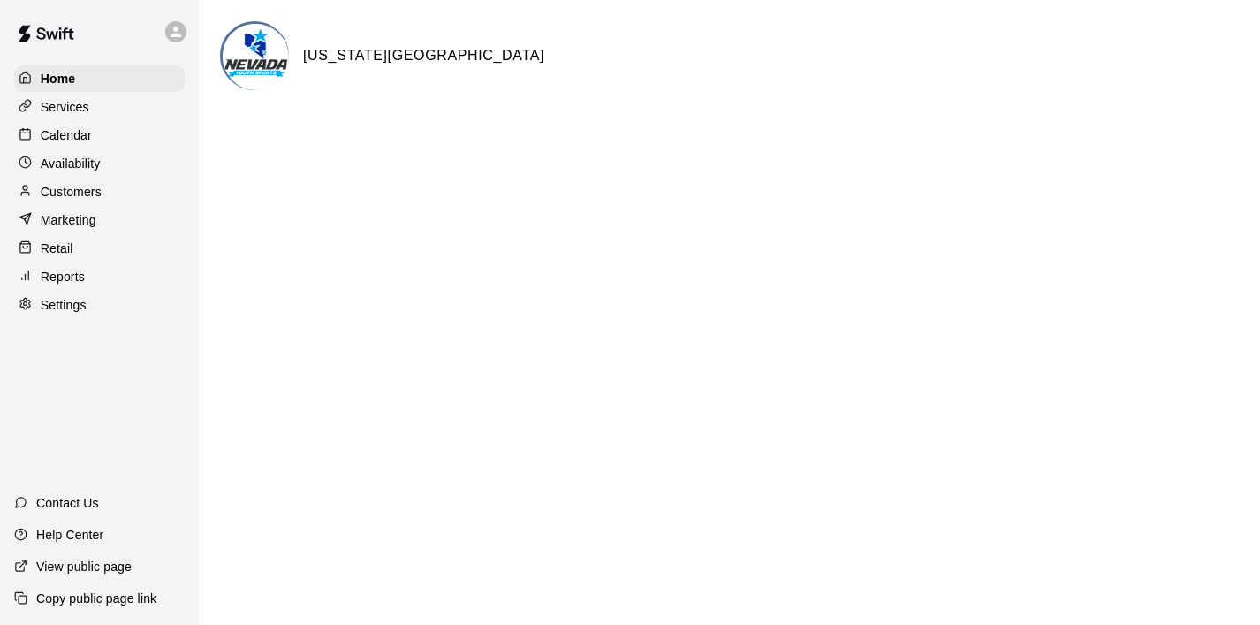
click at [86, 127] on p "Calendar" at bounding box center [66, 135] width 51 height 18
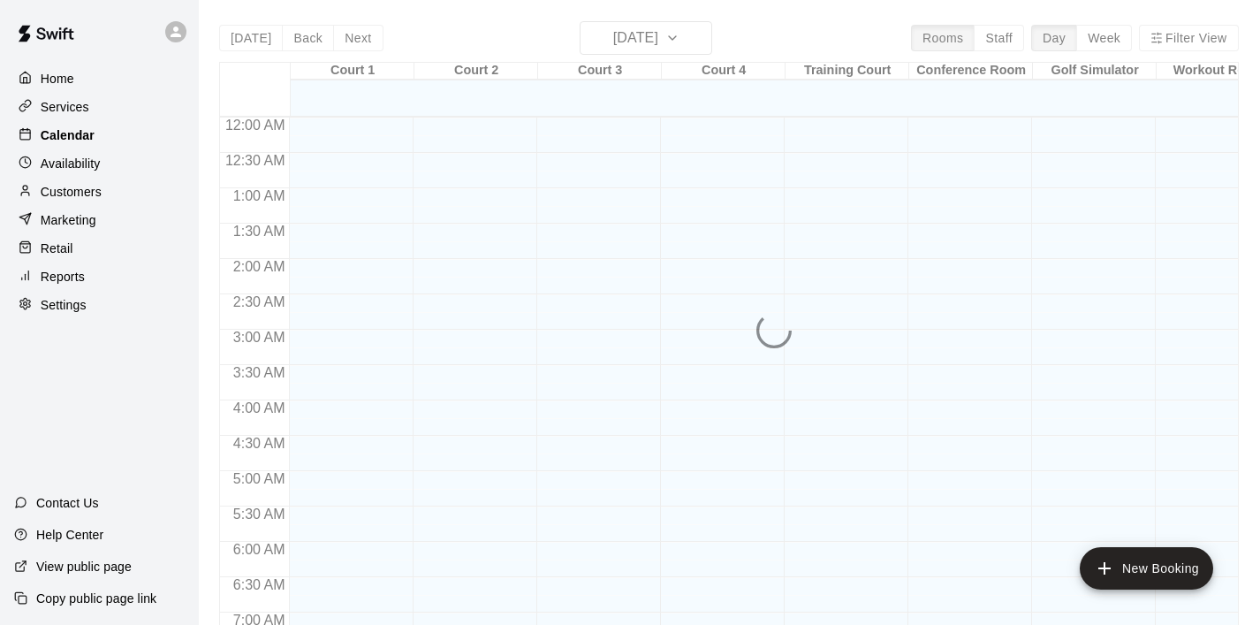
scroll to position [1117, 0]
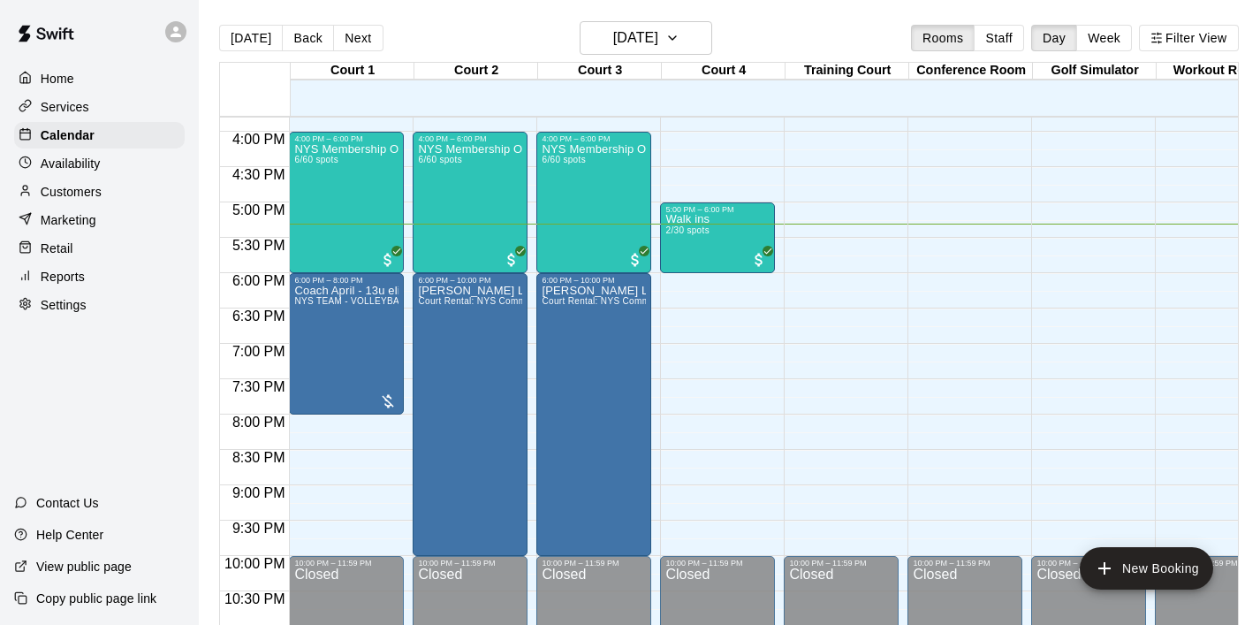
click at [92, 194] on p "Customers" at bounding box center [71, 192] width 61 height 18
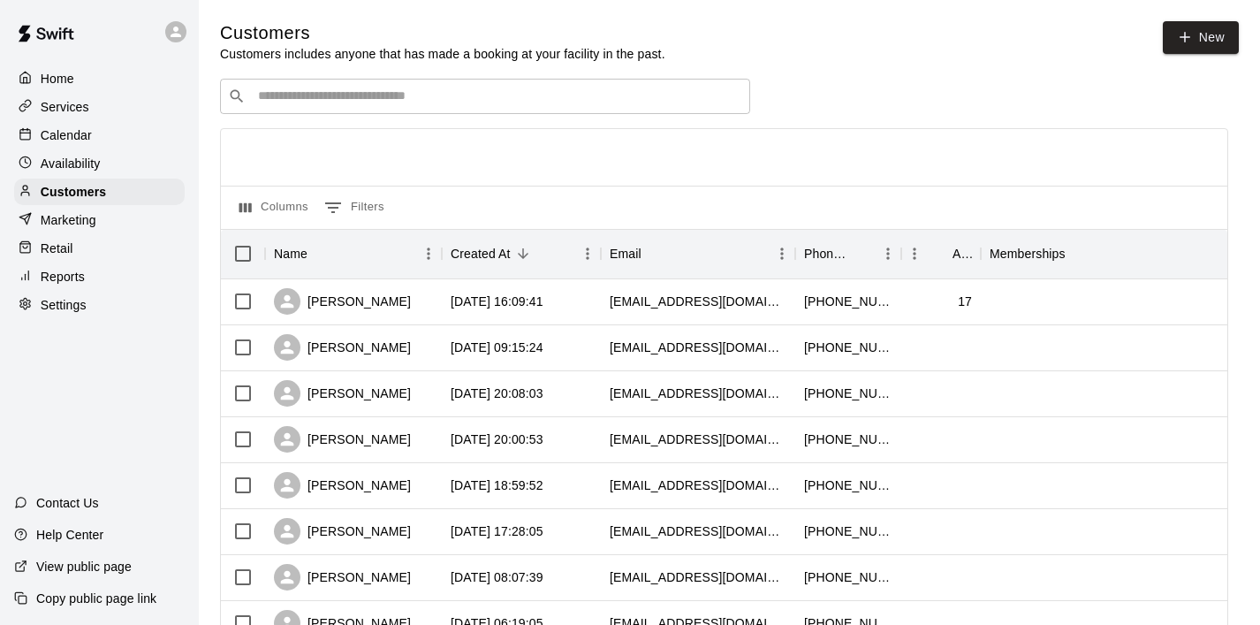
click at [345, 102] on input "Search customers by name or email" at bounding box center [498, 97] width 490 height 18
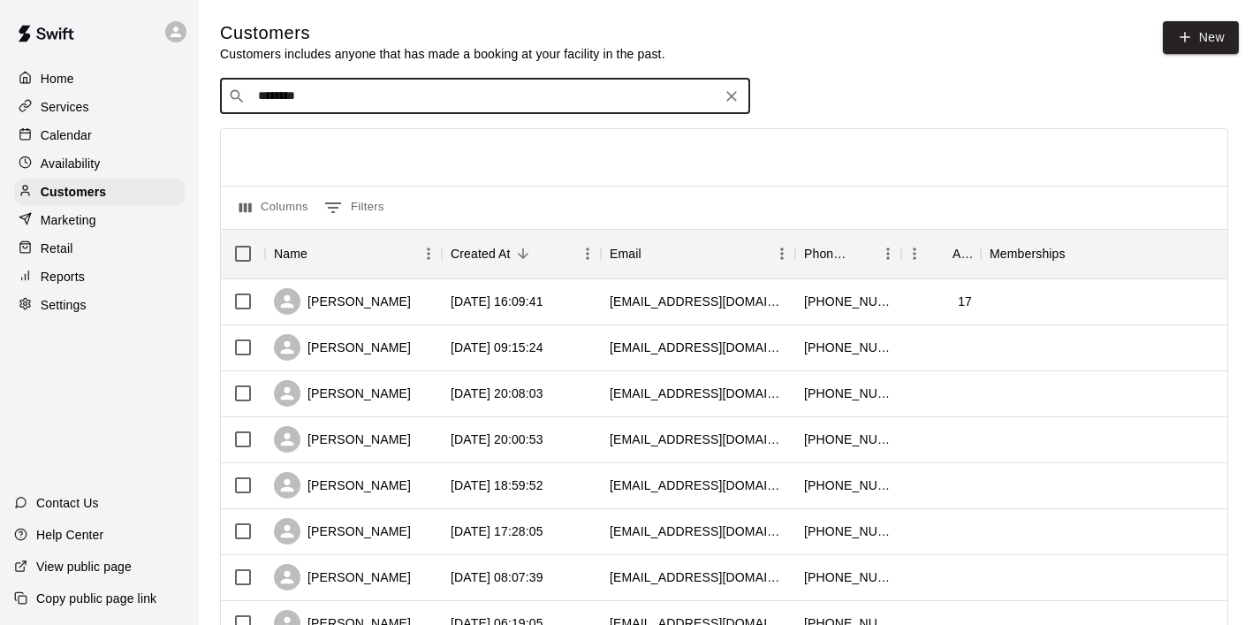
type input "********"
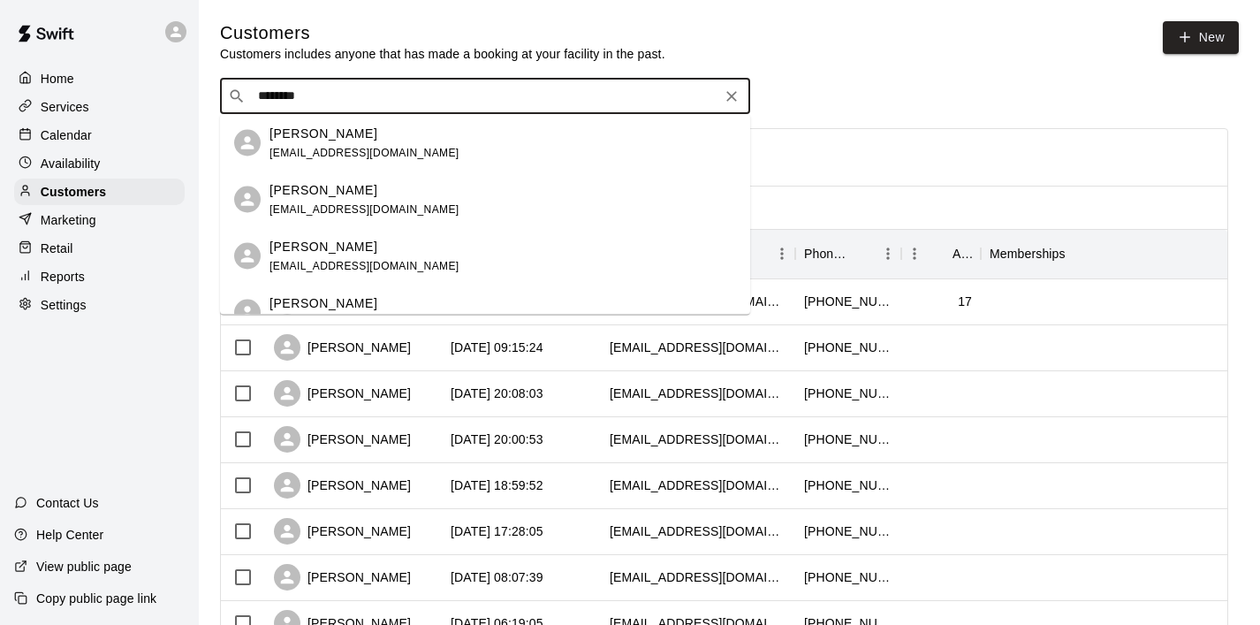
click at [336, 132] on p "[PERSON_NAME]" at bounding box center [324, 133] width 108 height 19
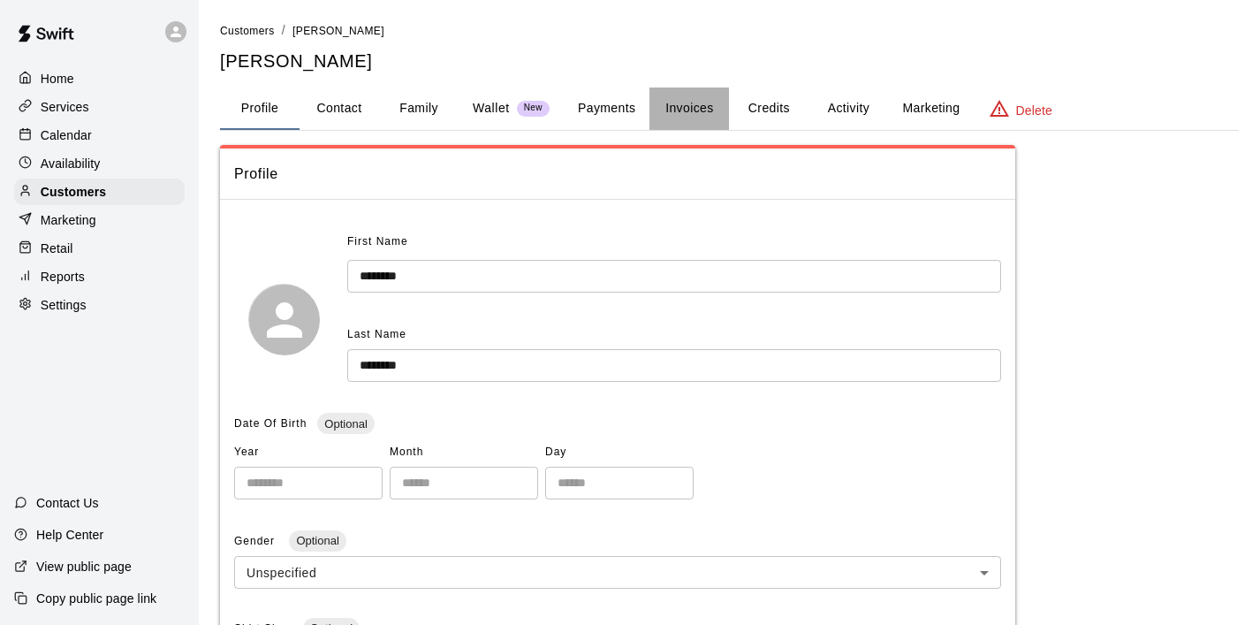
click at [685, 110] on button "Invoices" at bounding box center [690, 109] width 80 height 42
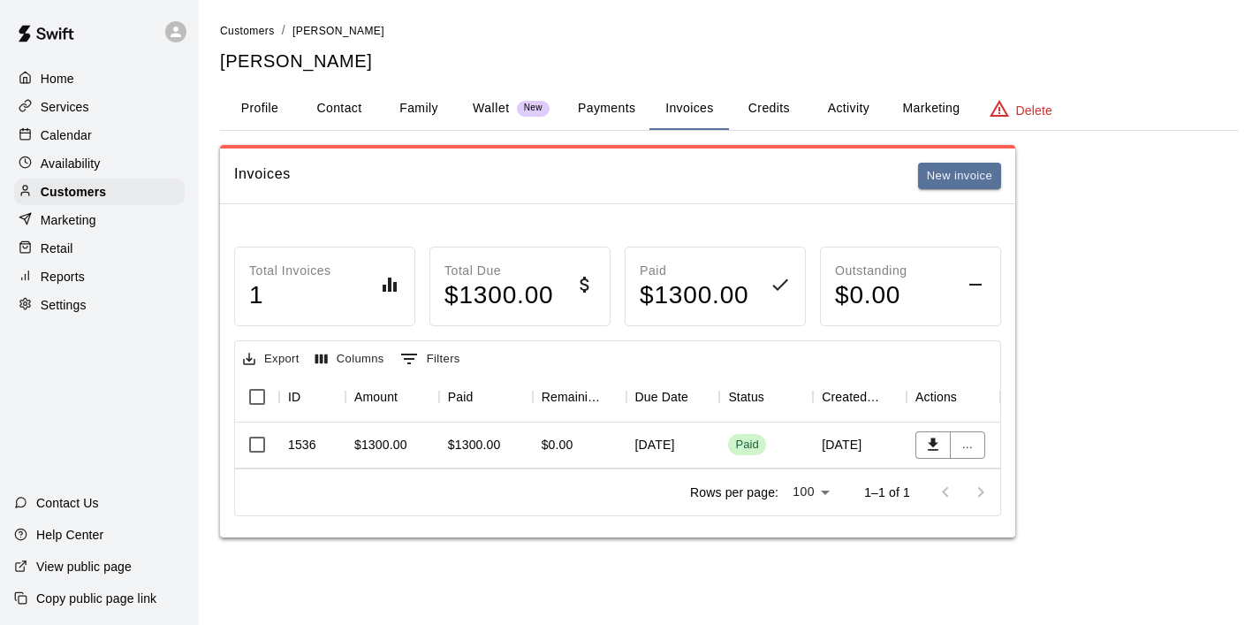
click at [604, 110] on button "Payments" at bounding box center [607, 109] width 86 height 42
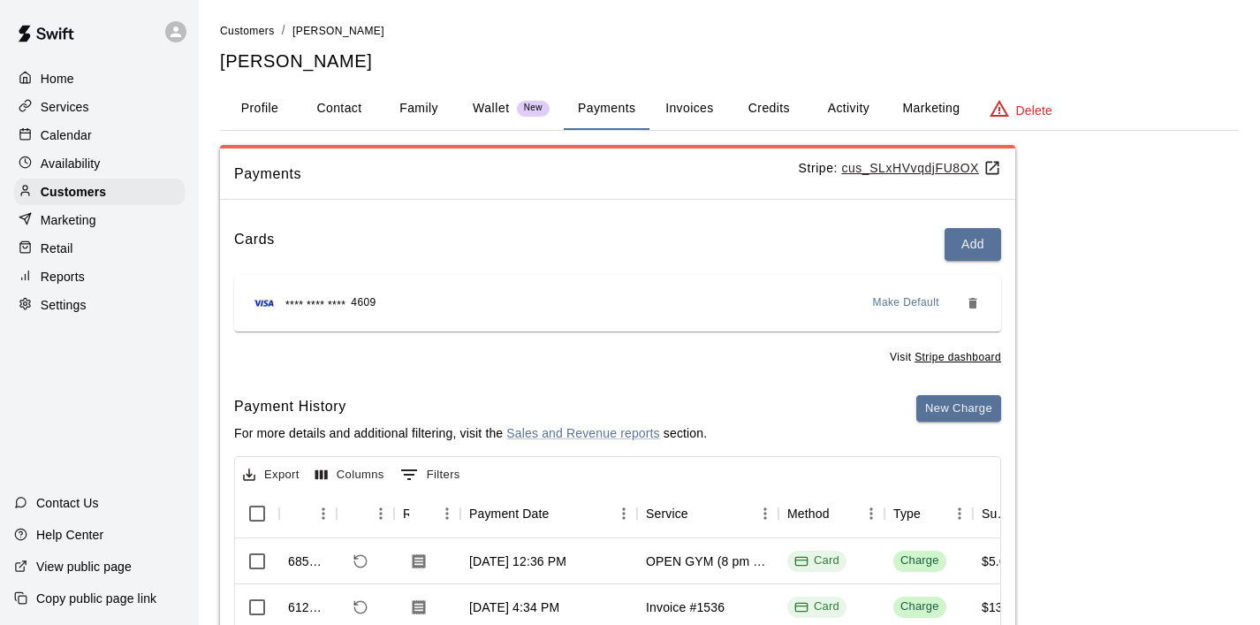
click at [692, 111] on button "Invoices" at bounding box center [690, 109] width 80 height 42
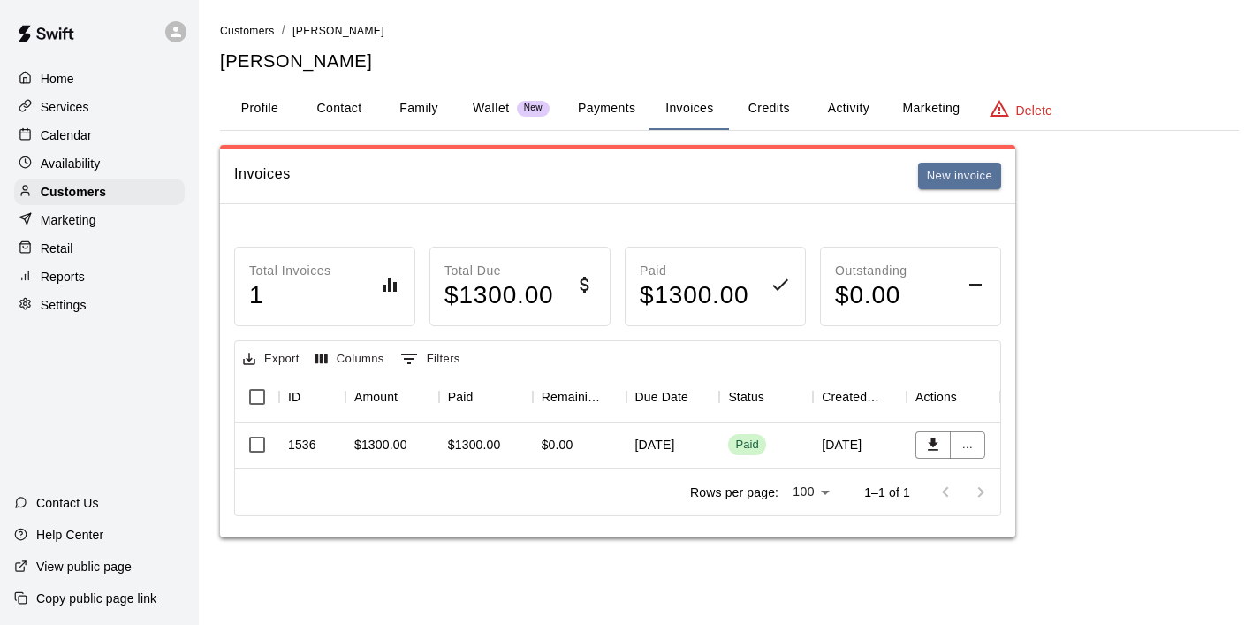
click at [302, 440] on div "1536" at bounding box center [302, 445] width 28 height 18
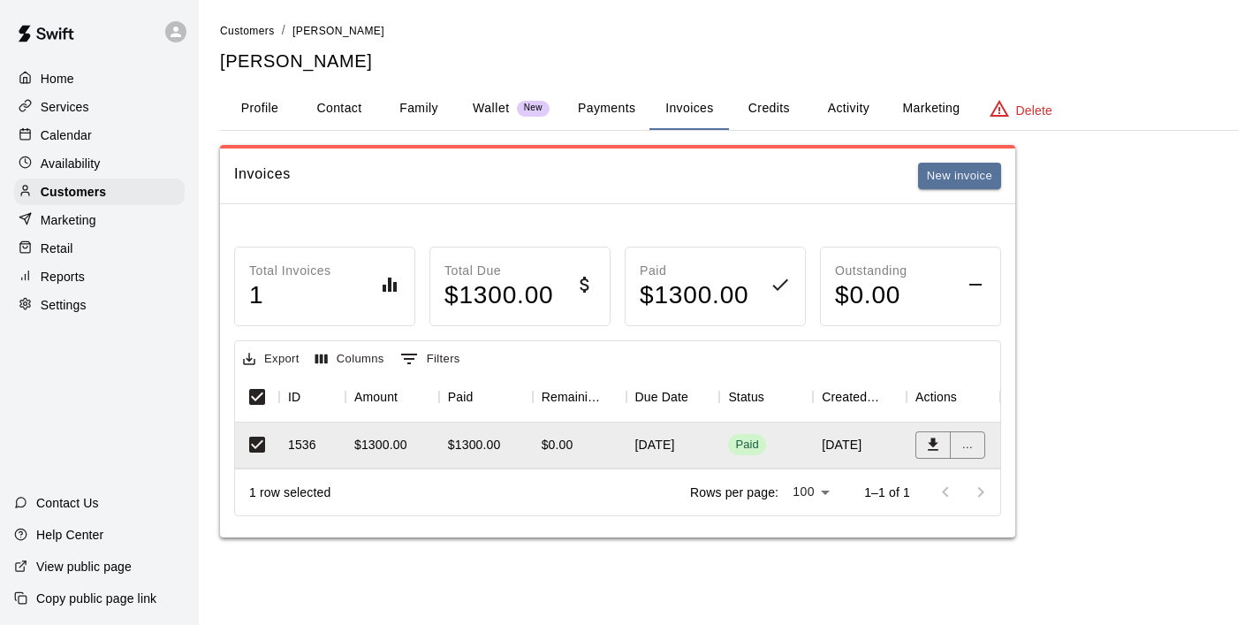
click at [65, 80] on p "Home" at bounding box center [58, 79] width 34 height 18
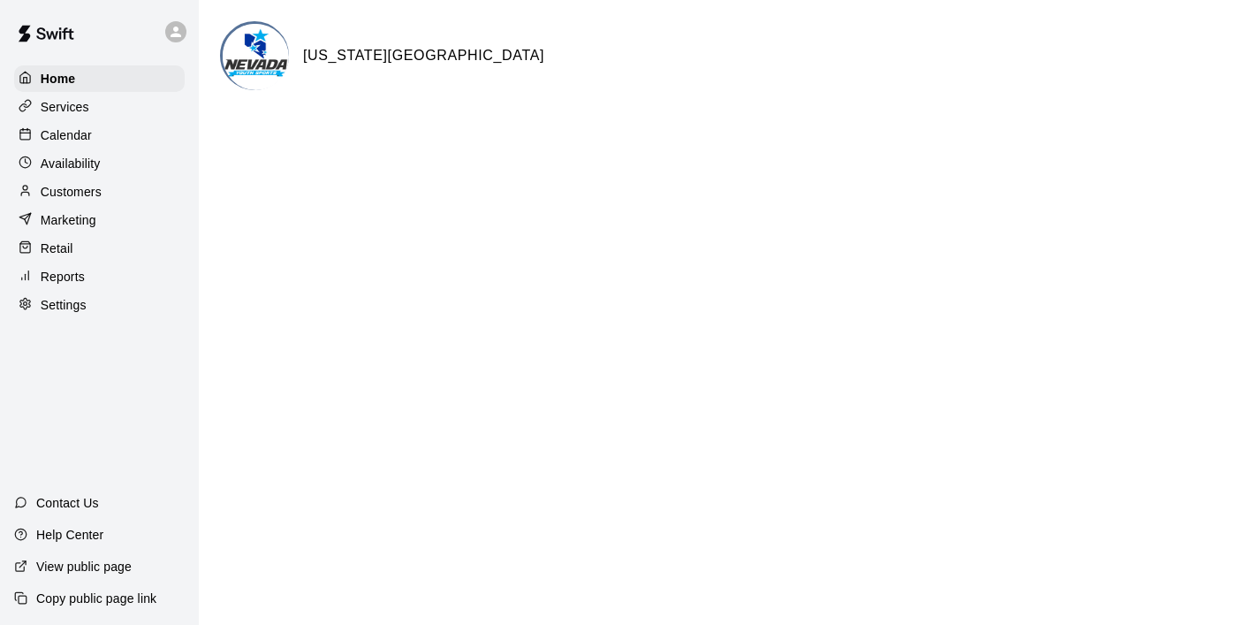
click at [71, 142] on p "Calendar" at bounding box center [66, 135] width 51 height 18
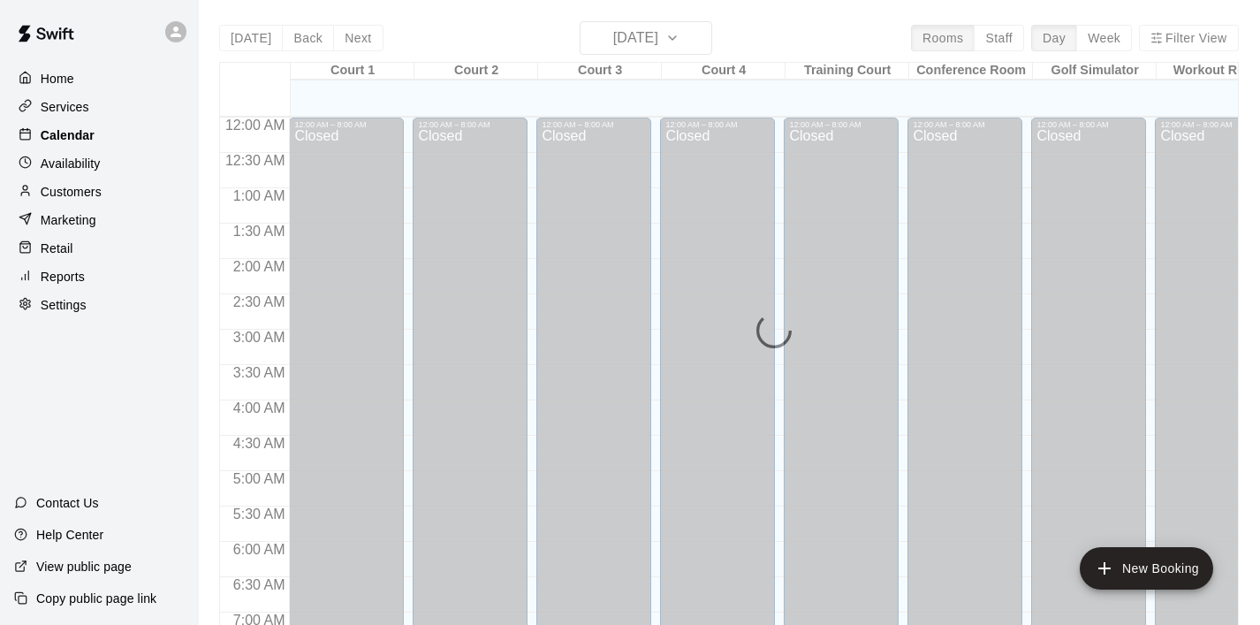
scroll to position [1117, 0]
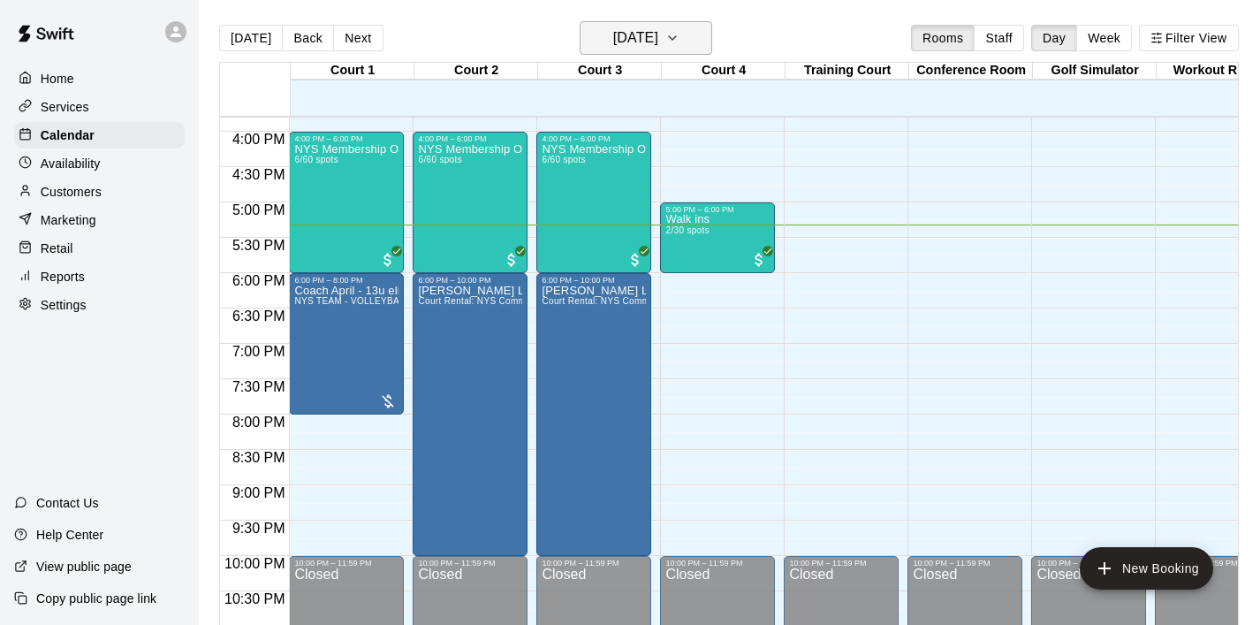
click at [680, 40] on icon "button" at bounding box center [673, 37] width 14 height 21
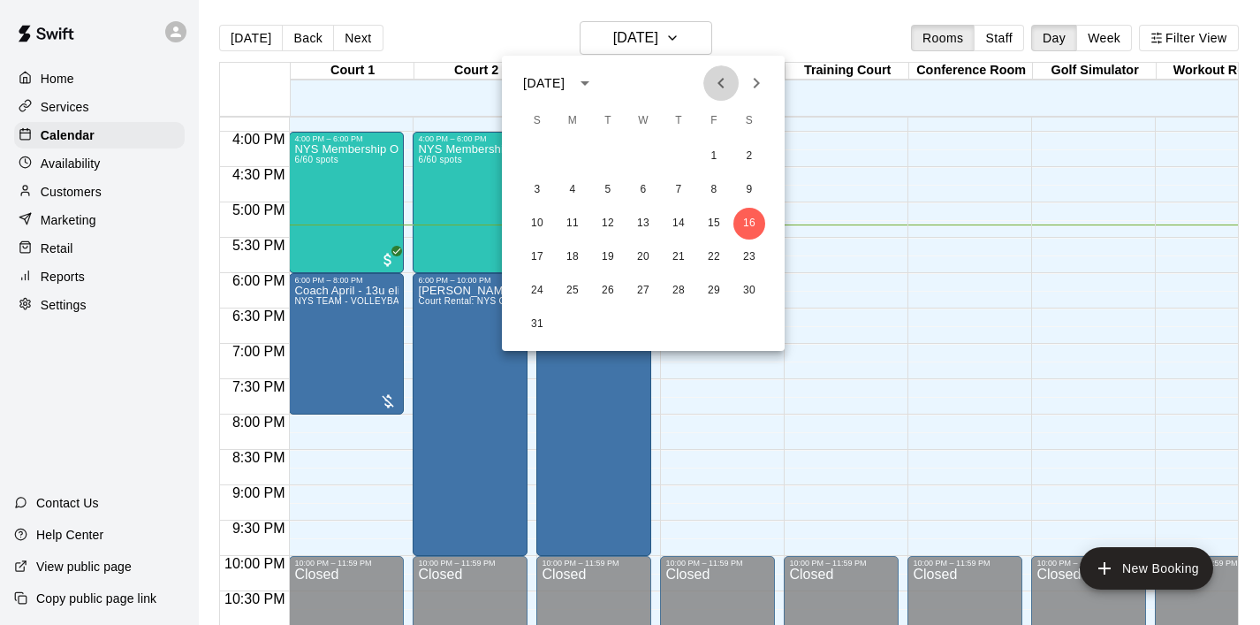
click at [722, 93] on icon "Previous month" at bounding box center [721, 82] width 21 height 21
click at [610, 155] on button "1" at bounding box center [608, 157] width 32 height 32
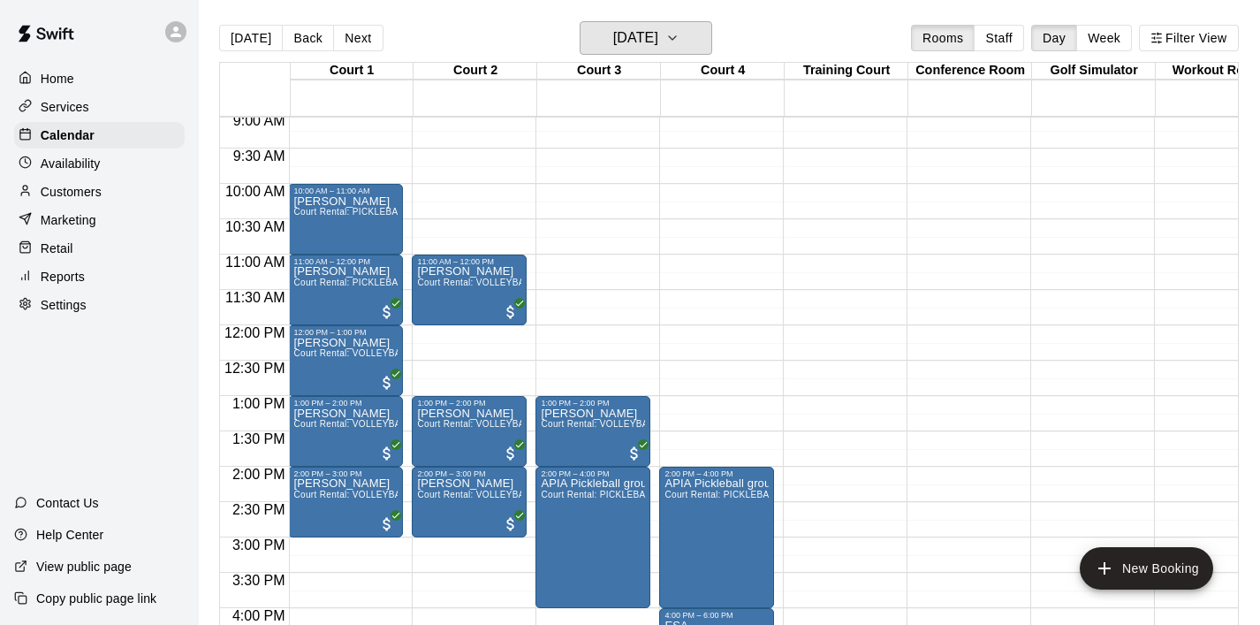
scroll to position [0, 0]
click at [680, 42] on icon "button" at bounding box center [673, 37] width 14 height 21
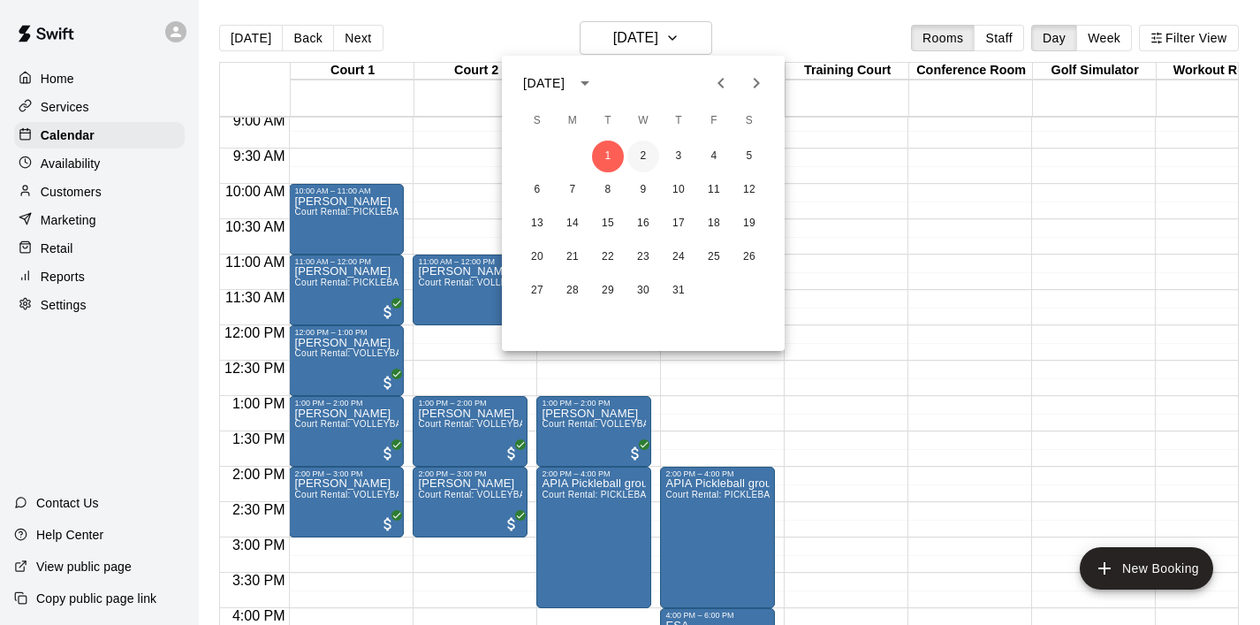
click at [643, 154] on button "2" at bounding box center [644, 157] width 32 height 32
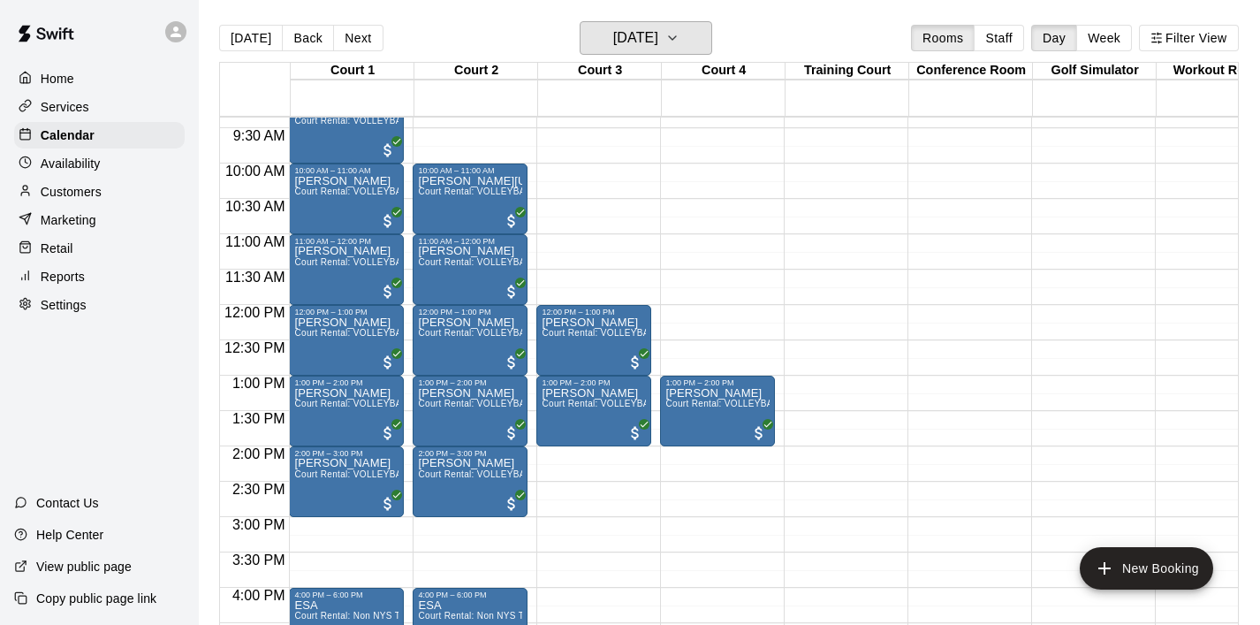
scroll to position [660, 0]
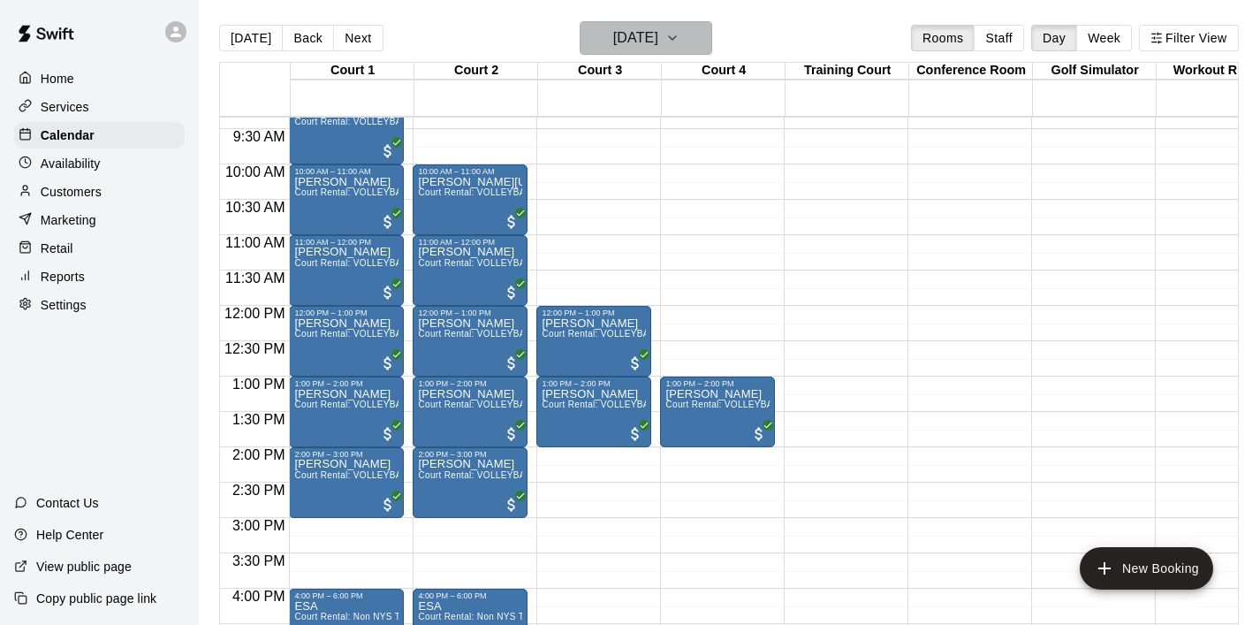
click at [696, 42] on button "Wednesday Jul 02" at bounding box center [646, 38] width 133 height 34
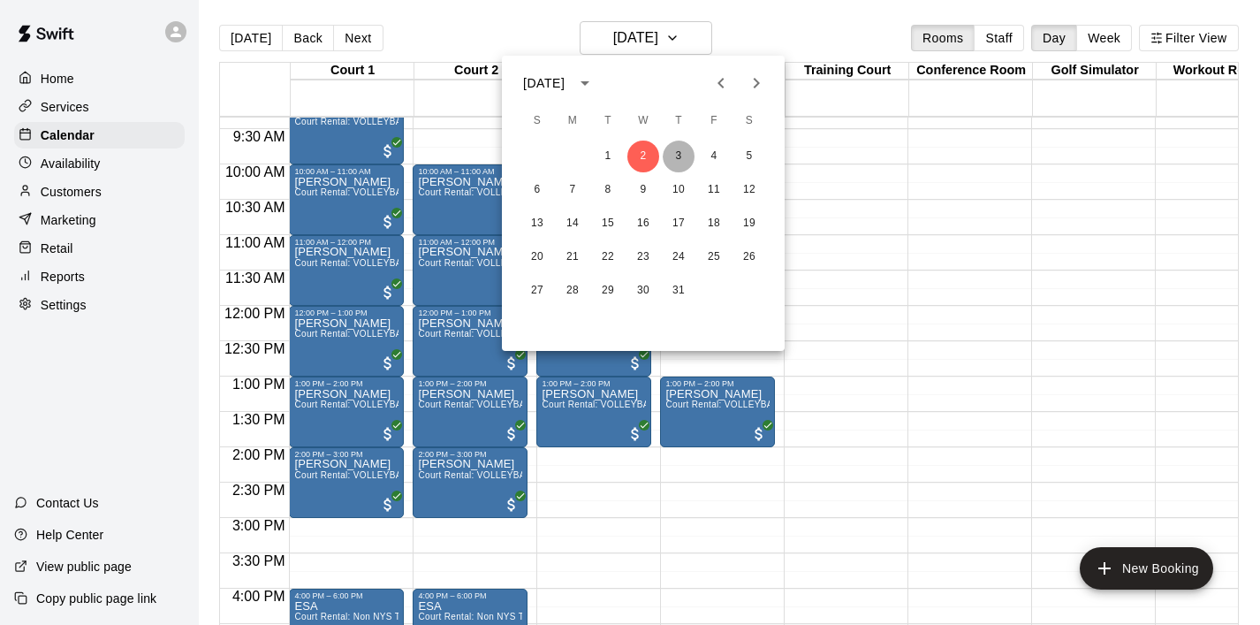
click at [679, 153] on button "3" at bounding box center [679, 157] width 32 height 32
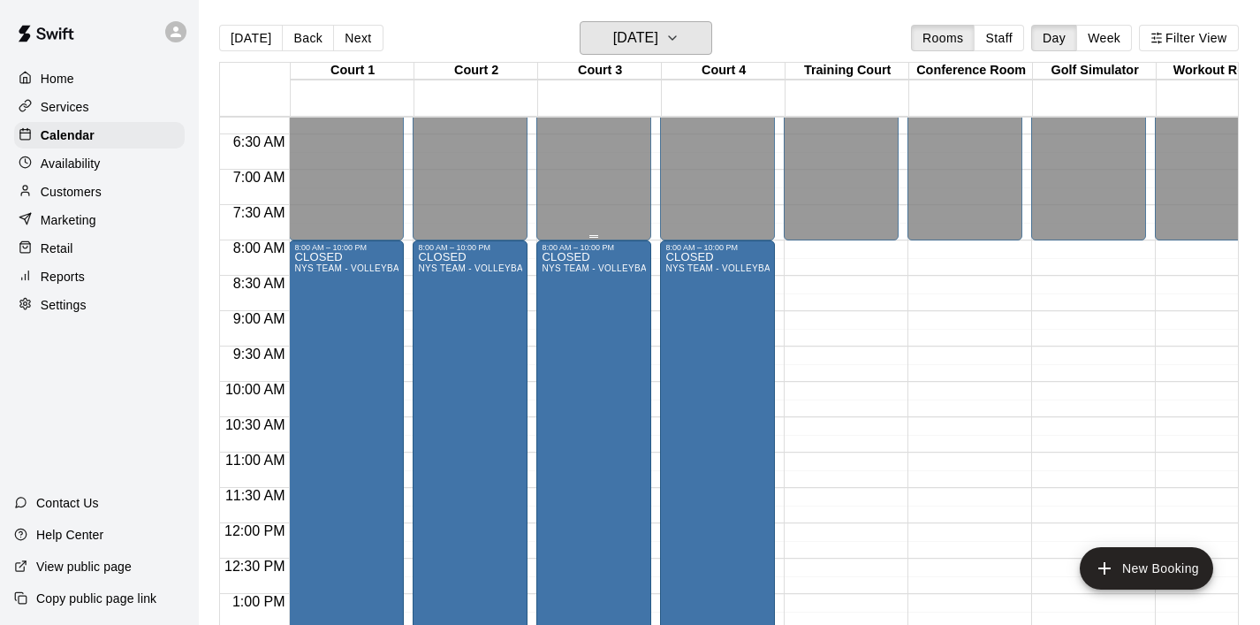
scroll to position [449, 0]
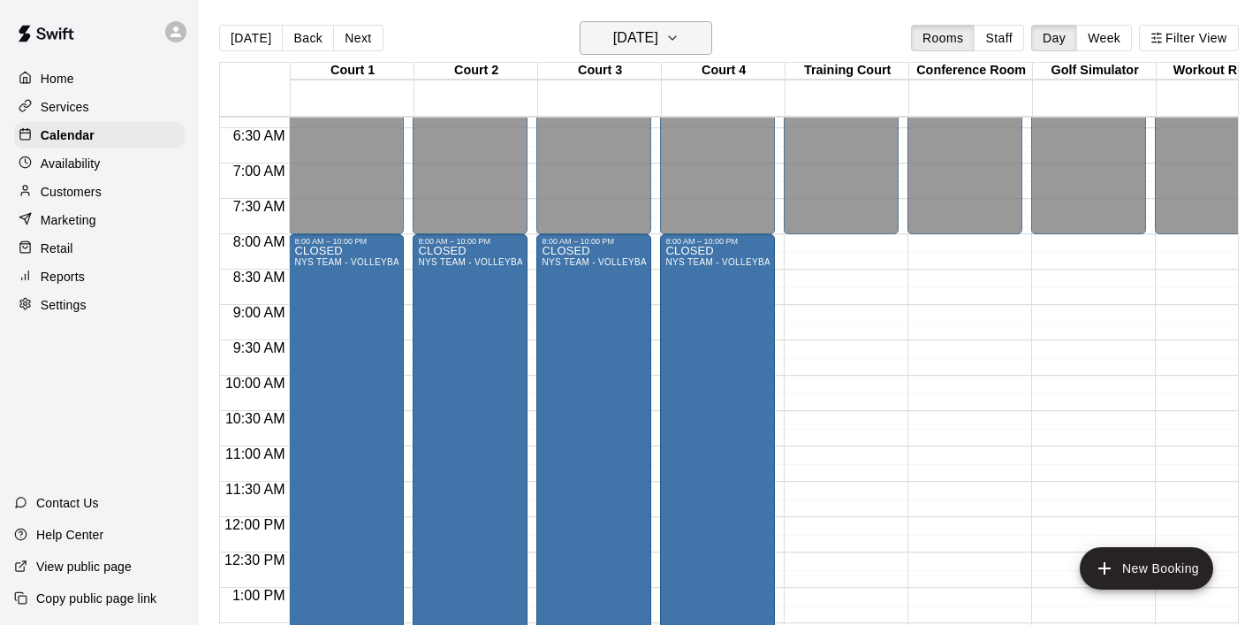
click at [680, 27] on icon "button" at bounding box center [673, 37] width 14 height 21
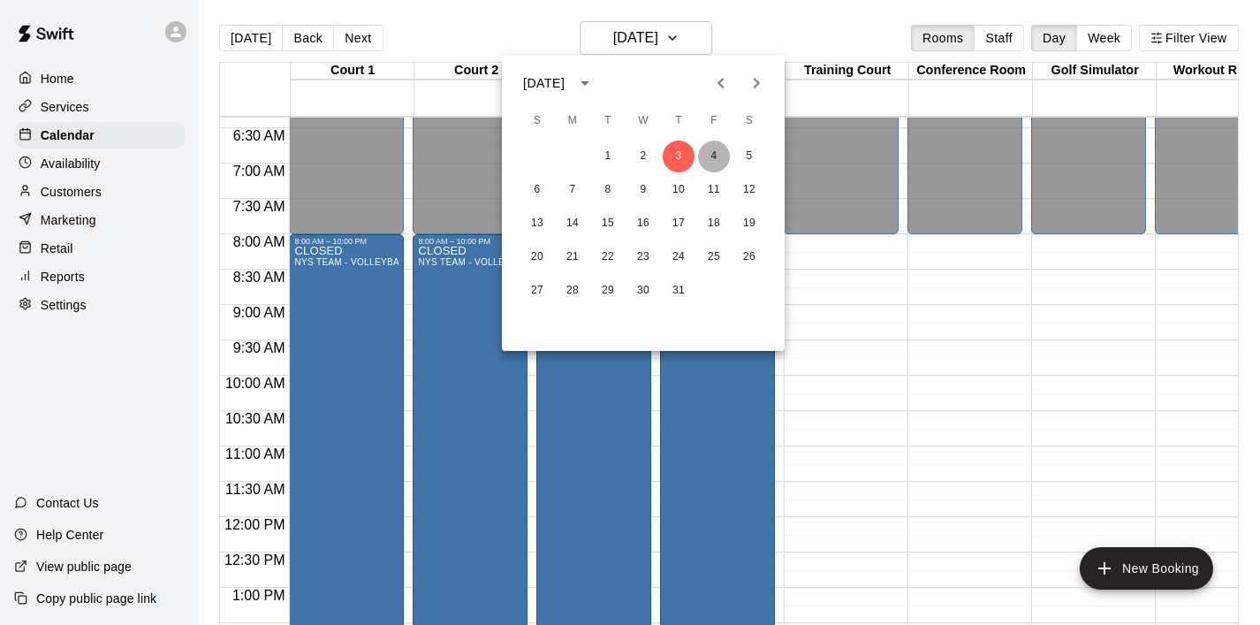
click at [714, 157] on button "4" at bounding box center [714, 157] width 32 height 32
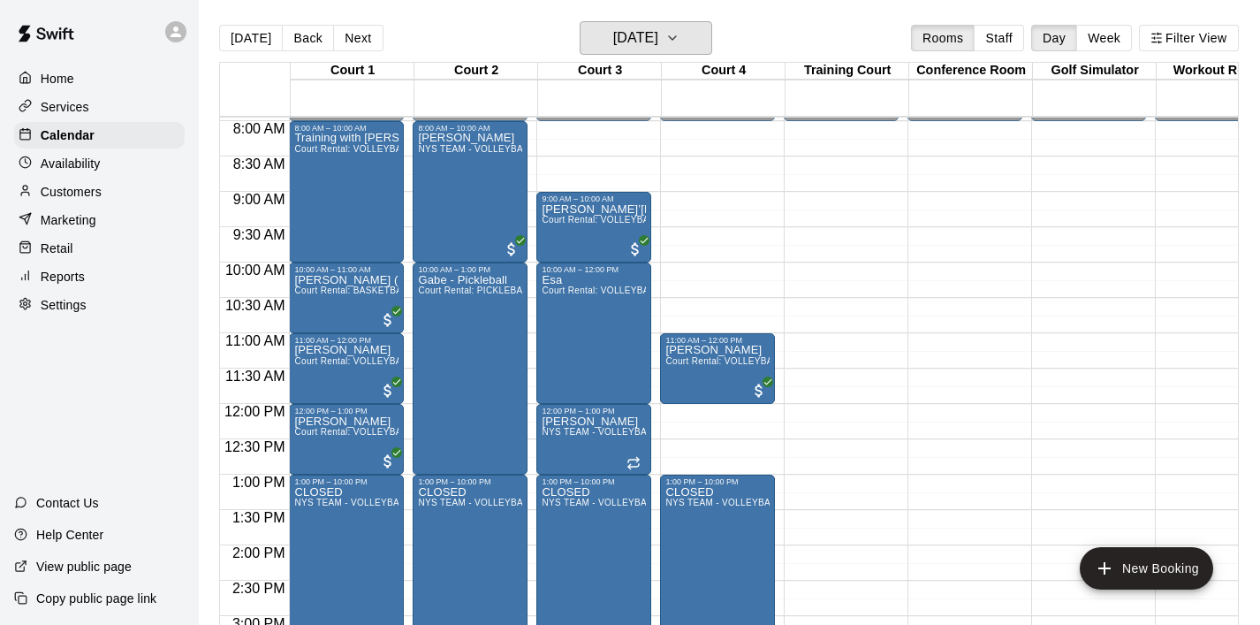
scroll to position [578, 0]
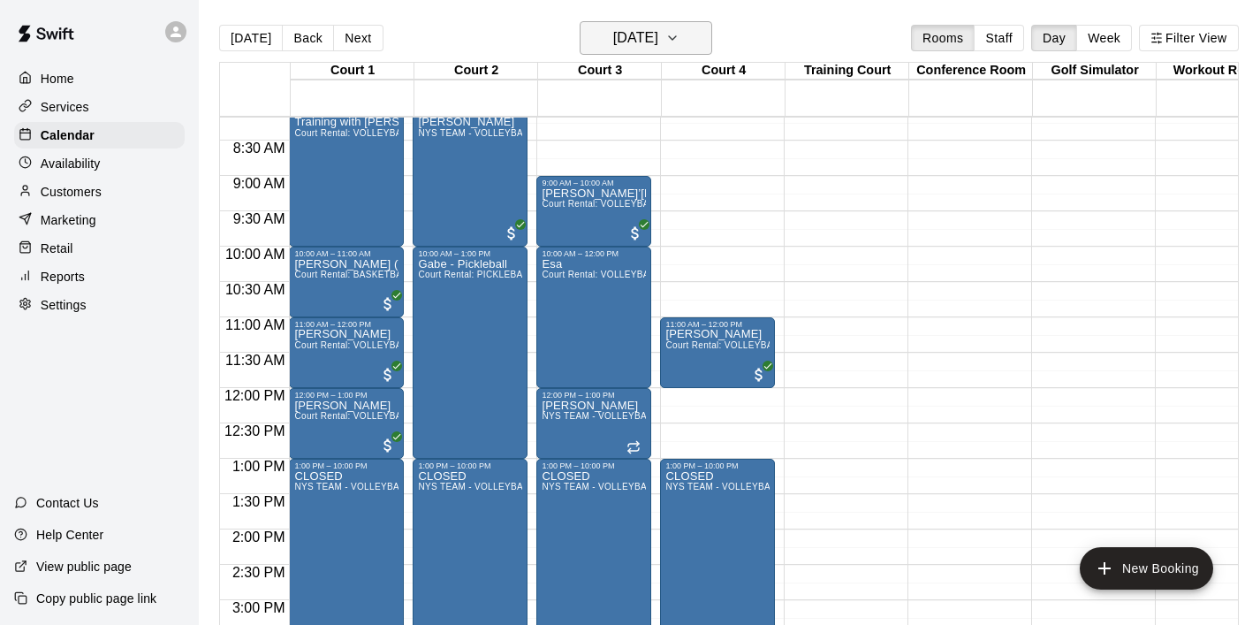
click at [680, 47] on icon "button" at bounding box center [673, 37] width 14 height 21
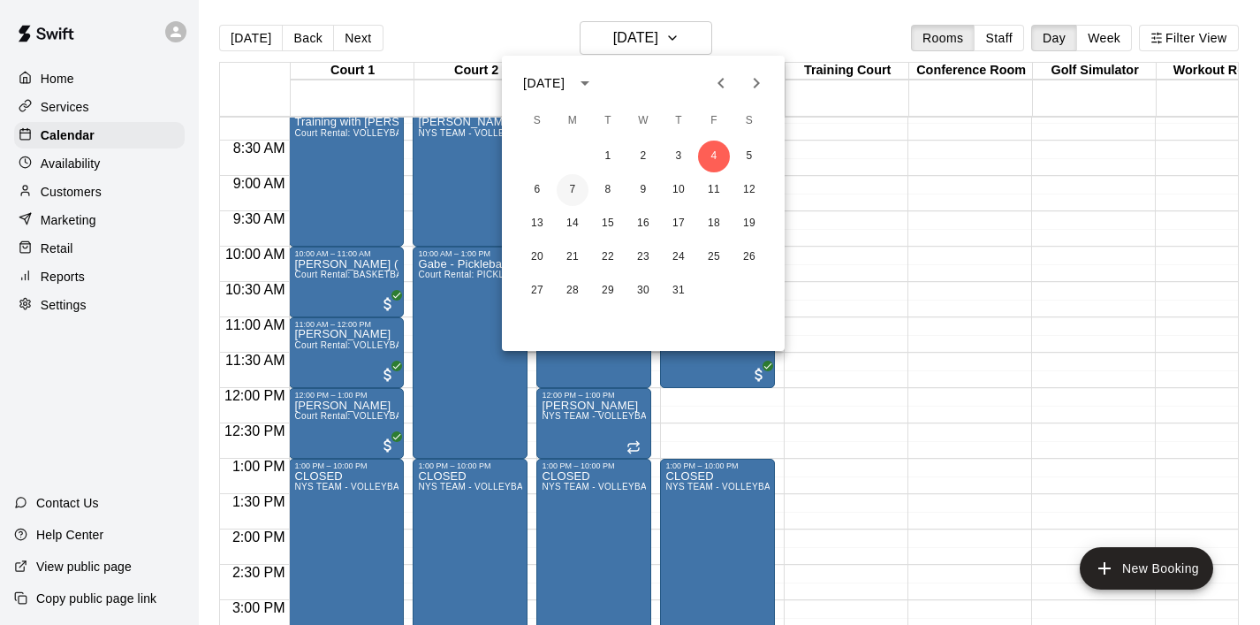
click at [578, 186] on button "7" at bounding box center [573, 190] width 32 height 32
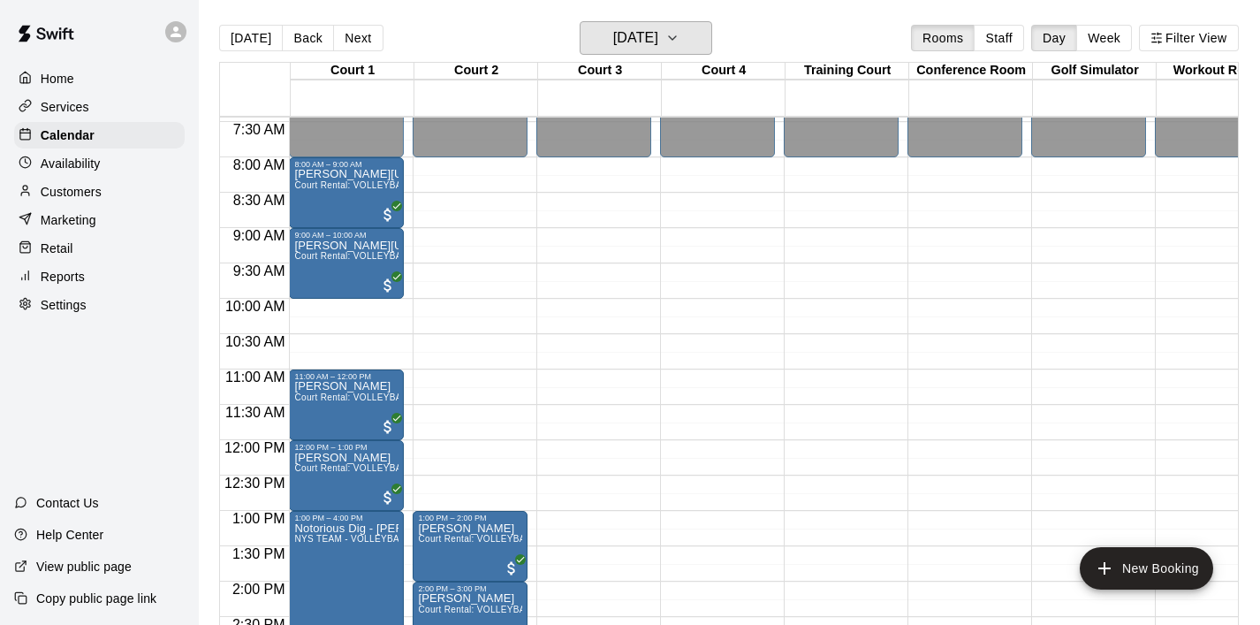
scroll to position [528, 0]
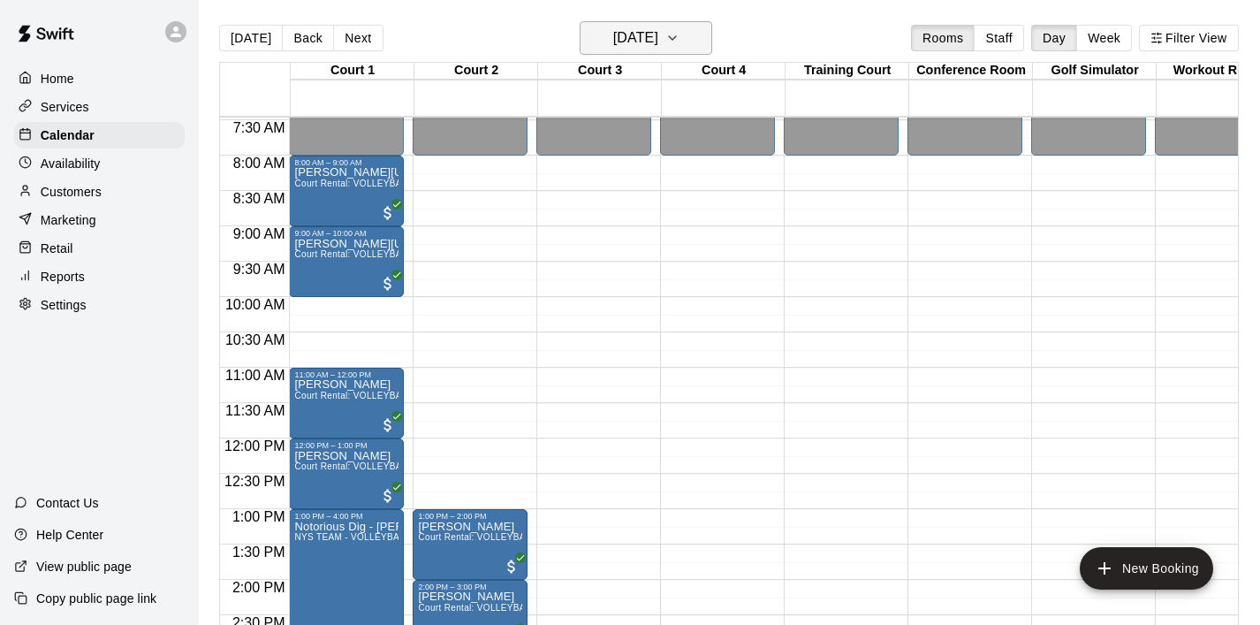
click at [683, 46] on button "Monday Jul 07" at bounding box center [646, 38] width 133 height 34
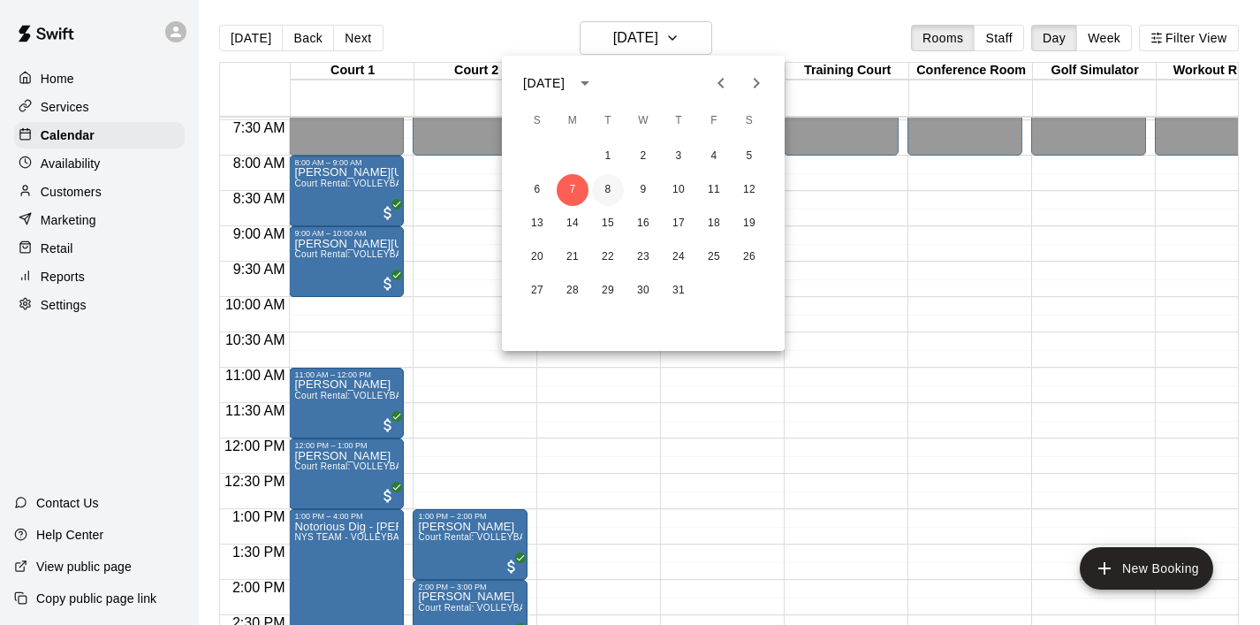
click at [612, 187] on button "8" at bounding box center [608, 190] width 32 height 32
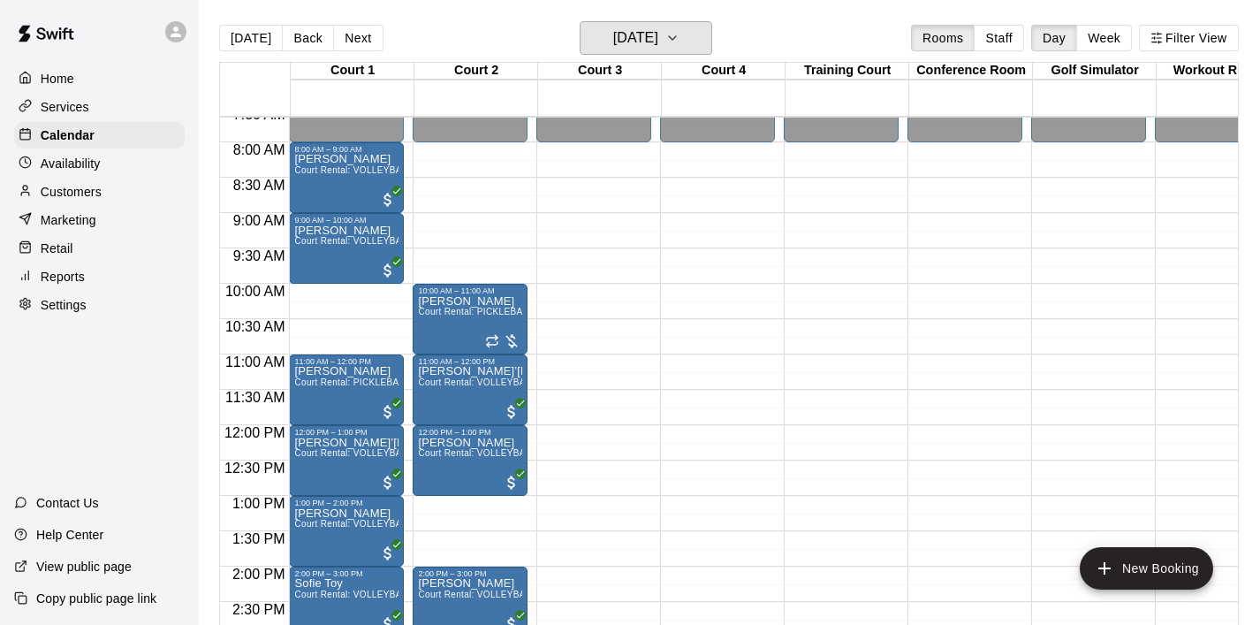
scroll to position [552, 0]
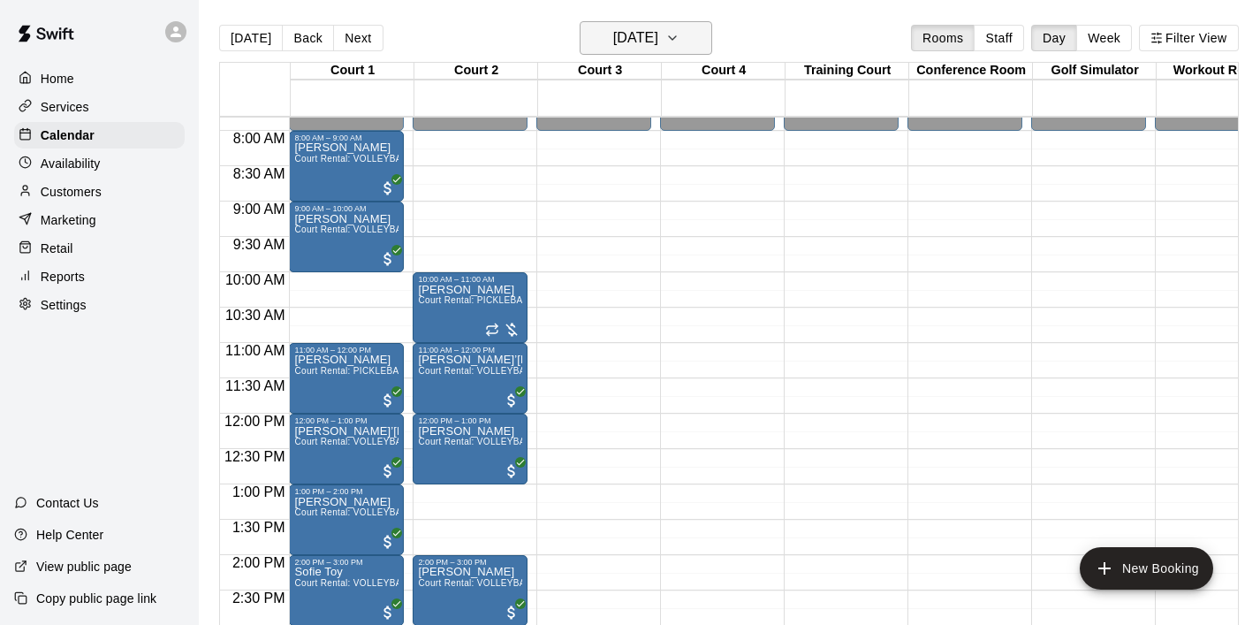
click at [680, 35] on icon "button" at bounding box center [673, 37] width 14 height 21
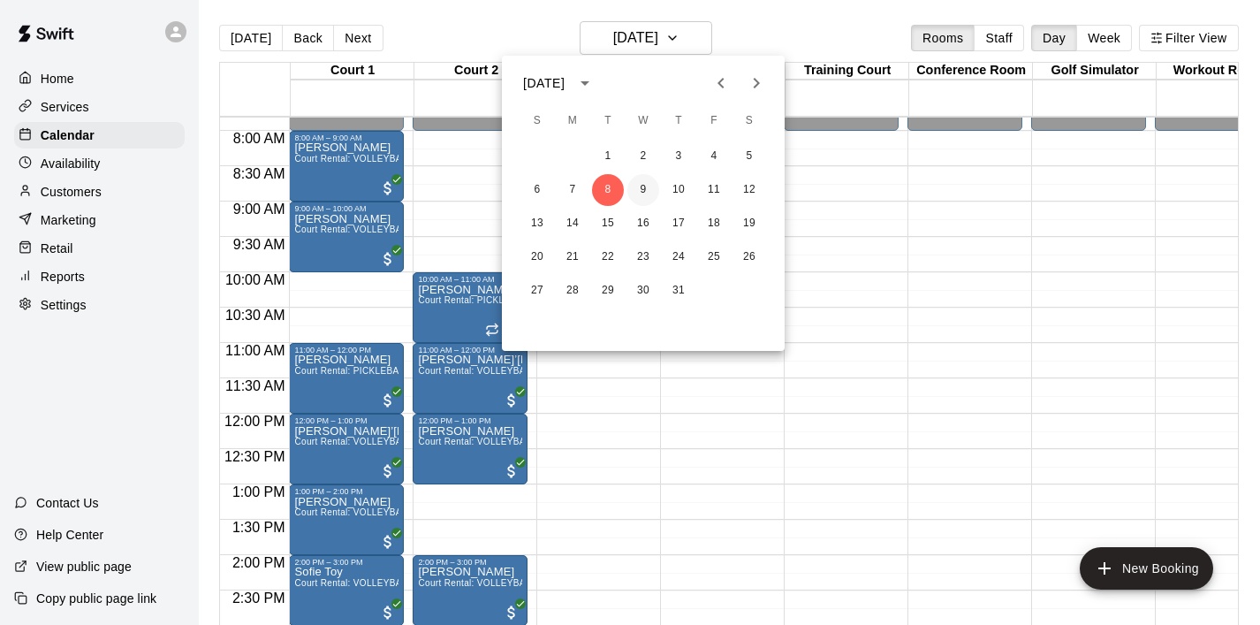
click at [651, 184] on button "9" at bounding box center [644, 190] width 32 height 32
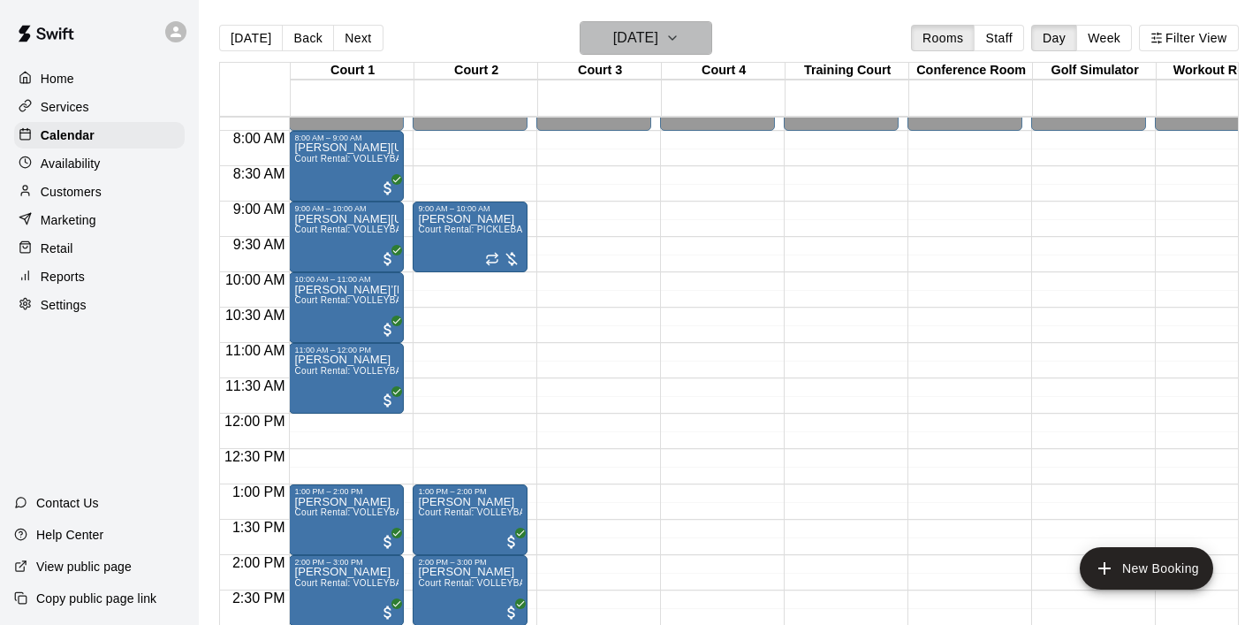
click at [712, 28] on button "Wednesday Jul 09" at bounding box center [646, 38] width 133 height 34
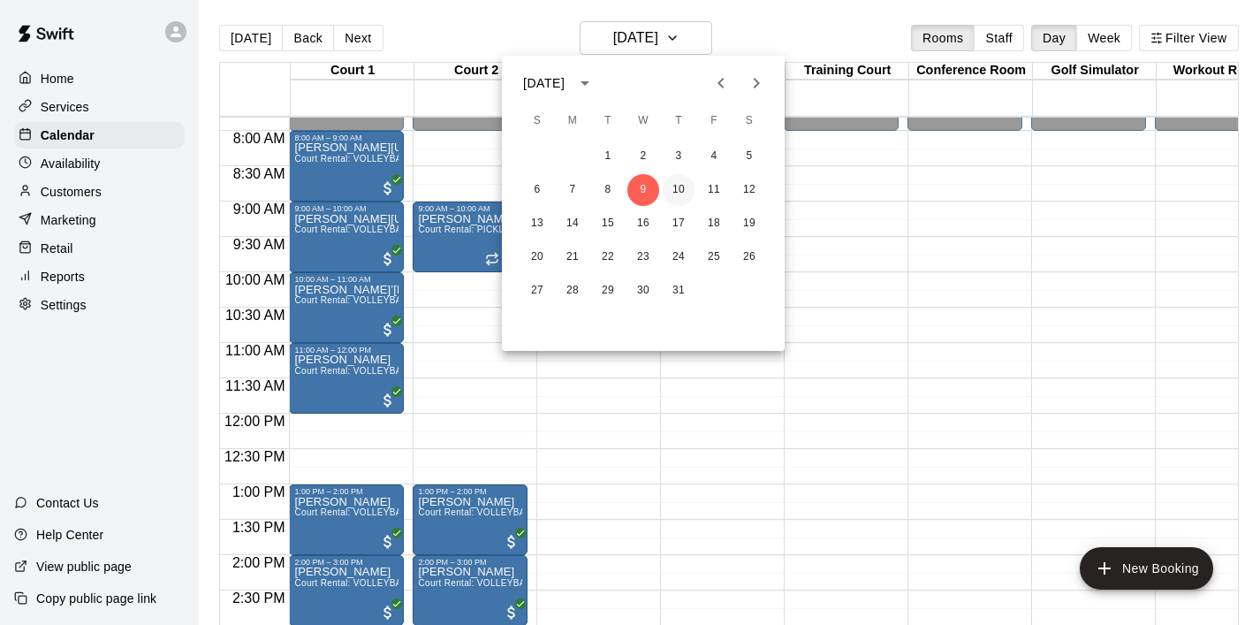
click at [685, 186] on button "10" at bounding box center [679, 190] width 32 height 32
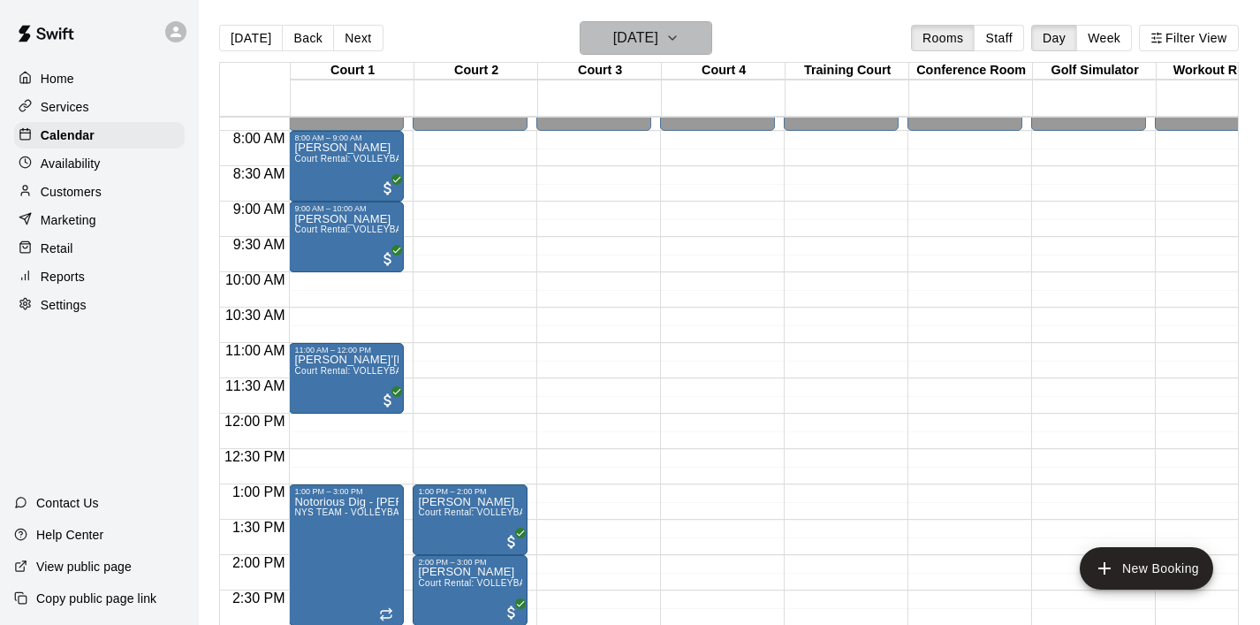
click at [709, 42] on button "Thursday Jul 10" at bounding box center [646, 38] width 133 height 34
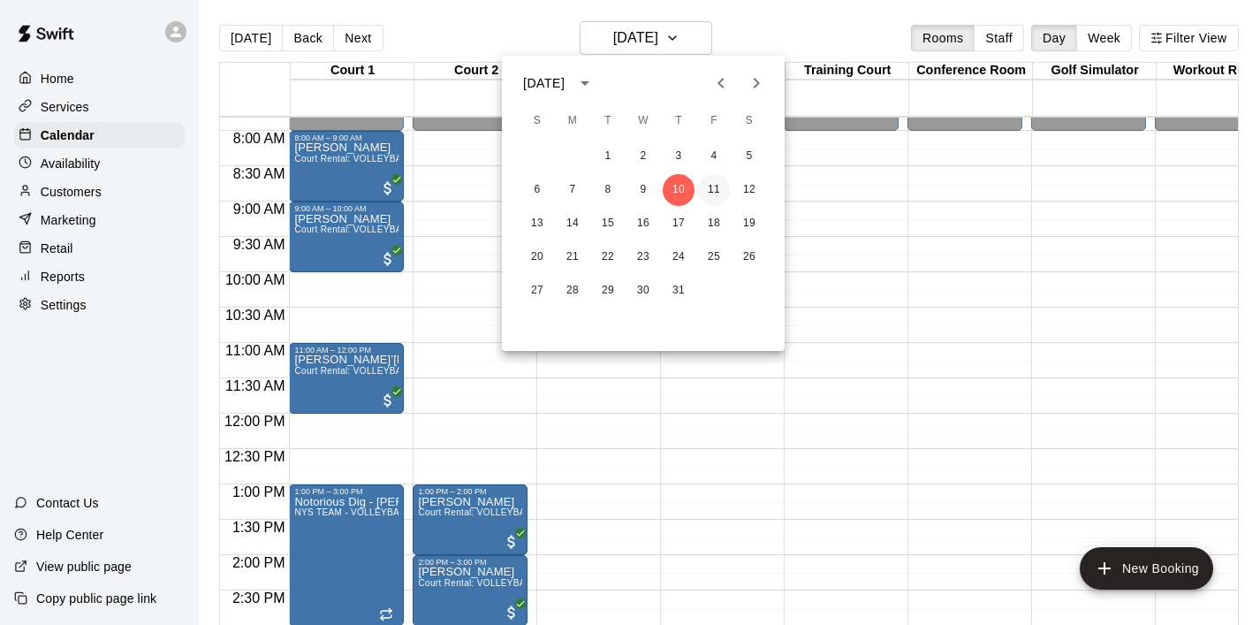
click at [726, 187] on button "11" at bounding box center [714, 190] width 32 height 32
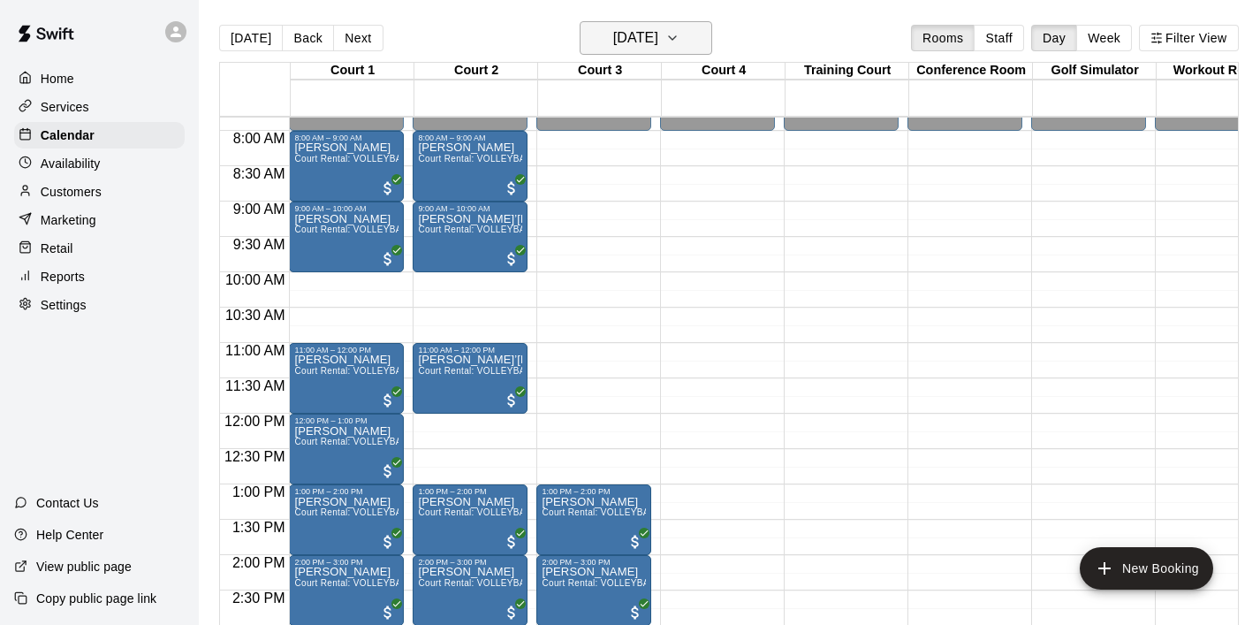
click at [680, 44] on icon "button" at bounding box center [673, 37] width 14 height 21
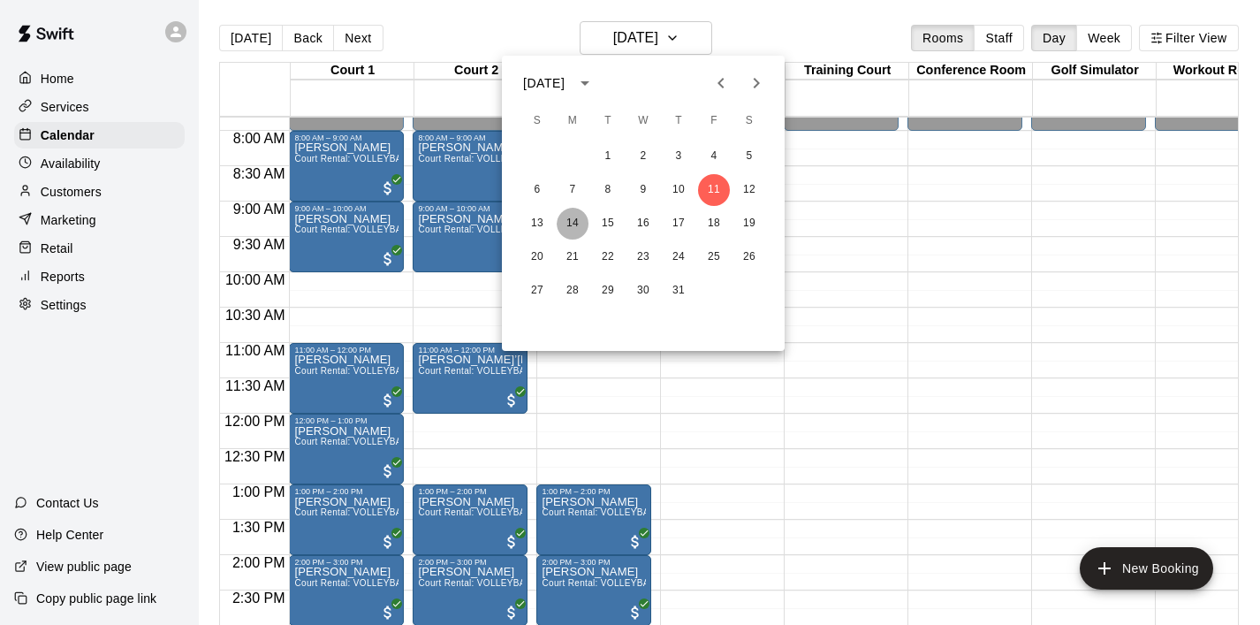
click at [570, 226] on button "14" at bounding box center [573, 224] width 32 height 32
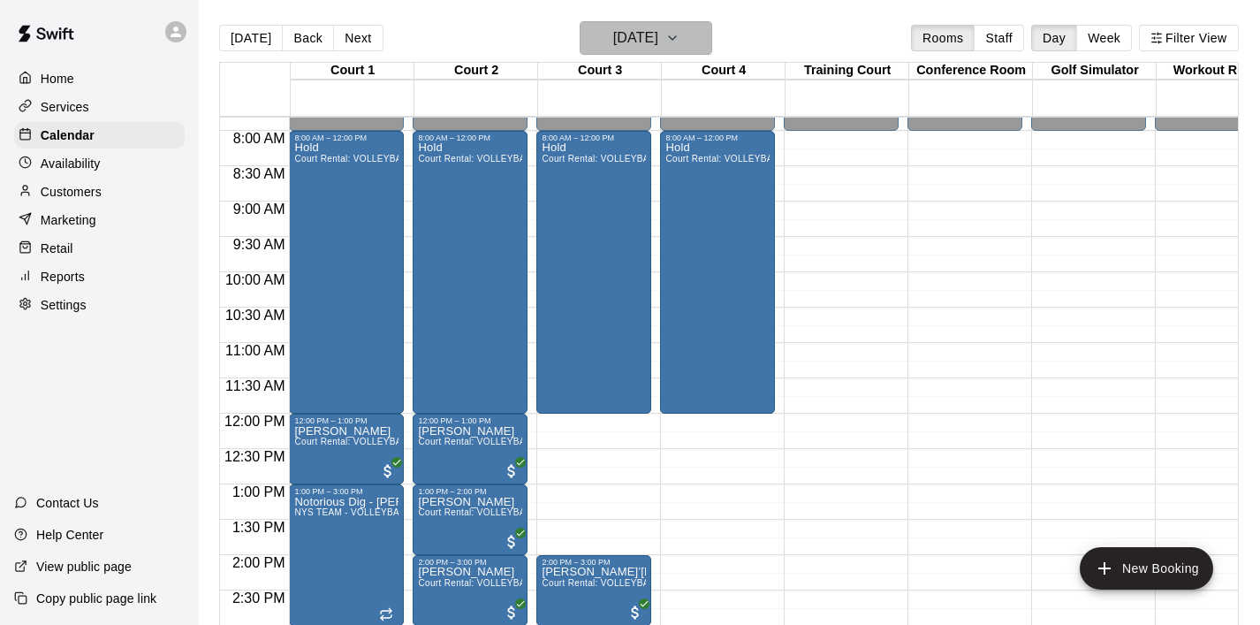
click at [680, 45] on icon "button" at bounding box center [673, 37] width 14 height 21
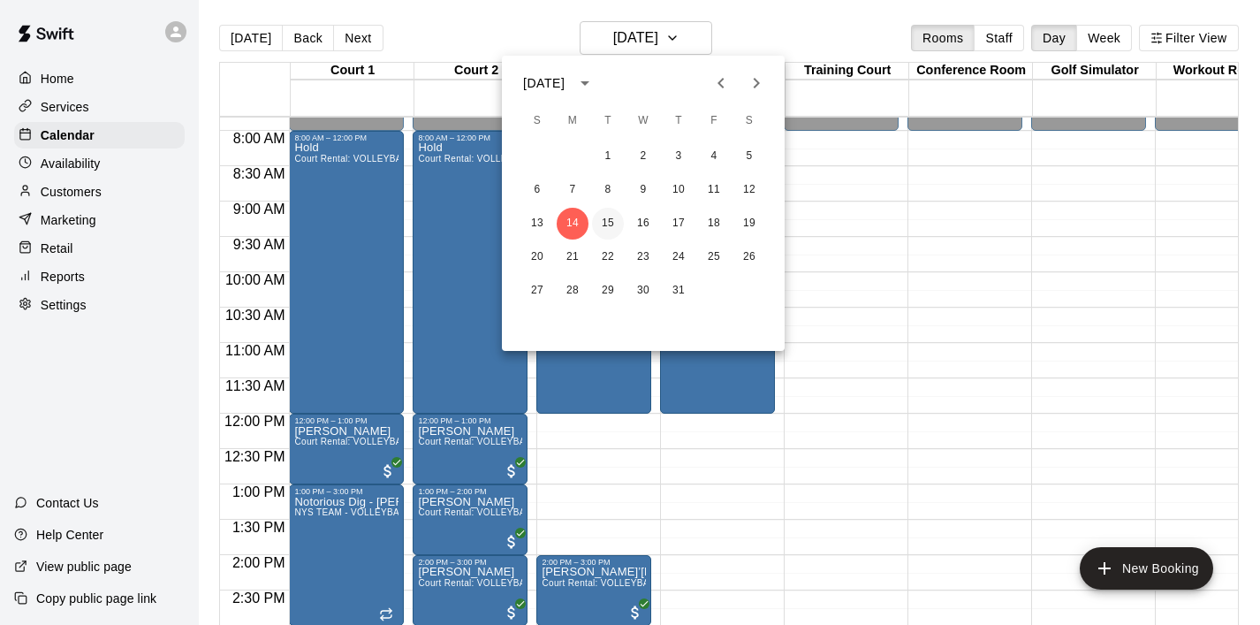
click at [612, 229] on button "15" at bounding box center [608, 224] width 32 height 32
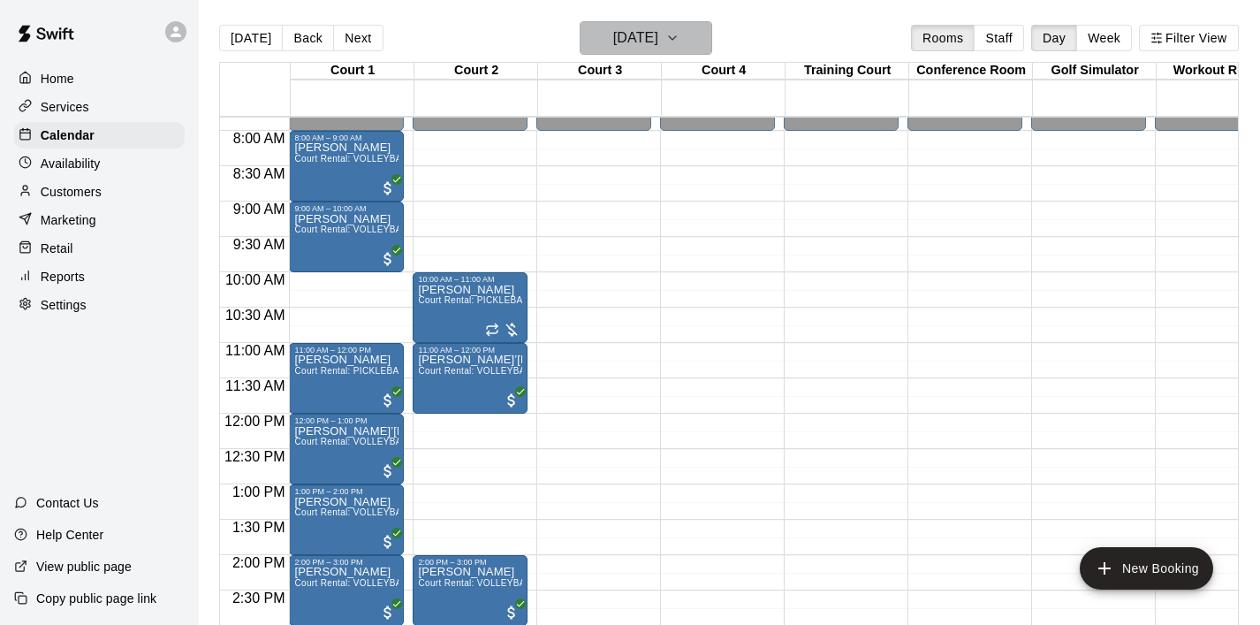
click at [680, 34] on icon "button" at bounding box center [673, 37] width 14 height 21
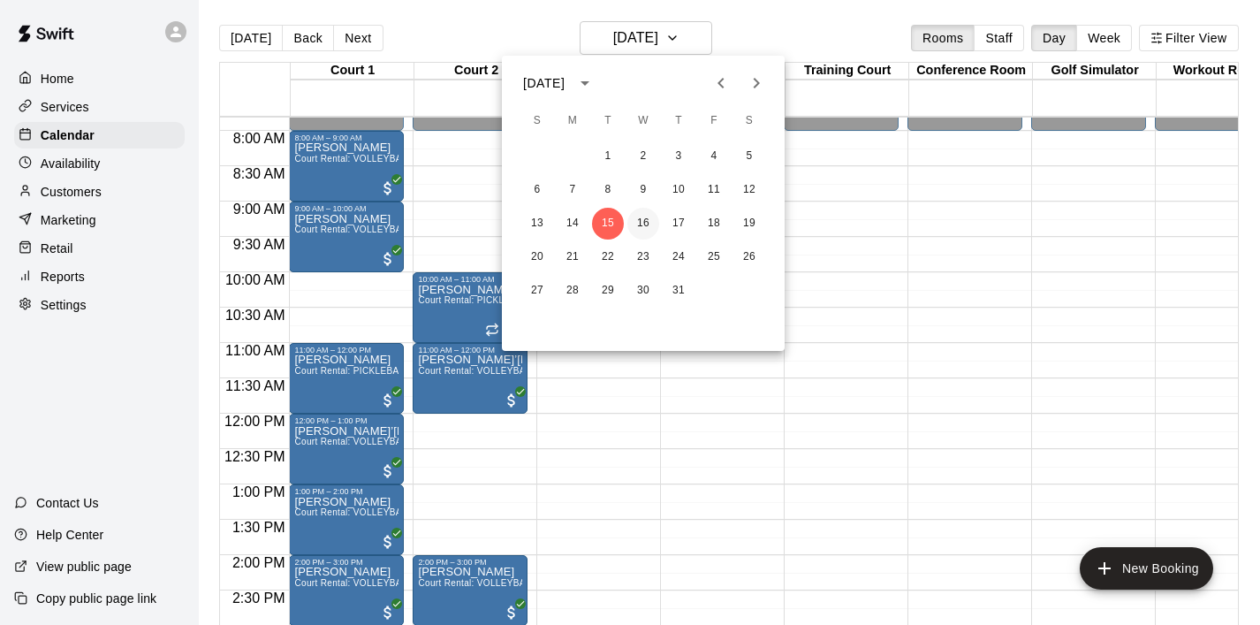
click at [642, 214] on button "16" at bounding box center [644, 224] width 32 height 32
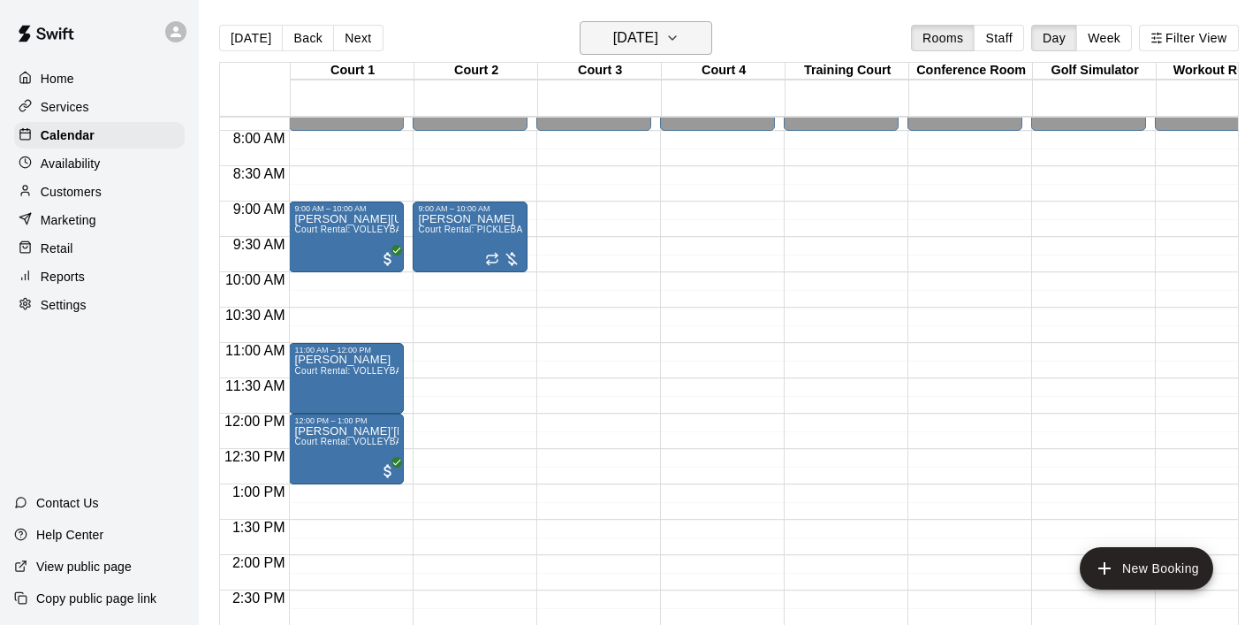
click at [680, 28] on icon "button" at bounding box center [673, 37] width 14 height 21
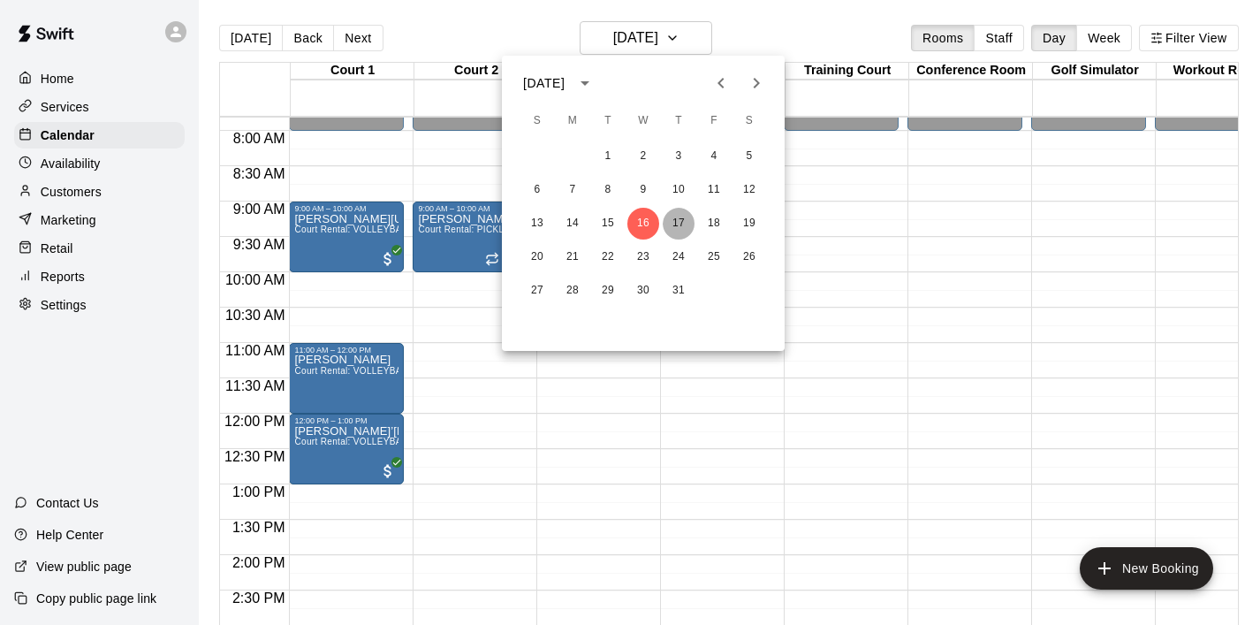
click at [684, 217] on button "17" at bounding box center [679, 224] width 32 height 32
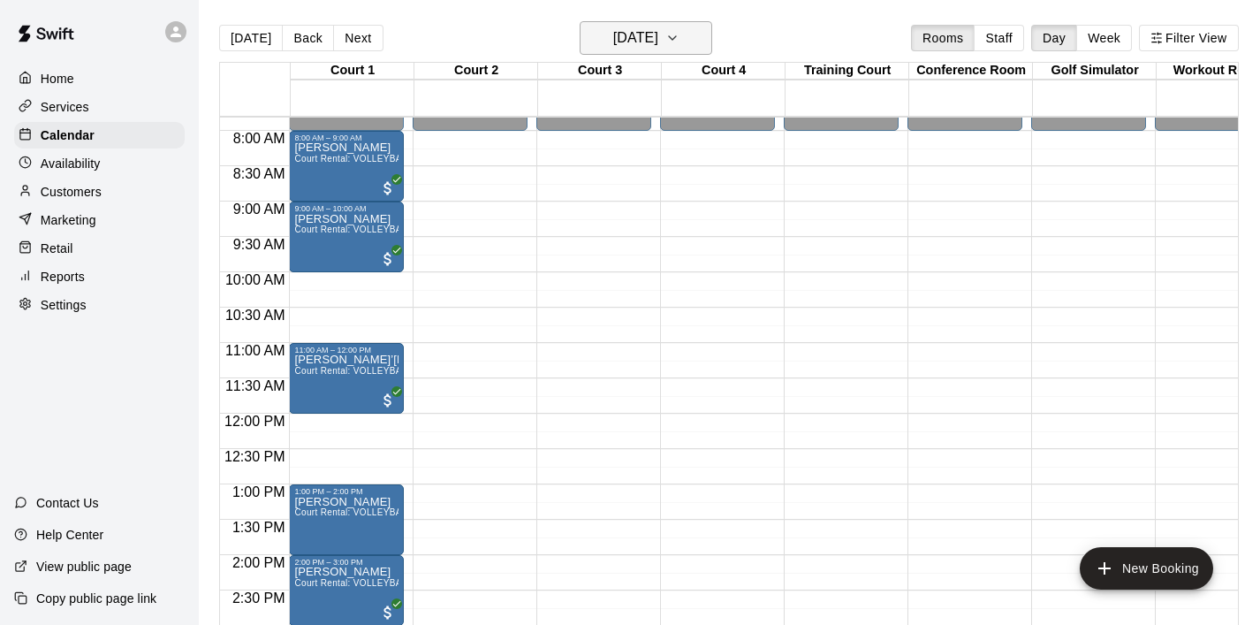
click at [676, 38] on icon "button" at bounding box center [672, 38] width 7 height 4
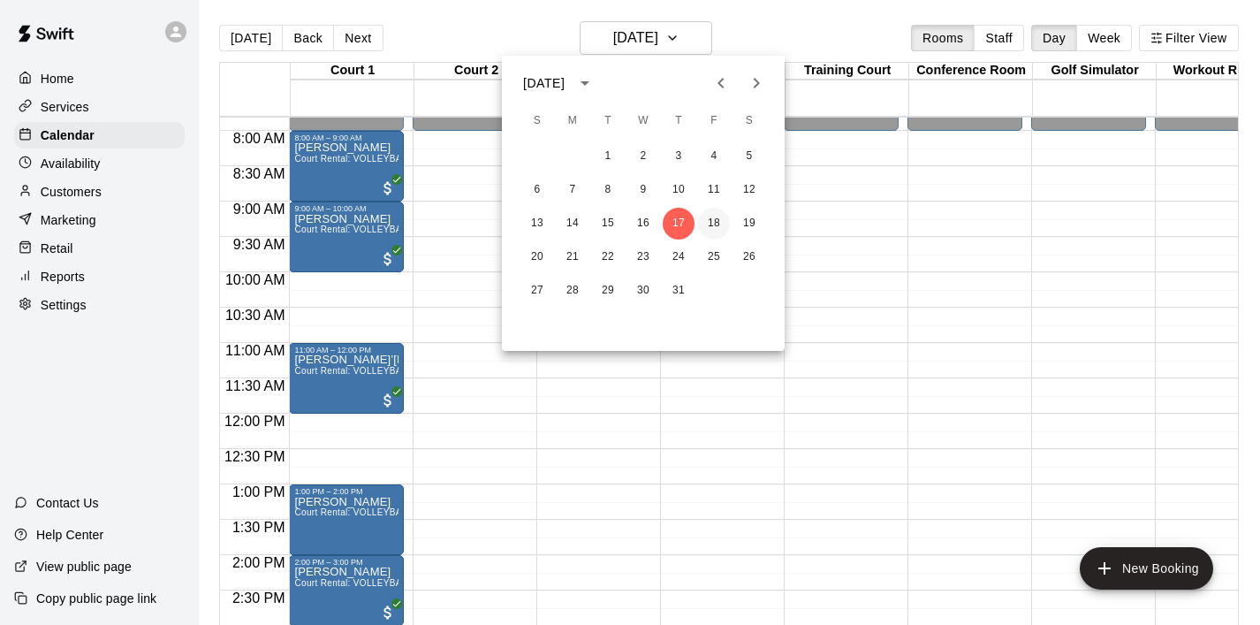
click at [716, 226] on button "18" at bounding box center [714, 224] width 32 height 32
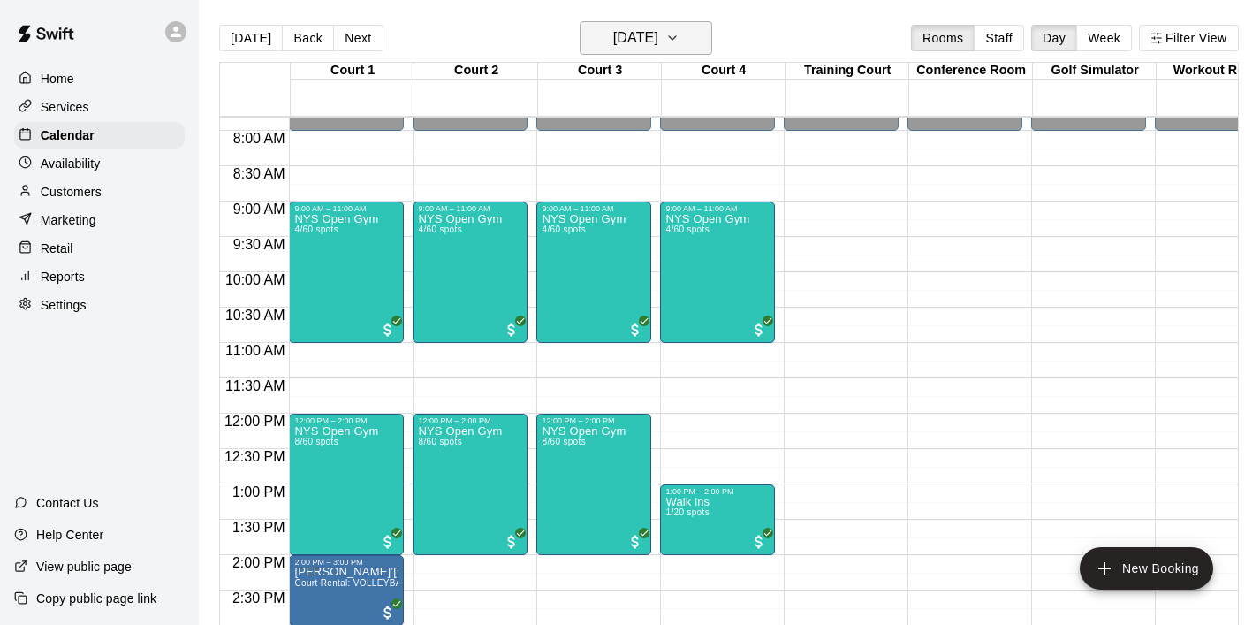
click at [680, 31] on button "Friday Jul 18" at bounding box center [646, 38] width 133 height 34
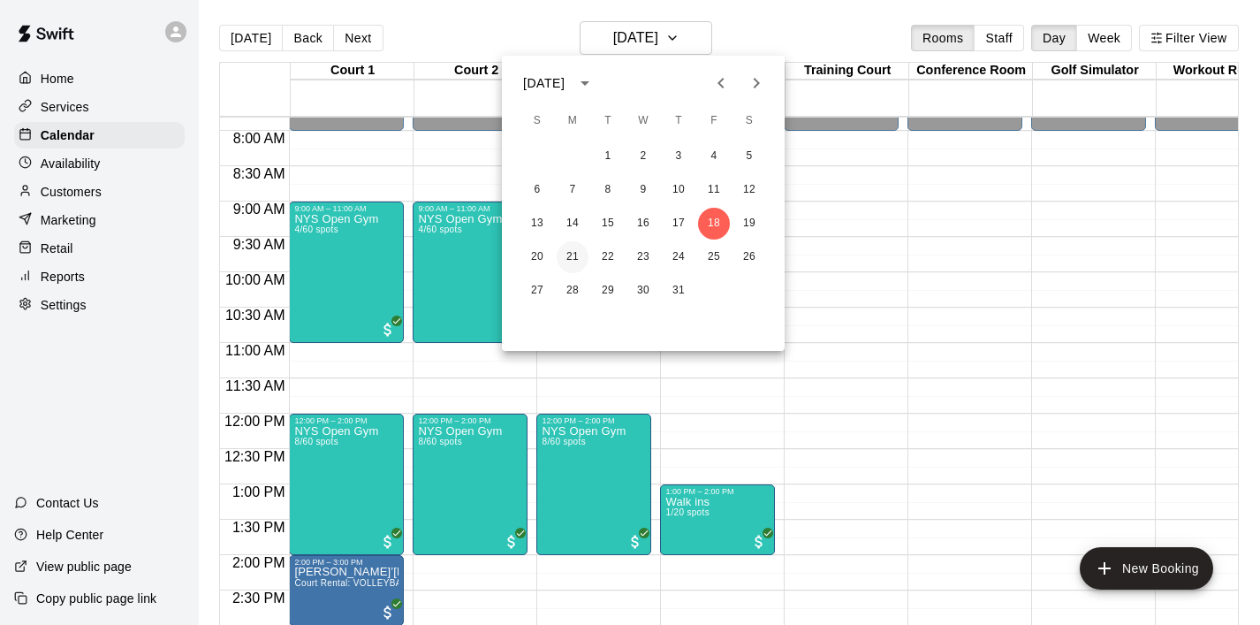
click at [573, 249] on button "21" at bounding box center [573, 257] width 32 height 32
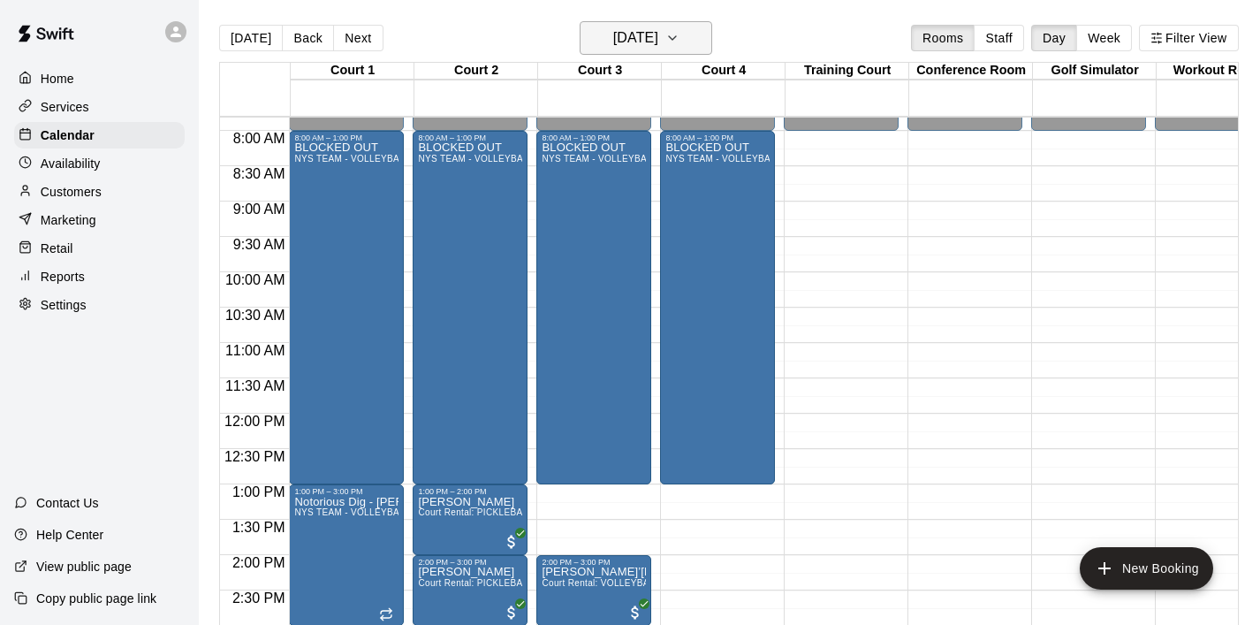
click at [676, 39] on icon "button" at bounding box center [672, 38] width 7 height 4
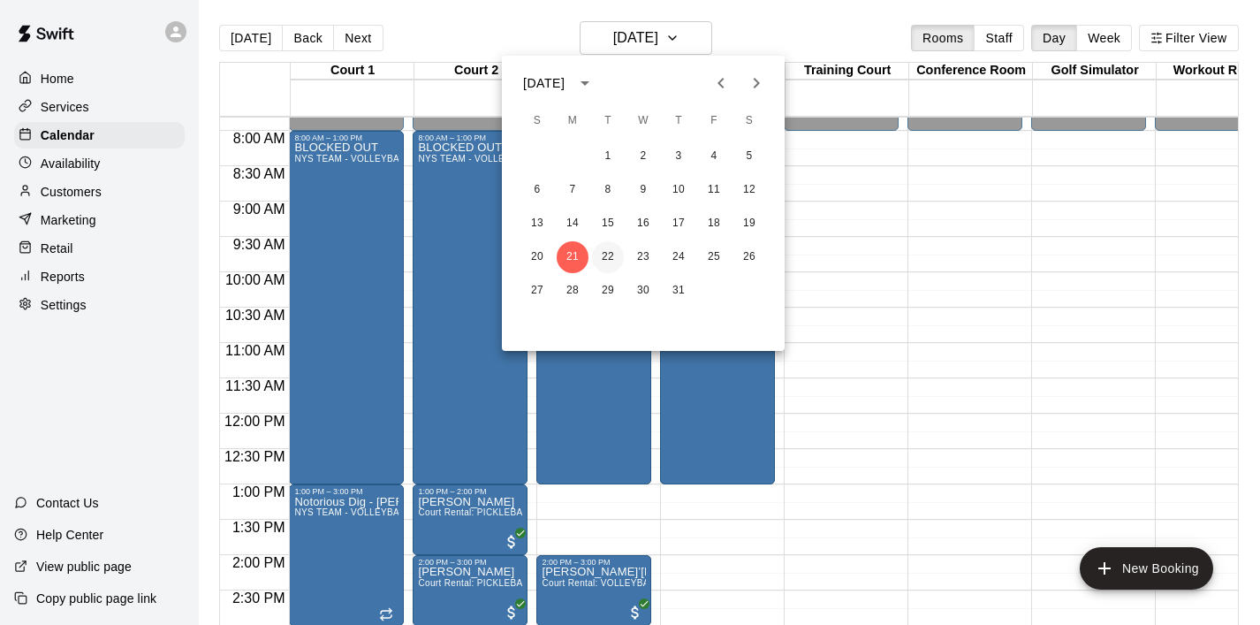
click at [613, 261] on button "22" at bounding box center [608, 257] width 32 height 32
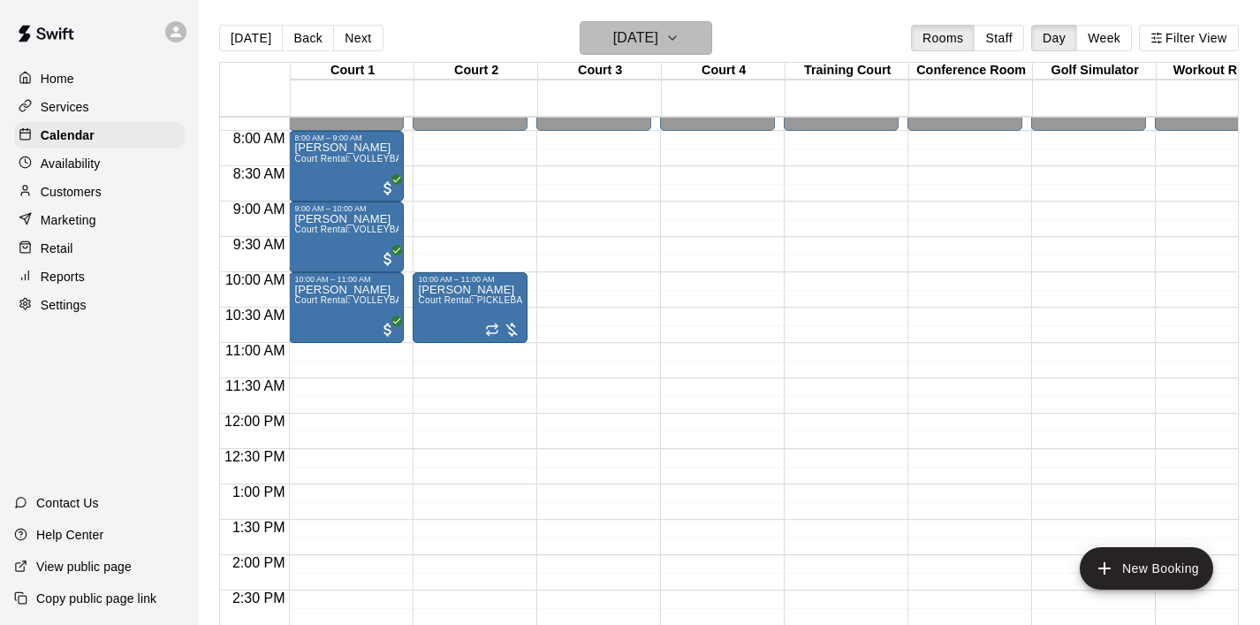
click at [676, 36] on icon "button" at bounding box center [672, 38] width 7 height 4
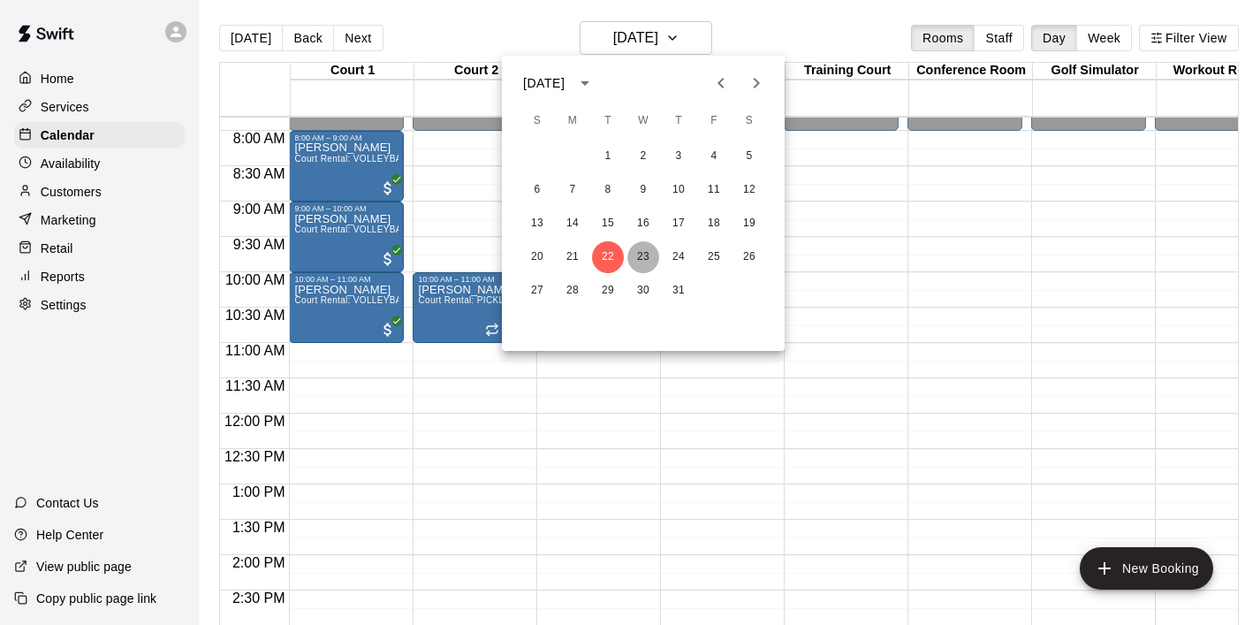
click at [643, 260] on button "23" at bounding box center [644, 257] width 32 height 32
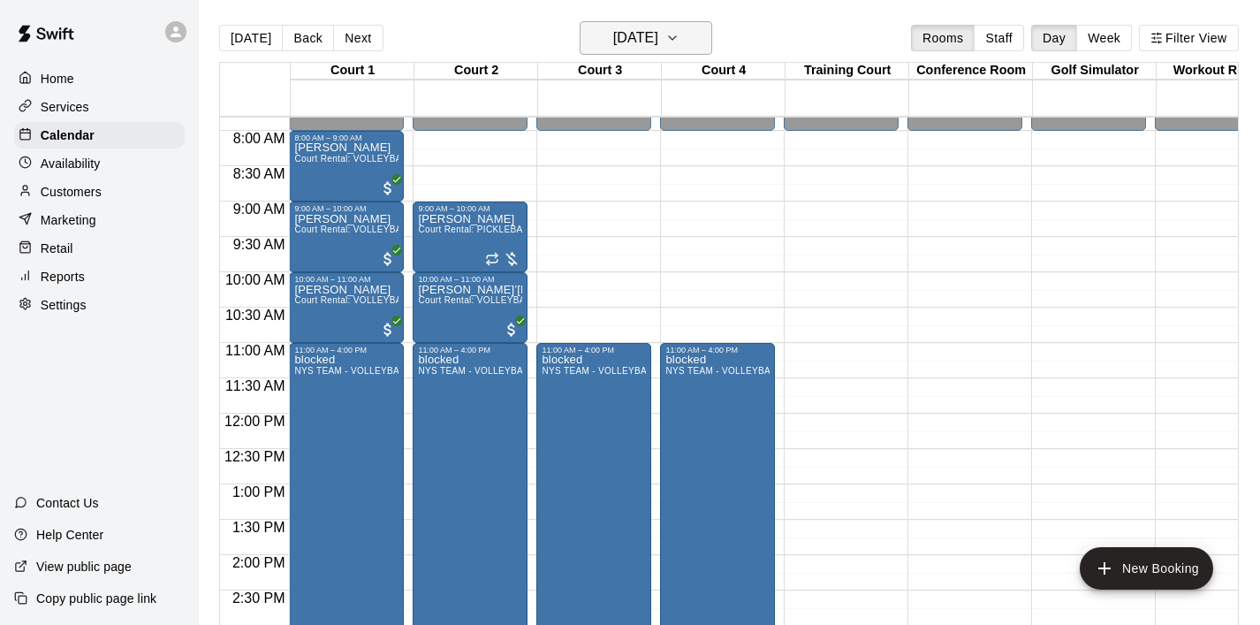
click at [712, 44] on button "Wednesday Jul 23" at bounding box center [646, 38] width 133 height 34
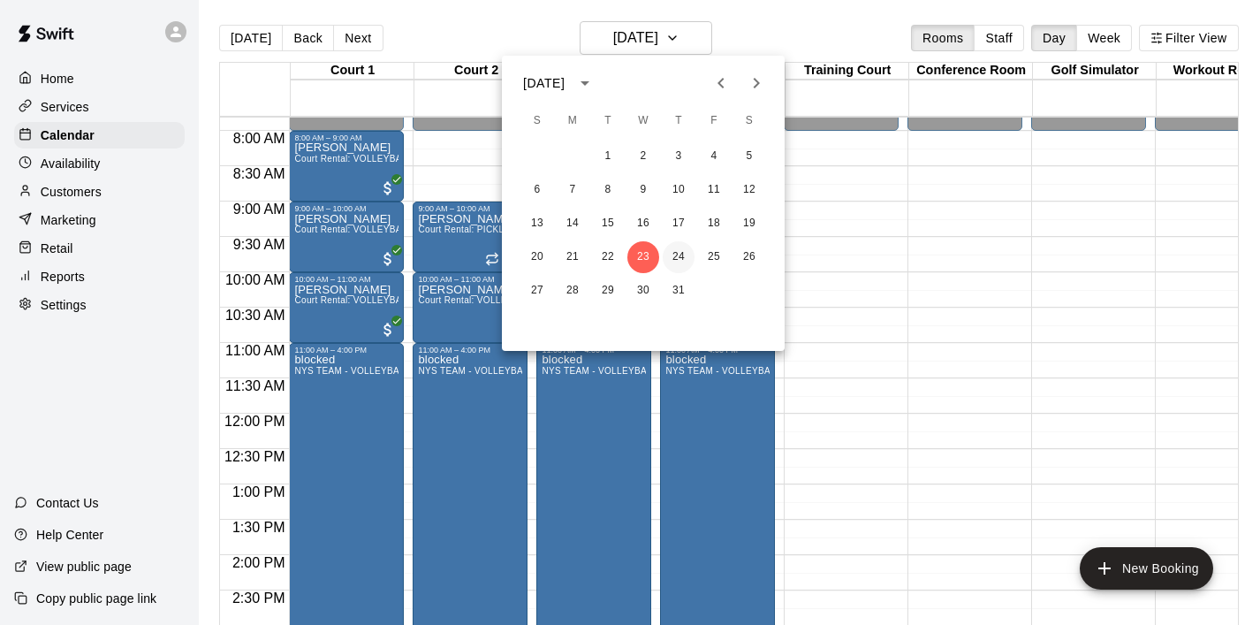
click at [674, 263] on button "24" at bounding box center [679, 257] width 32 height 32
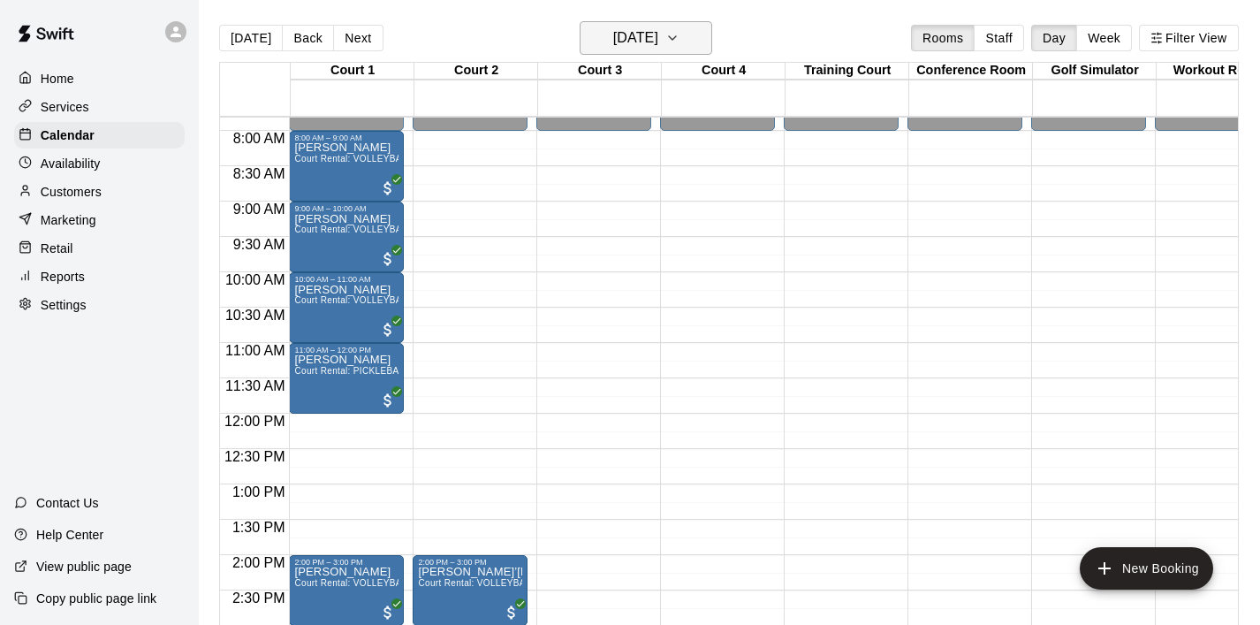
click at [706, 42] on button "Thursday Jul 24" at bounding box center [646, 38] width 133 height 34
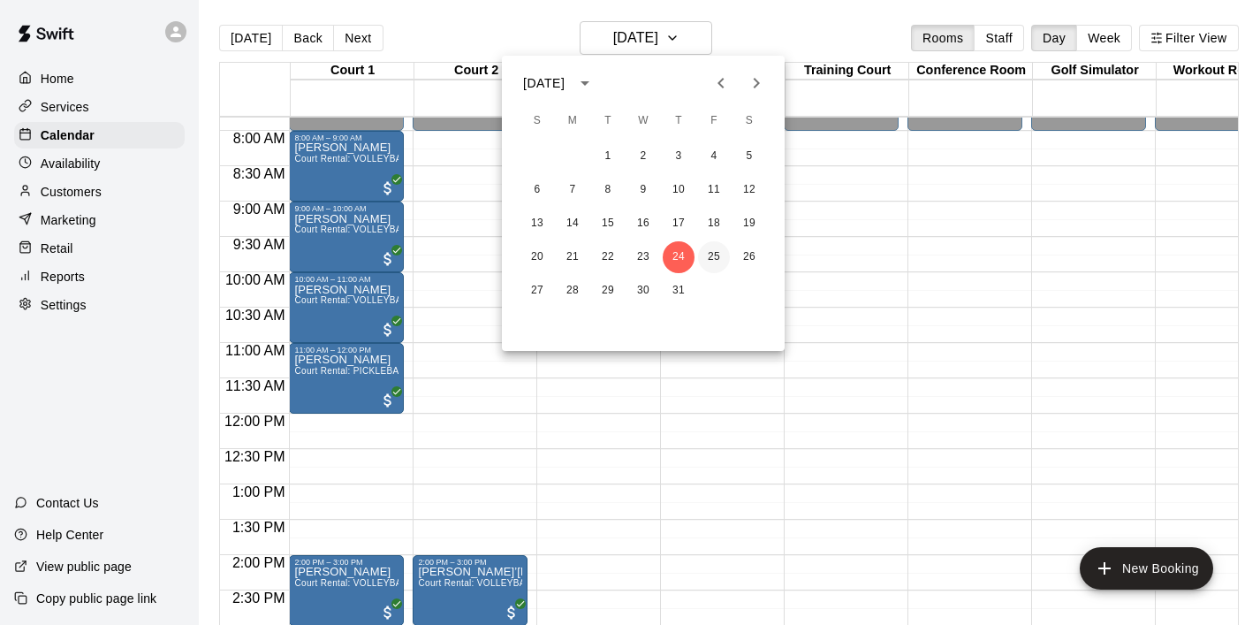
click at [707, 253] on button "25" at bounding box center [714, 257] width 32 height 32
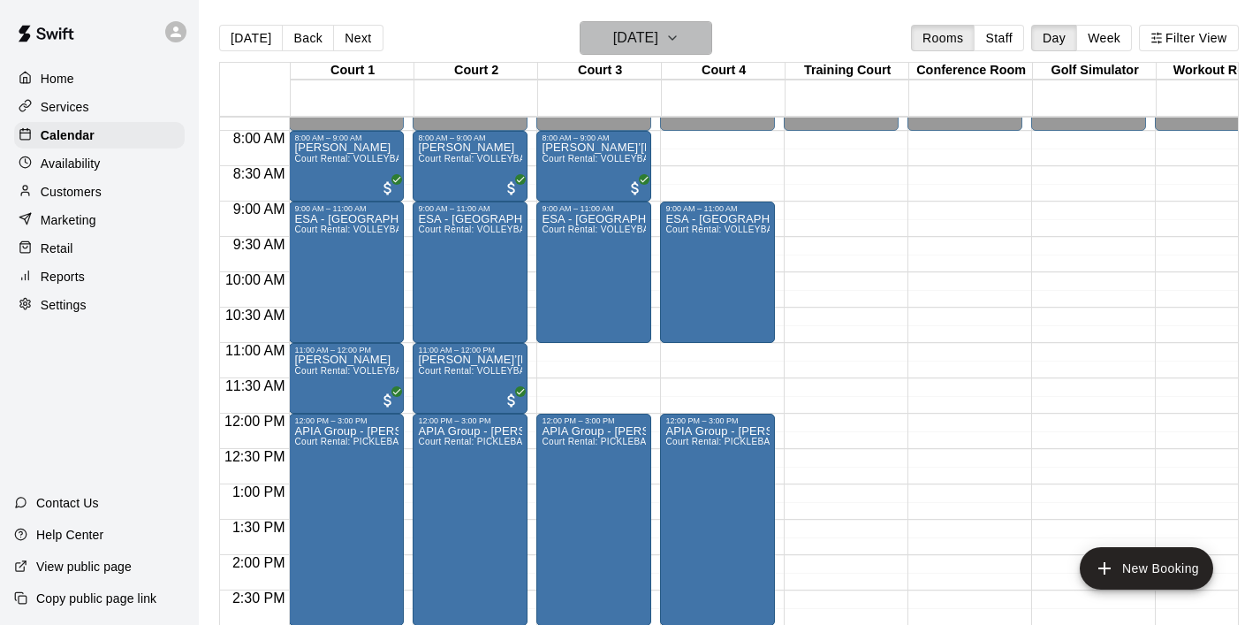
click at [680, 42] on icon "button" at bounding box center [673, 37] width 14 height 21
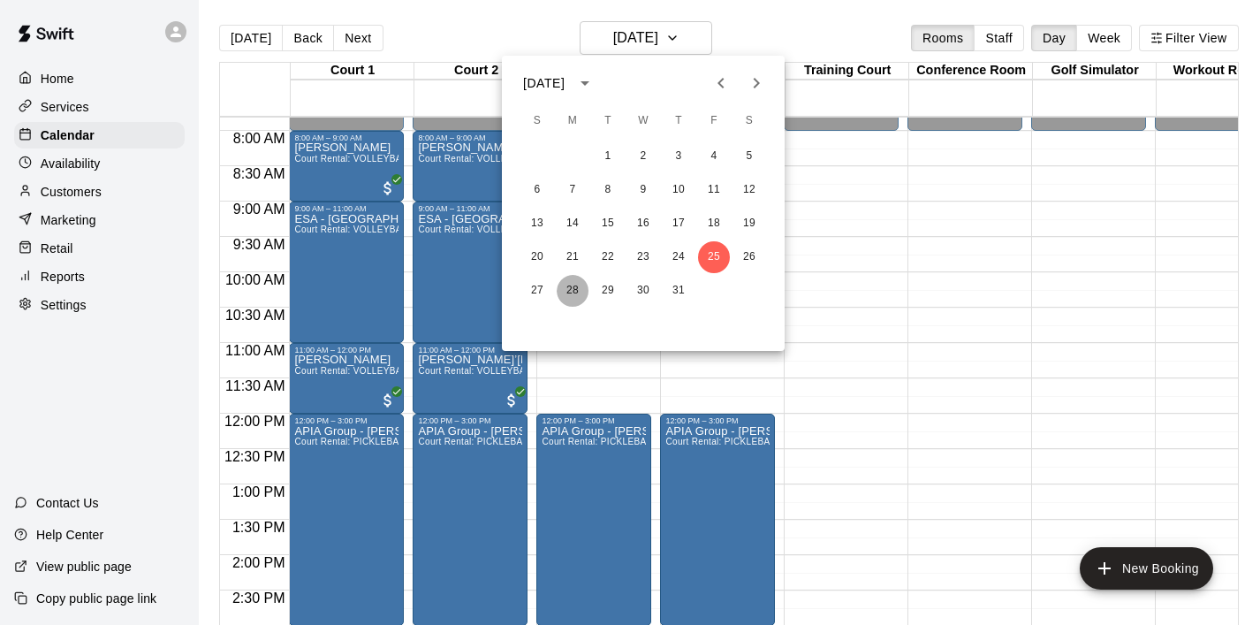
click at [575, 282] on button "28" at bounding box center [573, 291] width 32 height 32
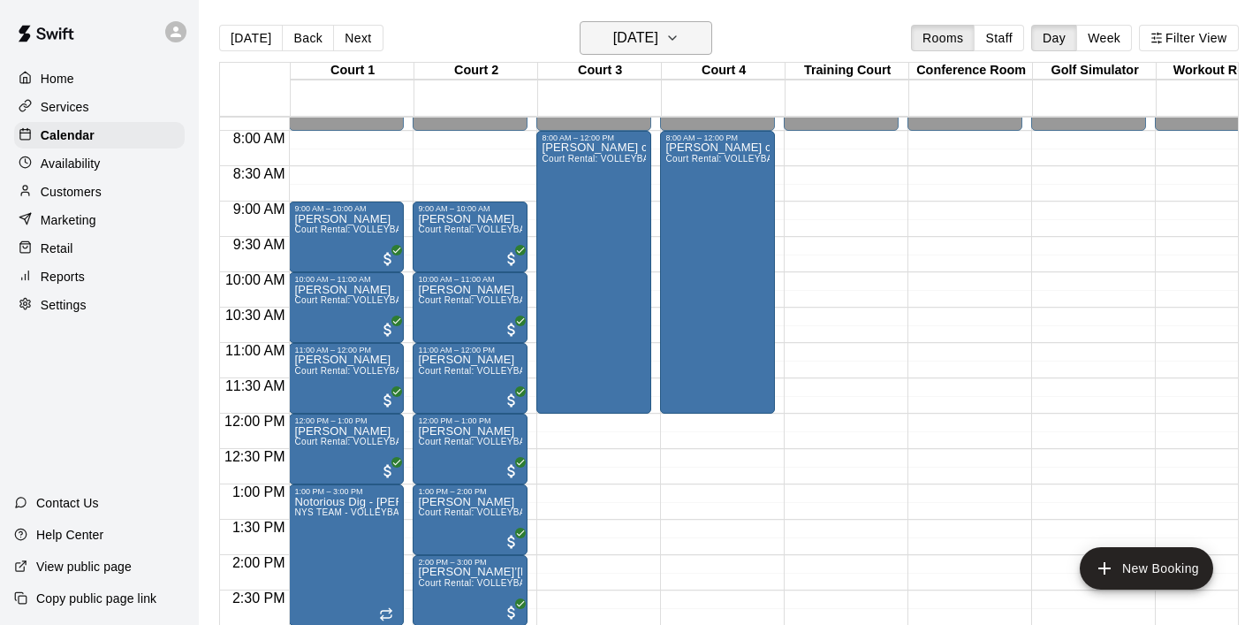
click at [680, 47] on icon "button" at bounding box center [673, 37] width 14 height 21
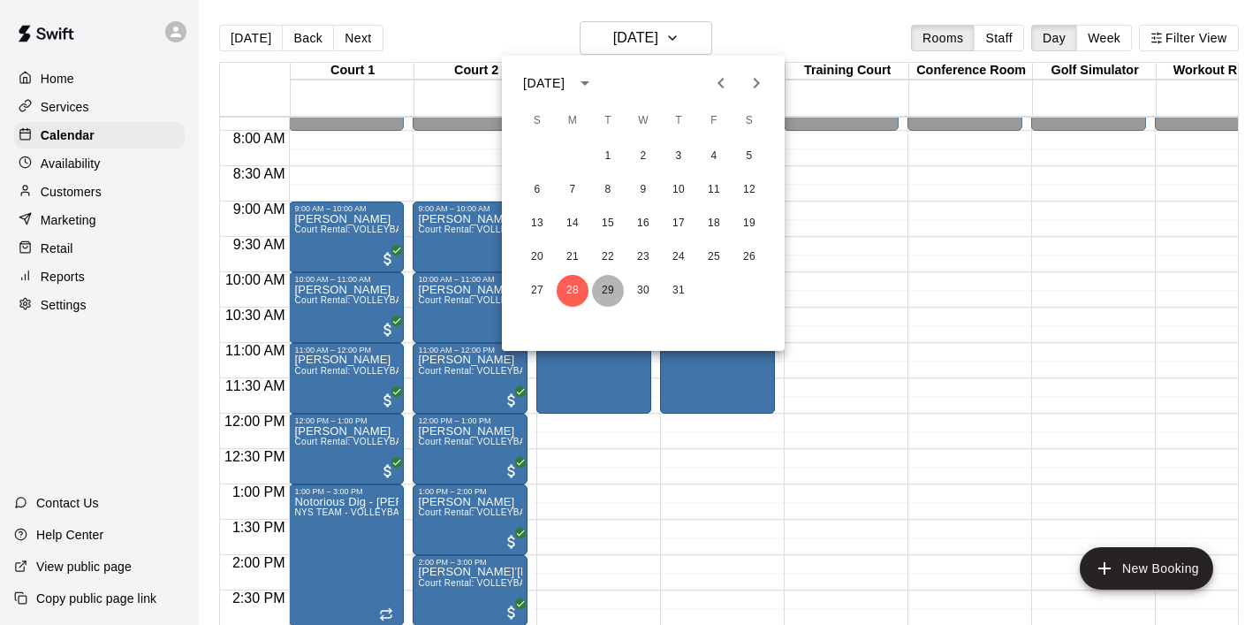
click at [608, 281] on button "29" at bounding box center [608, 291] width 32 height 32
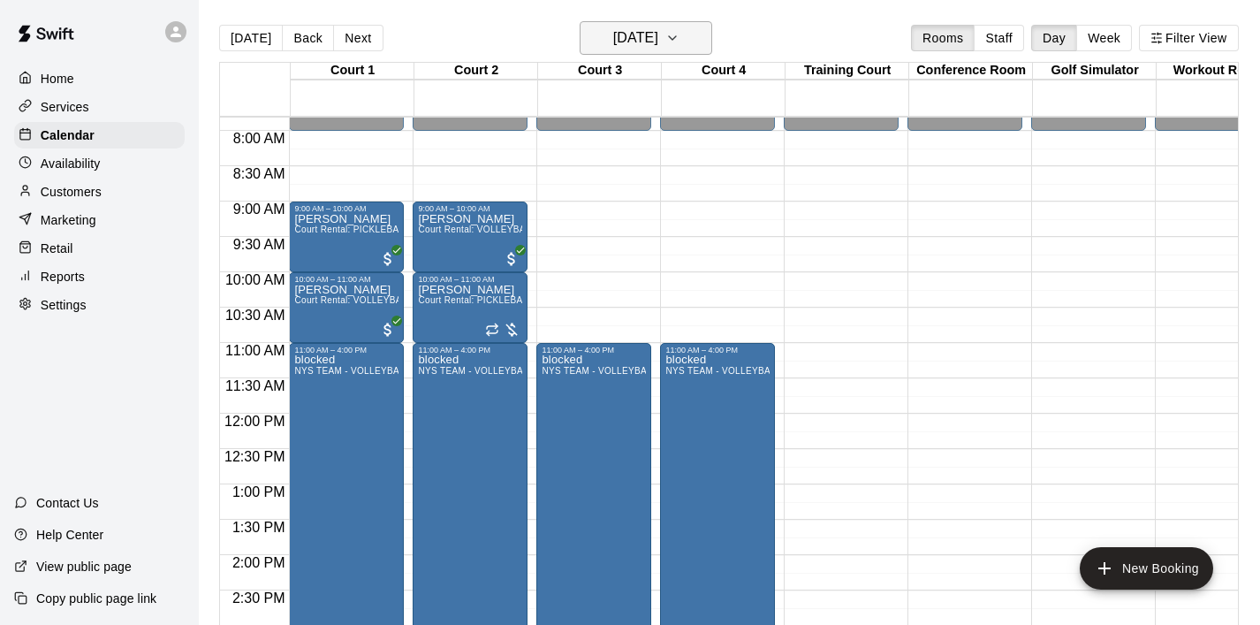
click at [690, 22] on button "Tuesday Jul 29" at bounding box center [646, 38] width 133 height 34
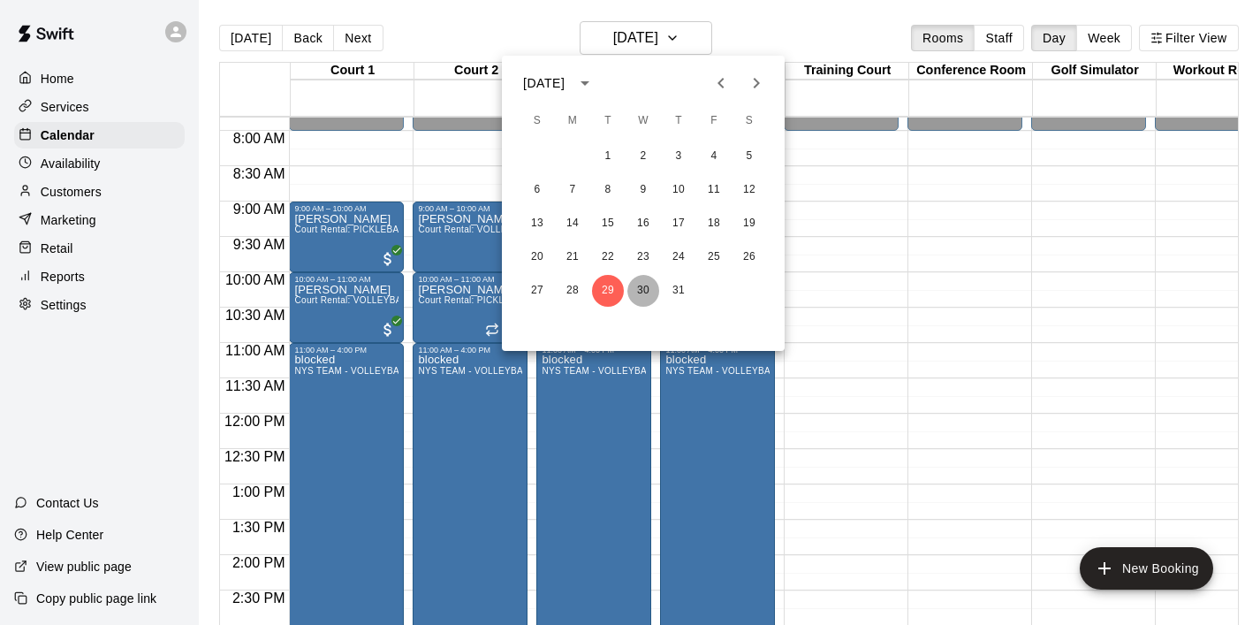
click at [646, 296] on button "30" at bounding box center [644, 291] width 32 height 32
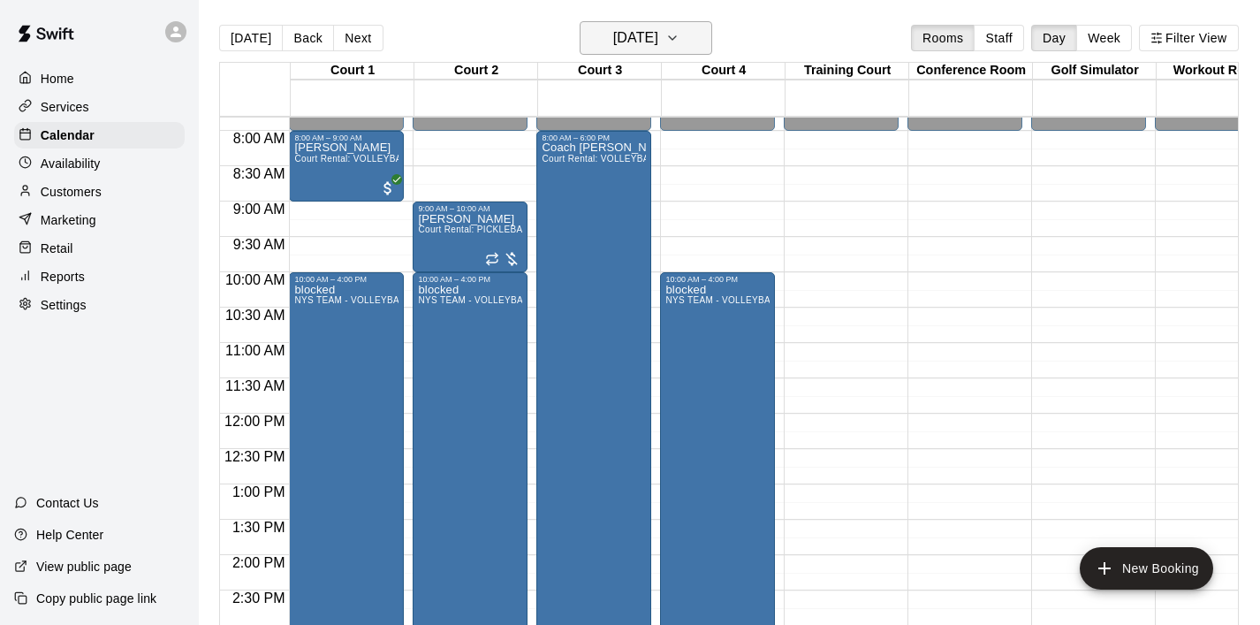
click at [706, 50] on button "Wednesday Jul 30" at bounding box center [646, 38] width 133 height 34
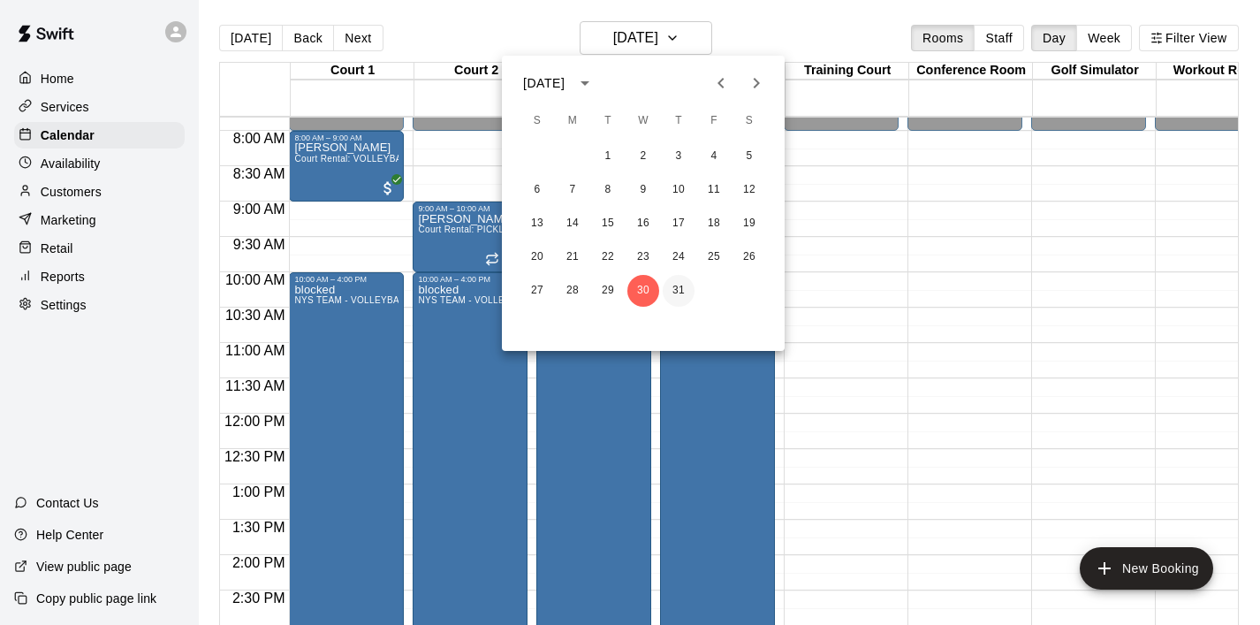
click at [681, 285] on button "31" at bounding box center [679, 291] width 32 height 32
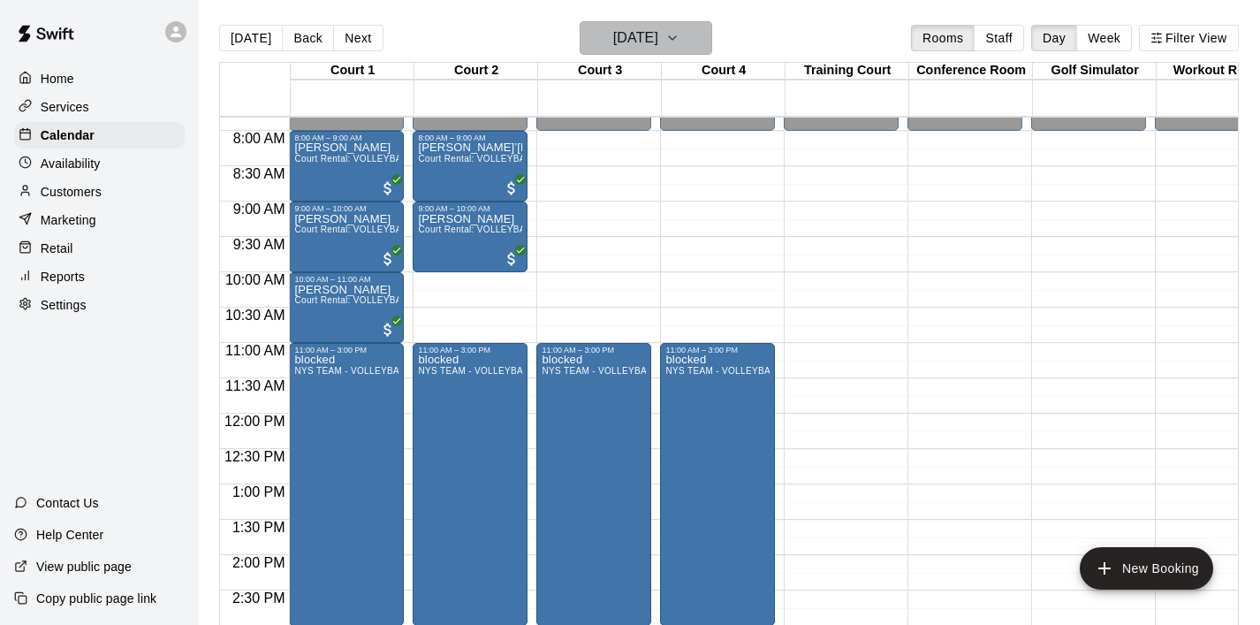
click at [706, 36] on button "Thursday Jul 31" at bounding box center [646, 38] width 133 height 34
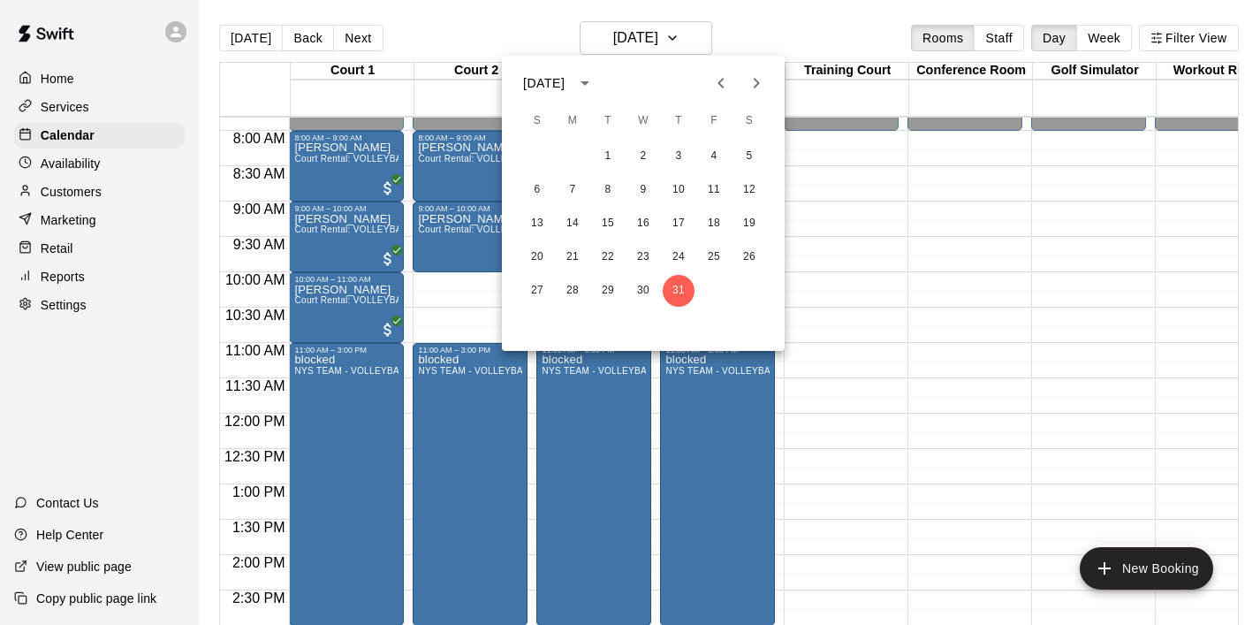
click at [754, 88] on icon "Next month" at bounding box center [757, 83] width 6 height 11
click at [575, 187] on button "4" at bounding box center [573, 190] width 32 height 32
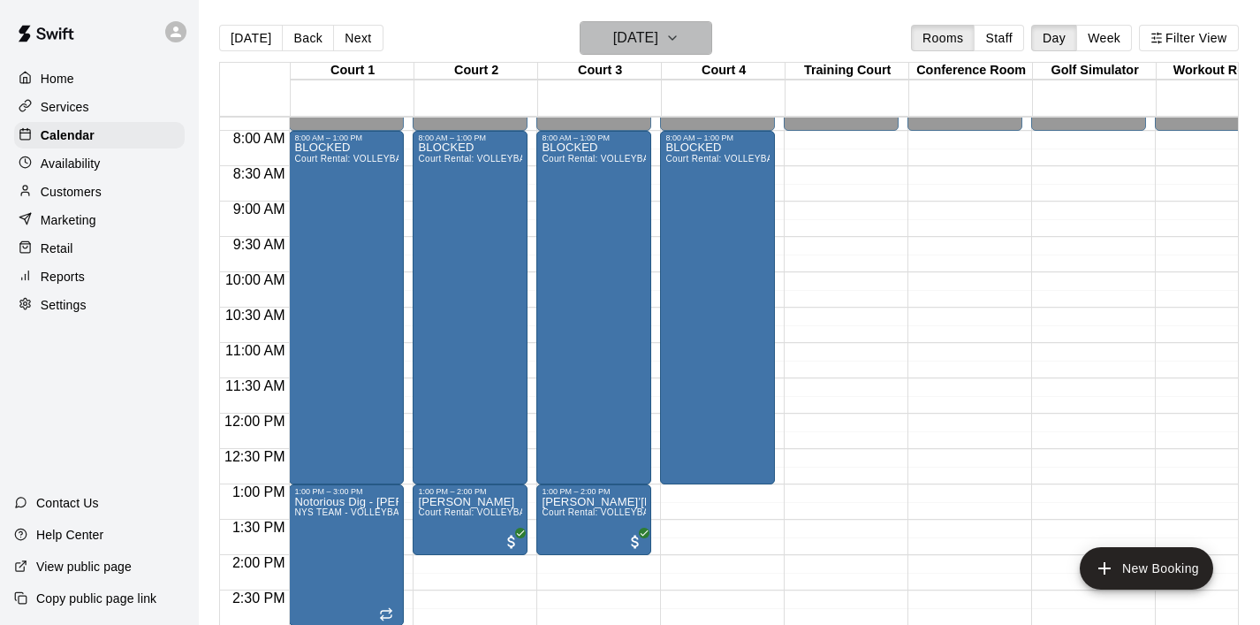
click at [689, 37] on button "Monday Aug 04" at bounding box center [646, 38] width 133 height 34
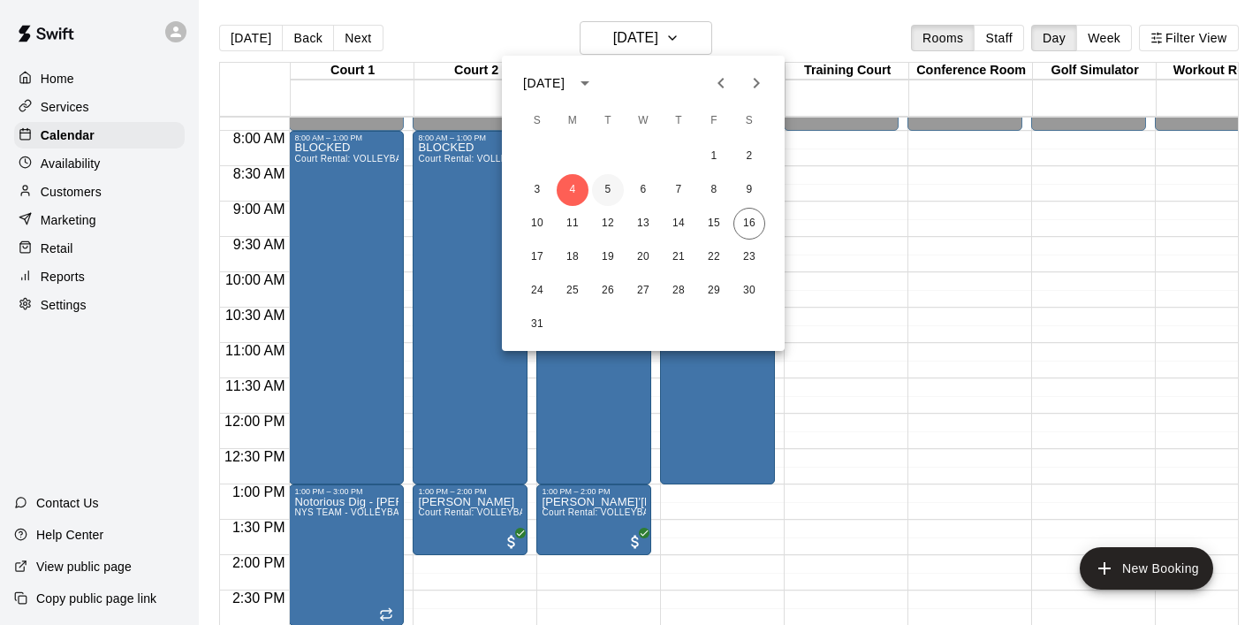
click at [610, 189] on button "5" at bounding box center [608, 190] width 32 height 32
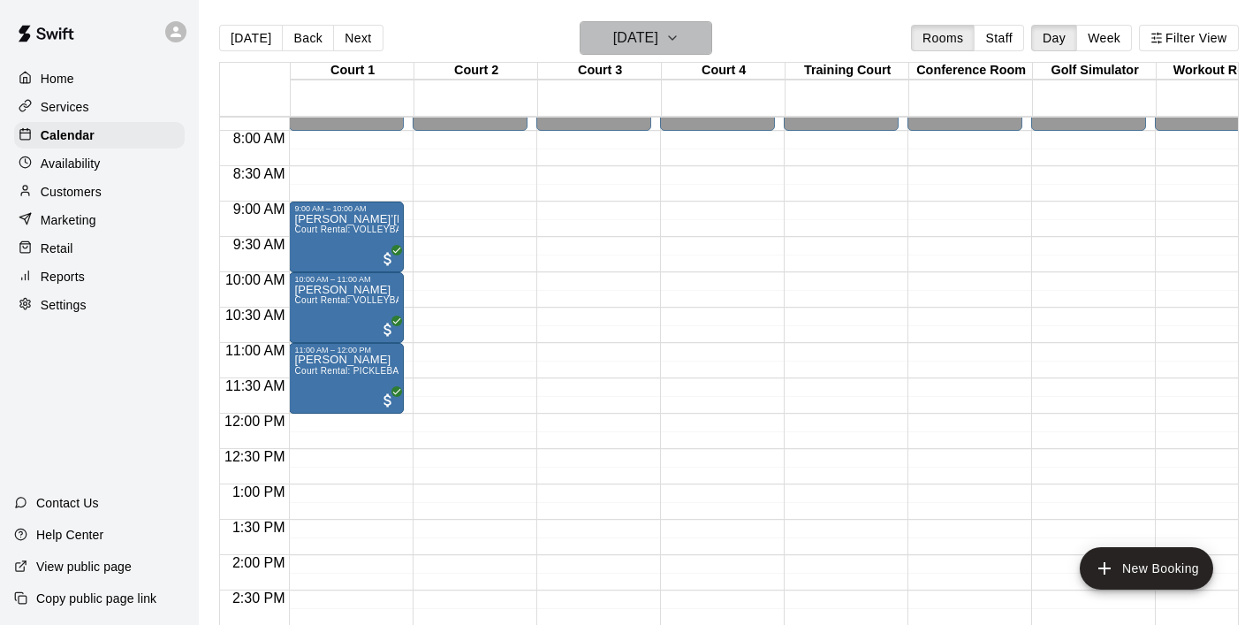
click at [680, 36] on icon "button" at bounding box center [673, 37] width 14 height 21
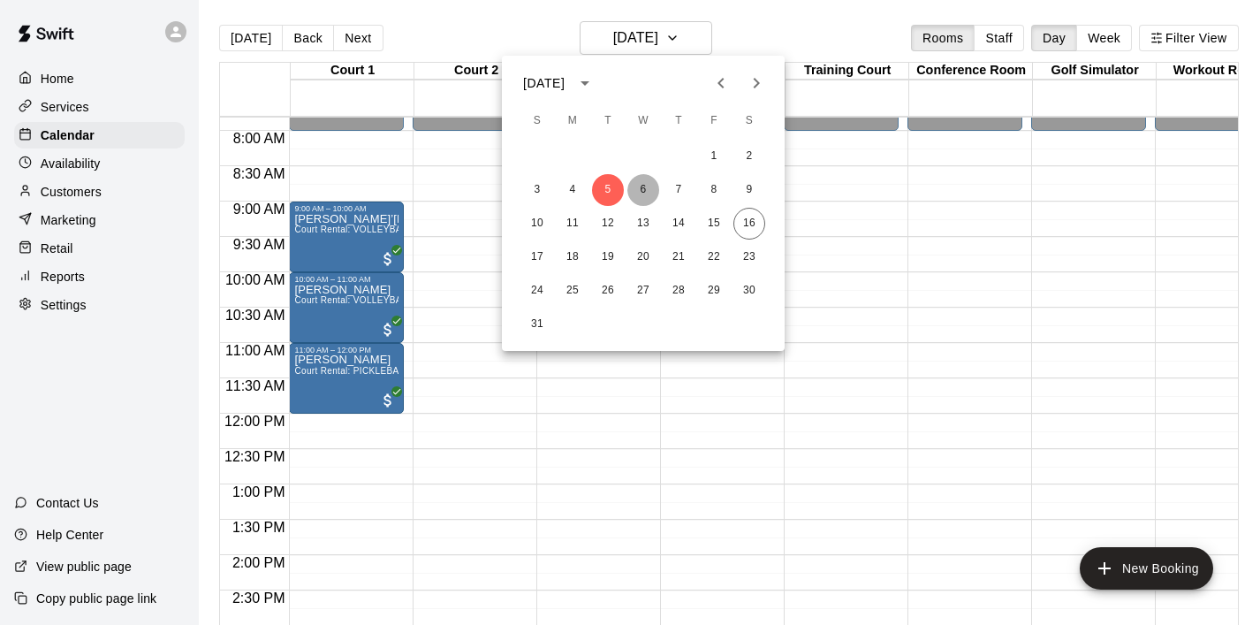
click at [639, 193] on button "6" at bounding box center [644, 190] width 32 height 32
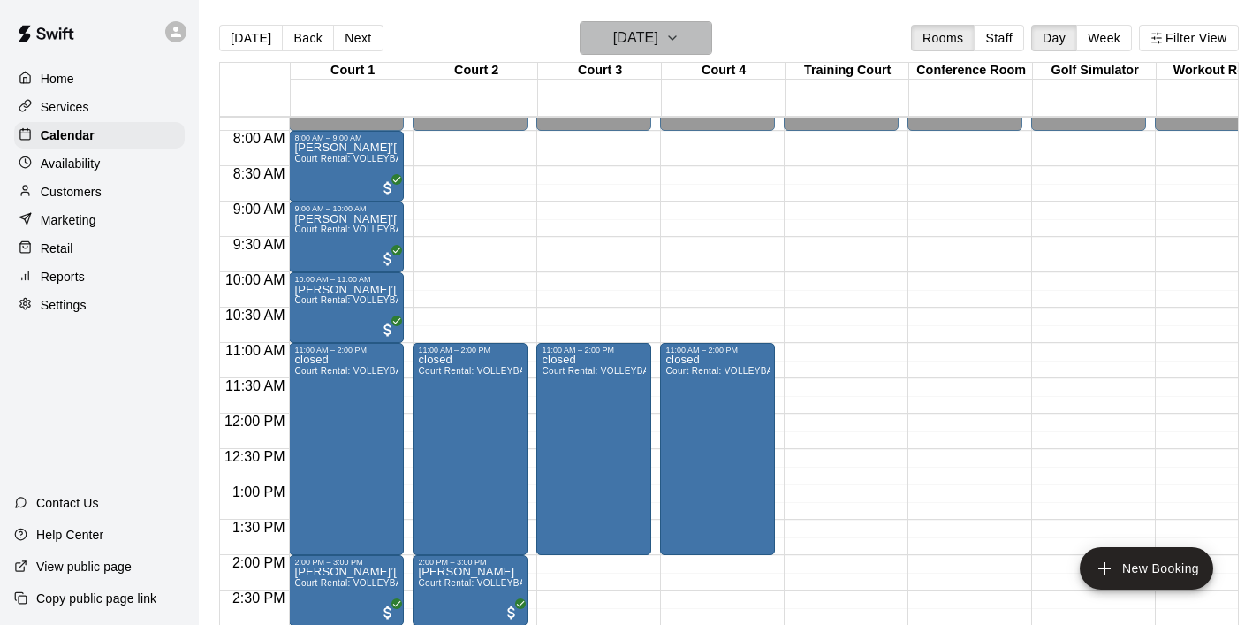
click at [680, 34] on icon "button" at bounding box center [673, 37] width 14 height 21
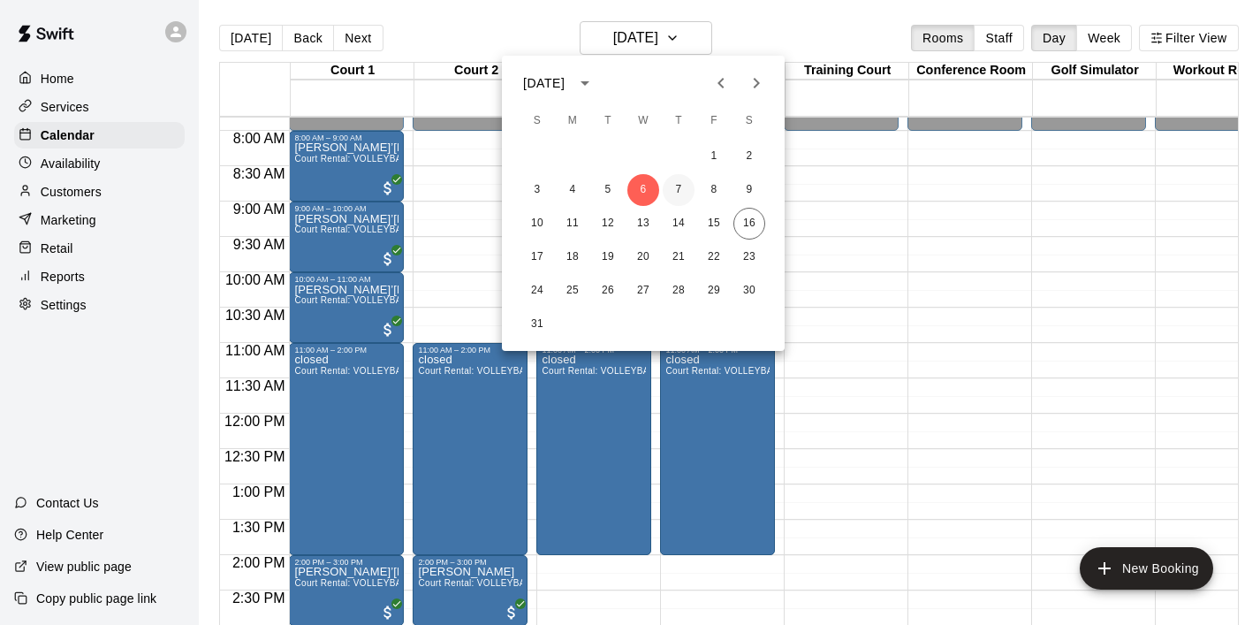
click at [675, 193] on button "7" at bounding box center [679, 190] width 32 height 32
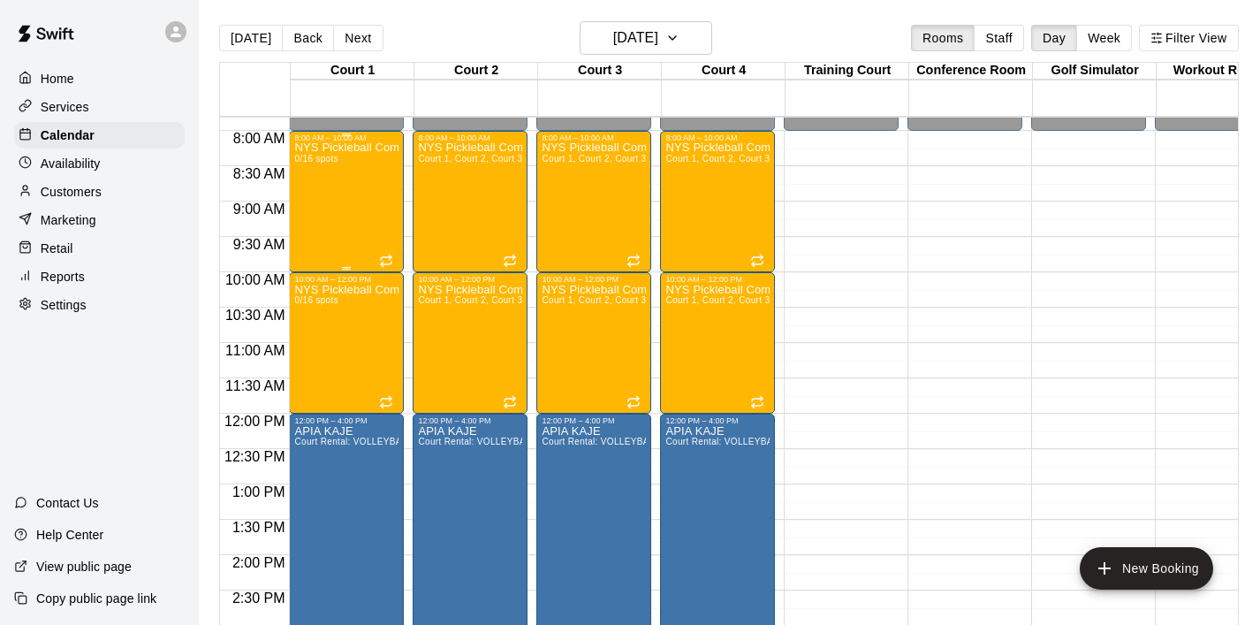
click at [365, 208] on div "NYS Pickleball Community Adult League (Beginners) 0/16 spots" at bounding box center [346, 454] width 104 height 625
click at [319, 242] on icon "delete" at bounding box center [312, 244] width 21 height 21
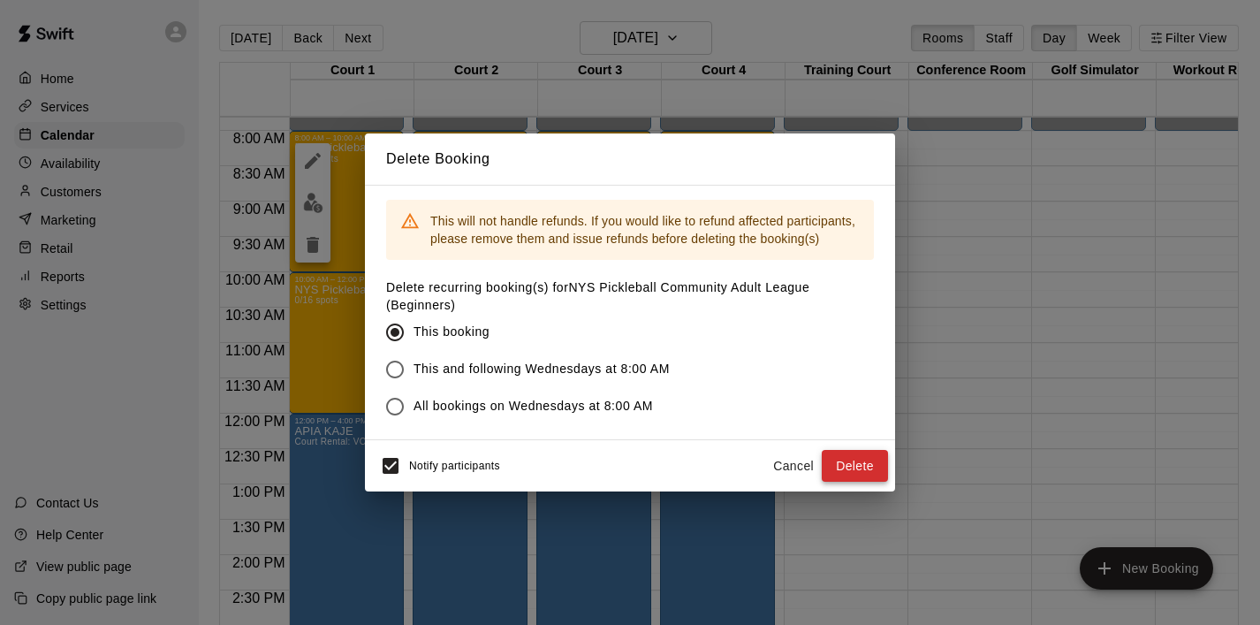
click at [864, 461] on button "Delete" at bounding box center [855, 466] width 66 height 33
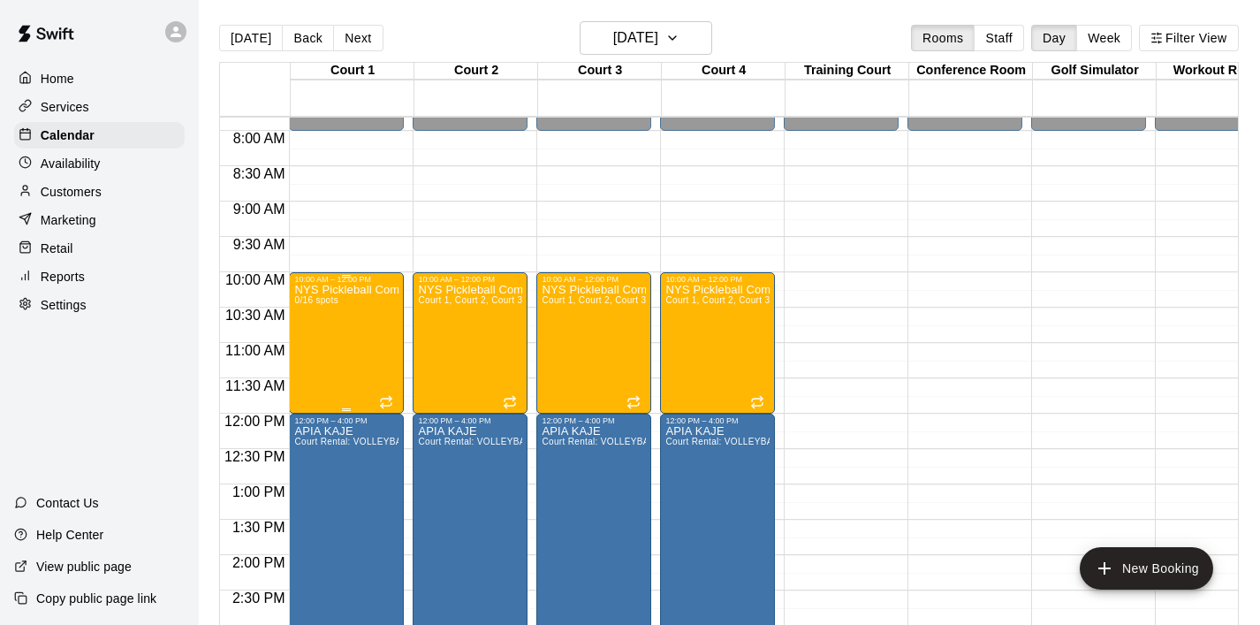
click at [396, 343] on div "NYS Pickleball Community Adult League (Advanced Beginners) 0/16 spots" at bounding box center [346, 596] width 104 height 625
click at [314, 387] on icon "delete" at bounding box center [313, 387] width 12 height 16
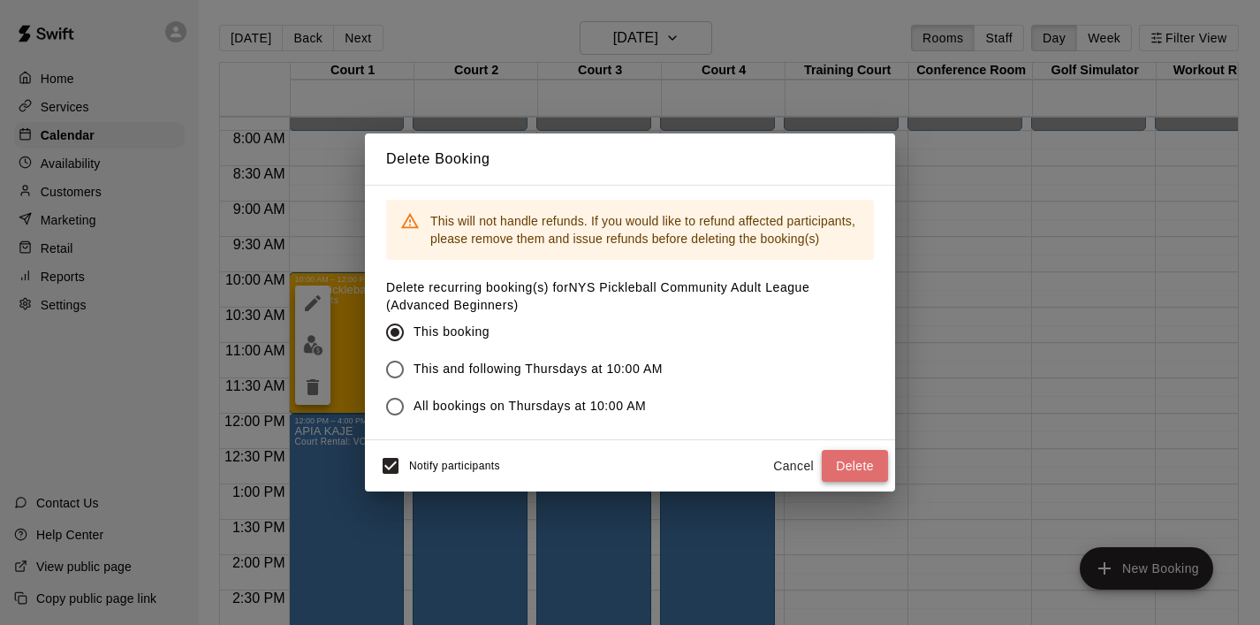
click at [843, 456] on button "Delete" at bounding box center [855, 466] width 66 height 33
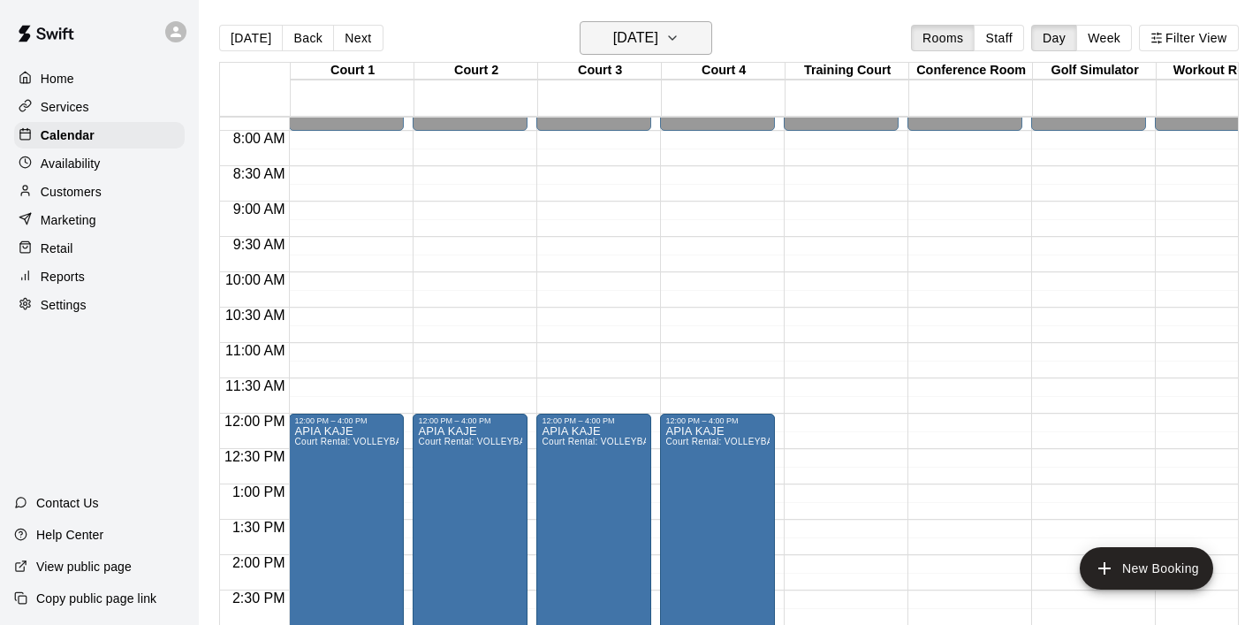
click at [710, 50] on button "Thursday Aug 07" at bounding box center [646, 38] width 133 height 34
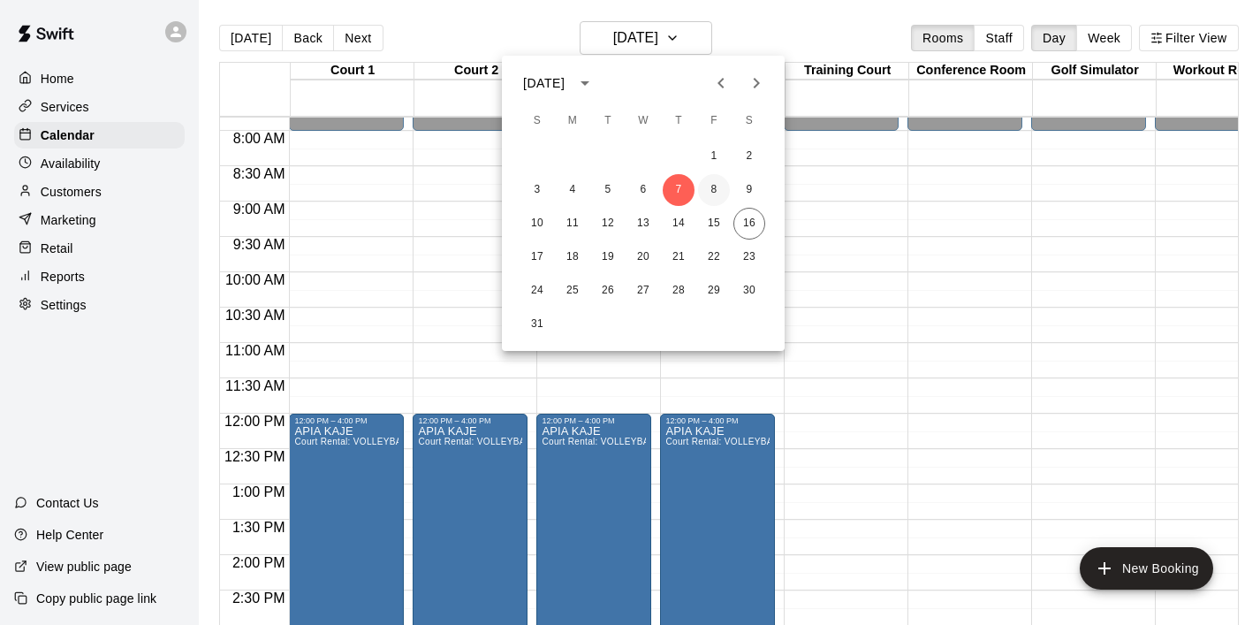
click at [711, 190] on button "8" at bounding box center [714, 190] width 32 height 32
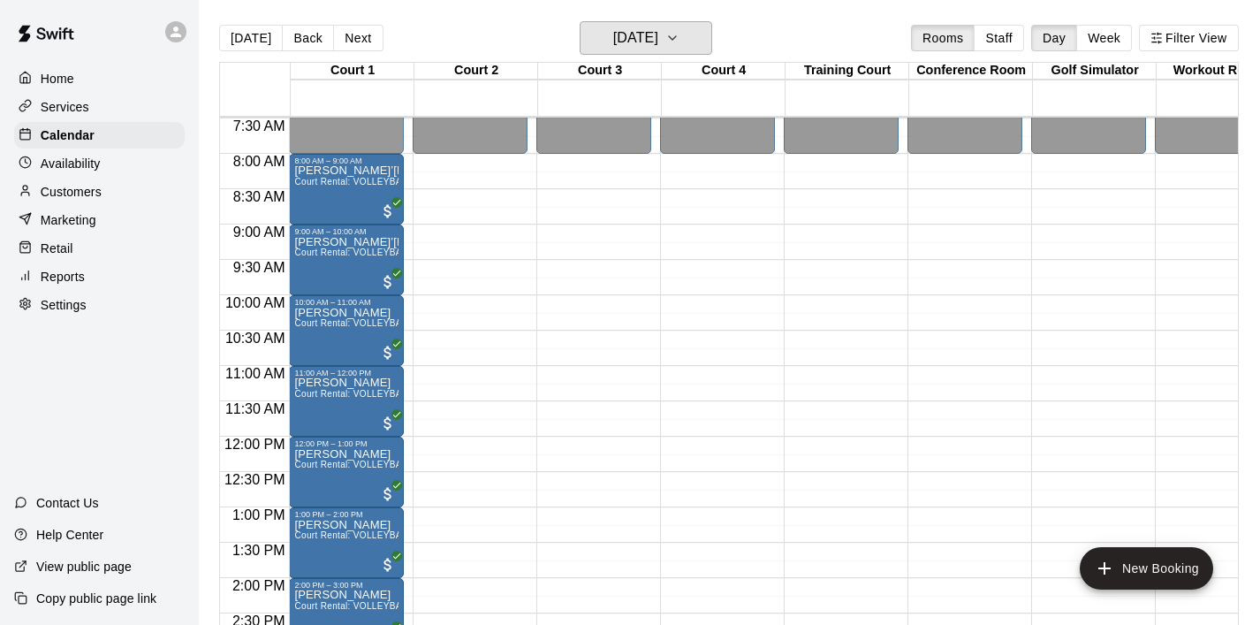
scroll to position [507, 0]
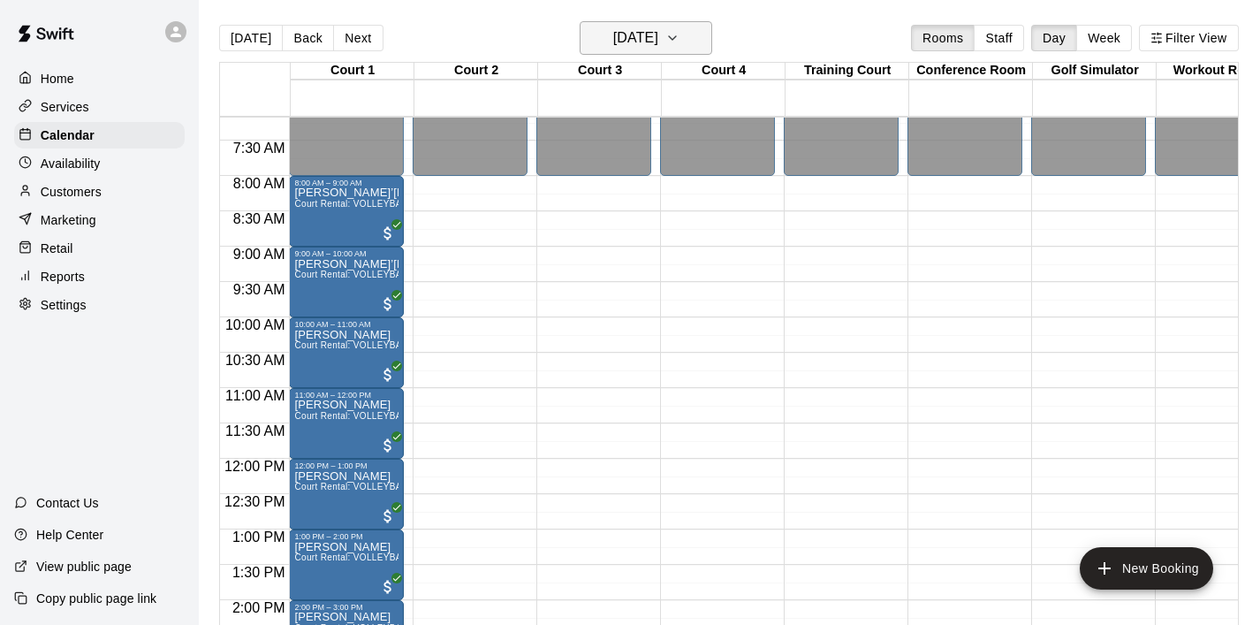
click at [700, 44] on button "Friday Aug 08" at bounding box center [646, 38] width 133 height 34
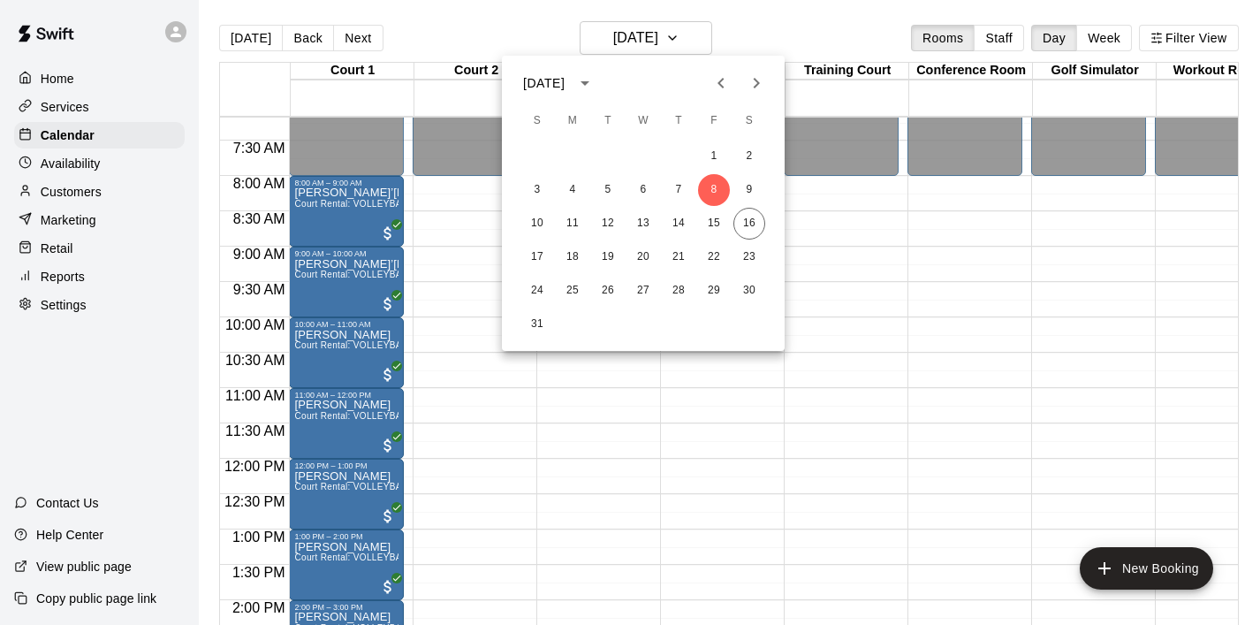
click at [825, 345] on div at bounding box center [630, 312] width 1260 height 625
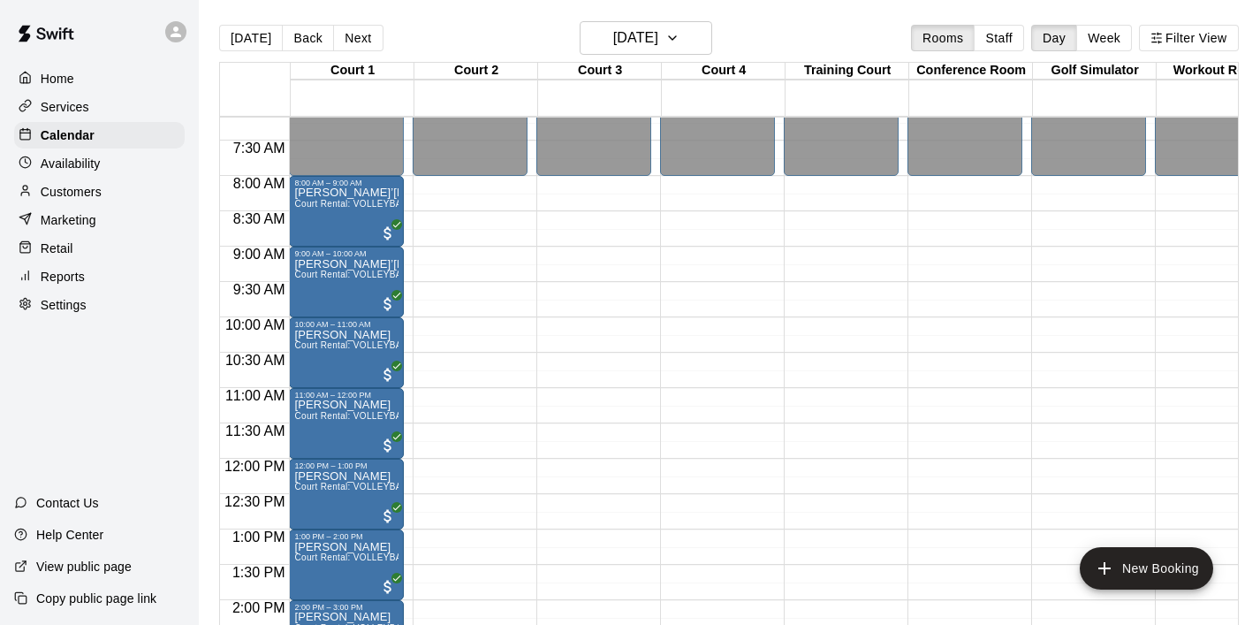
click at [90, 194] on p "Customers" at bounding box center [71, 192] width 61 height 18
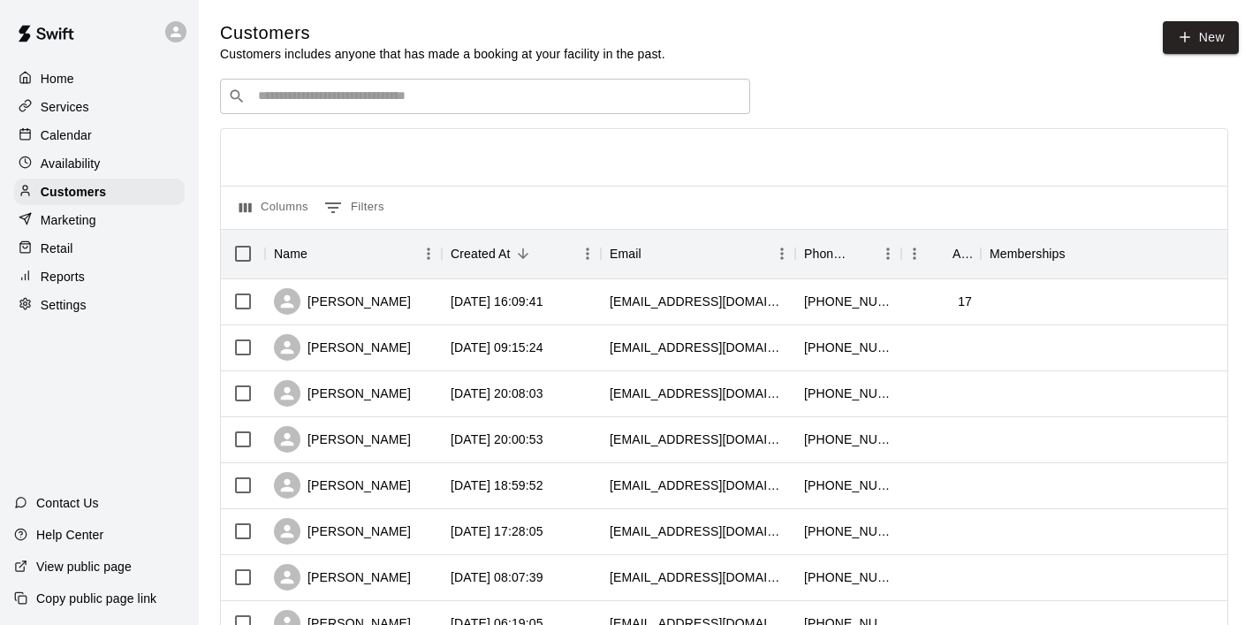
click at [277, 108] on div "​ ​" at bounding box center [485, 96] width 530 height 35
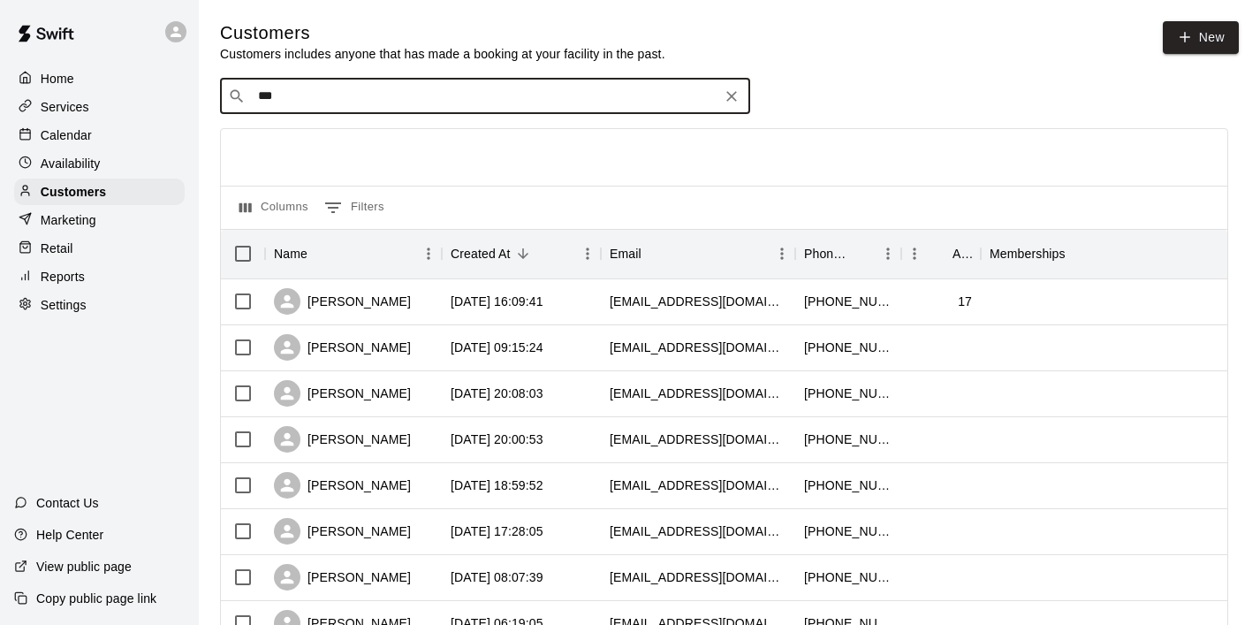
type input "****"
click at [284, 136] on p "Sandy McAdams" at bounding box center [324, 133] width 108 height 19
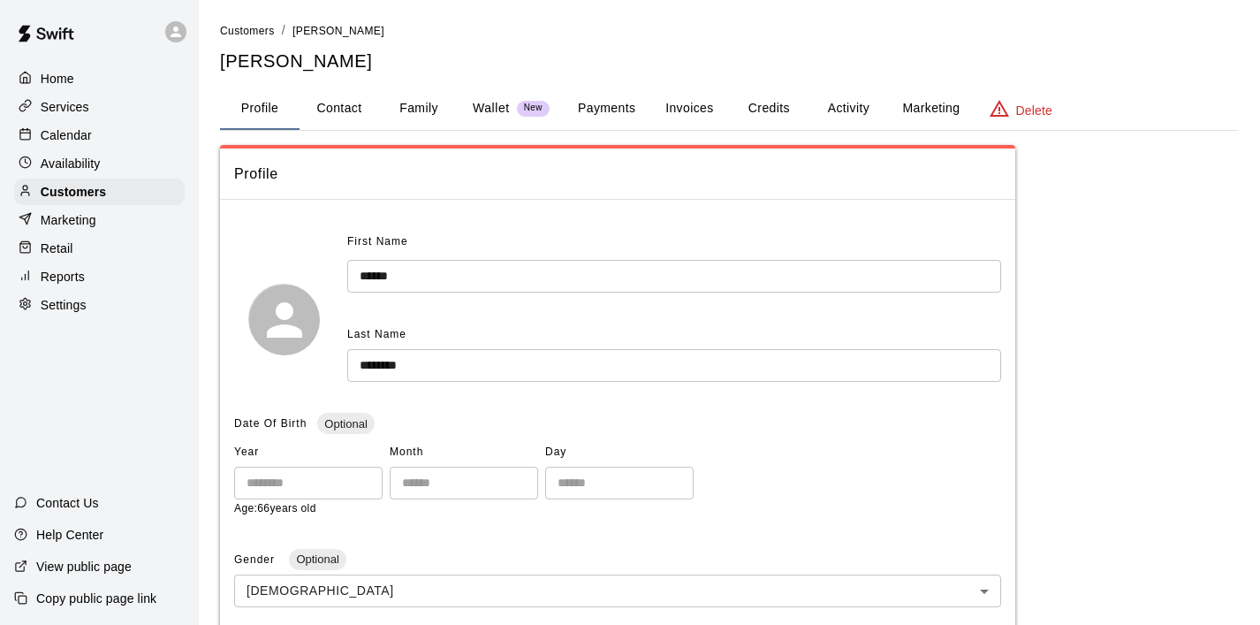
click at [685, 108] on button "Invoices" at bounding box center [690, 109] width 80 height 42
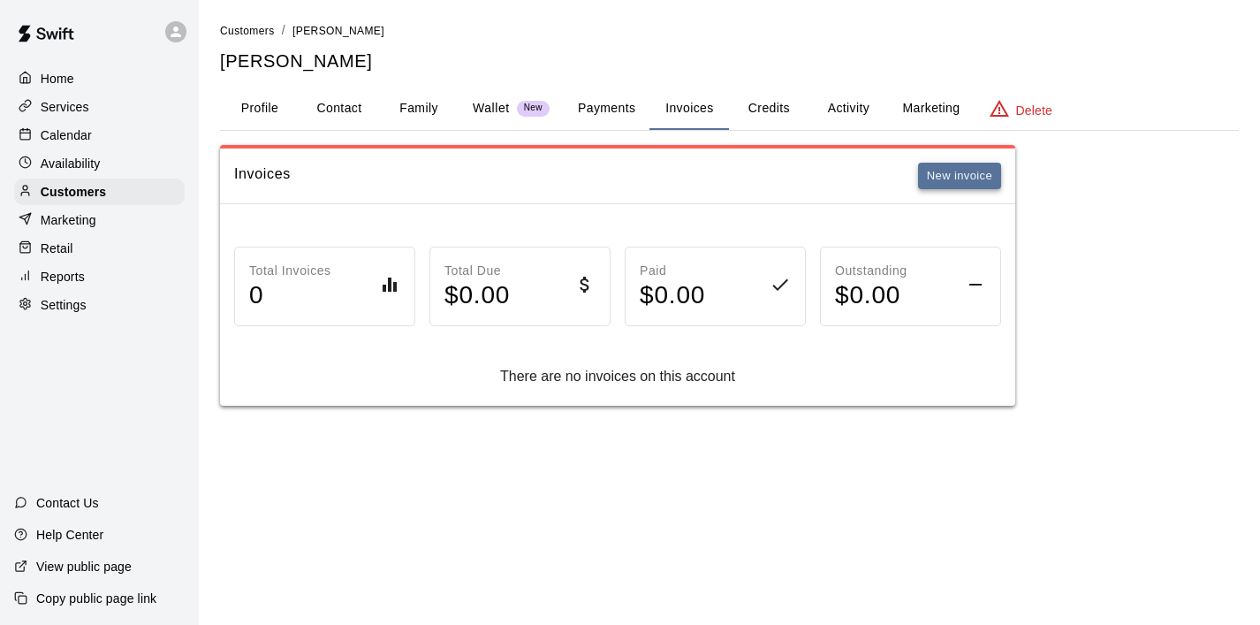
click at [968, 180] on button "New invoice" at bounding box center [959, 176] width 83 height 27
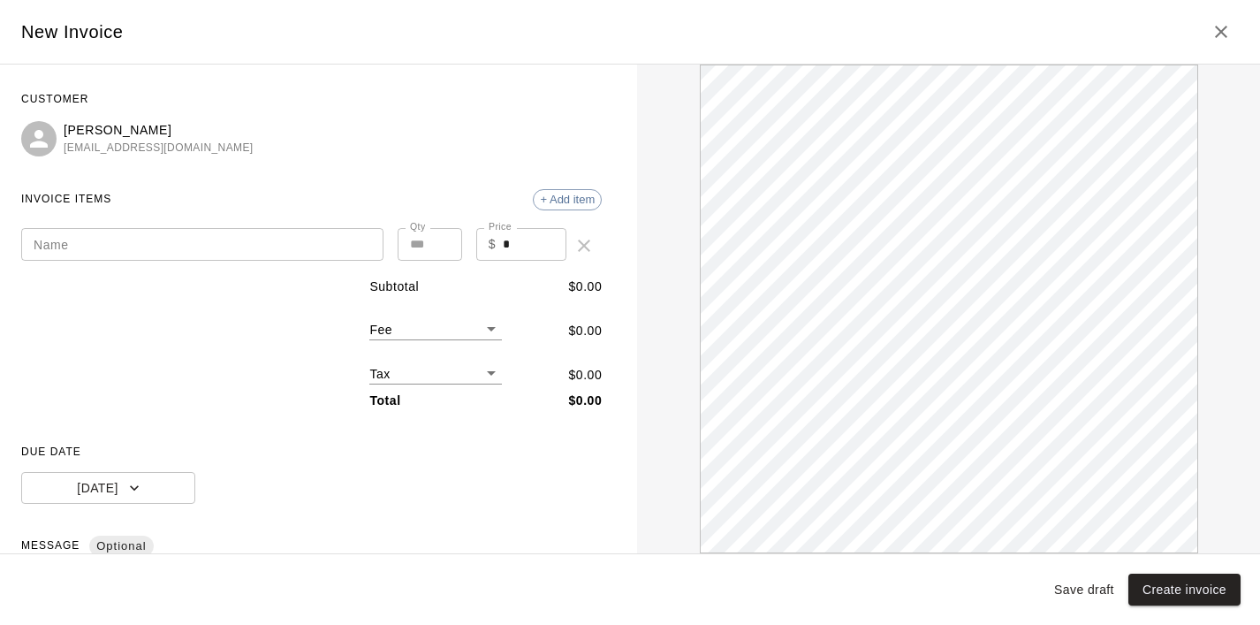
click at [199, 252] on input "Name" at bounding box center [202, 244] width 362 height 33
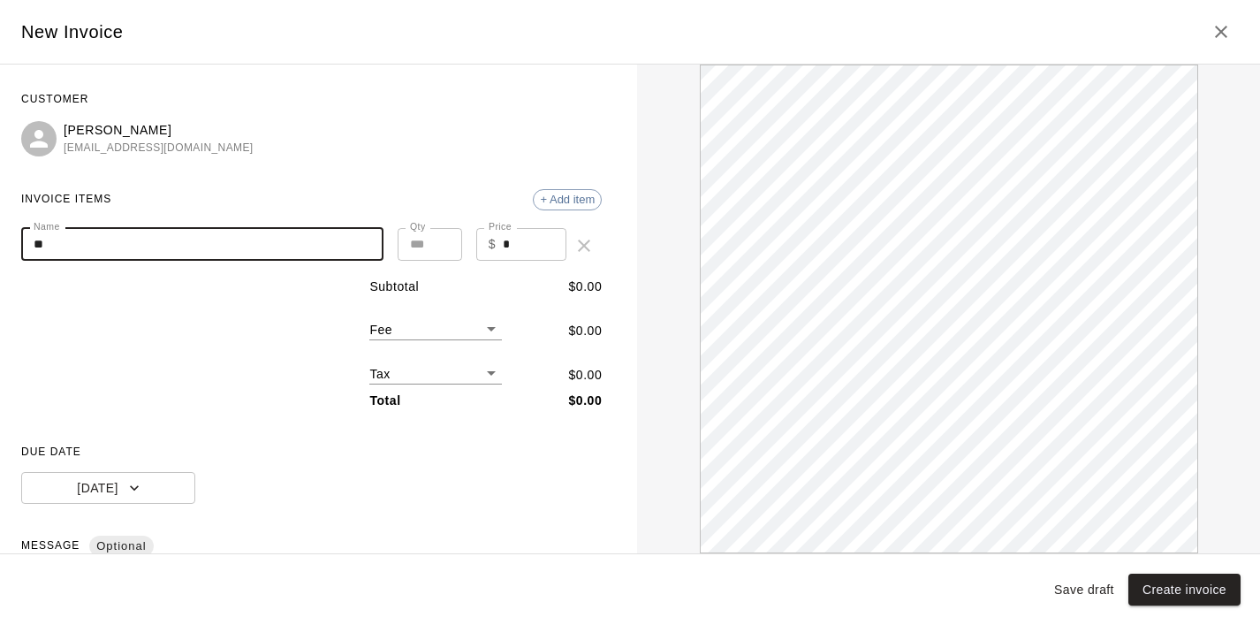
type input "*"
type input "**********"
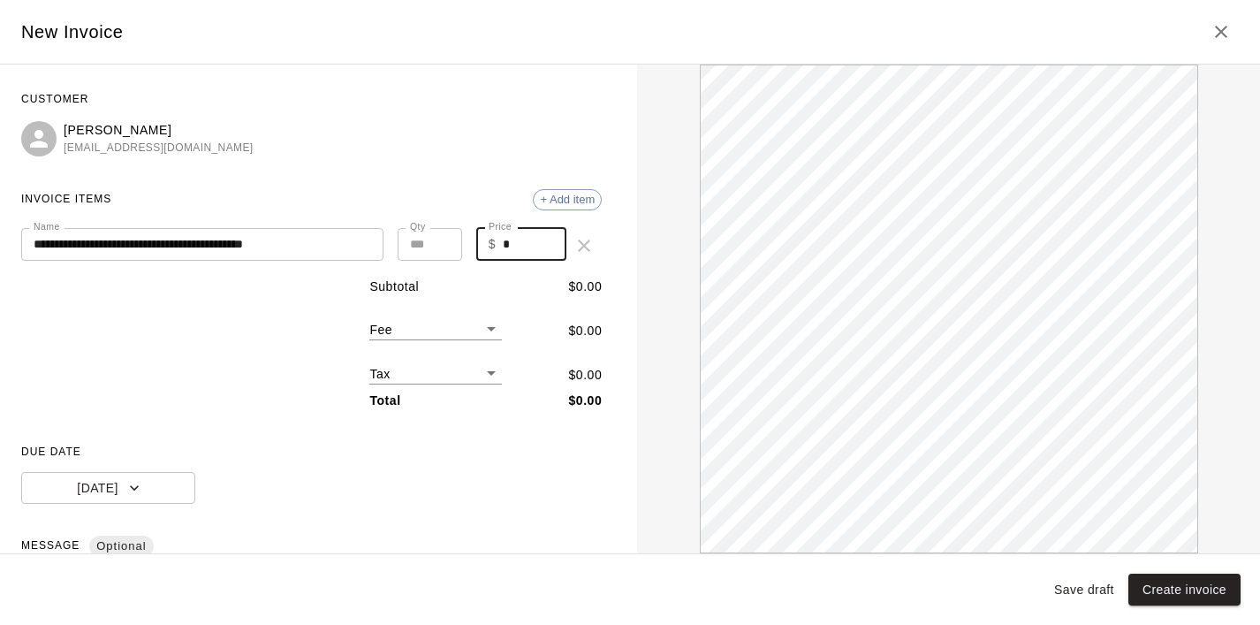
click at [536, 235] on input "*" at bounding box center [535, 244] width 64 height 33
click at [549, 240] on input "***" at bounding box center [535, 244] width 64 height 33
type input "**"
type input "*"
type input "*****"
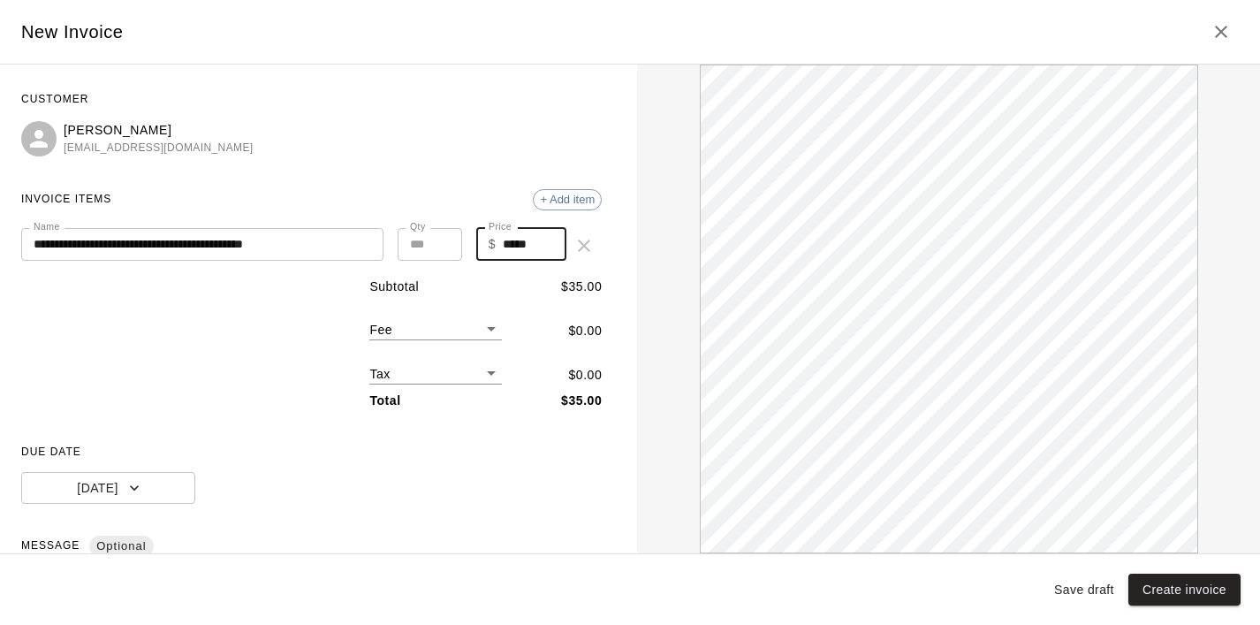
click at [442, 239] on input "*" at bounding box center [430, 244] width 65 height 33
type input "*"
type input "******"
click at [442, 239] on input "*" at bounding box center [430, 244] width 65 height 33
type input "*"
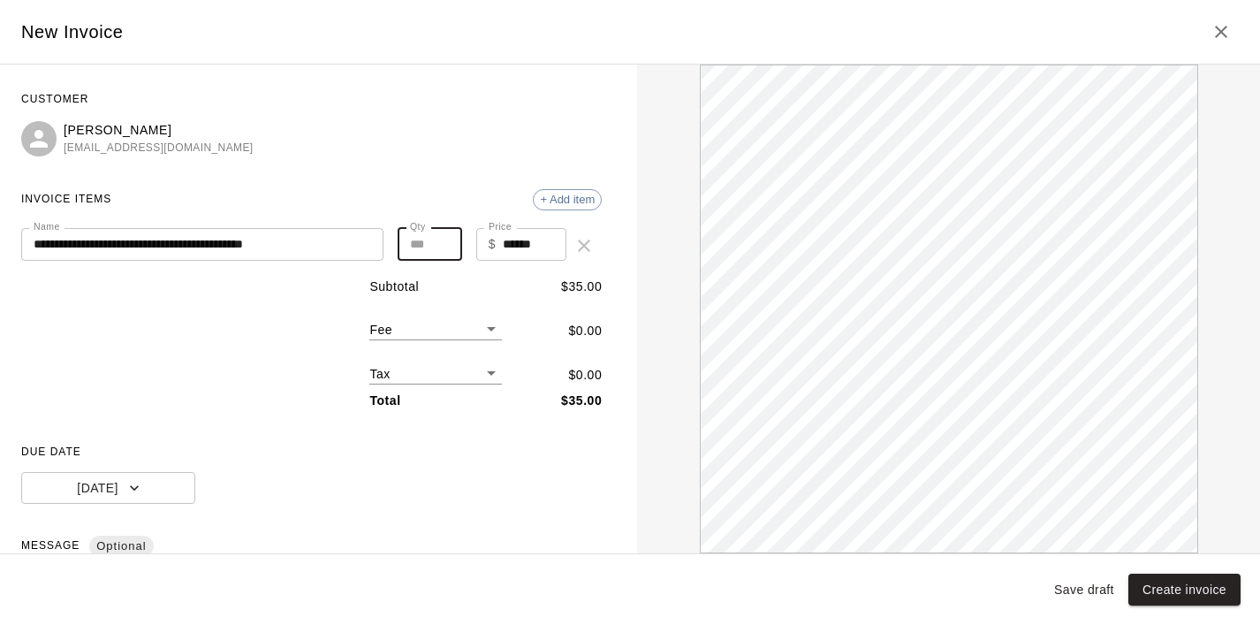
type input "******"
click at [442, 239] on input "*" at bounding box center [430, 244] width 65 height 33
type input "*"
type input "******"
click at [442, 239] on input "*" at bounding box center [430, 244] width 65 height 33
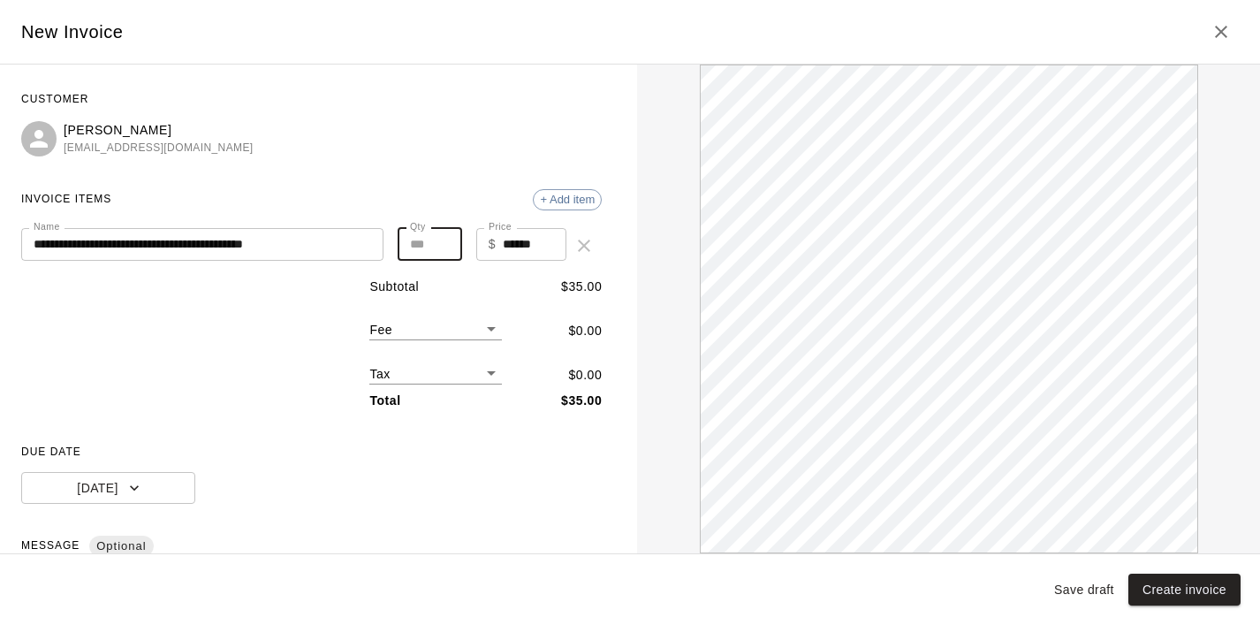
type input "*"
type input "******"
click at [442, 239] on input "*" at bounding box center [430, 244] width 65 height 33
type input "*"
type input "******"
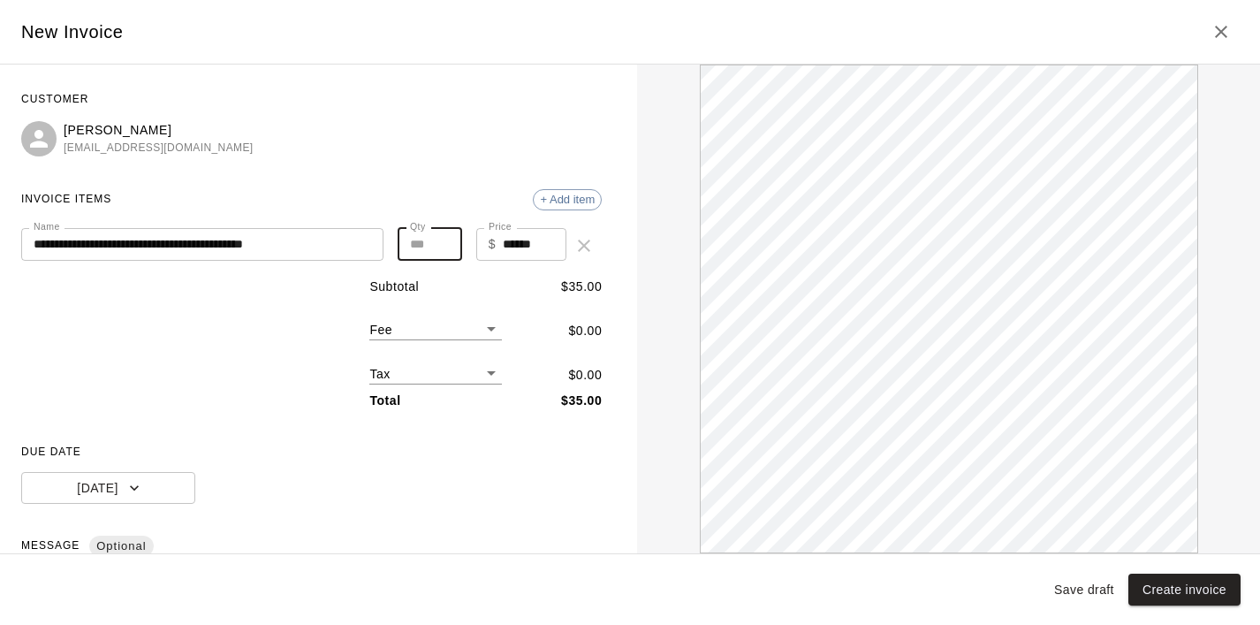
click at [442, 239] on input "*" at bounding box center [430, 244] width 65 height 33
type input "*"
type input "******"
click at [442, 239] on input "*" at bounding box center [430, 244] width 65 height 33
type input "*"
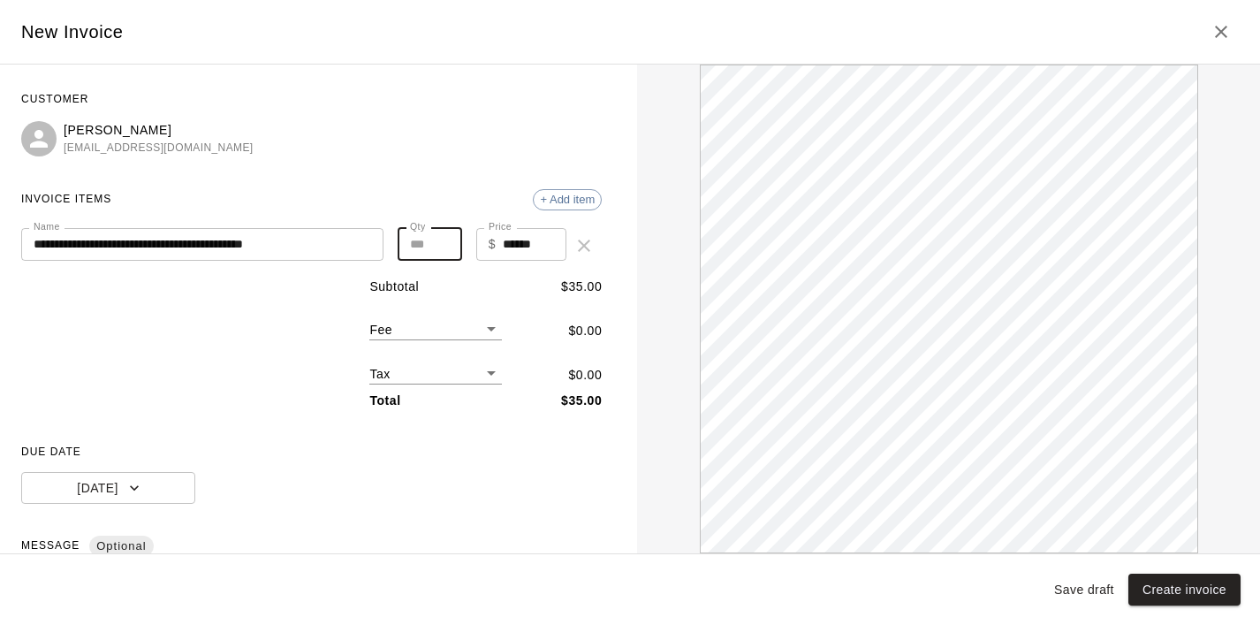
type input "******"
type input "*"
click at [442, 239] on input "*" at bounding box center [430, 244] width 65 height 33
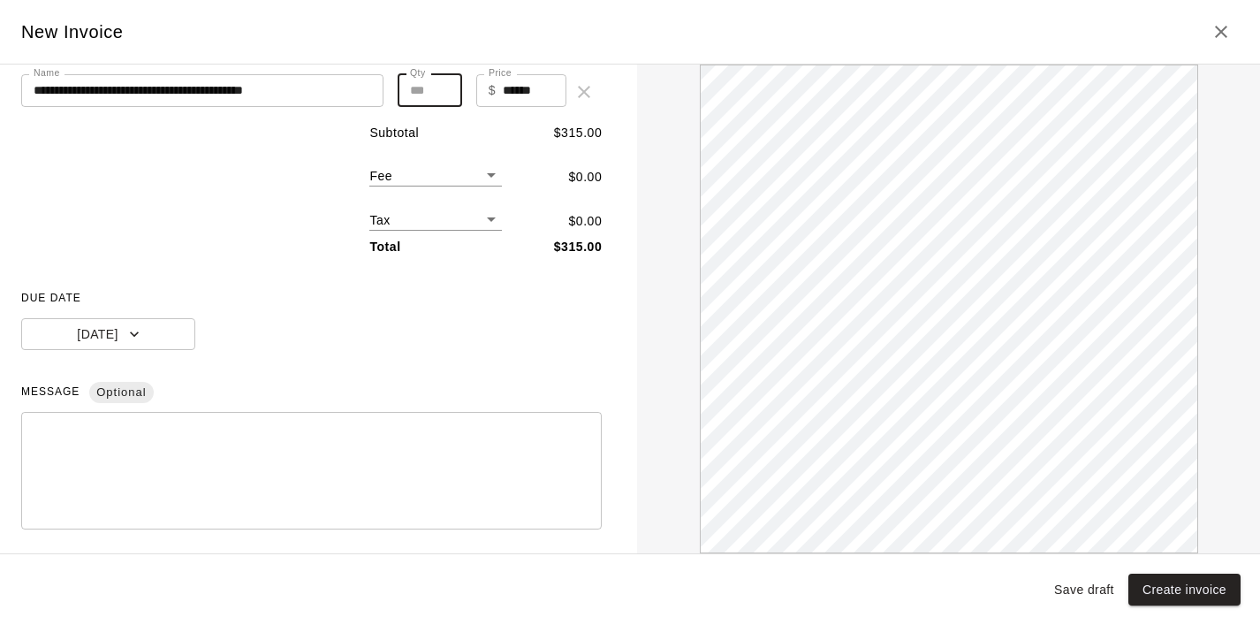
scroll to position [247, 0]
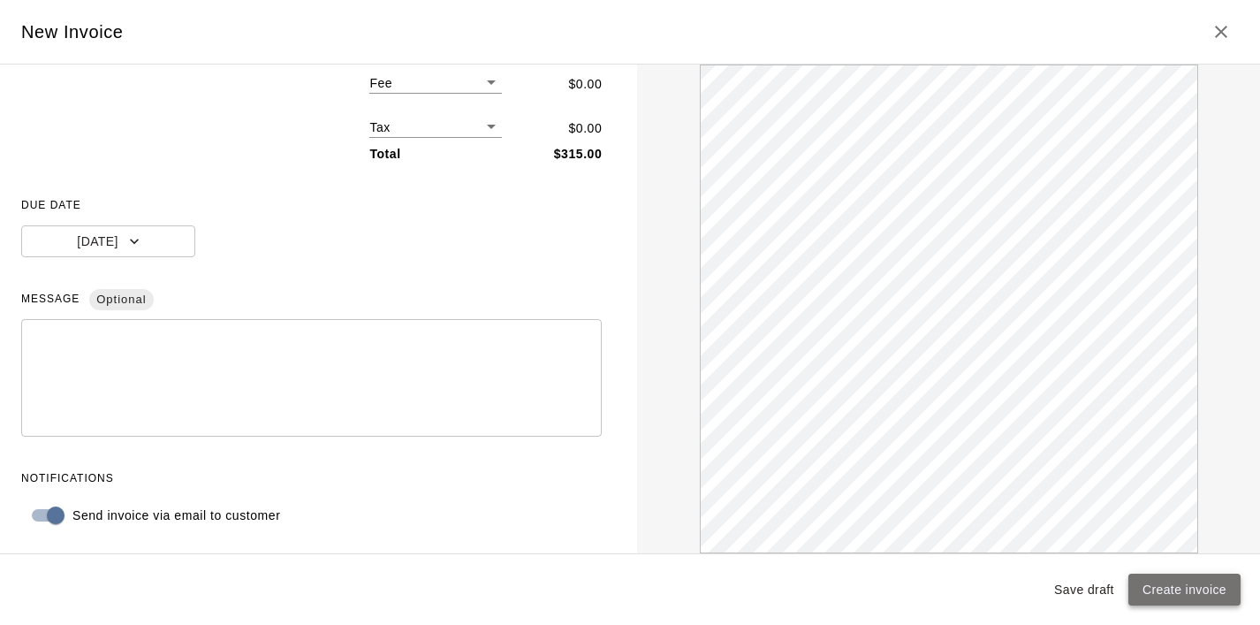
click at [1165, 598] on button "Create invoice" at bounding box center [1185, 590] width 112 height 33
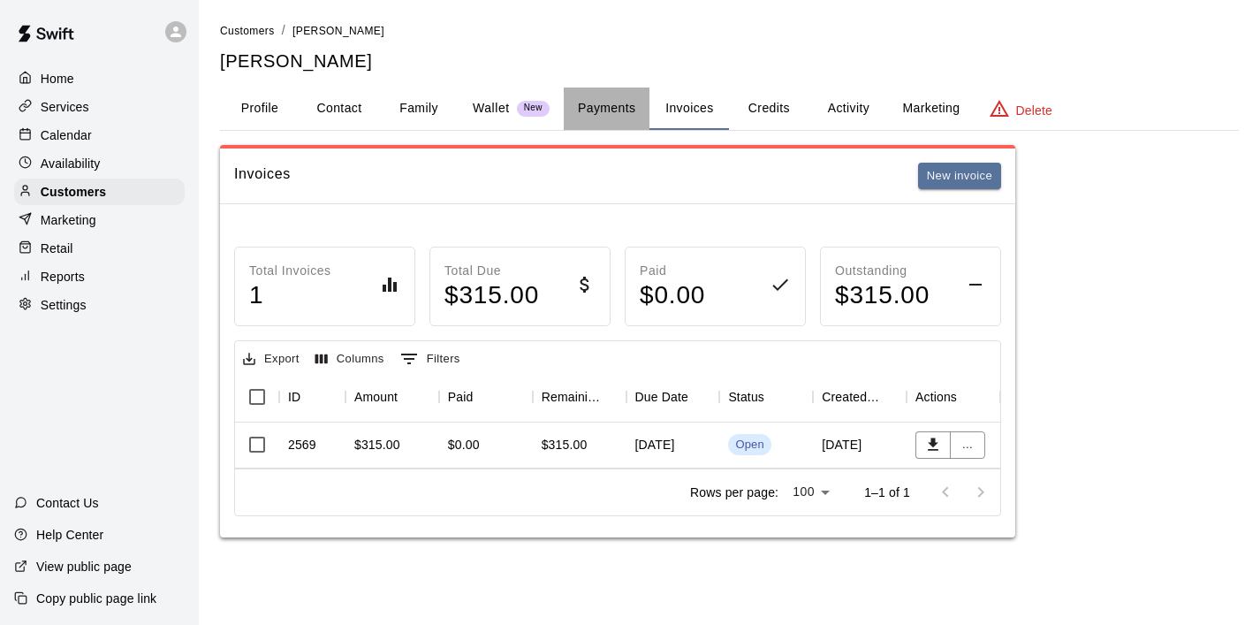
click at [626, 104] on button "Payments" at bounding box center [607, 109] width 86 height 42
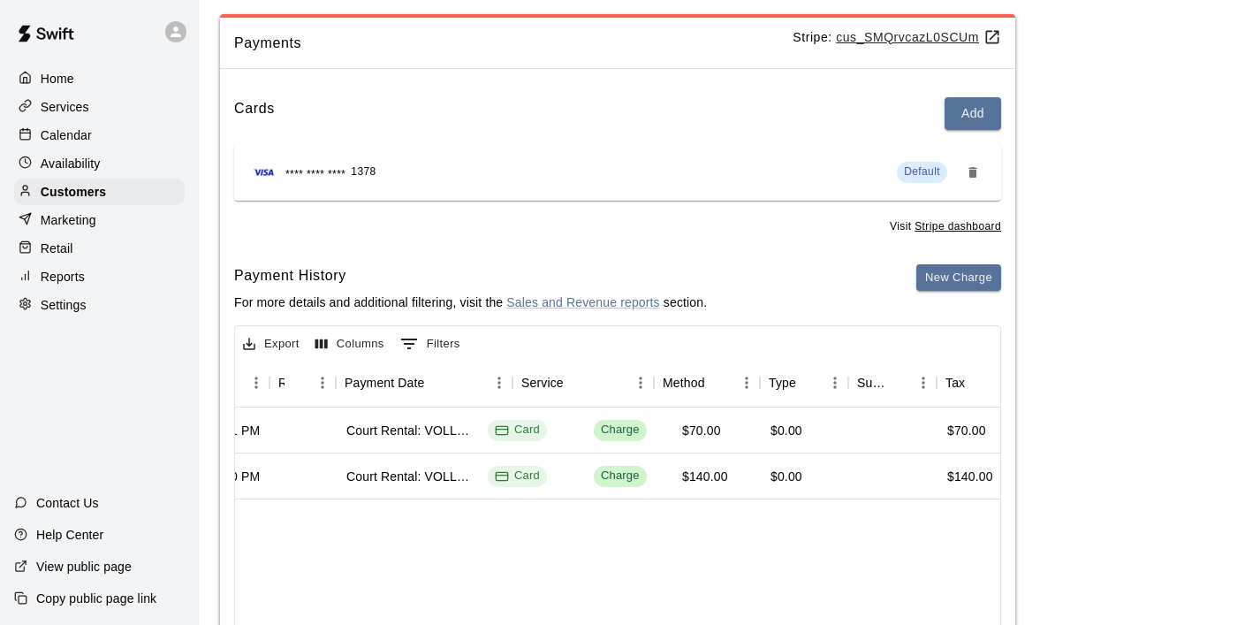
scroll to position [0, 0]
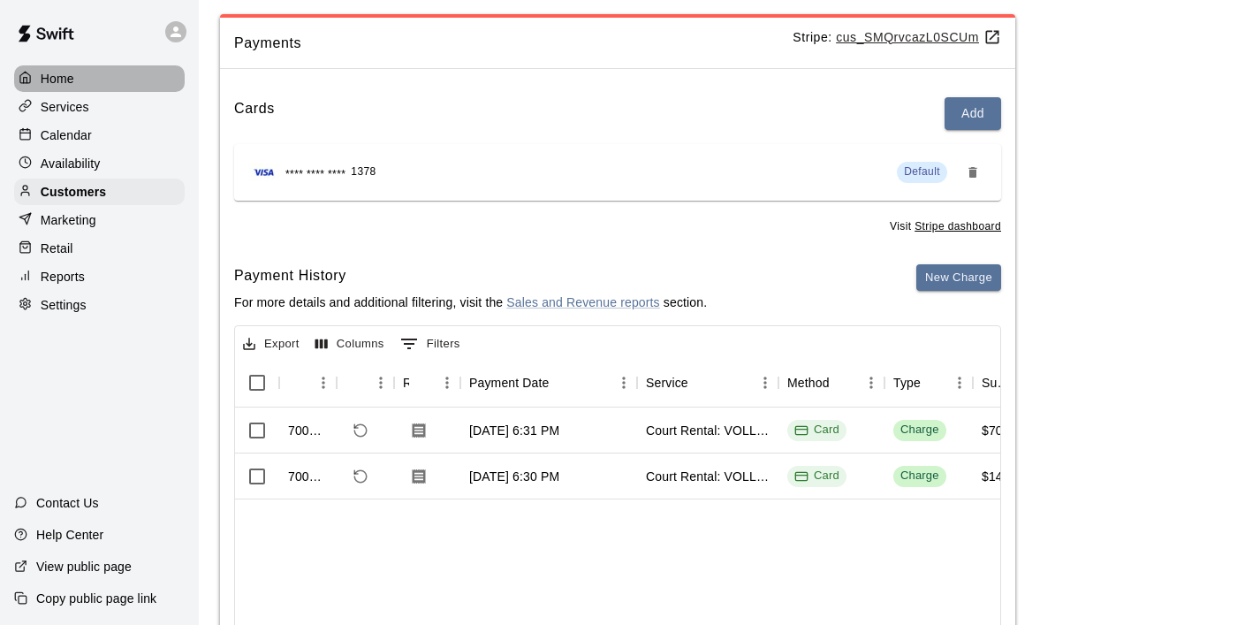
click at [77, 80] on div "Home" at bounding box center [99, 78] width 171 height 27
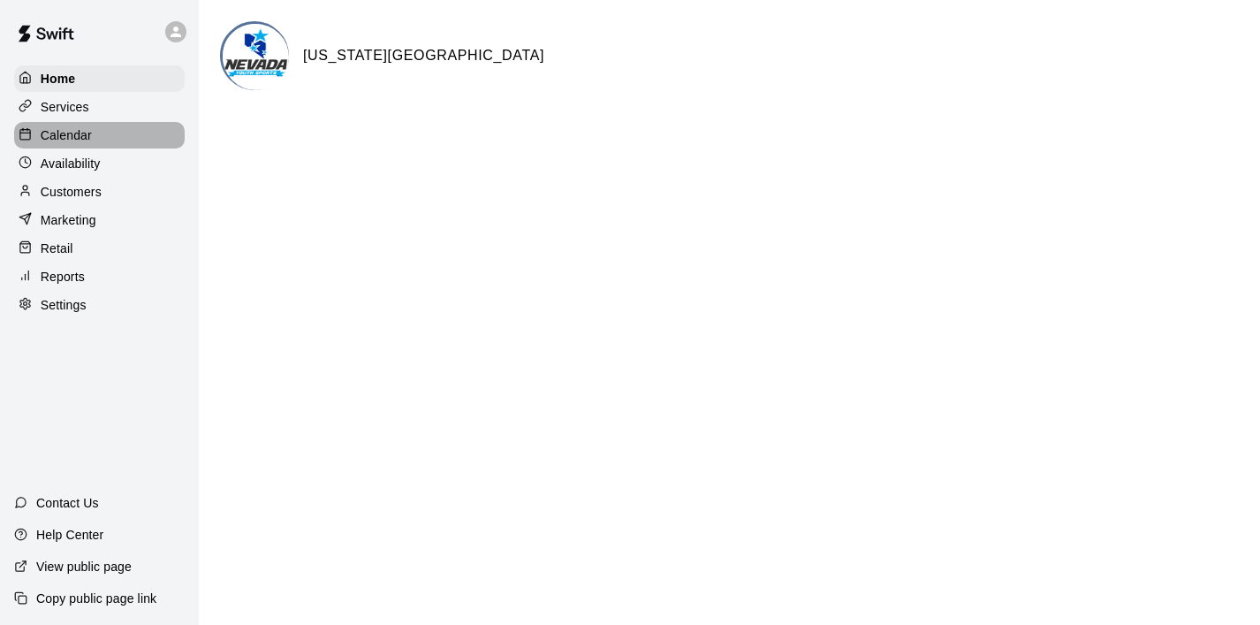
click at [74, 136] on p "Calendar" at bounding box center [66, 135] width 51 height 18
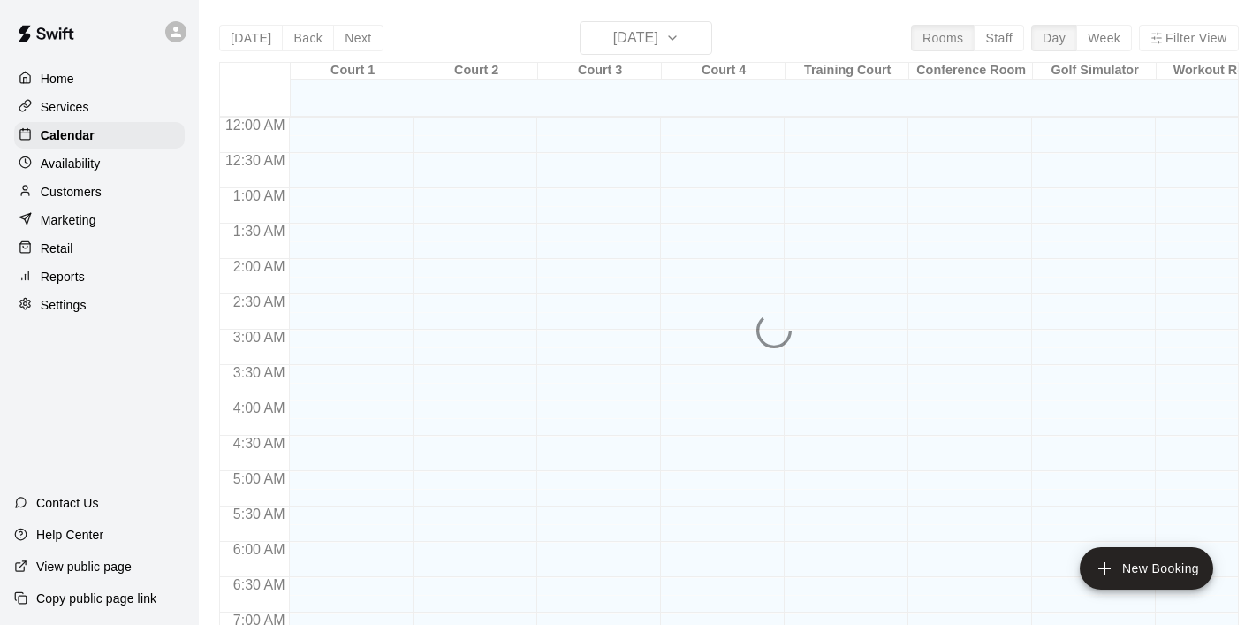
scroll to position [1117, 0]
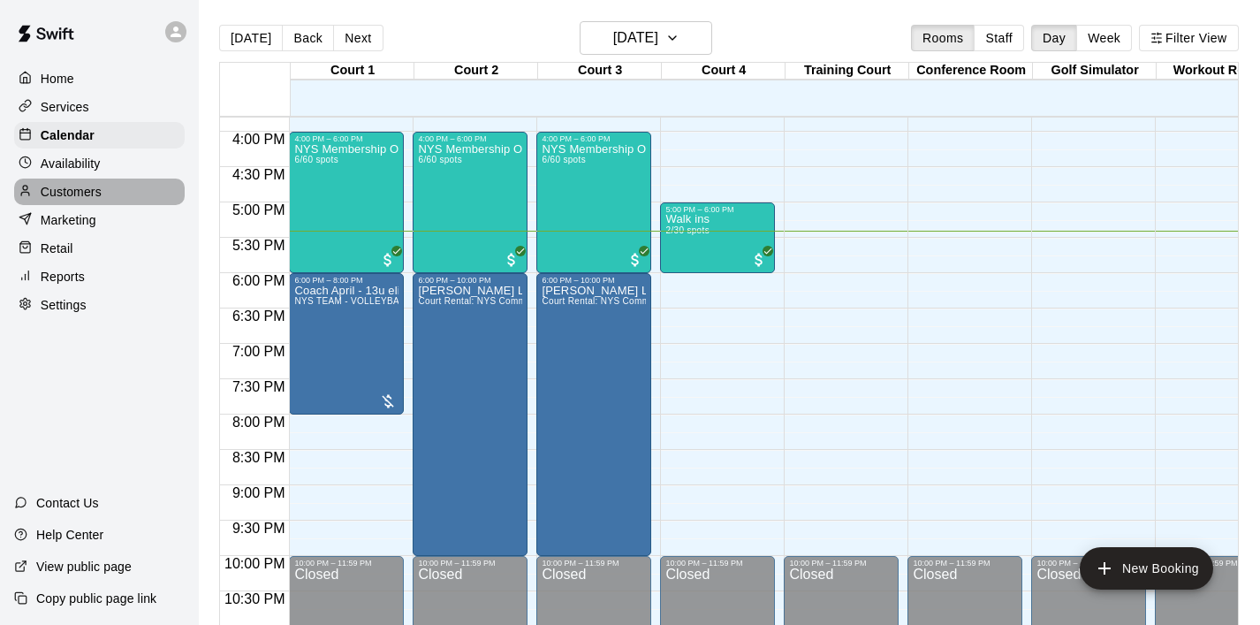
click at [101, 185] on p "Customers" at bounding box center [71, 192] width 61 height 18
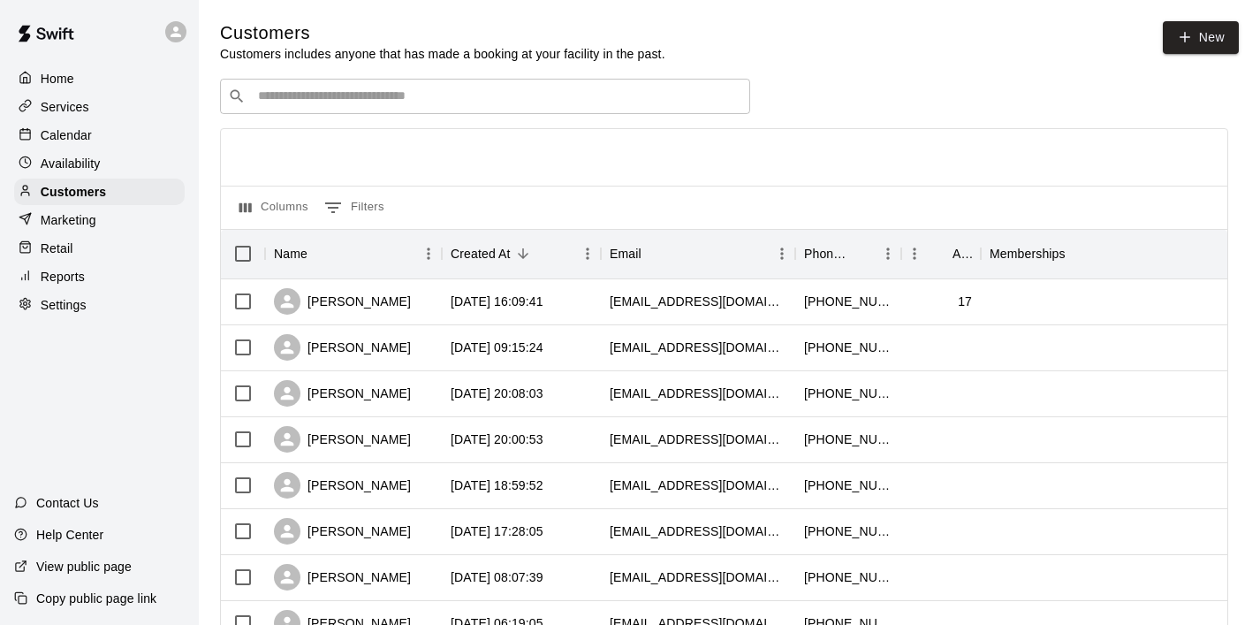
click at [351, 90] on input "Search customers by name or email" at bounding box center [498, 97] width 490 height 18
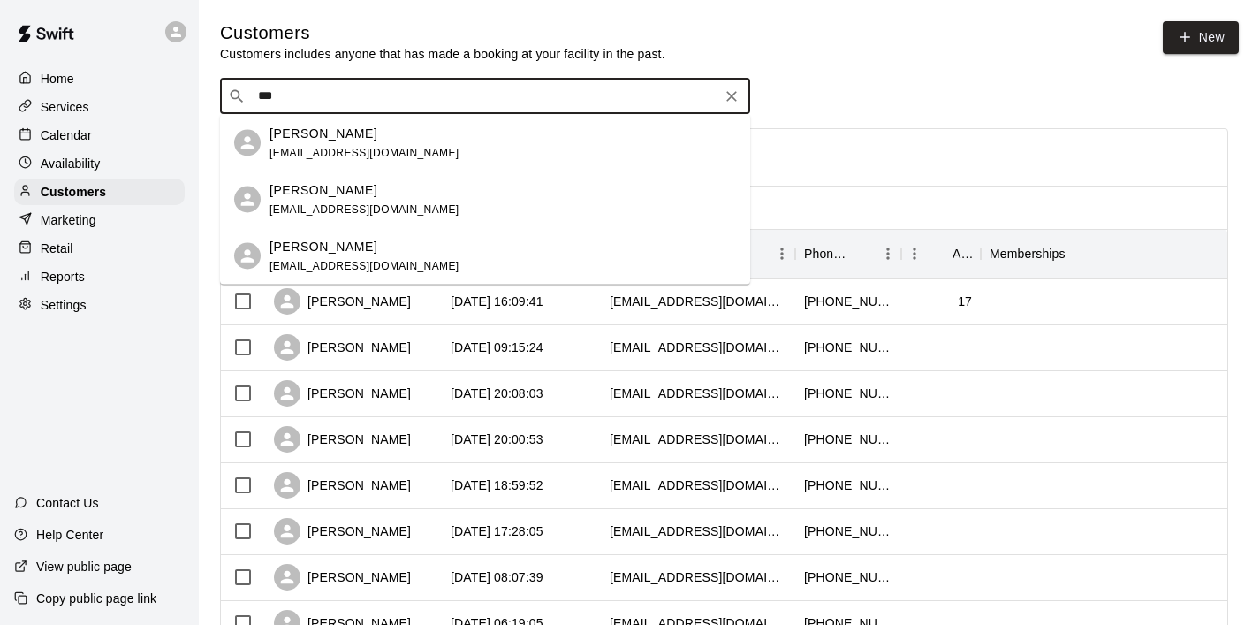
type input "****"
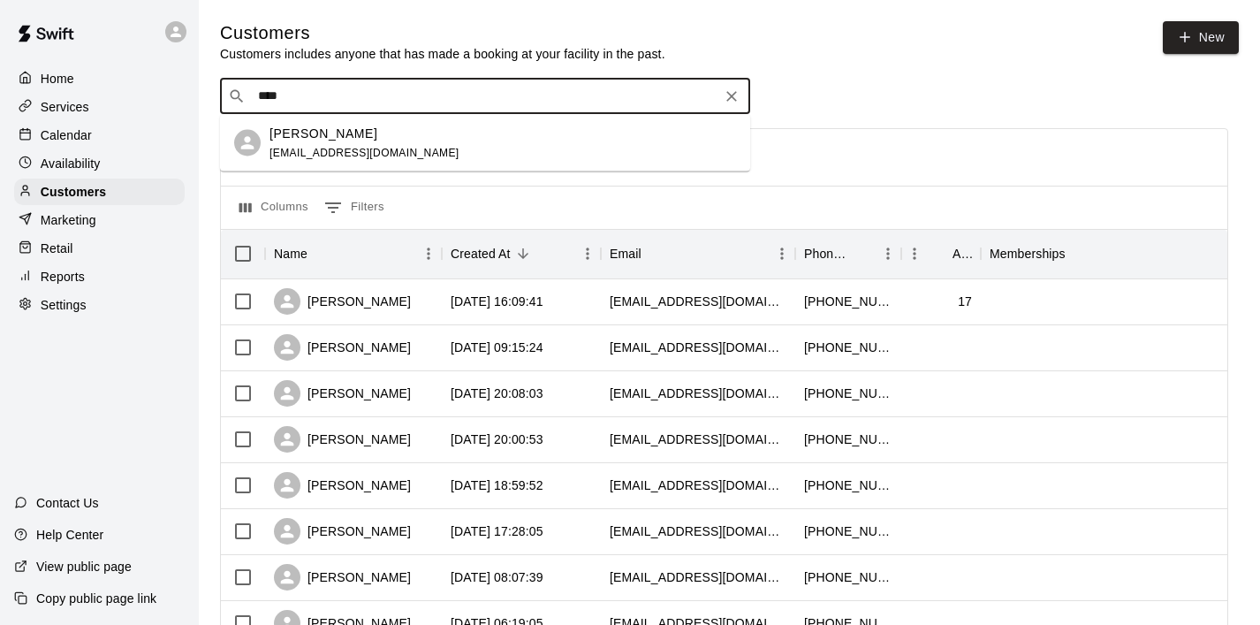
click at [356, 128] on p "Sandy McAdams" at bounding box center [324, 133] width 108 height 19
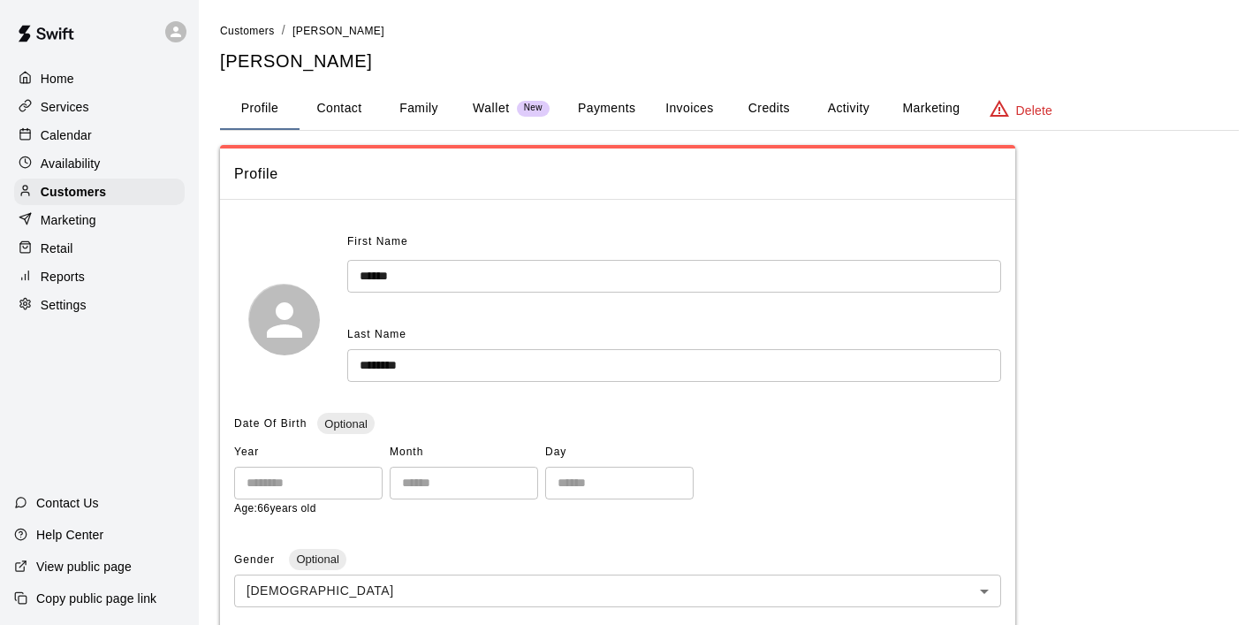
click at [677, 103] on button "Invoices" at bounding box center [690, 109] width 80 height 42
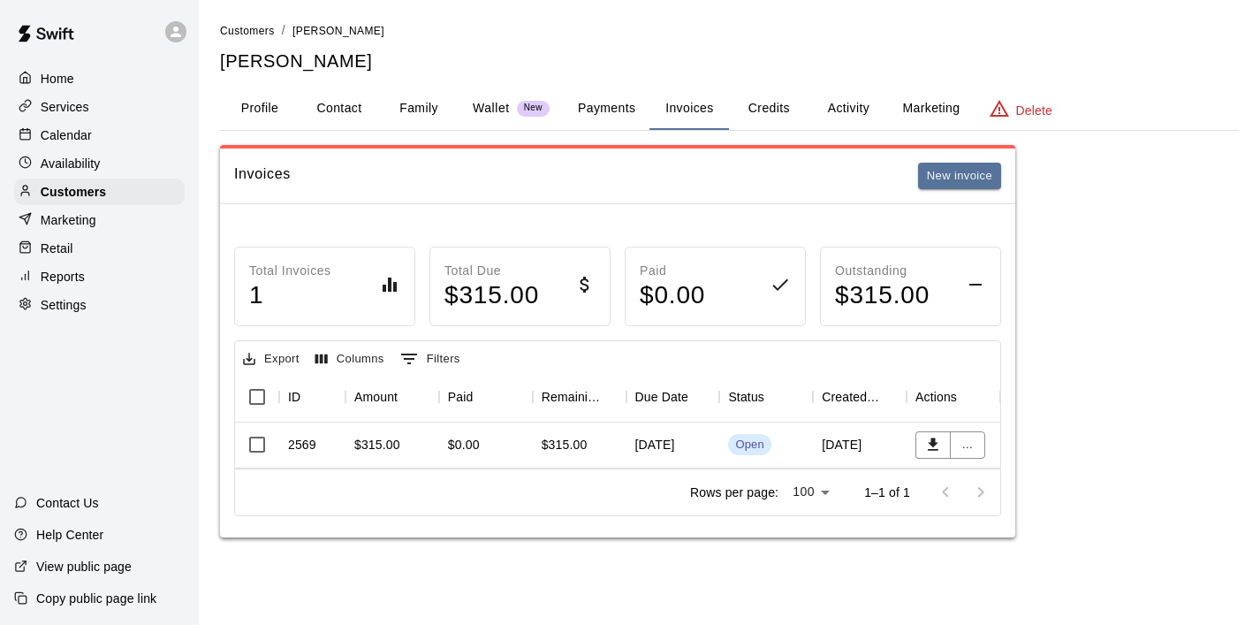
click at [301, 438] on div "2569" at bounding box center [302, 445] width 28 height 18
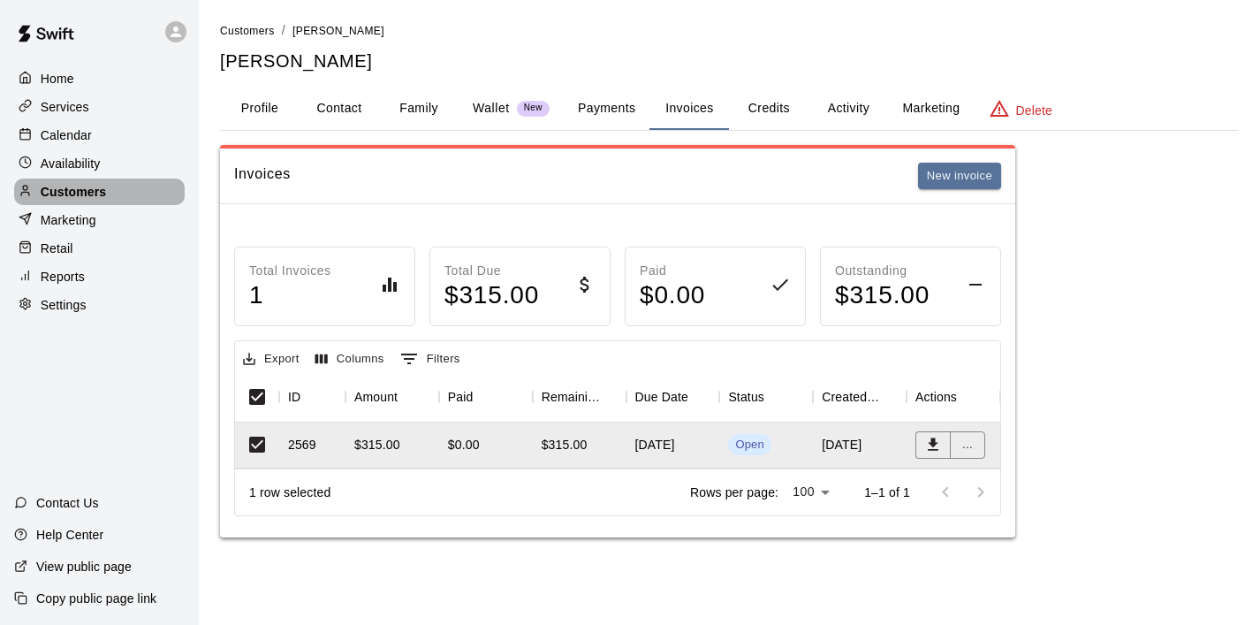
click at [108, 189] on div "Customers" at bounding box center [99, 192] width 171 height 27
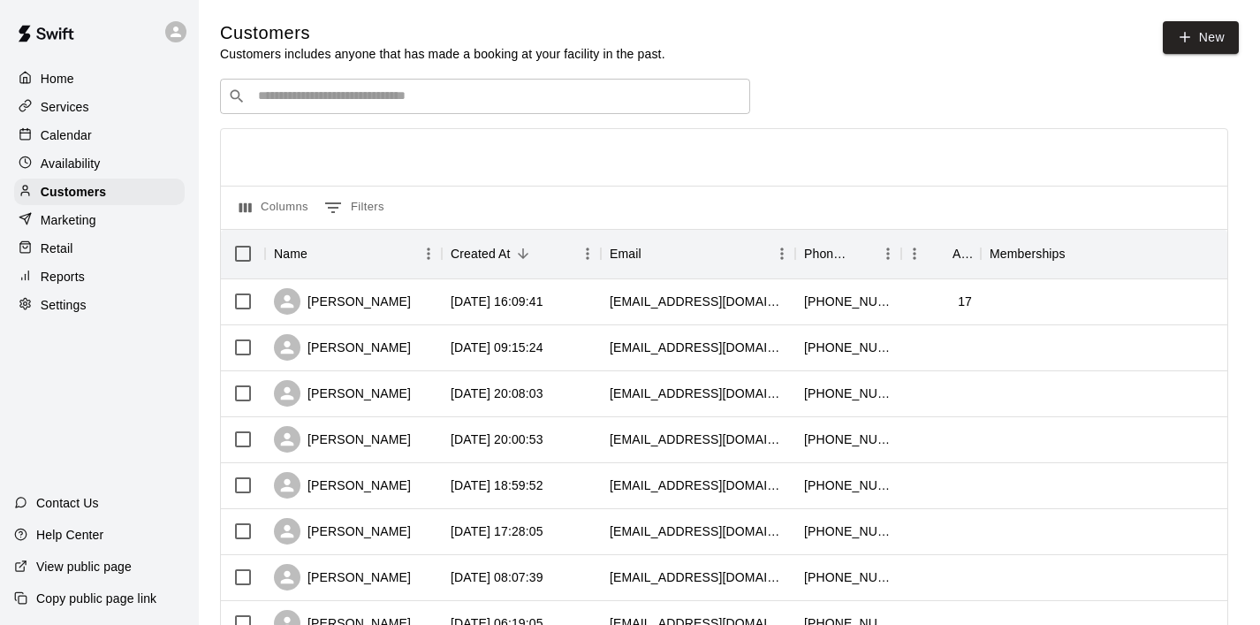
click at [361, 99] on input "Search customers by name or email" at bounding box center [498, 97] width 490 height 18
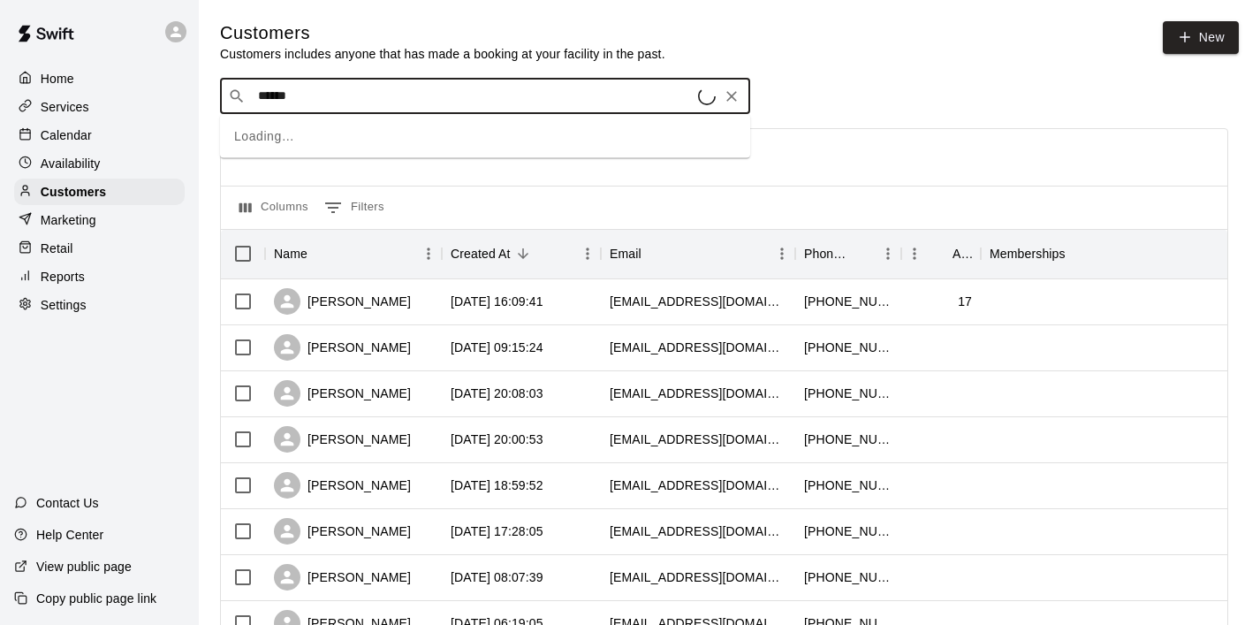
type input "*******"
click at [347, 129] on p "frankie pacelli" at bounding box center [324, 133] width 108 height 19
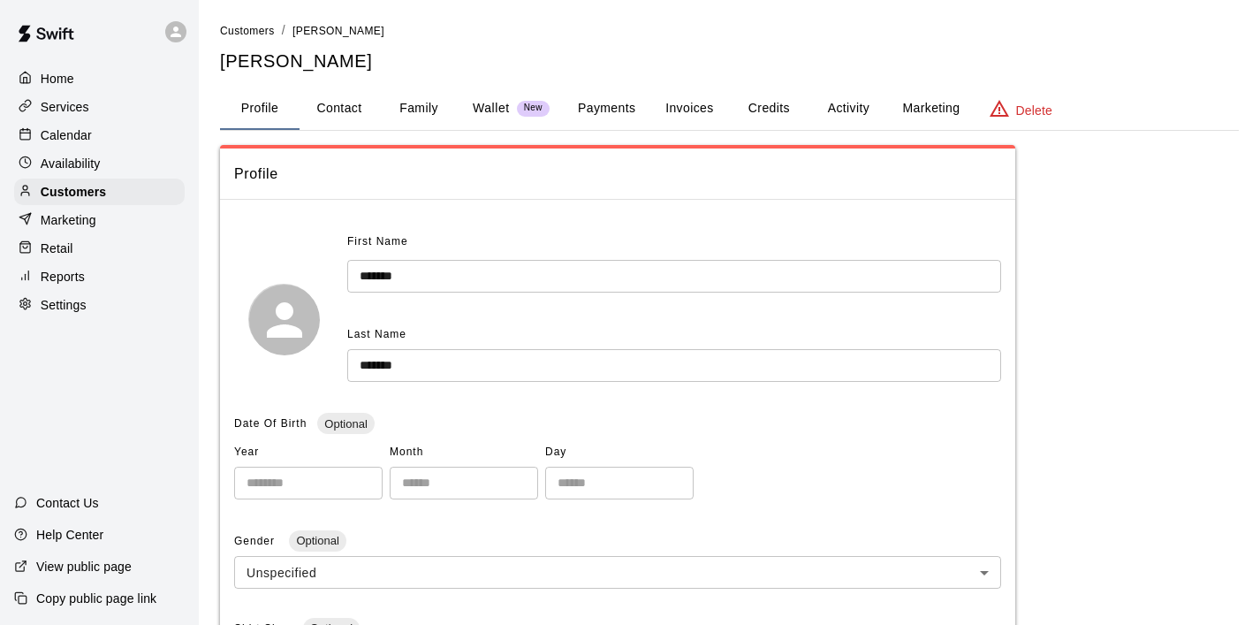
click at [689, 111] on button "Invoices" at bounding box center [690, 109] width 80 height 42
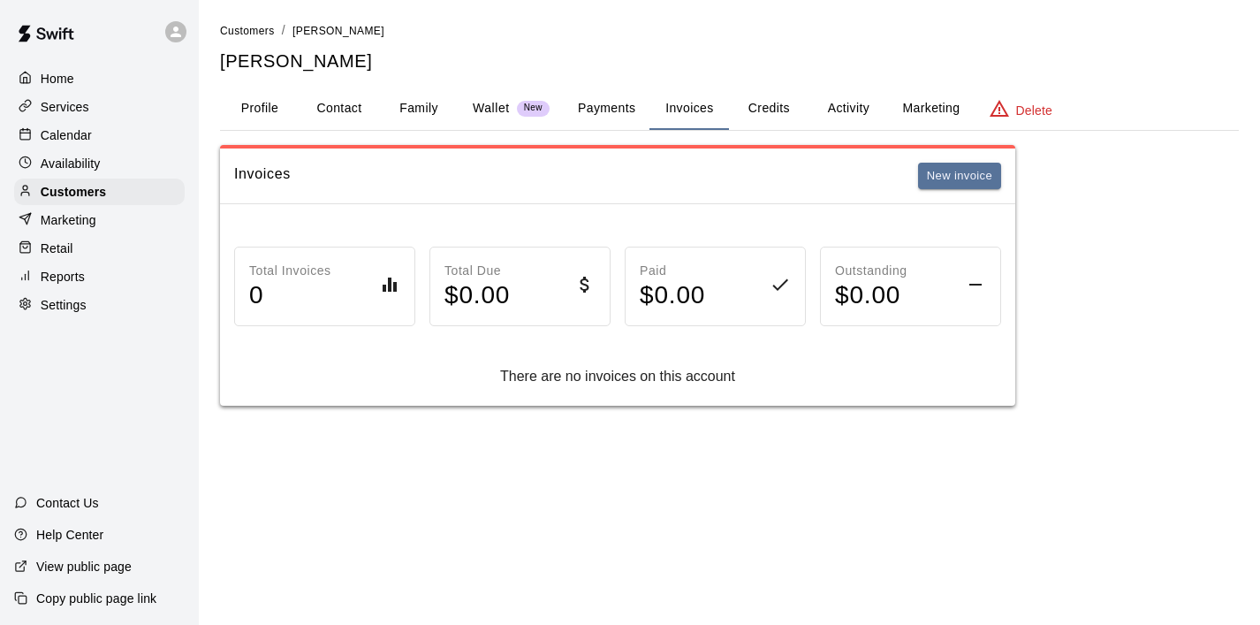
click at [630, 100] on button "Payments" at bounding box center [607, 109] width 86 height 42
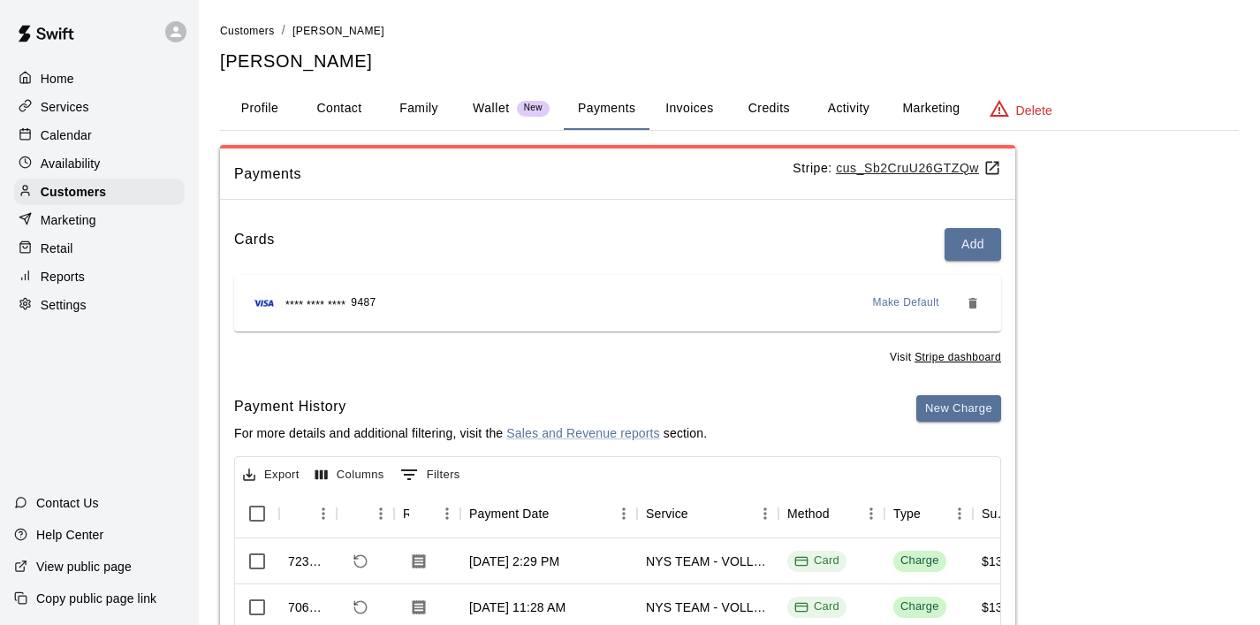
click at [849, 109] on button "Activity" at bounding box center [849, 109] width 80 height 42
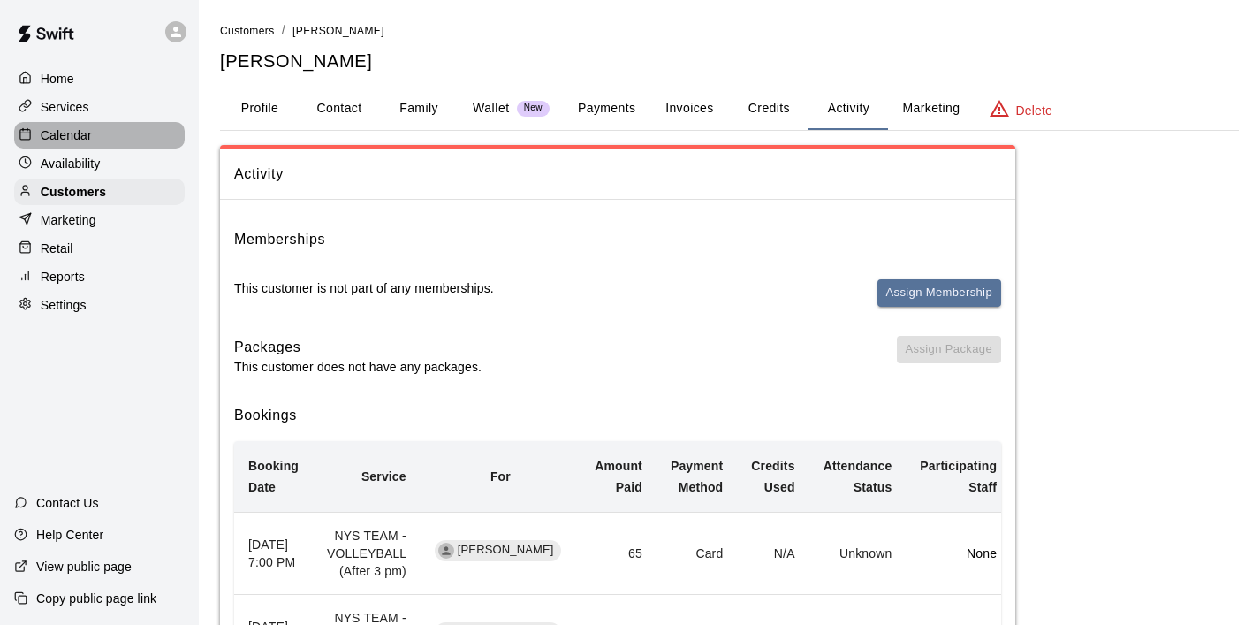
click at [90, 142] on p "Calendar" at bounding box center [66, 135] width 51 height 18
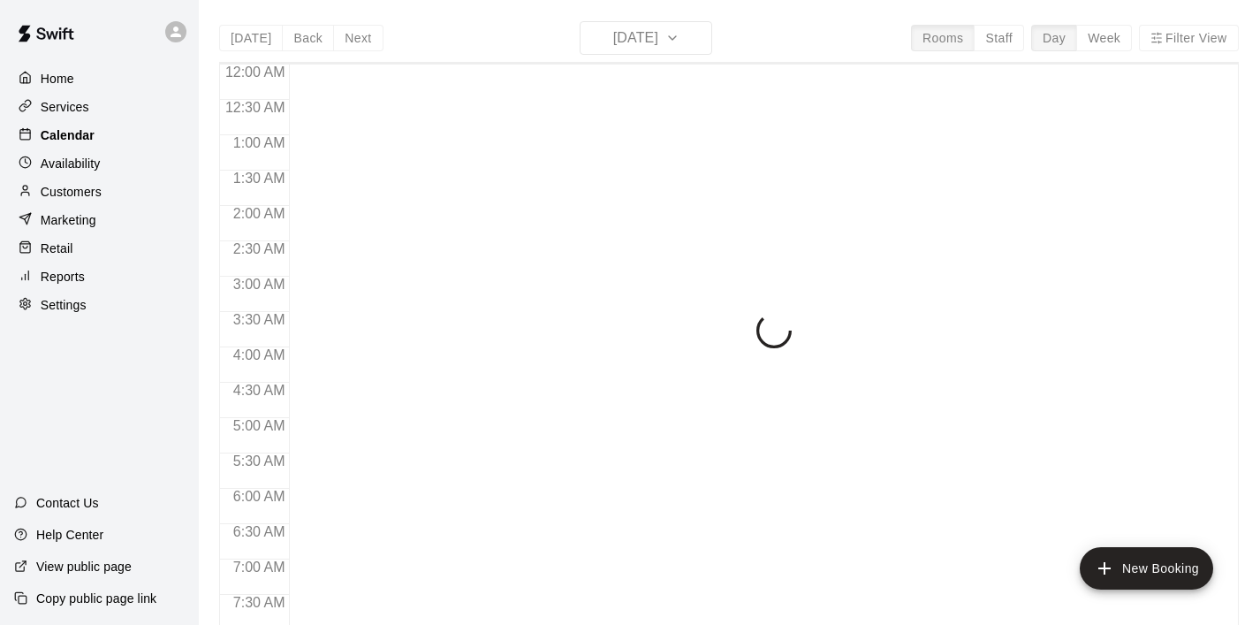
scroll to position [1117, 0]
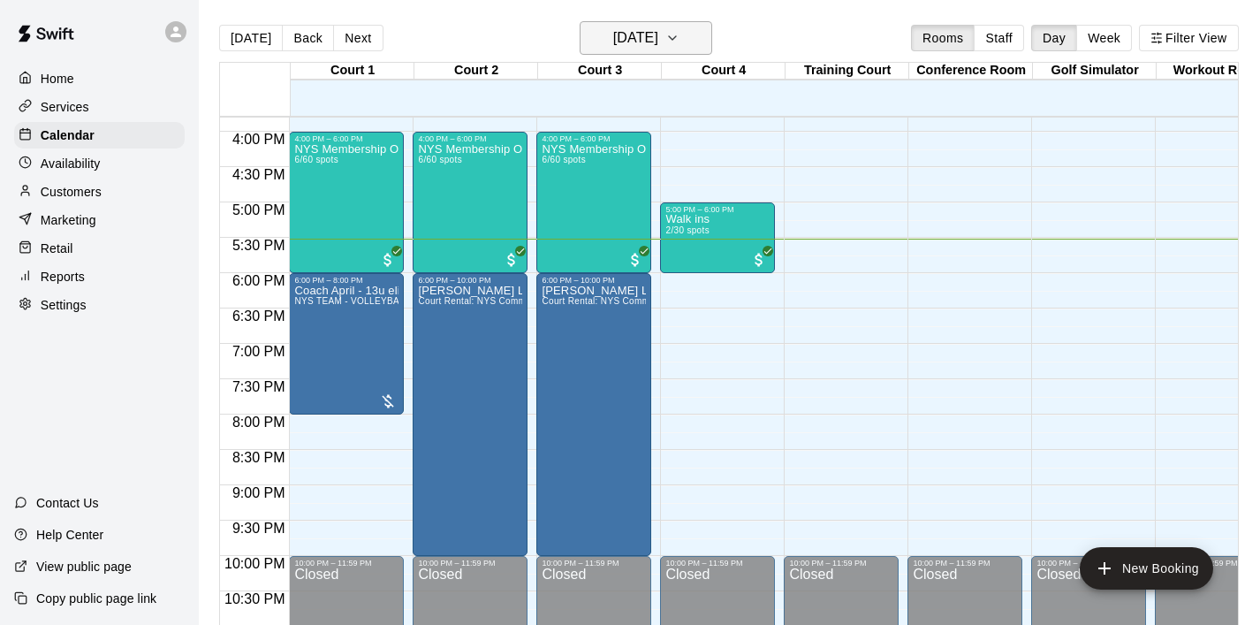
click at [680, 33] on icon "button" at bounding box center [673, 37] width 14 height 21
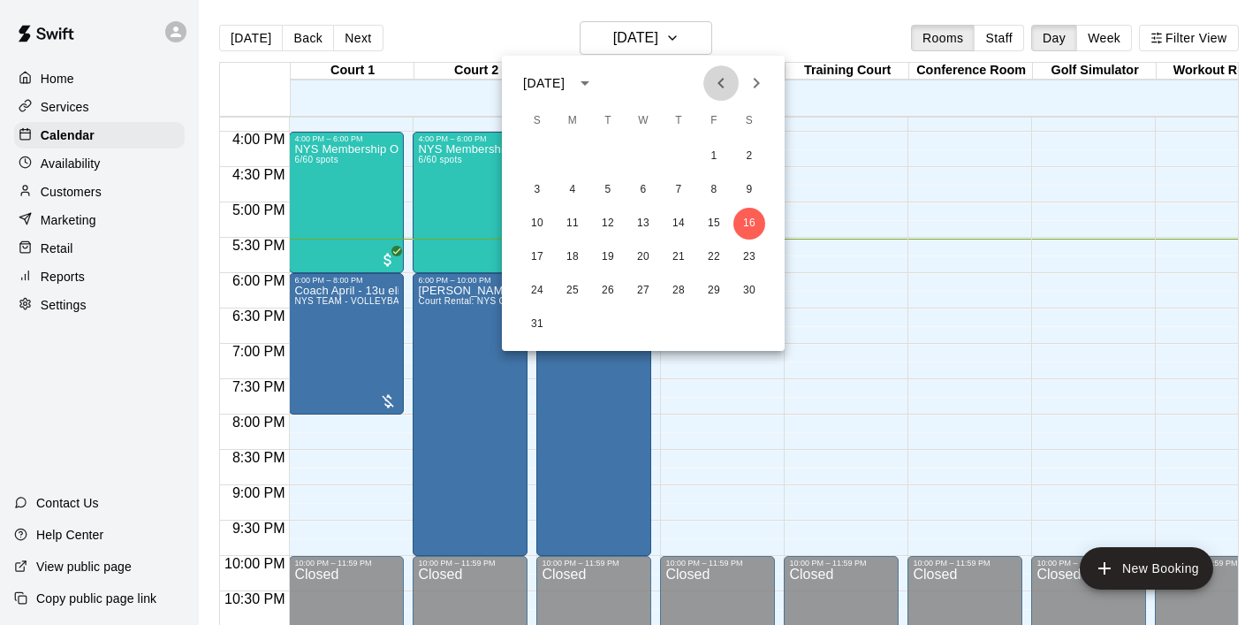
click at [725, 79] on icon "Previous month" at bounding box center [721, 82] width 21 height 21
click at [576, 214] on button "14" at bounding box center [573, 224] width 32 height 32
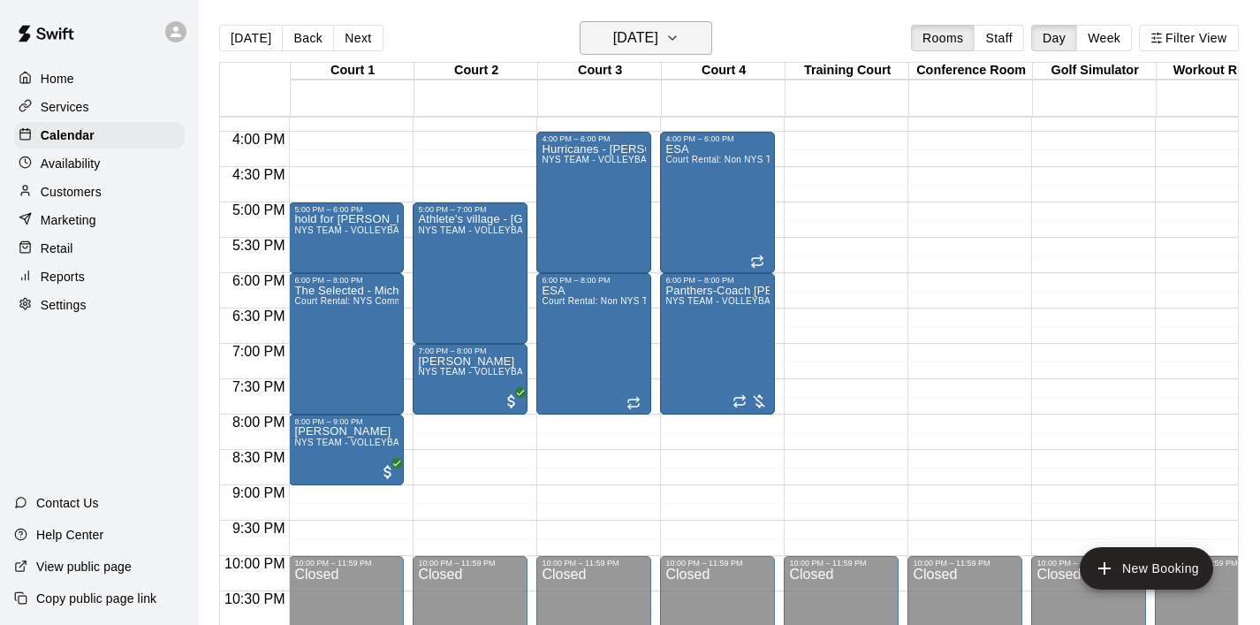
click at [701, 41] on button "Monday Jul 14" at bounding box center [646, 38] width 133 height 34
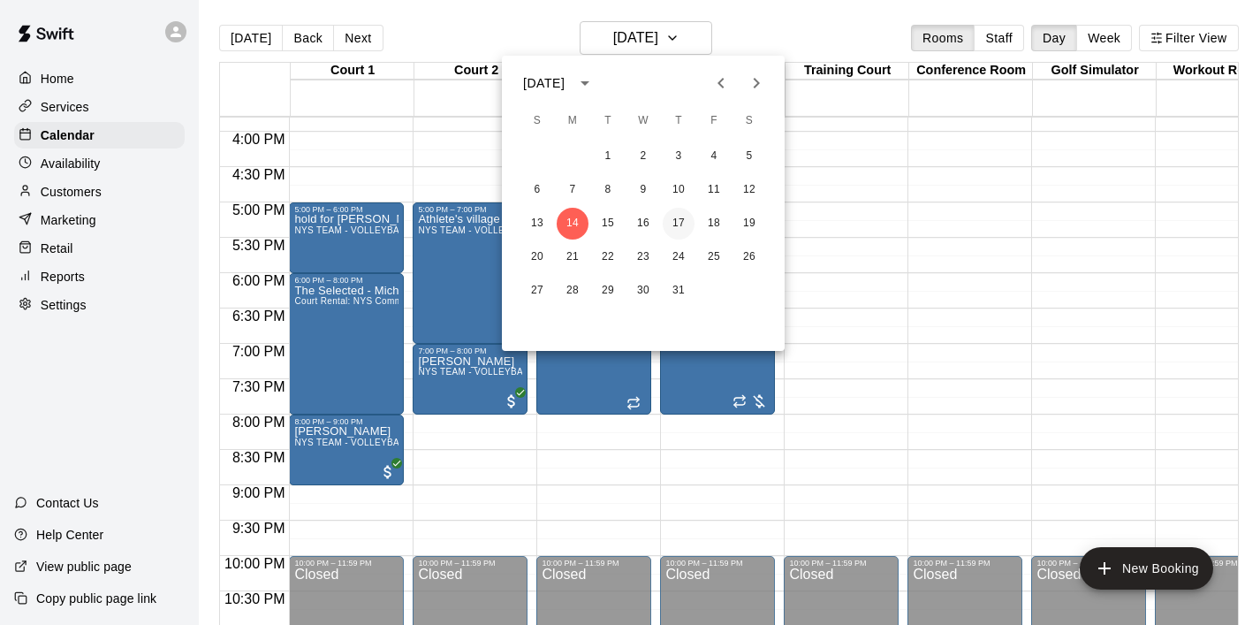
click at [673, 221] on button "17" at bounding box center [679, 224] width 32 height 32
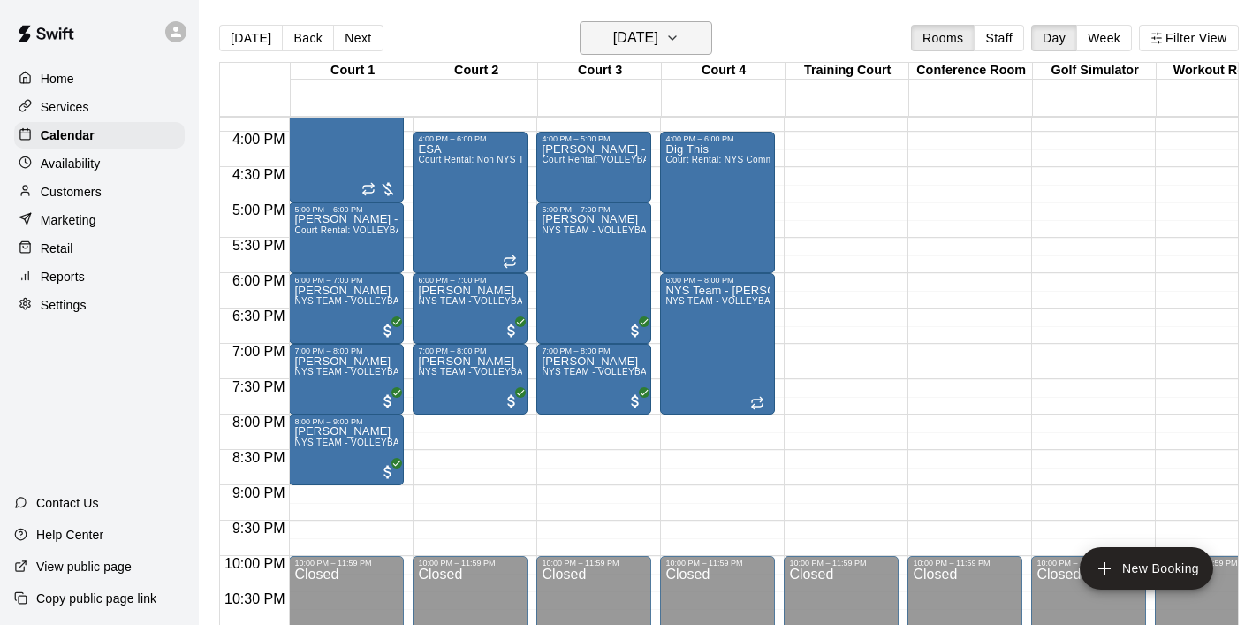
click at [710, 39] on button "Thursday Jul 17" at bounding box center [646, 38] width 133 height 34
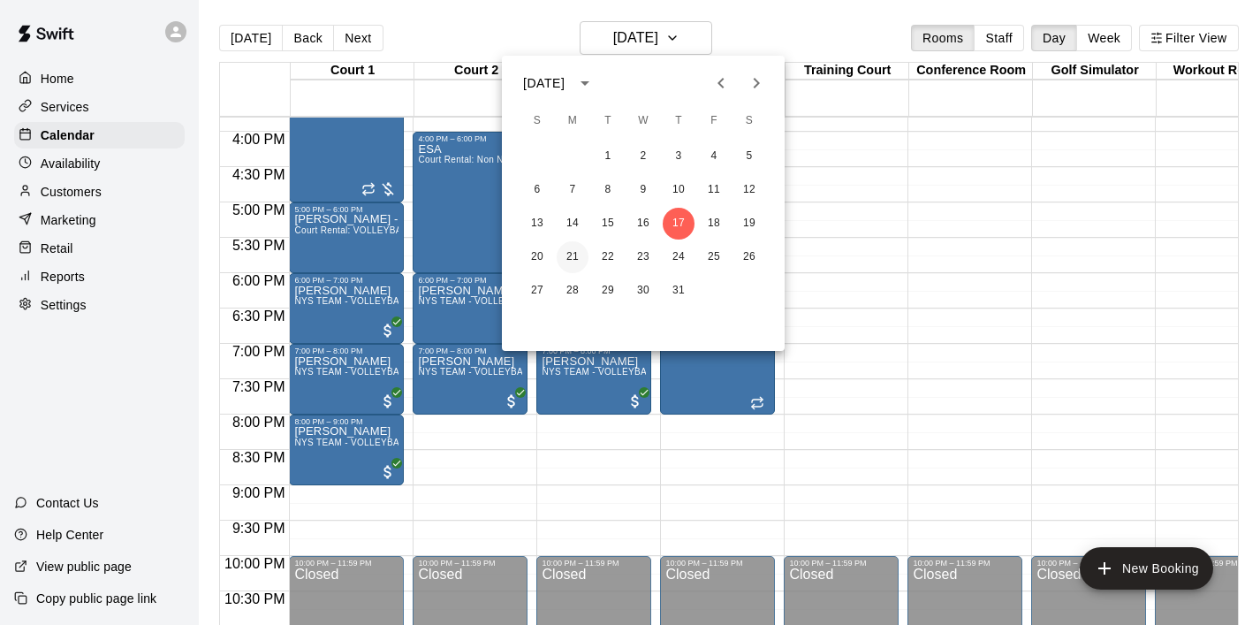
click at [575, 266] on button "21" at bounding box center [573, 257] width 32 height 32
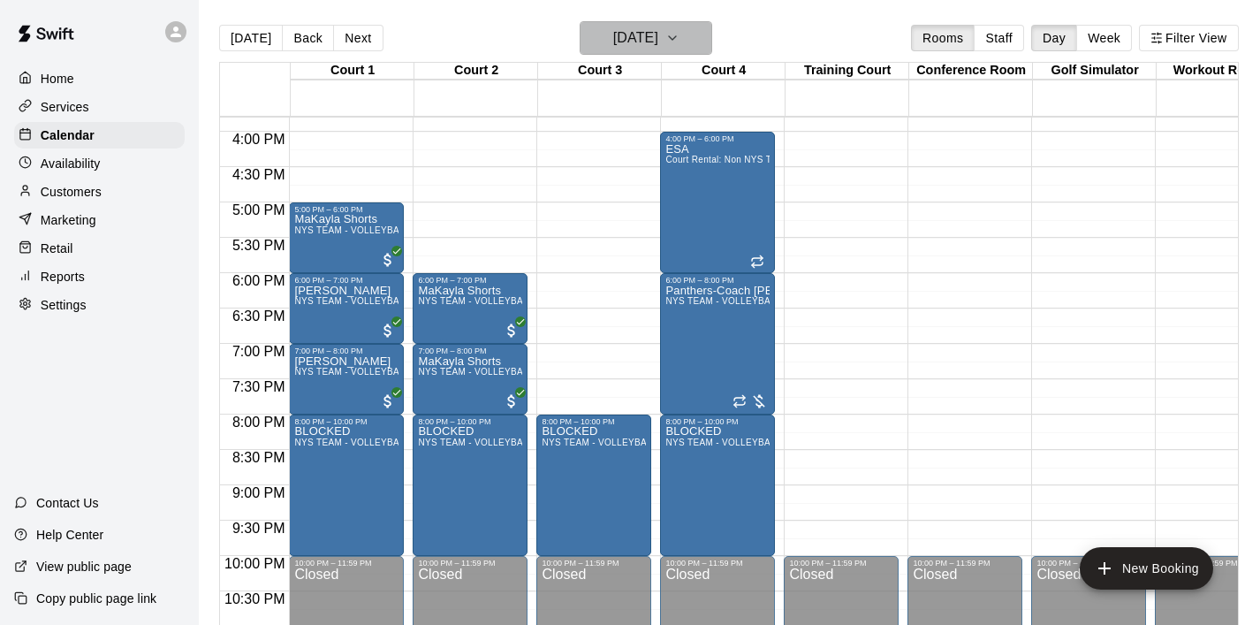
click at [680, 41] on icon "button" at bounding box center [673, 37] width 14 height 21
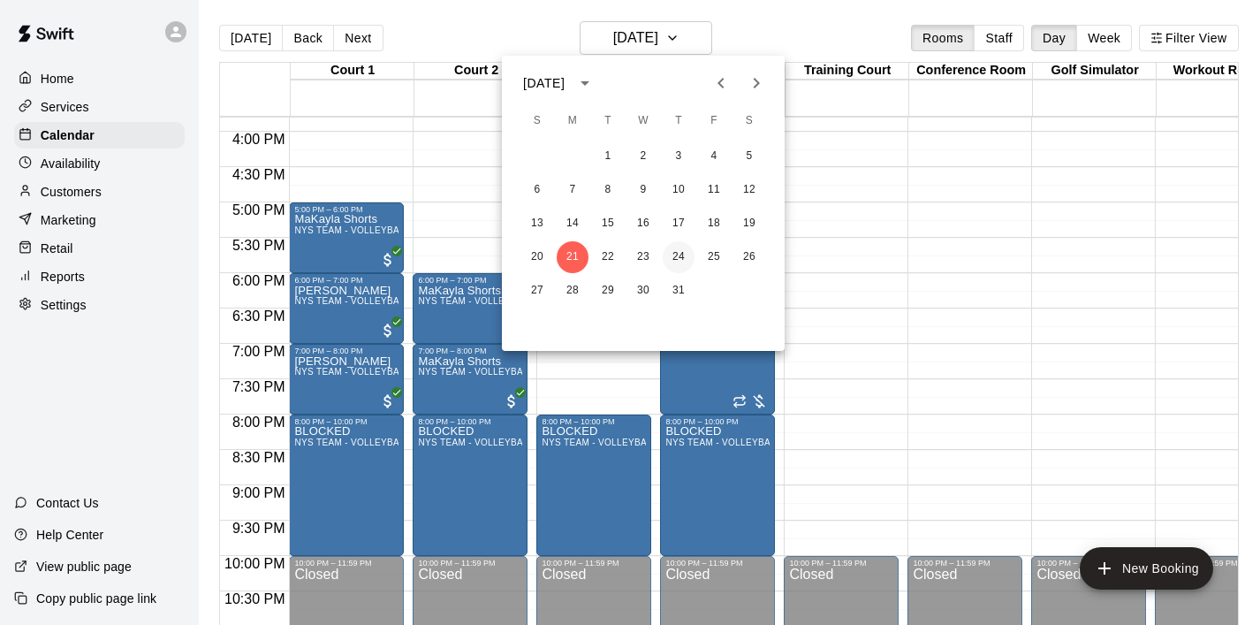
click at [673, 257] on button "24" at bounding box center [679, 257] width 32 height 32
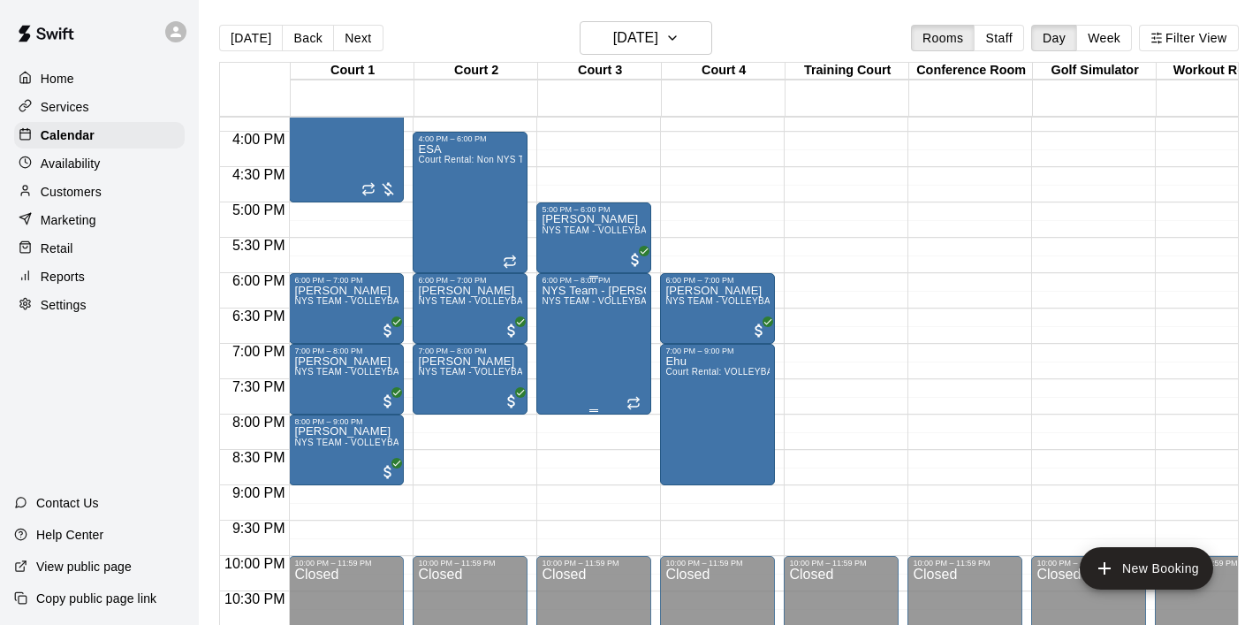
click at [582, 358] on div "NYS Team - Frankie Pacelli NYS TEAM - VOLLEYBALL (After 3 pm)" at bounding box center [594, 597] width 104 height 625
click at [567, 384] on icon "delete" at bounding box center [560, 387] width 21 height 21
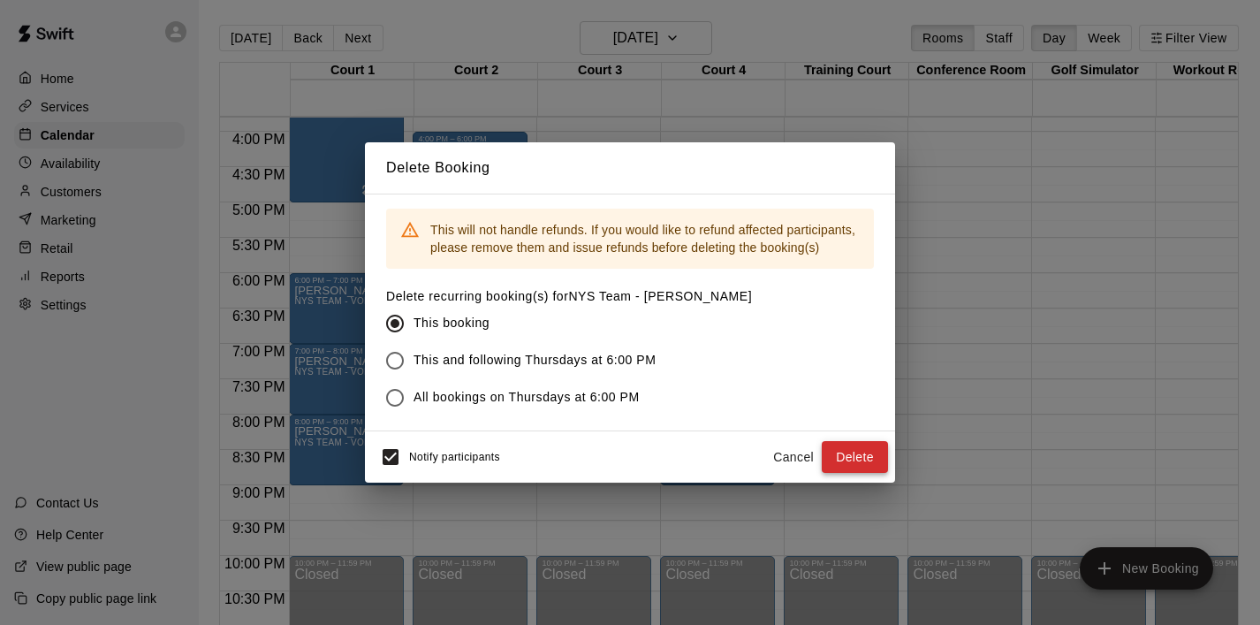
click at [847, 455] on button "Delete" at bounding box center [855, 457] width 66 height 33
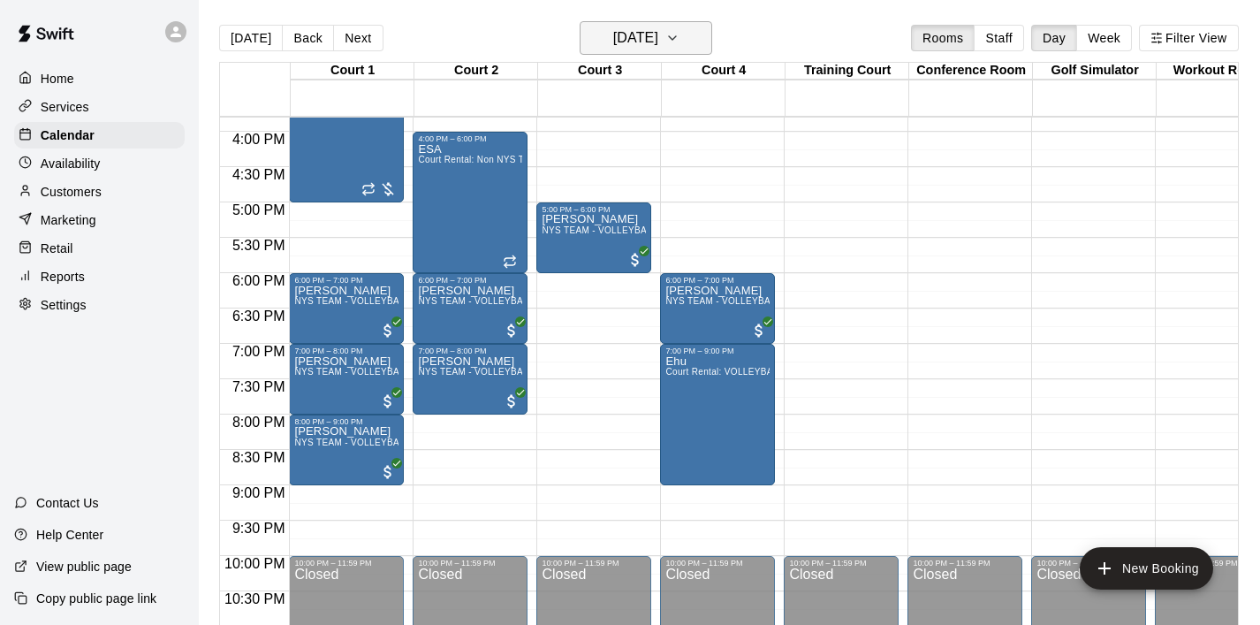
click at [680, 32] on icon "button" at bounding box center [673, 37] width 14 height 21
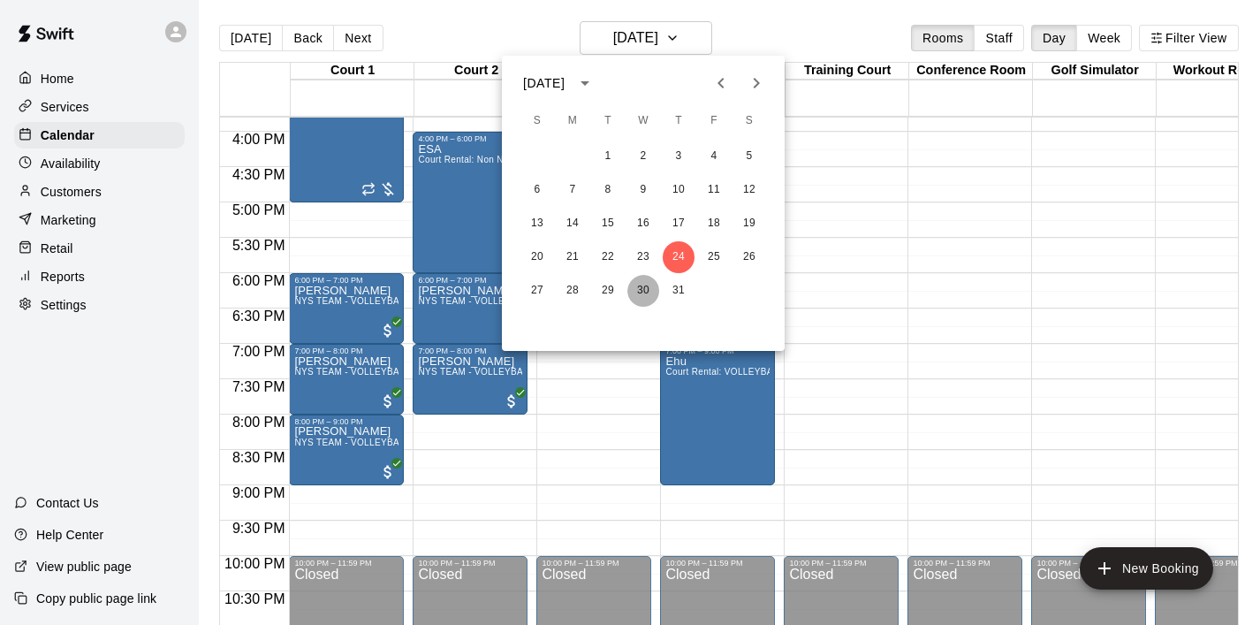
click at [639, 293] on button "30" at bounding box center [644, 291] width 32 height 32
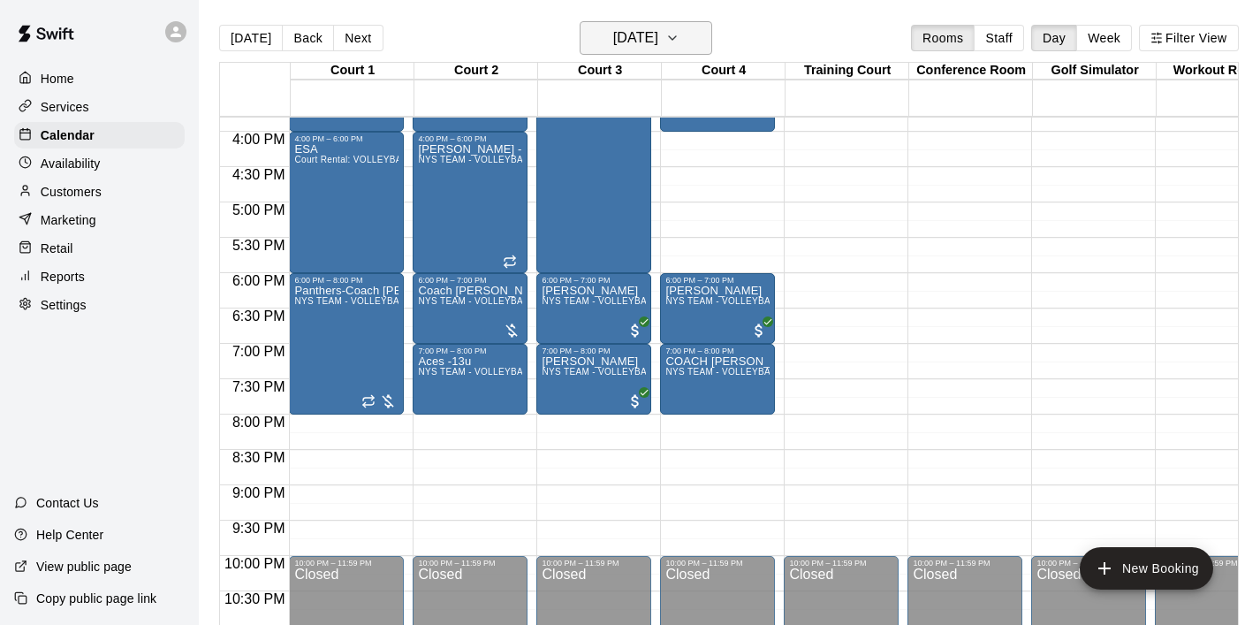
click at [680, 34] on icon "button" at bounding box center [673, 37] width 14 height 21
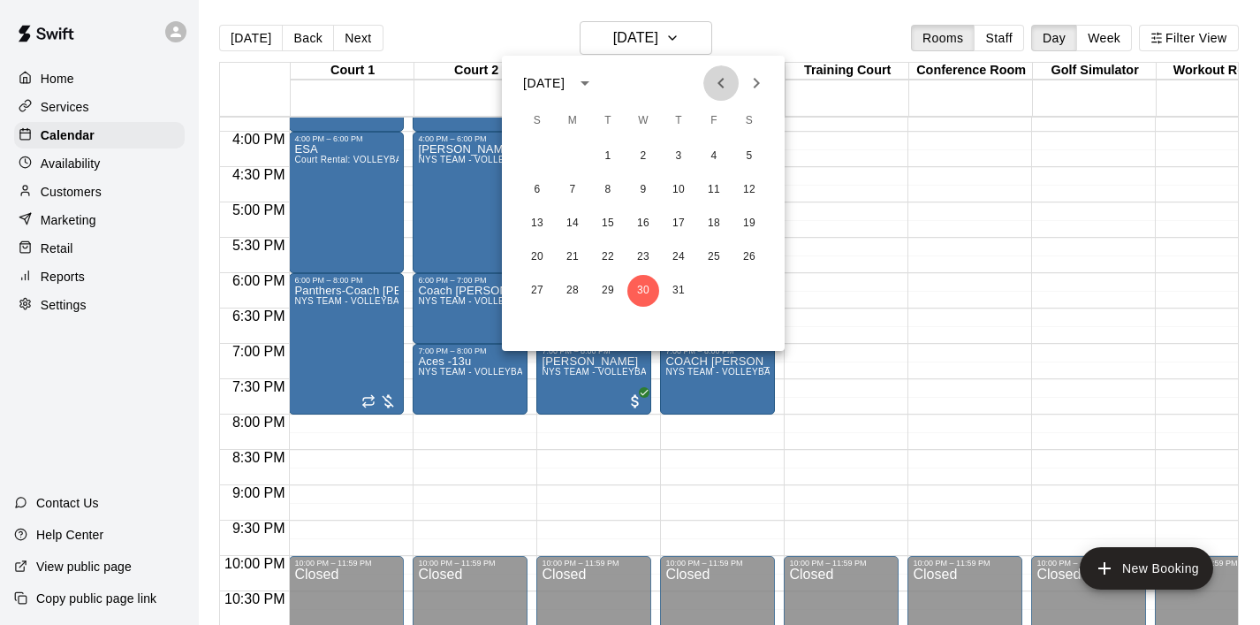
click at [719, 88] on icon "Previous month" at bounding box center [721, 82] width 21 height 21
click at [571, 151] on button "2" at bounding box center [573, 157] width 32 height 32
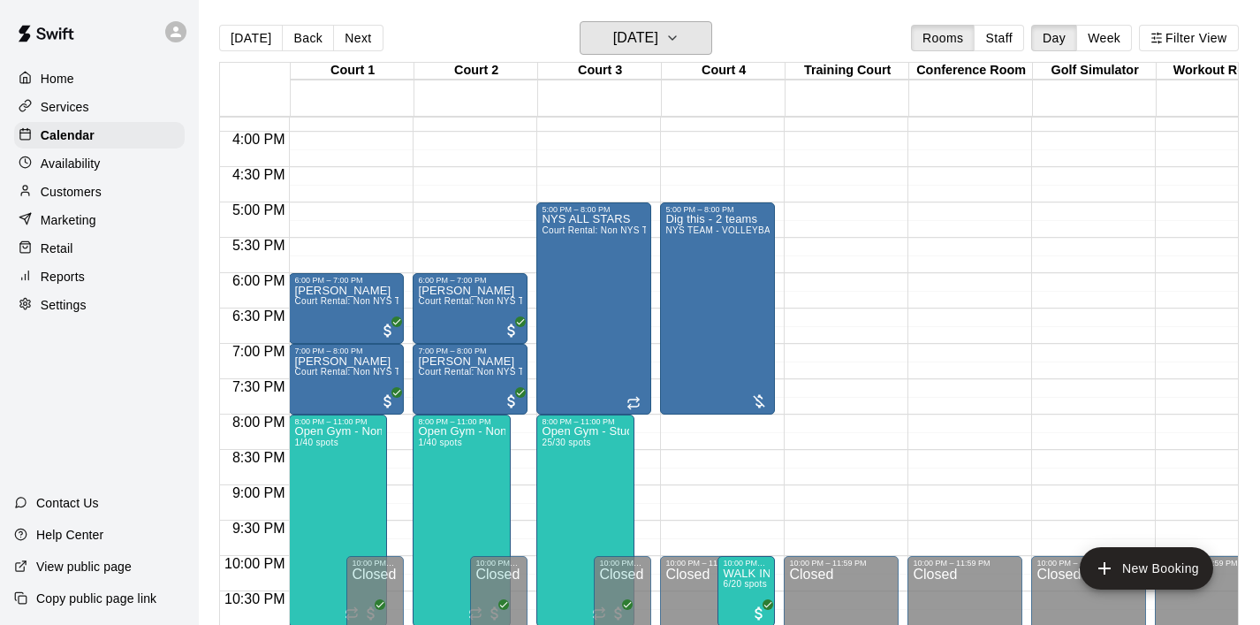
scroll to position [1170, 0]
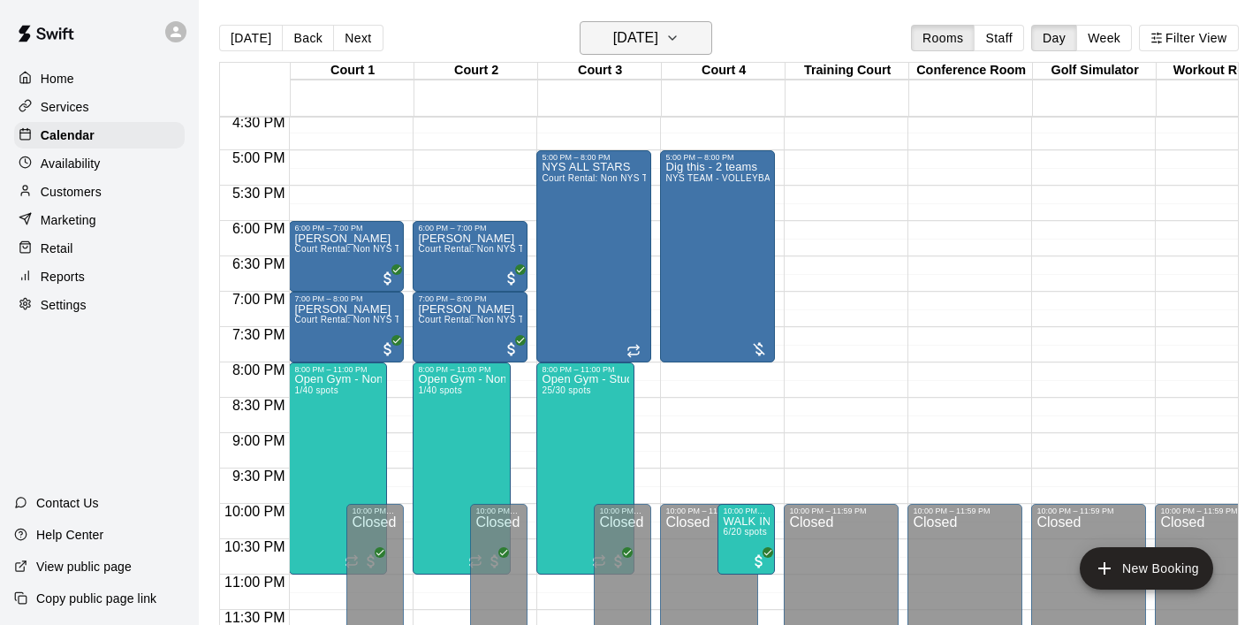
click at [680, 40] on icon "button" at bounding box center [673, 37] width 14 height 21
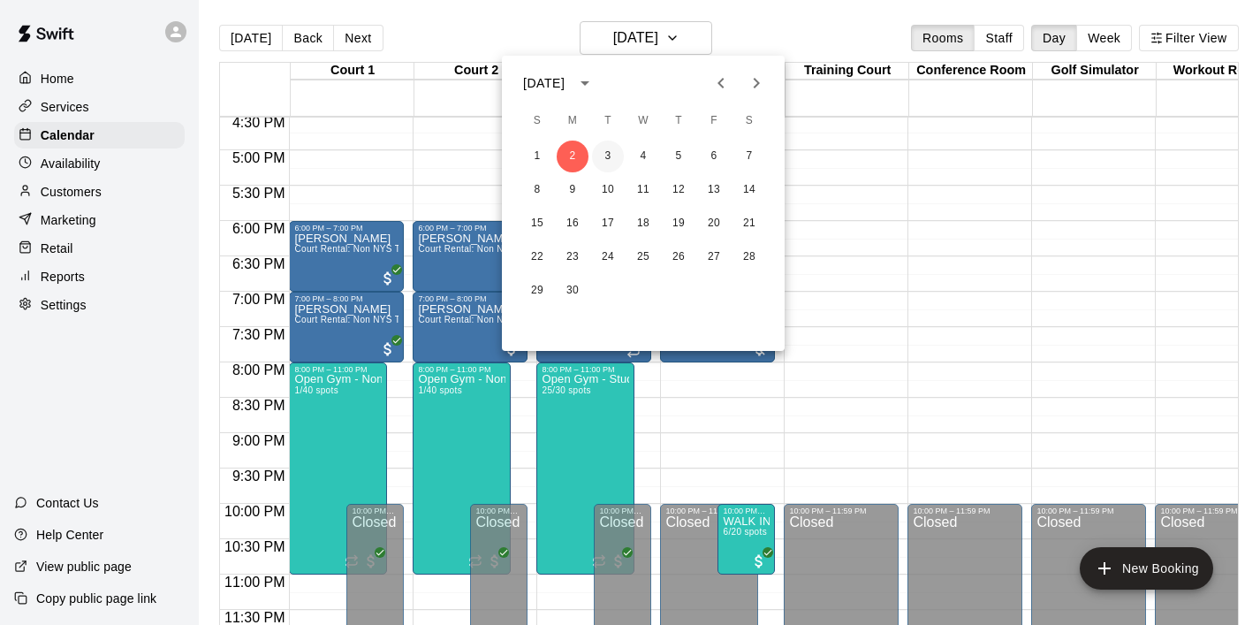
click at [615, 161] on button "3" at bounding box center [608, 157] width 32 height 32
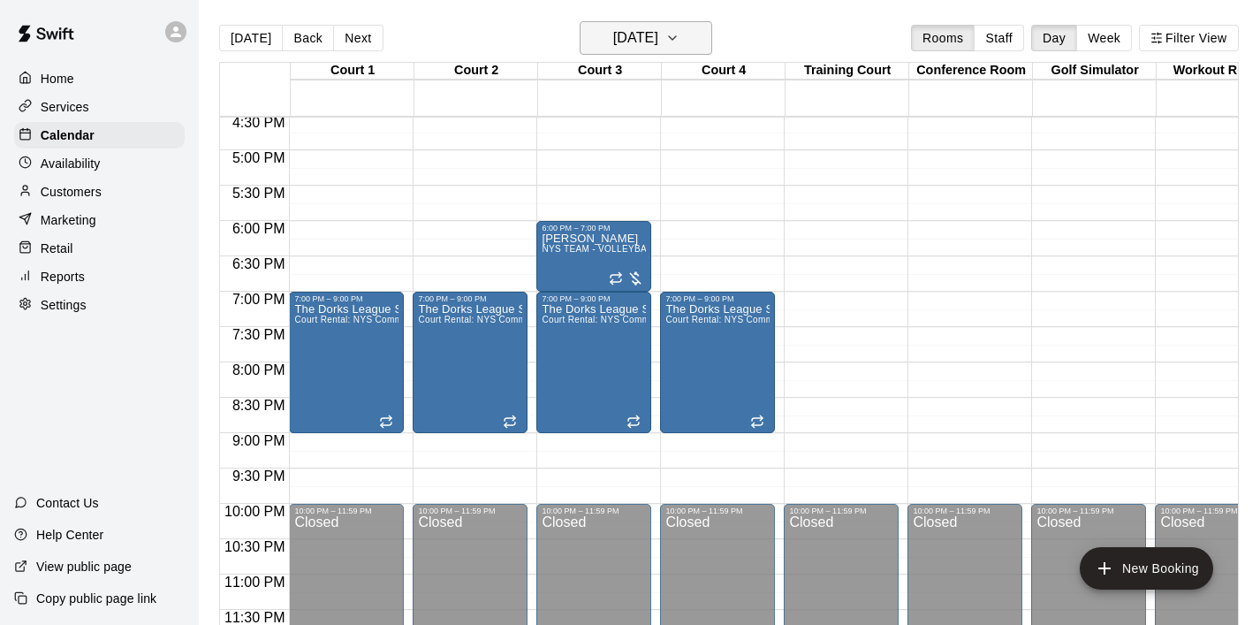
click at [680, 42] on icon "button" at bounding box center [673, 37] width 14 height 21
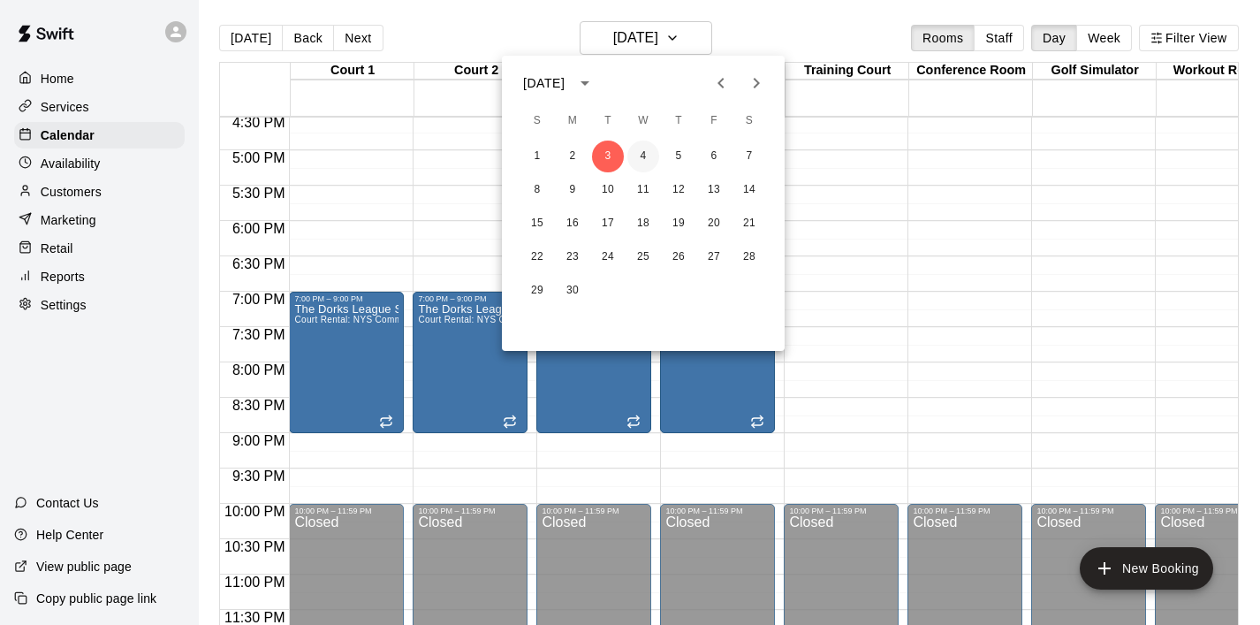
click at [647, 158] on button "4" at bounding box center [644, 157] width 32 height 32
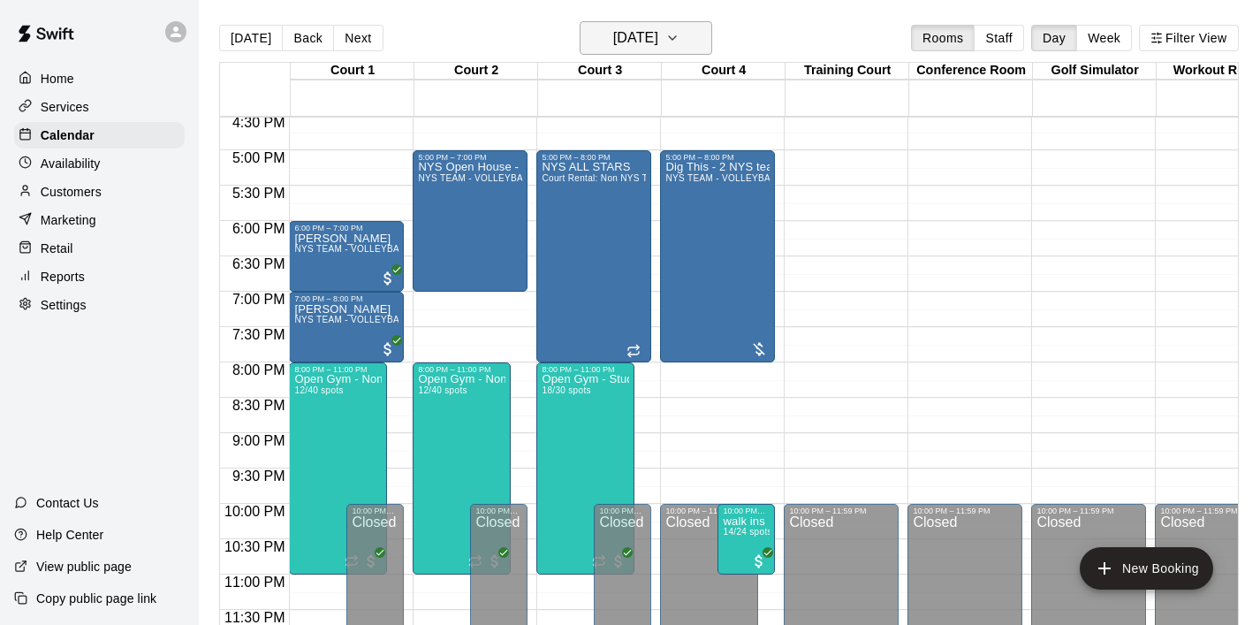
click at [659, 46] on h6 "Wednesday Jun 04" at bounding box center [635, 38] width 45 height 25
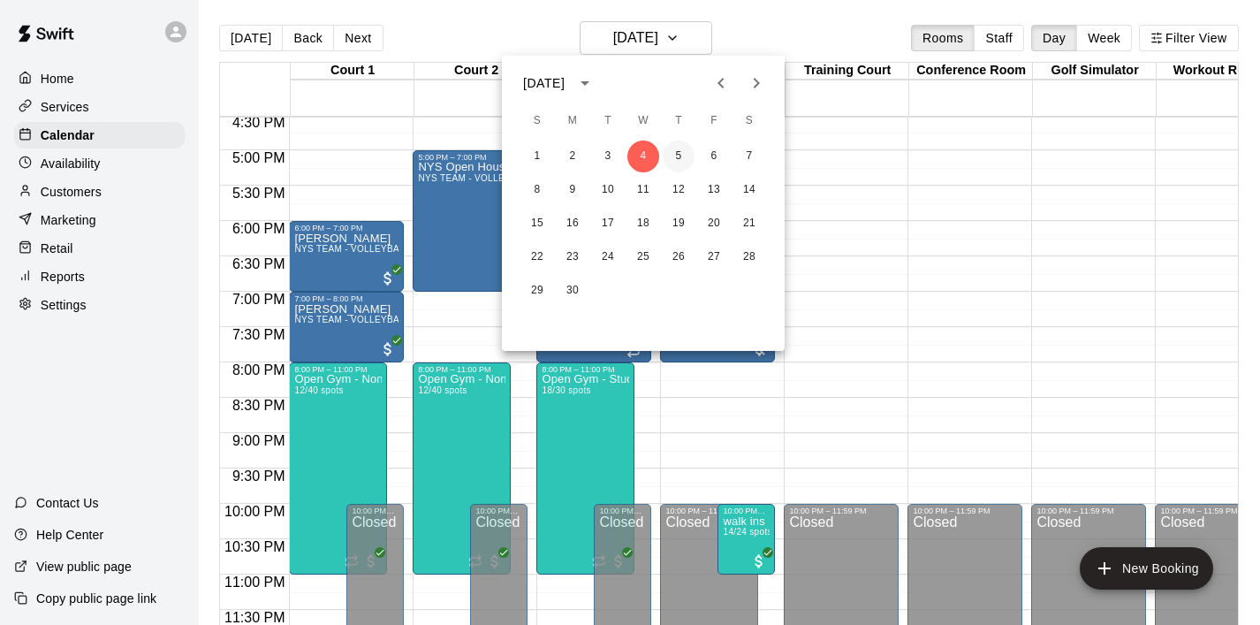
click at [689, 152] on button "5" at bounding box center [679, 157] width 32 height 32
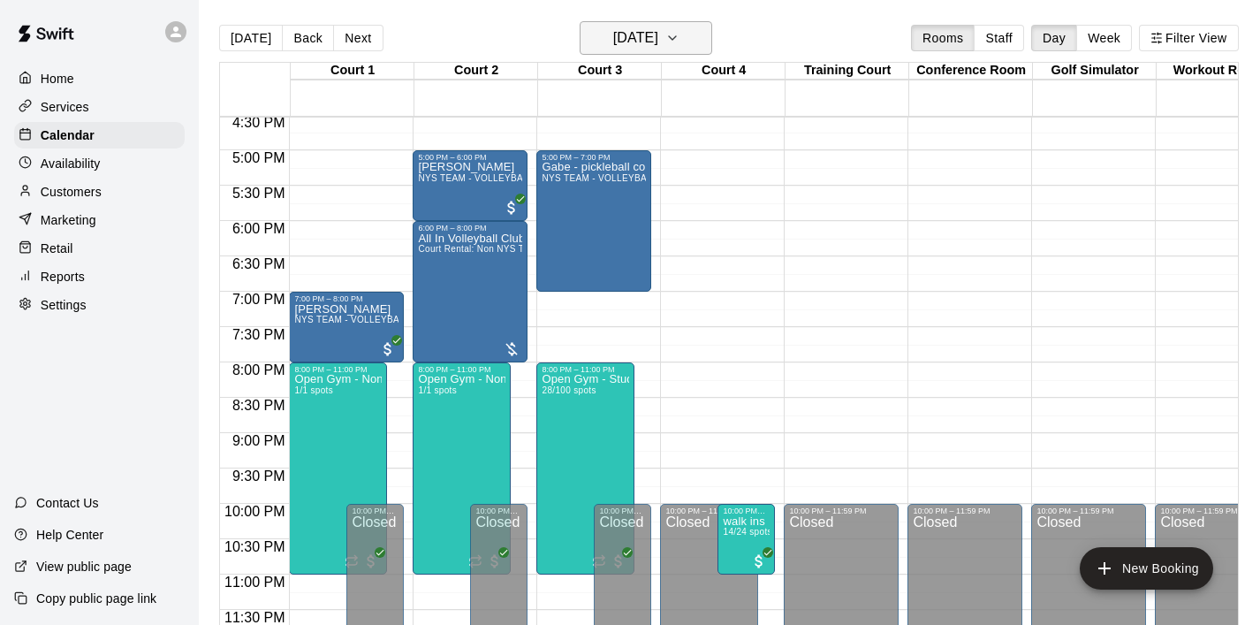
click at [659, 36] on h6 "Thursday Jun 05" at bounding box center [635, 38] width 45 height 25
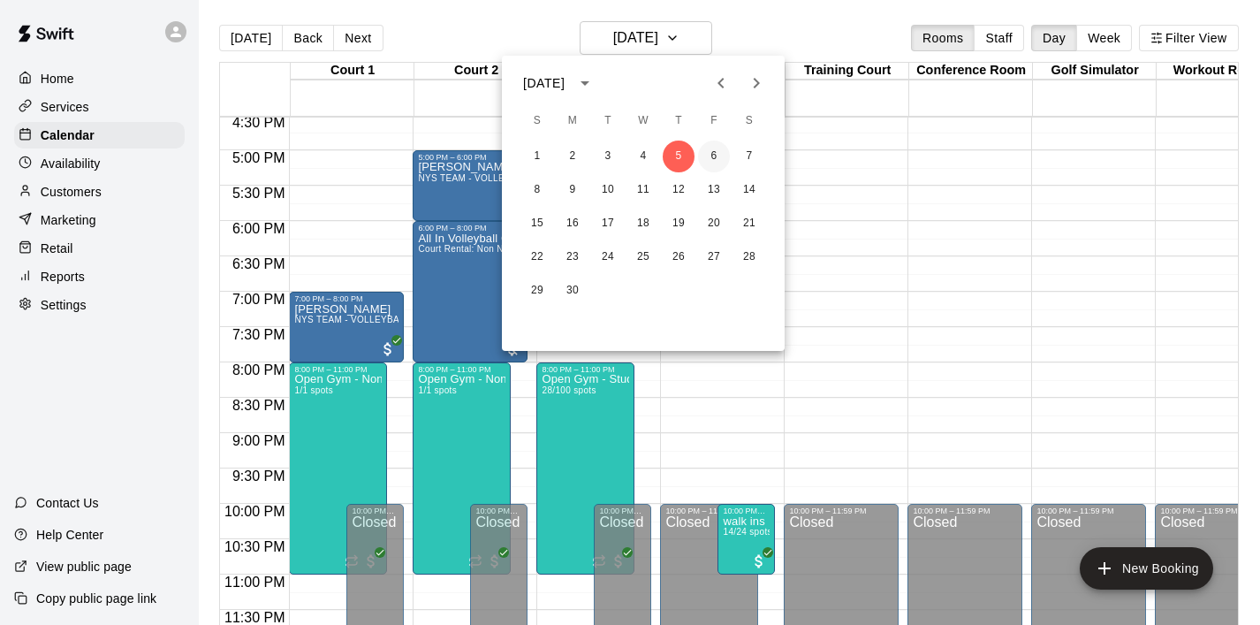
click at [712, 165] on button "6" at bounding box center [714, 157] width 32 height 32
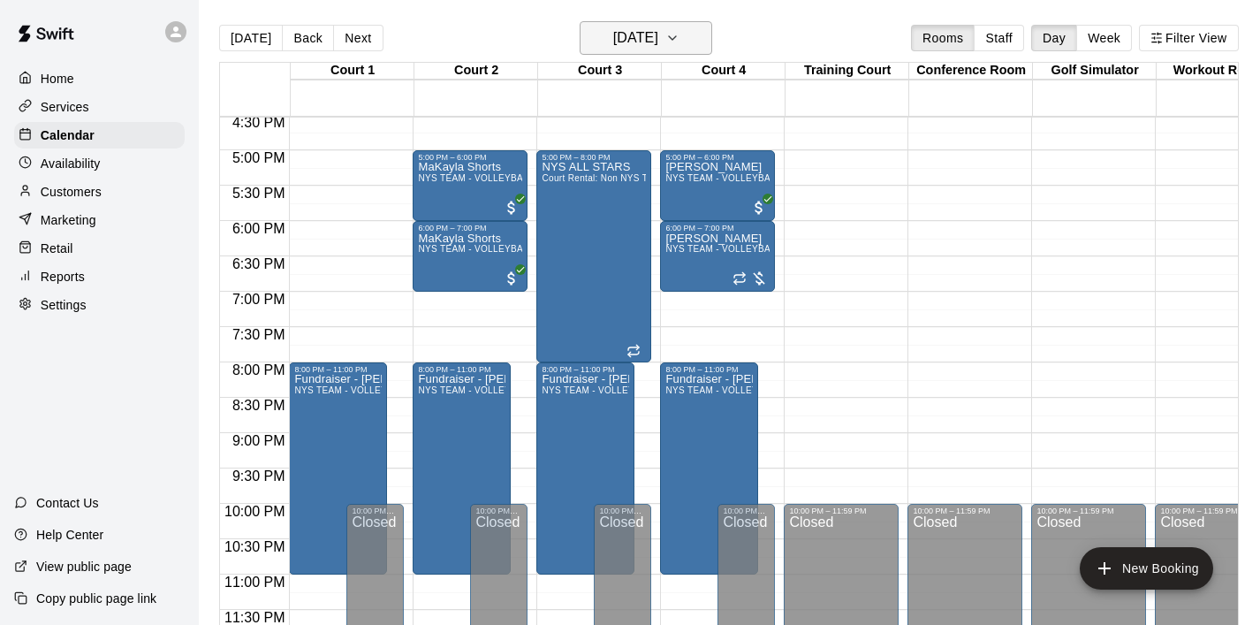
click at [702, 49] on button "Friday Jun 06" at bounding box center [646, 38] width 133 height 34
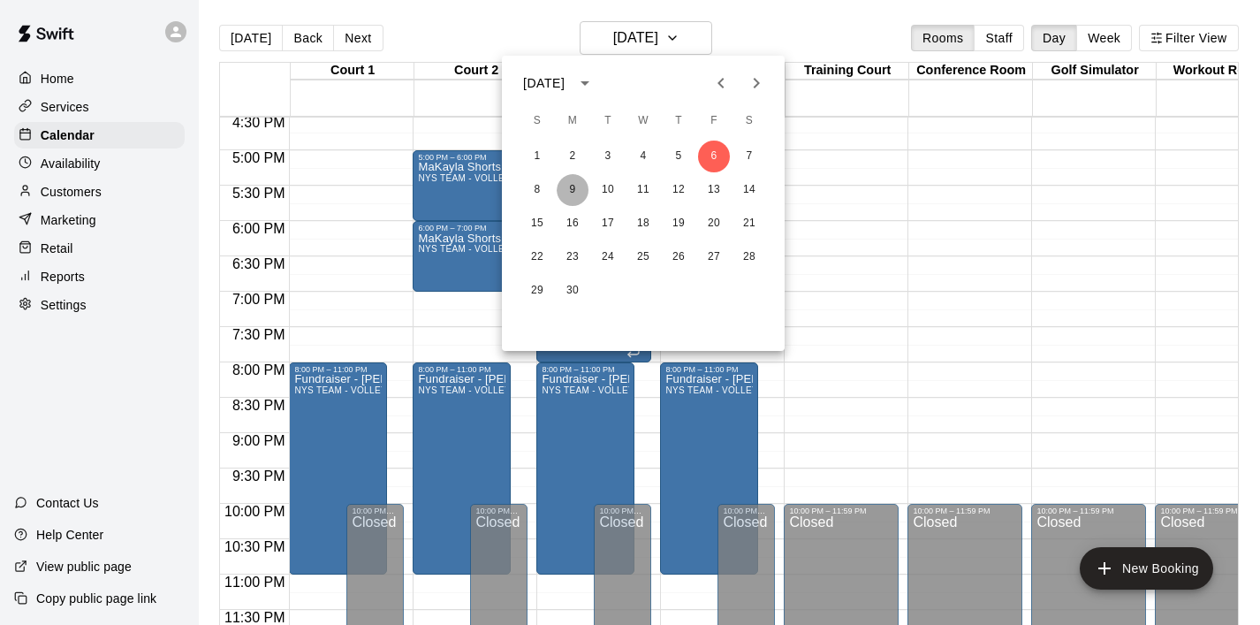
click at [575, 188] on button "9" at bounding box center [573, 190] width 32 height 32
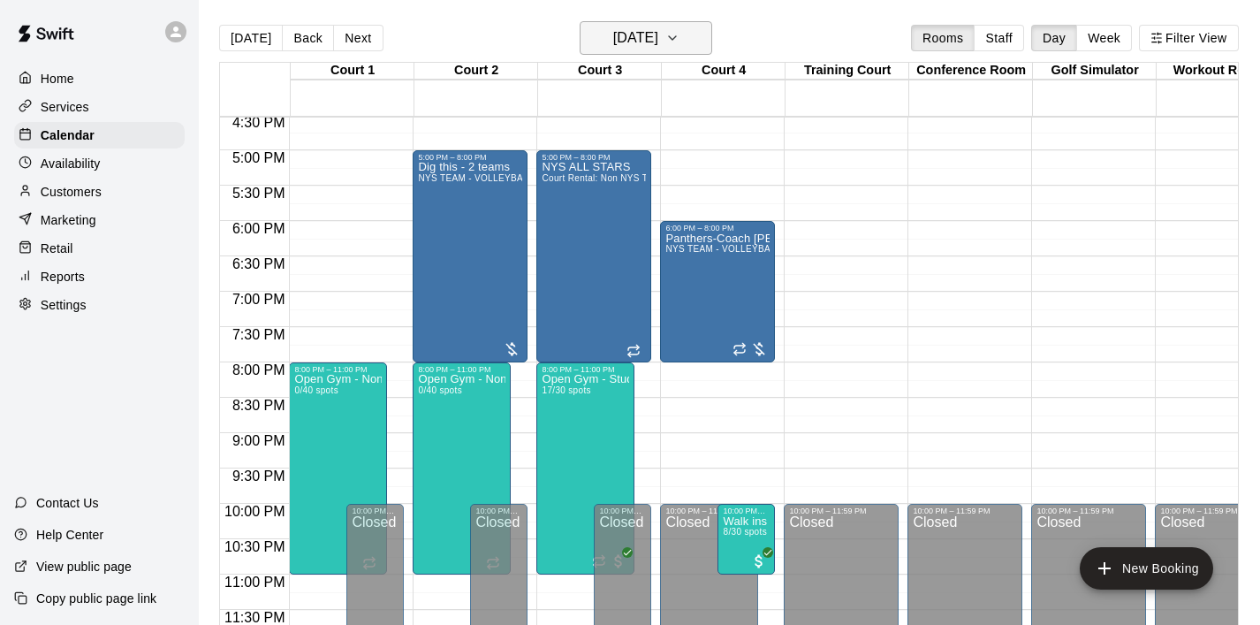
click at [680, 42] on icon "button" at bounding box center [673, 37] width 14 height 21
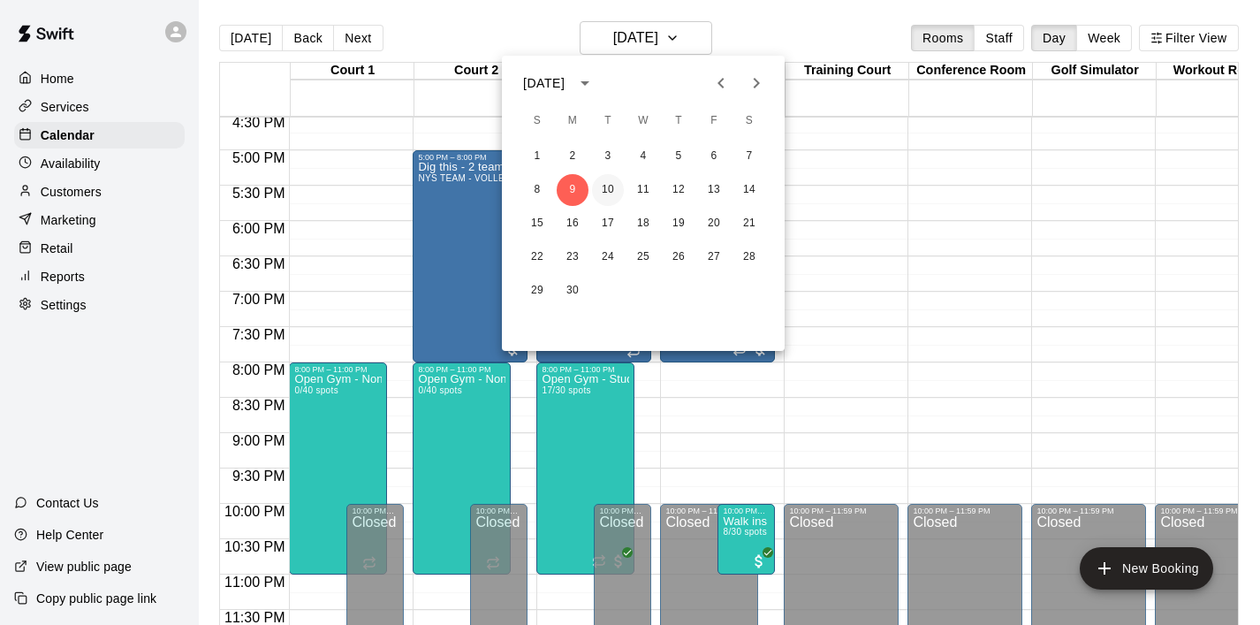
click at [605, 182] on button "10" at bounding box center [608, 190] width 32 height 32
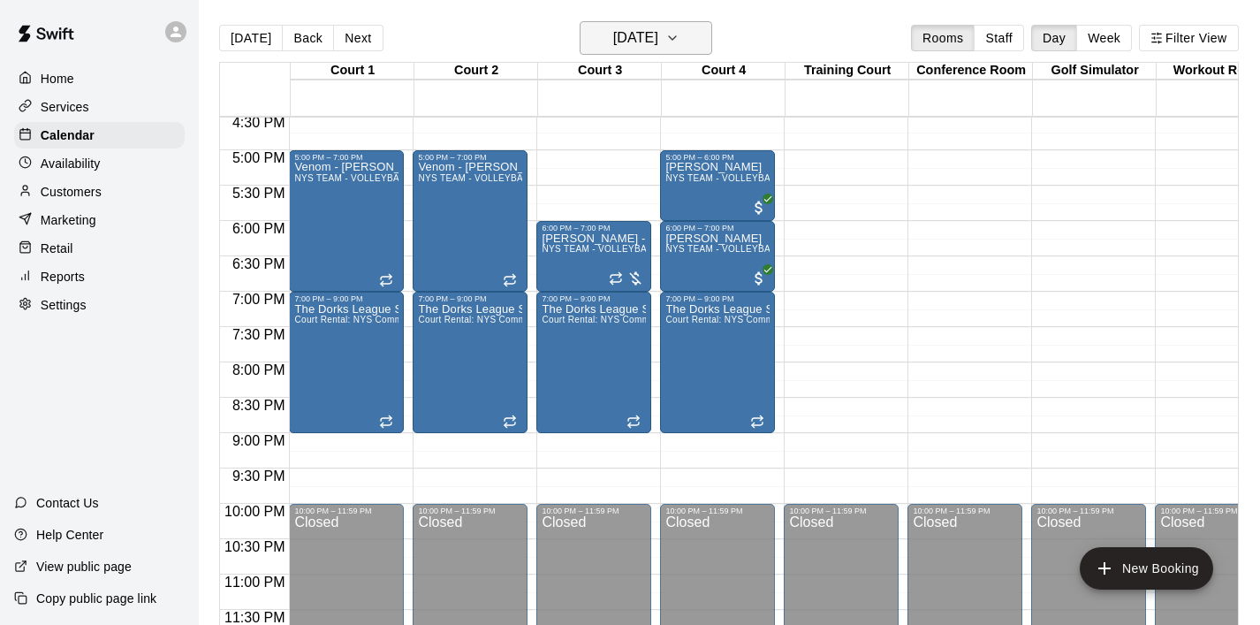
click at [680, 44] on icon "button" at bounding box center [673, 37] width 14 height 21
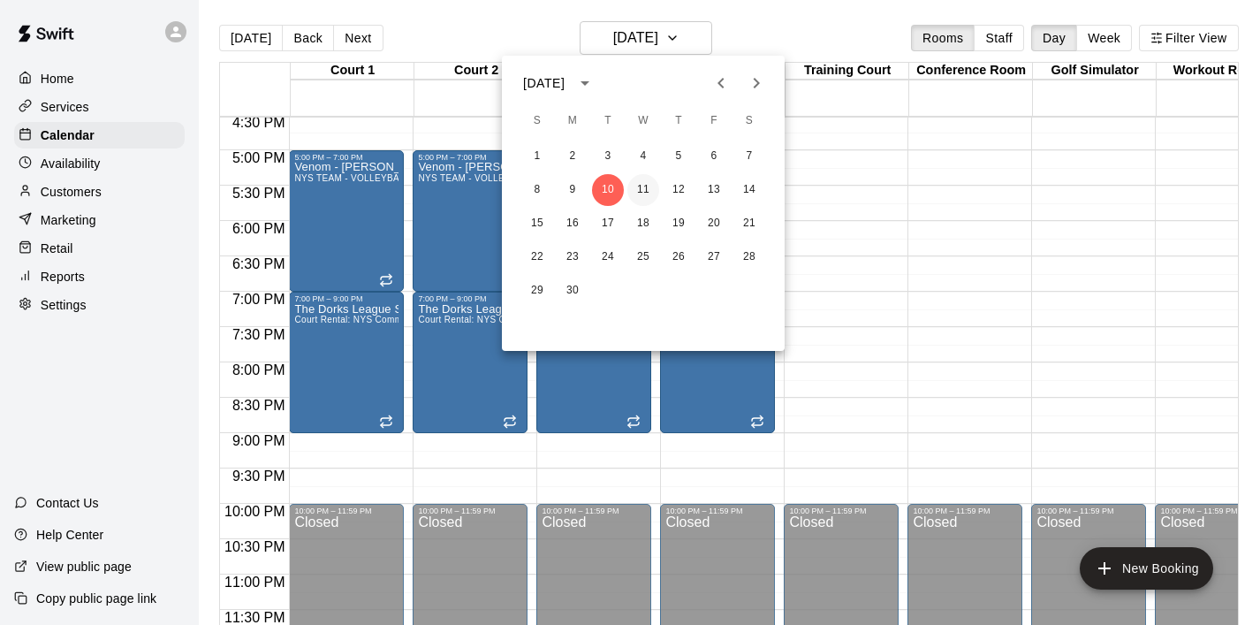
click at [638, 194] on button "11" at bounding box center [644, 190] width 32 height 32
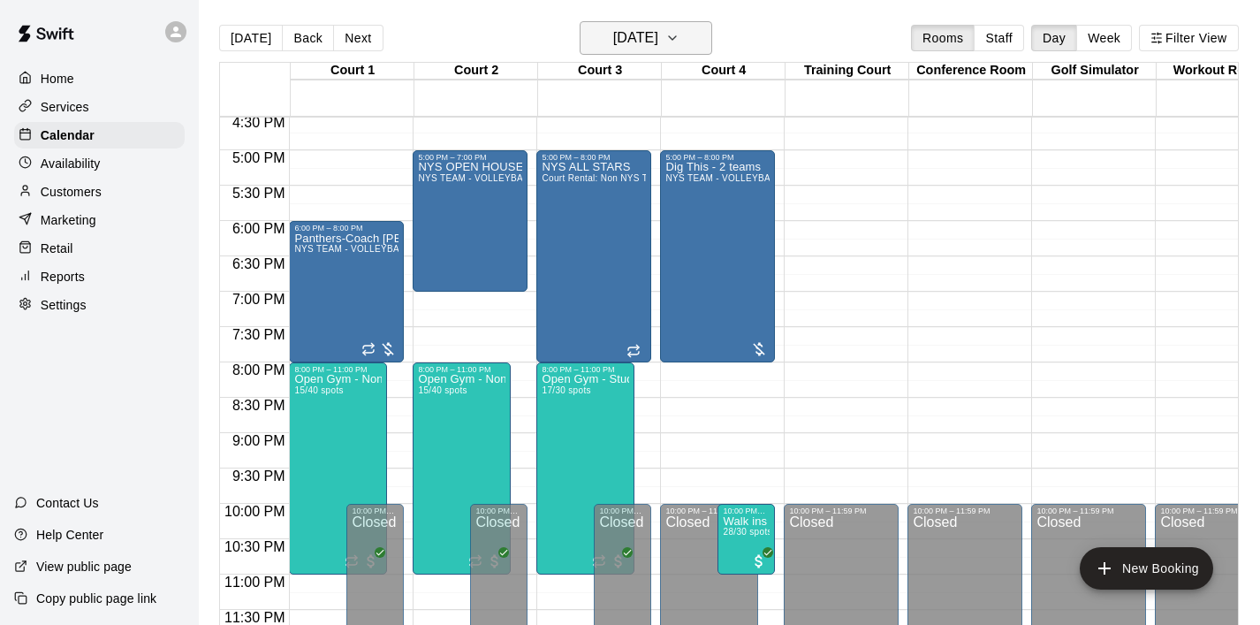
click at [680, 37] on icon "button" at bounding box center [673, 37] width 14 height 21
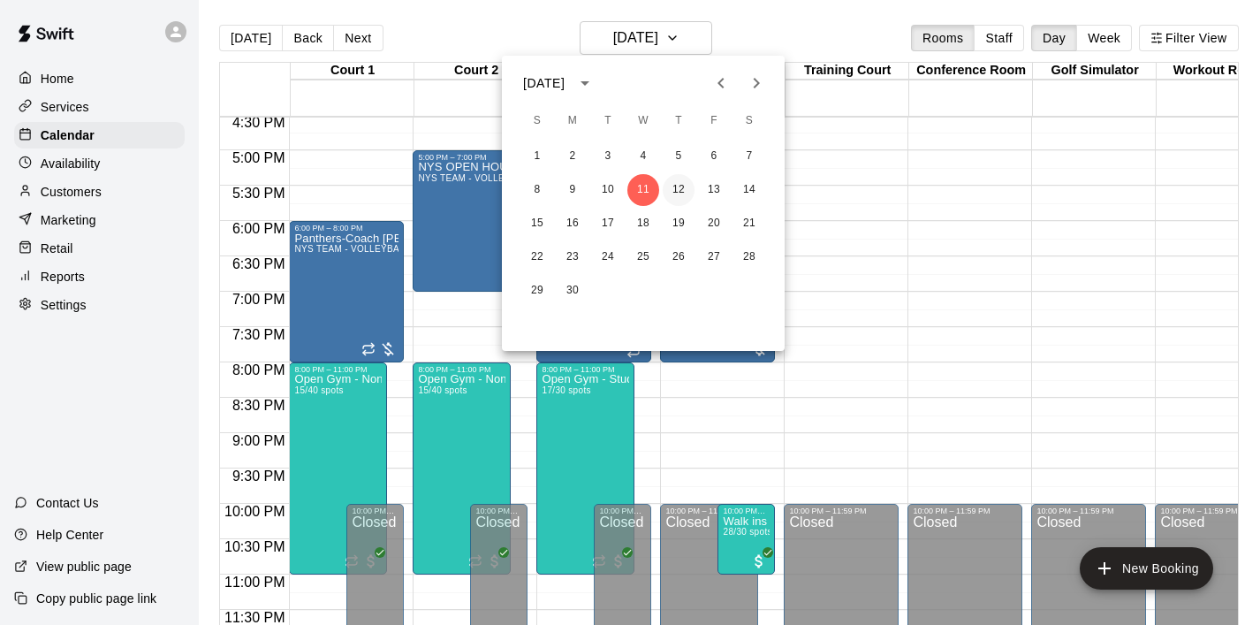
click at [671, 201] on button "12" at bounding box center [679, 190] width 32 height 32
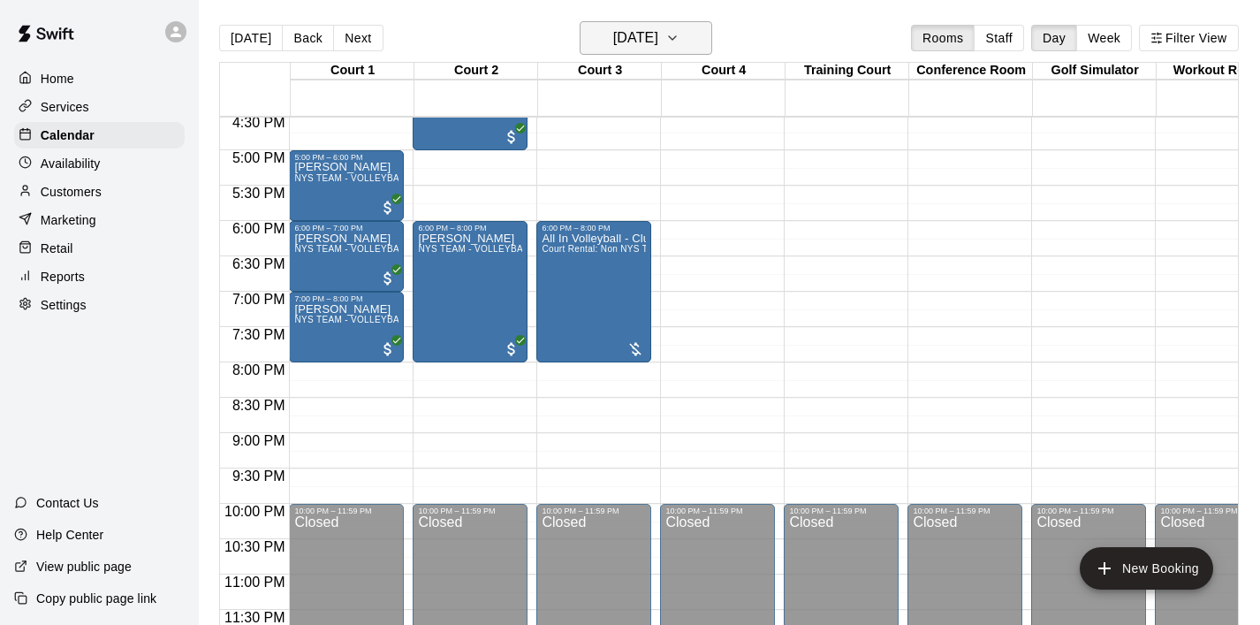
click at [680, 42] on icon "button" at bounding box center [673, 37] width 14 height 21
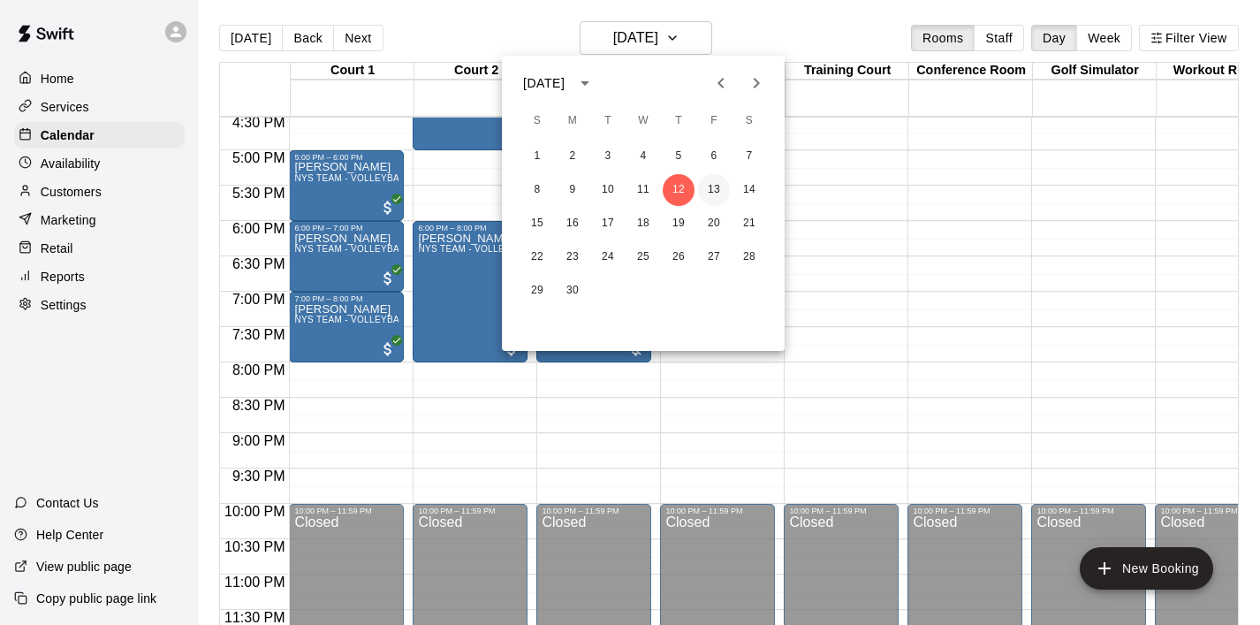
click at [718, 196] on button "13" at bounding box center [714, 190] width 32 height 32
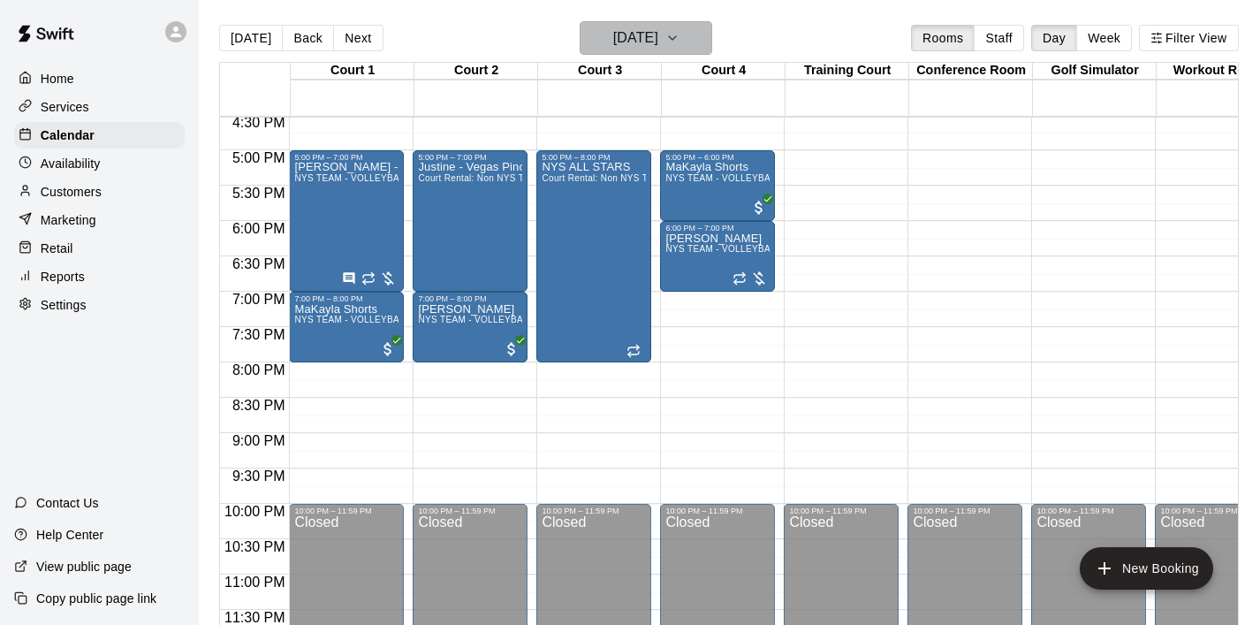
click at [680, 43] on icon "button" at bounding box center [673, 37] width 14 height 21
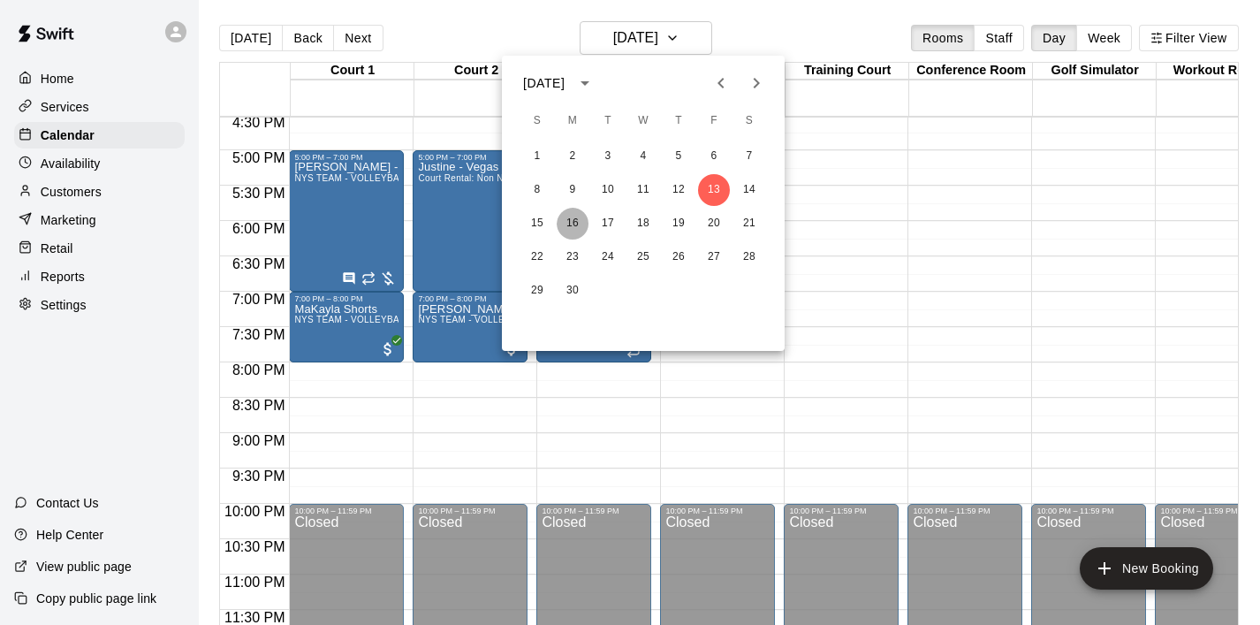
click at [567, 222] on button "16" at bounding box center [573, 224] width 32 height 32
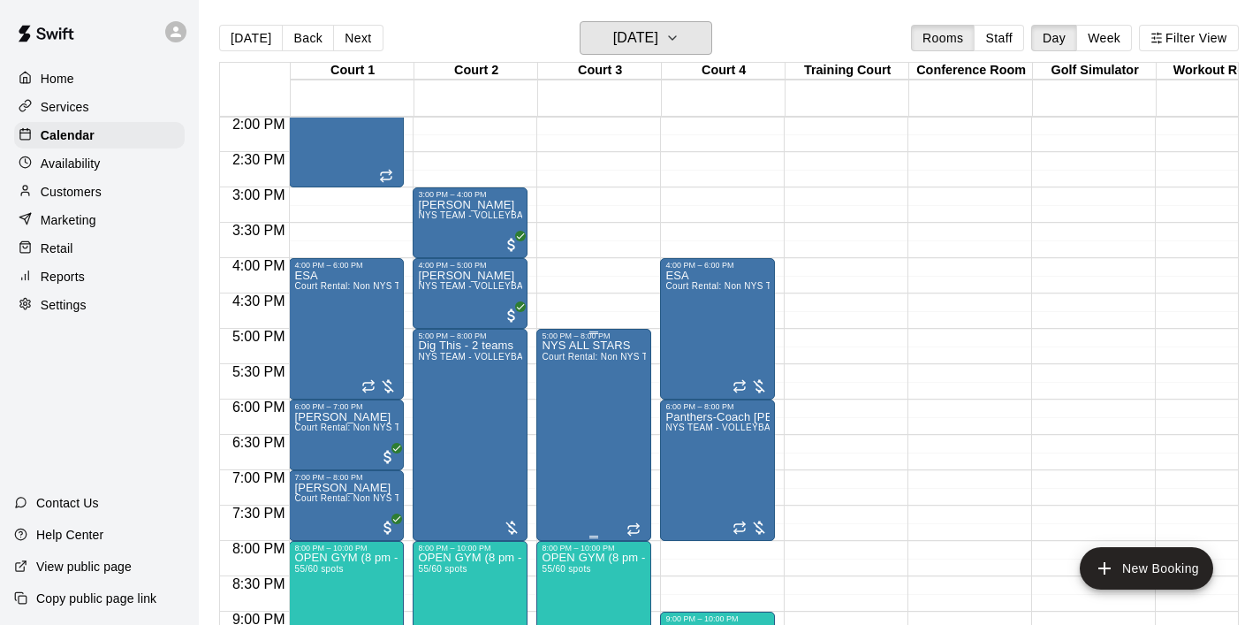
scroll to position [975, 0]
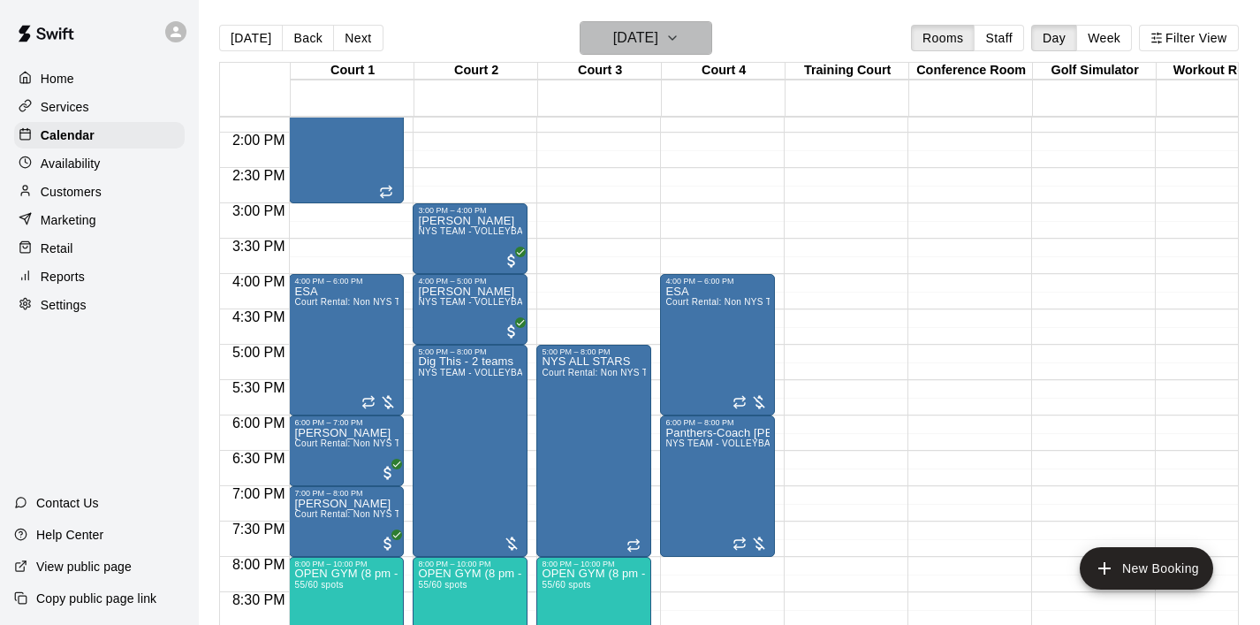
click at [680, 31] on icon "button" at bounding box center [673, 37] width 14 height 21
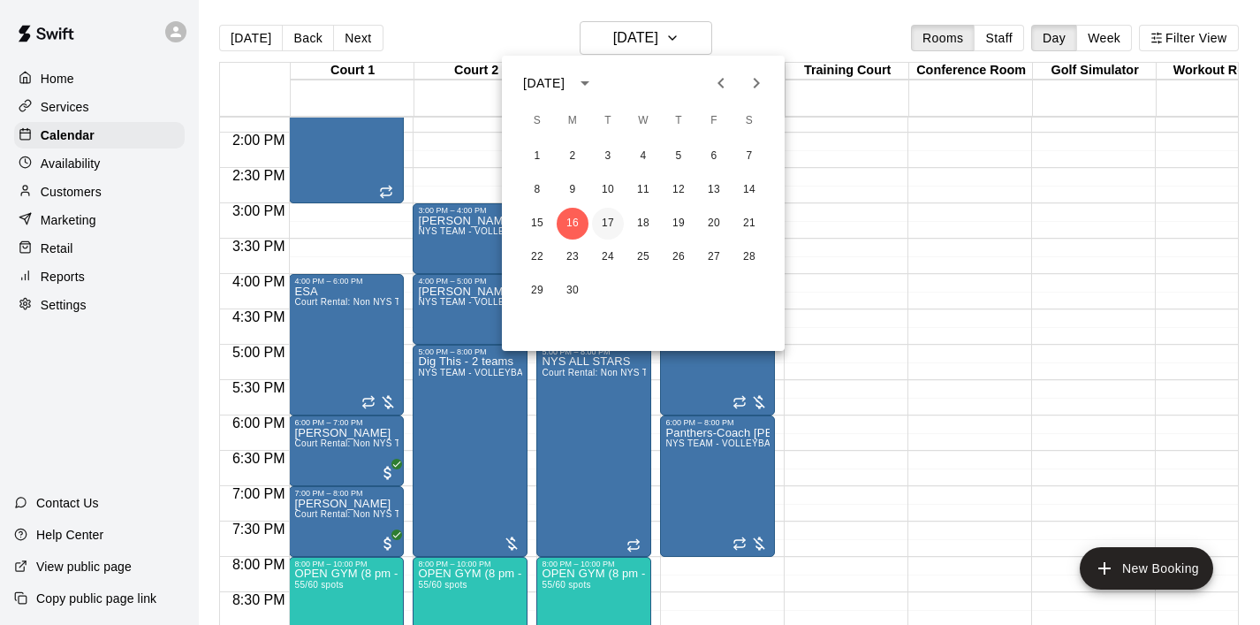
click at [610, 216] on button "17" at bounding box center [608, 224] width 32 height 32
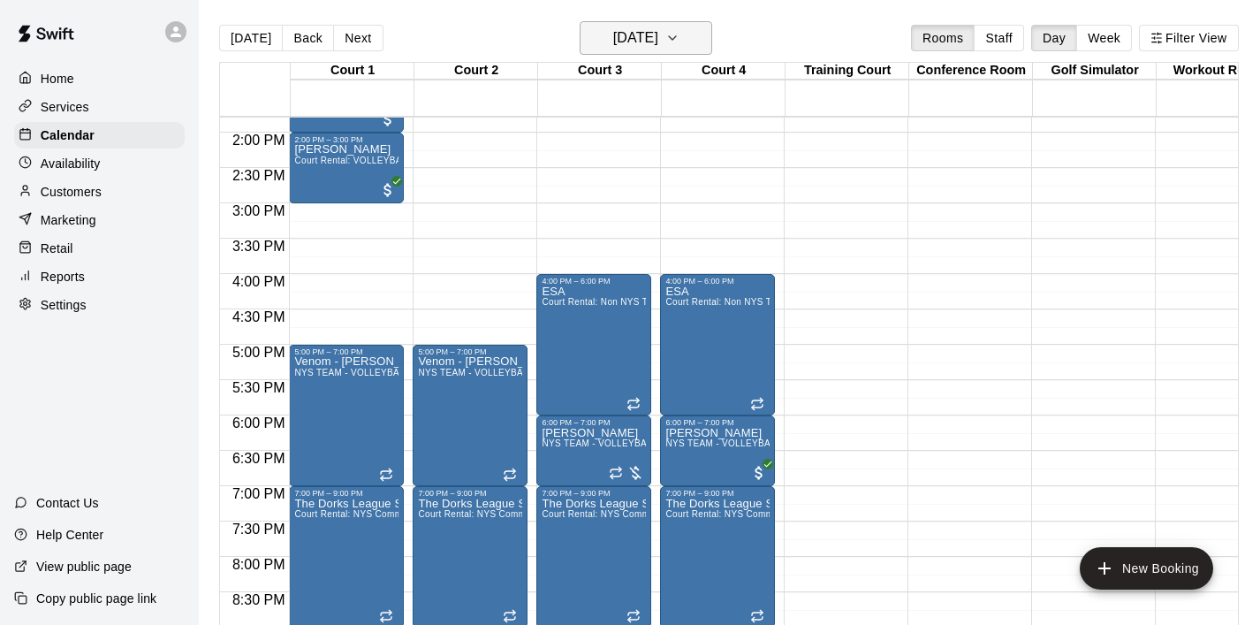
click at [680, 39] on icon "button" at bounding box center [673, 37] width 14 height 21
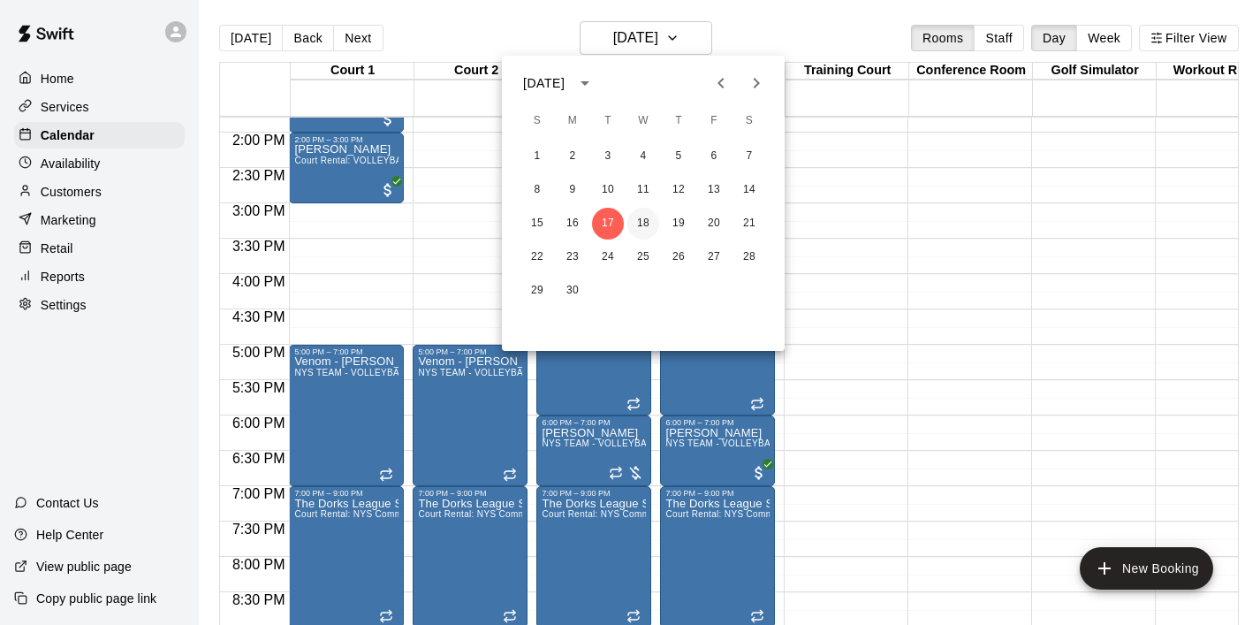
click at [643, 227] on button "18" at bounding box center [644, 224] width 32 height 32
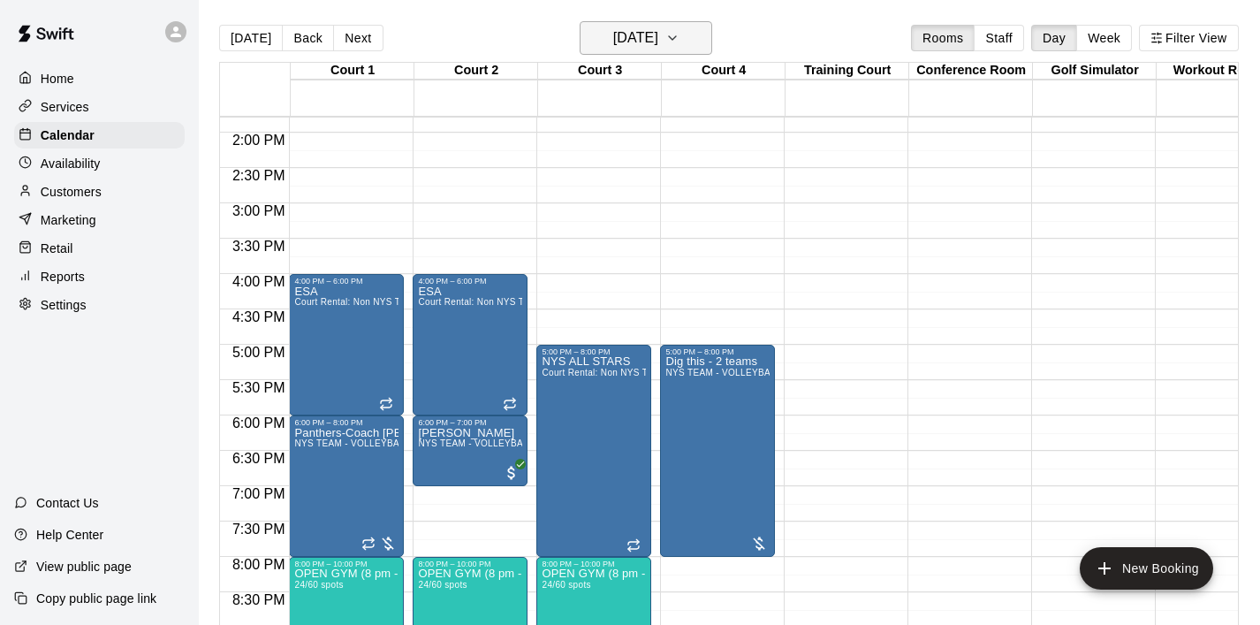
click at [680, 46] on icon "button" at bounding box center [673, 37] width 14 height 21
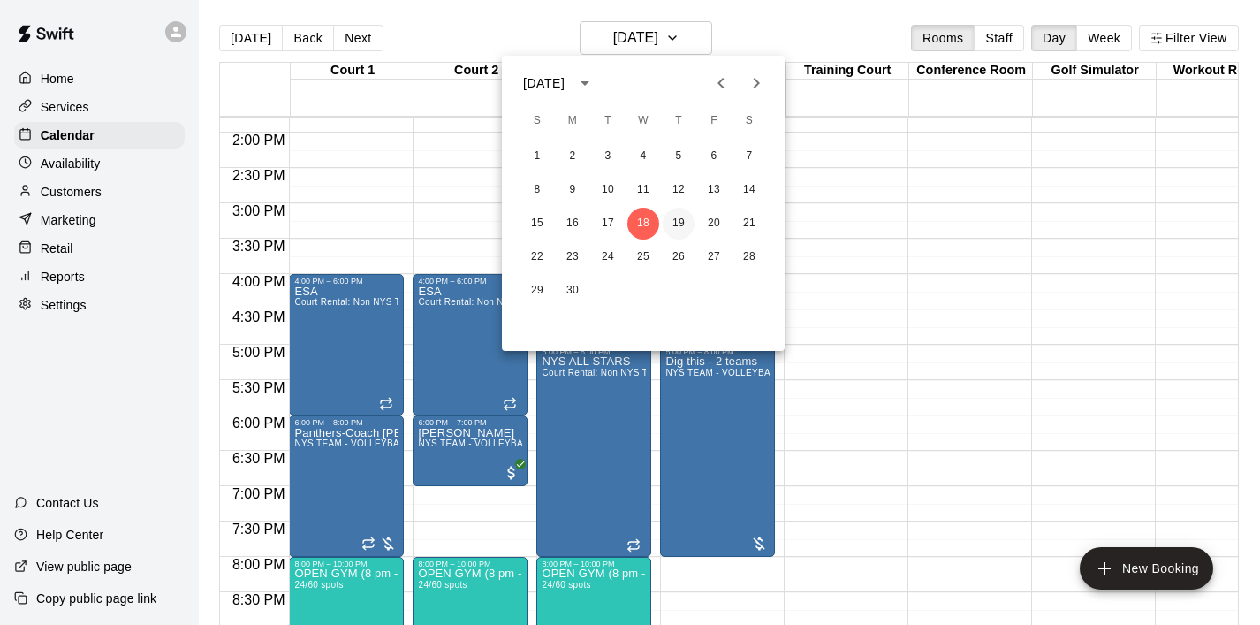
click at [688, 236] on button "19" at bounding box center [679, 224] width 32 height 32
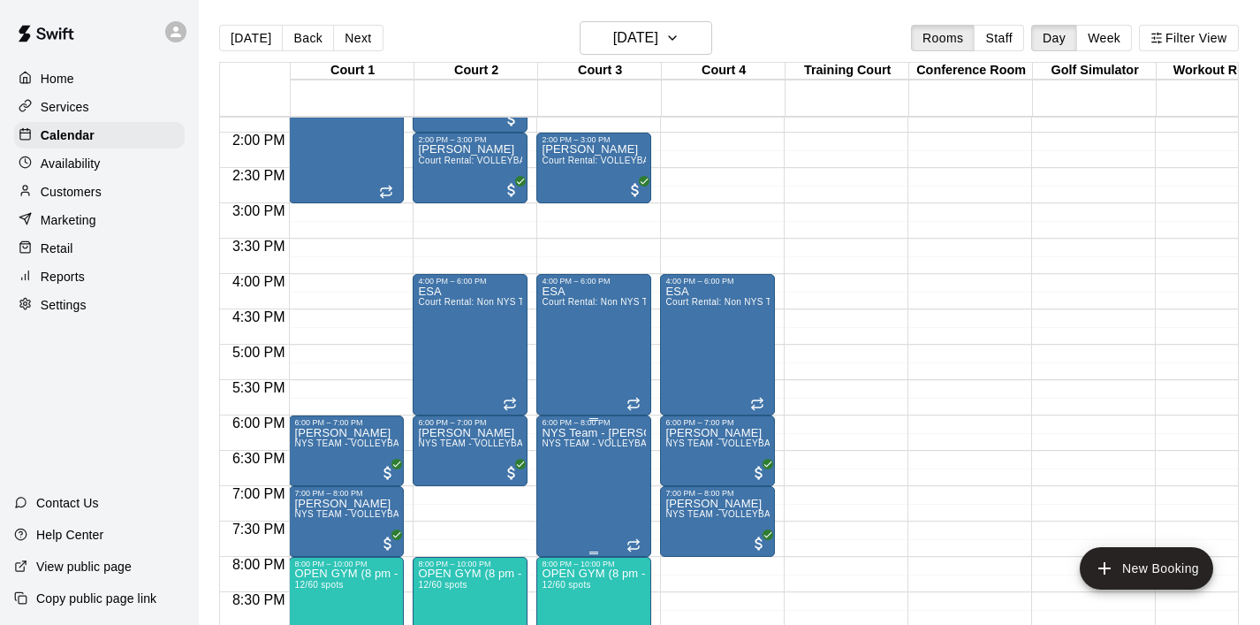
click at [560, 442] on icon "edit" at bounding box center [560, 446] width 21 height 21
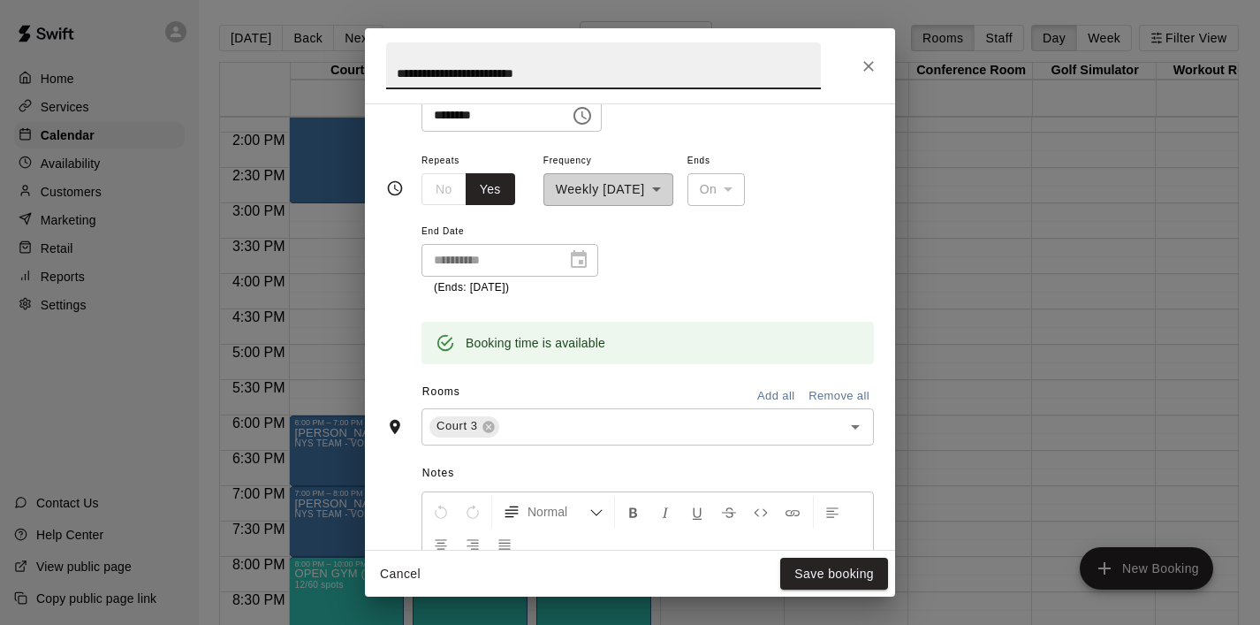
scroll to position [225, 0]
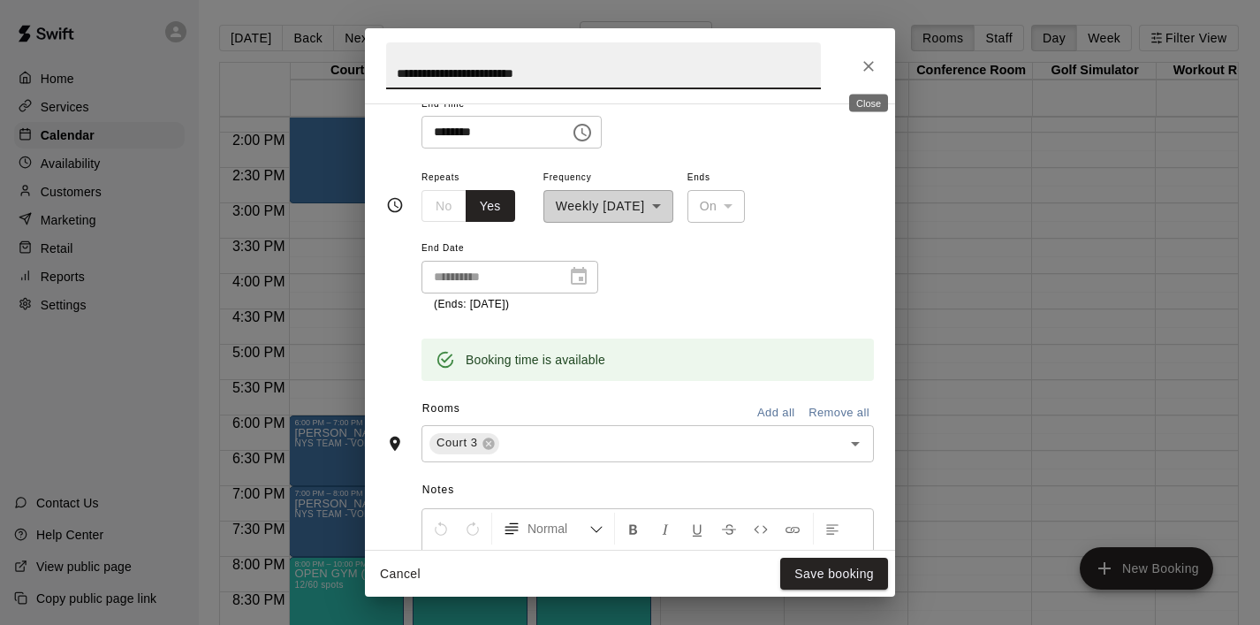
click at [860, 69] on icon "Close" at bounding box center [869, 66] width 18 height 18
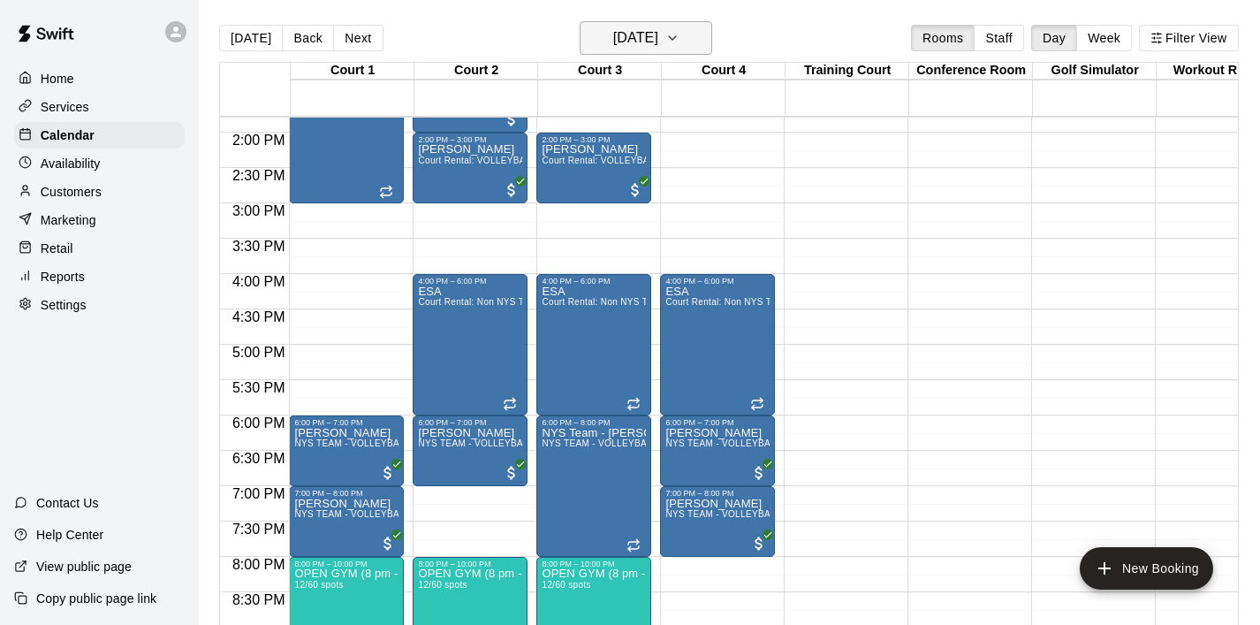
click at [680, 38] on icon "button" at bounding box center [673, 37] width 14 height 21
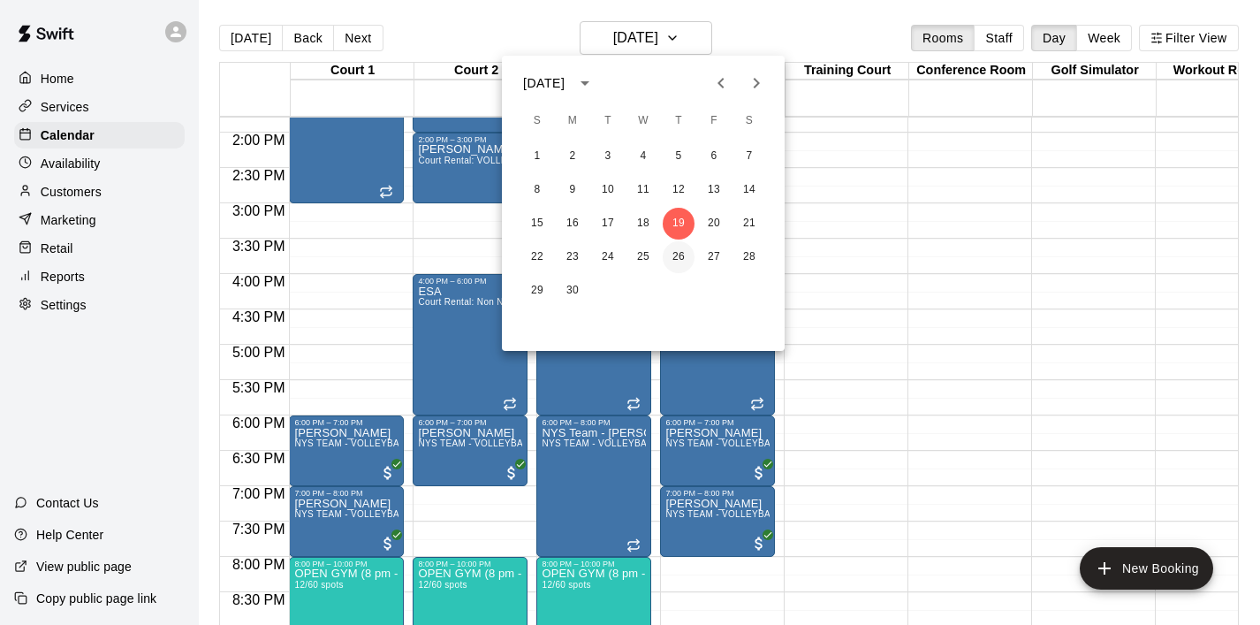
click at [682, 245] on button "26" at bounding box center [679, 257] width 32 height 32
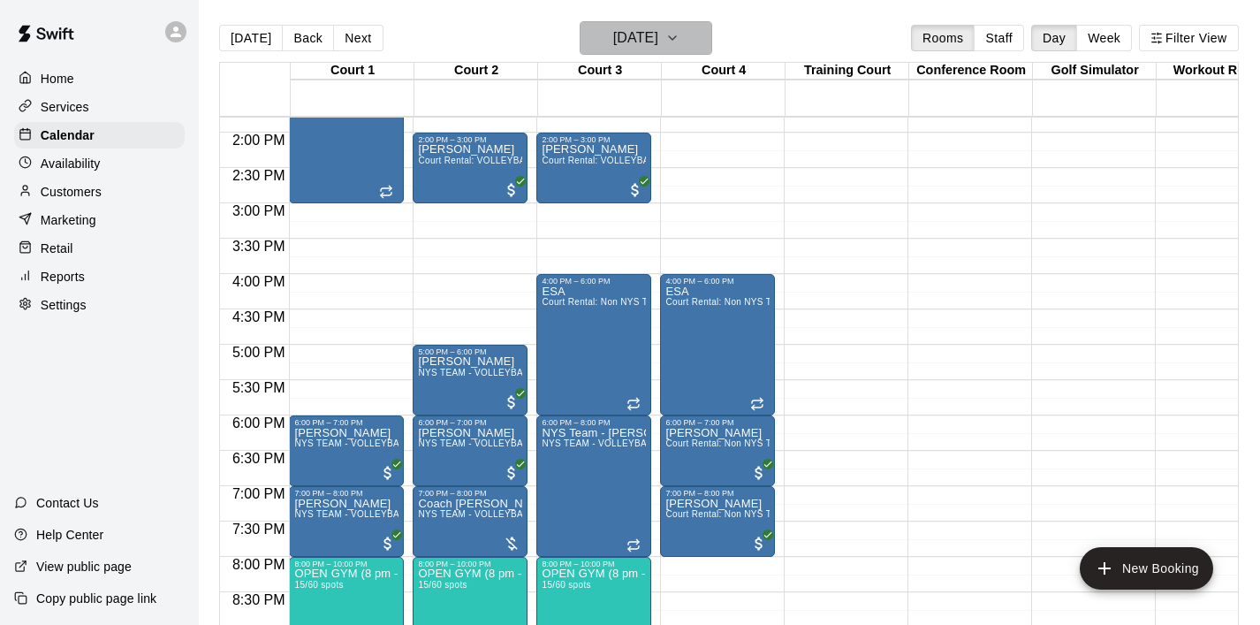
click at [680, 38] on icon "button" at bounding box center [673, 37] width 14 height 21
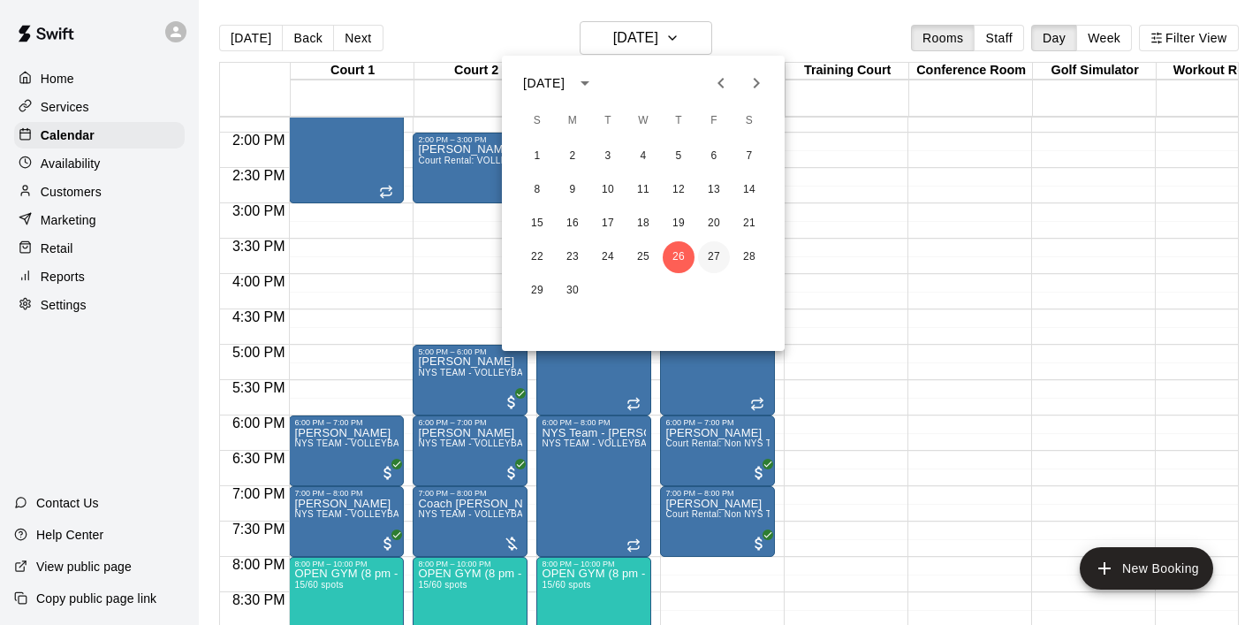
click at [712, 256] on button "27" at bounding box center [714, 257] width 32 height 32
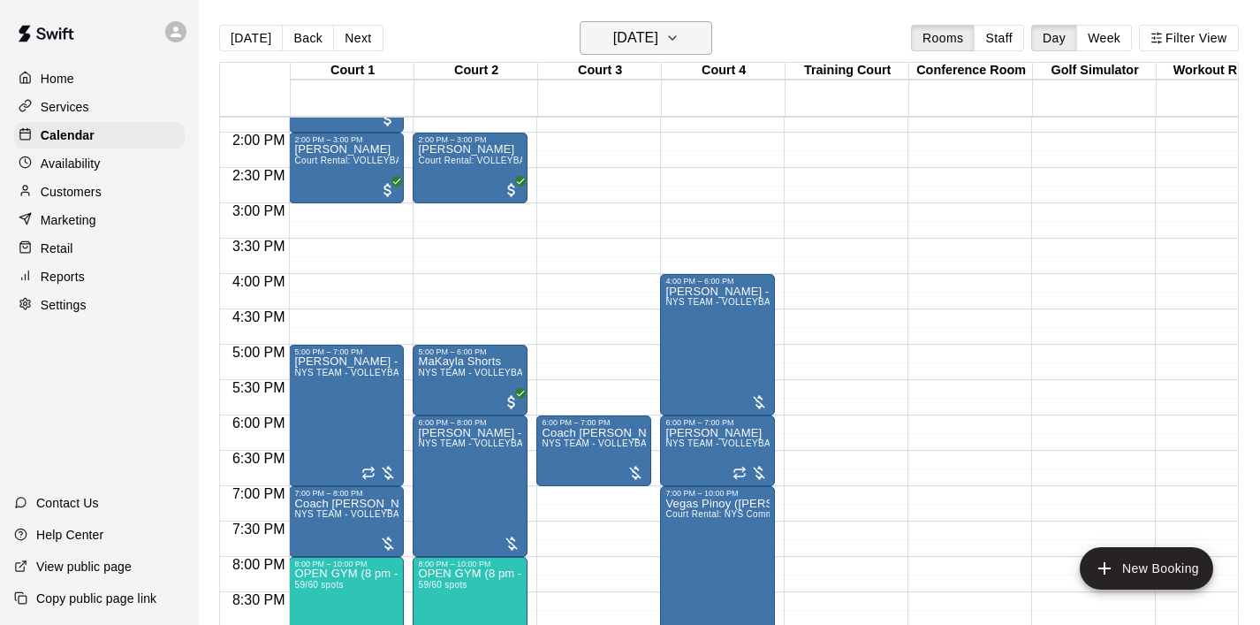
click at [699, 40] on button "Friday Jun 27" at bounding box center [646, 38] width 133 height 34
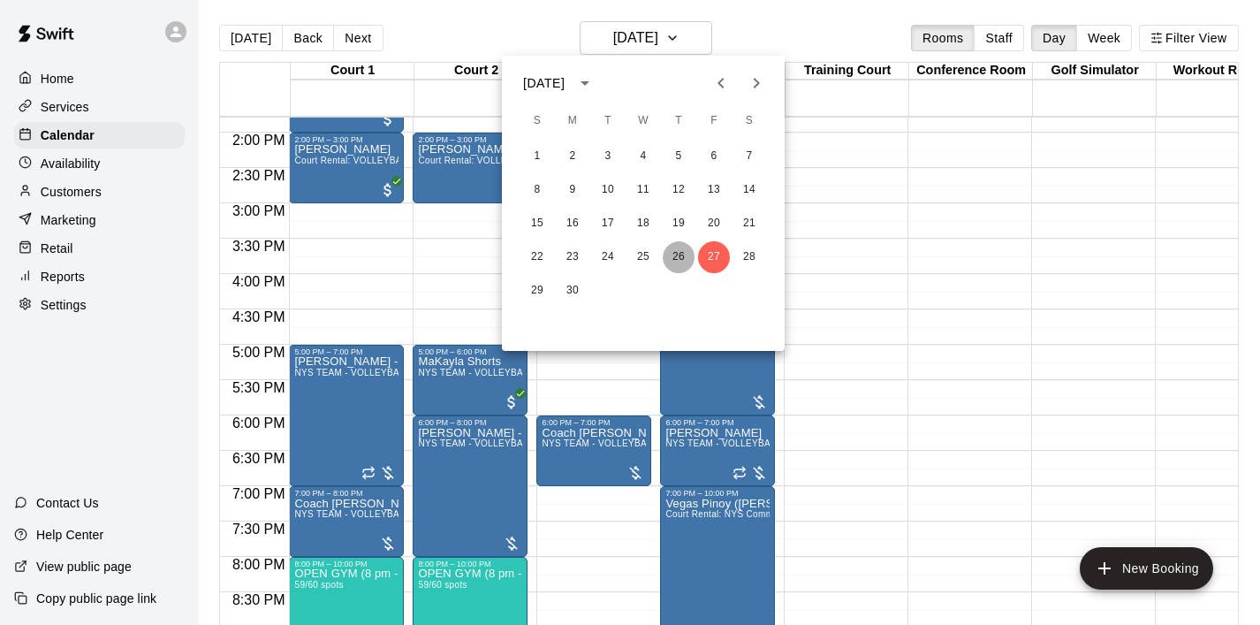
click at [683, 247] on button "26" at bounding box center [679, 257] width 32 height 32
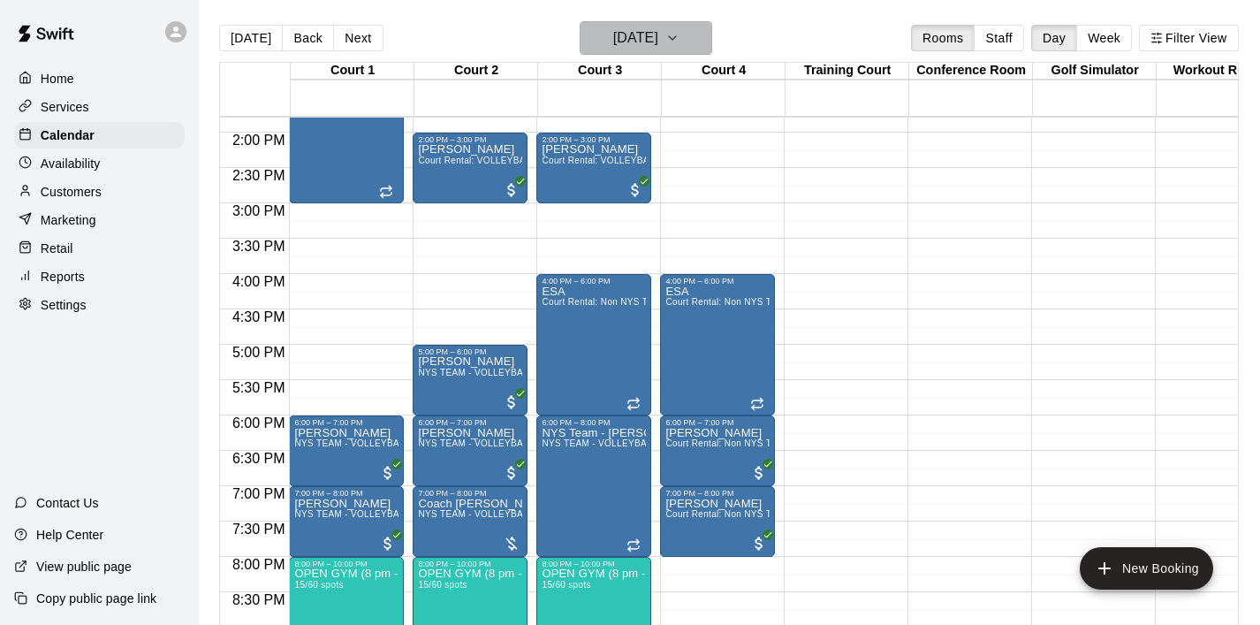
click at [680, 48] on icon "button" at bounding box center [673, 37] width 14 height 21
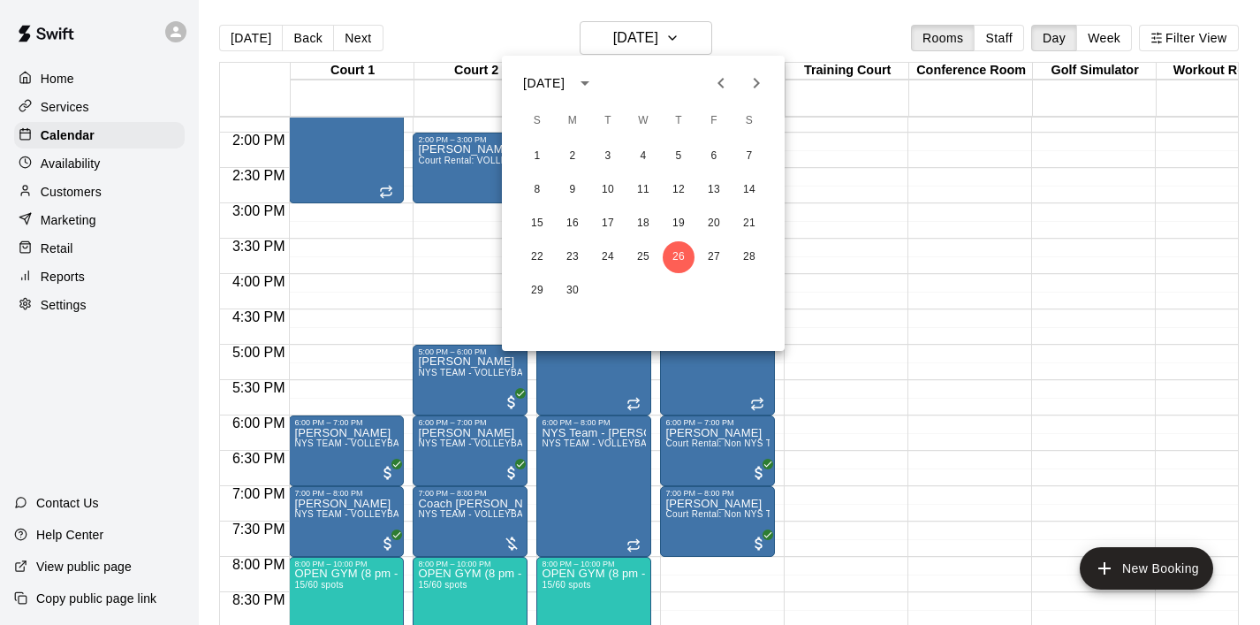
click at [760, 81] on icon "Next month" at bounding box center [756, 82] width 21 height 21
click at [683, 146] on button "3" at bounding box center [679, 157] width 32 height 32
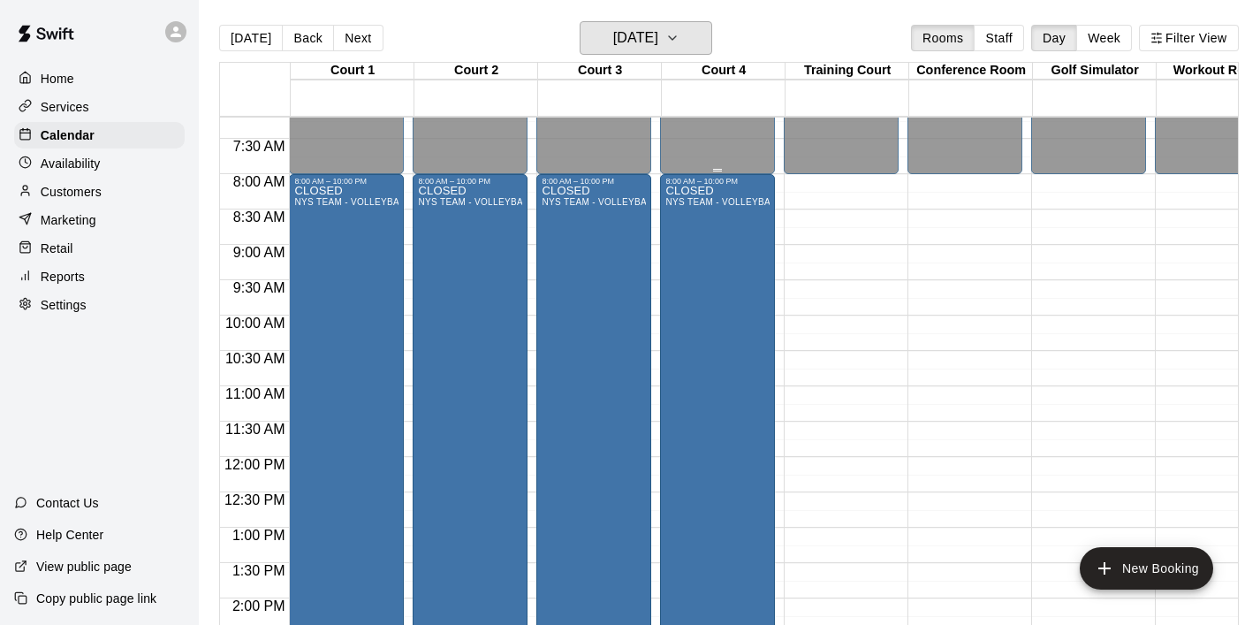
scroll to position [508, 0]
click at [680, 45] on icon "button" at bounding box center [673, 37] width 14 height 21
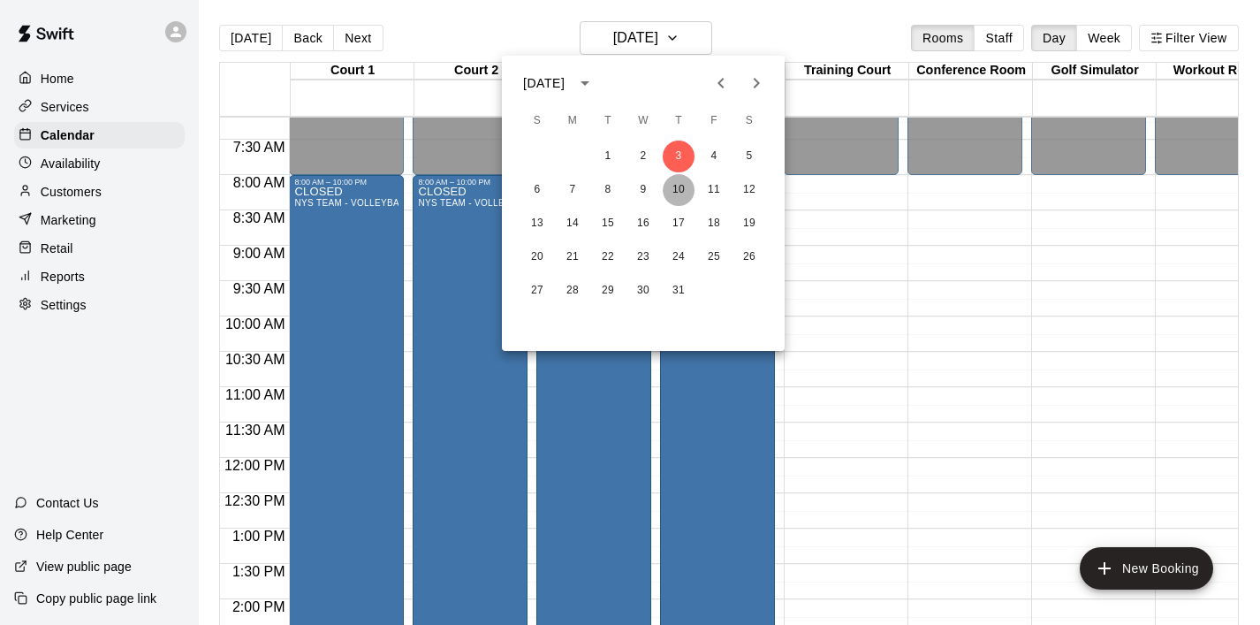
click at [687, 188] on button "10" at bounding box center [679, 190] width 32 height 32
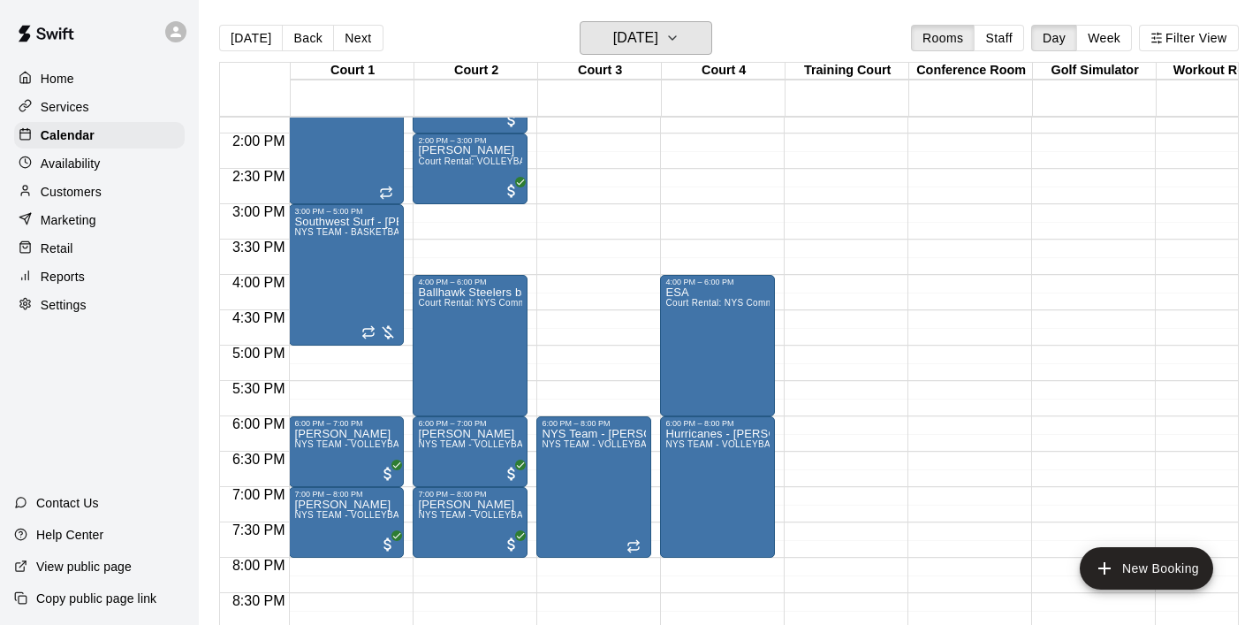
scroll to position [980, 0]
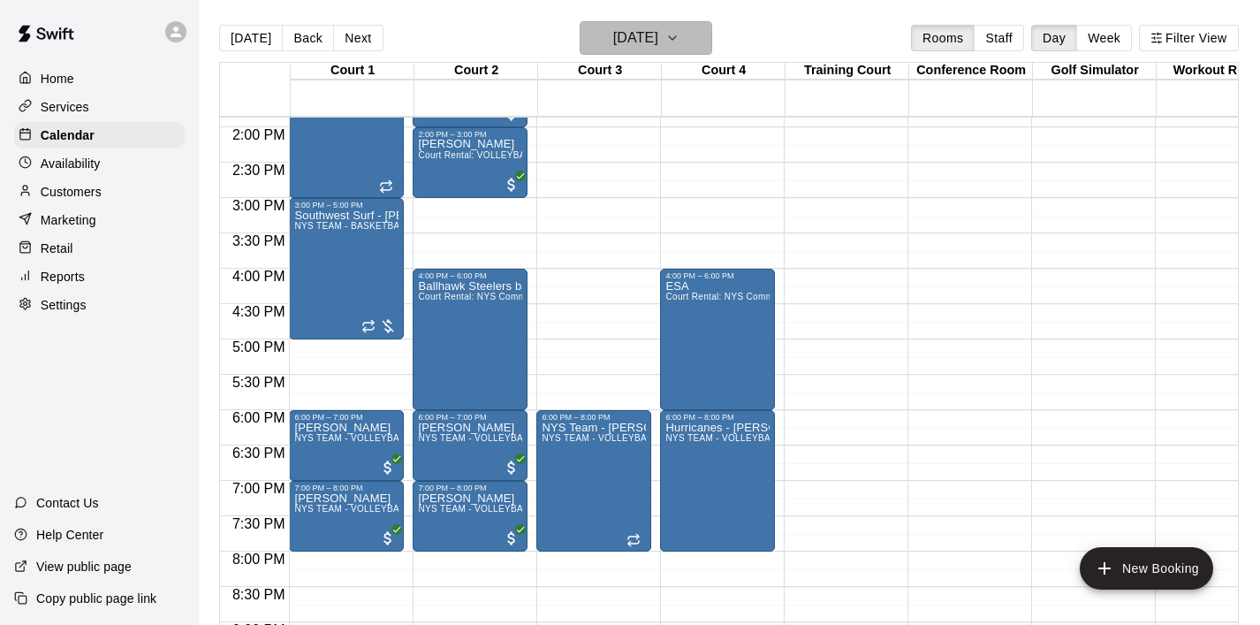
click at [680, 44] on icon "button" at bounding box center [673, 37] width 14 height 21
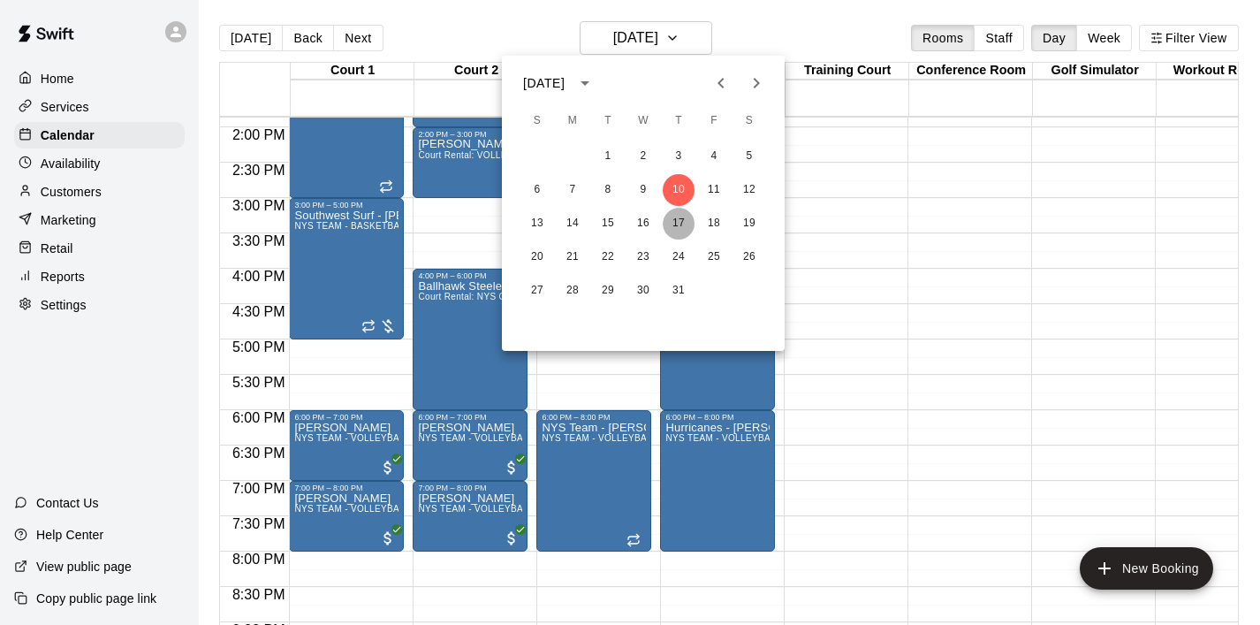
click at [679, 225] on button "17" at bounding box center [679, 224] width 32 height 32
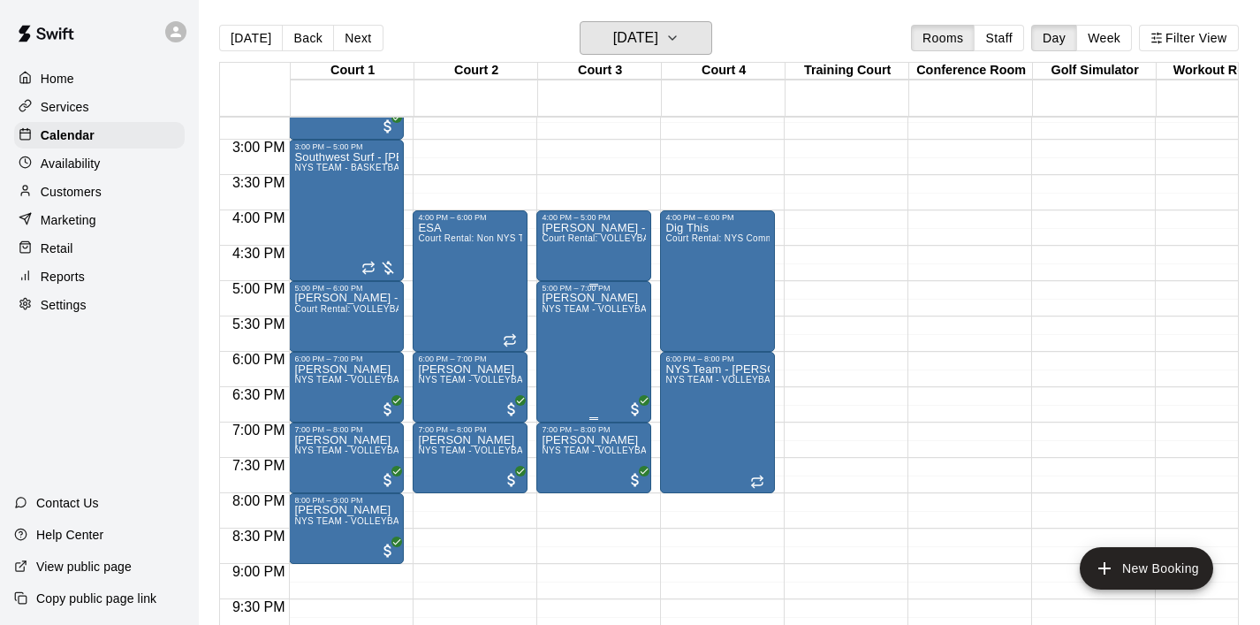
scroll to position [1051, 0]
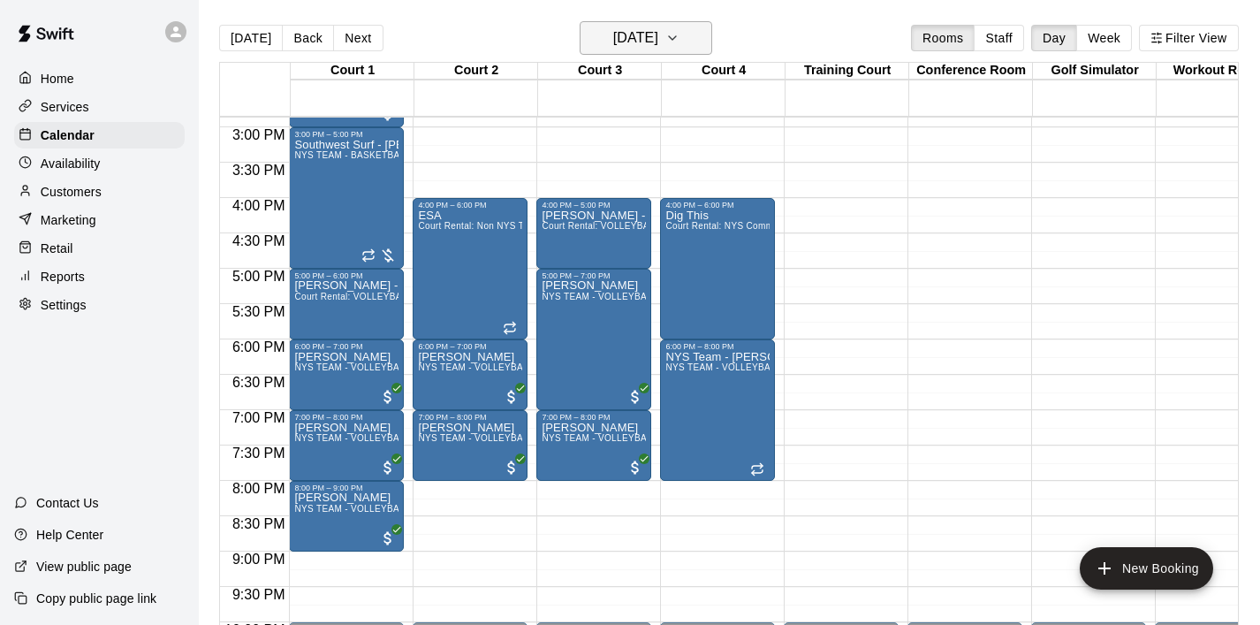
click at [680, 44] on icon "button" at bounding box center [673, 37] width 14 height 21
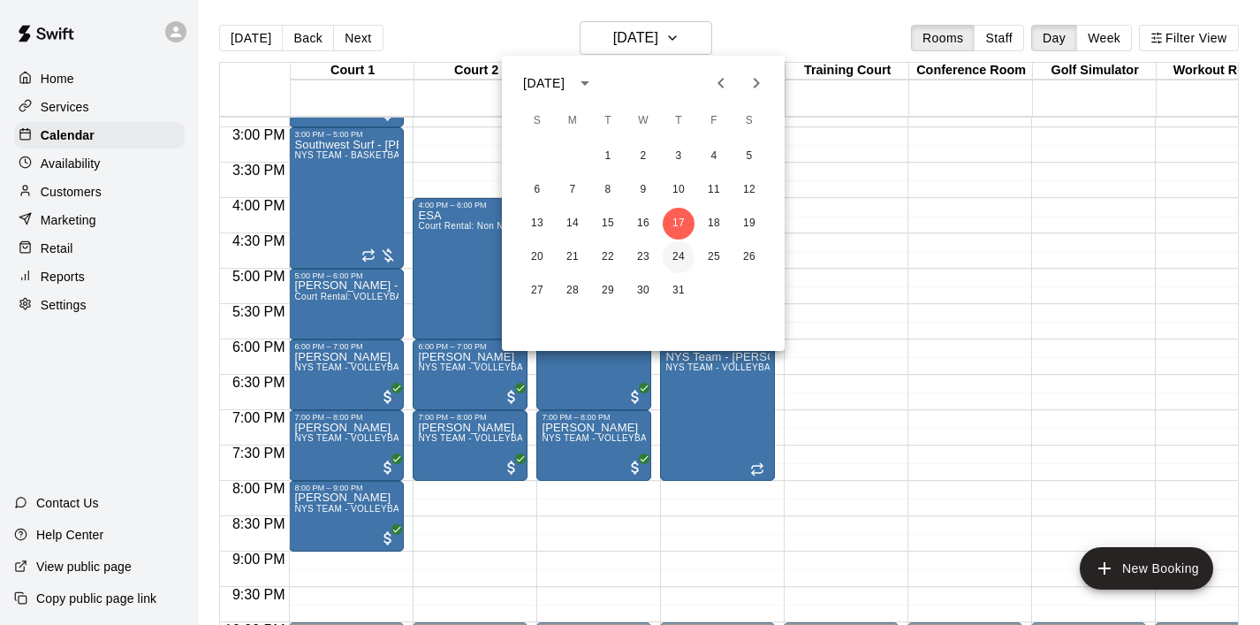
click at [680, 253] on button "24" at bounding box center [679, 257] width 32 height 32
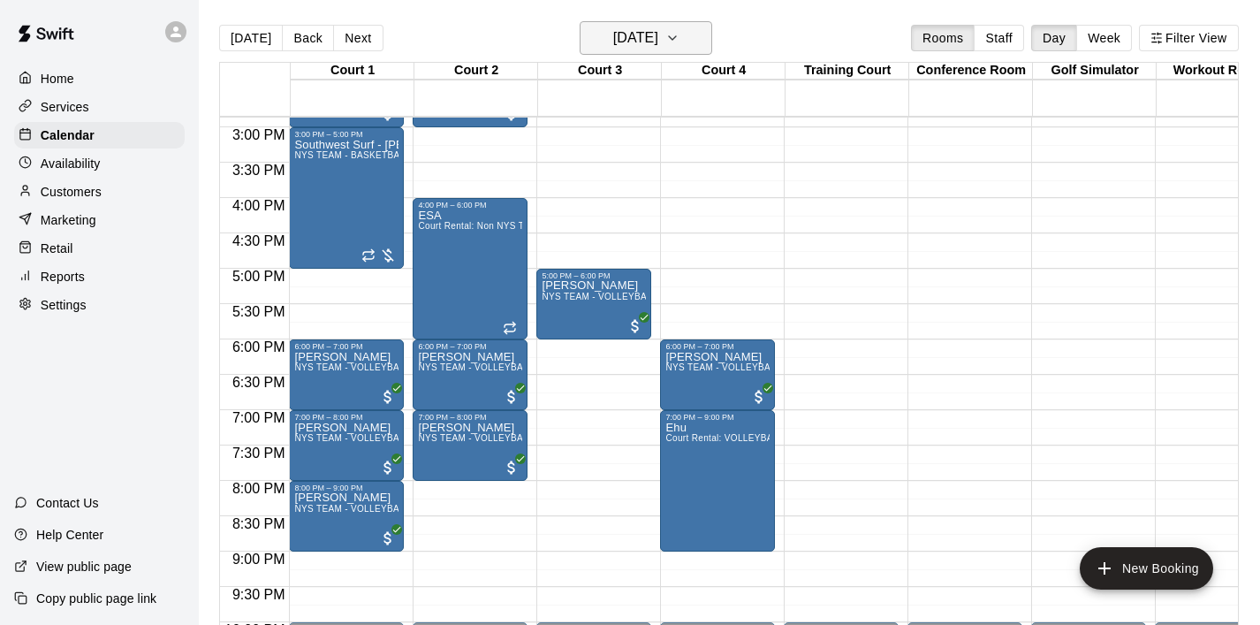
click at [680, 40] on icon "button" at bounding box center [673, 37] width 14 height 21
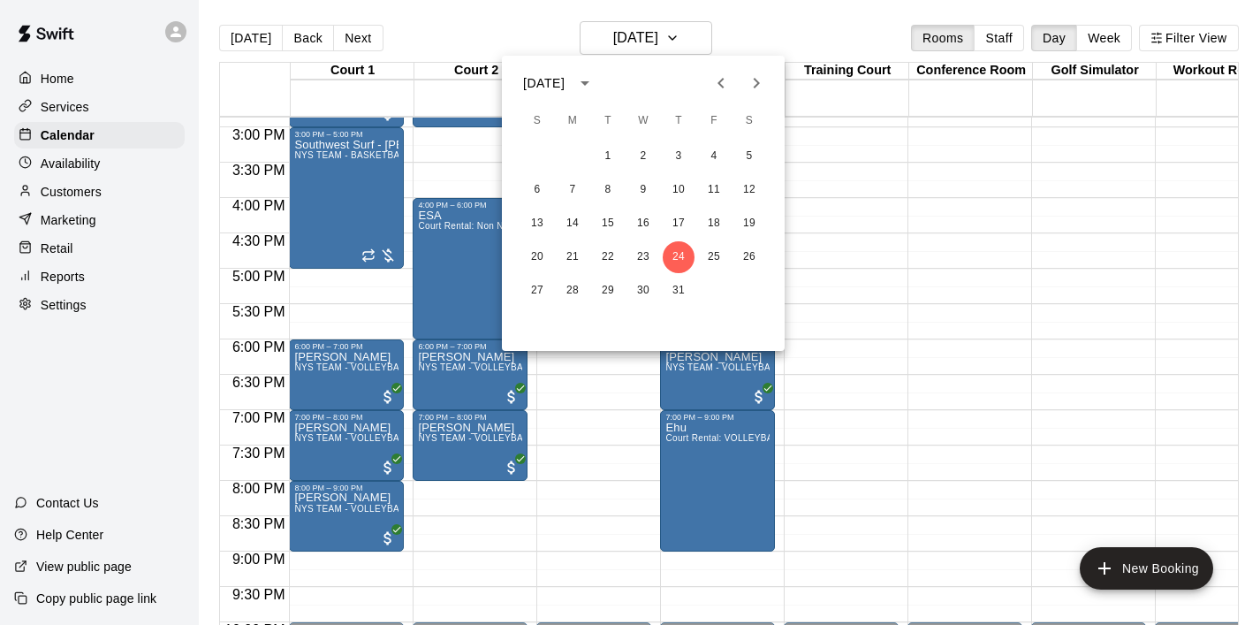
click at [716, 88] on icon "Previous month" at bounding box center [721, 82] width 21 height 21
click at [757, 93] on icon "Next month" at bounding box center [756, 82] width 21 height 21
click at [681, 179] on button "10" at bounding box center [679, 190] width 32 height 32
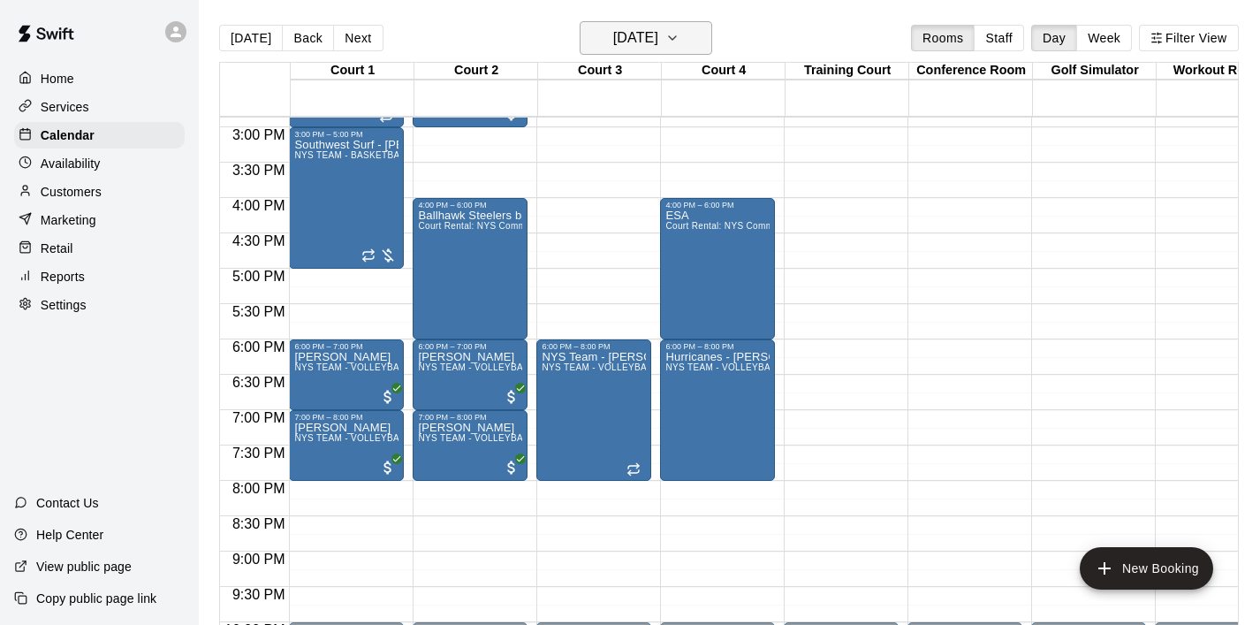
click at [689, 42] on button "Thursday Jul 10" at bounding box center [646, 38] width 133 height 34
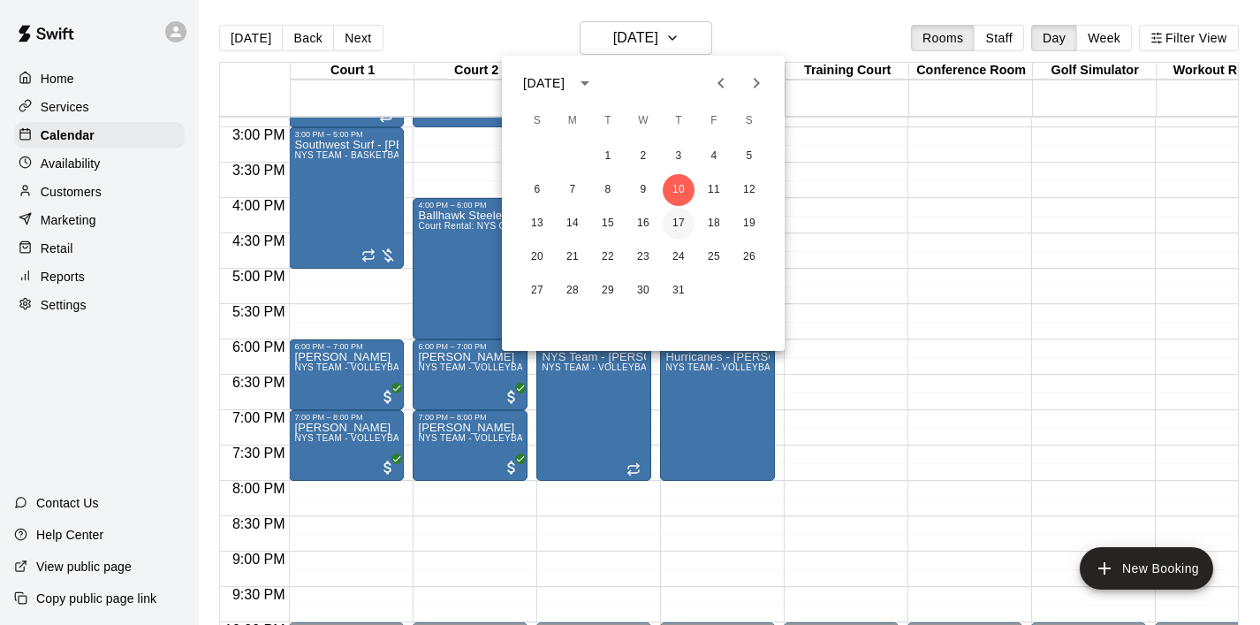
click at [679, 222] on button "17" at bounding box center [679, 224] width 32 height 32
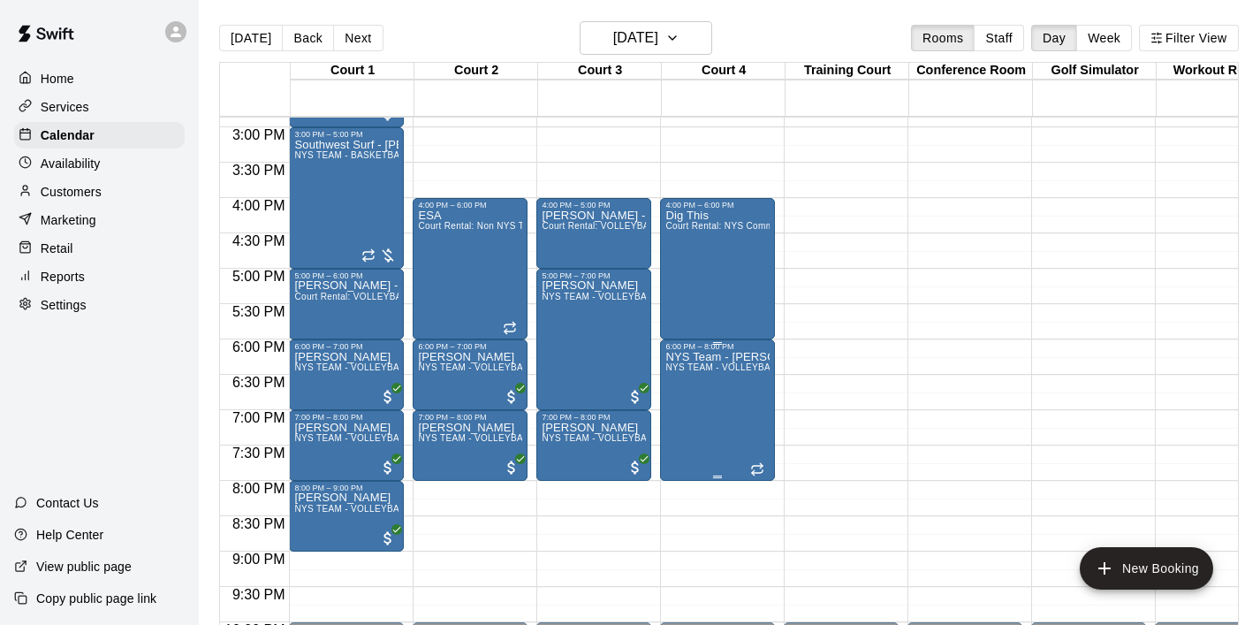
click at [682, 453] on icon "delete" at bounding box center [684, 454] width 12 height 16
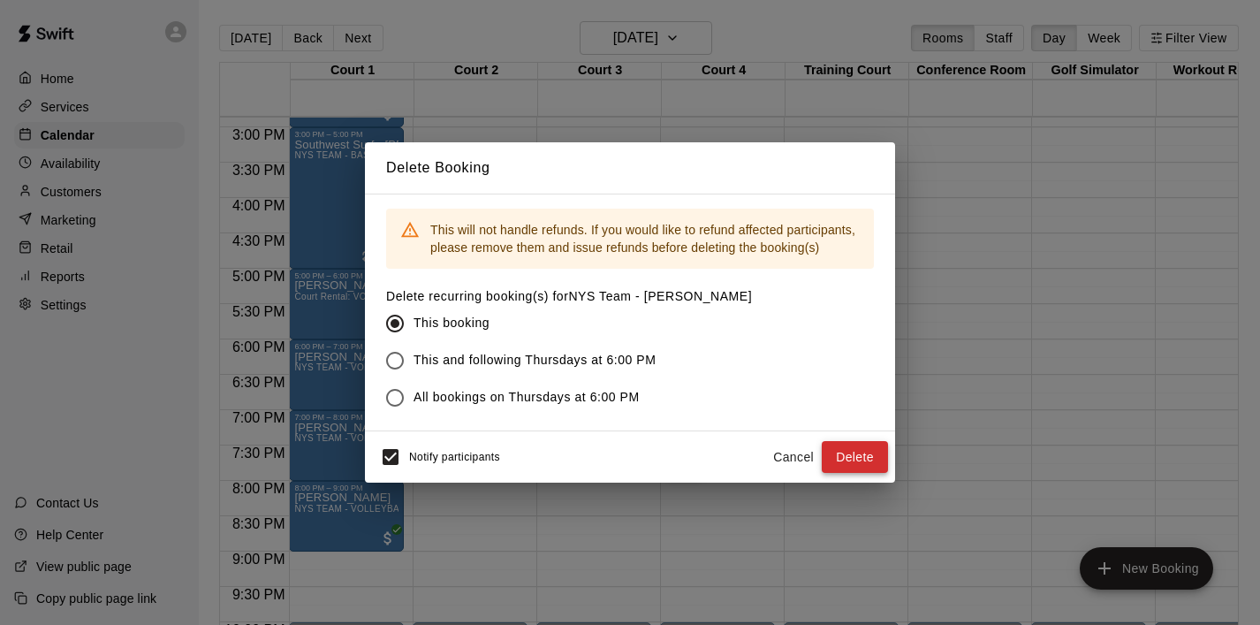
click at [846, 459] on button "Delete" at bounding box center [855, 457] width 66 height 33
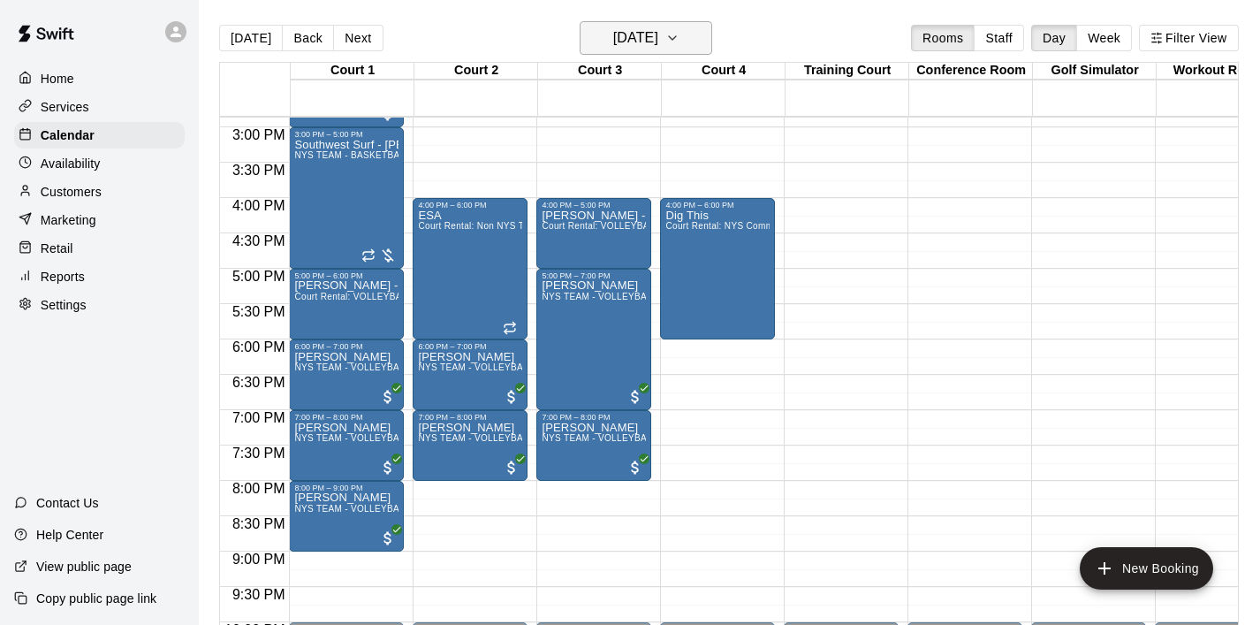
click at [680, 42] on icon "button" at bounding box center [673, 37] width 14 height 21
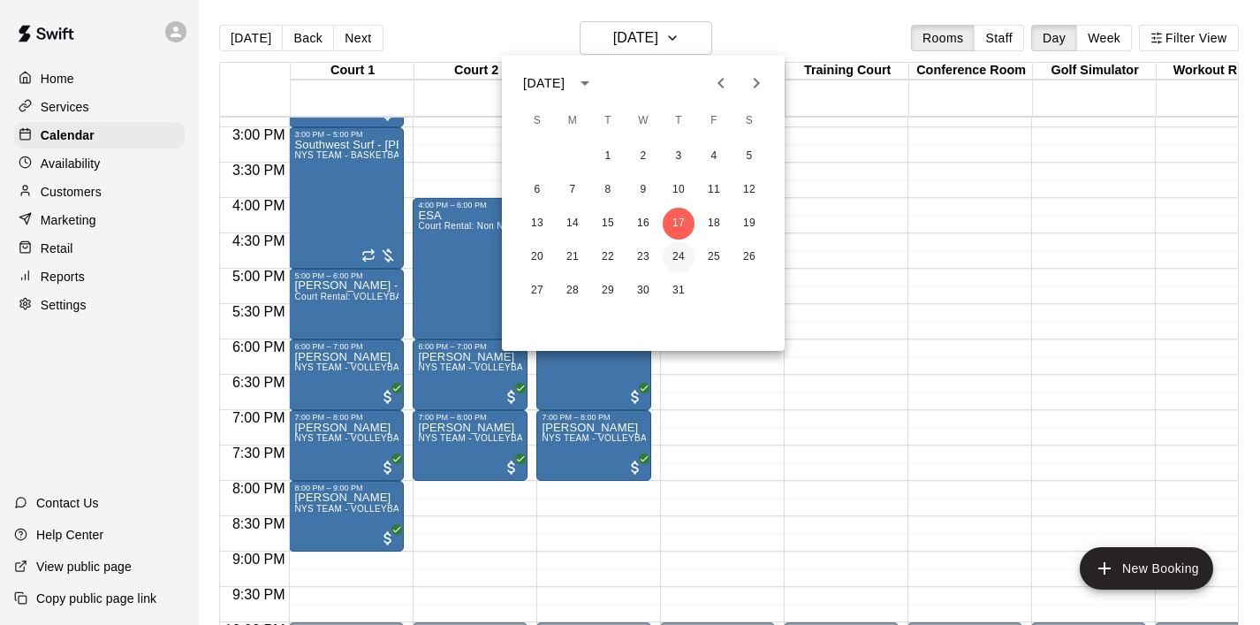
click at [680, 261] on button "24" at bounding box center [679, 257] width 32 height 32
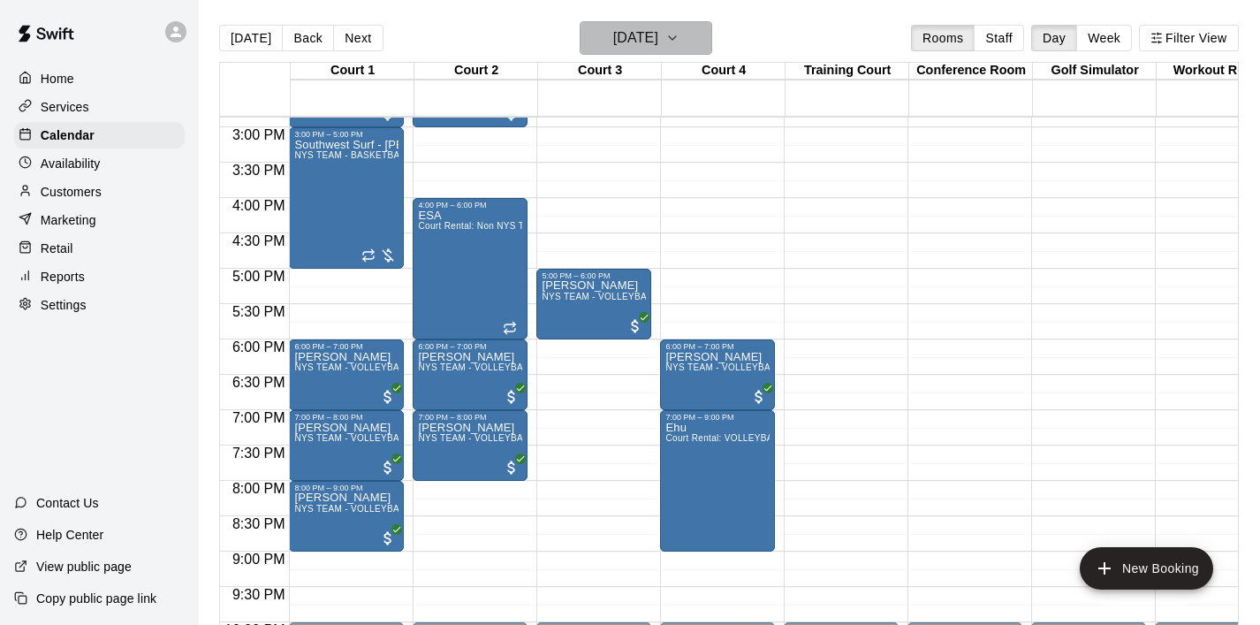
click at [680, 33] on icon "button" at bounding box center [673, 37] width 14 height 21
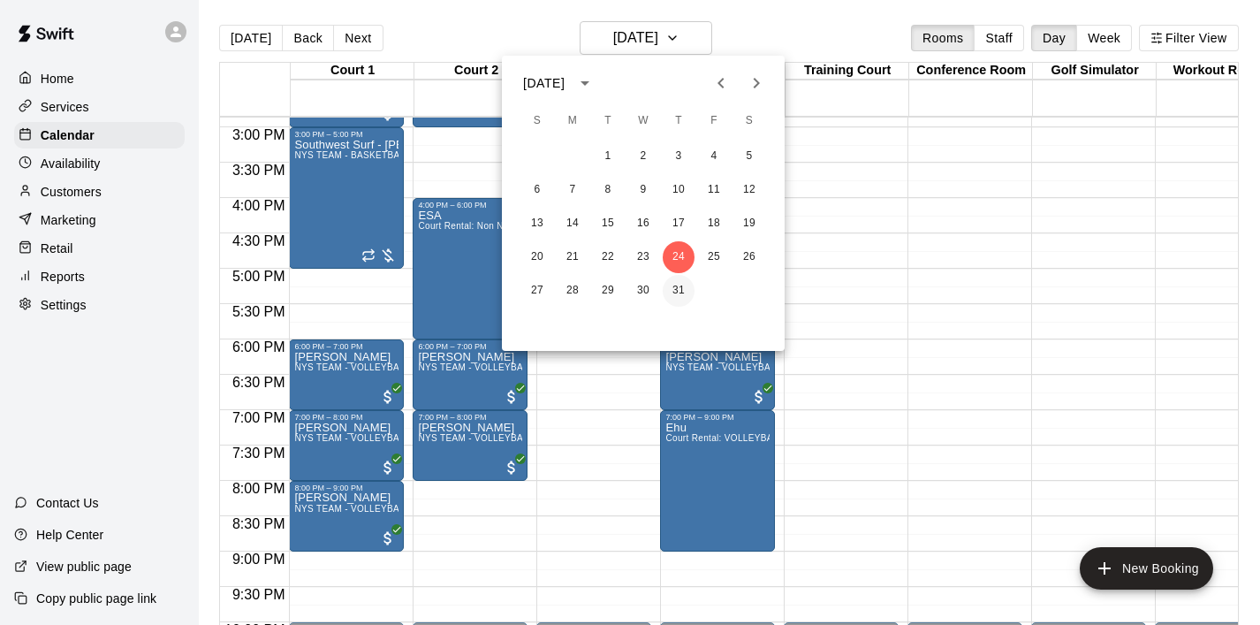
click at [683, 283] on button "31" at bounding box center [679, 291] width 32 height 32
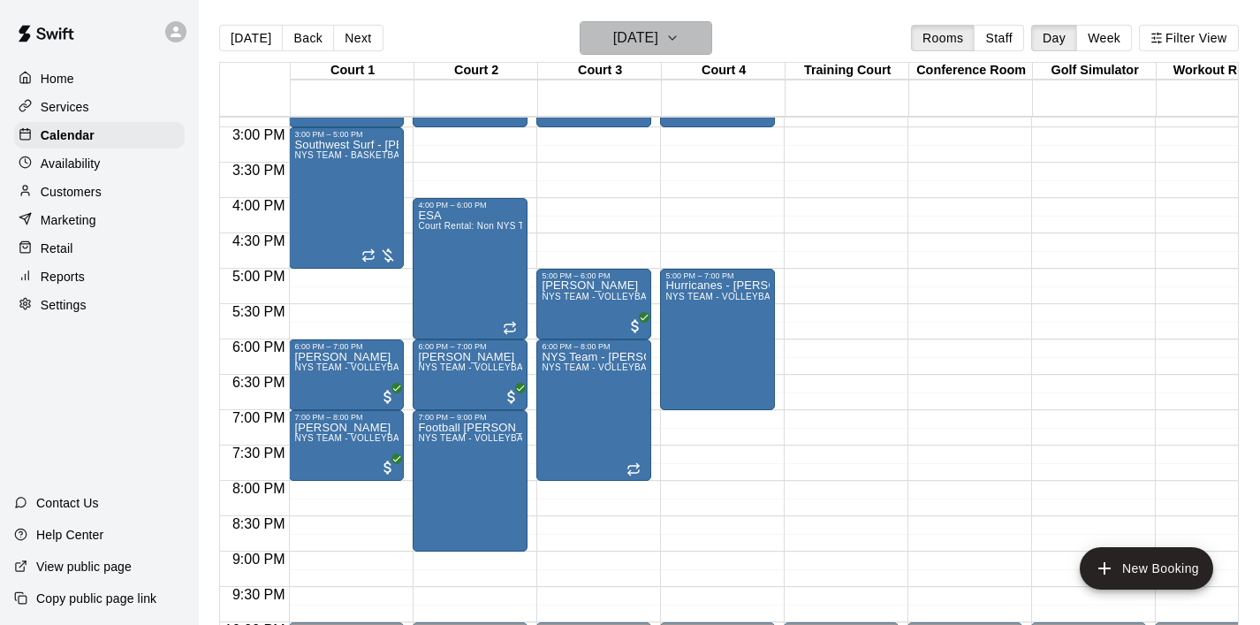
click at [676, 40] on icon "button" at bounding box center [672, 38] width 7 height 4
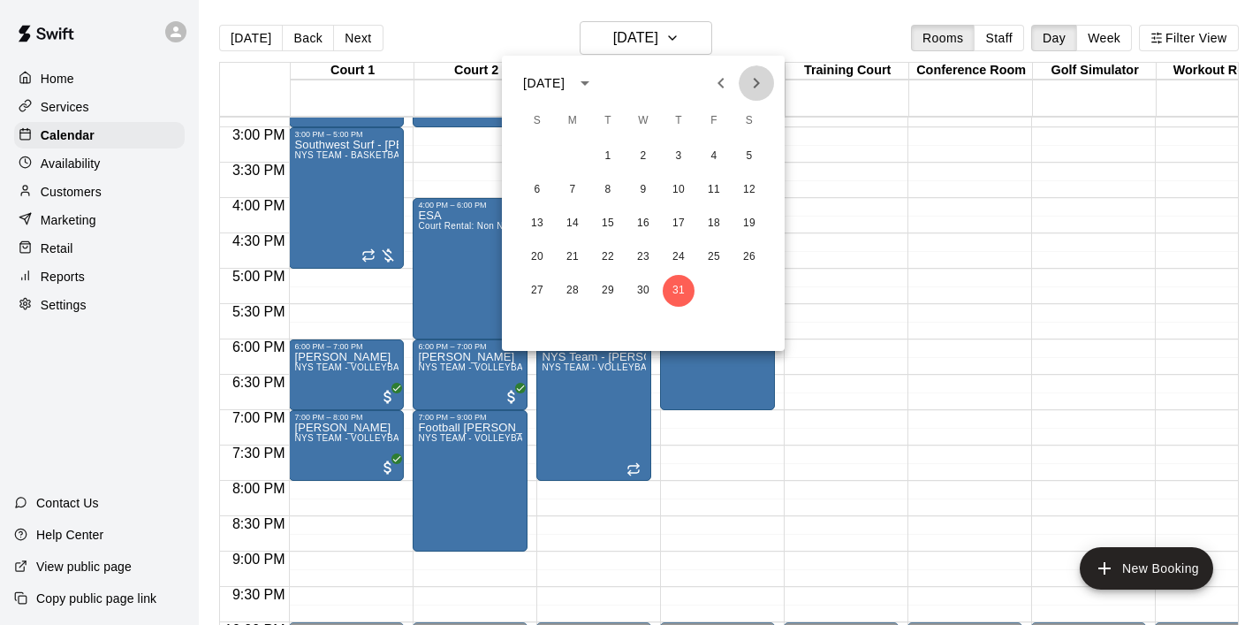
click at [758, 80] on icon "Next month" at bounding box center [756, 82] width 21 height 21
click at [682, 185] on button "7" at bounding box center [679, 190] width 32 height 32
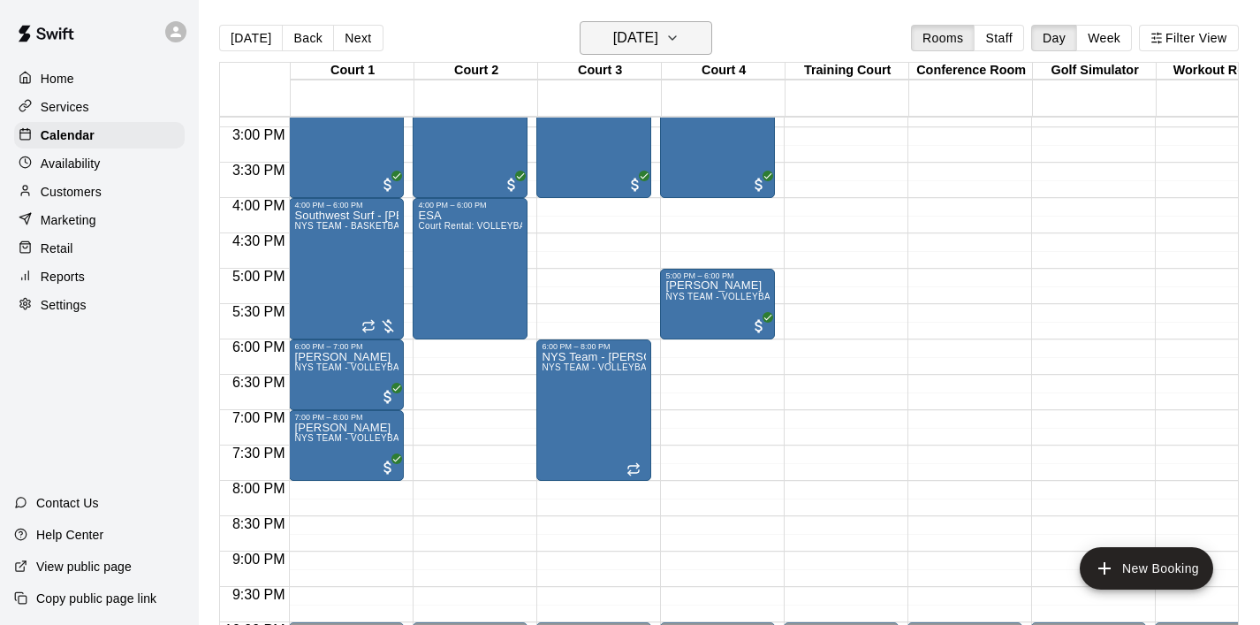
click at [680, 42] on icon "button" at bounding box center [673, 37] width 14 height 21
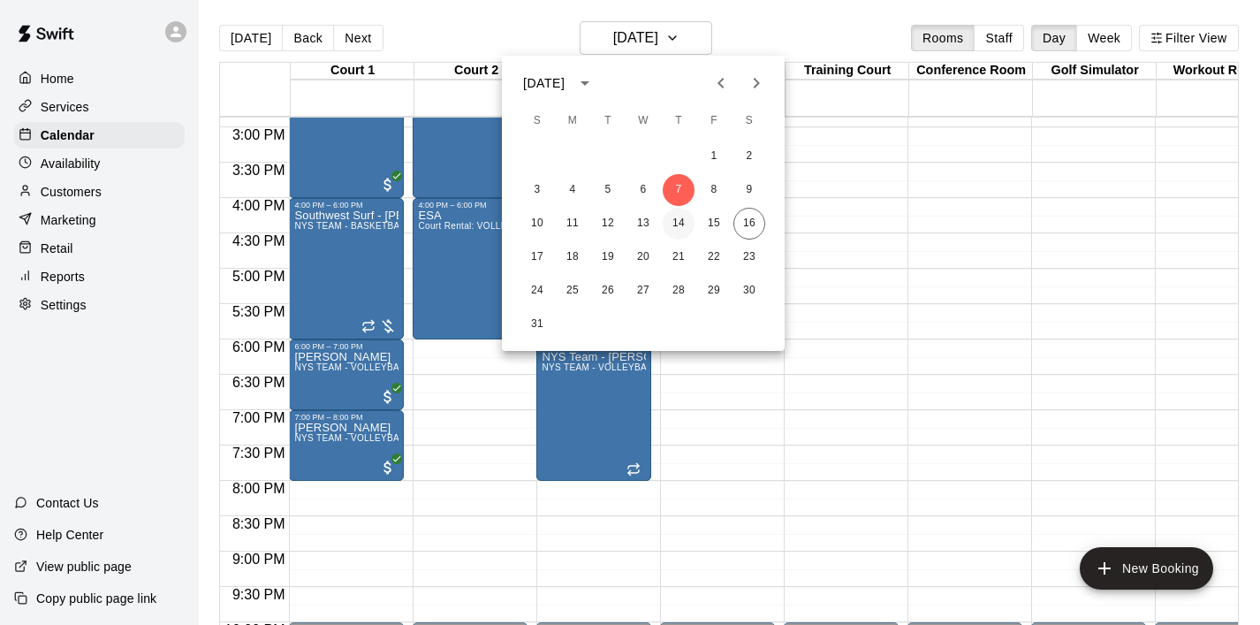
click at [677, 217] on button "14" at bounding box center [679, 224] width 32 height 32
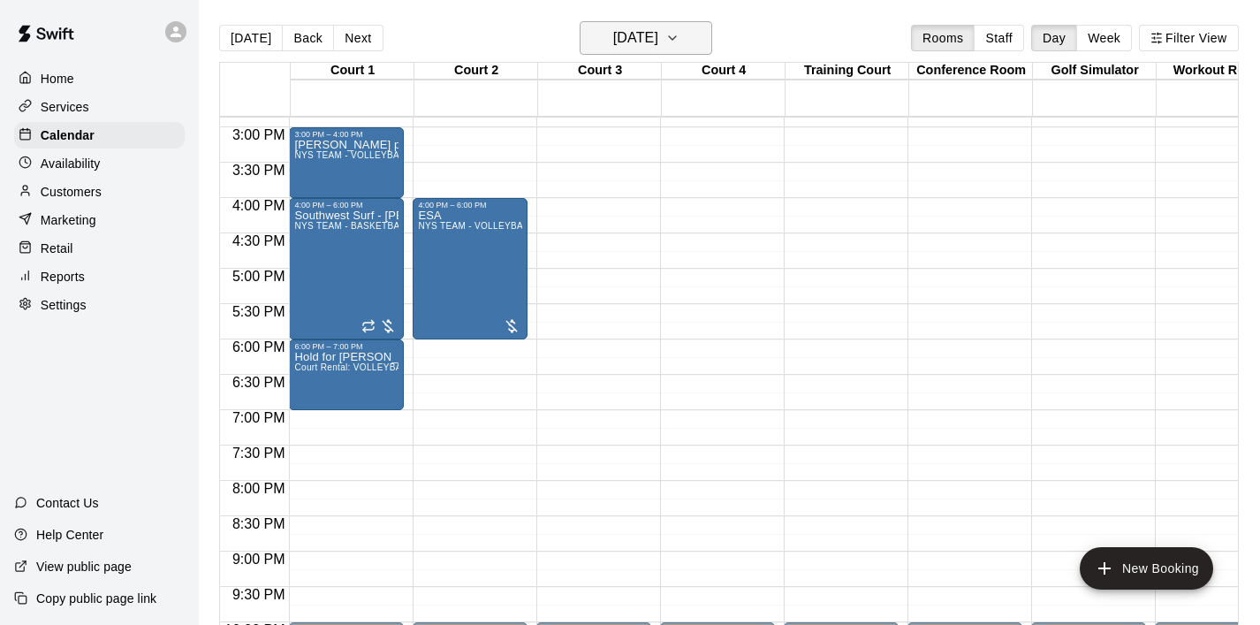
click at [680, 34] on icon "button" at bounding box center [673, 37] width 14 height 21
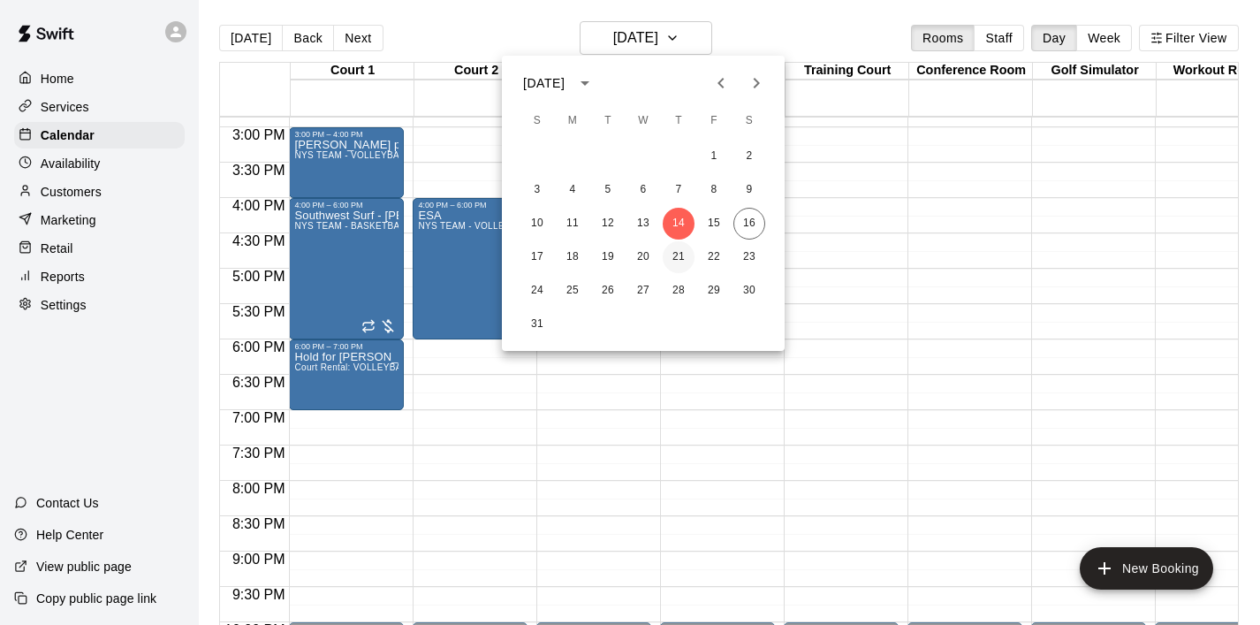
click at [680, 255] on button "21" at bounding box center [679, 257] width 32 height 32
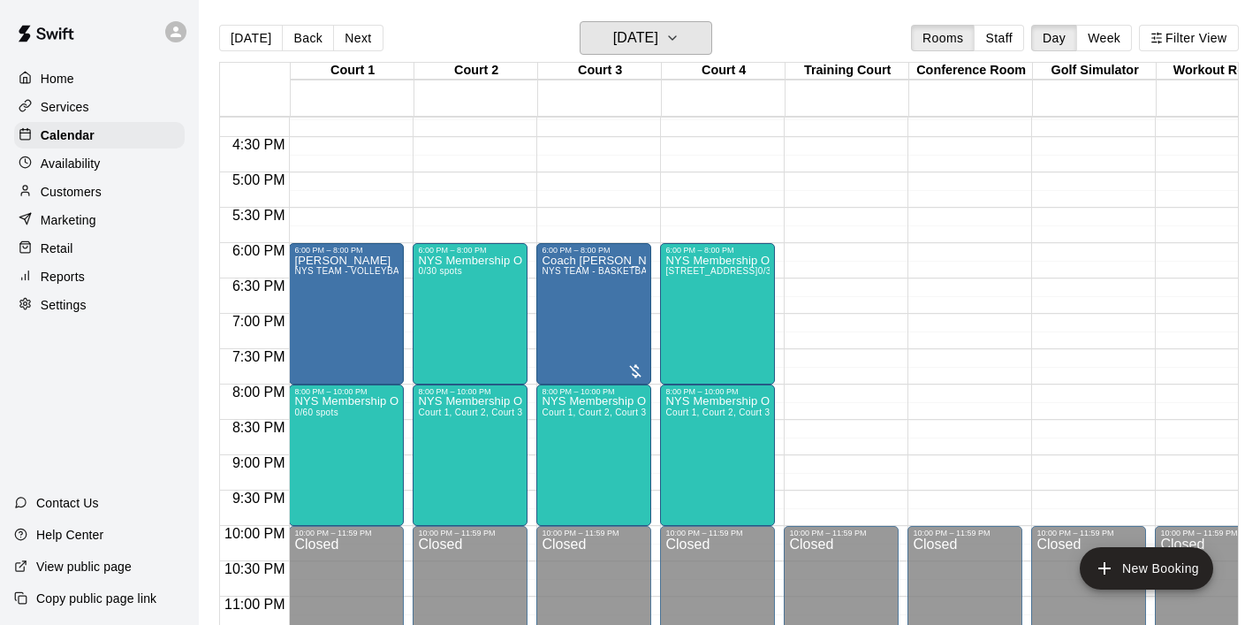
scroll to position [1153, 0]
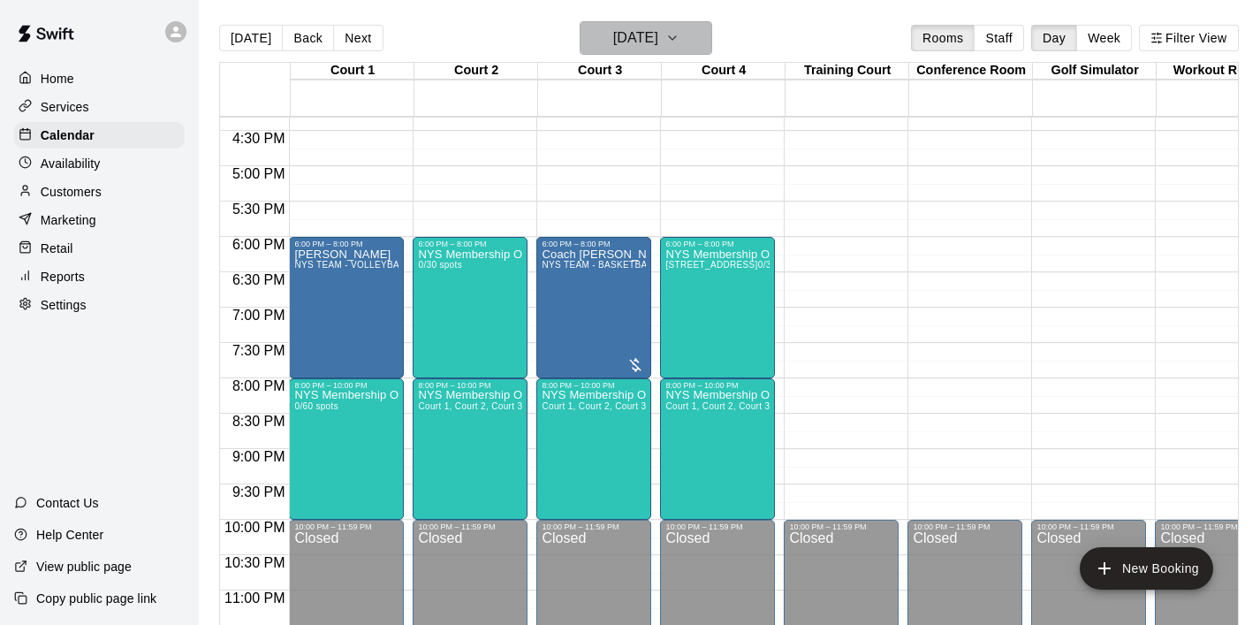
click at [680, 37] on icon "button" at bounding box center [673, 37] width 14 height 21
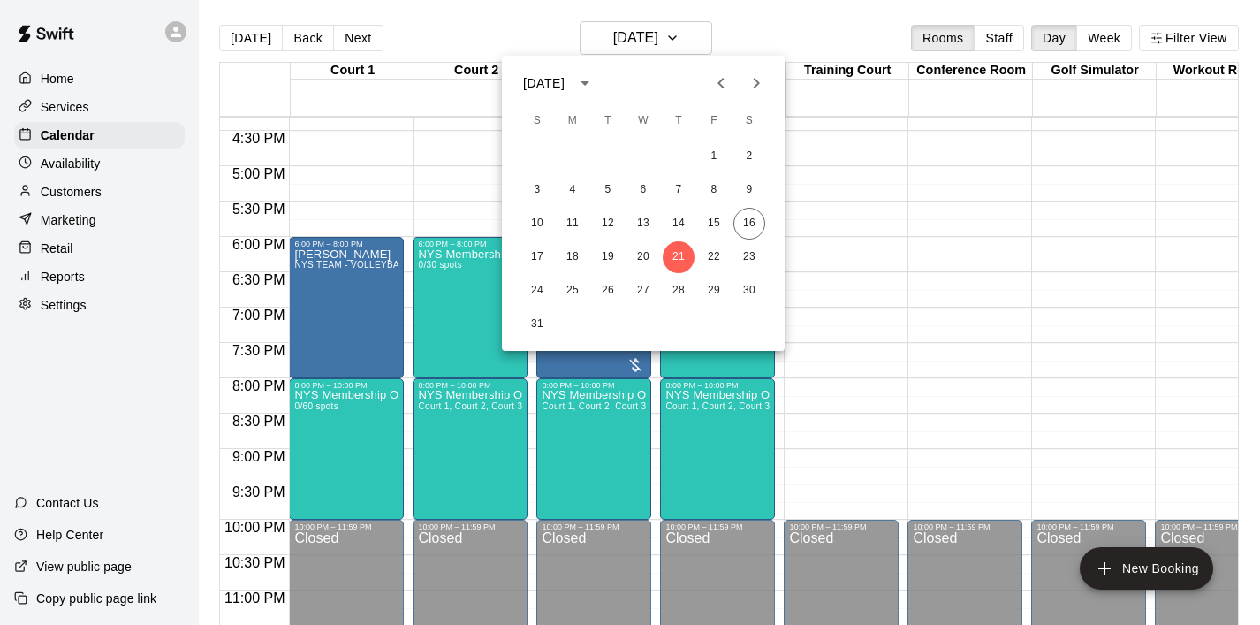
click at [720, 89] on icon "Previous month" at bounding box center [721, 82] width 21 height 21
click at [577, 224] on button "14" at bounding box center [573, 224] width 32 height 32
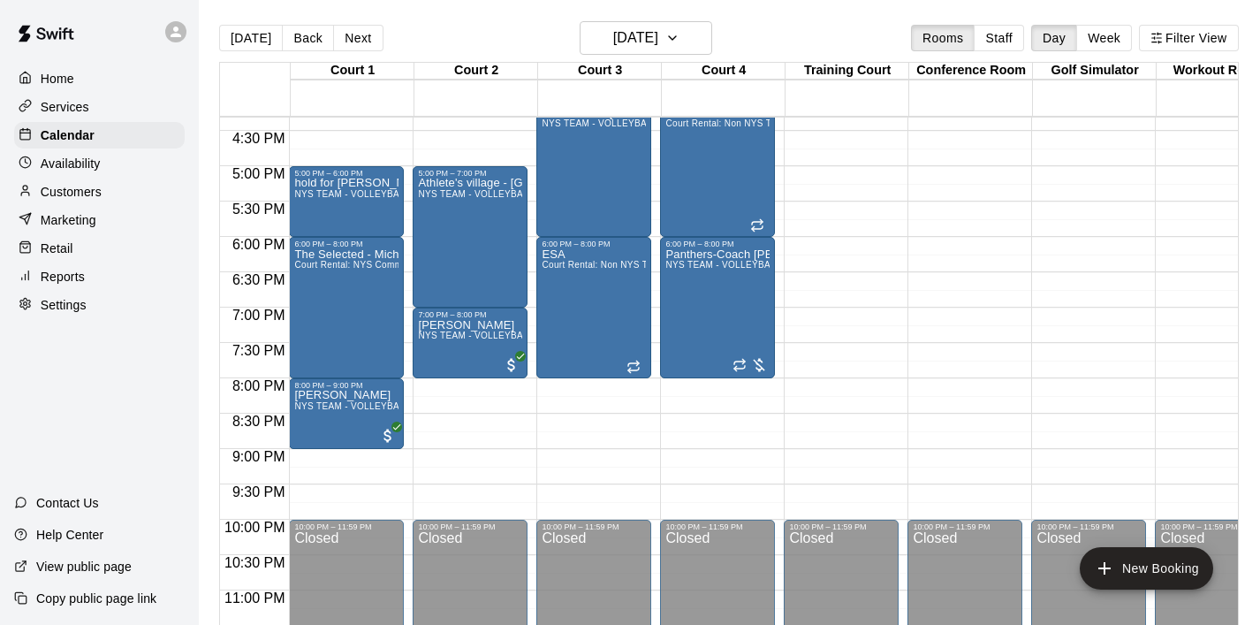
click at [81, 191] on p "Customers" at bounding box center [71, 192] width 61 height 18
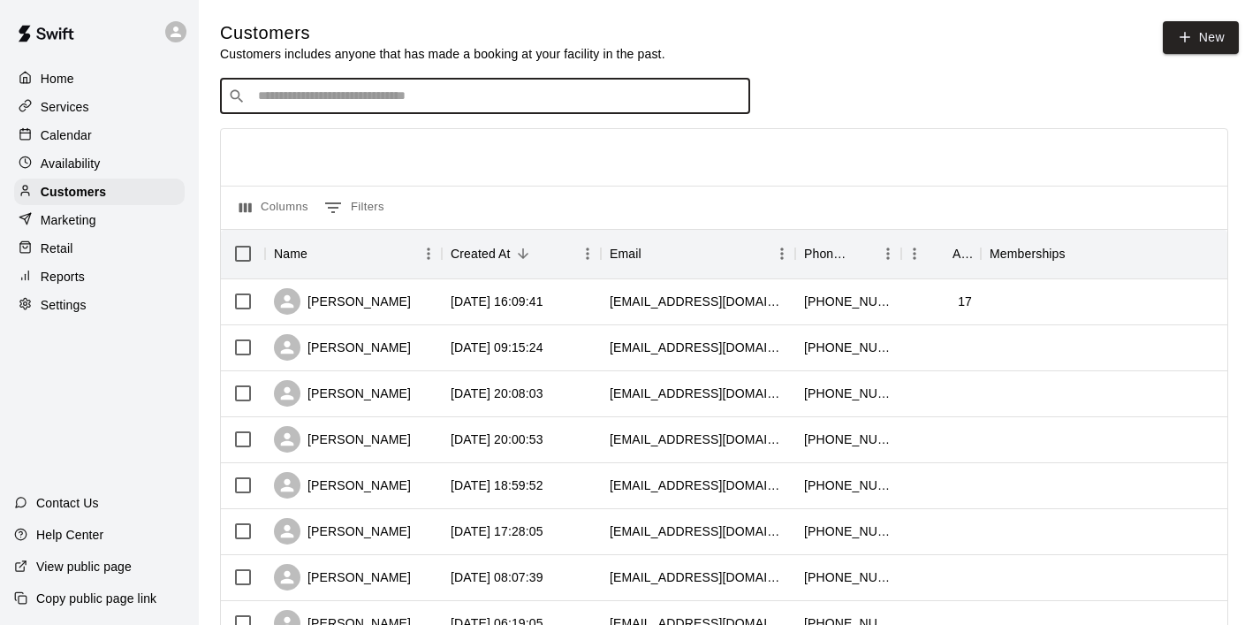
click at [298, 97] on input "Search customers by name or email" at bounding box center [498, 97] width 490 height 18
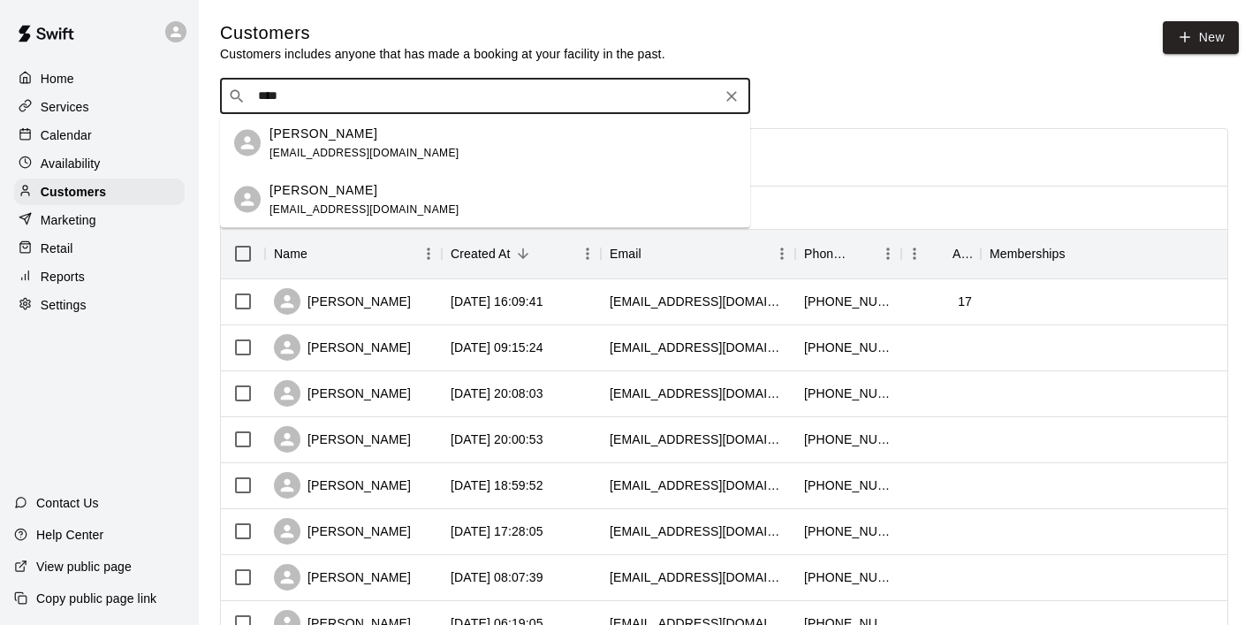
type input "*****"
click at [297, 149] on span "skvmcadams@yahoo.com" at bounding box center [365, 152] width 190 height 12
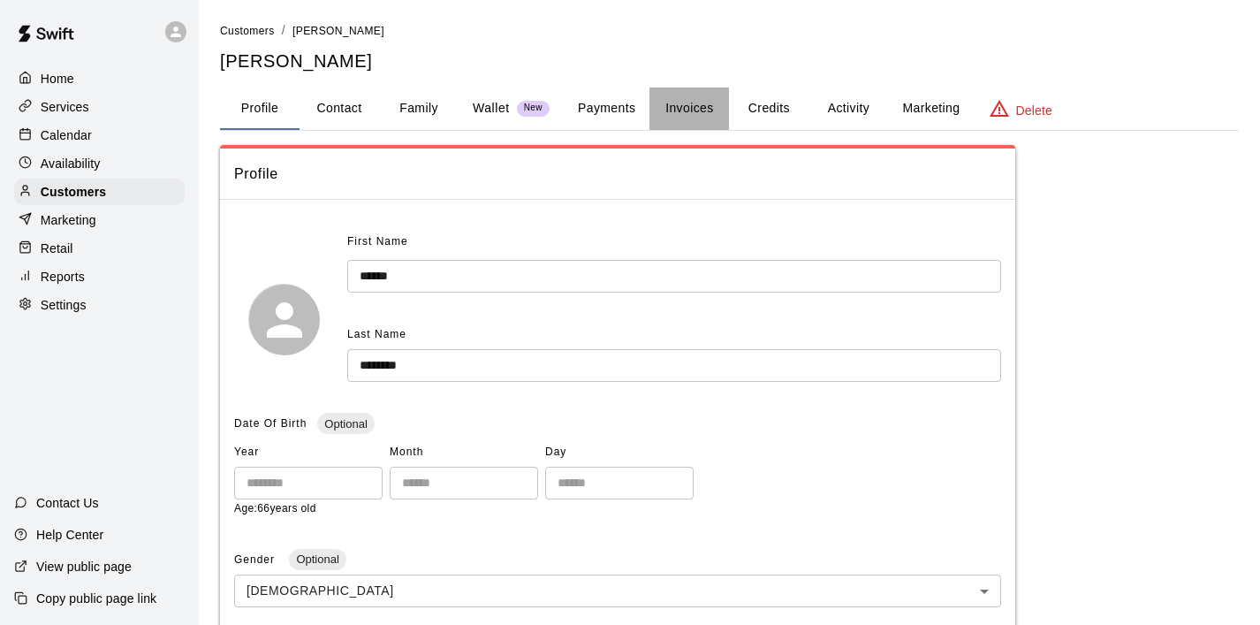
click at [704, 102] on button "Invoices" at bounding box center [690, 109] width 80 height 42
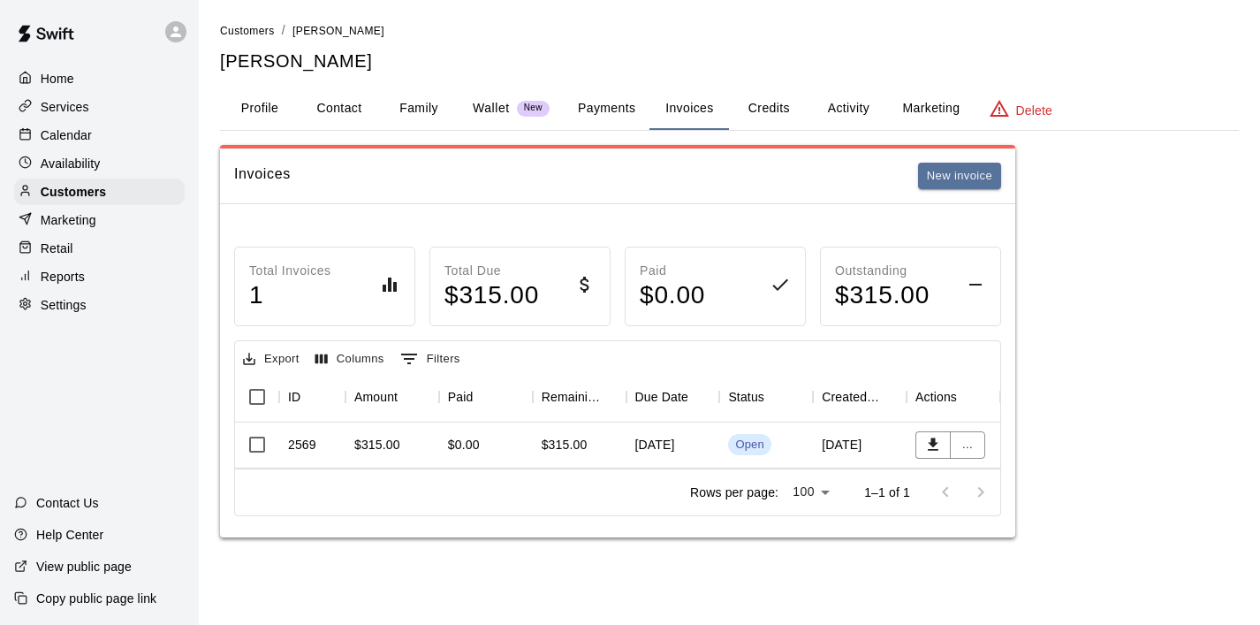
click at [317, 447] on div "2569" at bounding box center [312, 446] width 66 height 46
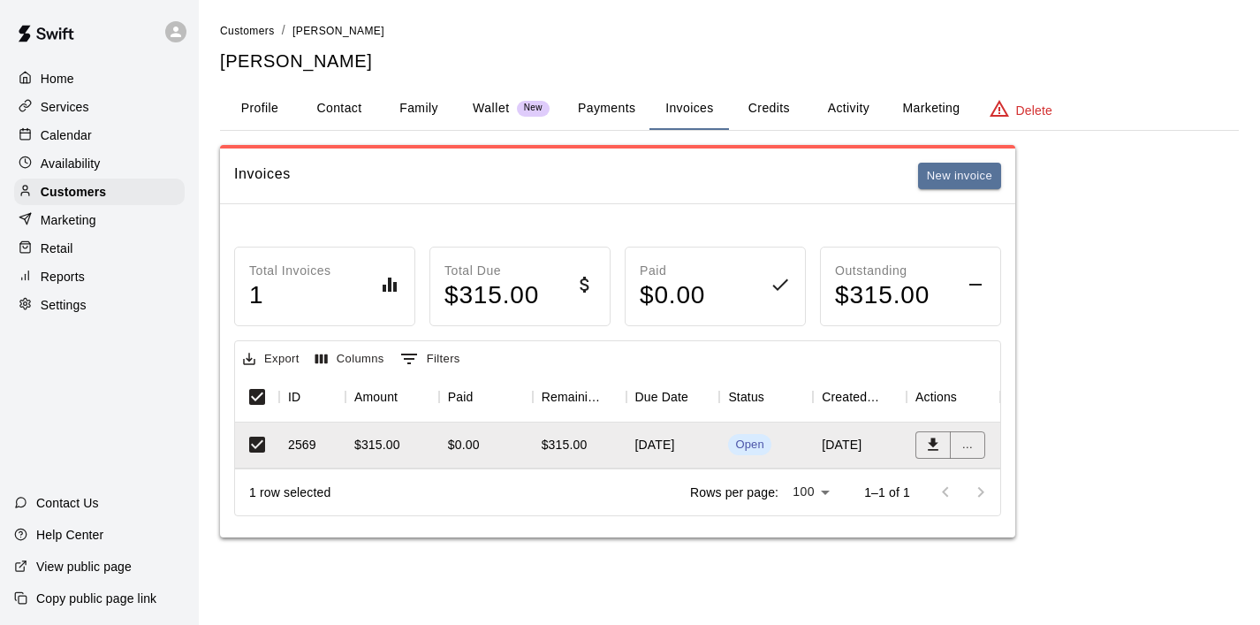
click at [841, 102] on button "Activity" at bounding box center [849, 109] width 80 height 42
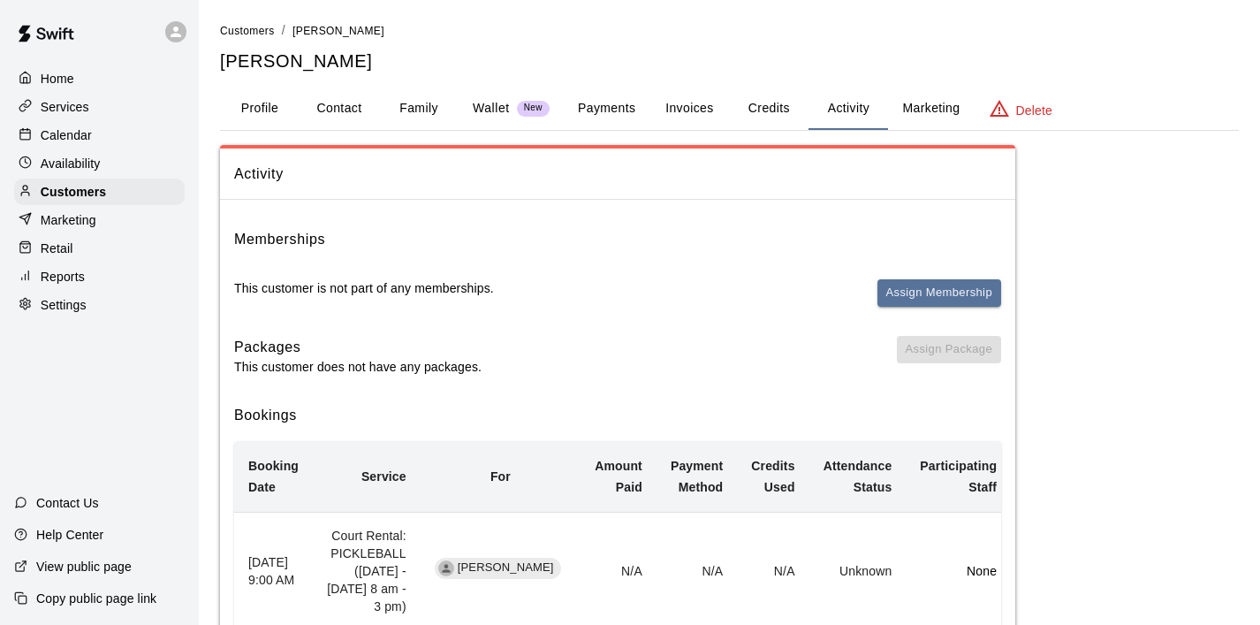
click at [598, 105] on button "Payments" at bounding box center [607, 109] width 86 height 42
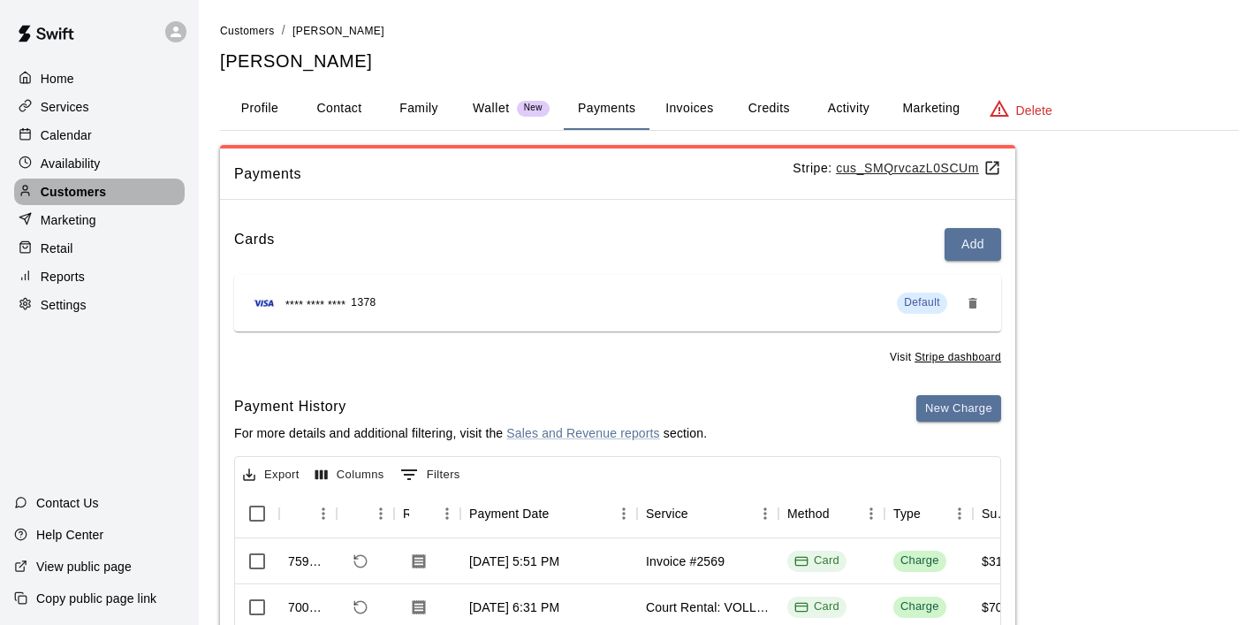
click at [89, 185] on p "Customers" at bounding box center [73, 192] width 65 height 18
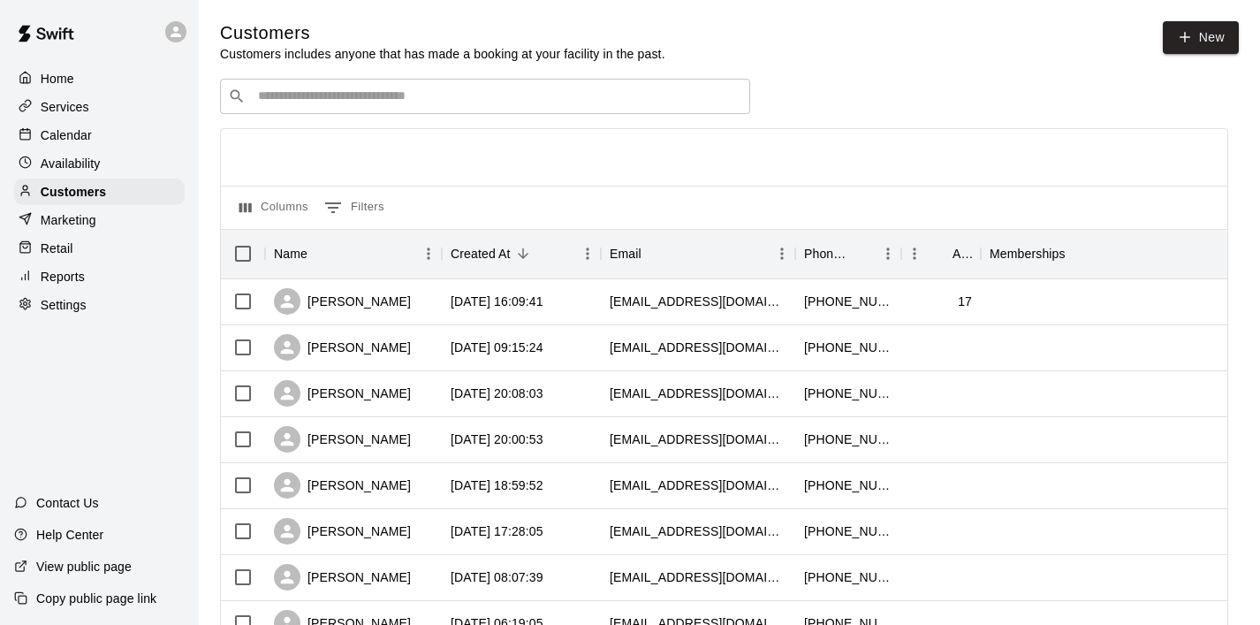
click at [336, 100] on input "Search customers by name or email" at bounding box center [498, 97] width 490 height 18
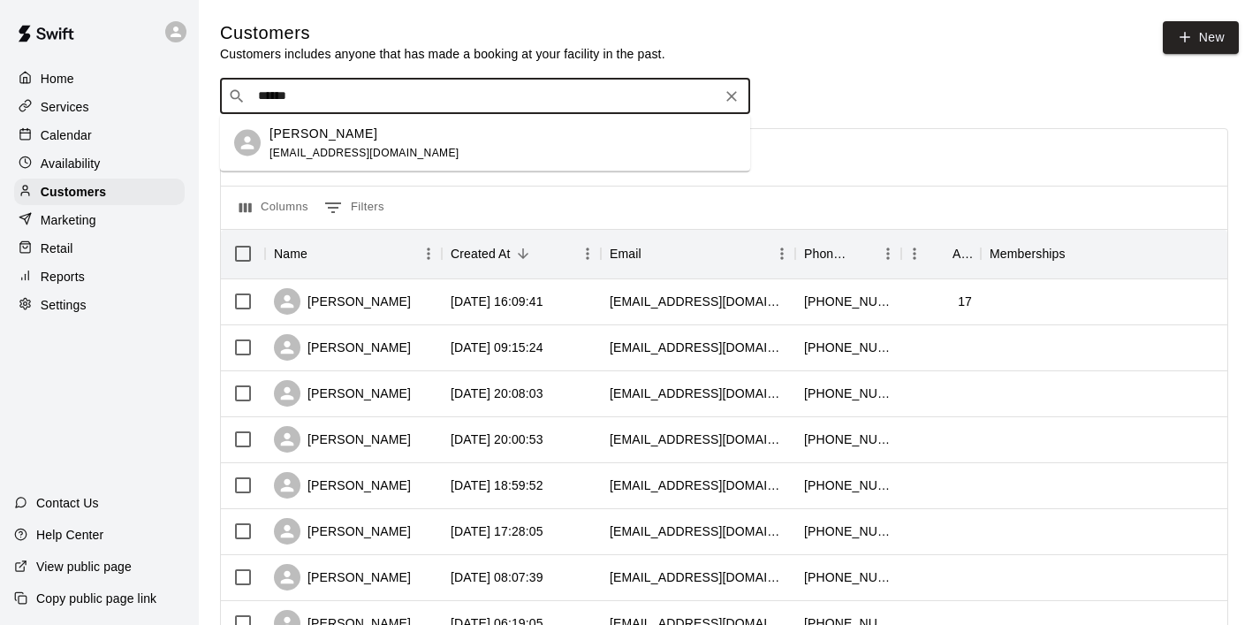
type input "*******"
click at [327, 125] on p "frankie pacelli" at bounding box center [324, 133] width 108 height 19
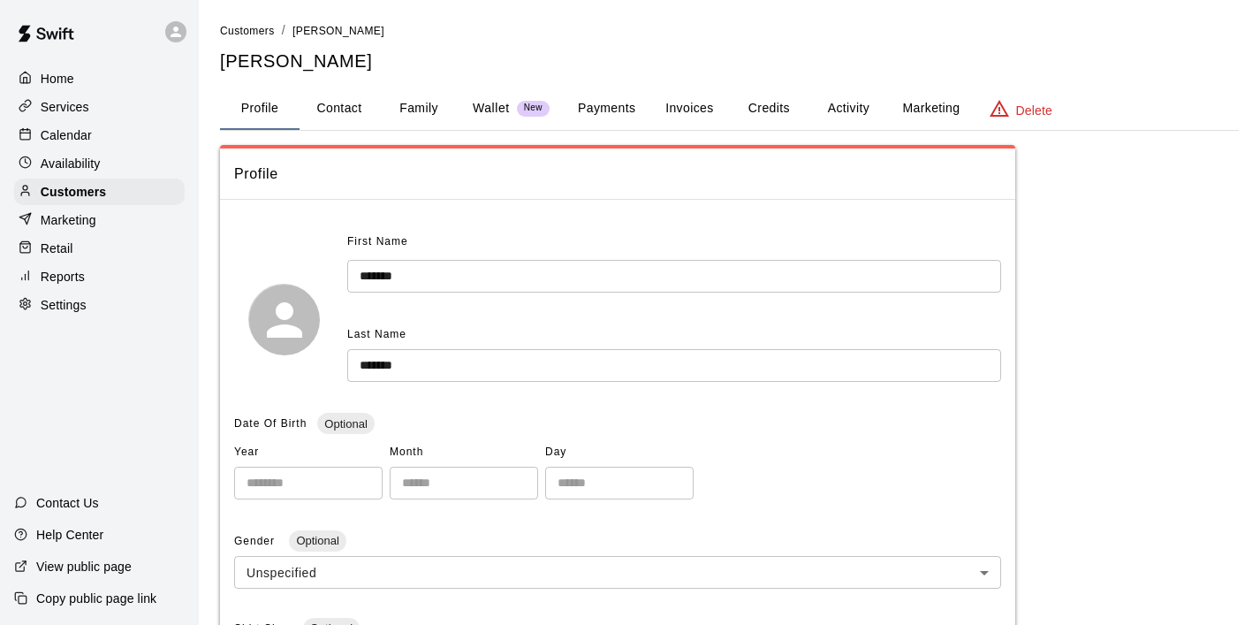
click at [706, 106] on button "Invoices" at bounding box center [690, 109] width 80 height 42
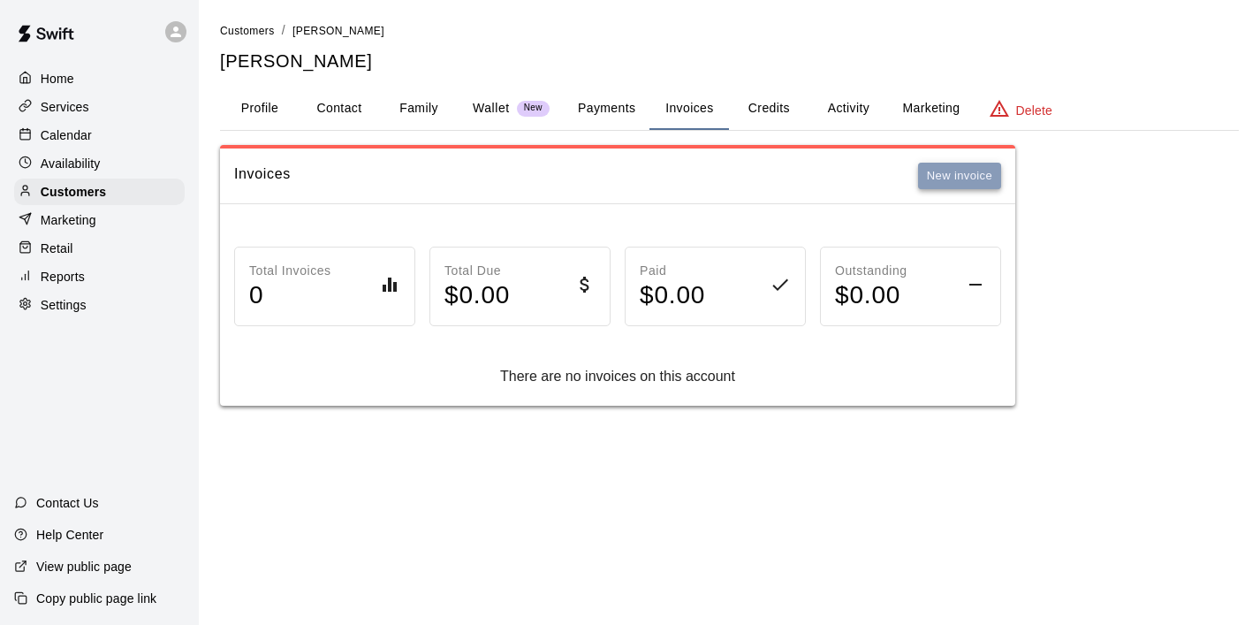
click at [972, 172] on button "New invoice" at bounding box center [959, 176] width 83 height 27
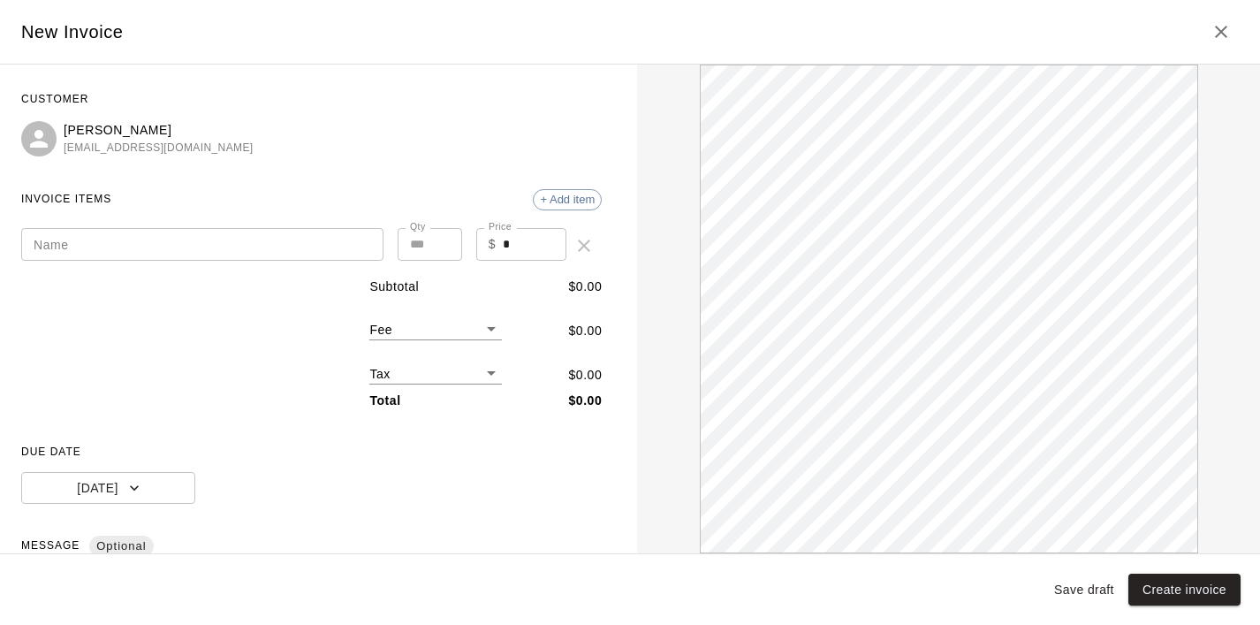
click at [197, 254] on input "Name" at bounding box center [202, 244] width 362 height 33
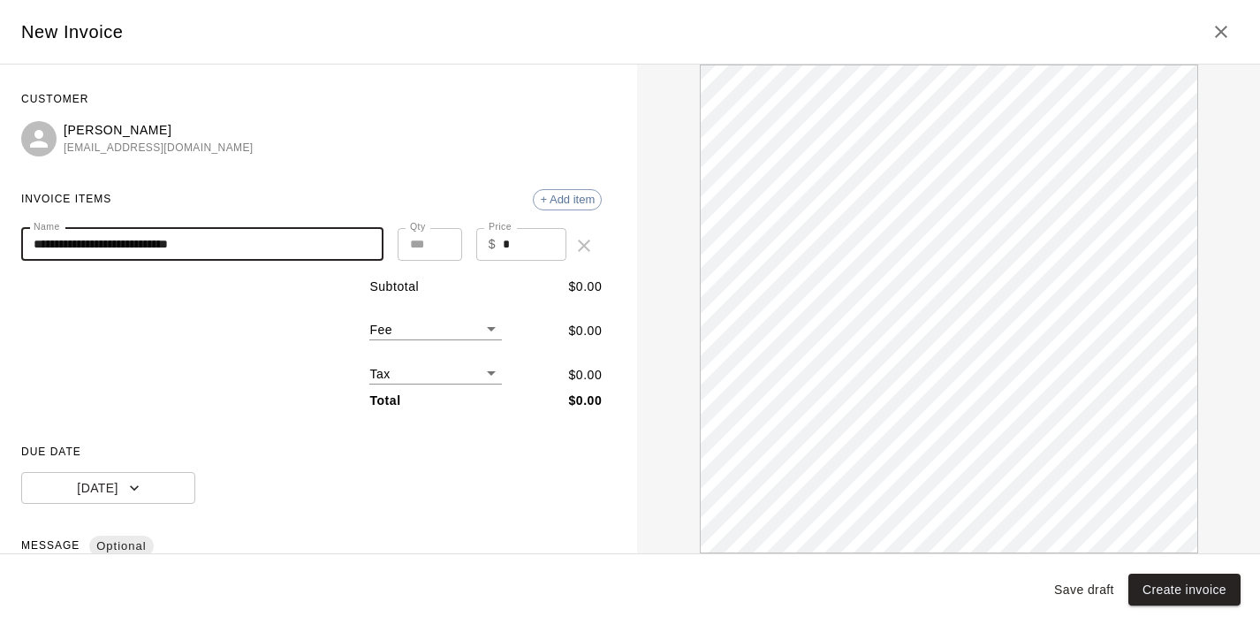
type input "**********"
click at [531, 253] on input "*" at bounding box center [535, 244] width 64 height 33
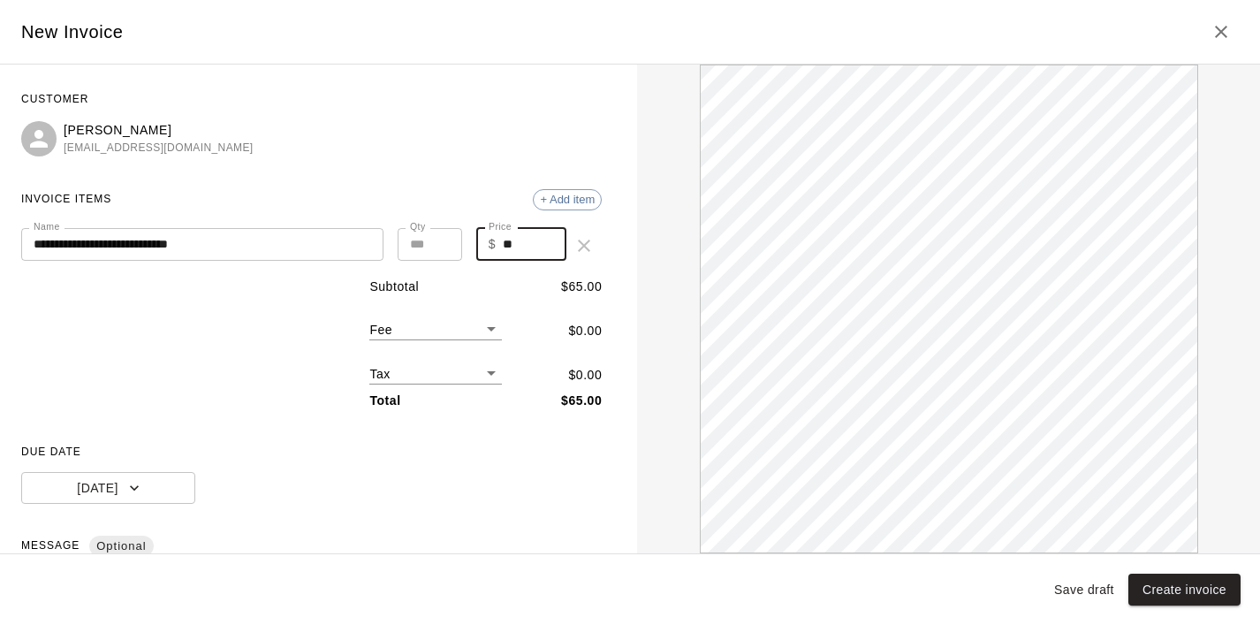
type input "**"
type input "*"
type input "******"
click at [445, 241] on input "*" at bounding box center [430, 244] width 65 height 33
type input "*"
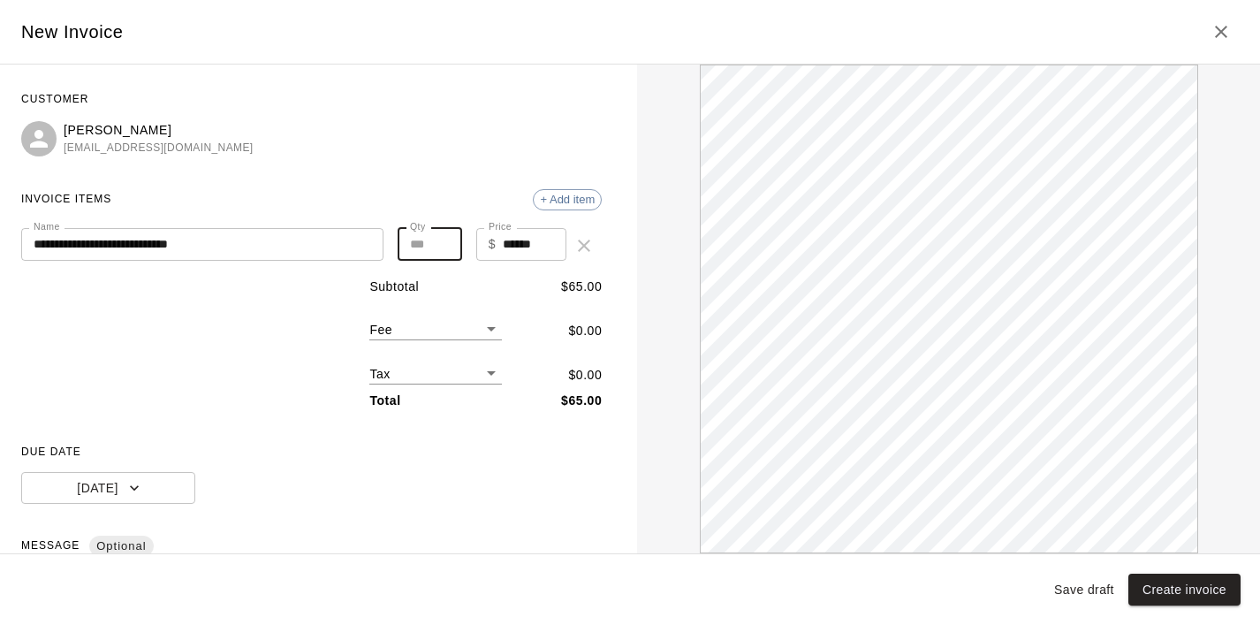
type input "******"
click at [445, 241] on input "*" at bounding box center [430, 244] width 65 height 33
type input "*"
type input "******"
click at [445, 241] on input "*" at bounding box center [430, 244] width 65 height 33
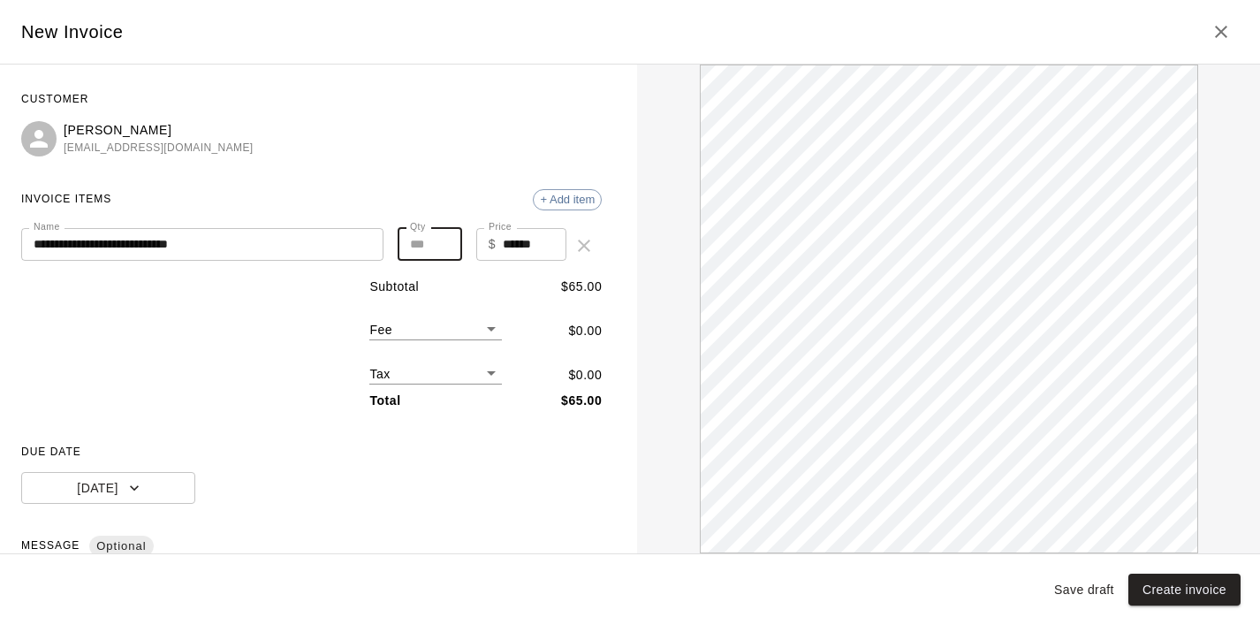
type input "*"
type input "******"
click at [445, 241] on input "*" at bounding box center [430, 244] width 65 height 33
type input "*"
type input "******"
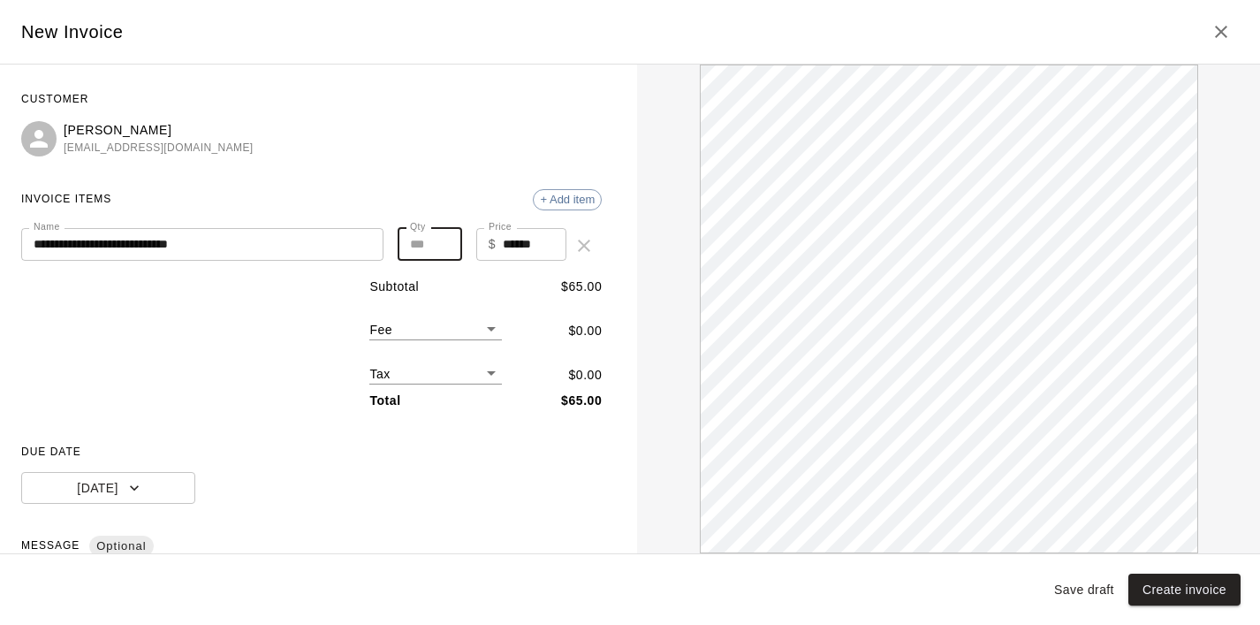
click at [445, 241] on input "*" at bounding box center [430, 244] width 65 height 33
type input "*"
type input "******"
click at [445, 241] on input "*" at bounding box center [430, 244] width 65 height 33
type input "*"
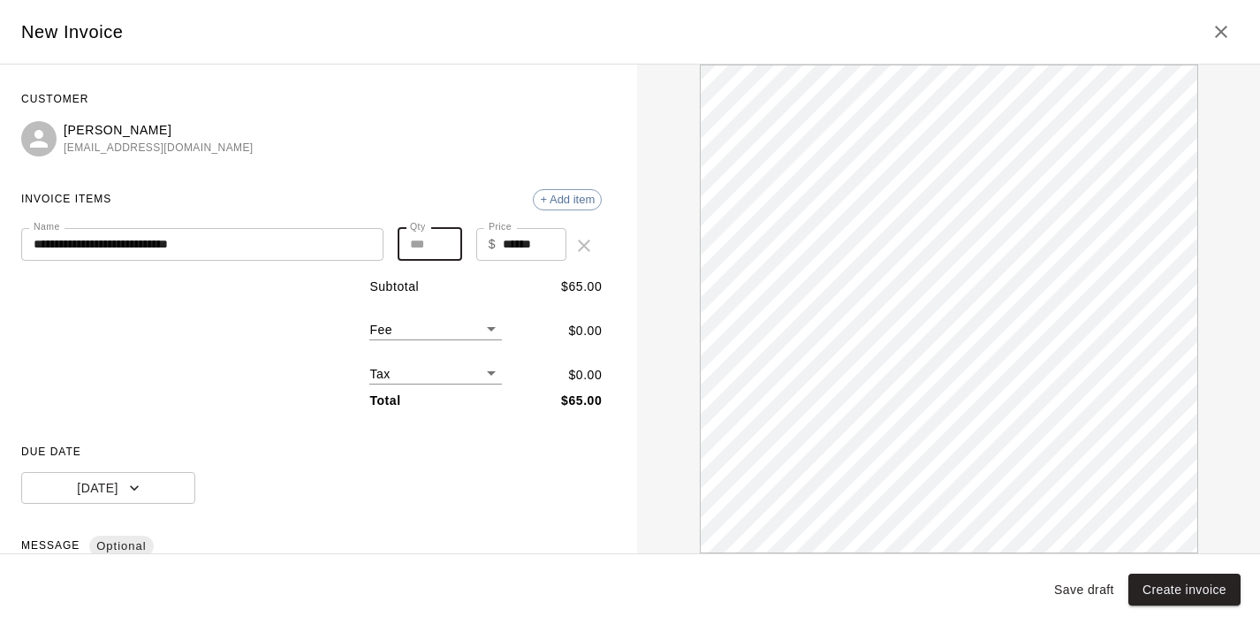
type input "******"
click at [445, 241] on input "*" at bounding box center [430, 244] width 65 height 33
type input "*"
type input "******"
click at [445, 241] on input "*" at bounding box center [430, 244] width 65 height 33
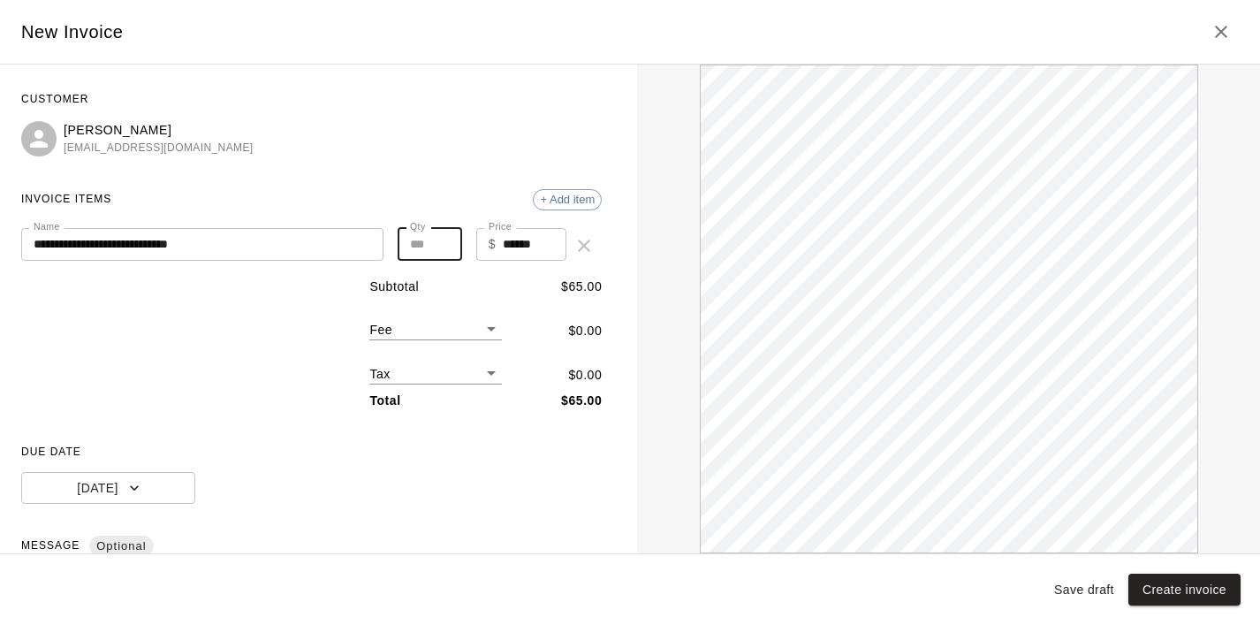
type input "**"
type input "******"
type input "**"
click at [445, 241] on input "**" at bounding box center [430, 244] width 65 height 33
click at [1156, 594] on button "Create invoice" at bounding box center [1185, 590] width 112 height 33
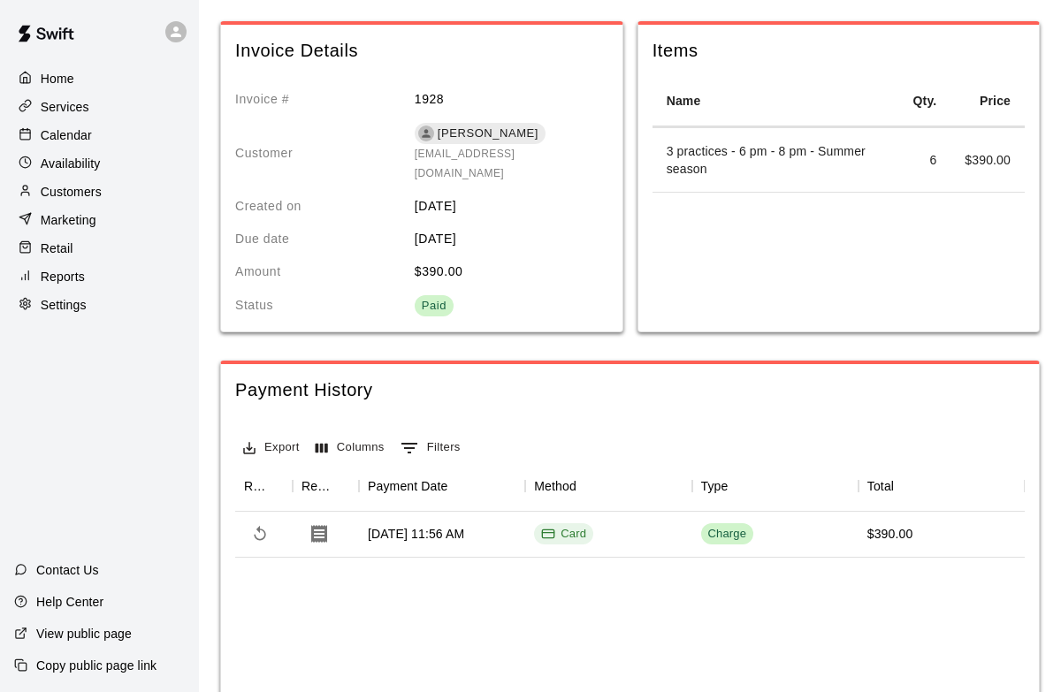
scroll to position [65, 0]
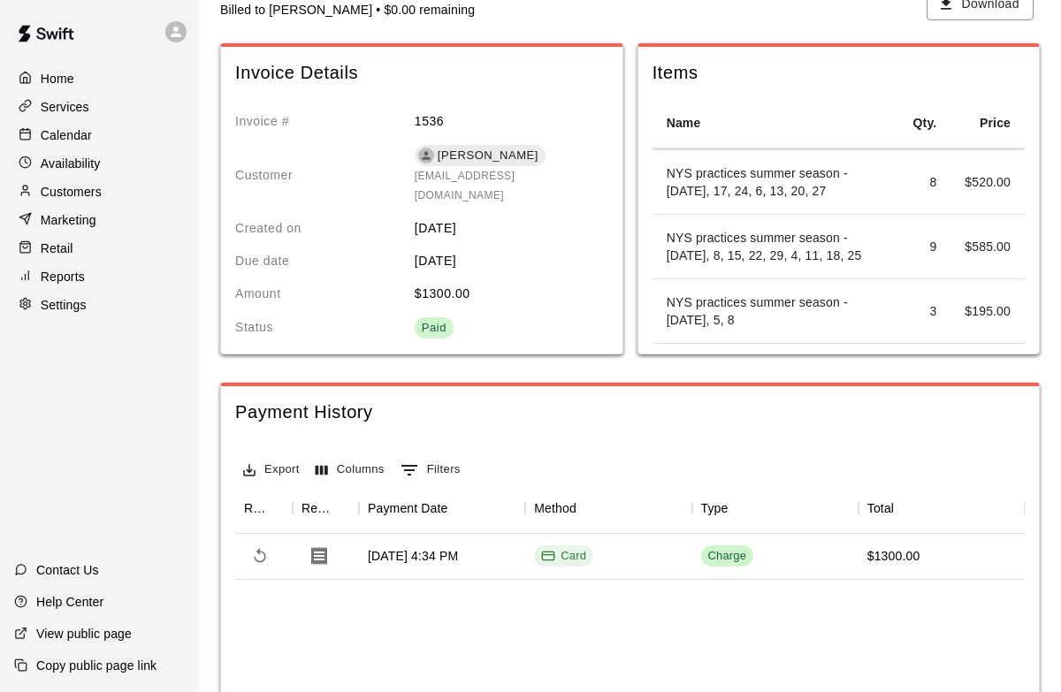
scroll to position [51, 0]
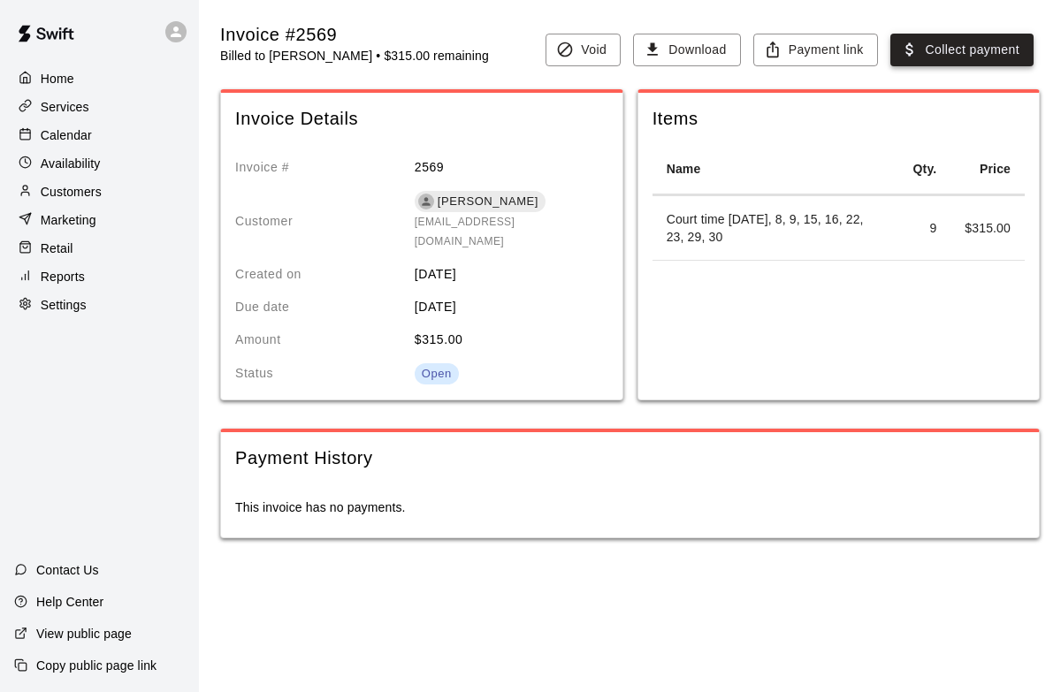
click at [977, 52] on button "Collect payment" at bounding box center [961, 50] width 143 height 33
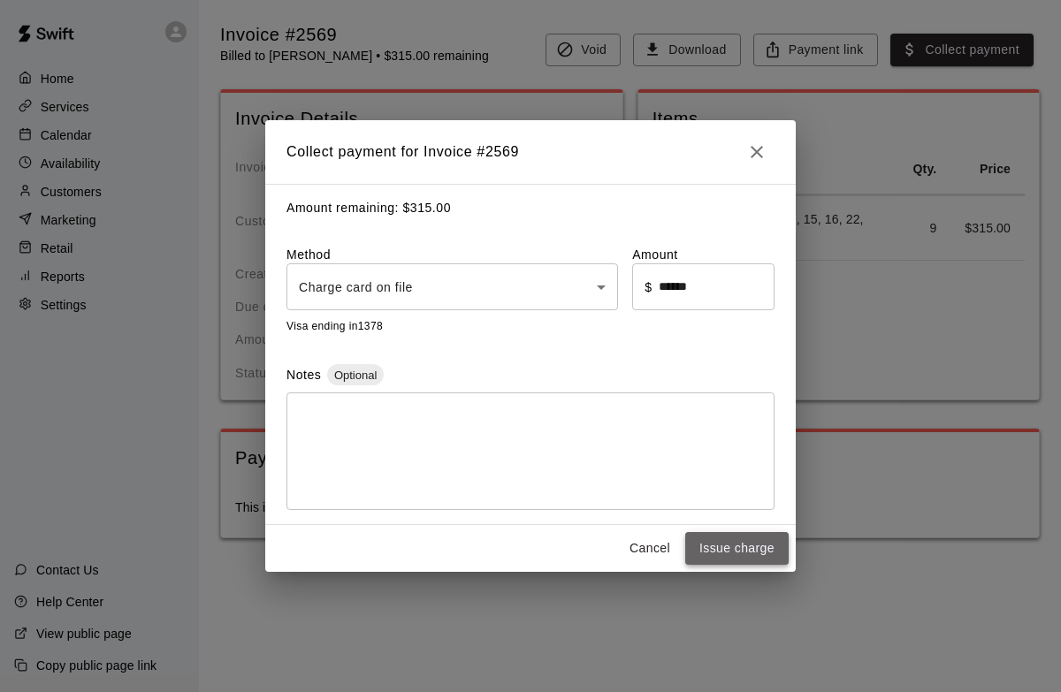
click at [727, 554] on button "Issue charge" at bounding box center [736, 548] width 103 height 33
